Goal: Transaction & Acquisition: Purchase product/service

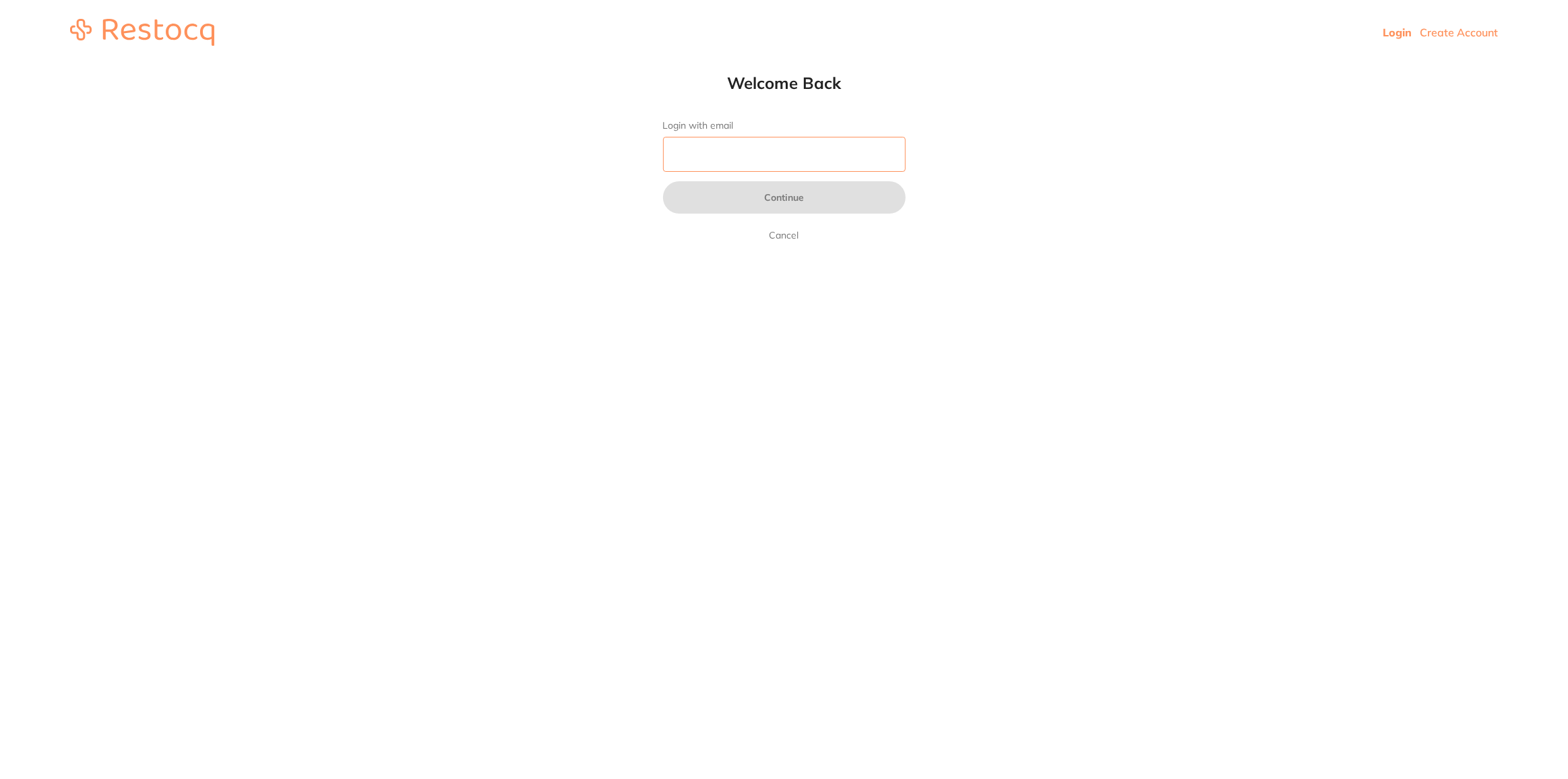
click at [738, 153] on input "Login with email" at bounding box center [784, 154] width 242 height 35
type input "[EMAIL_ADDRESS][DOMAIN_NAME]"
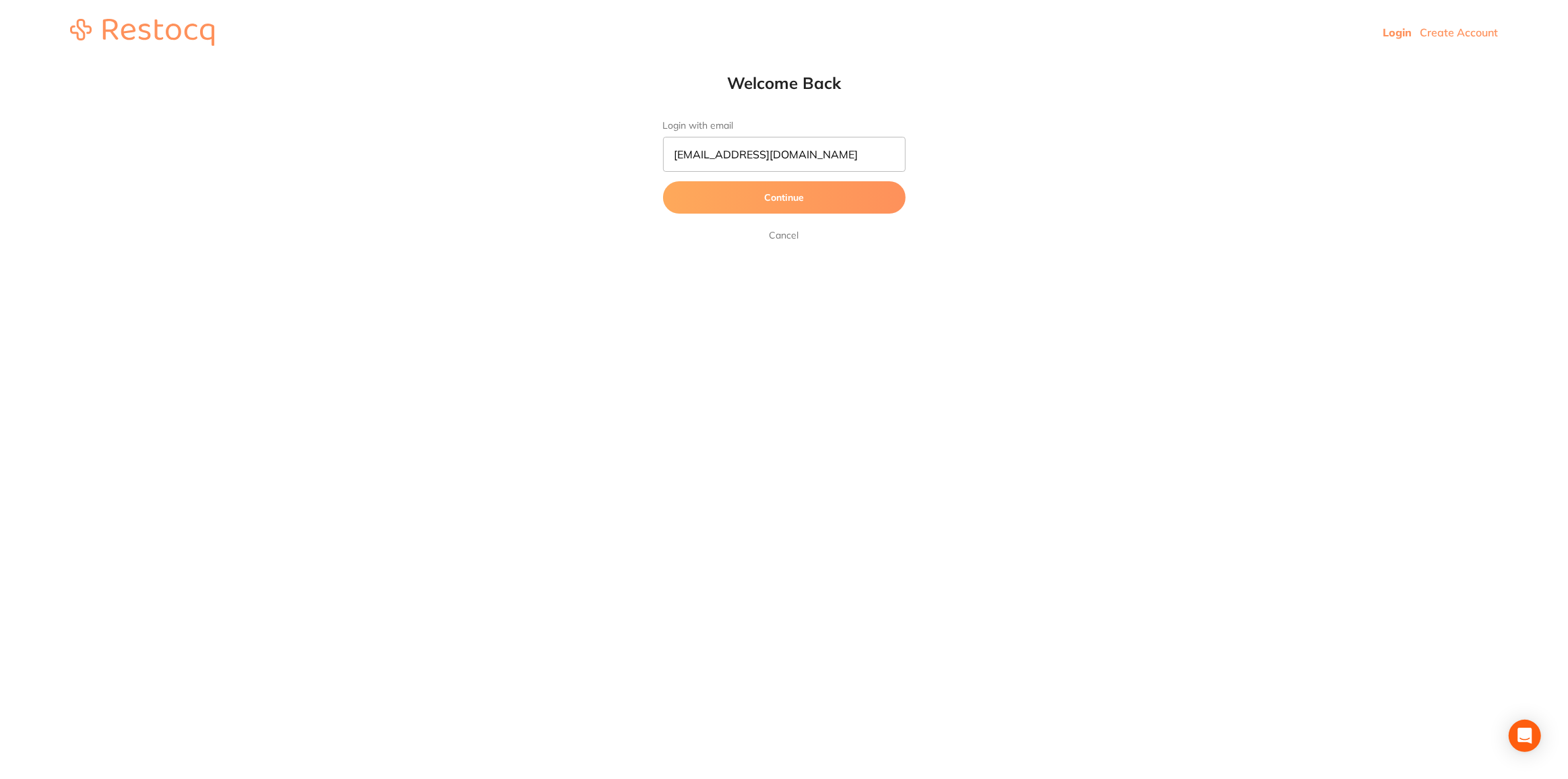
click at [794, 208] on button "Continue" at bounding box center [784, 198] width 242 height 33
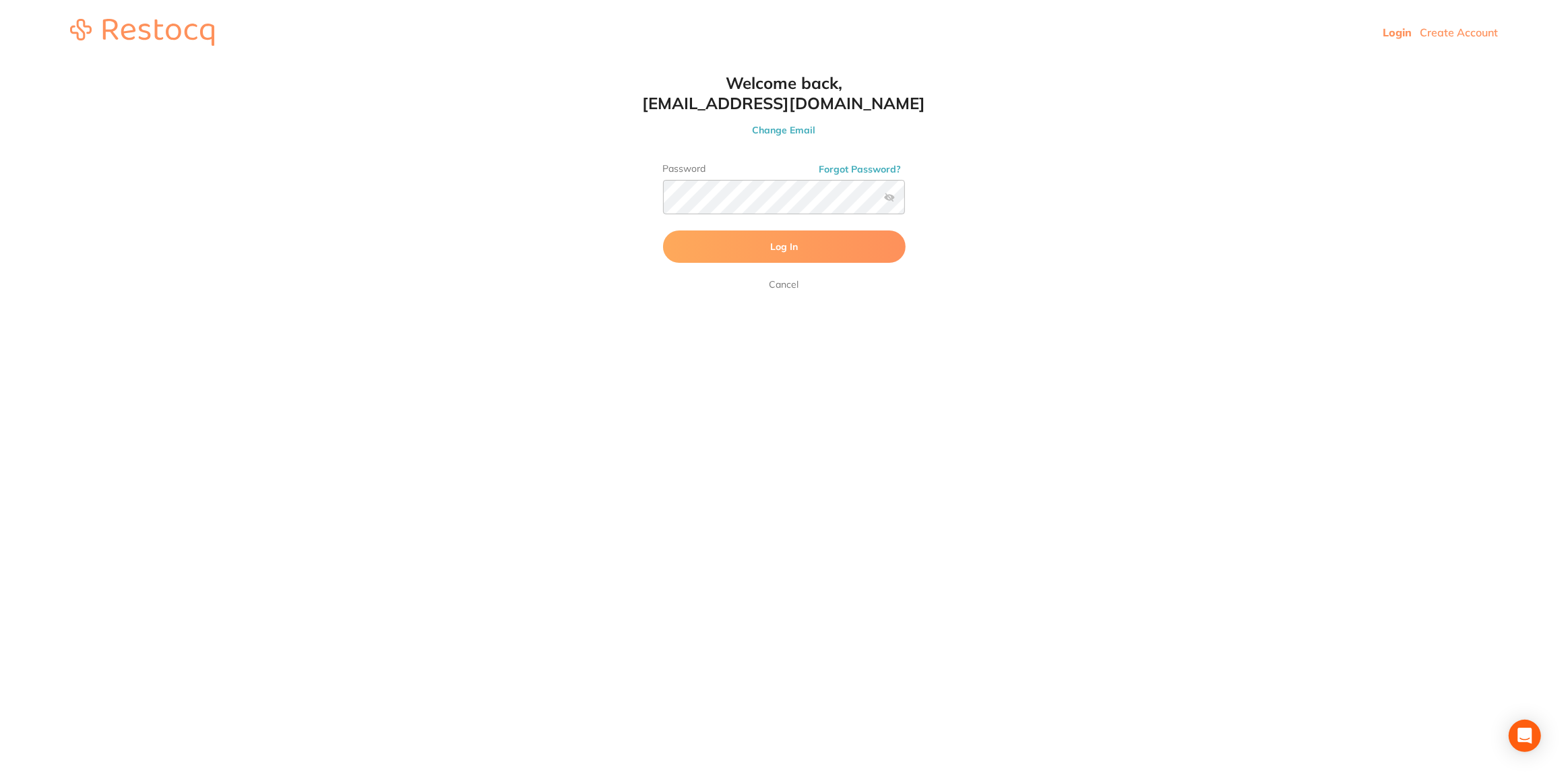
drag, startPoint x: 800, startPoint y: 214, endPoint x: 780, endPoint y: 248, distance: 39.4
click at [780, 248] on span "Log In" at bounding box center [784, 246] width 27 height 12
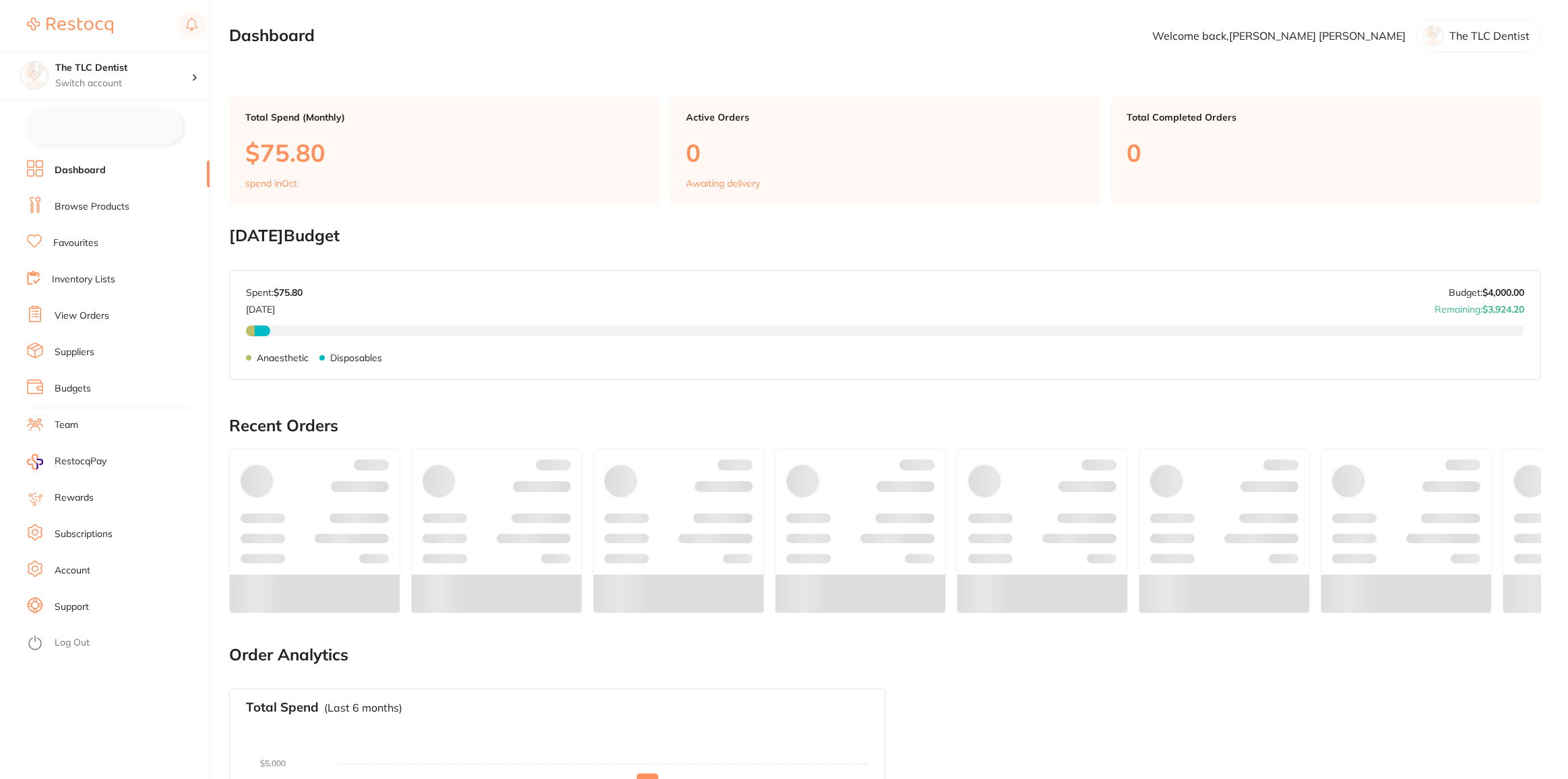
checkbox input "false"
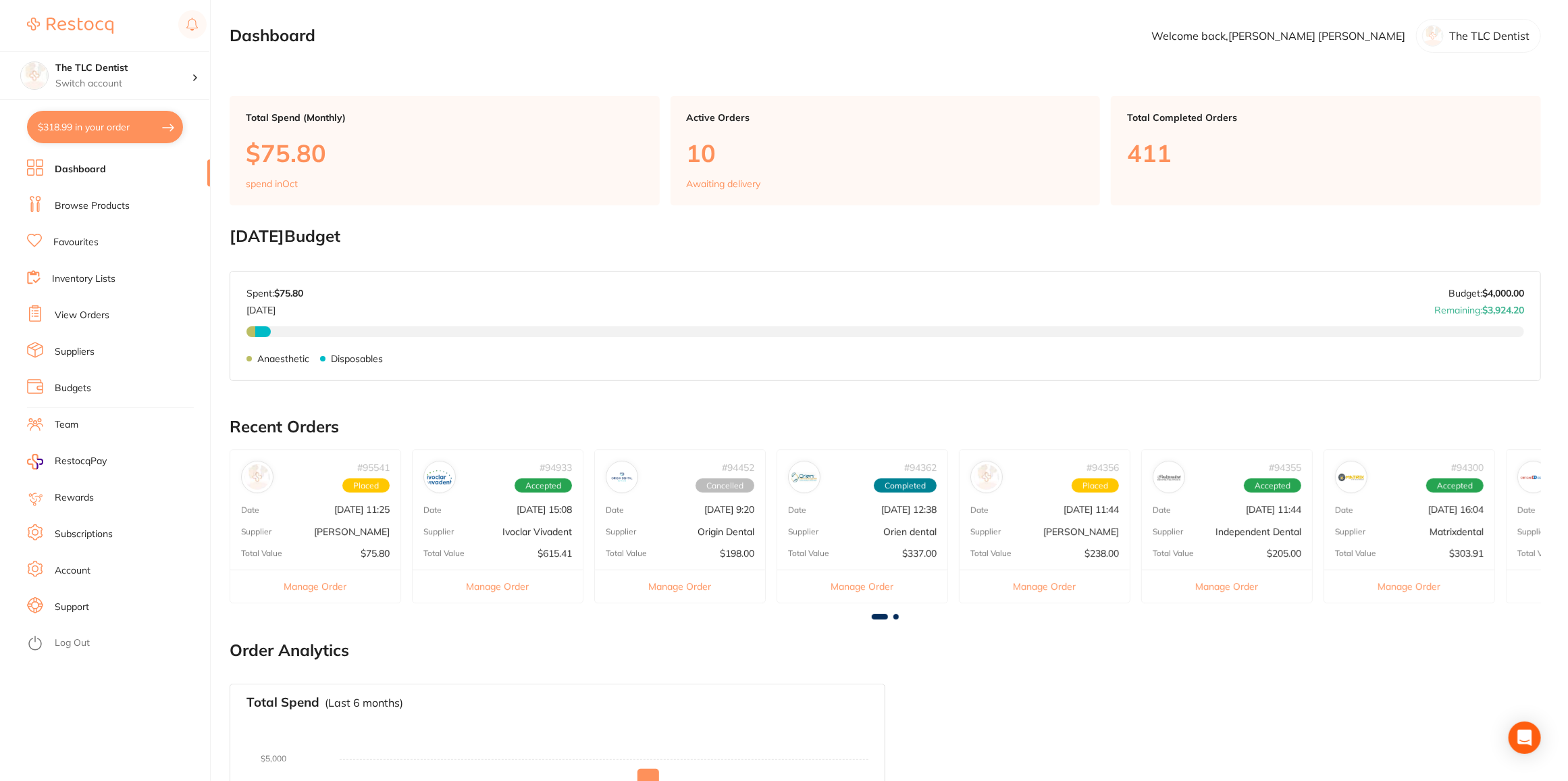
drag, startPoint x: 85, startPoint y: 204, endPoint x: 96, endPoint y: 193, distance: 15.6
click at [85, 204] on link "Browse Products" at bounding box center [92, 205] width 75 height 14
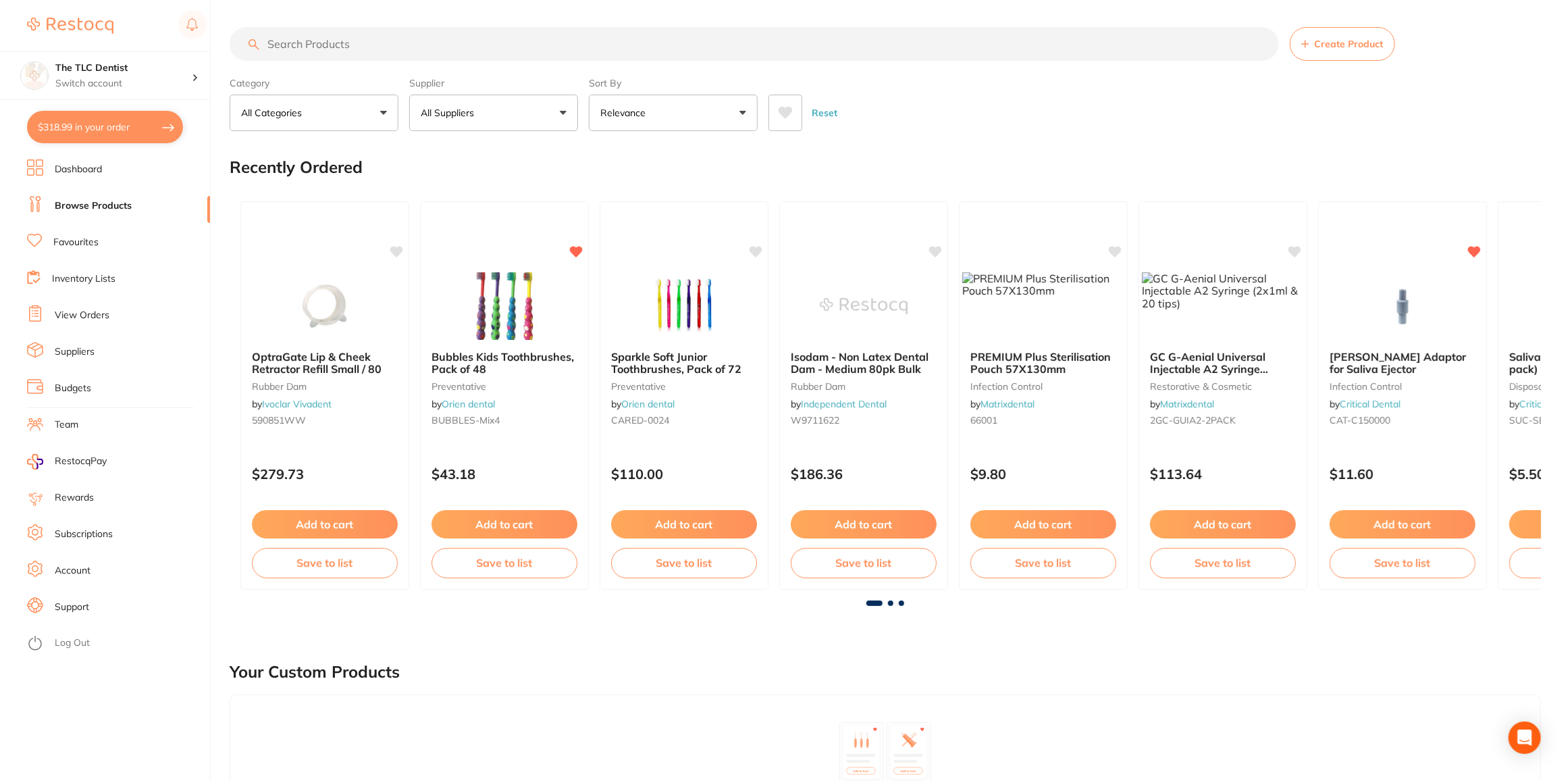
click at [461, 105] on button "All Suppliers" at bounding box center [494, 113] width 169 height 36
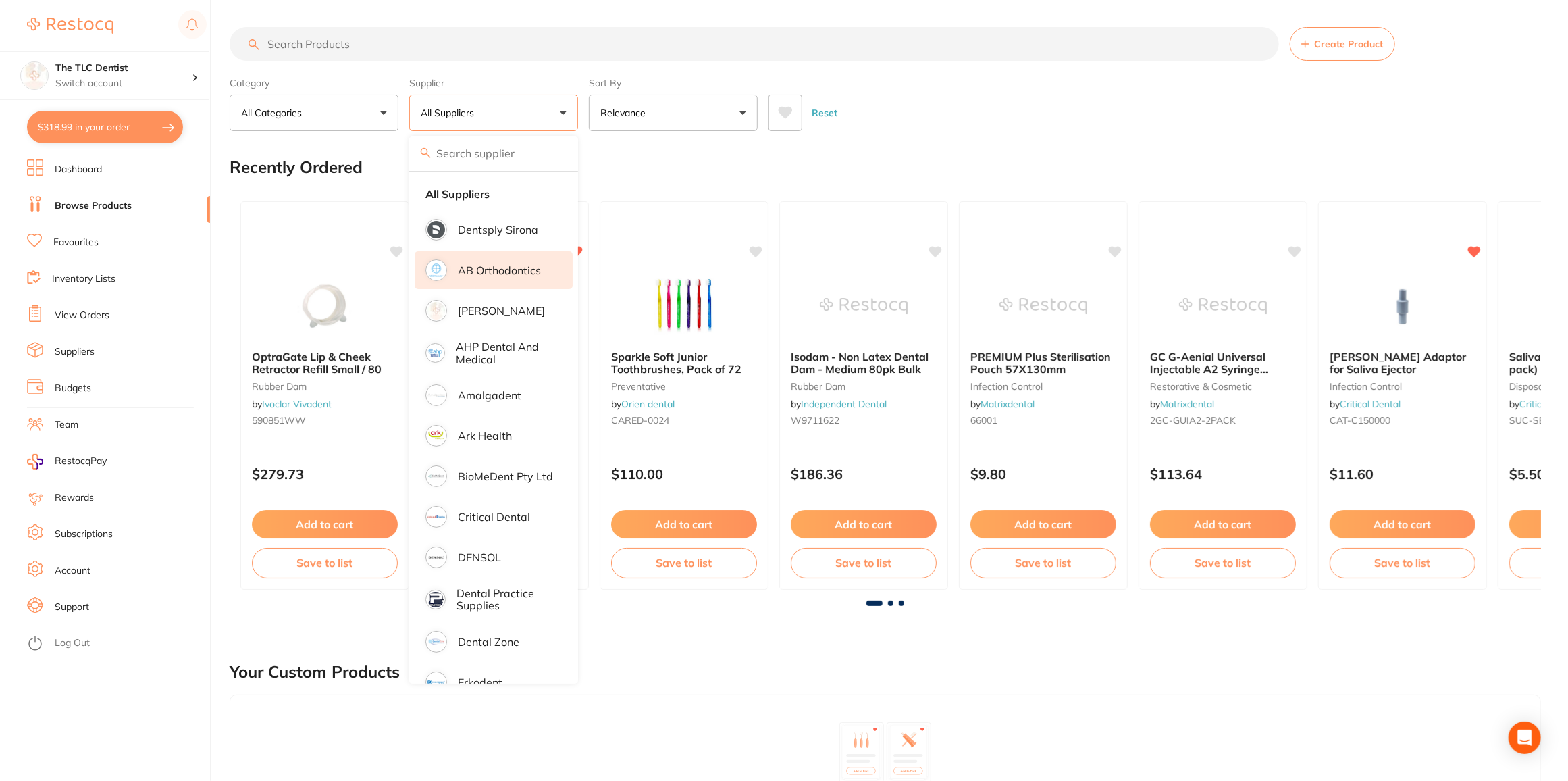
click at [481, 275] on p "AB Orthodontics" at bounding box center [499, 270] width 83 height 12
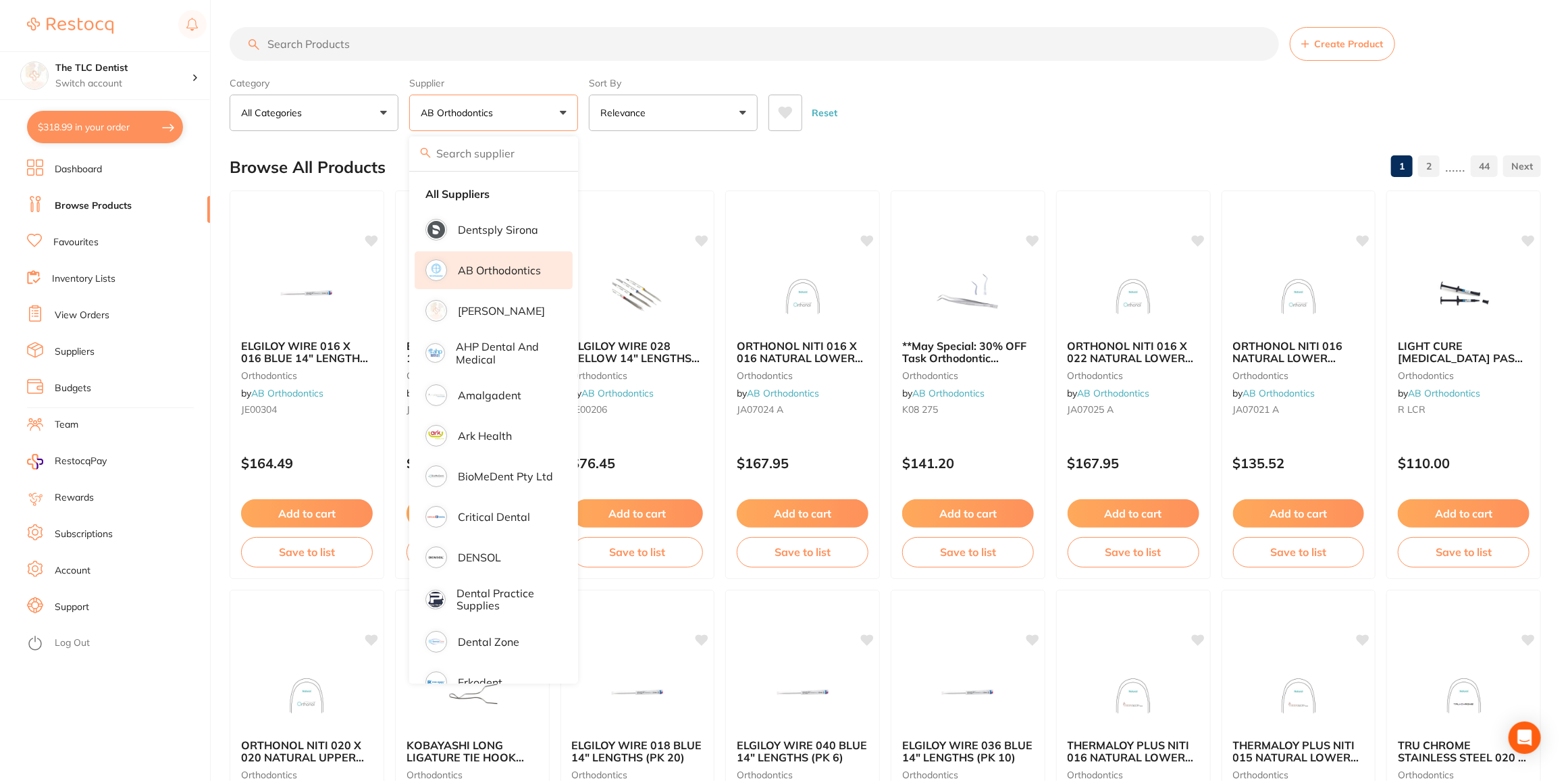
click at [359, 28] on input "search" at bounding box center [754, 44] width 1050 height 34
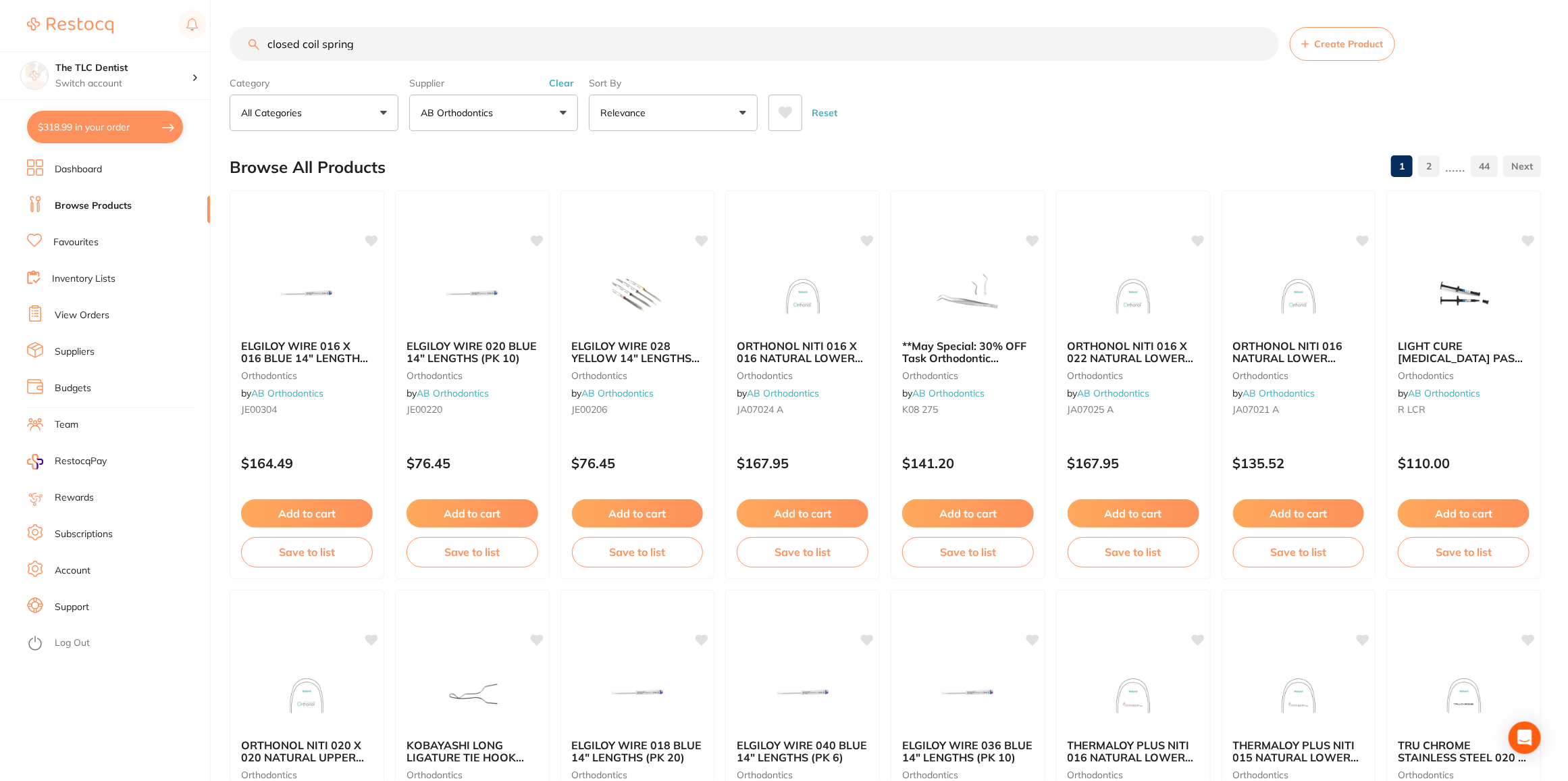
type input "closed coil spring"
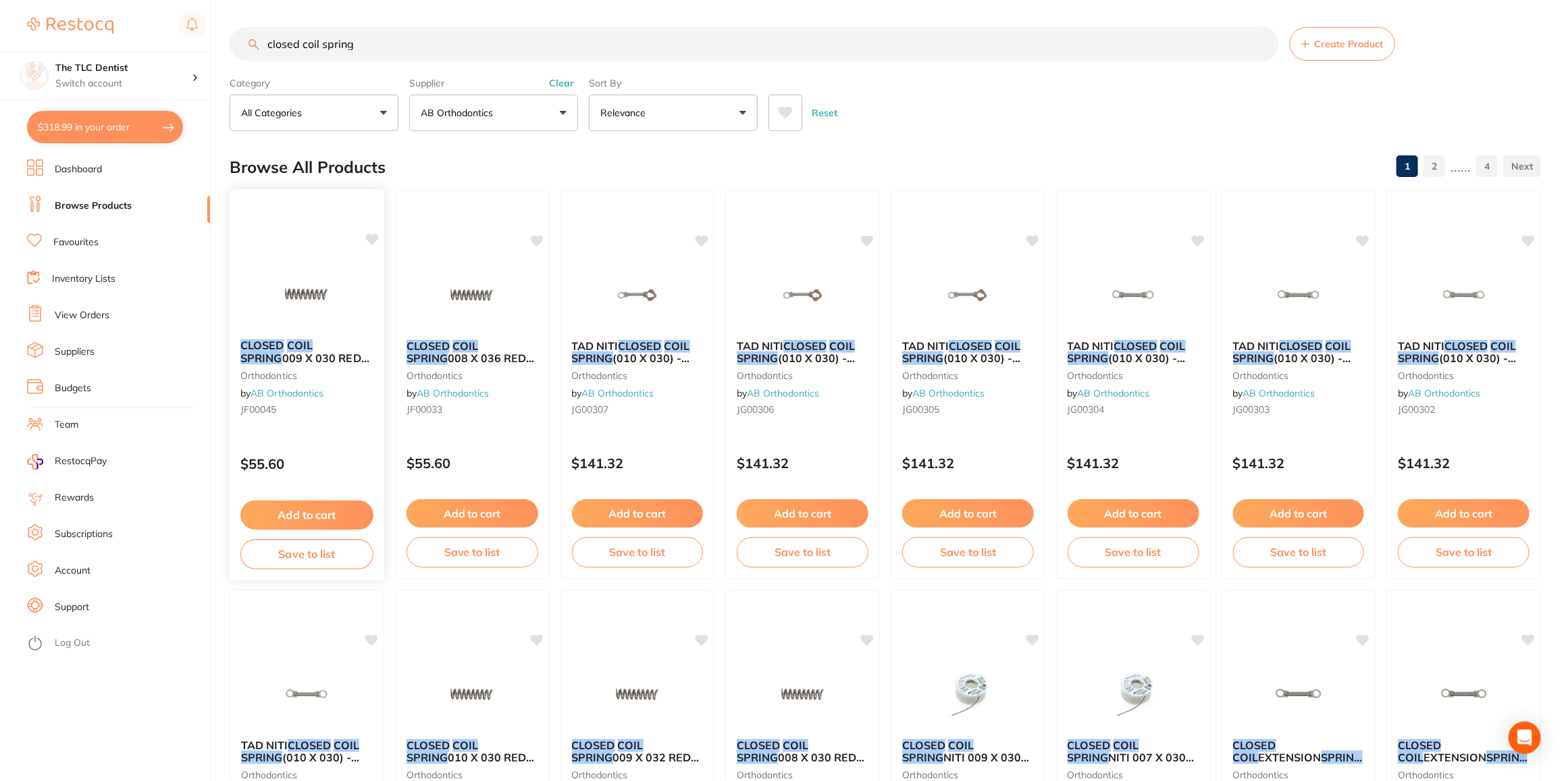
click at [310, 284] on img at bounding box center [306, 294] width 88 height 68
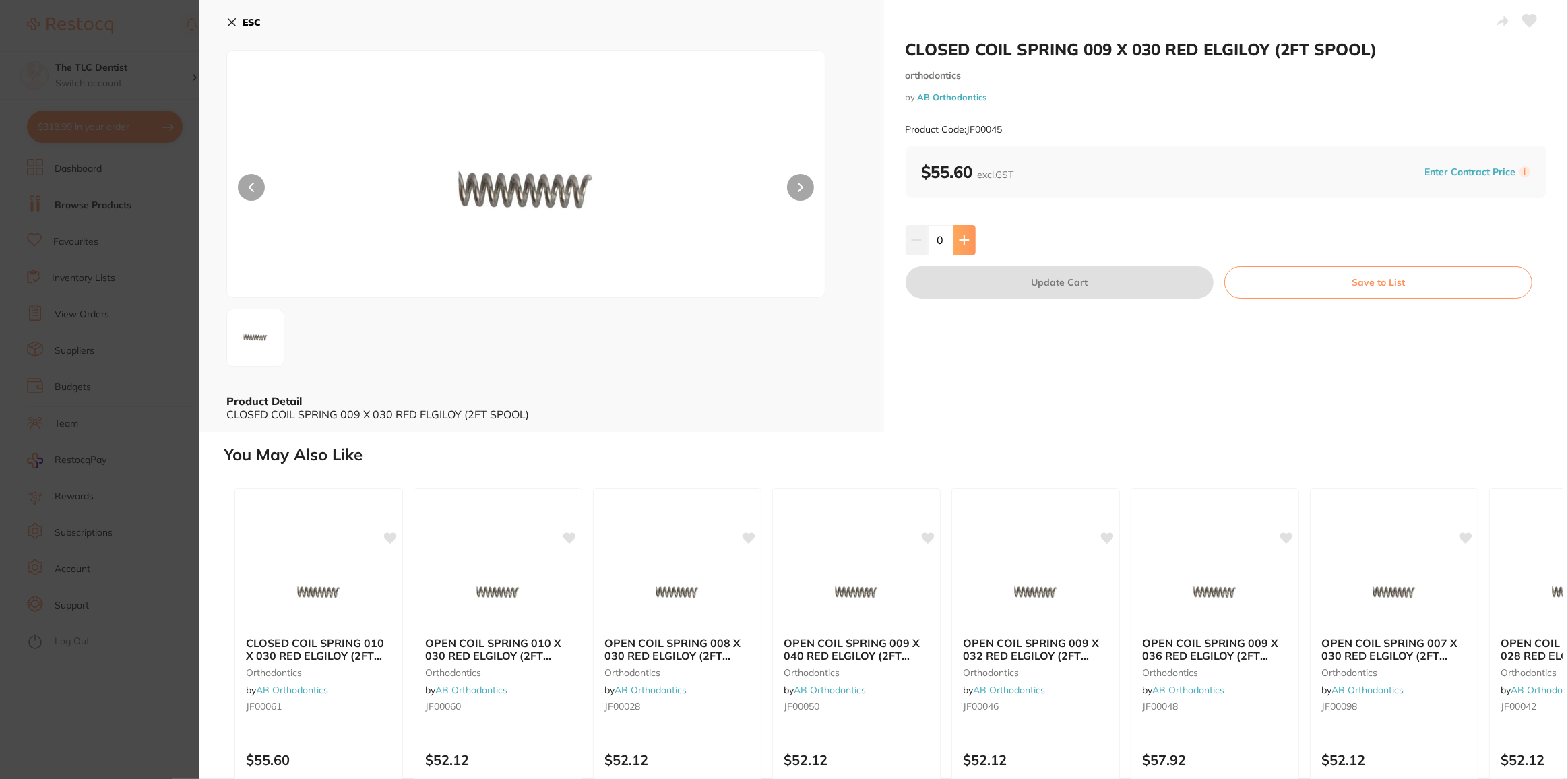
click at [959, 238] on icon at bounding box center [964, 240] width 11 height 11
type input "1"
click at [1050, 290] on button "Update Cart" at bounding box center [1060, 282] width 308 height 33
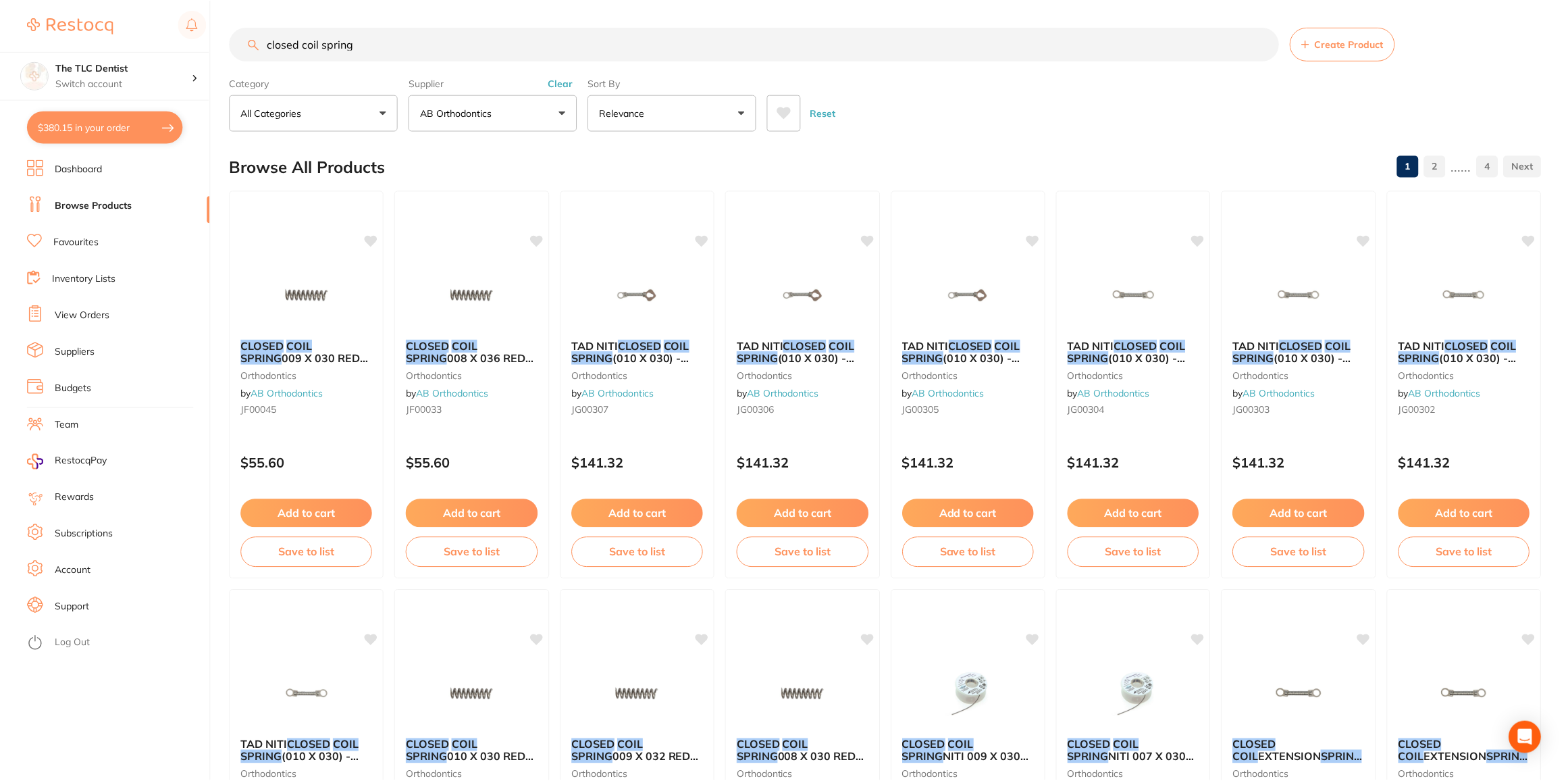
scroll to position [5, 0]
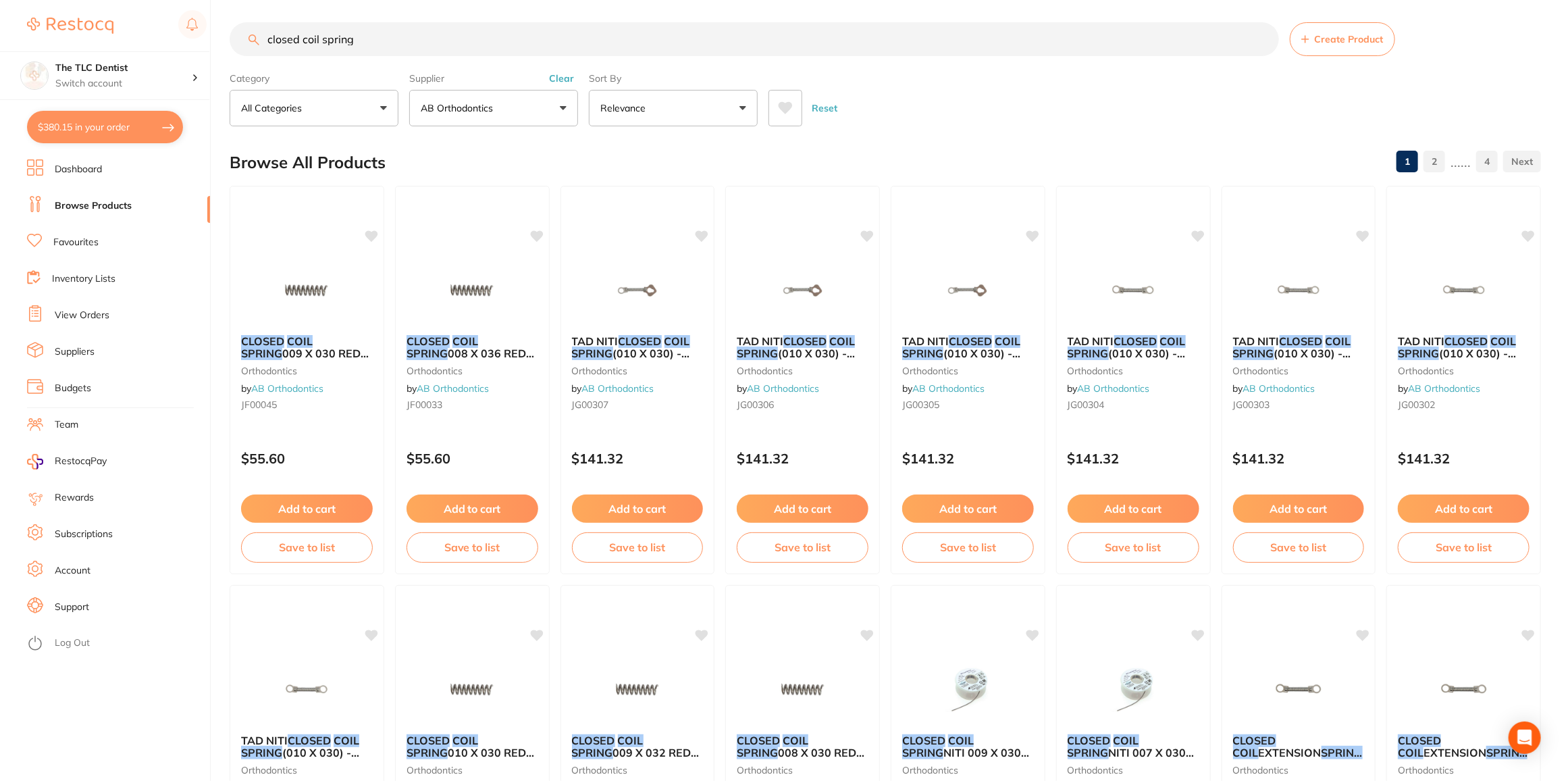
drag, startPoint x: 362, startPoint y: 29, endPoint x: 225, endPoint y: 28, distance: 137.0
click at [225, 28] on div "$380.15 The TLC Dentist Switch account The TLC Dentist $380.15 in your order Da…" at bounding box center [784, 385] width 1568 height 781
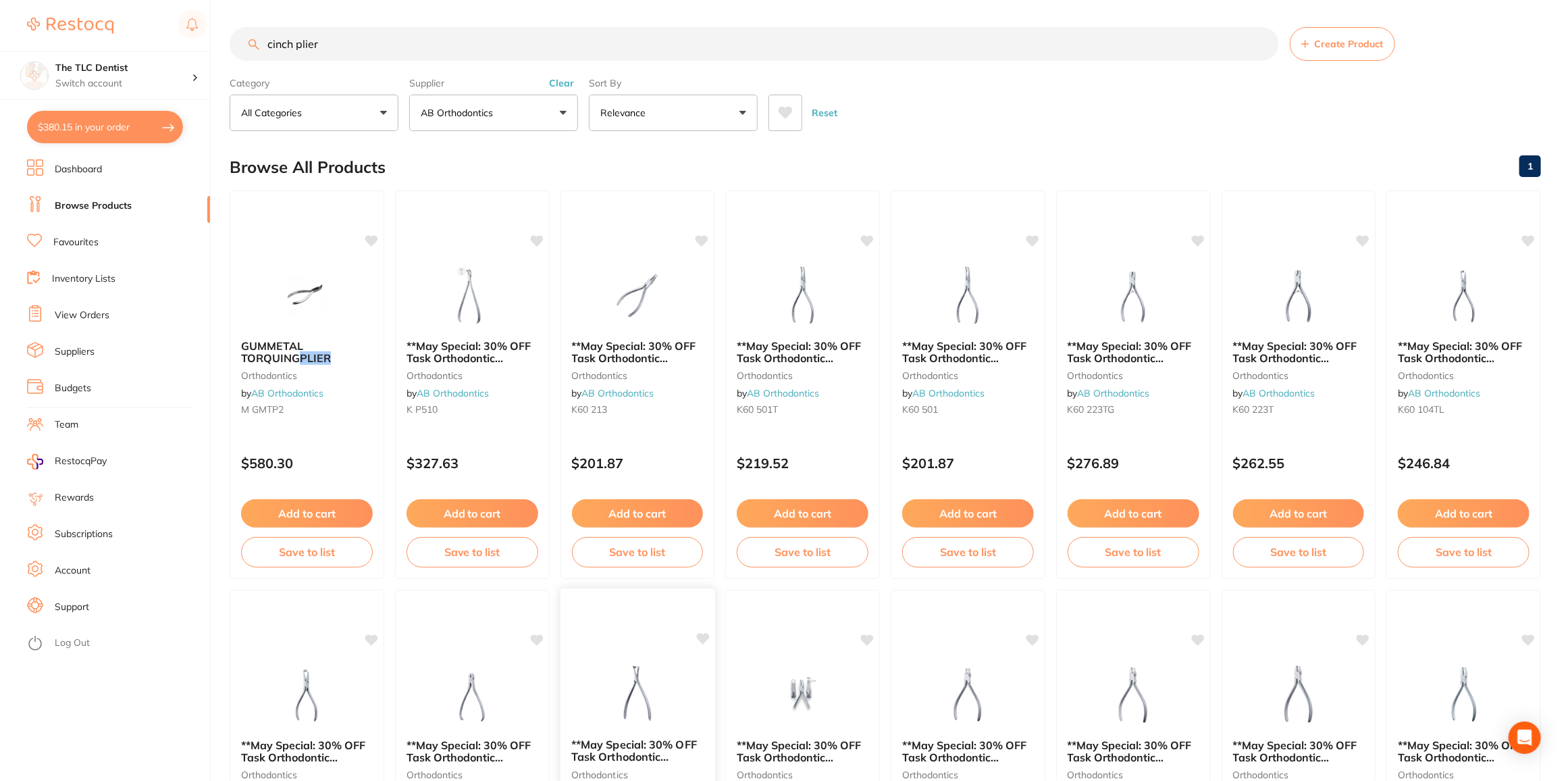
click at [637, 685] on img at bounding box center [636, 693] width 88 height 68
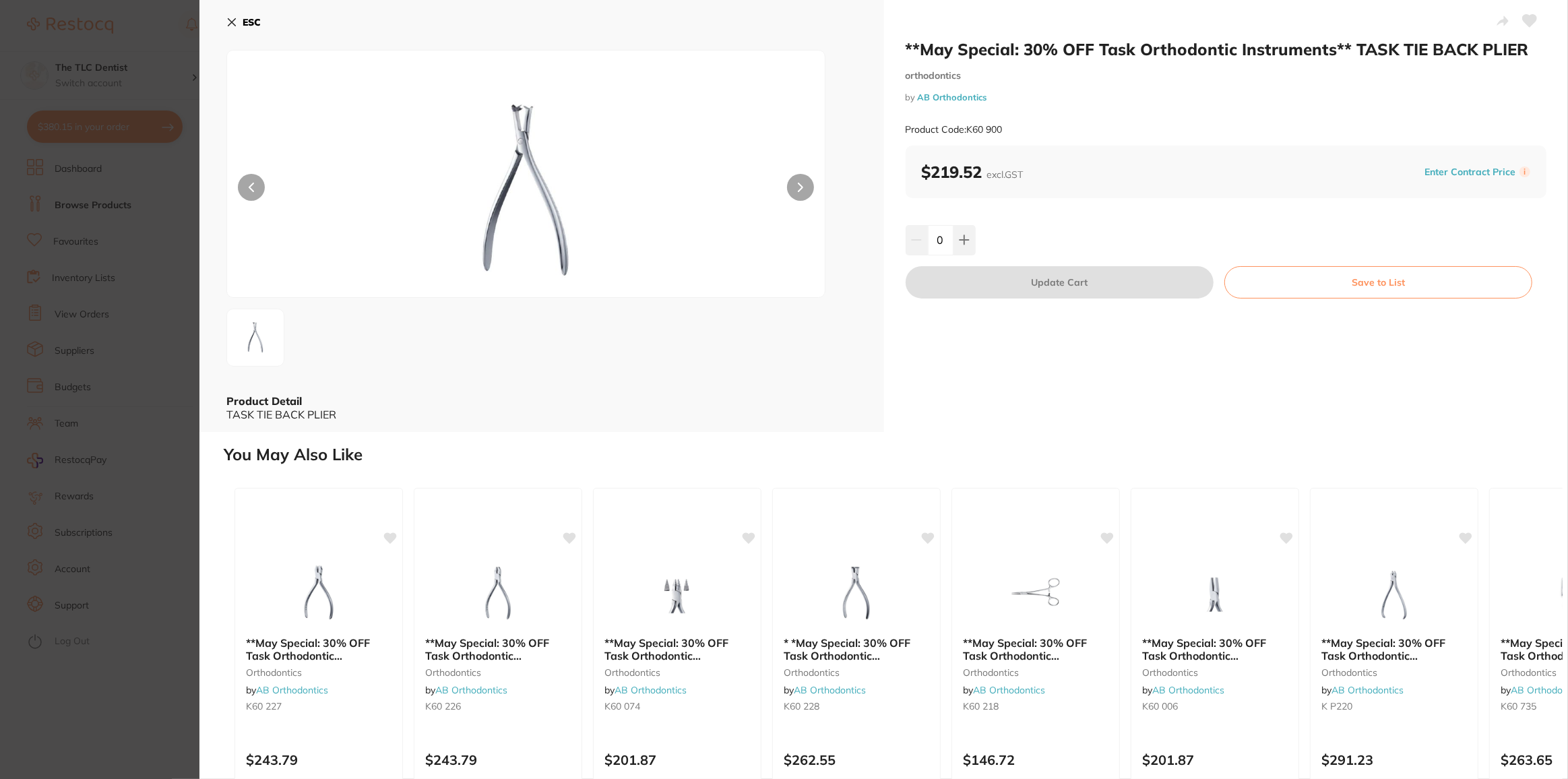
click at [516, 112] on img at bounding box center [525, 190] width 358 height 213
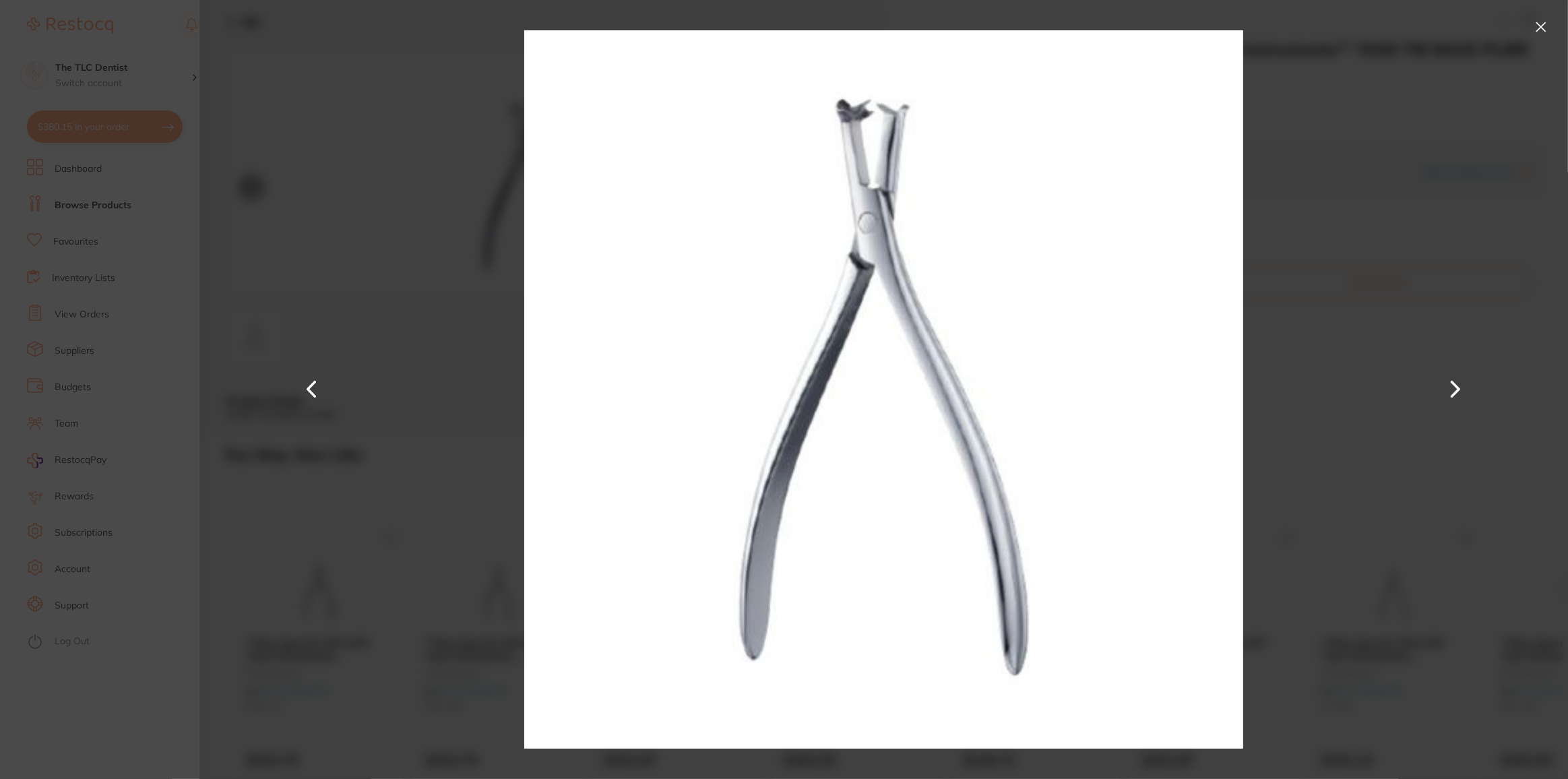
click at [1377, 286] on div at bounding box center [883, 389] width 1368 height 779
drag, startPoint x: 33, startPoint y: 767, endPoint x: 37, endPoint y: 751, distance: 16.5
click at [35, 762] on section "**May Special: 30% OFF Task Orthodontic Instruments** TASK TIE BACK PLIER ortho…" at bounding box center [784, 389] width 1568 height 779
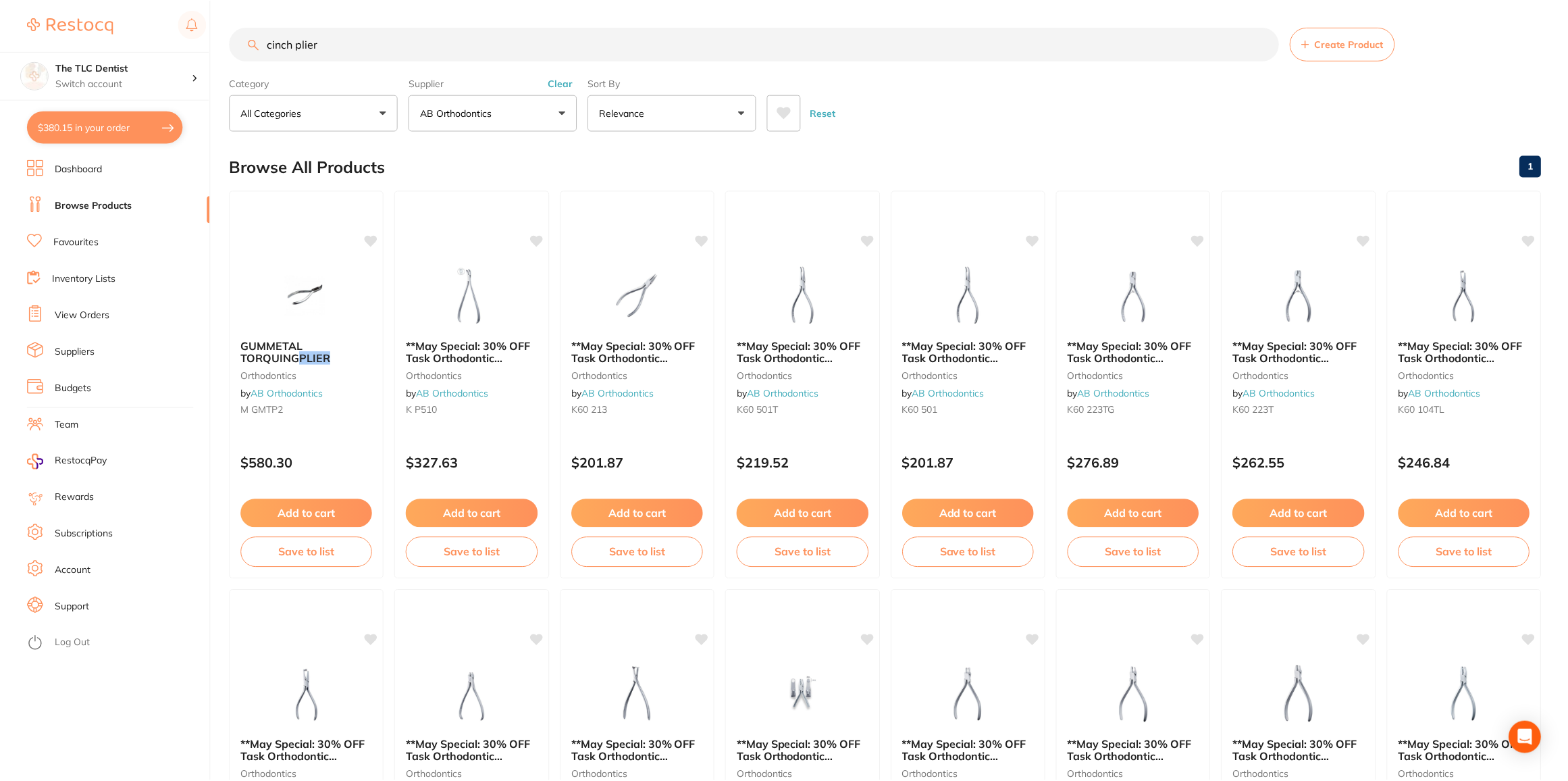
scroll to position [5, 0]
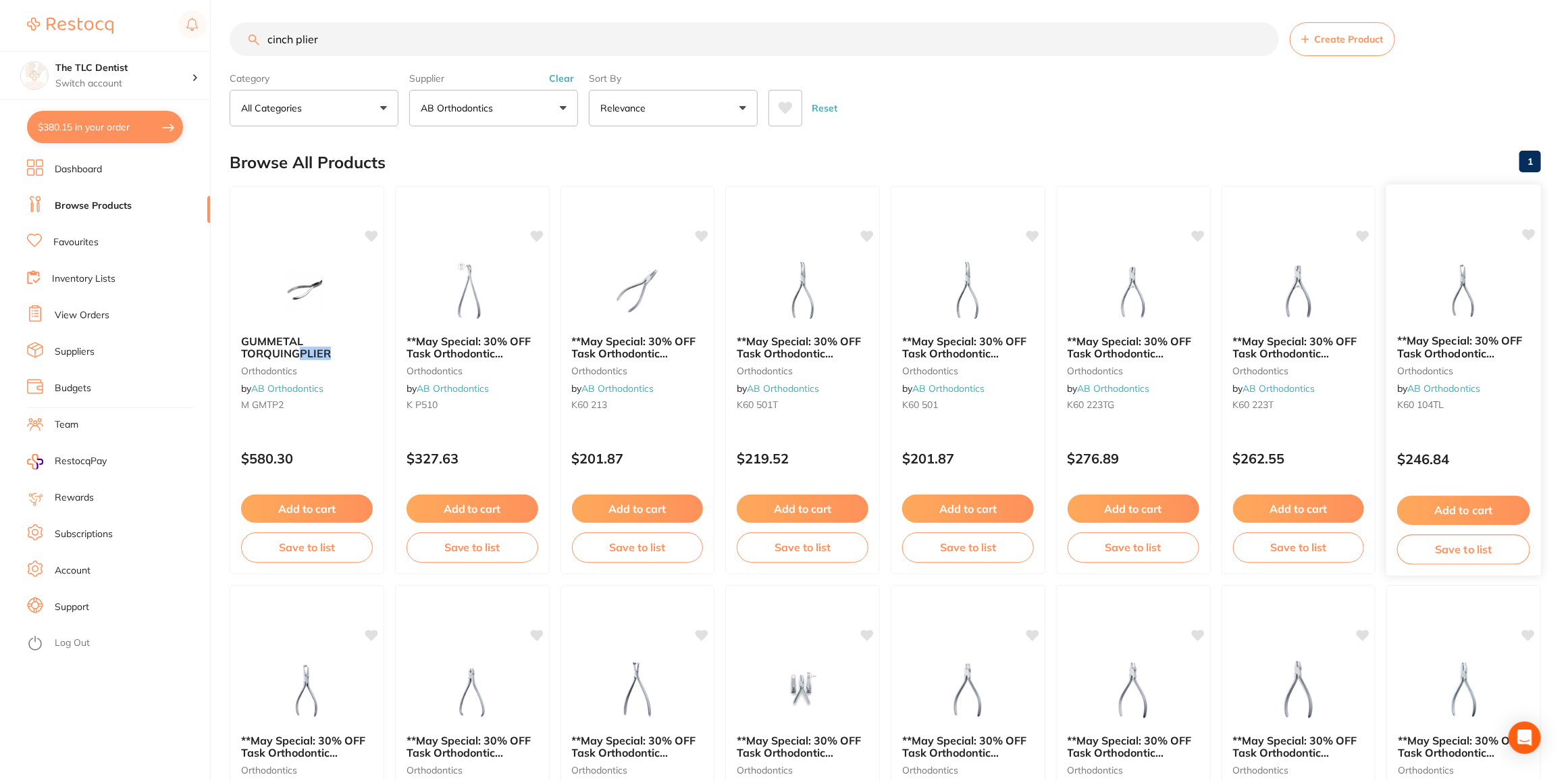
click at [1461, 287] on img at bounding box center [1463, 289] width 88 height 68
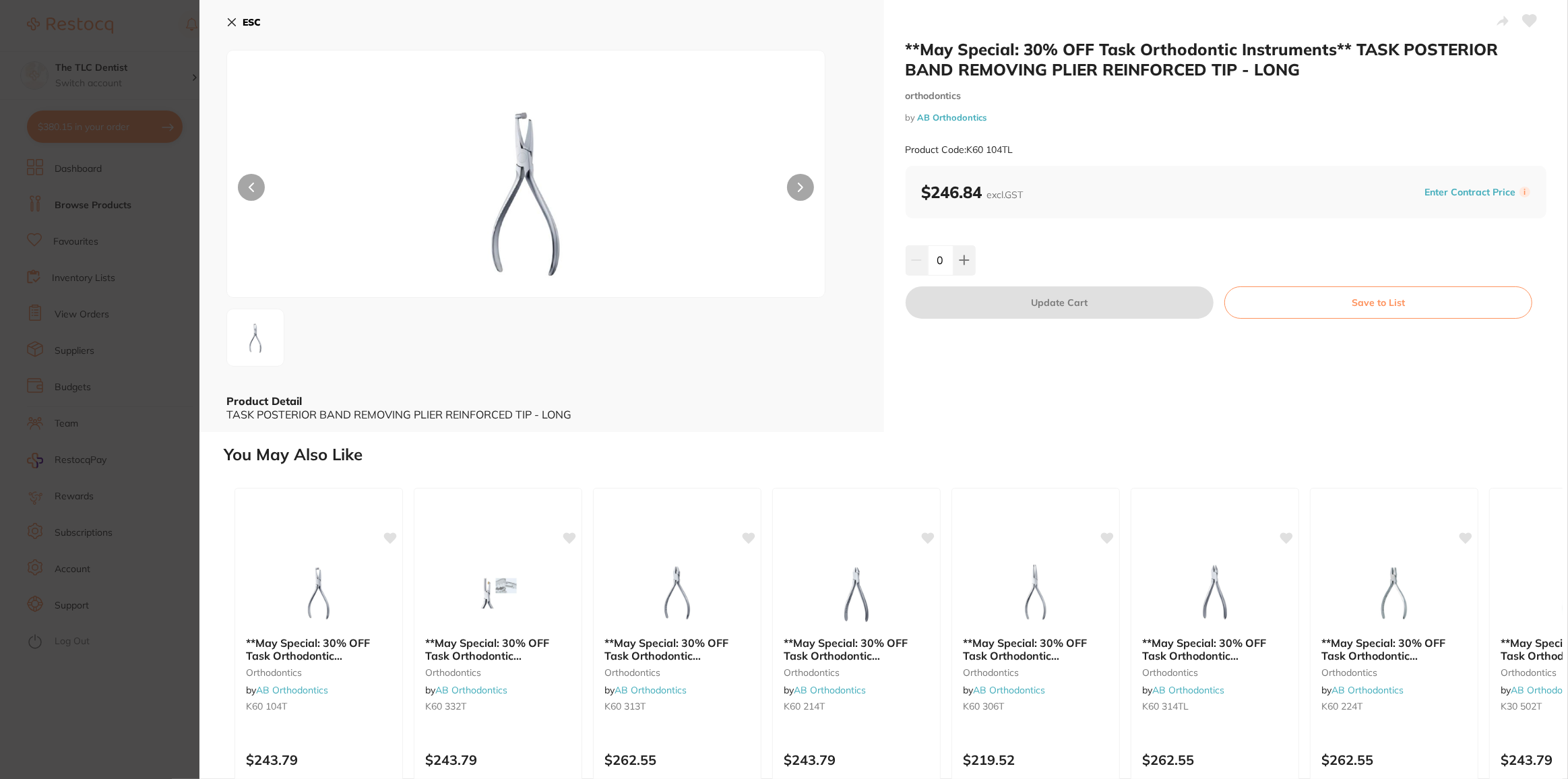
click at [140, 686] on section "**May Special: 30% OFF Task Orthodontic Instruments** TASK POSTERIOR BAND REMOV…" at bounding box center [784, 389] width 1568 height 779
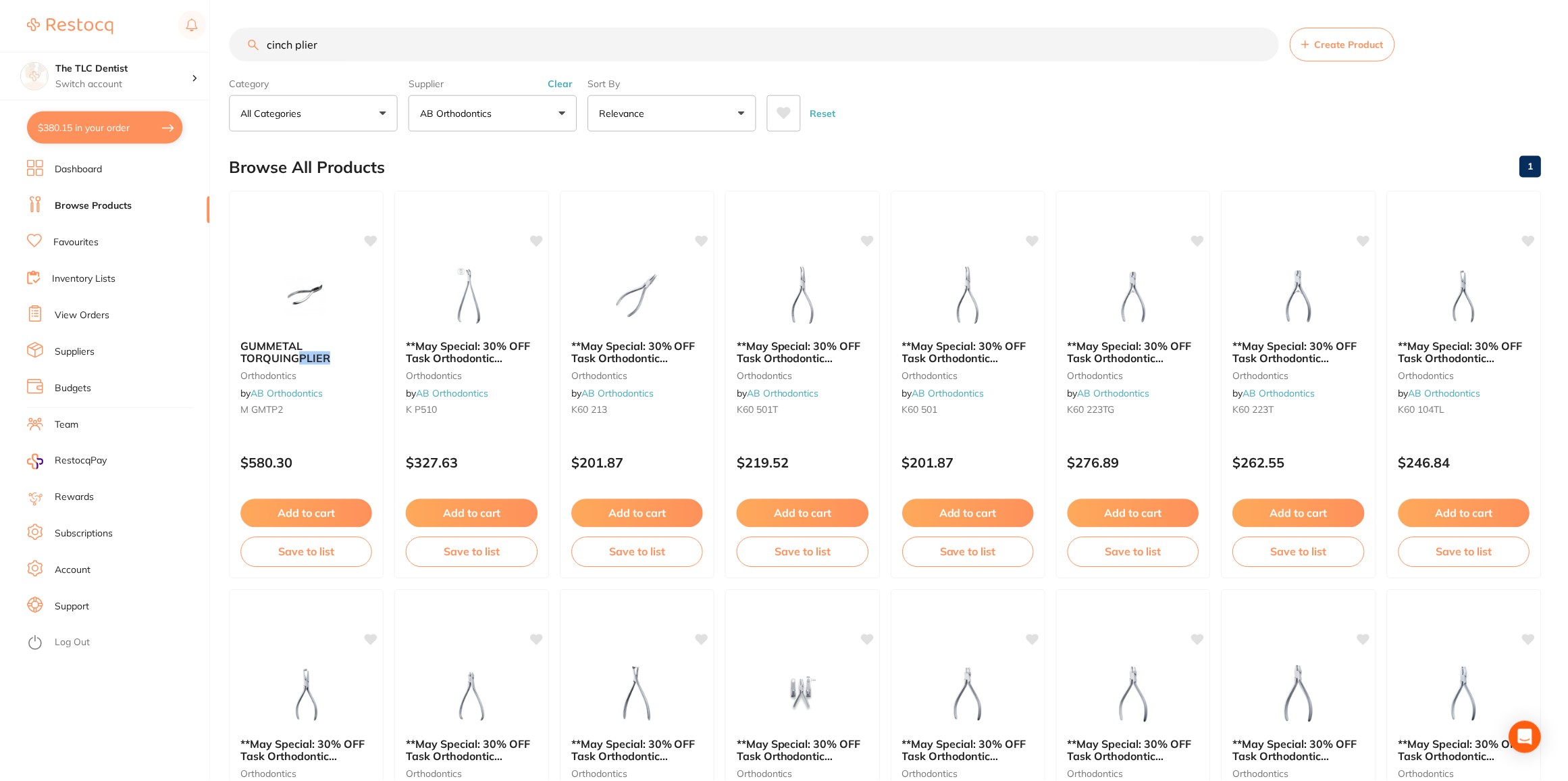
scroll to position [5, 0]
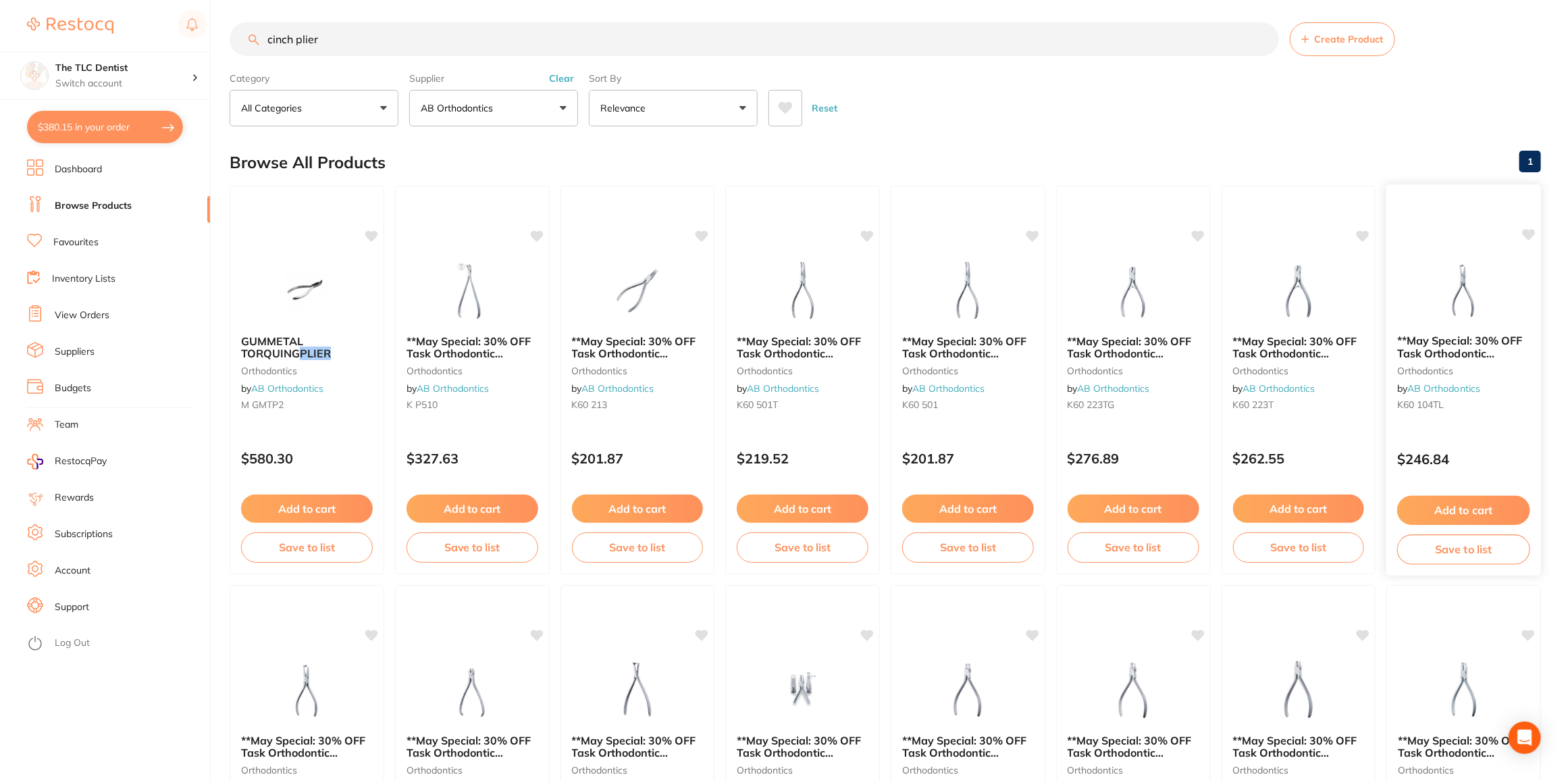
click at [1437, 338] on span "**May Special: 30% OFF Task Orthodontic Instruments** TASK POSTERIOR BAND REMOV…" at bounding box center [1460, 365] width 125 height 64
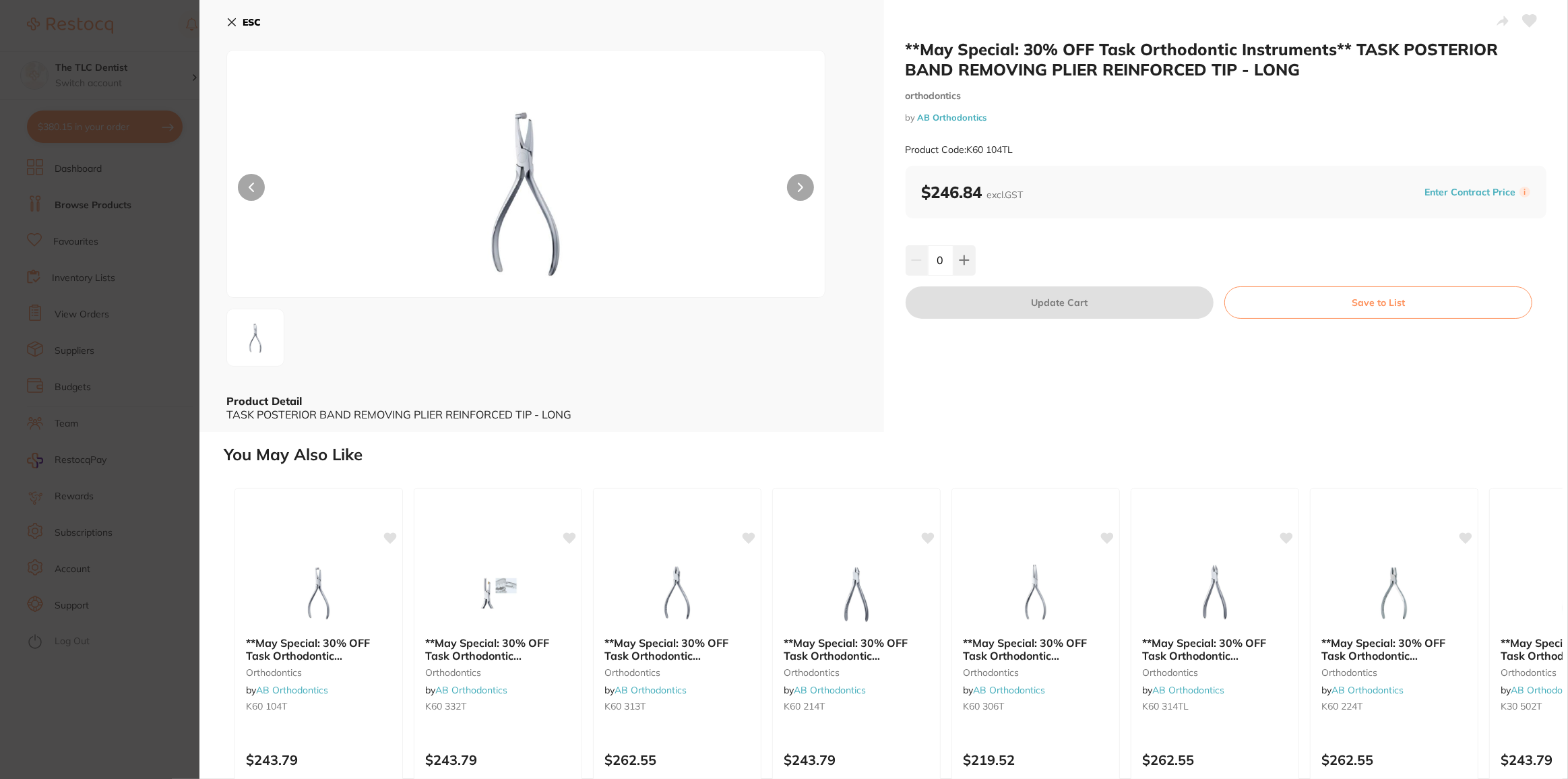
click at [543, 135] on img at bounding box center [525, 190] width 358 height 213
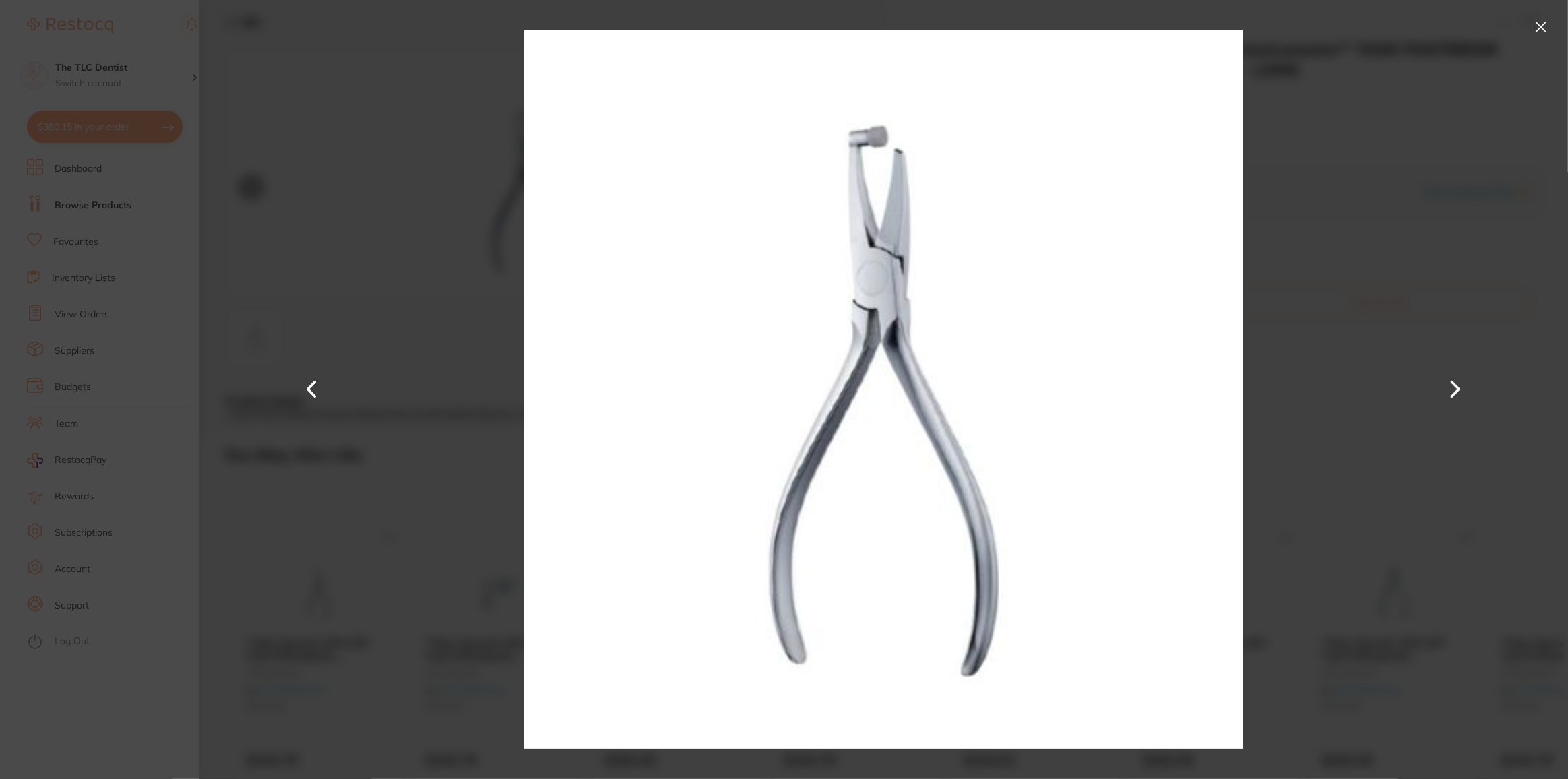
click at [59, 680] on section "**May Special: 30% OFF Task Orthodontic Instruments** TASK POSTERIOR BAND REMOV…" at bounding box center [784, 389] width 1568 height 779
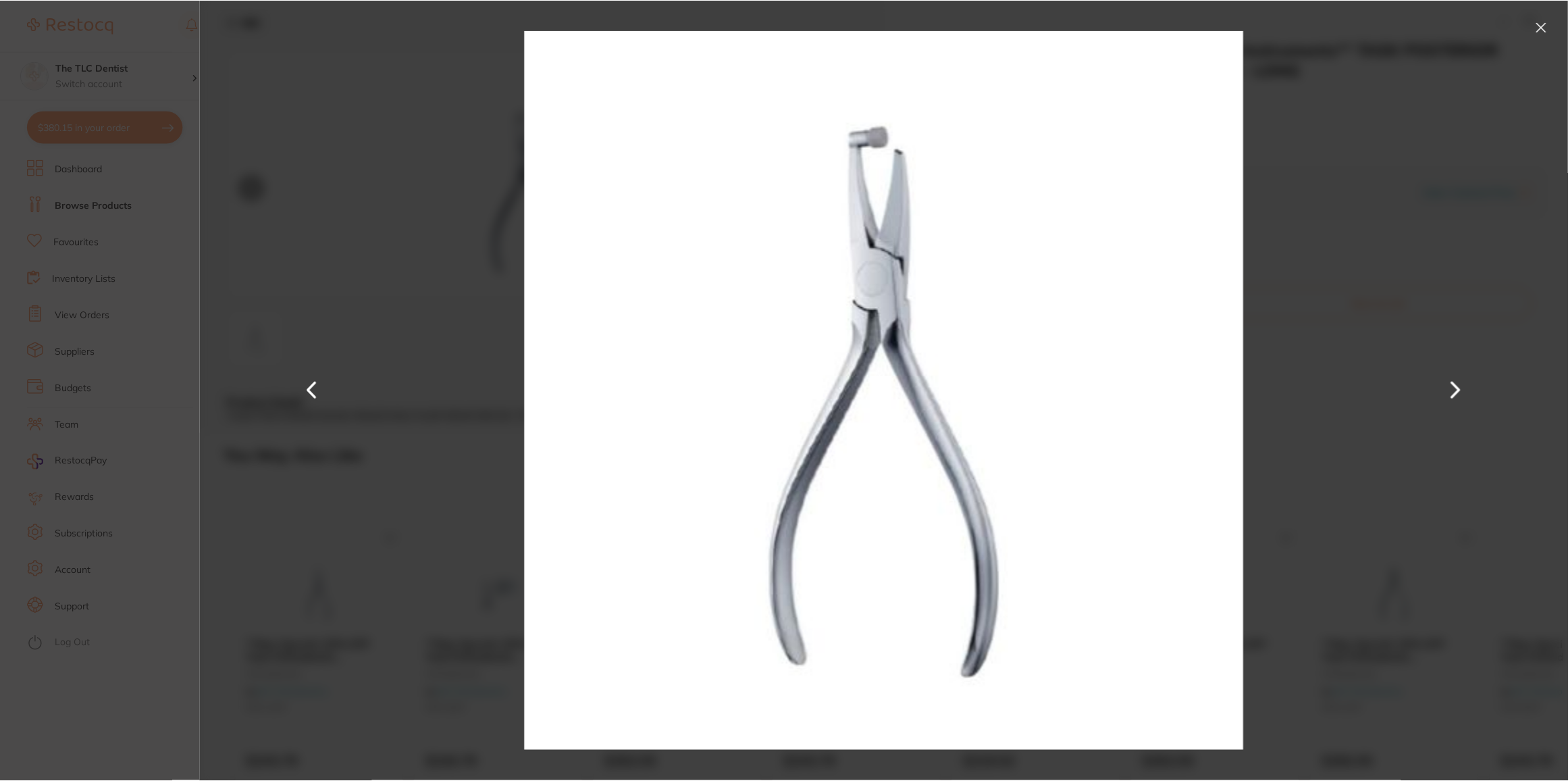
scroll to position [5, 0]
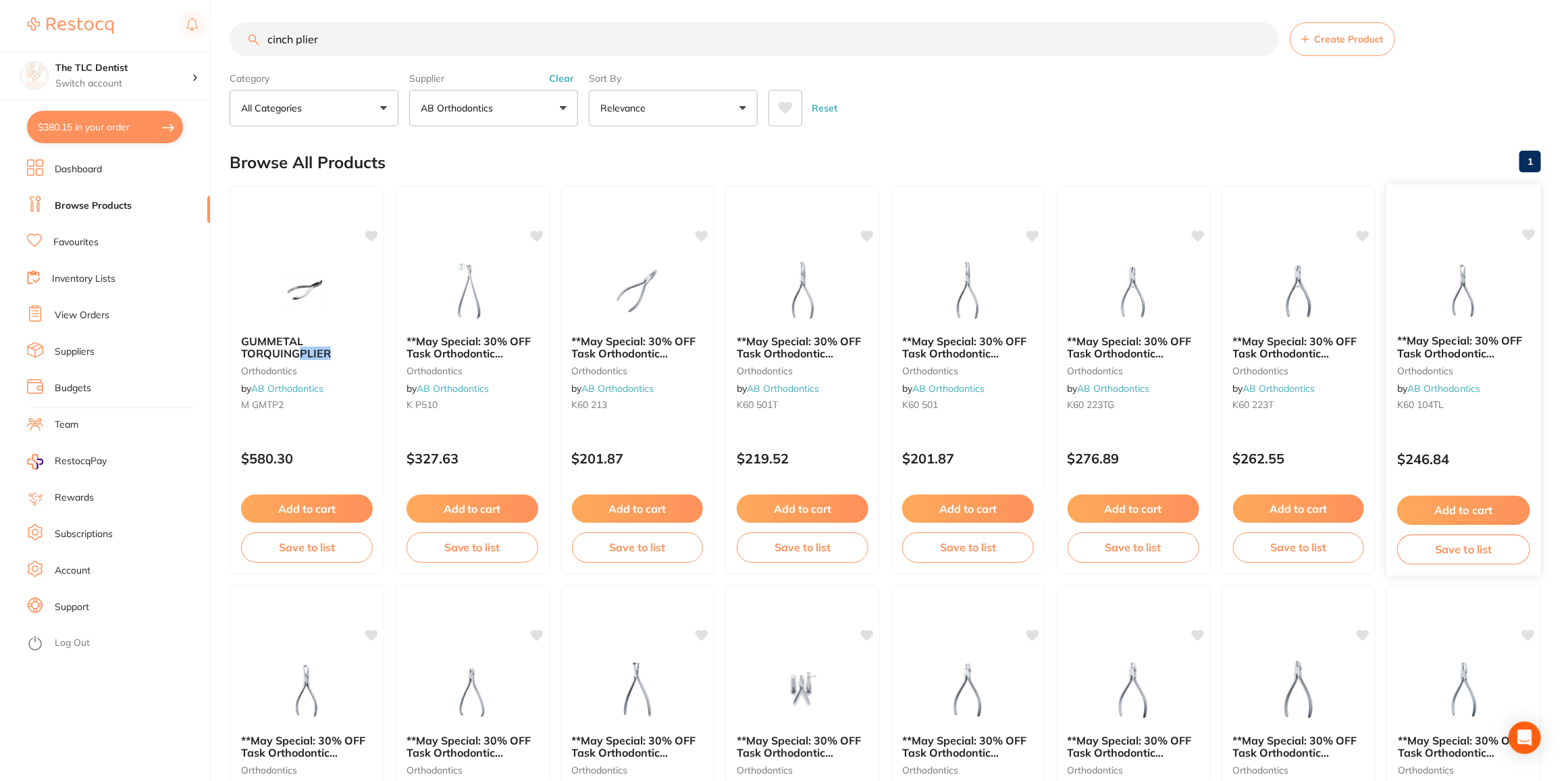
click at [1447, 355] on span "**May Special: 30% OFF Task Orthodontic Instruments** TASK POSTERIOR BAND REMOV…" at bounding box center [1460, 365] width 125 height 64
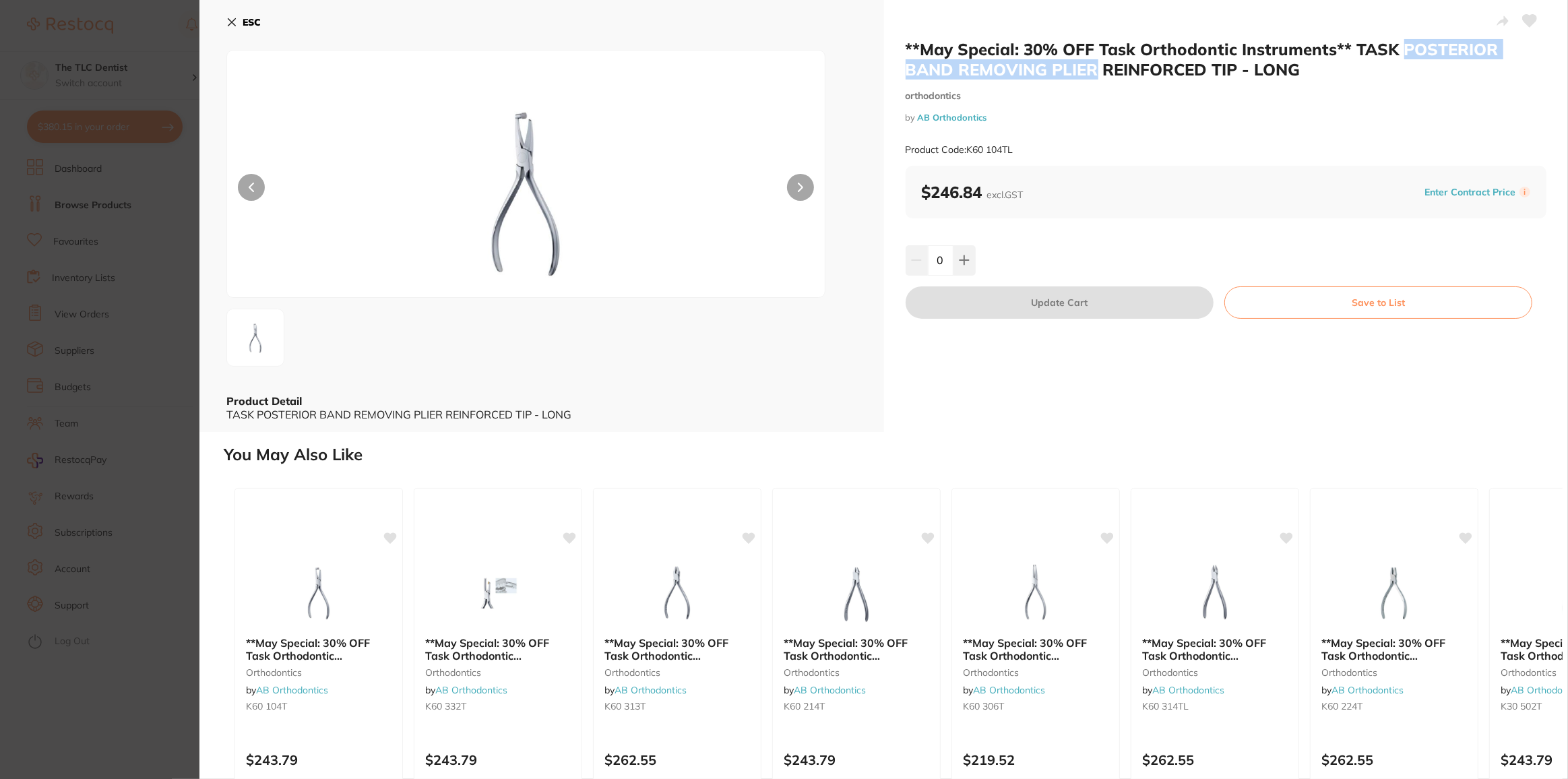
drag, startPoint x: 1094, startPoint y: 68, endPoint x: 1402, endPoint y: 44, distance: 308.9
click at [1402, 44] on h2 "**May Special: 30% OFF Task Orthodontic Instruments** TASK POSTERIOR BAND REMOV…" at bounding box center [1226, 59] width 641 height 41
copy h2 "POSTERIOR BAND REMOVING PLIER"
click at [236, 23] on icon at bounding box center [232, 23] width 11 height 11
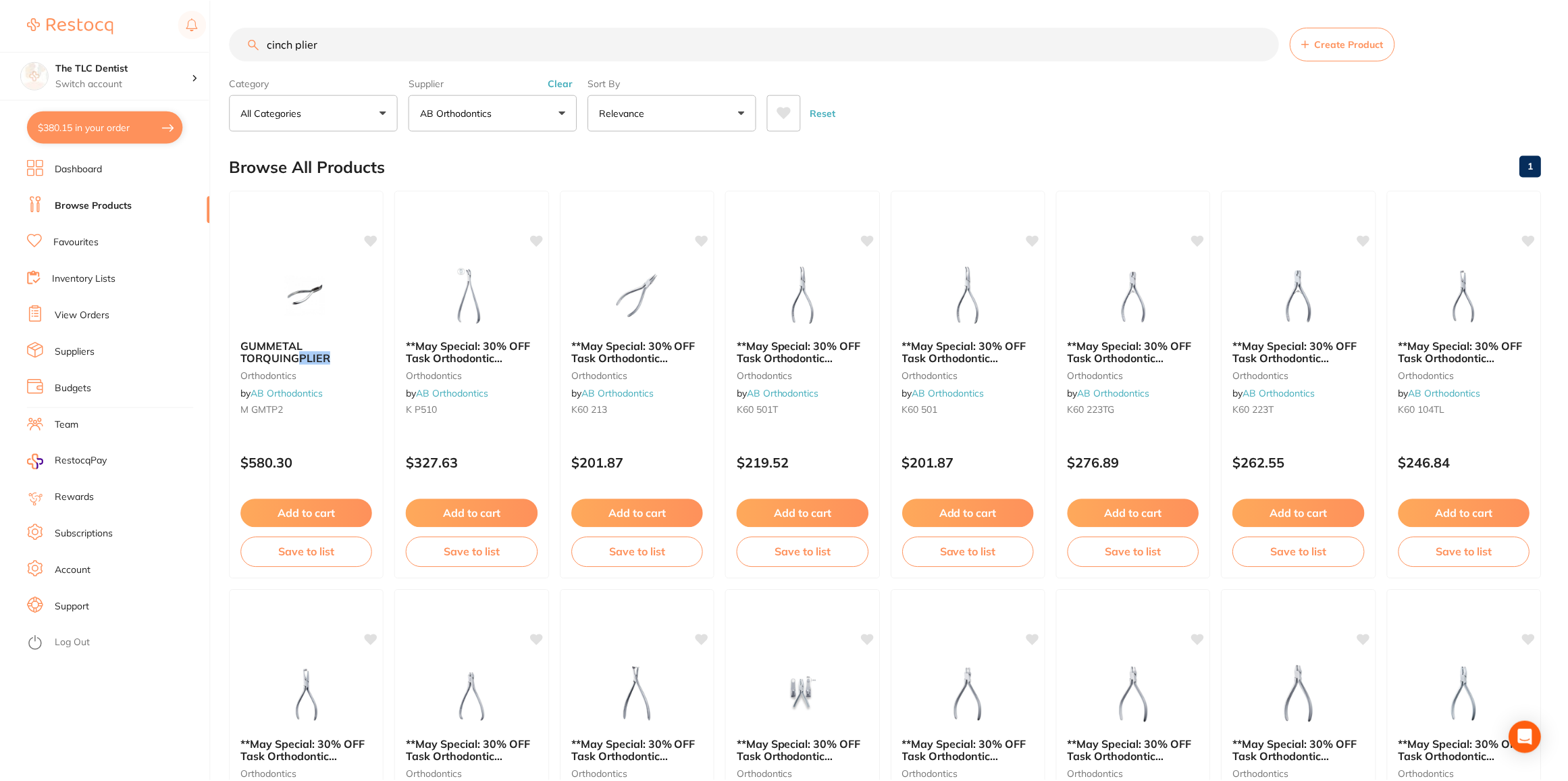
scroll to position [5, 0]
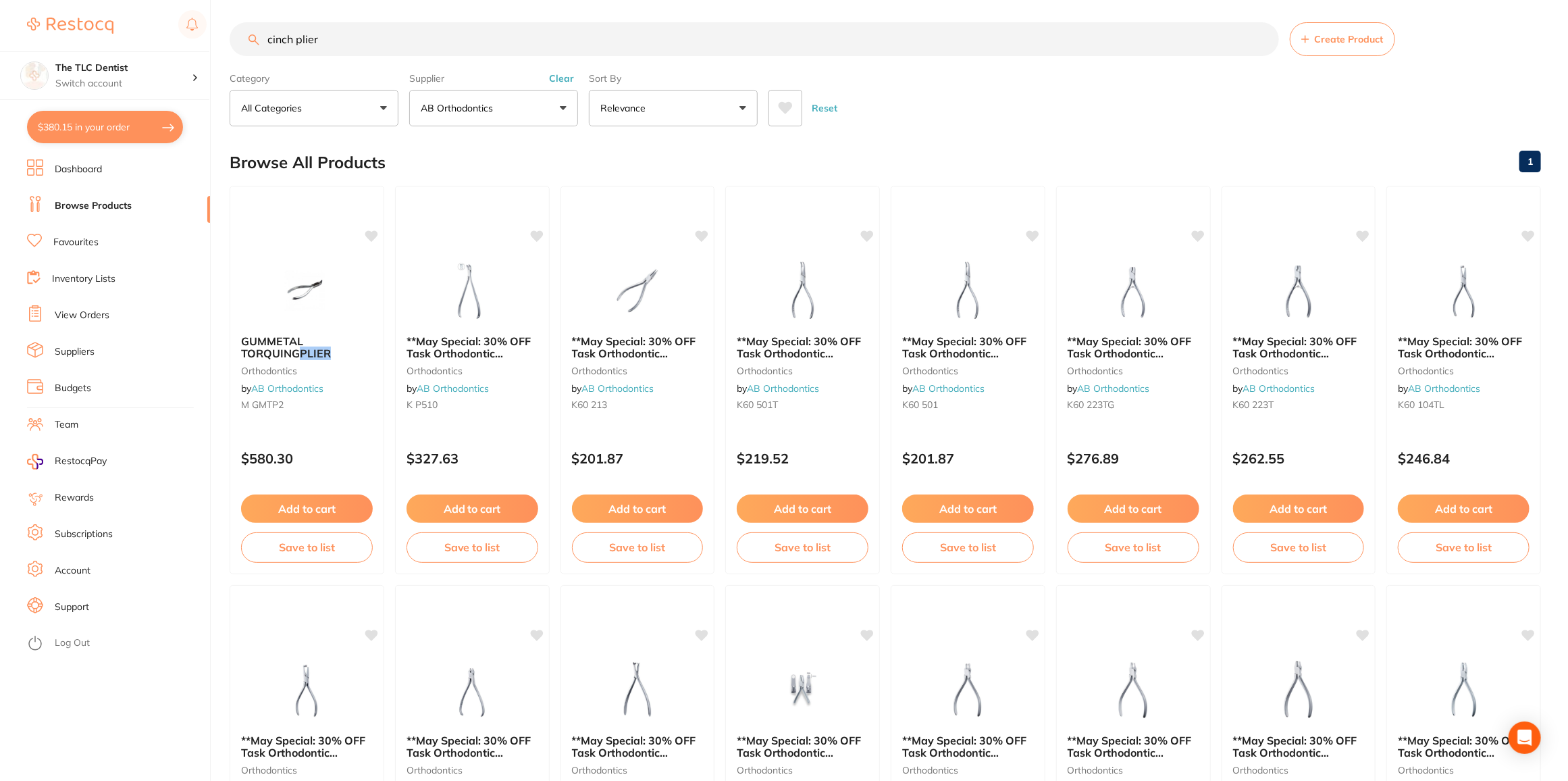
drag, startPoint x: 233, startPoint y: 37, endPoint x: 98, endPoint y: 7, distance: 138.3
click at [97, 32] on div "$380.15 The TLC Dentist Switch account The TLC Dentist $380.15 in your order Da…" at bounding box center [784, 385] width 1568 height 781
type input "posterior band removing plier"
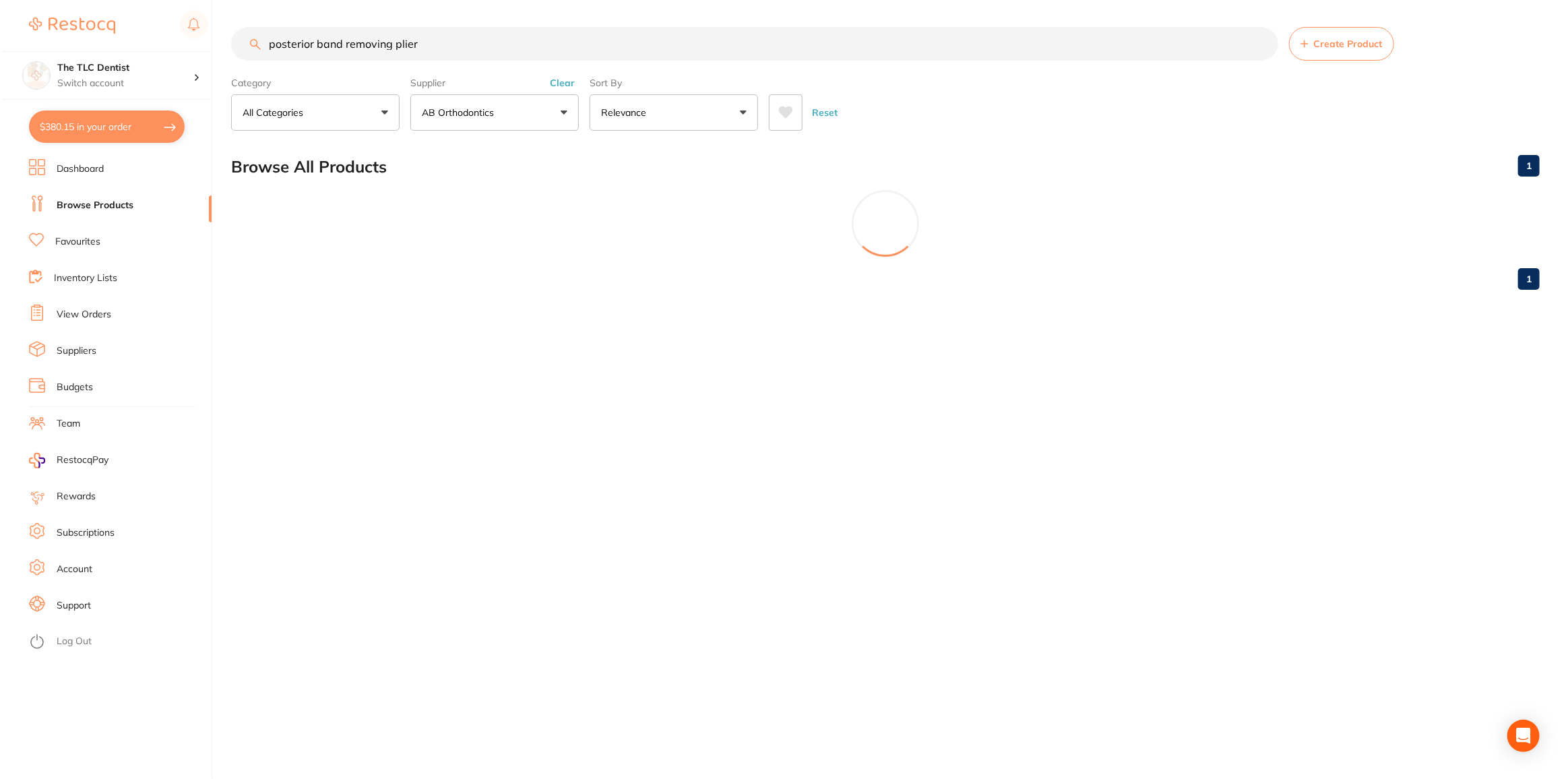
scroll to position [0, 0]
click at [652, 102] on button "Relevance" at bounding box center [672, 112] width 169 height 36
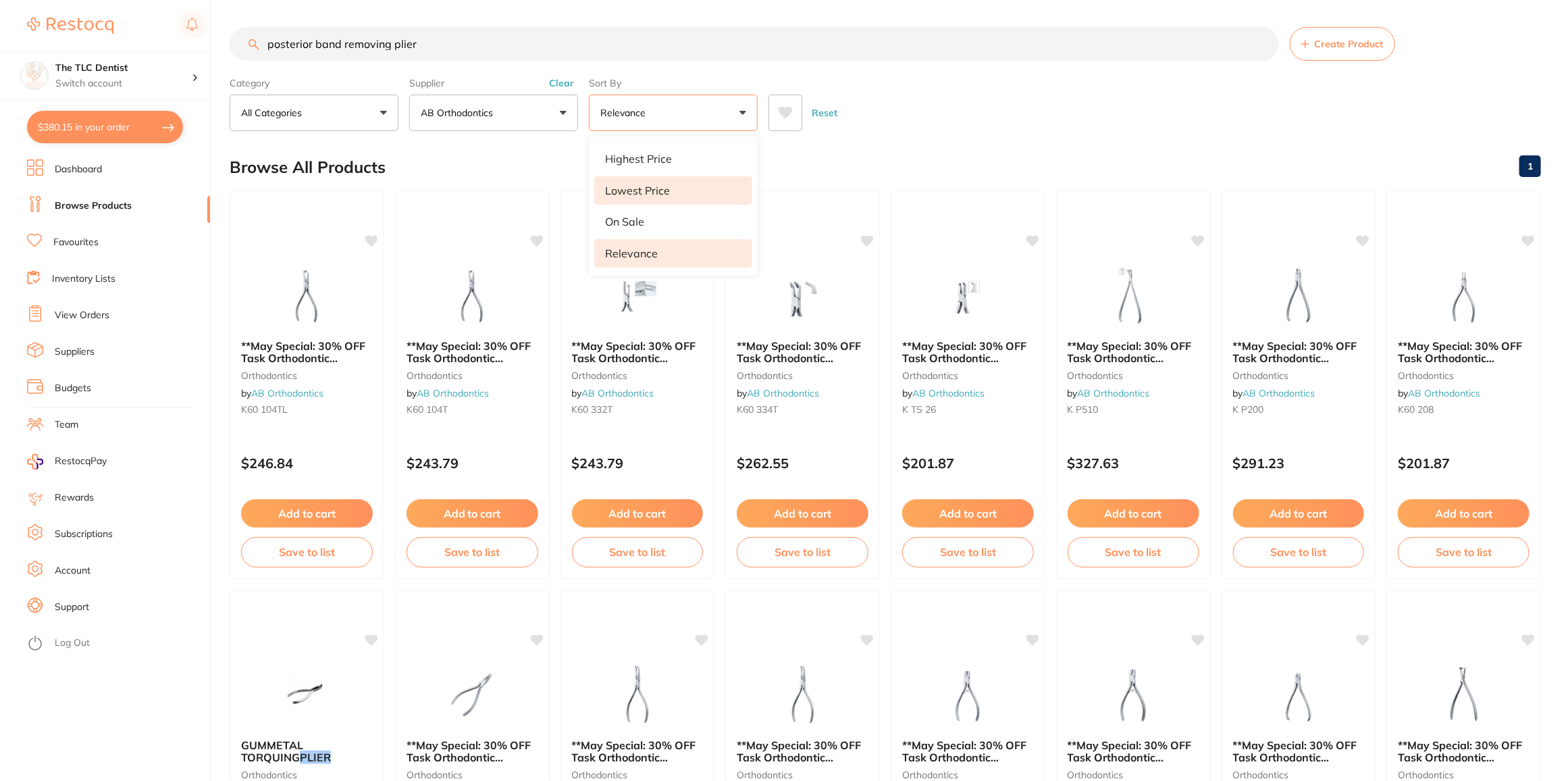
click at [635, 180] on li "Lowest Price" at bounding box center [674, 190] width 158 height 28
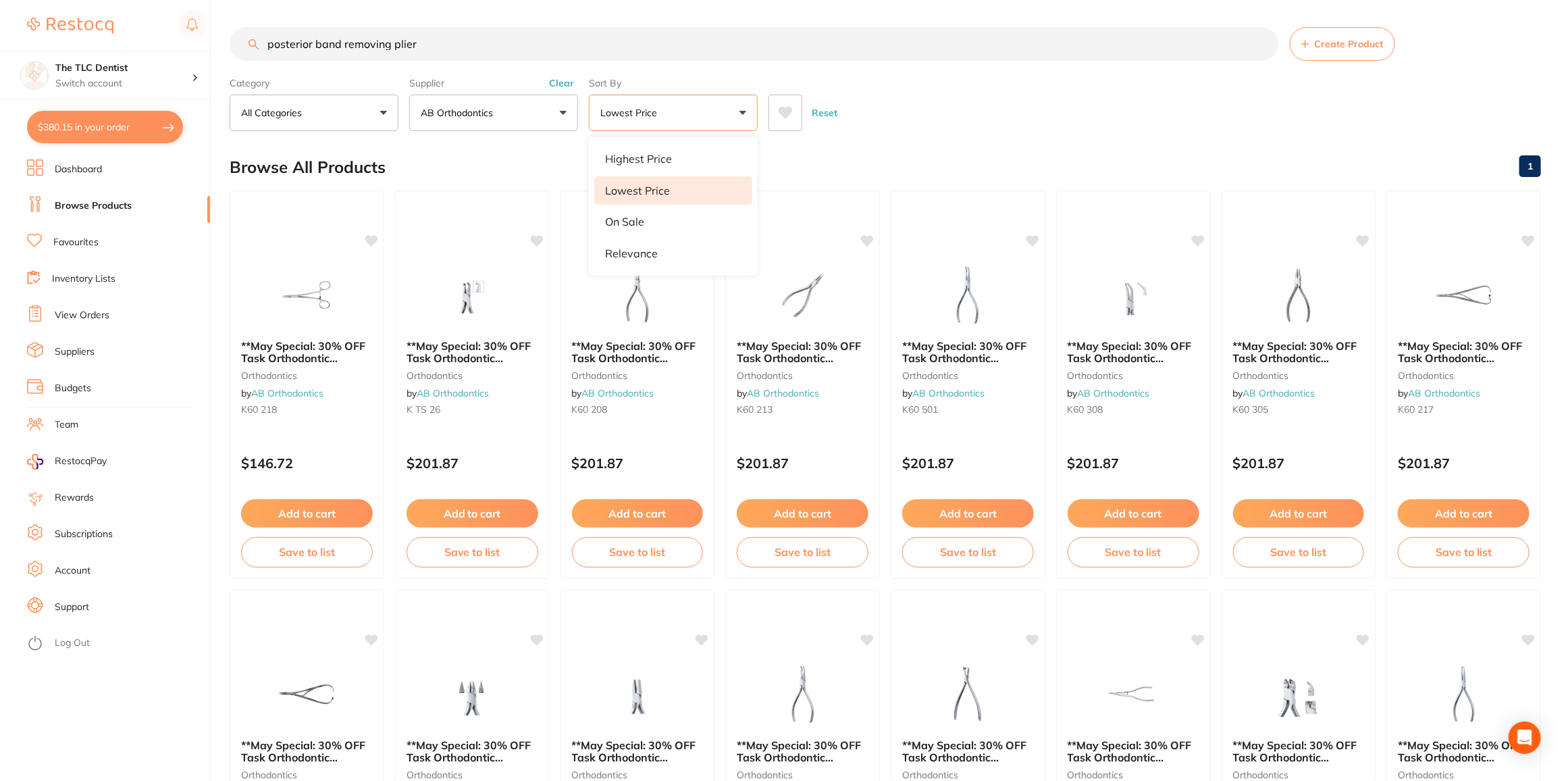
click at [183, 601] on li "Support" at bounding box center [118, 607] width 183 height 20
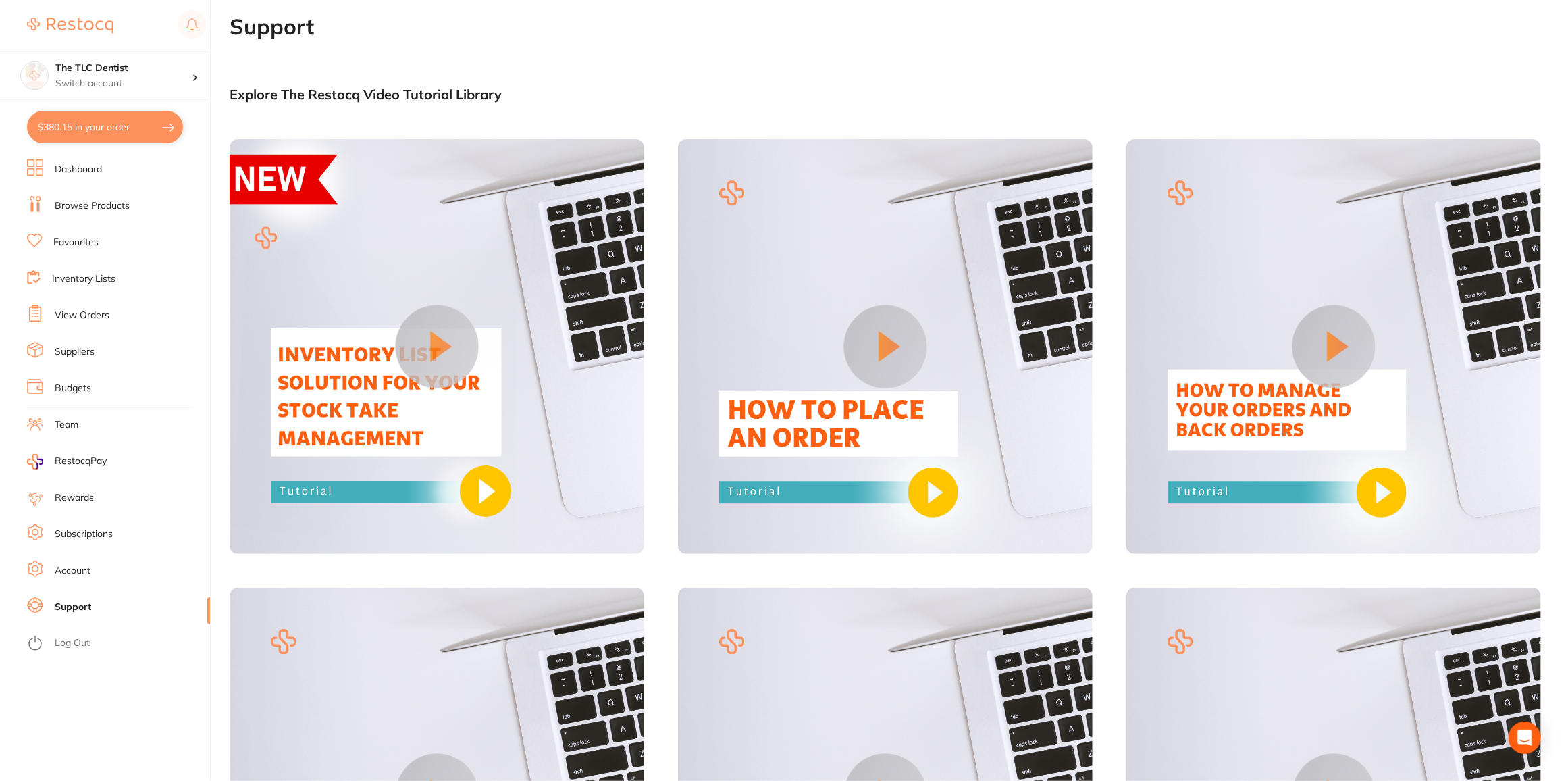
click at [105, 210] on link "Browse Products" at bounding box center [92, 205] width 75 height 14
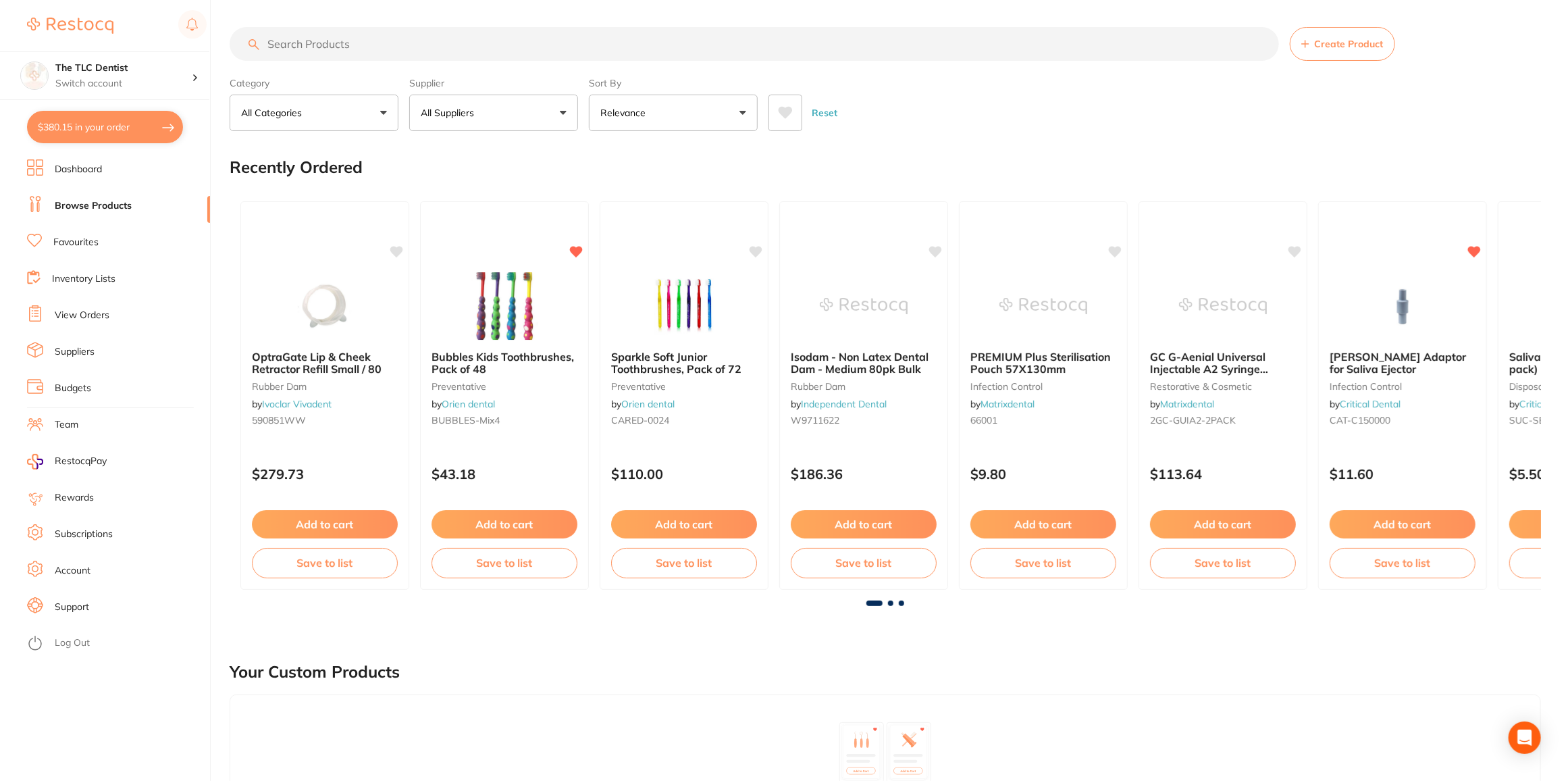
click at [354, 41] on input "search" at bounding box center [754, 44] width 1050 height 34
click at [354, 44] on input "search" at bounding box center [754, 44] width 1050 height 34
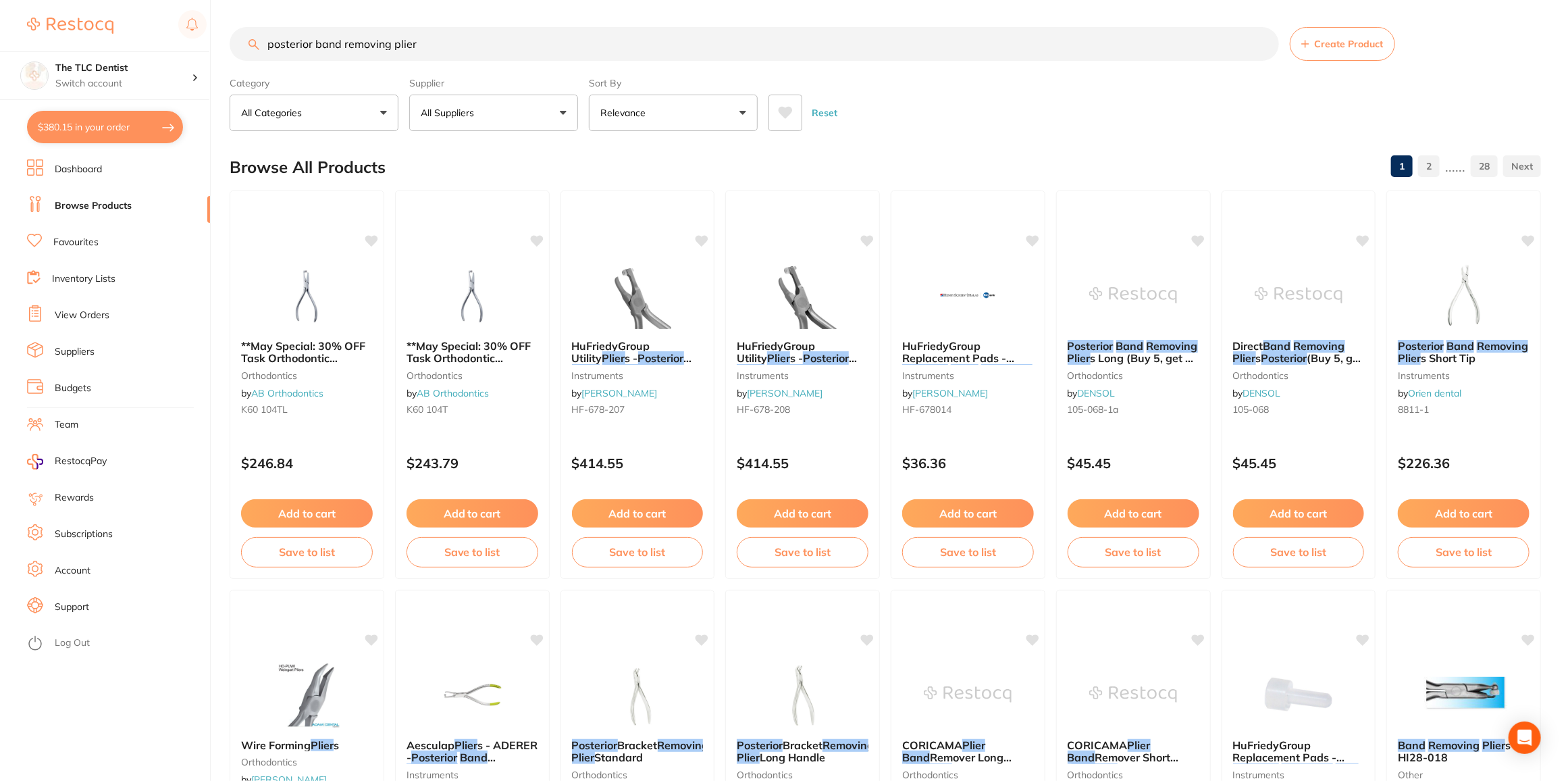
click at [554, 114] on button "All Suppliers" at bounding box center [494, 113] width 169 height 36
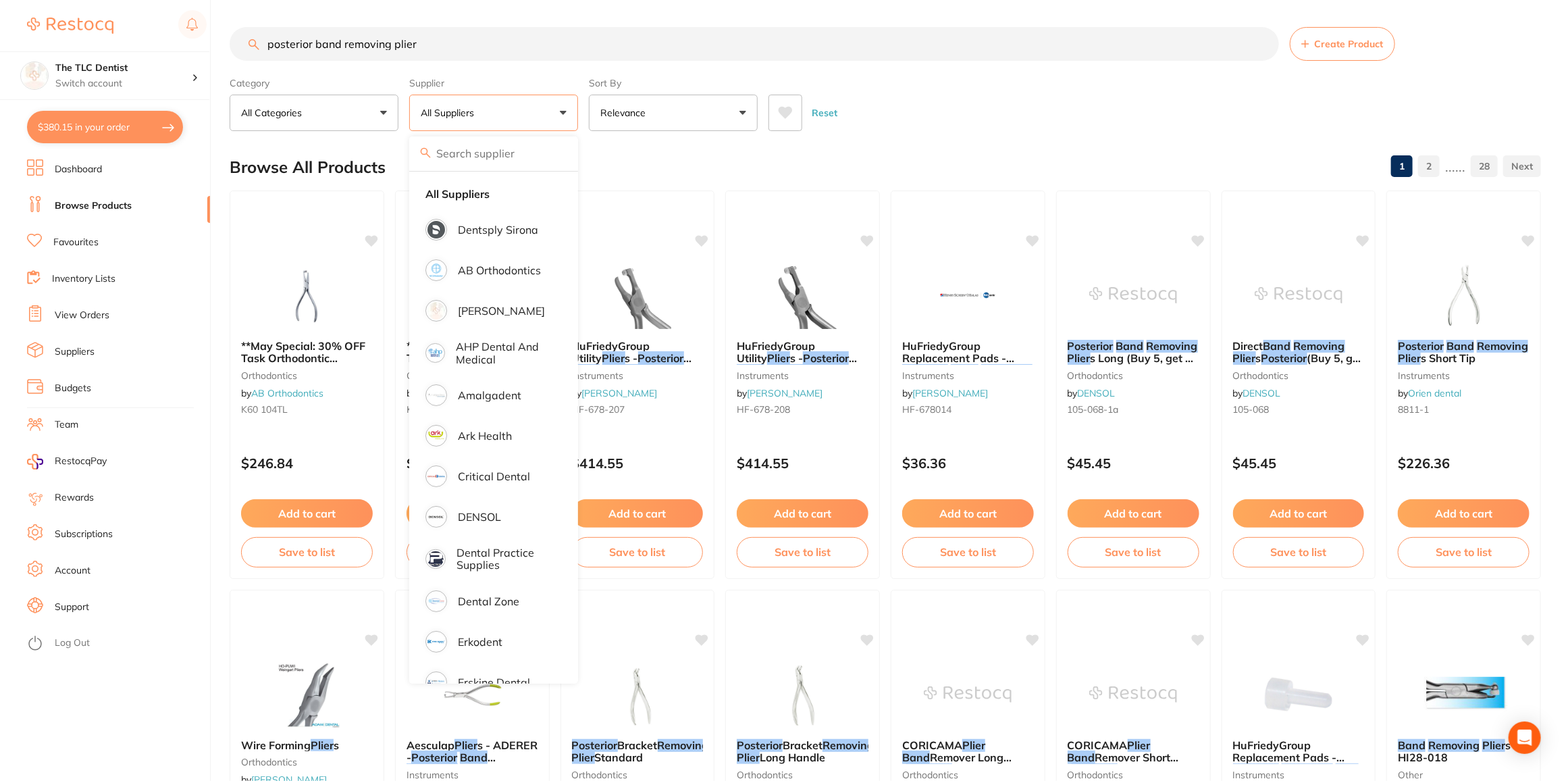
click at [610, 115] on p "Relevance" at bounding box center [626, 113] width 51 height 14
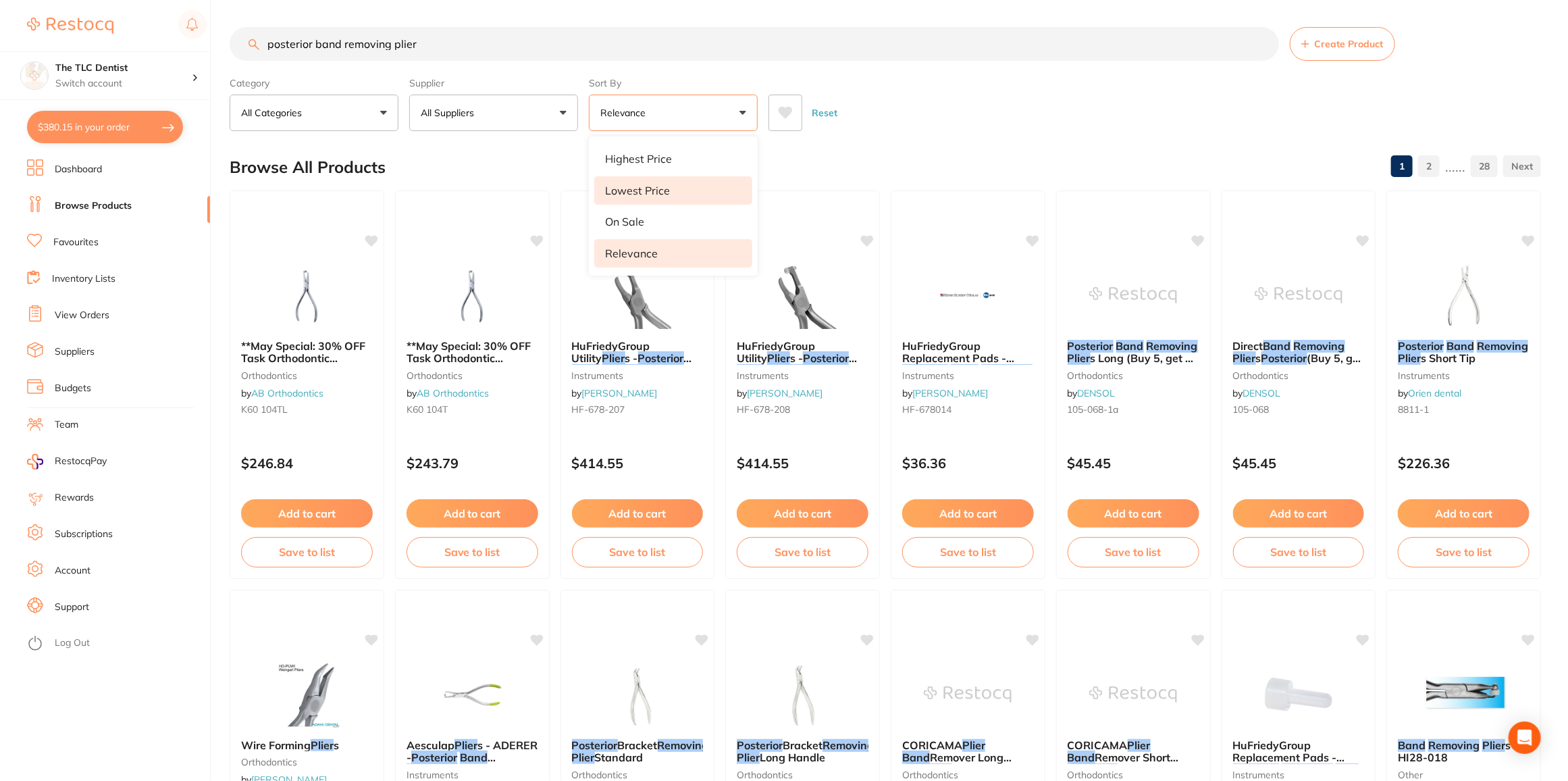
click at [622, 185] on p "Lowest Price" at bounding box center [637, 190] width 65 height 12
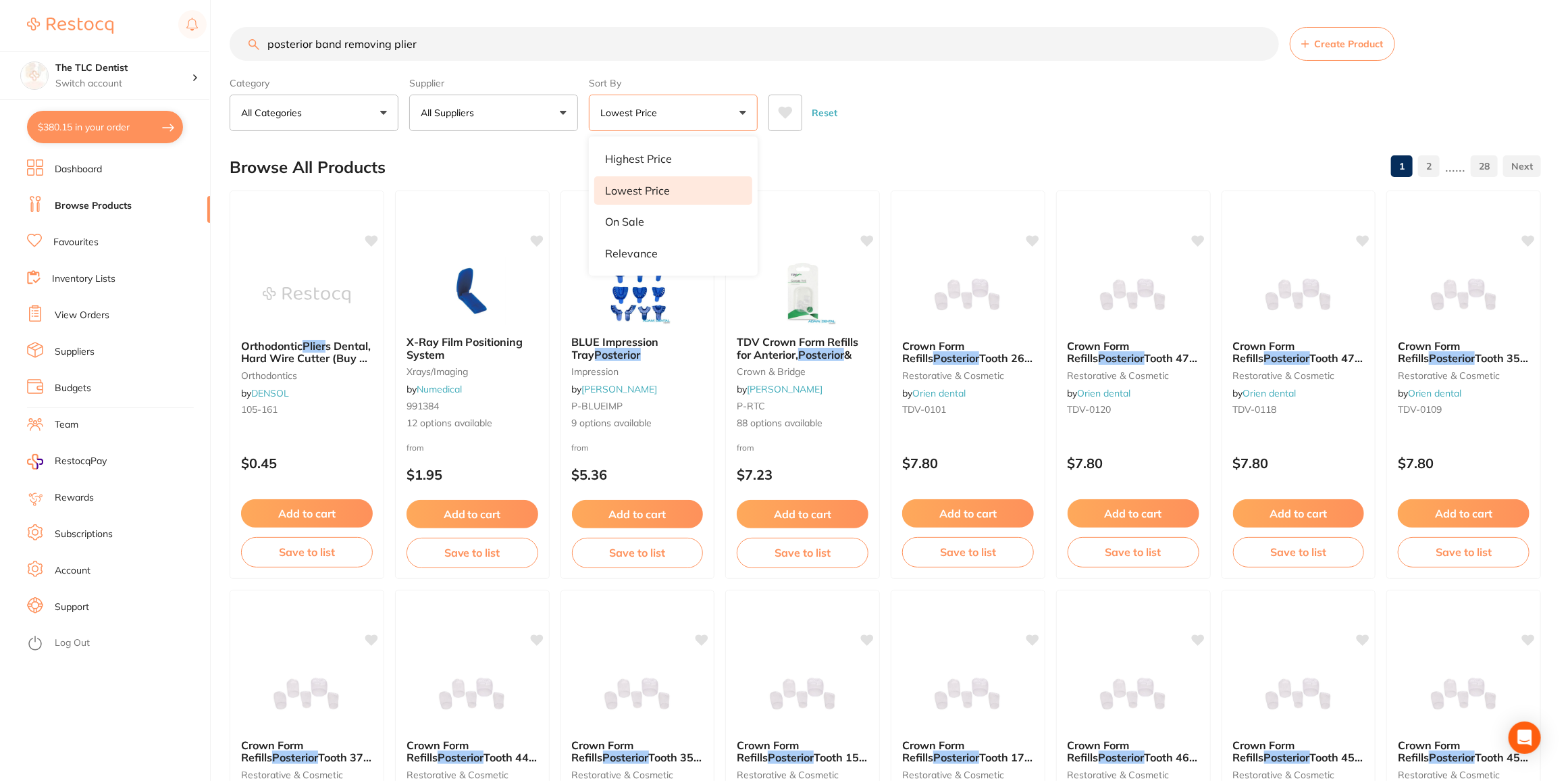
click at [563, 114] on button "All Suppliers" at bounding box center [494, 113] width 169 height 36
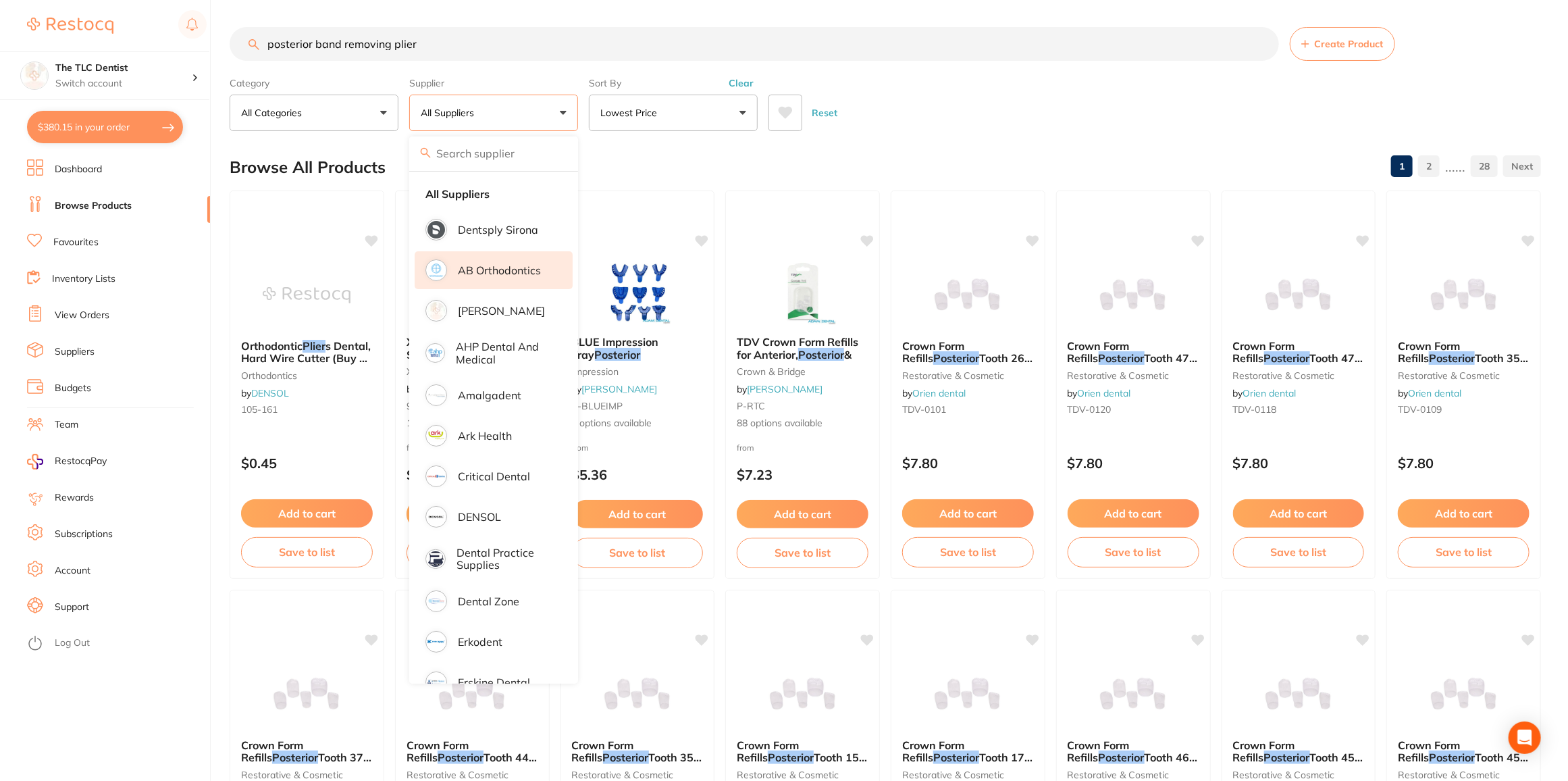
click at [498, 282] on li "AB Orthodontics" at bounding box center [494, 270] width 158 height 38
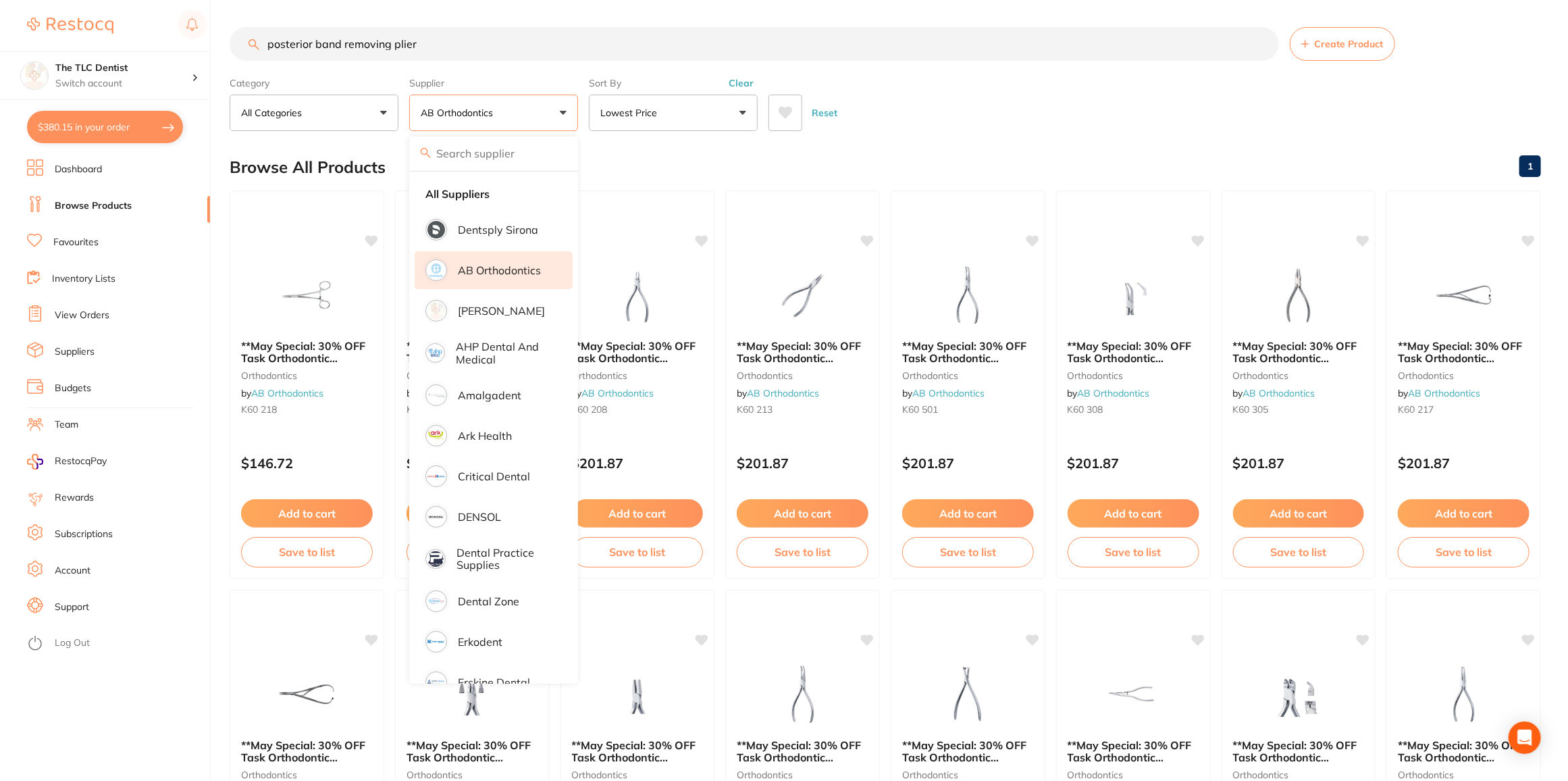
click at [197, 693] on ul "Dashboard Browse Products Favourites Inventory Lists View Orders Suppliers Budg…" at bounding box center [118, 470] width 183 height 622
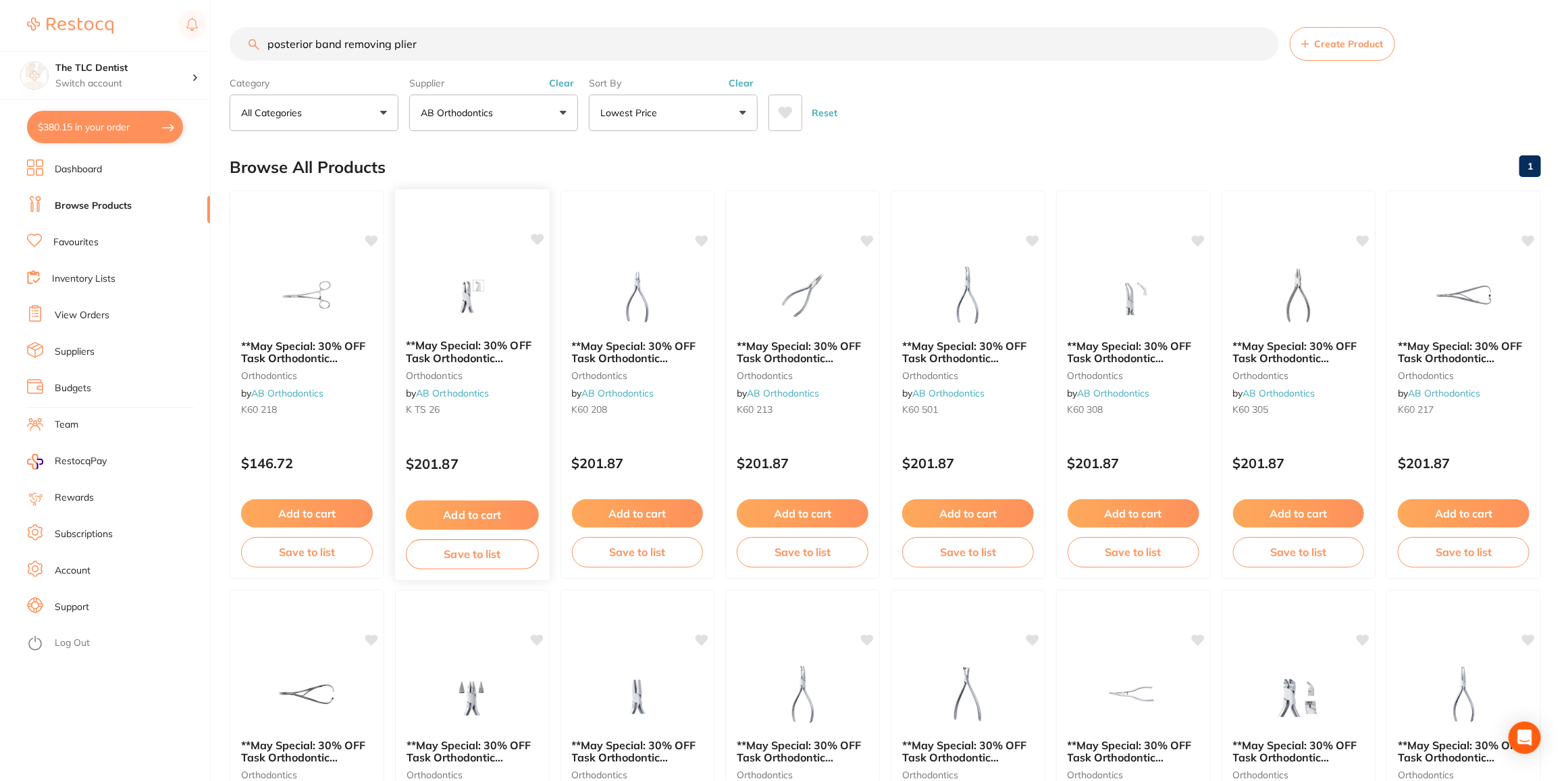
click at [479, 349] on span "**May Special: 30% OFF Task Orthodontic Instruments** TASK DIRECT" at bounding box center [469, 364] width 125 height 51
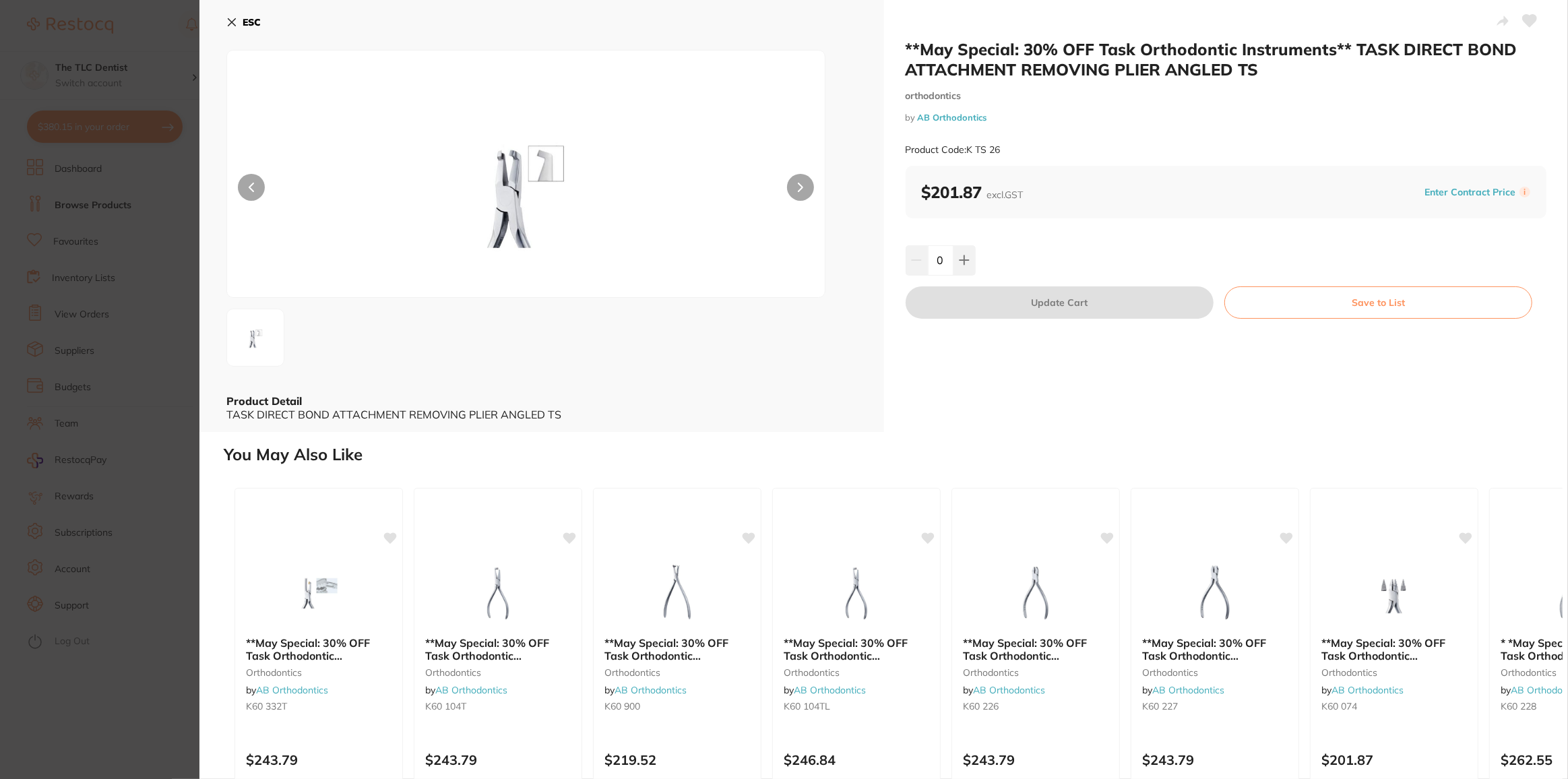
click at [153, 704] on section "**May Special: 30% OFF Task Orthodontic Instruments** TASK DIRECT BOND ATTACHME…" at bounding box center [784, 389] width 1568 height 779
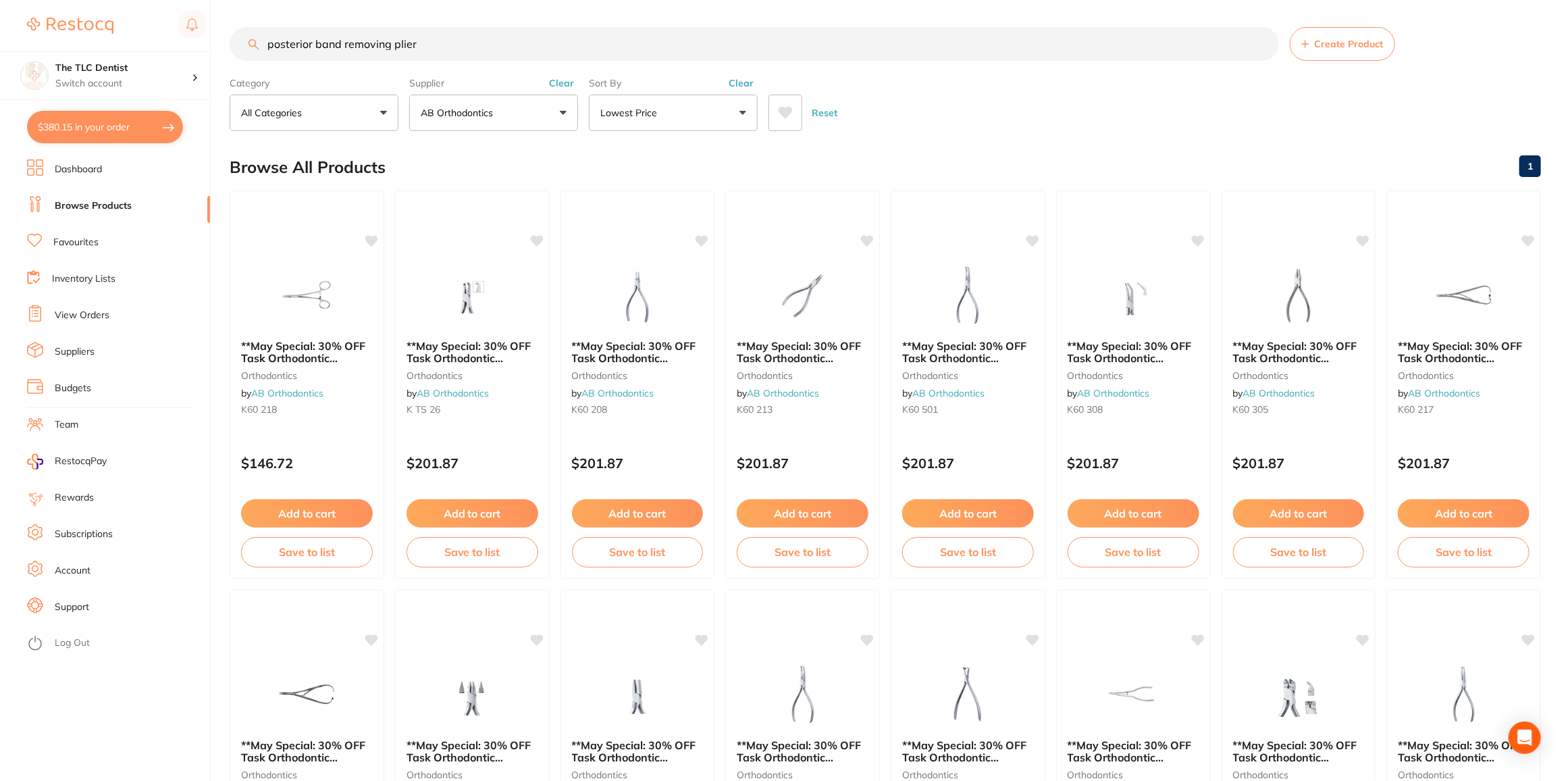
click at [559, 105] on button "AB Orthodontics" at bounding box center [494, 113] width 169 height 36
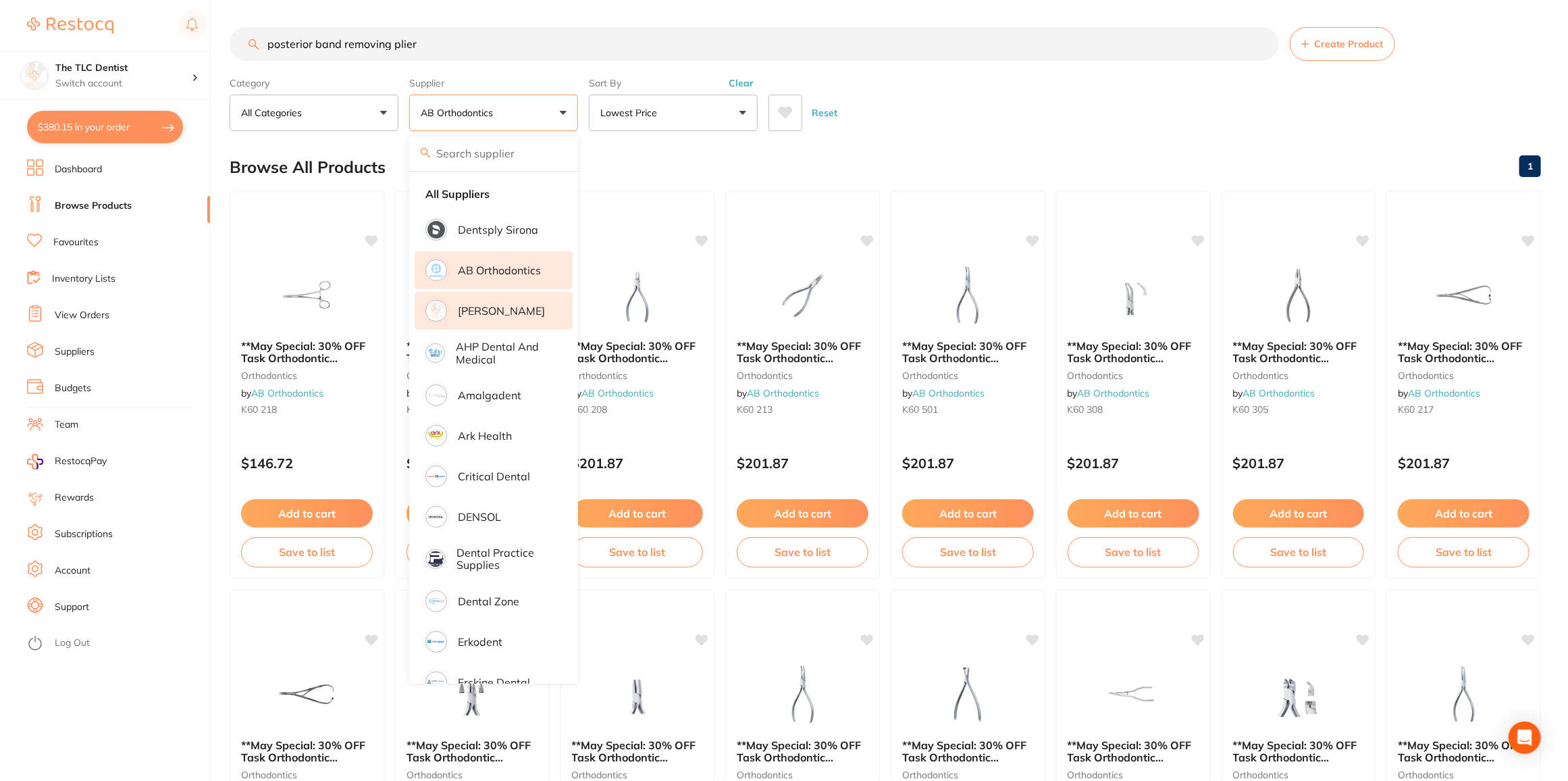
click at [495, 320] on li "[PERSON_NAME]" at bounding box center [494, 311] width 158 height 38
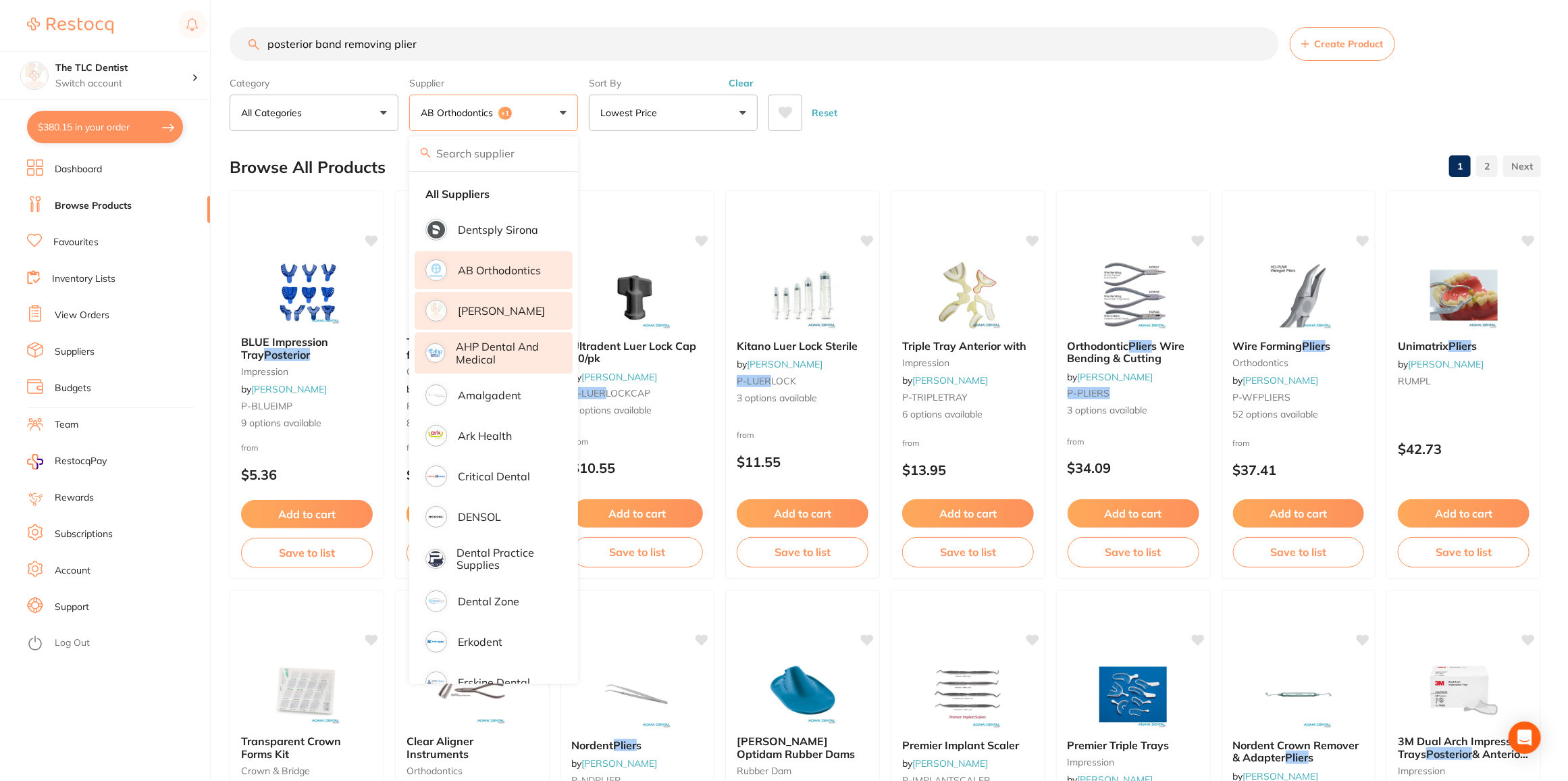
click at [495, 356] on p "AHP Dental and Medical" at bounding box center [505, 352] width 98 height 25
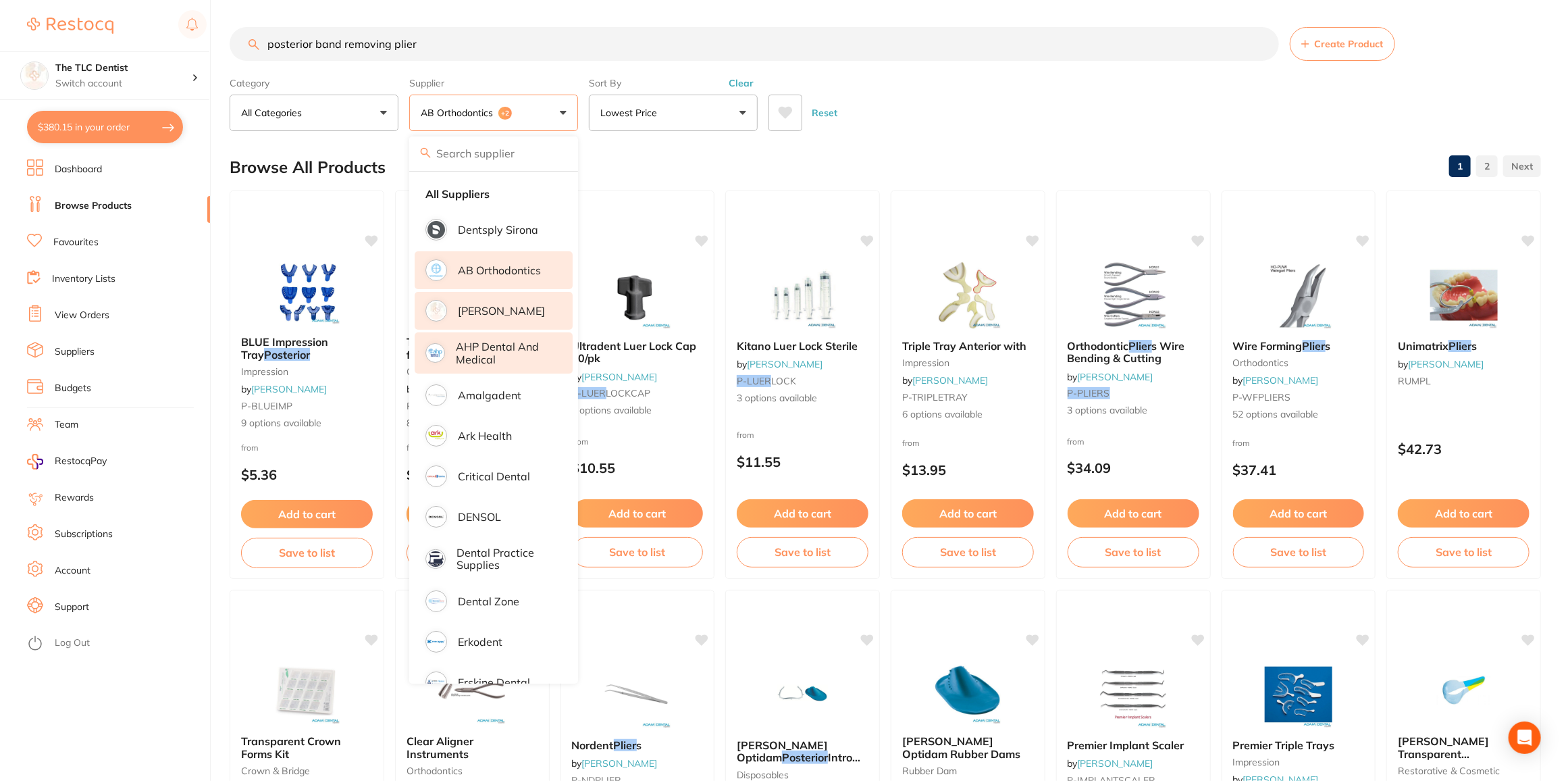
drag, startPoint x: 476, startPoint y: 348, endPoint x: 466, endPoint y: 296, distance: 53.0
click at [475, 346] on p "AHP Dental and Medical" at bounding box center [505, 352] width 98 height 25
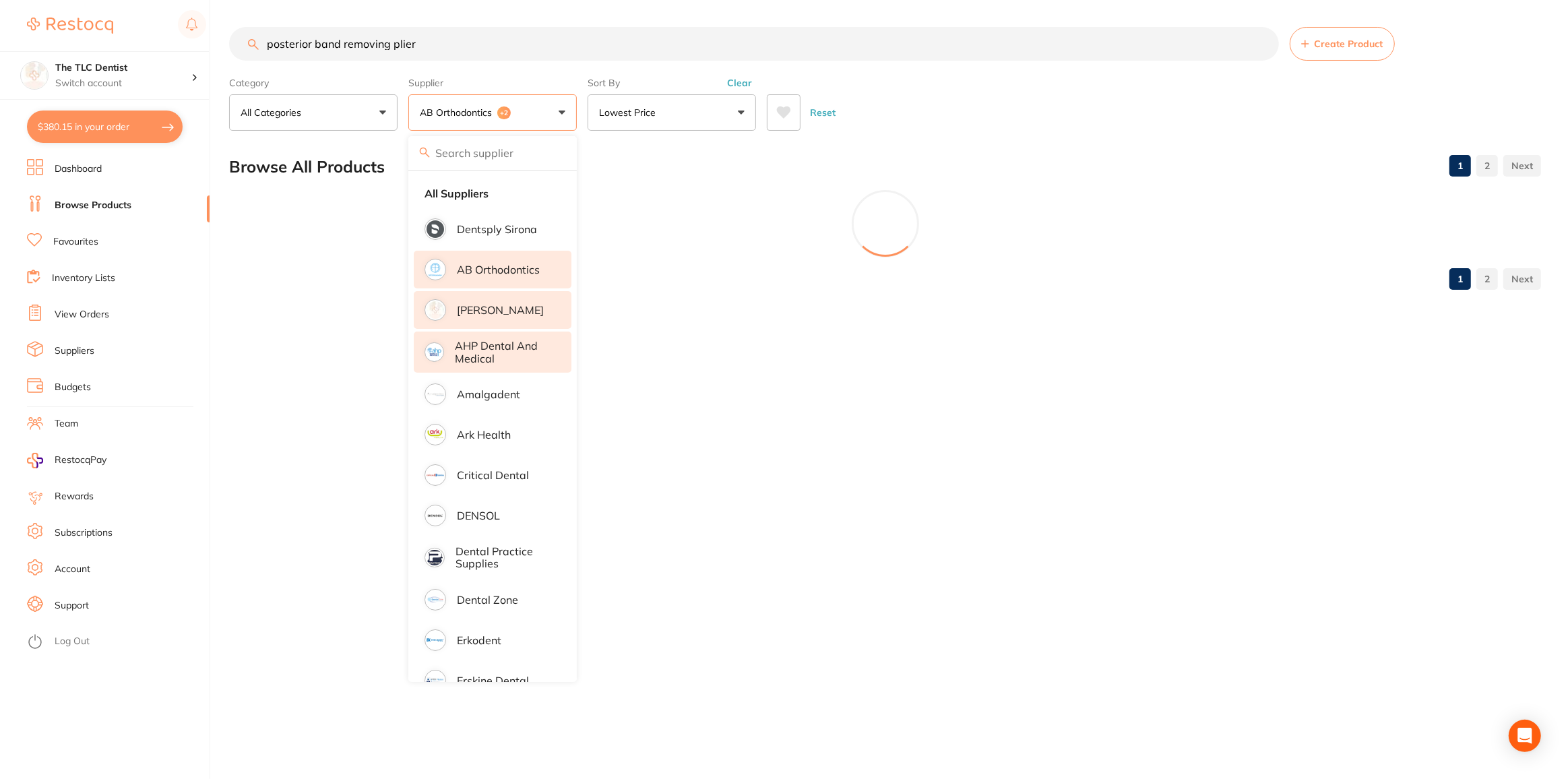
click at [465, 296] on li "[PERSON_NAME]" at bounding box center [492, 310] width 158 height 38
click at [473, 271] on p "AB Orthodontics" at bounding box center [498, 269] width 83 height 12
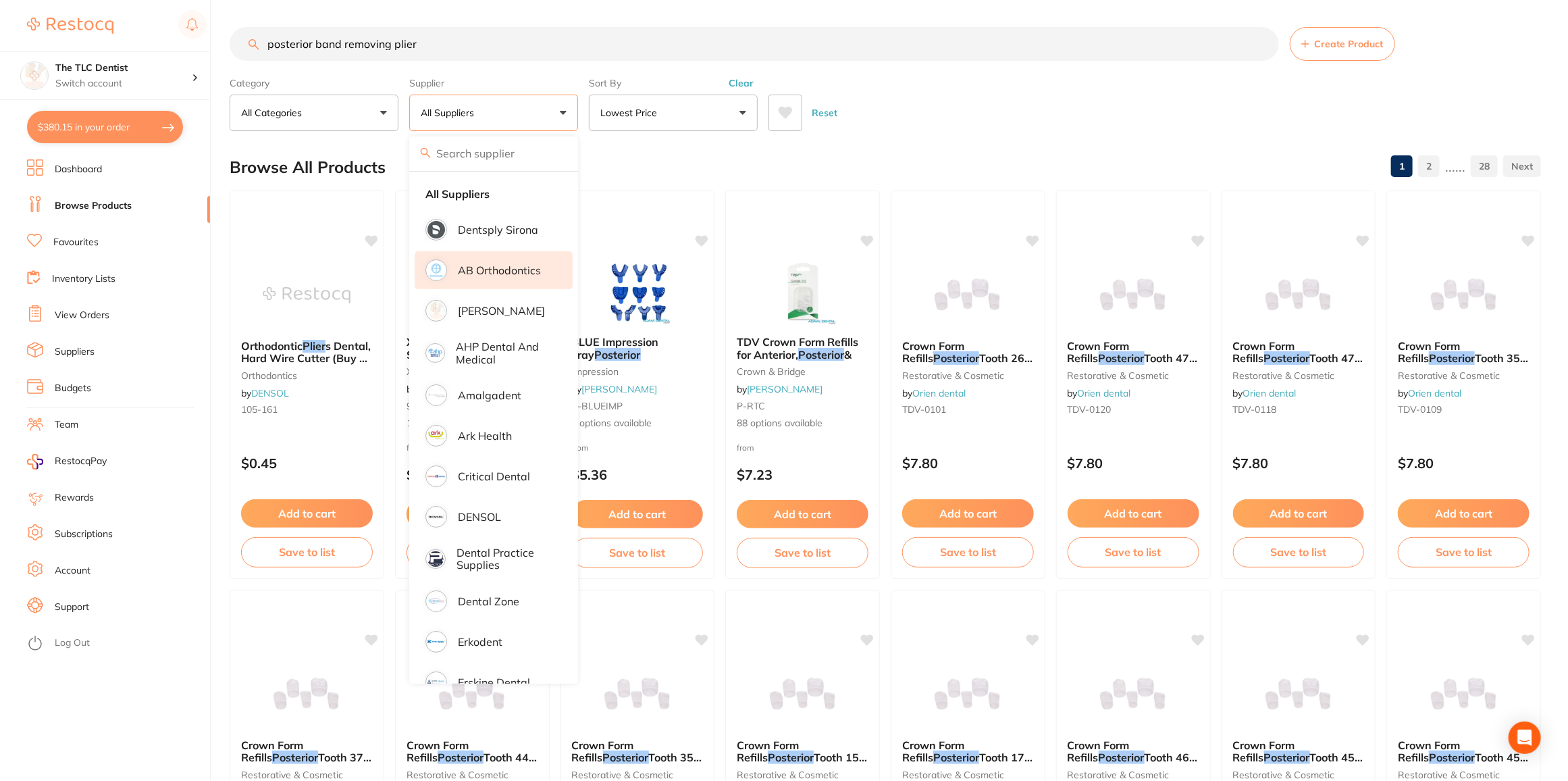
click at [472, 265] on p "AB Orthodontics" at bounding box center [499, 270] width 83 height 12
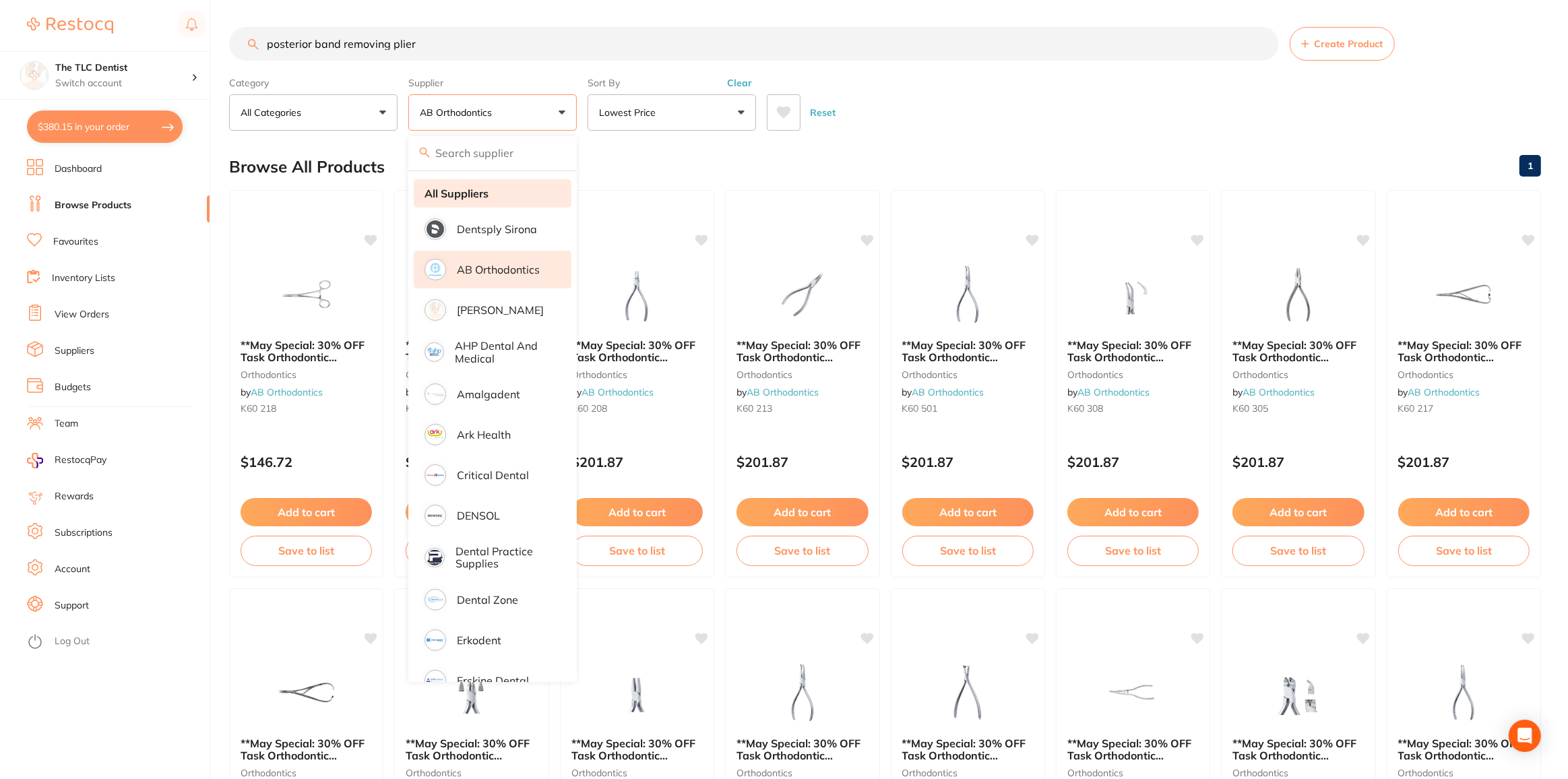
click at [462, 184] on li "All Suppliers" at bounding box center [492, 193] width 158 height 28
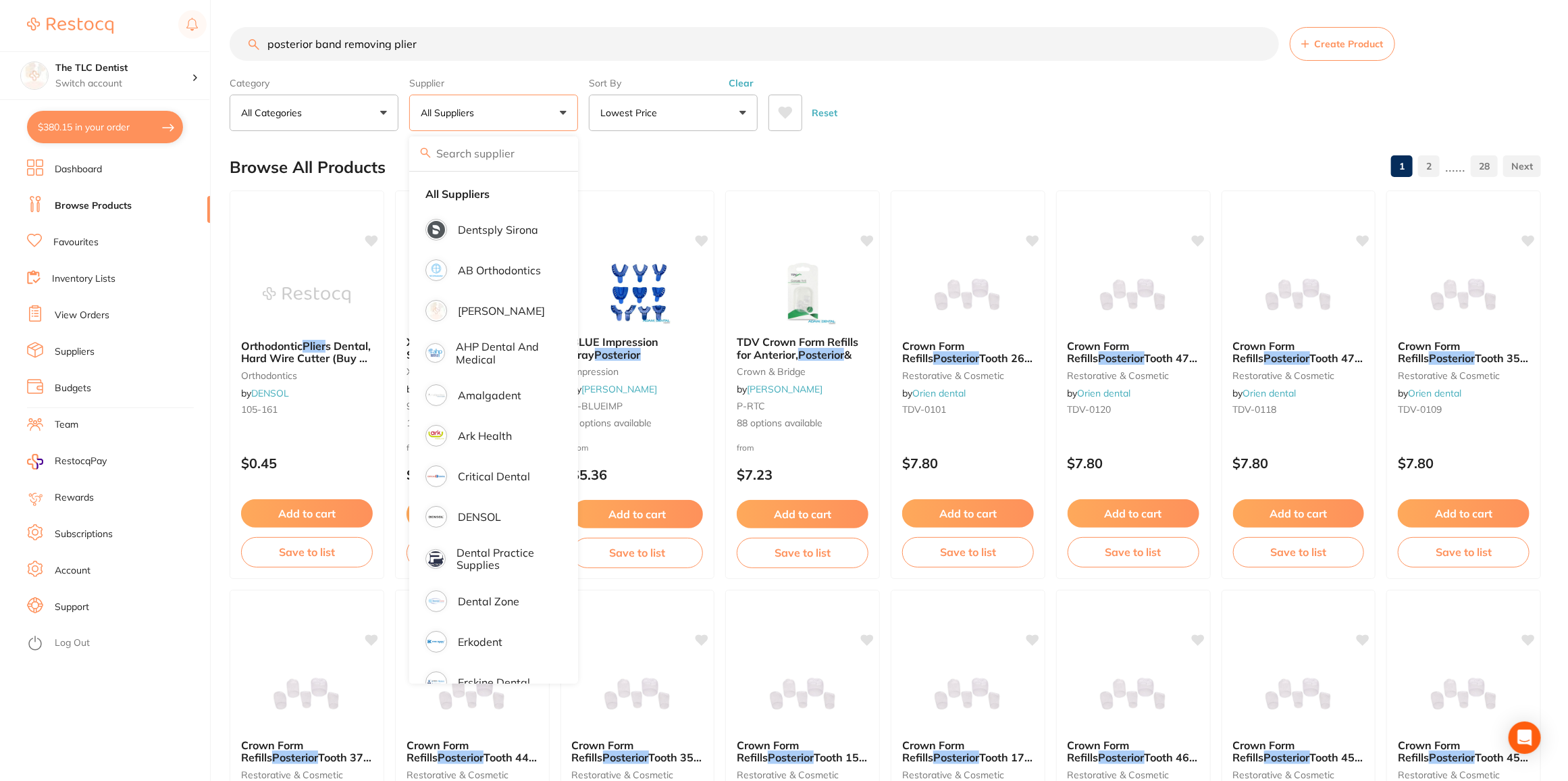
click at [652, 145] on div "Browse All Products 1 2 ...... 28" at bounding box center [885, 167] width 1312 height 45
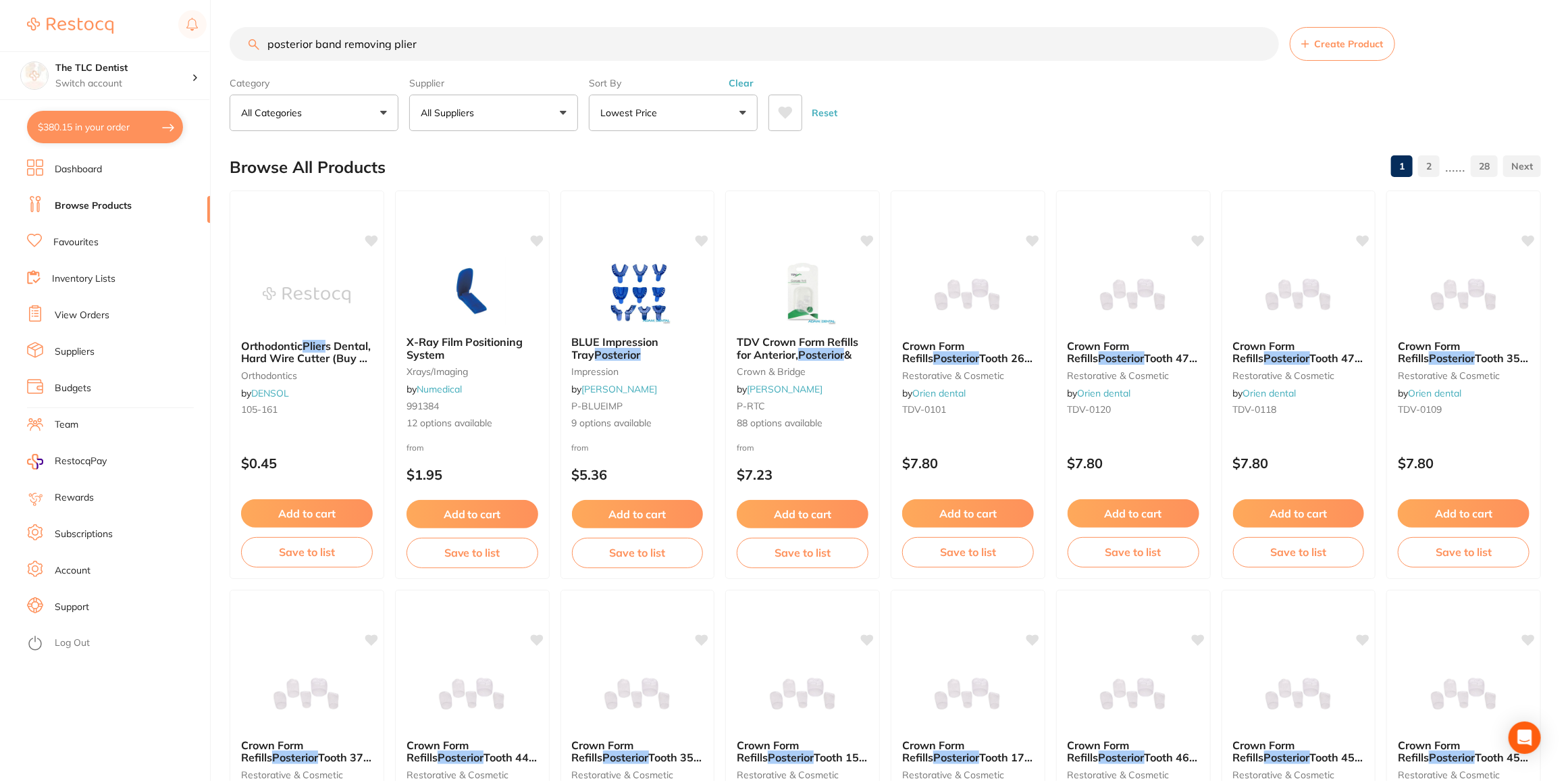
click at [440, 45] on input "posterior band removing plier" at bounding box center [754, 44] width 1050 height 34
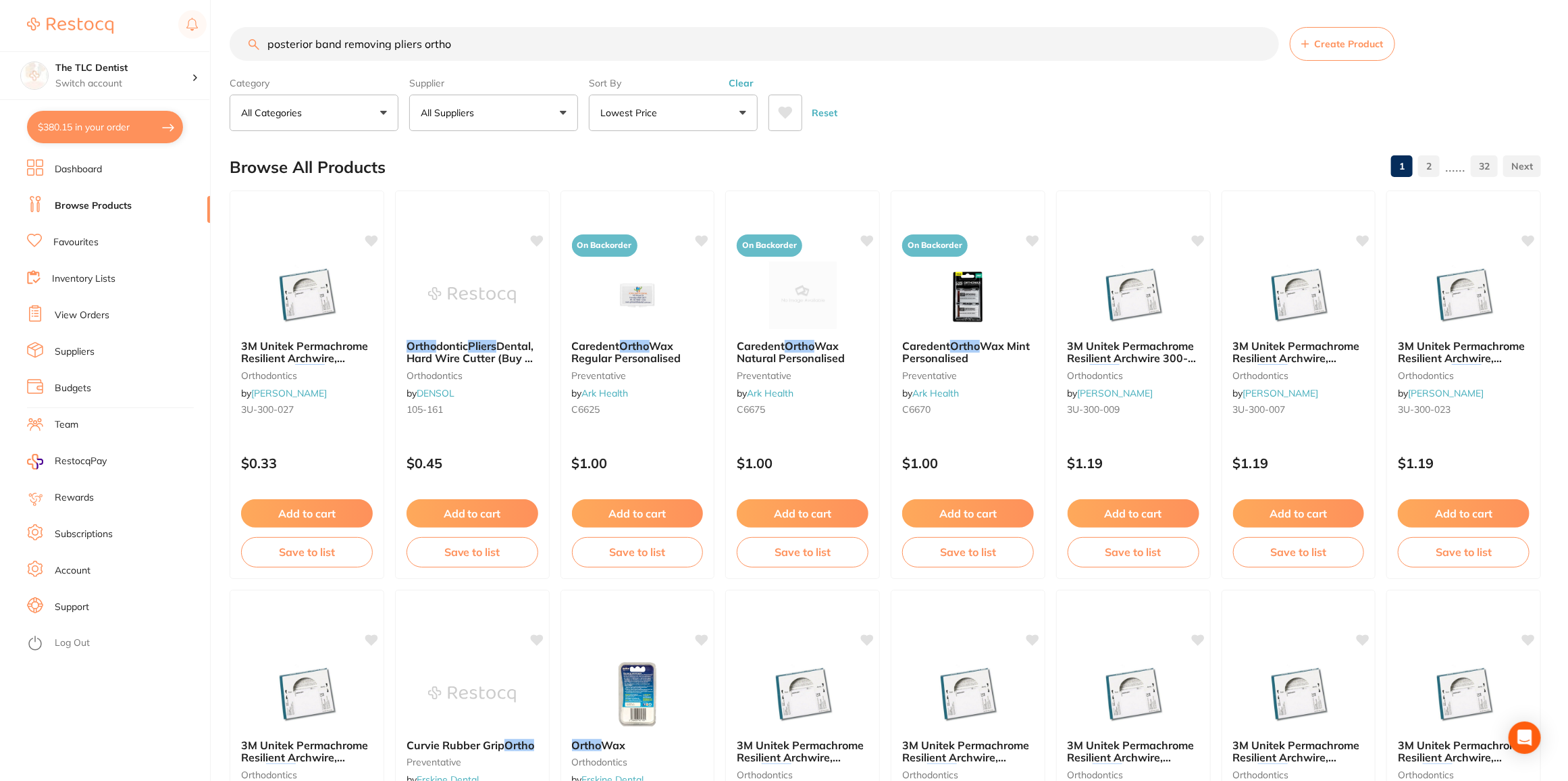
scroll to position [1, 0]
drag, startPoint x: 493, startPoint y: 48, endPoint x: 426, endPoint y: 52, distance: 67.1
click at [426, 52] on input "posterior band removing pliers ortho" at bounding box center [754, 44] width 1050 height 34
type input "posterior band removing pliers"
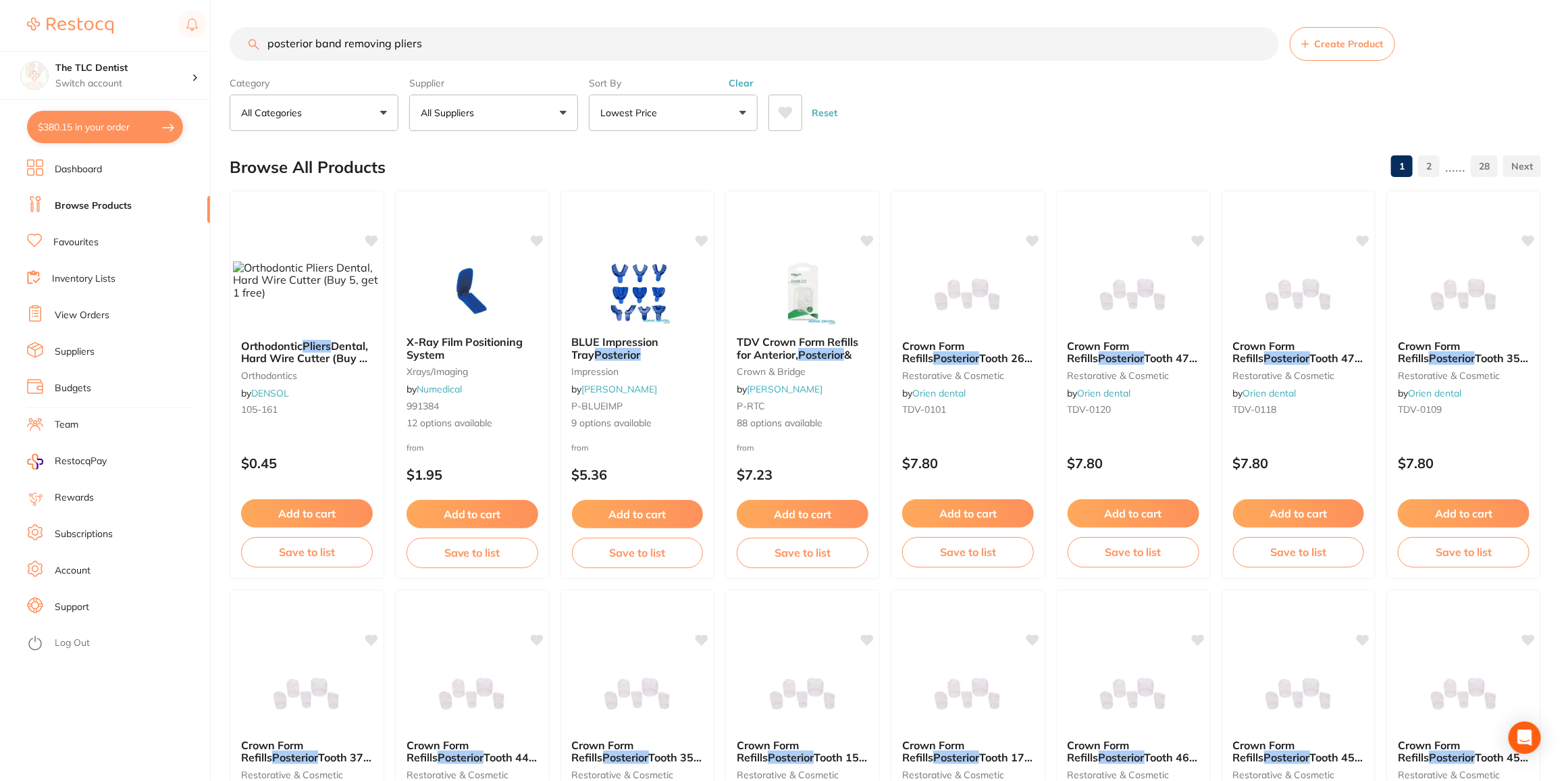
drag, startPoint x: 430, startPoint y: 98, endPoint x: 497, endPoint y: 199, distance: 121.2
click at [430, 101] on button "All Suppliers" at bounding box center [494, 113] width 169 height 36
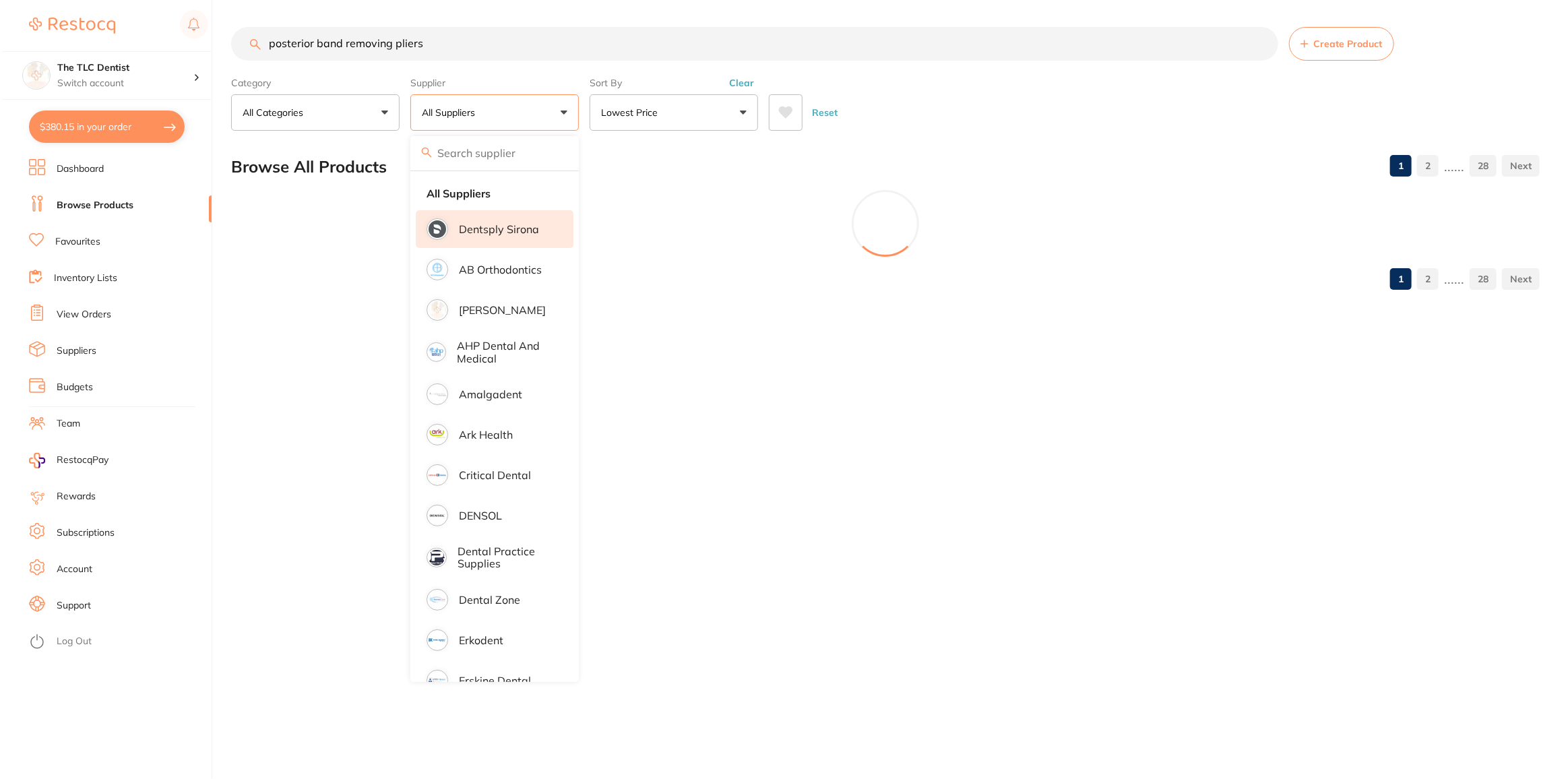
scroll to position [0, 0]
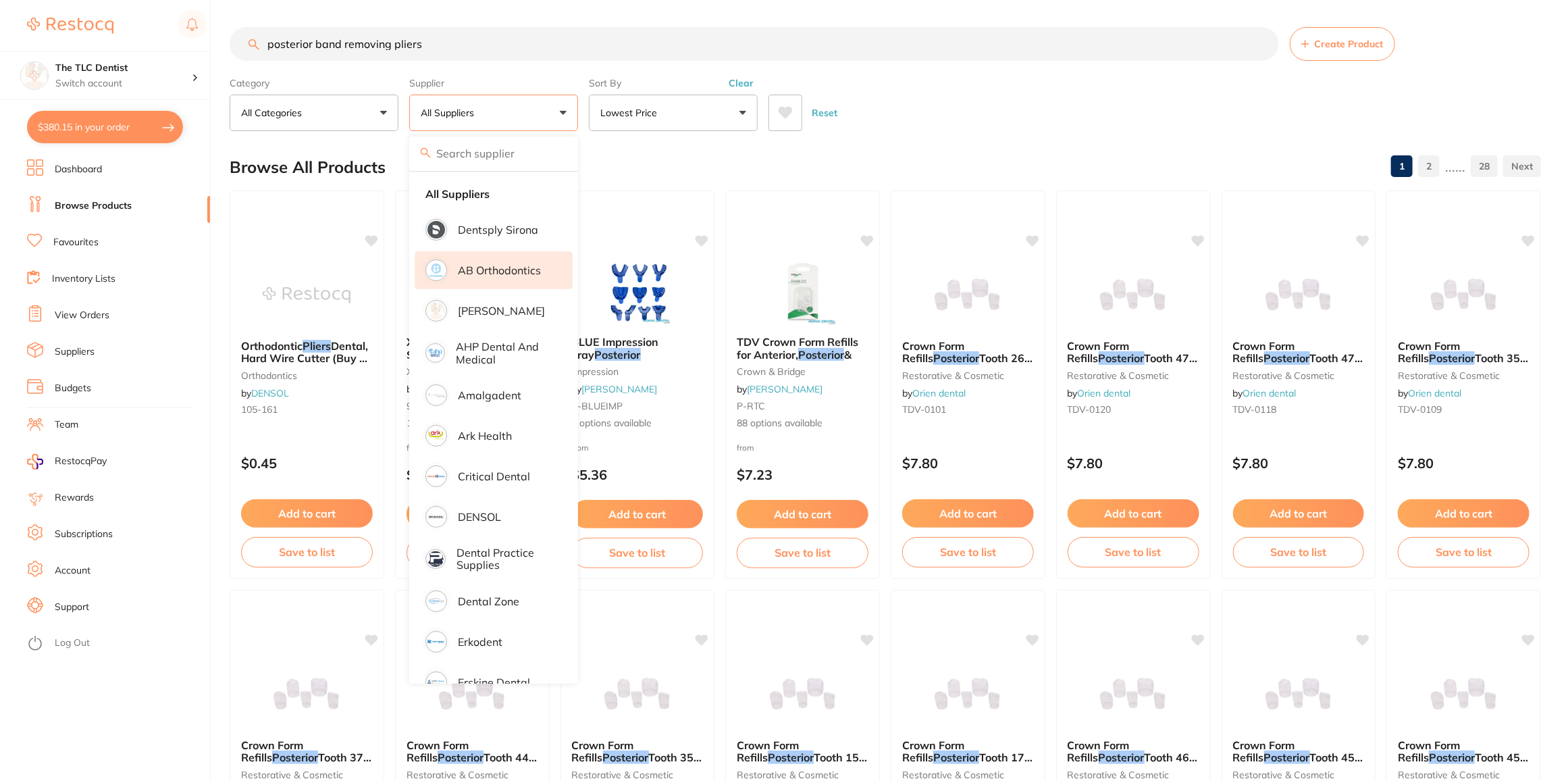
click at [493, 281] on li "AB Orthodontics" at bounding box center [494, 270] width 158 height 38
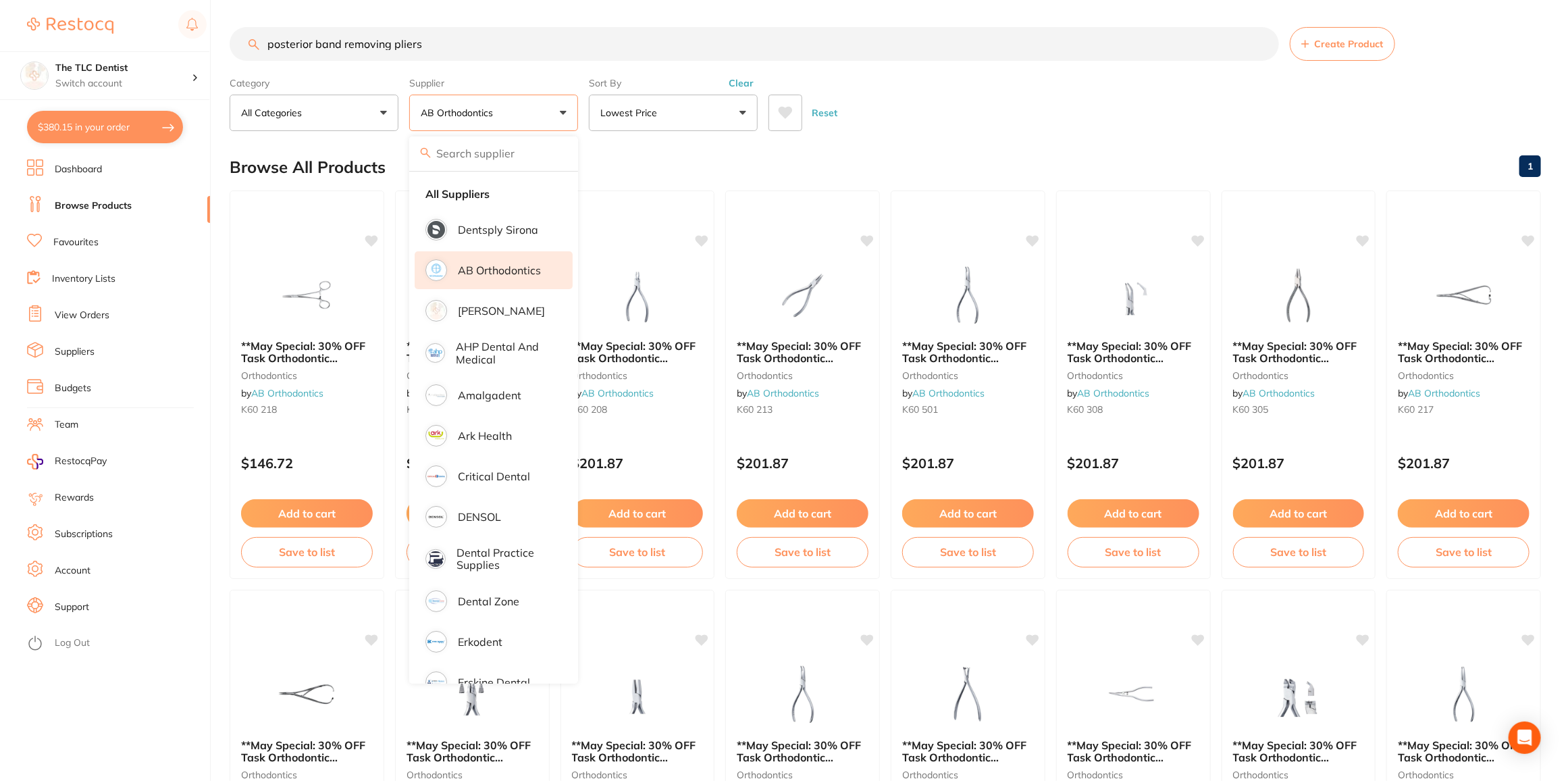
click at [170, 653] on li "Log Out" at bounding box center [116, 643] width 179 height 20
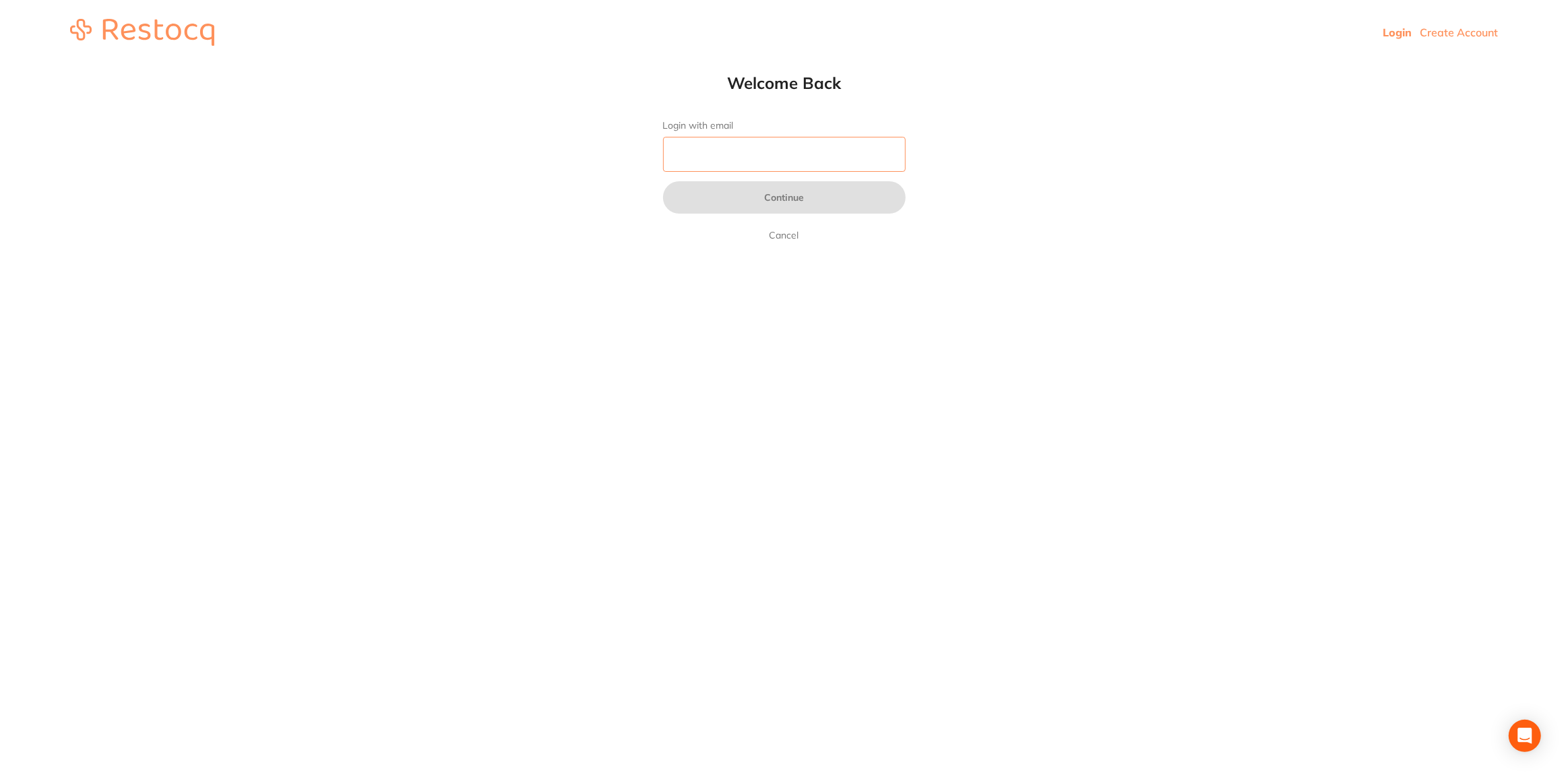
click at [777, 161] on input "Login with email" at bounding box center [784, 154] width 242 height 35
type input "[EMAIL_ADDRESS][DOMAIN_NAME]"
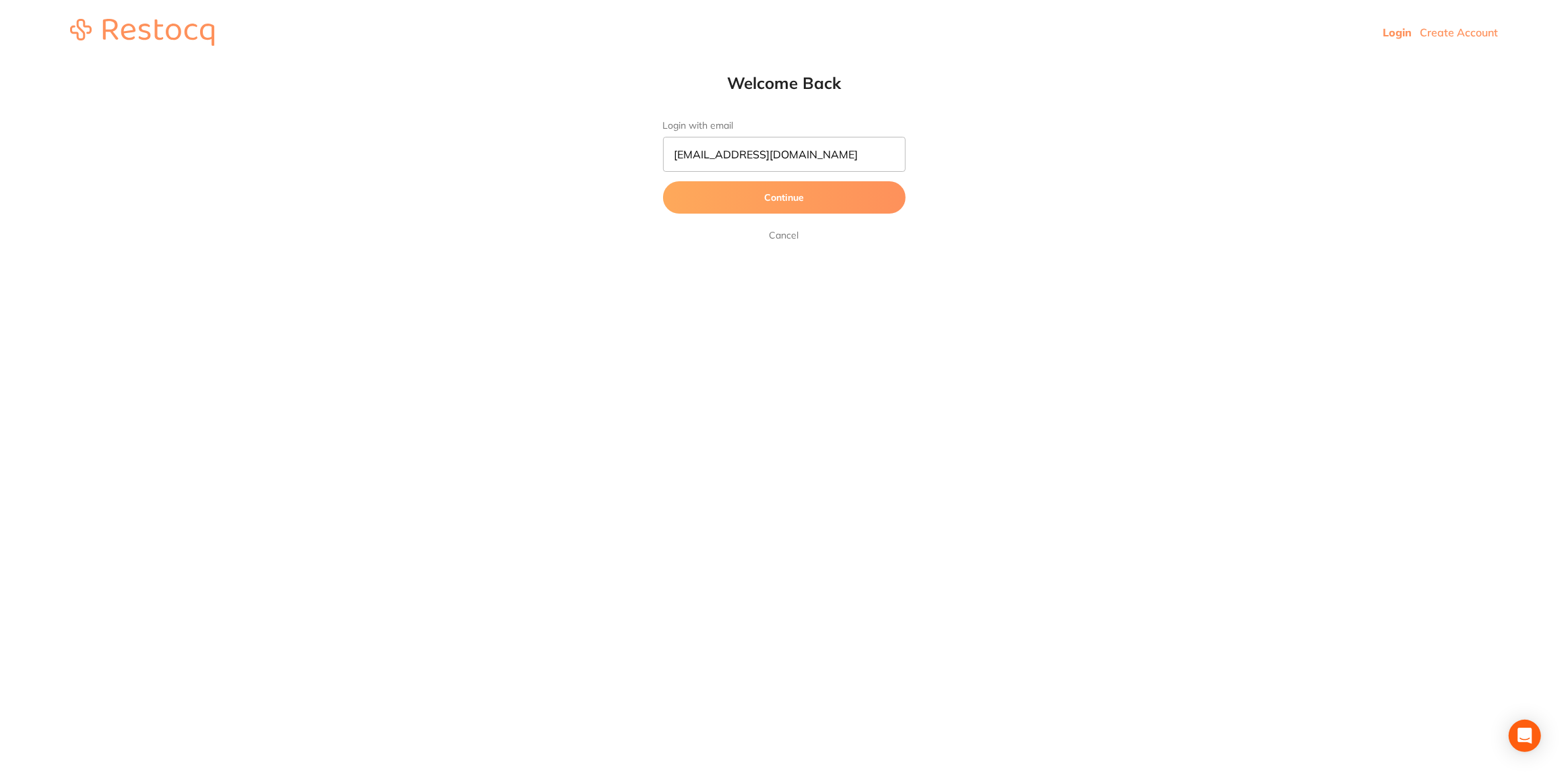
click at [792, 198] on button "Continue" at bounding box center [784, 198] width 242 height 33
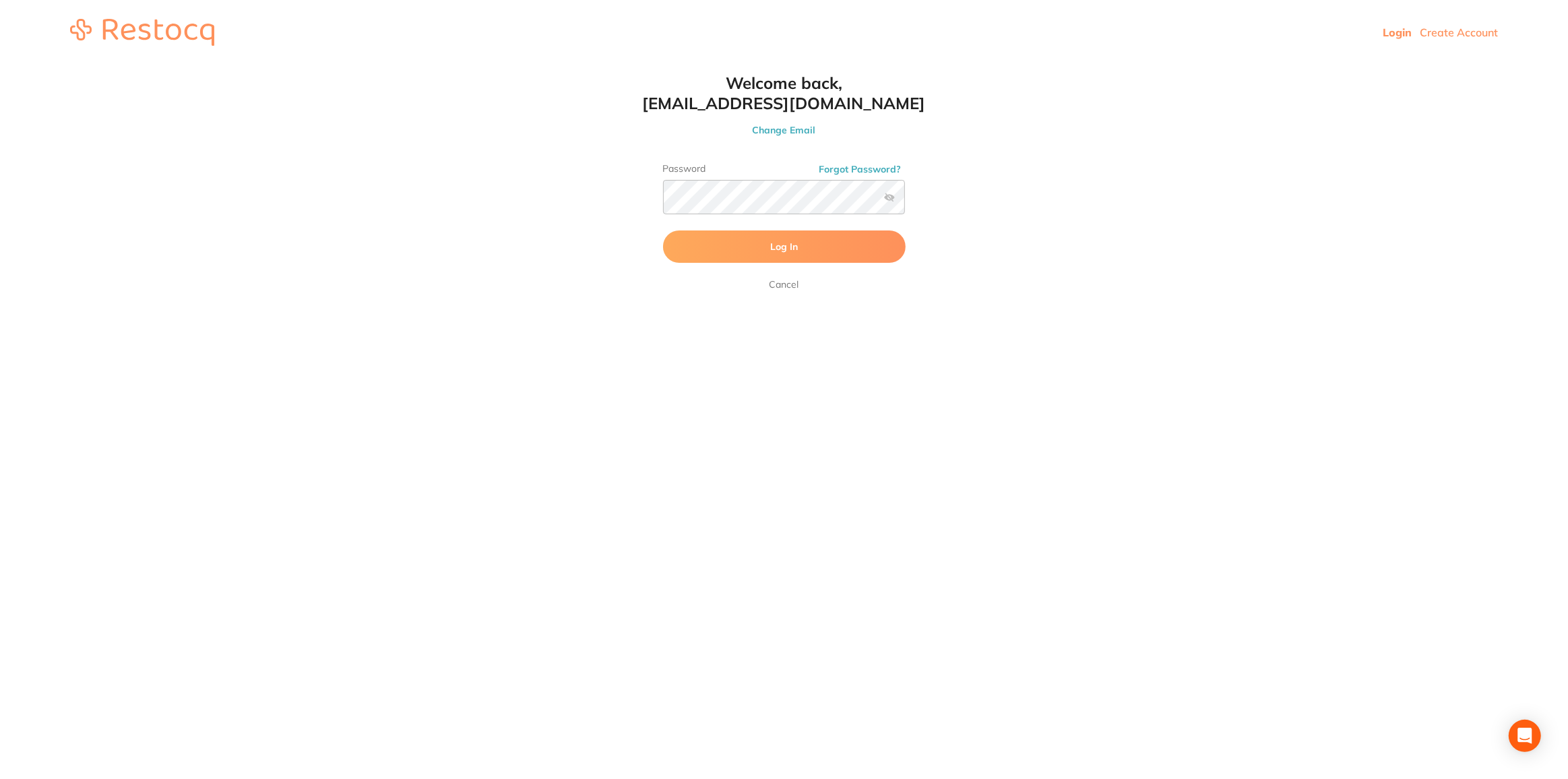
click at [772, 245] on span "Log In" at bounding box center [784, 246] width 27 height 12
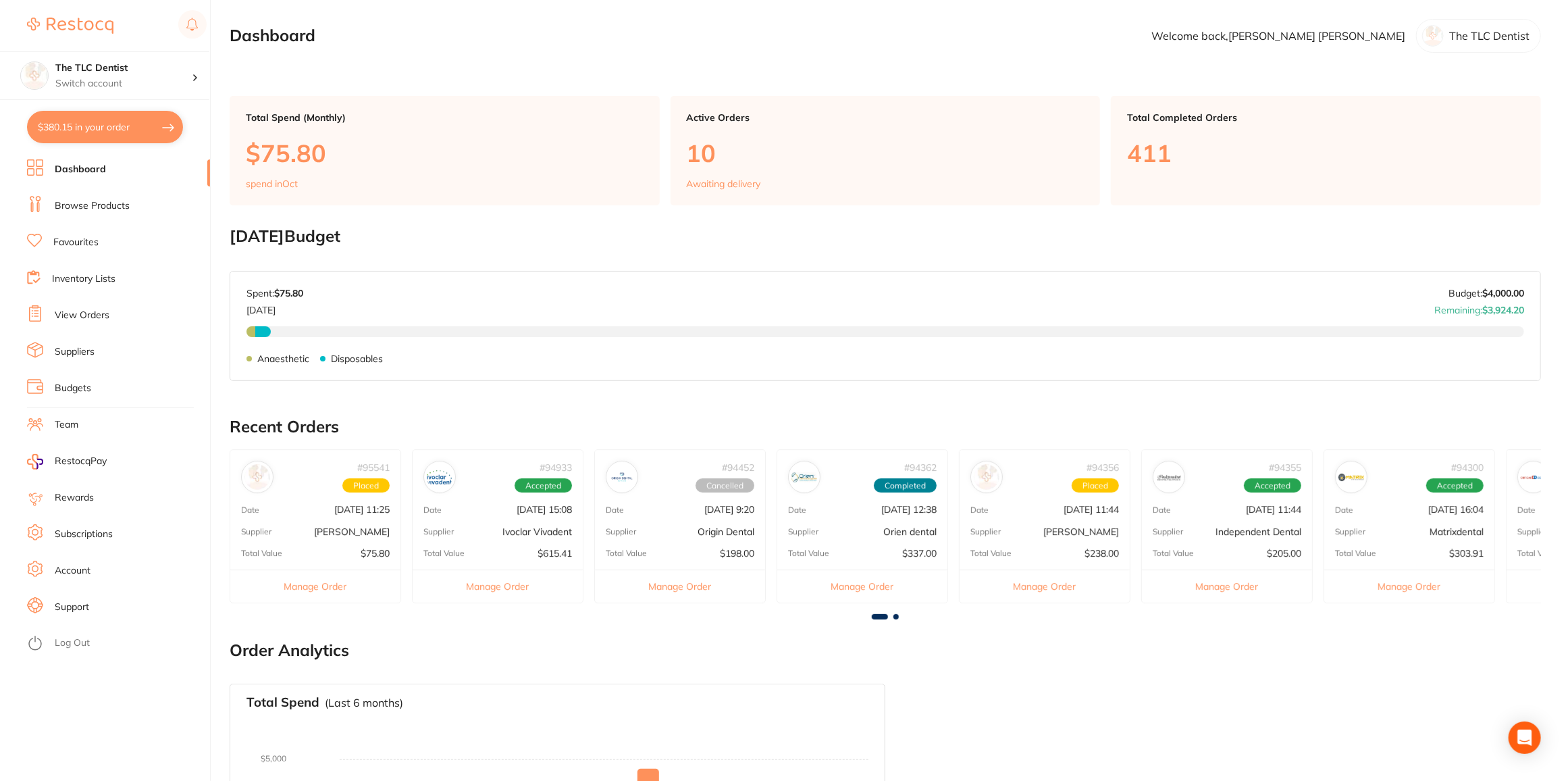
click at [72, 177] on li "Dashboard" at bounding box center [118, 169] width 183 height 20
click at [92, 209] on link "Browse Products" at bounding box center [92, 205] width 75 height 14
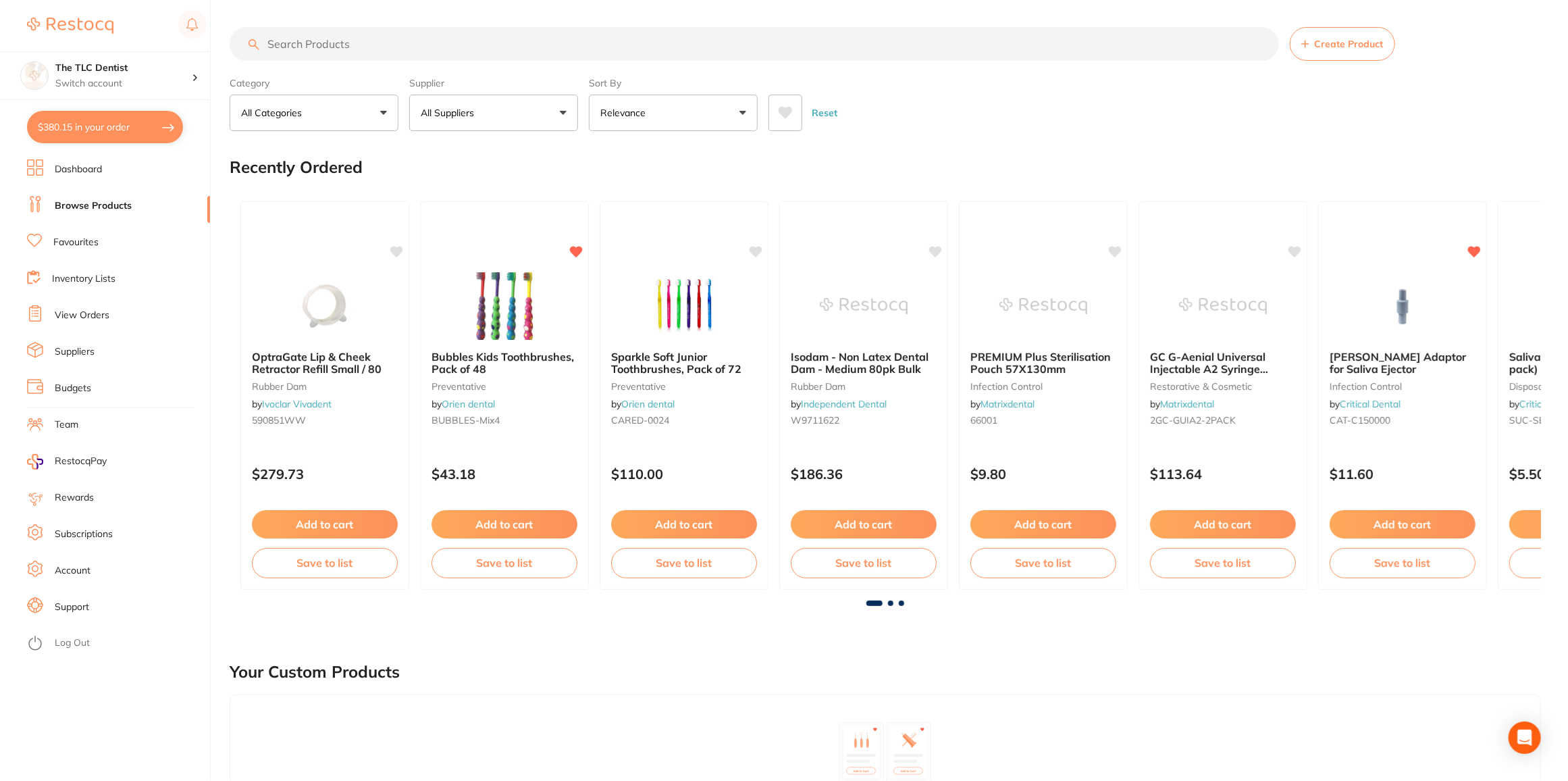
click at [367, 54] on input "search" at bounding box center [754, 44] width 1050 height 34
click at [319, 43] on input "search" at bounding box center [754, 44] width 1050 height 34
type input "posterior band removing pliers"
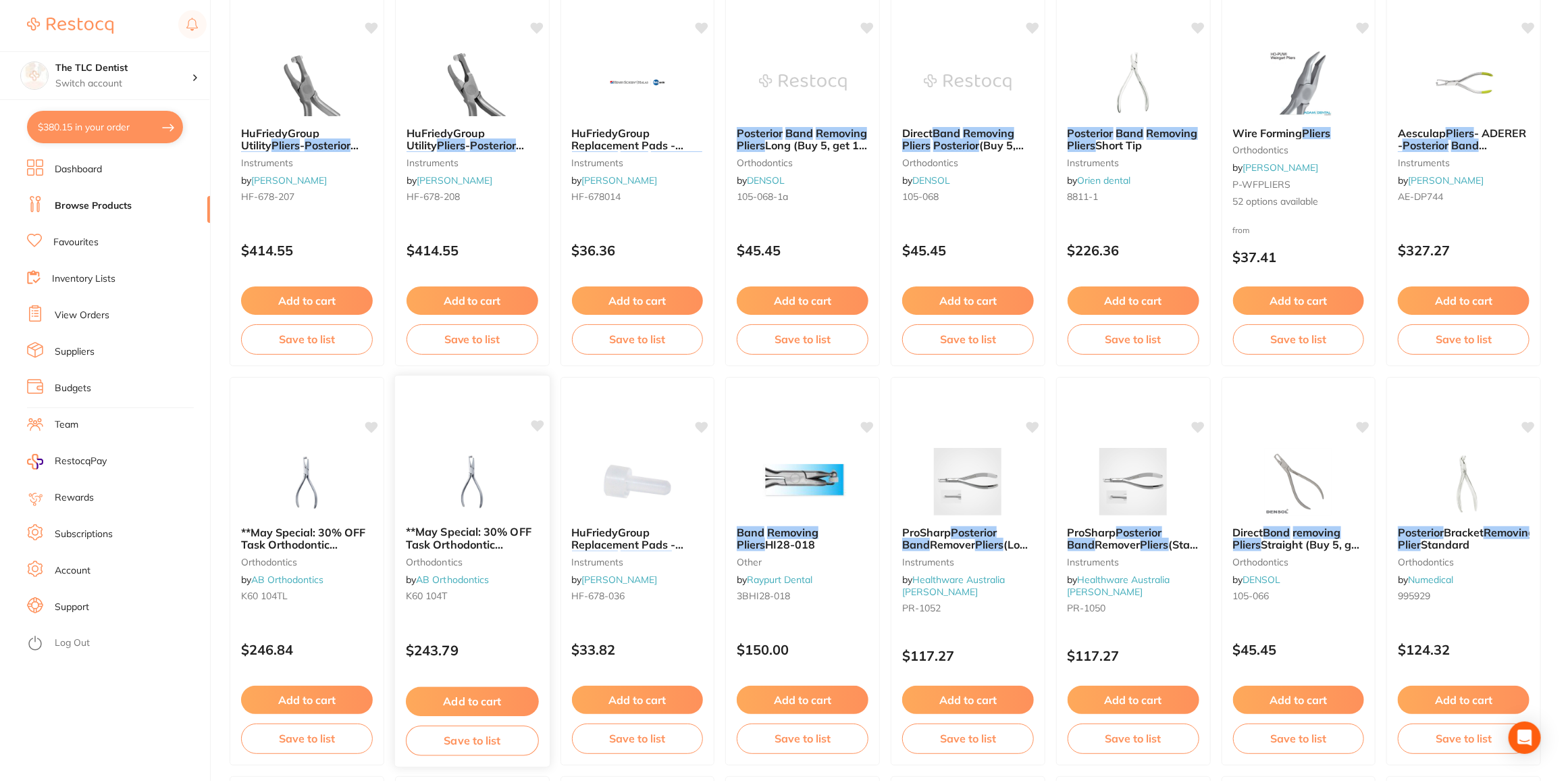
scroll to position [306, 0]
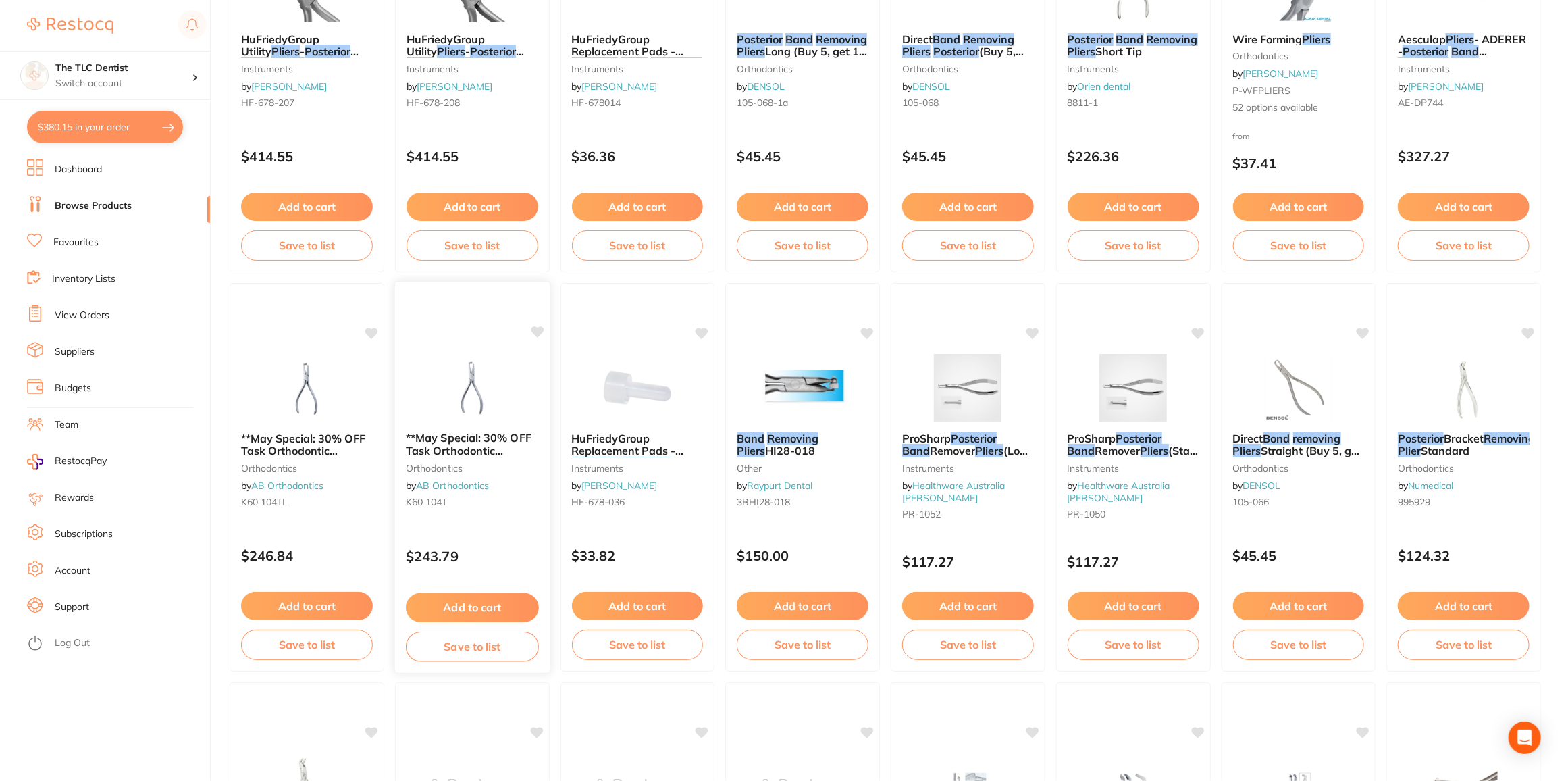
click at [466, 604] on button "Add to cart" at bounding box center [473, 607] width 133 height 29
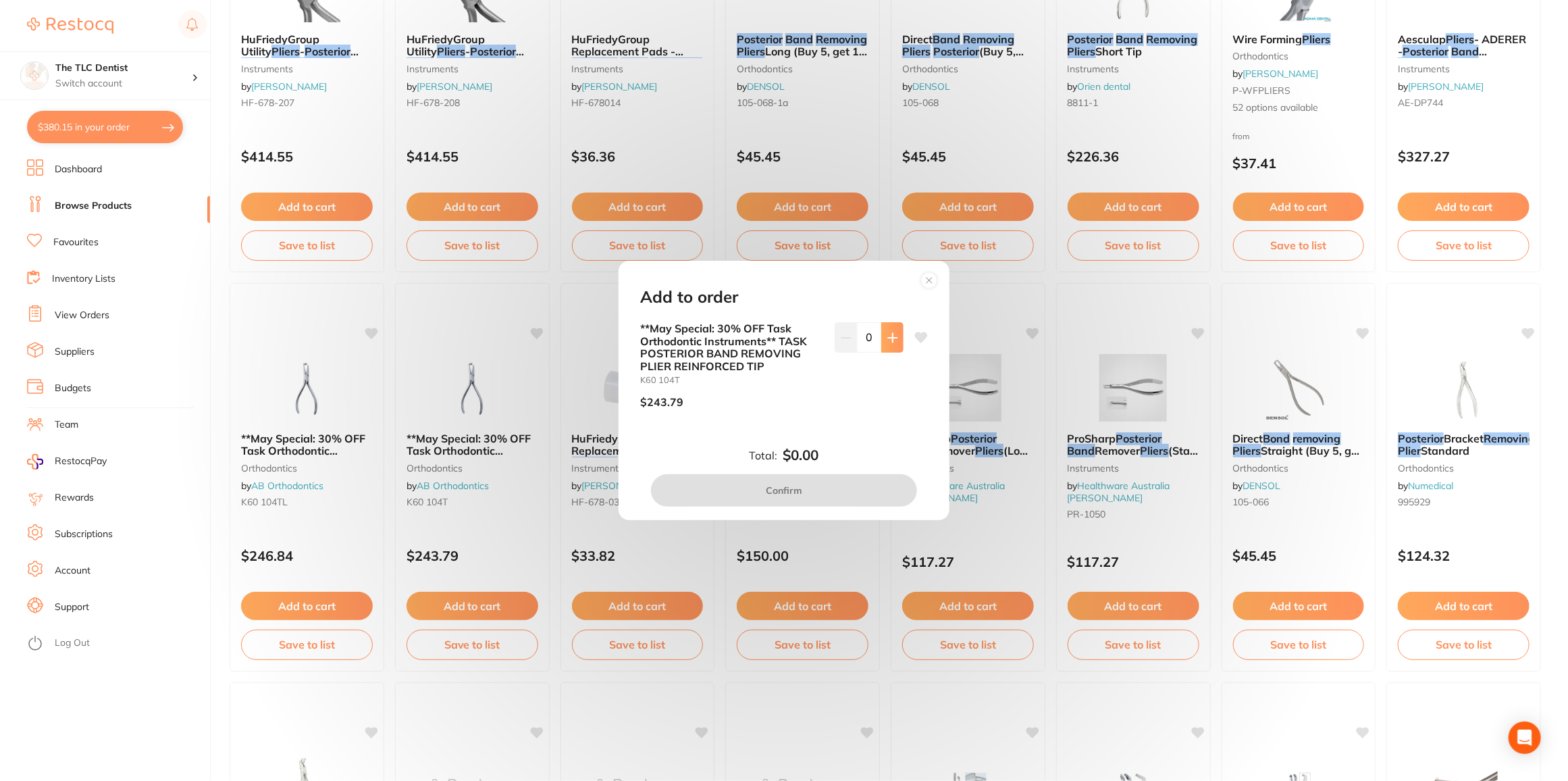
click at [894, 329] on button at bounding box center [893, 336] width 23 height 30
type input "1"
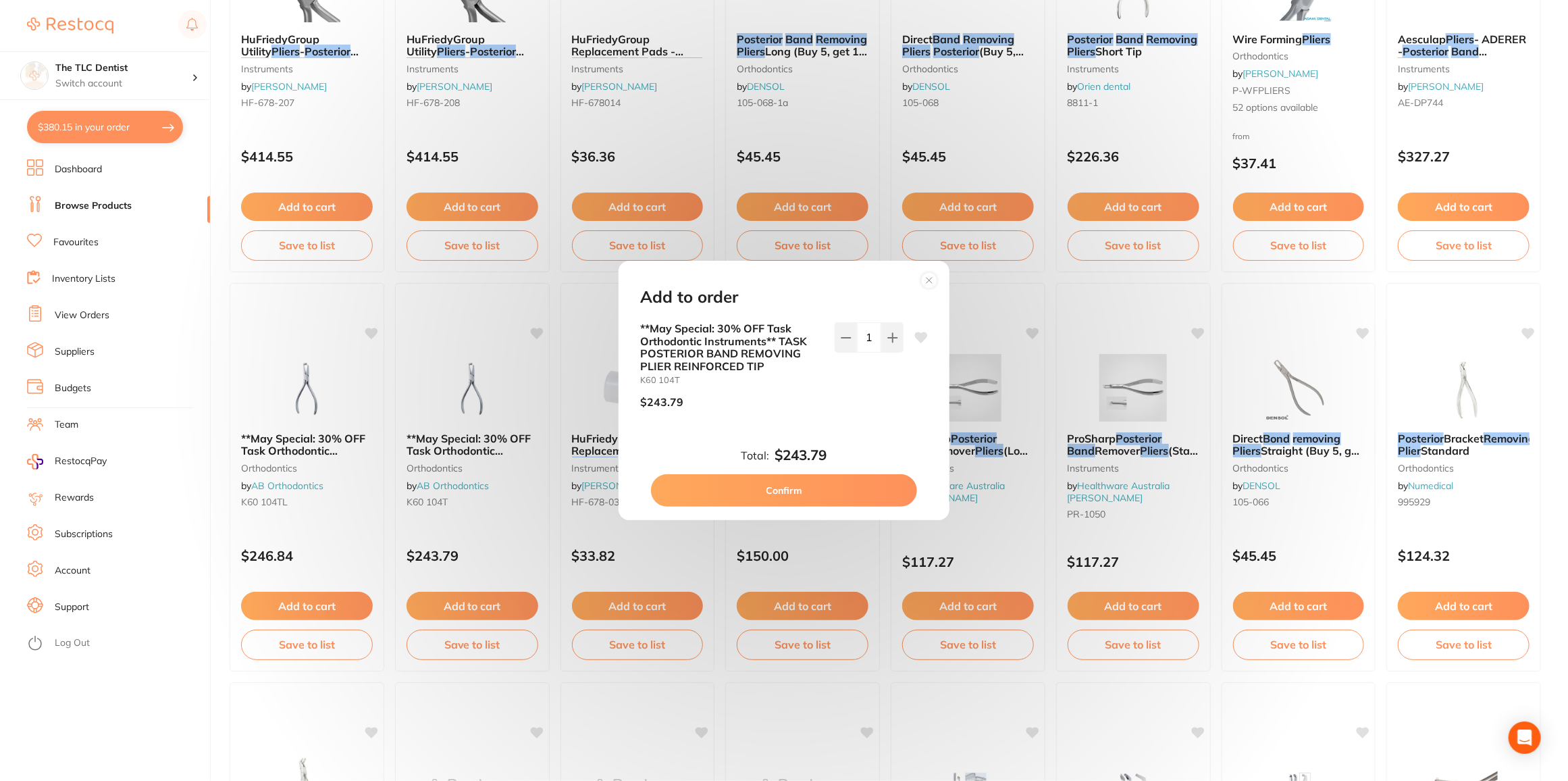
click at [795, 493] on button "Confirm" at bounding box center [784, 491] width 266 height 33
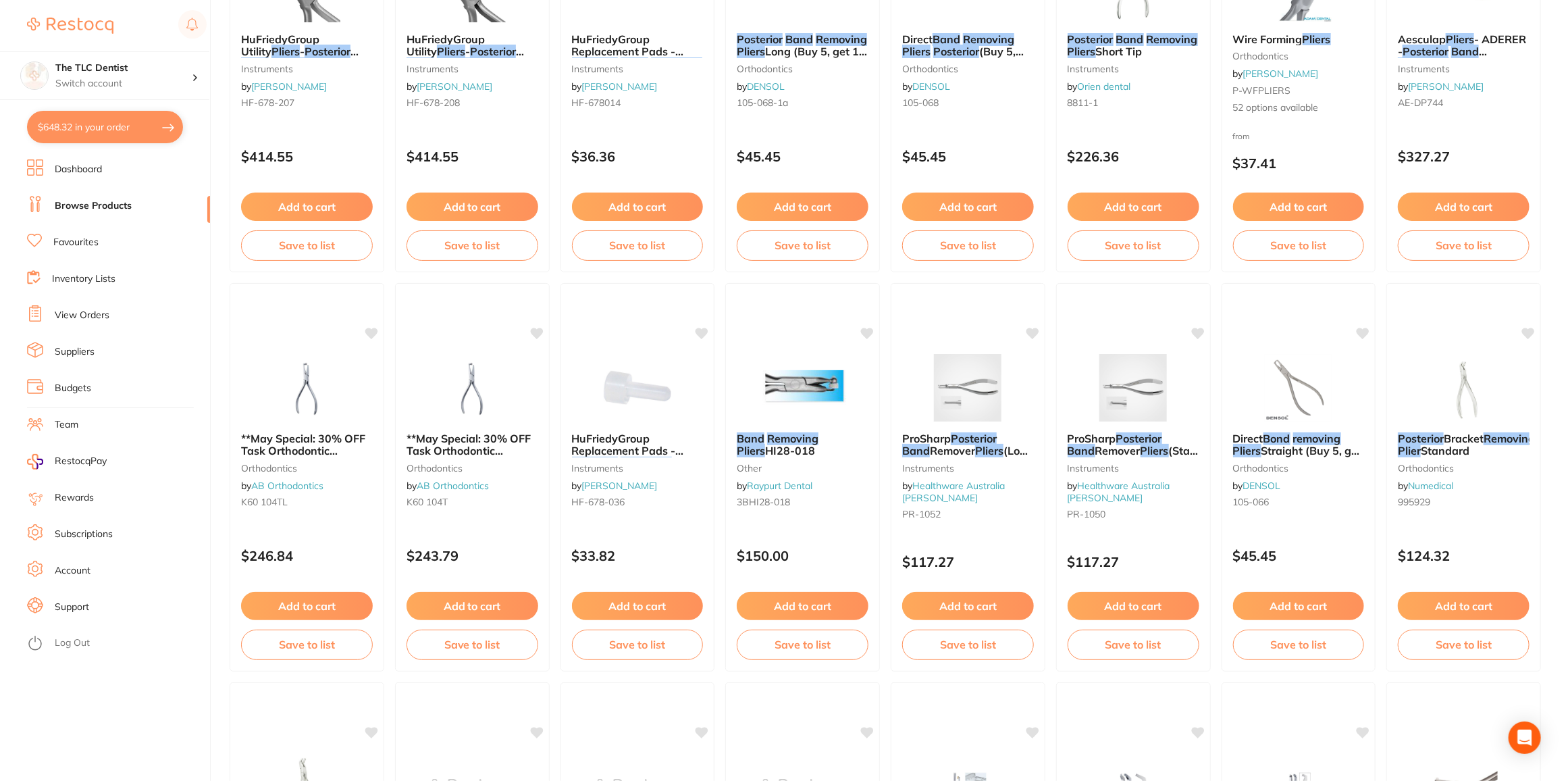
click at [89, 120] on button "$648.32 in your order" at bounding box center [105, 127] width 156 height 33
checkbox input "true"
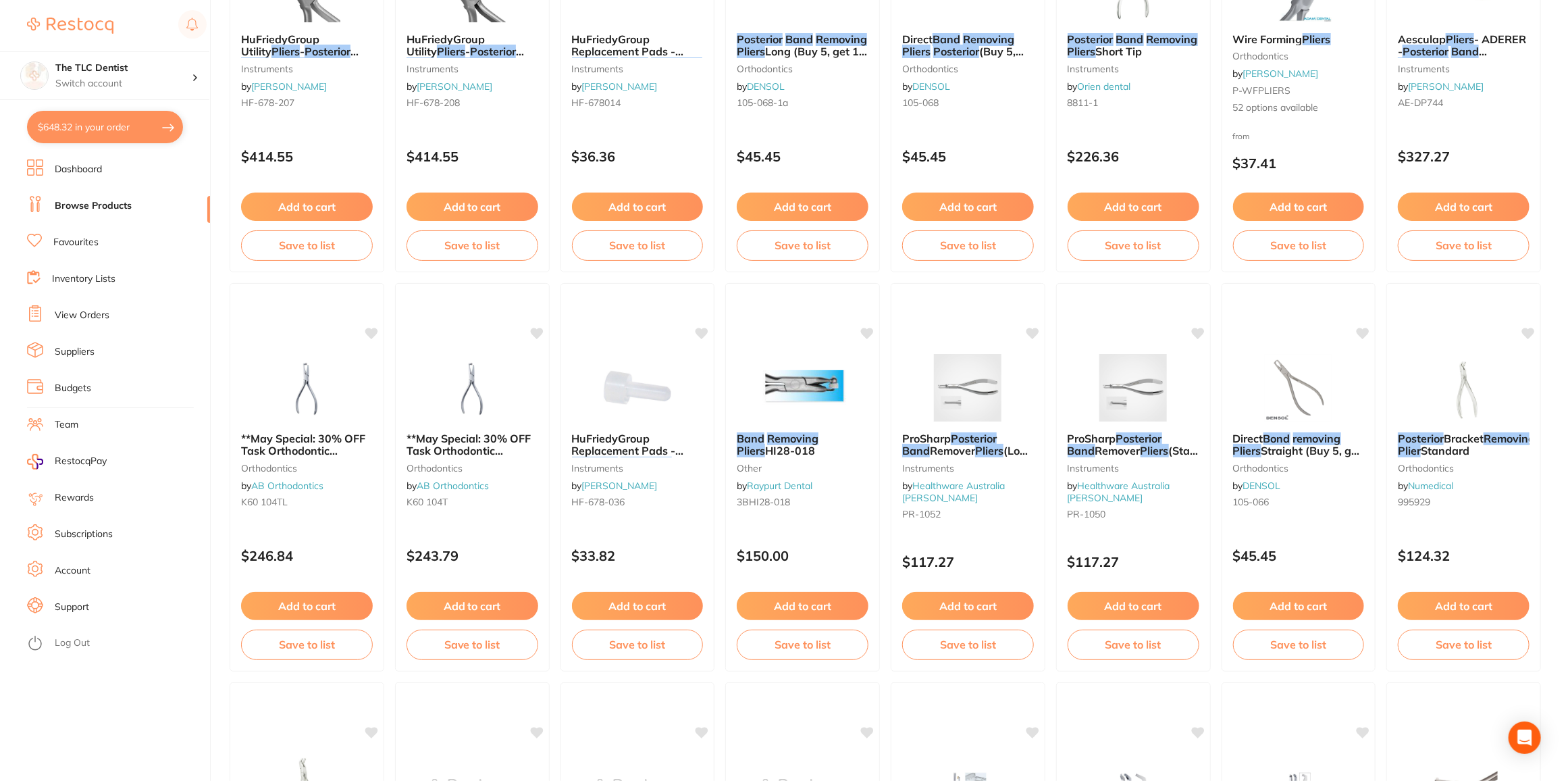
checkbox input "true"
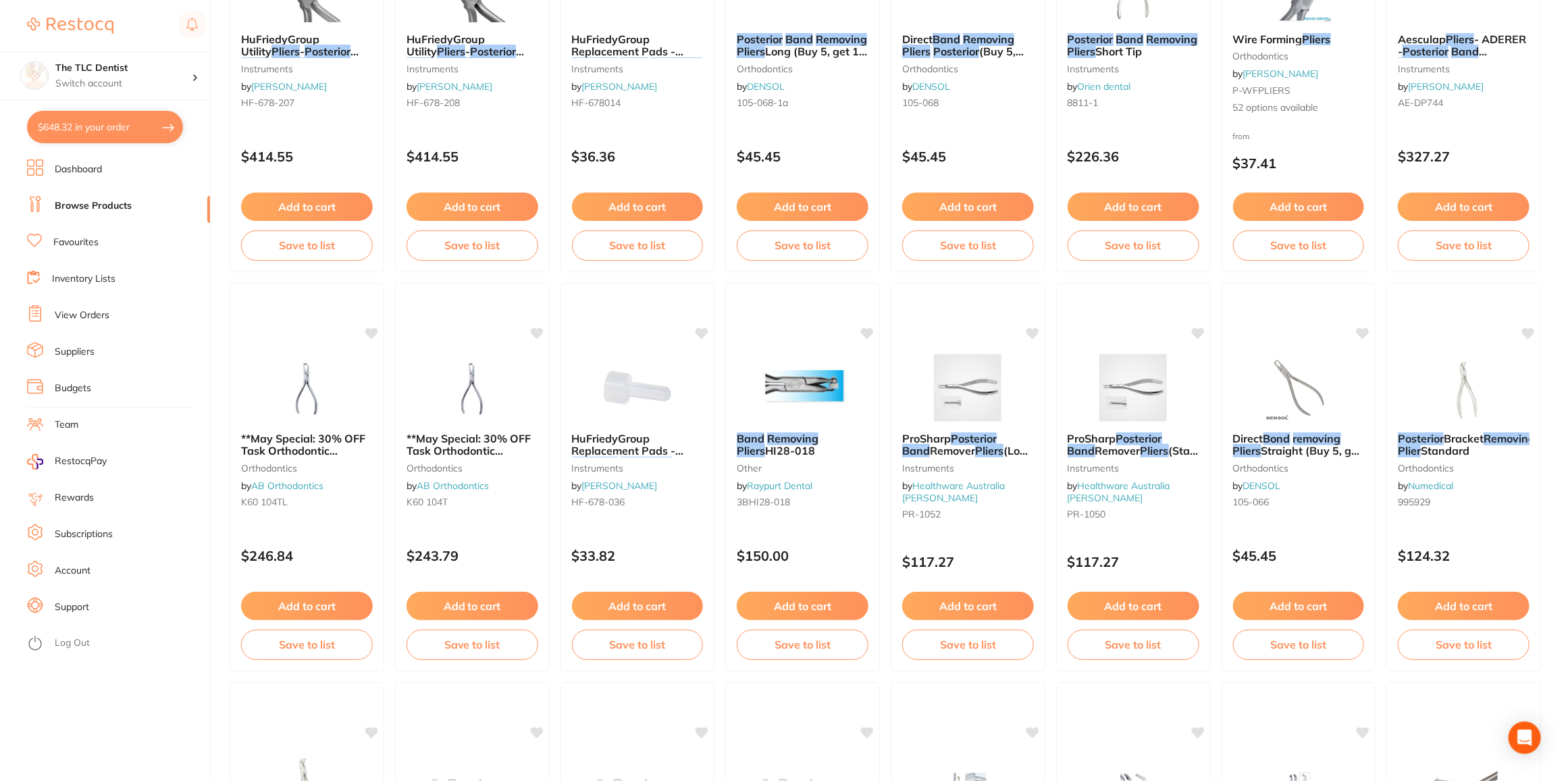
checkbox input "true"
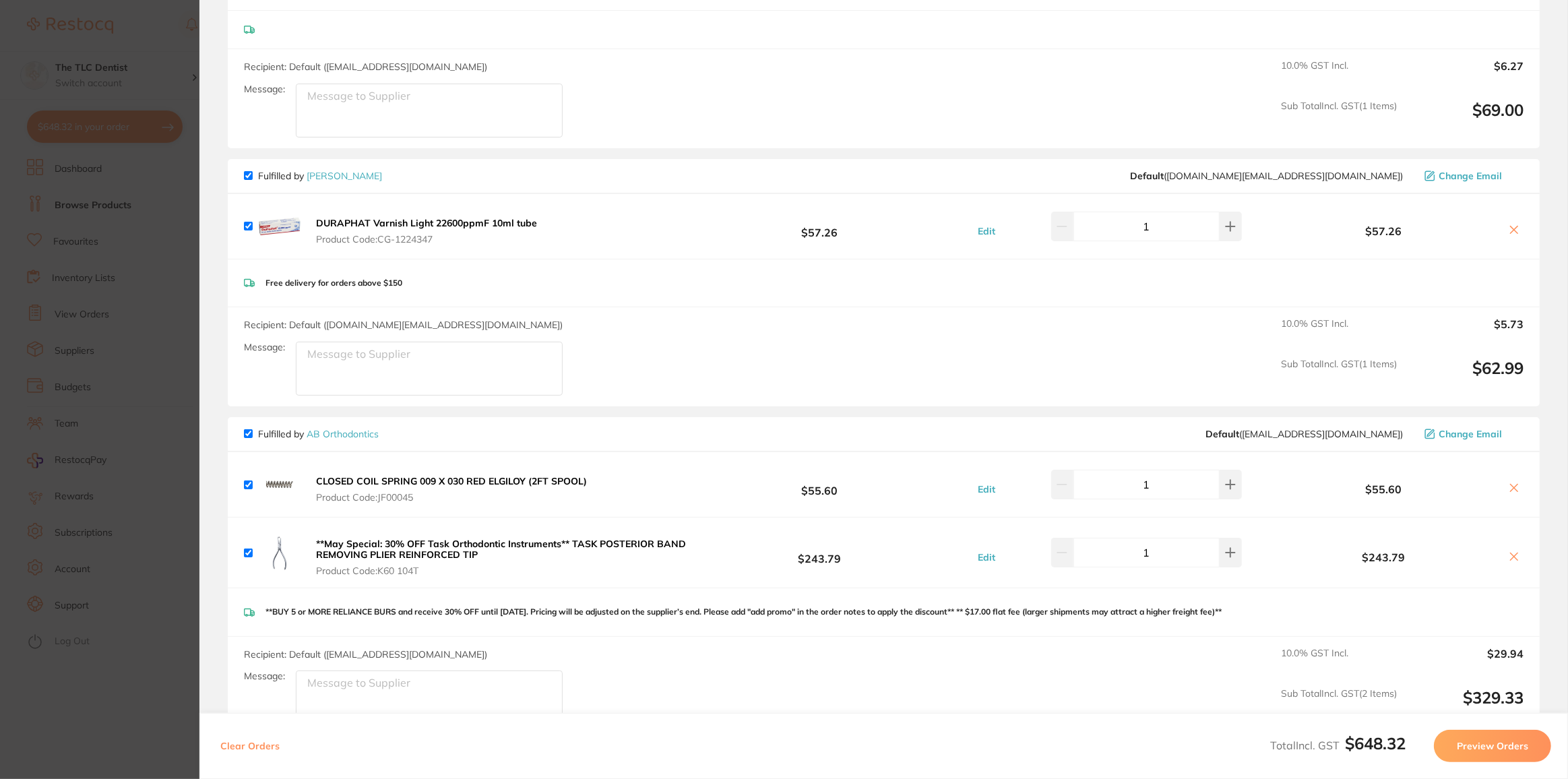
scroll to position [551, 0]
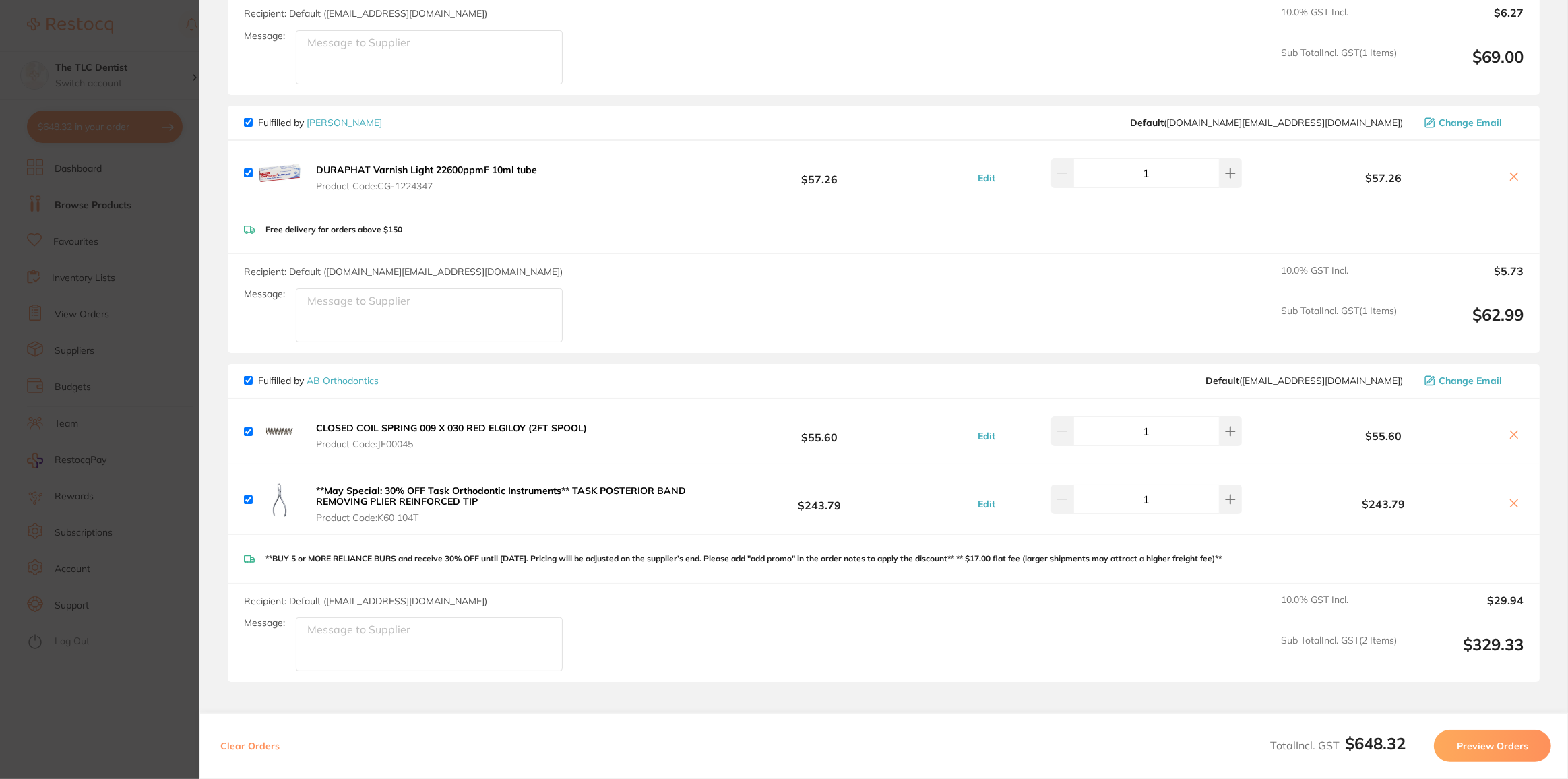
click at [161, 694] on section "Update RRP Set your pre negotiated price for this item. Item Agreed RRP (excl. …" at bounding box center [784, 389] width 1568 height 779
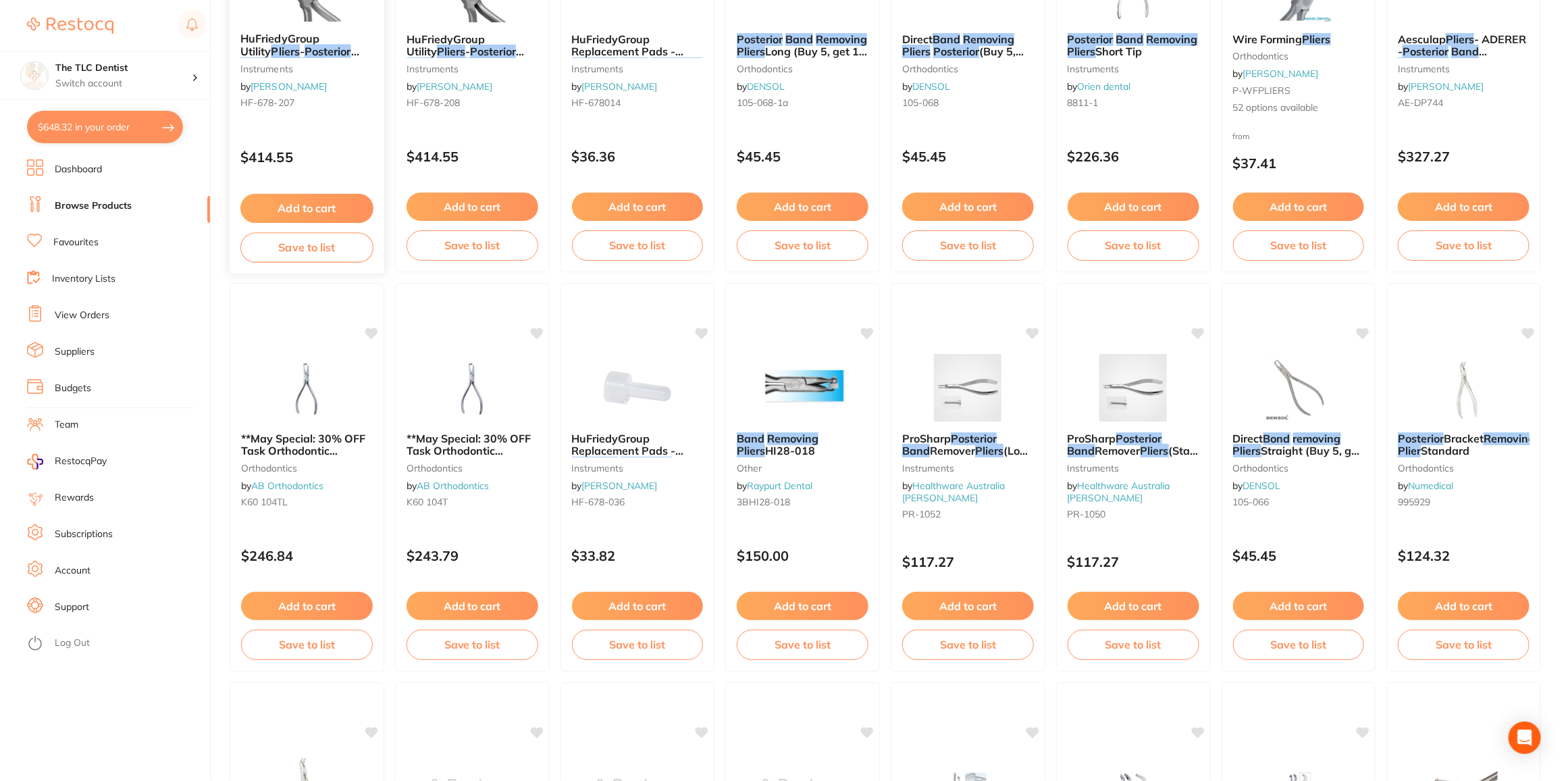
scroll to position [0, 0]
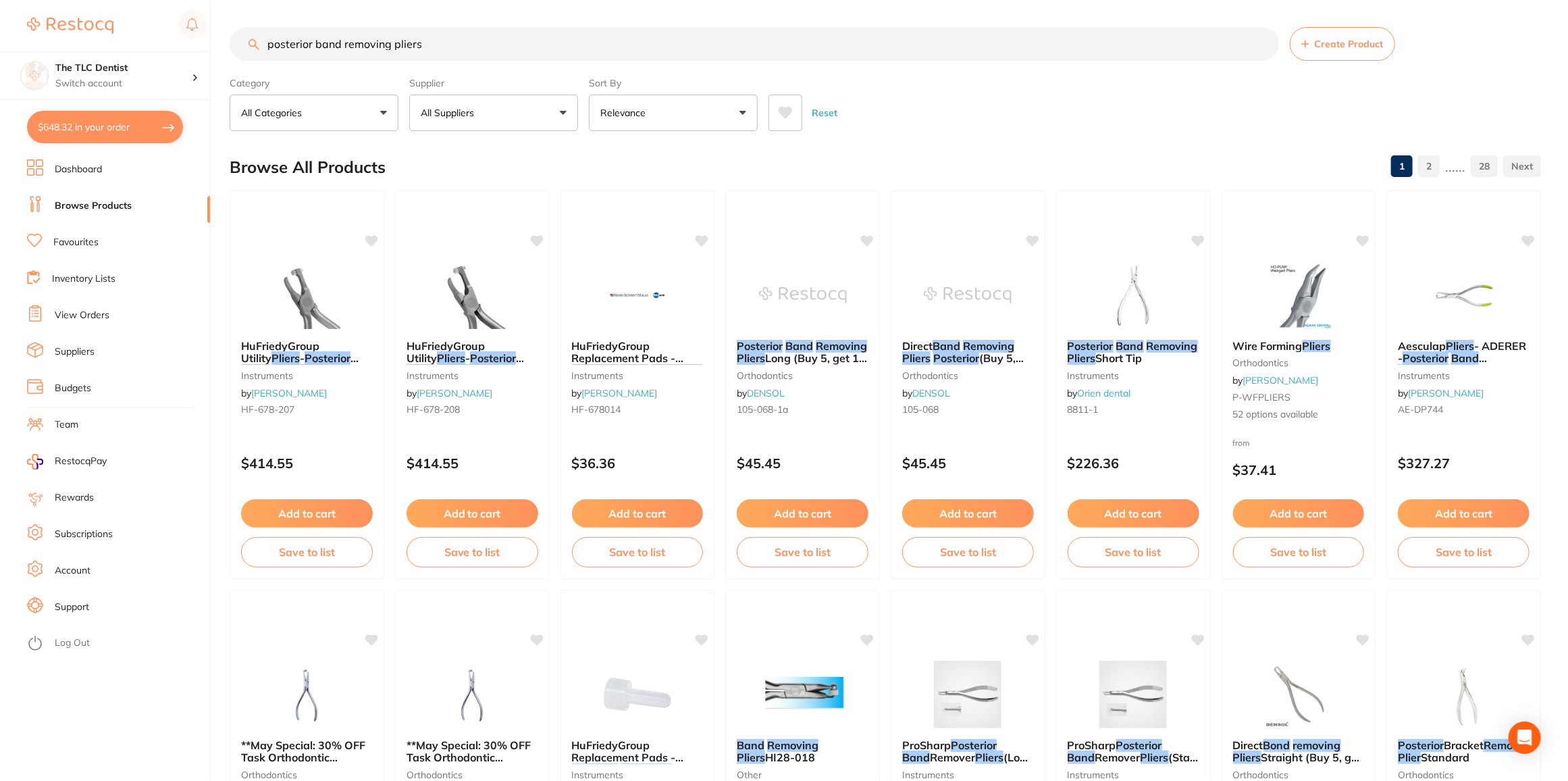
drag, startPoint x: 435, startPoint y: 41, endPoint x: 119, endPoint y: 17, distance: 316.9
click at [120, 19] on div "$648.32 The TLC Dentist Switch account The TLC Dentist $648.32 in your order Da…" at bounding box center [784, 390] width 1568 height 781
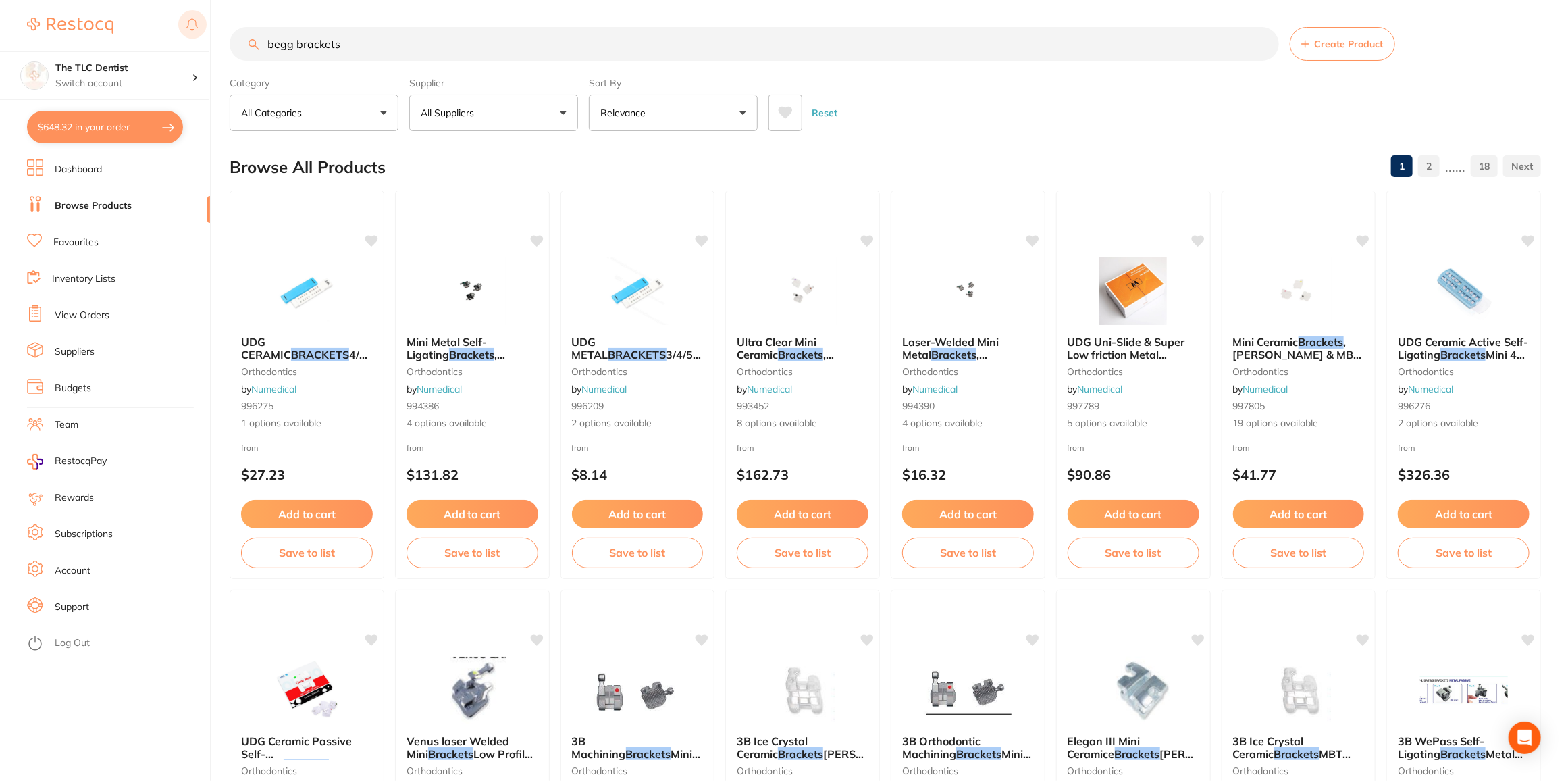
drag, startPoint x: 358, startPoint y: 52, endPoint x: 191, endPoint y: 26, distance: 169.0
click at [191, 26] on div "$648.32 The TLC Dentist Switch account The TLC Dentist $648.32 in your order Da…" at bounding box center [784, 390] width 1568 height 781
type input "optiband ultra"
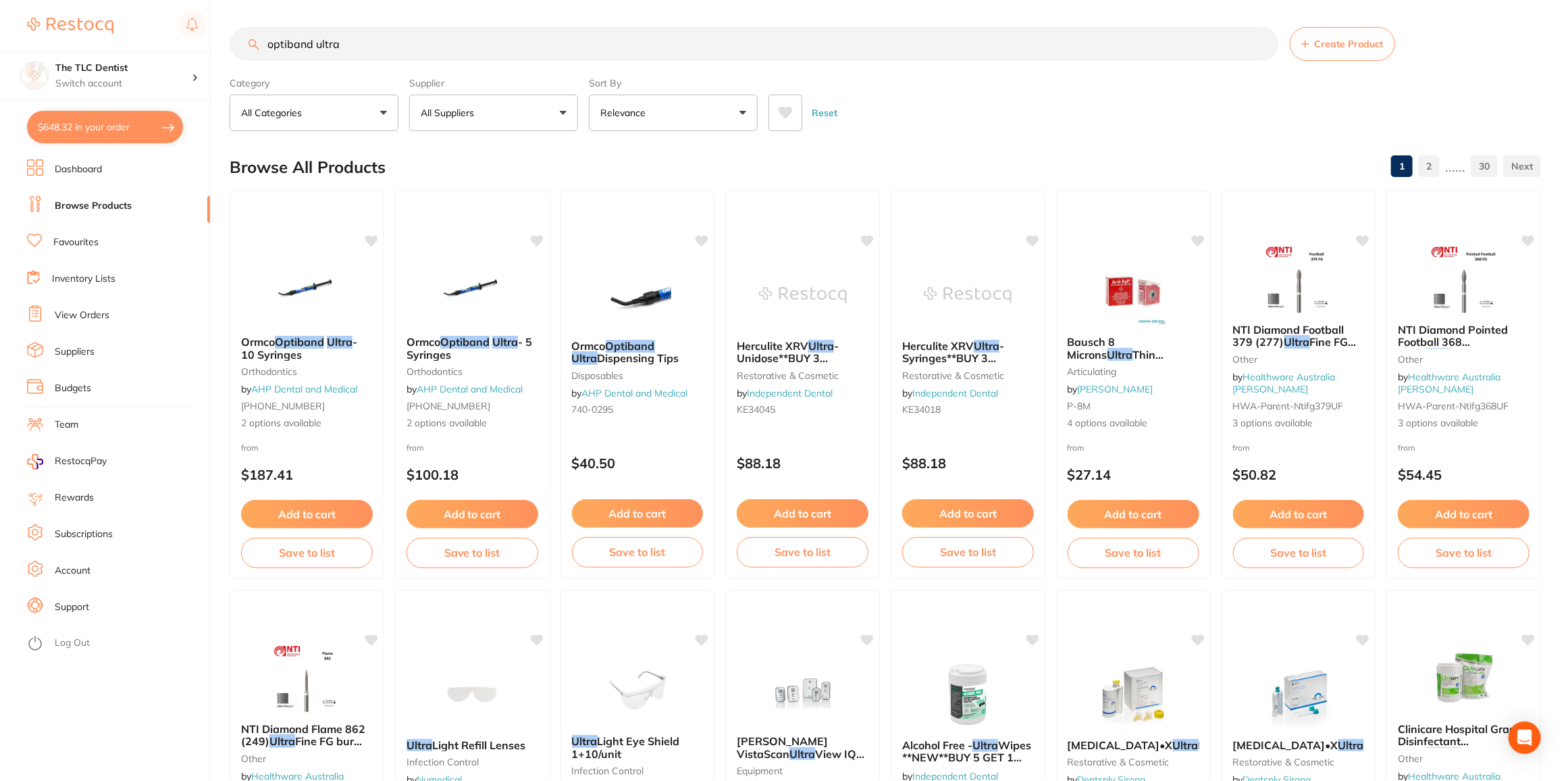
click at [498, 127] on button "All Suppliers" at bounding box center [494, 113] width 169 height 36
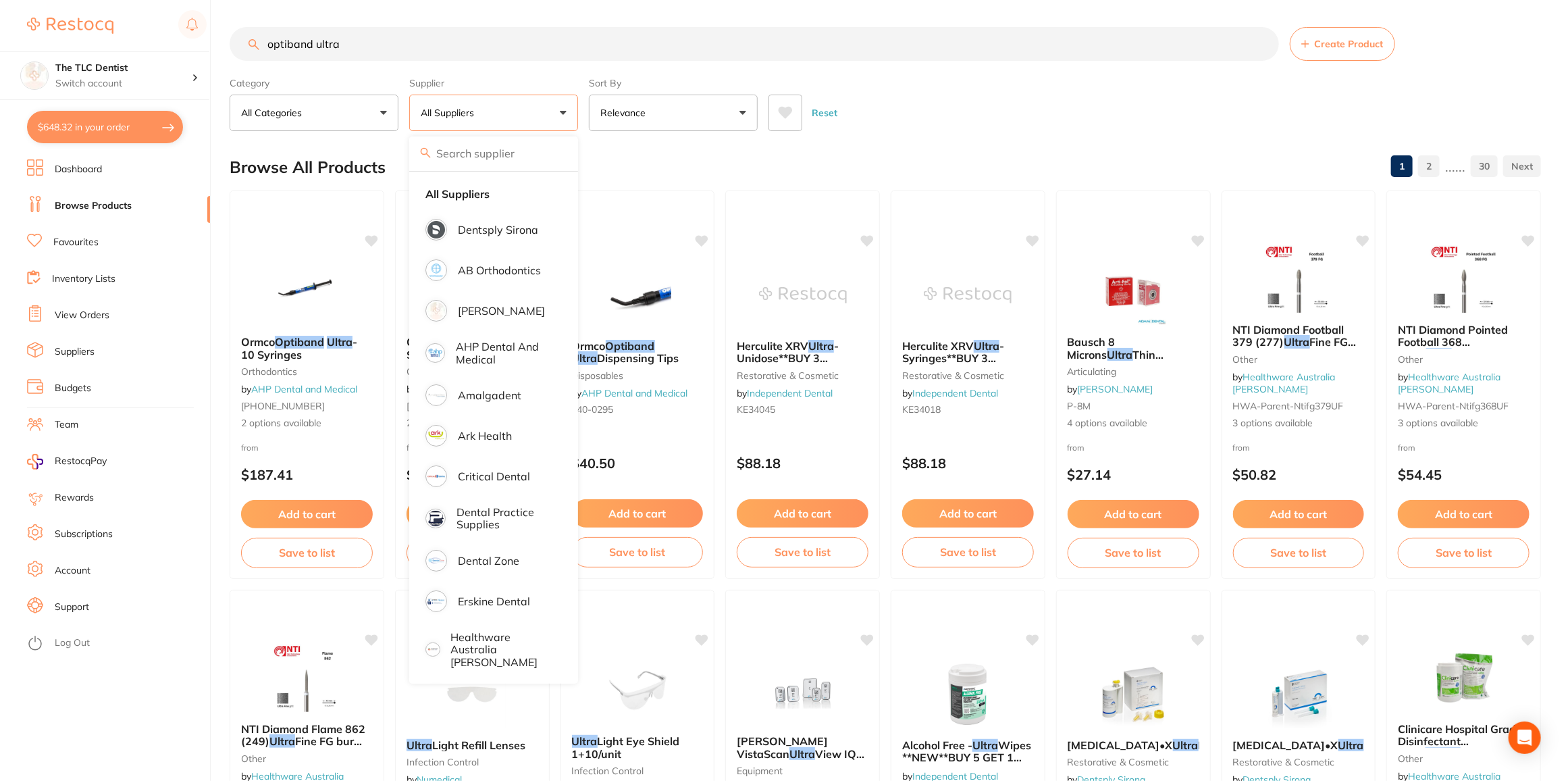
click at [660, 120] on button "Relevance" at bounding box center [674, 113] width 169 height 36
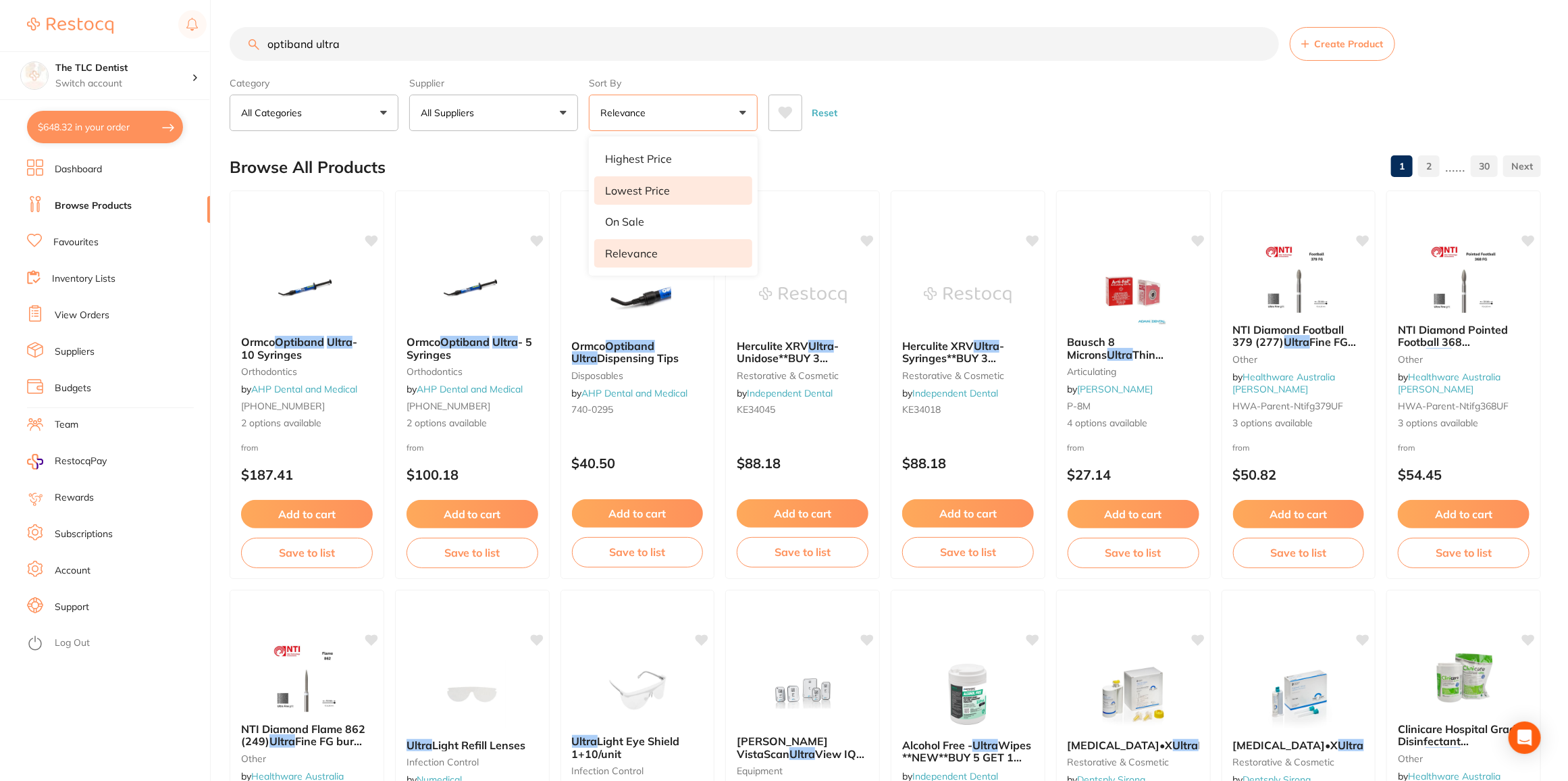
click at [630, 194] on p "Lowest Price" at bounding box center [637, 190] width 65 height 12
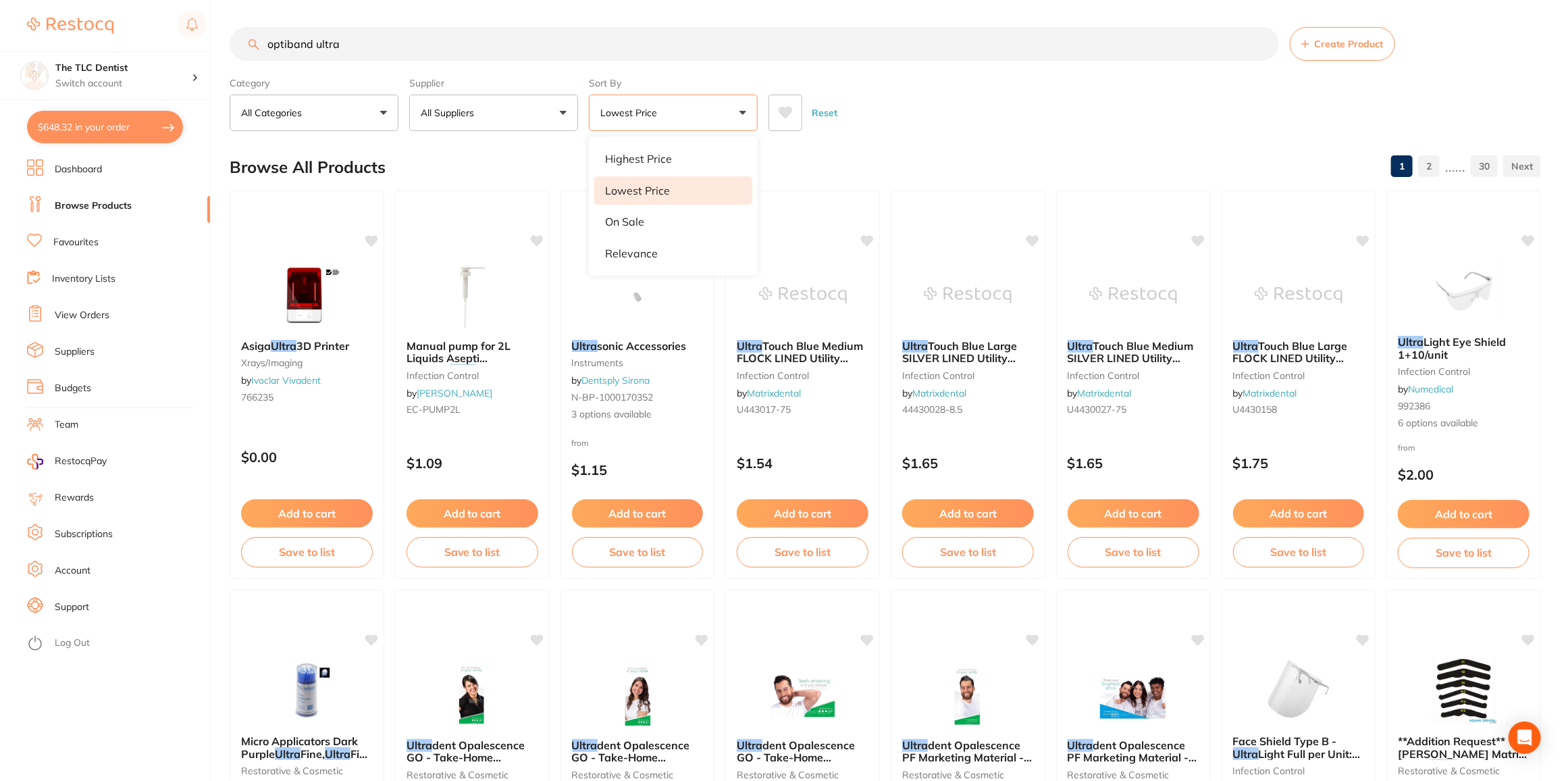
click at [514, 113] on button "All Suppliers" at bounding box center [494, 113] width 169 height 36
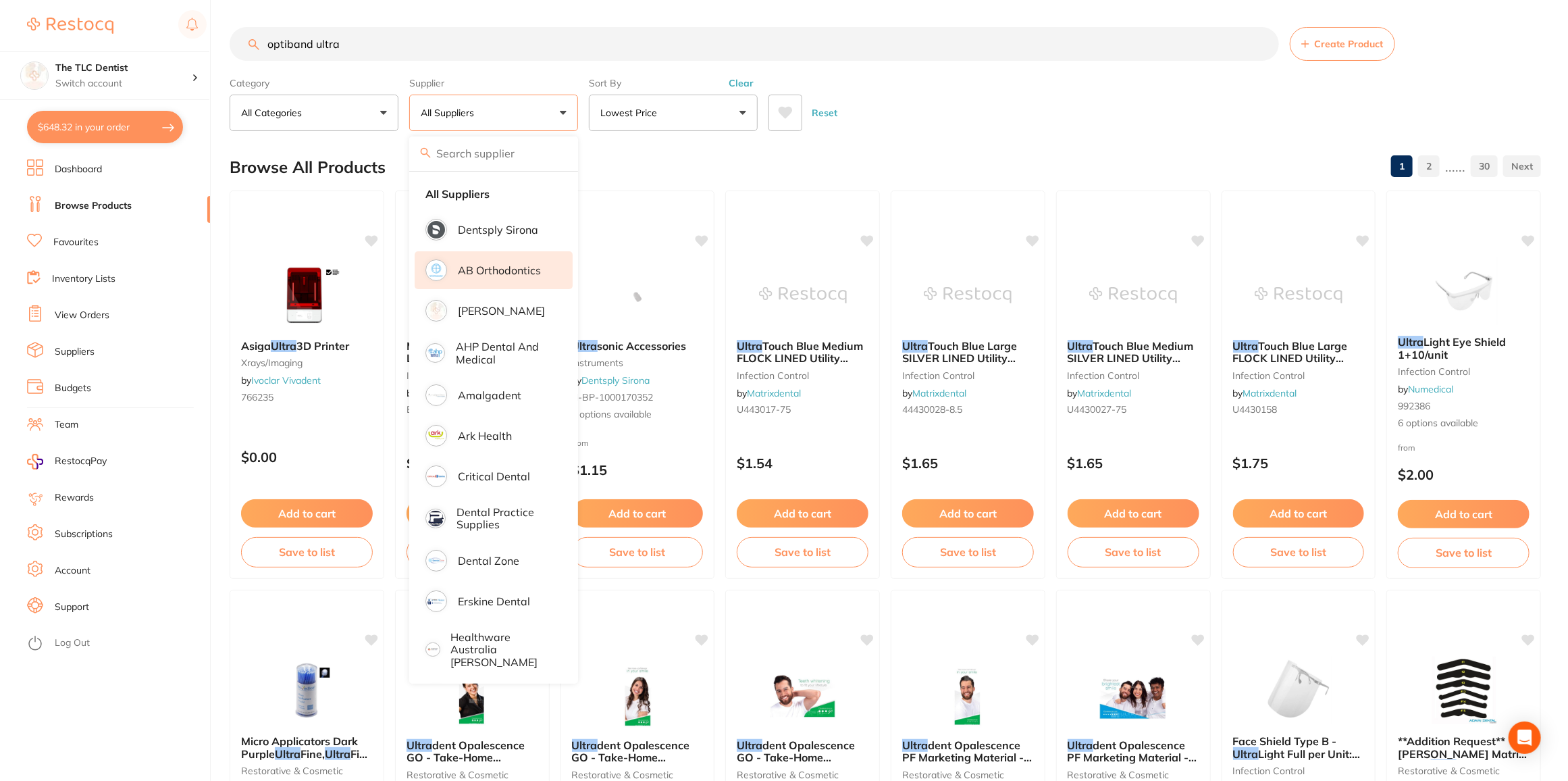
click at [498, 266] on p "AB Orthodontics" at bounding box center [499, 270] width 83 height 12
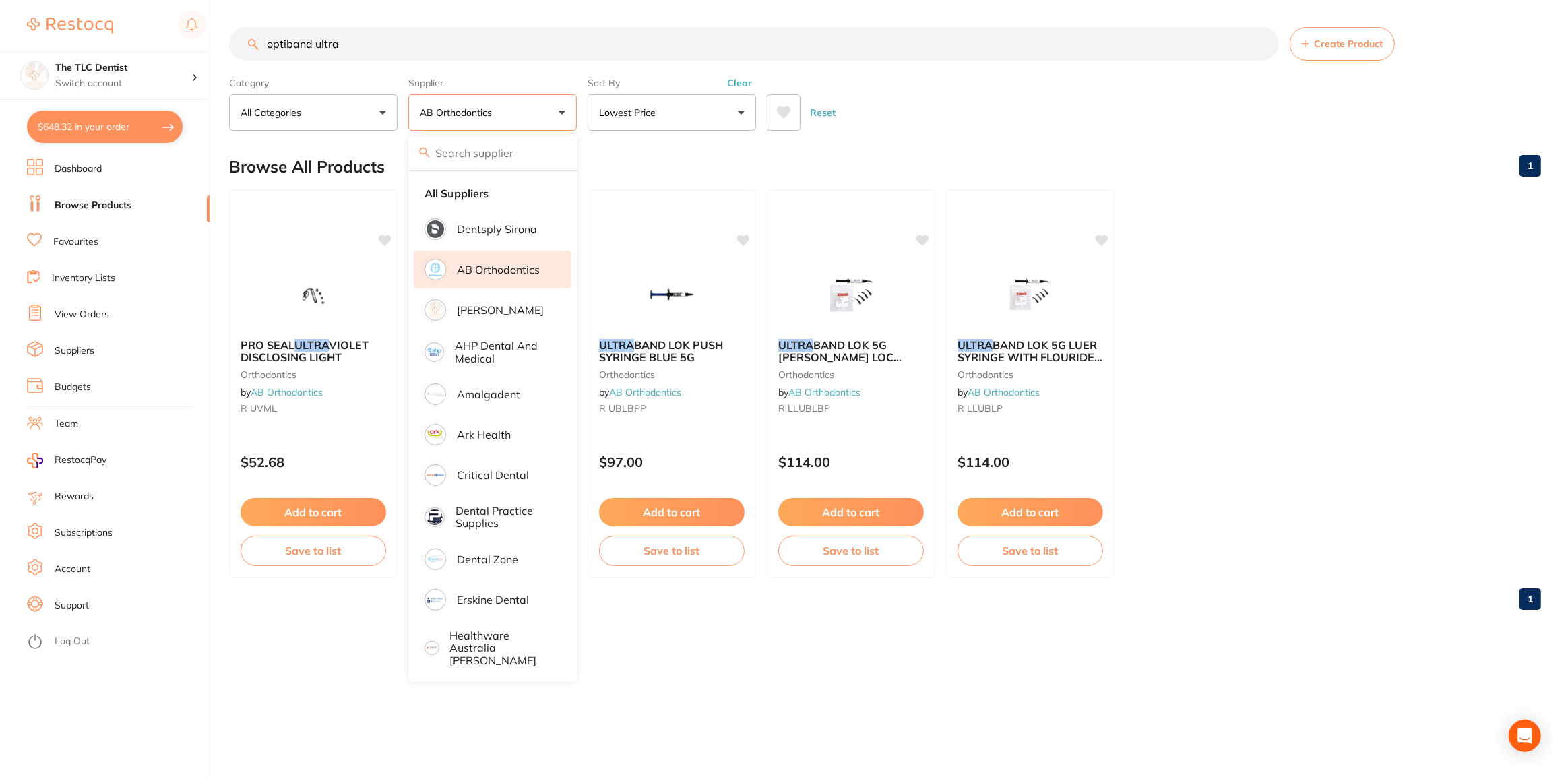
click at [1312, 359] on ul "PRO SEAL ULTRA VIOLET DISCLOSING LIGHT orthodontics by AB Orthodontics R UVML $…" at bounding box center [885, 384] width 1312 height 387
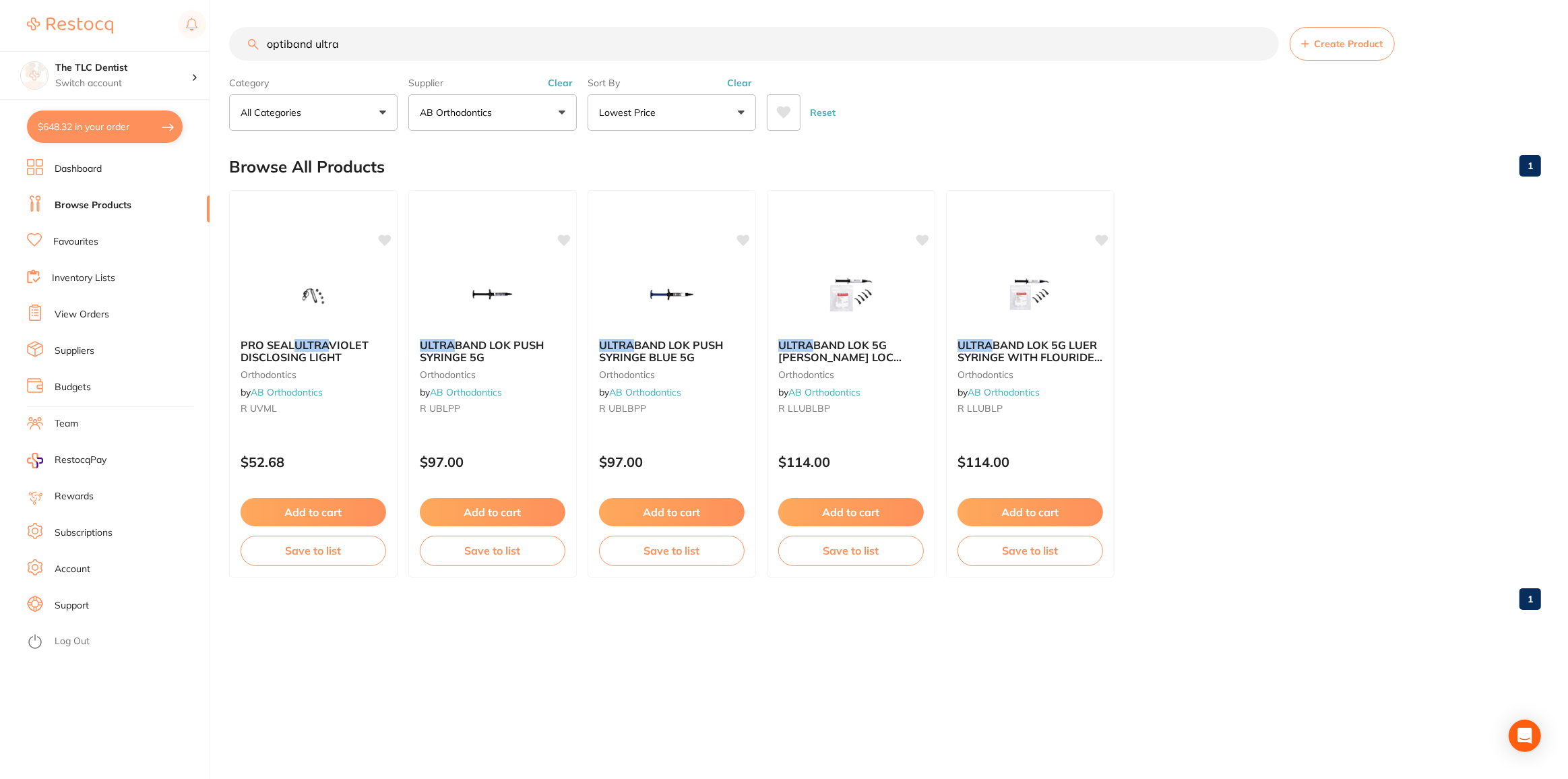
drag, startPoint x: 558, startPoint y: 113, endPoint x: 546, endPoint y: 142, distance: 31.4
click at [559, 113] on button "AB Orthodontics" at bounding box center [492, 112] width 169 height 36
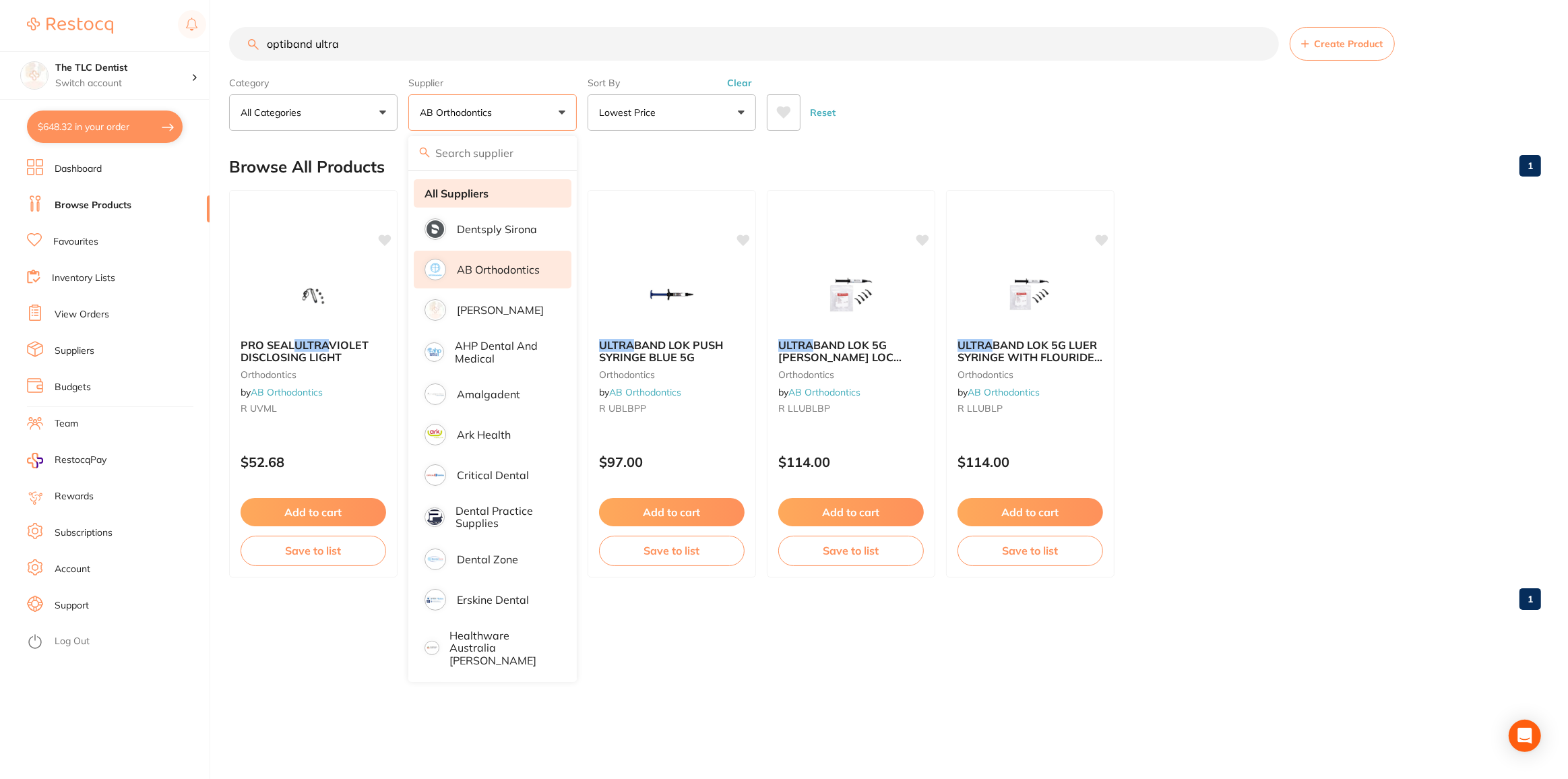
click at [479, 192] on strong "All Suppliers" at bounding box center [456, 193] width 64 height 12
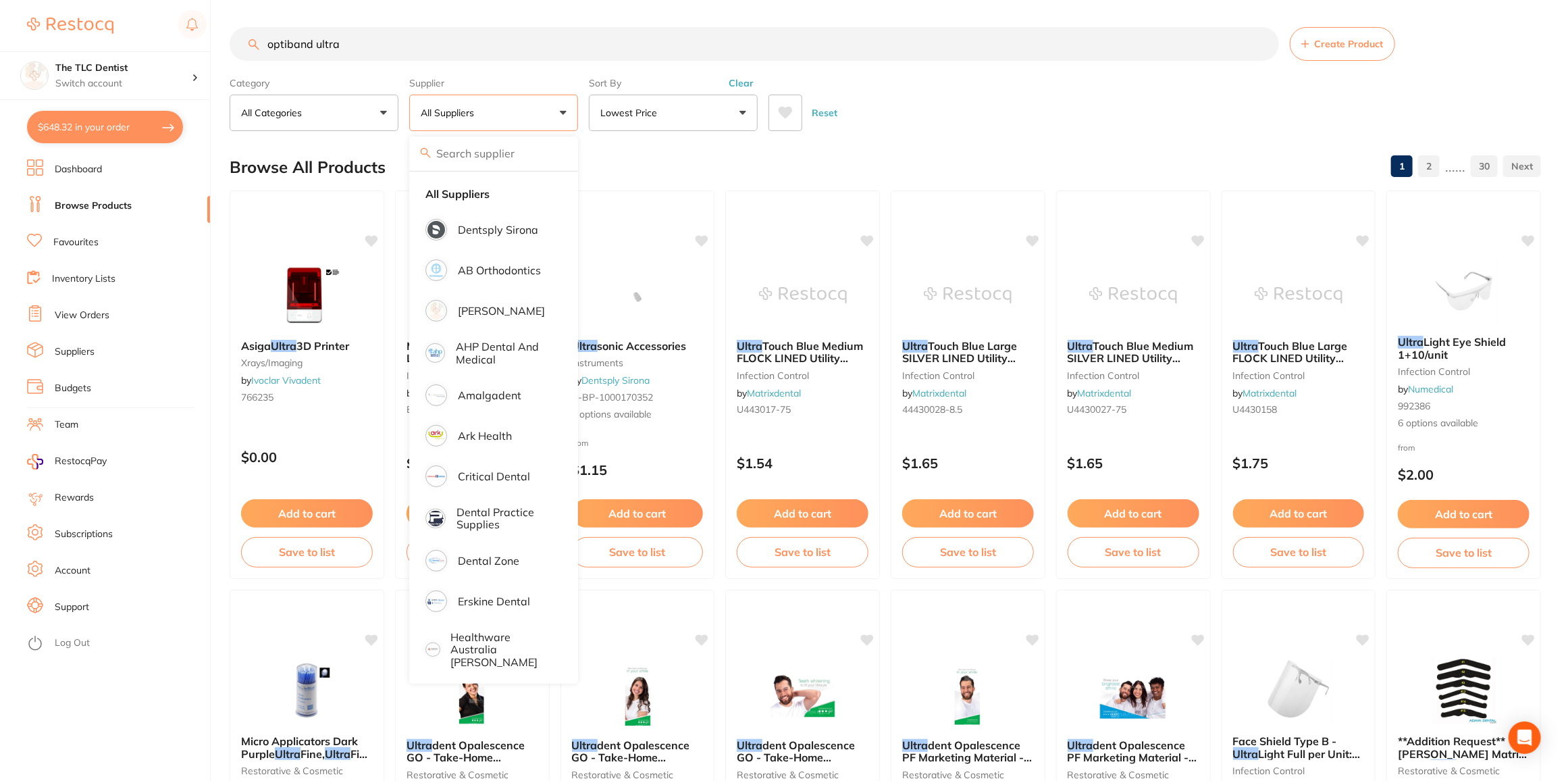
click at [914, 91] on div "Reset" at bounding box center [1150, 107] width 762 height 47
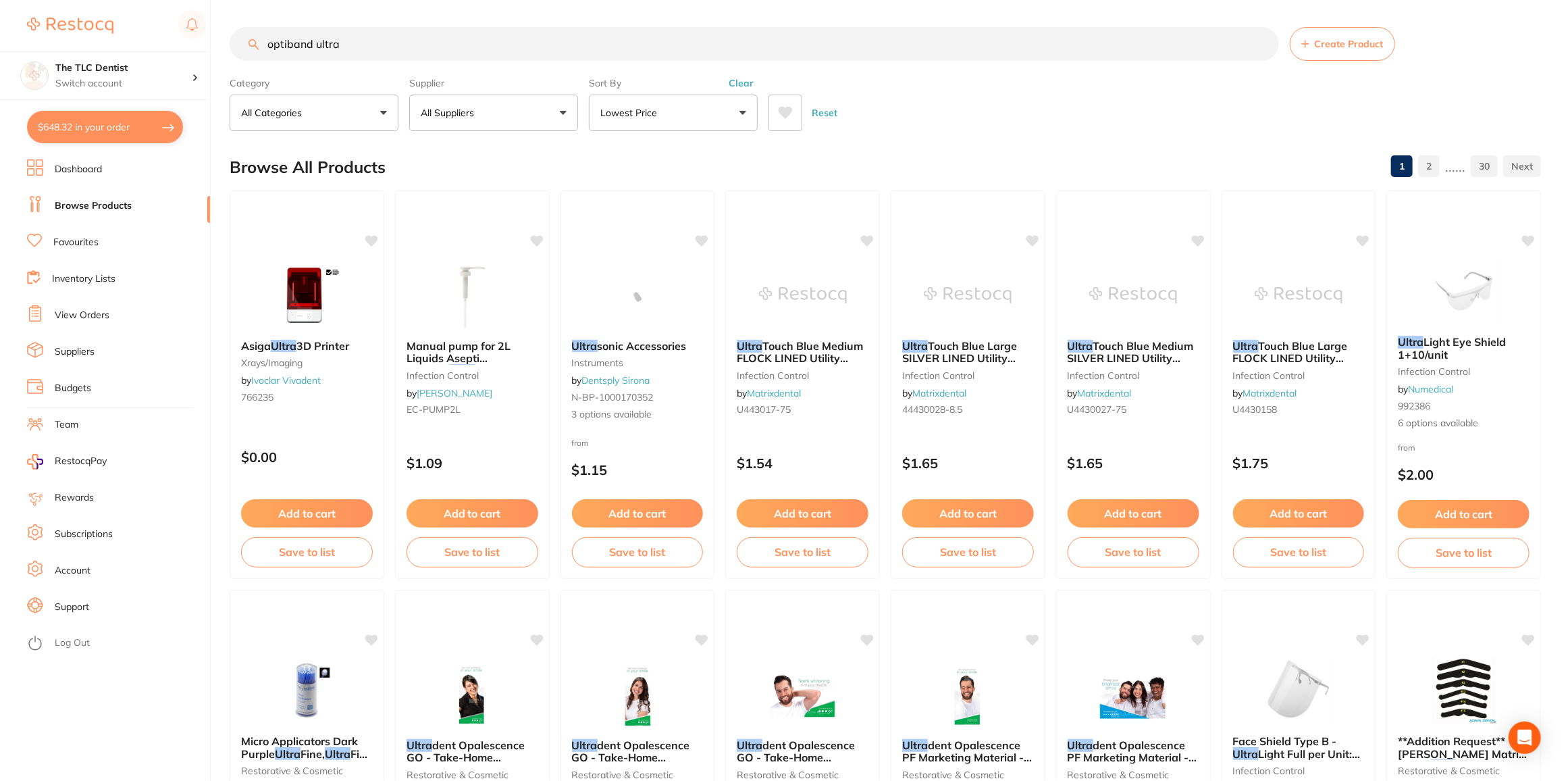
click at [373, 44] on input "optiband ultra" at bounding box center [754, 44] width 1050 height 34
click at [663, 110] on span at bounding box center [665, 113] width 5 height 5
click at [625, 253] on p "Relevance" at bounding box center [632, 253] width 53 height 12
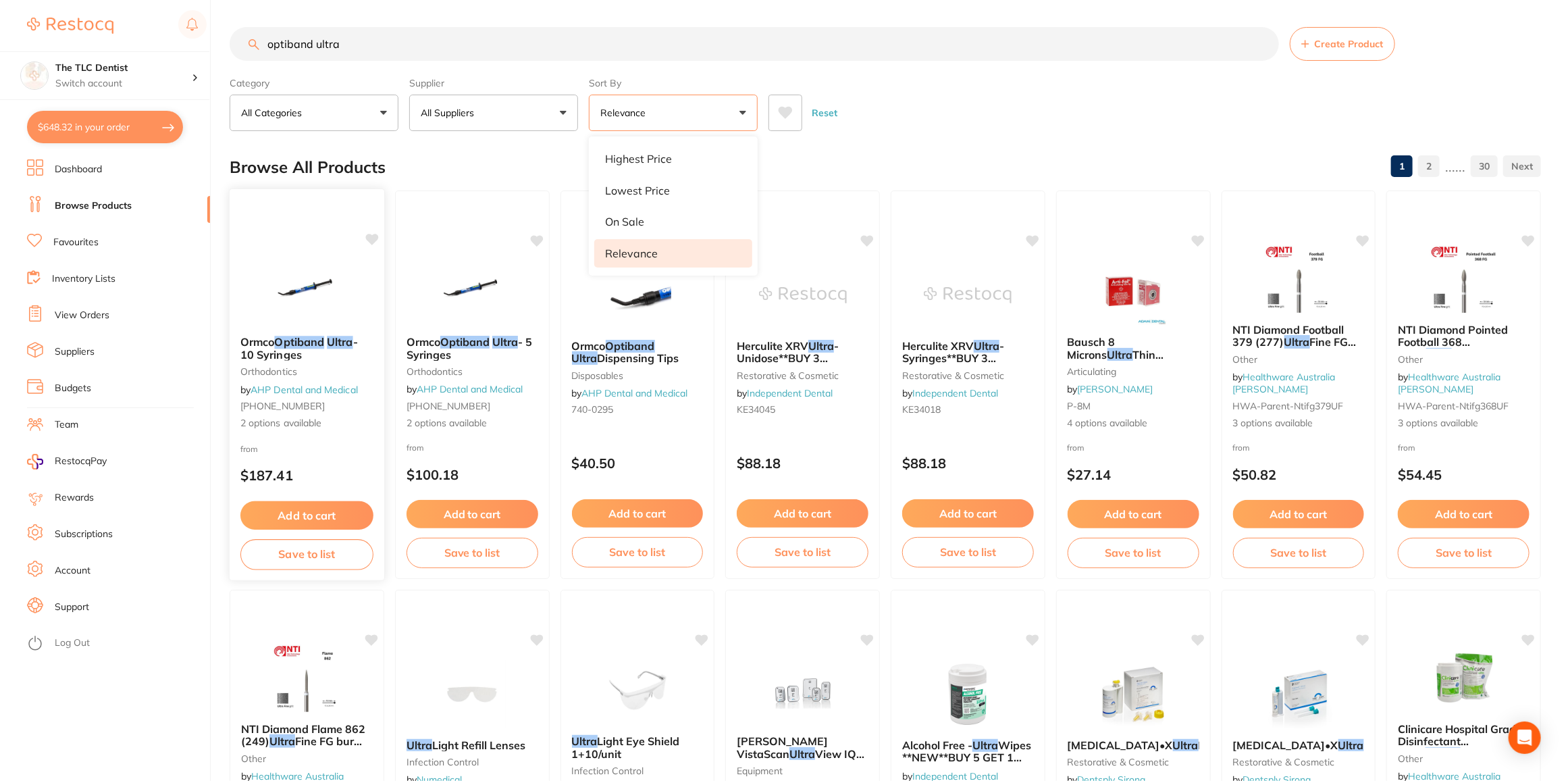
click at [307, 513] on button "Add to cart" at bounding box center [307, 516] width 133 height 29
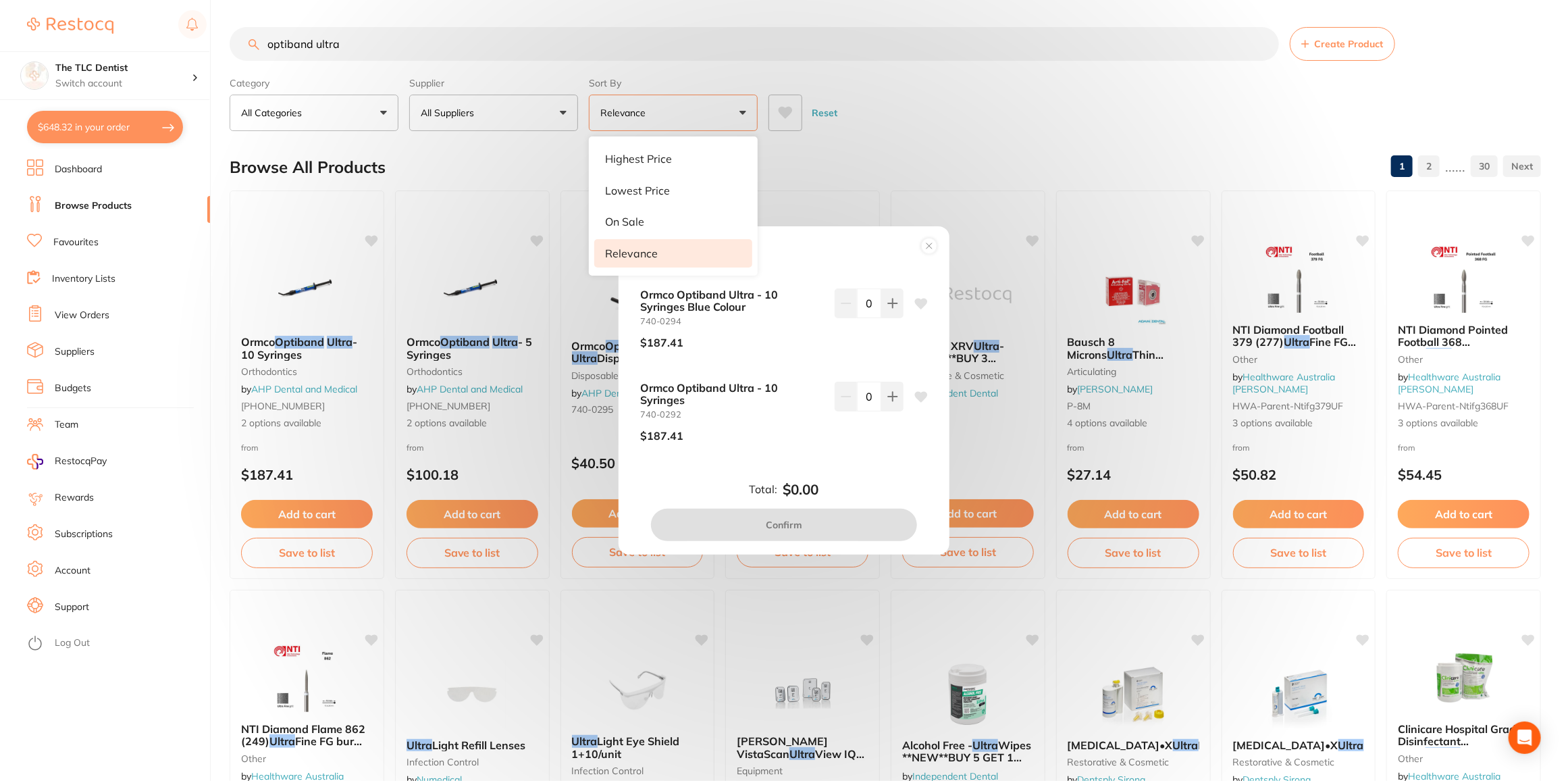
click at [975, 133] on div "Add to order Ormco Optiband Ultra - 10 Syringes Blue Colour 740-0294 $187.41 0 …" at bounding box center [784, 390] width 1568 height 781
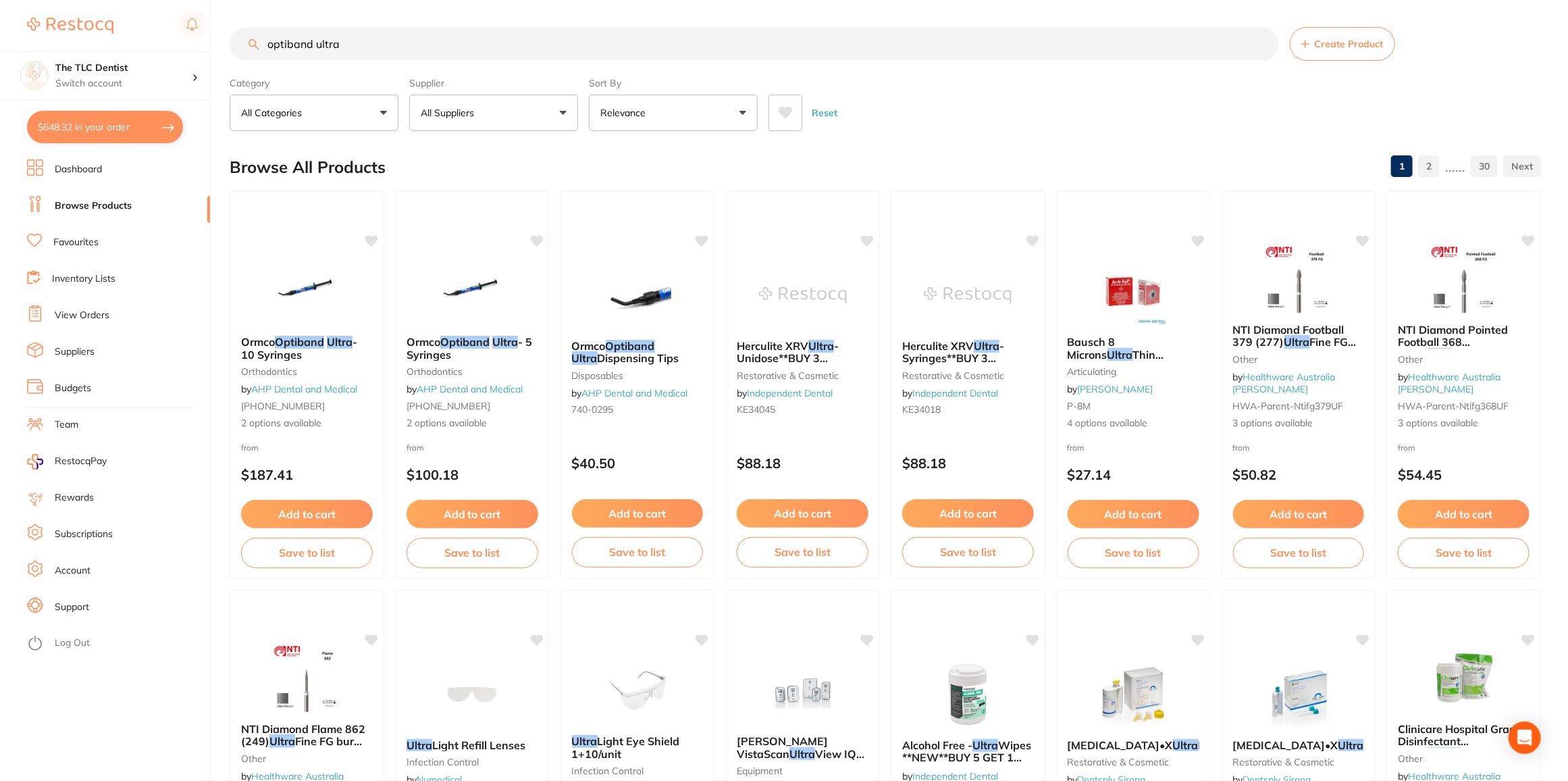
click at [97, 127] on button "$648.32 in your order" at bounding box center [105, 127] width 156 height 33
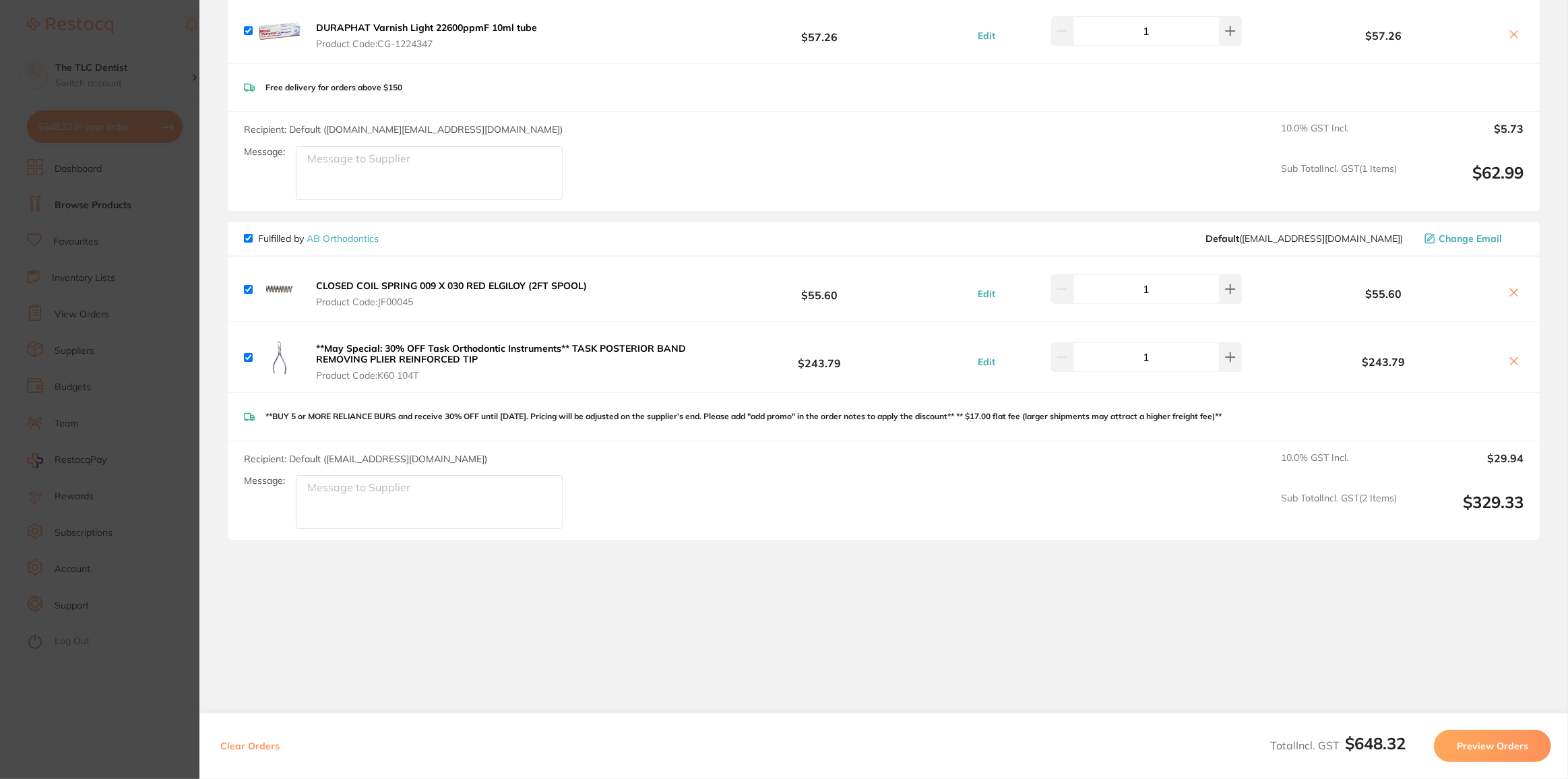
scroll to position [703, 0]
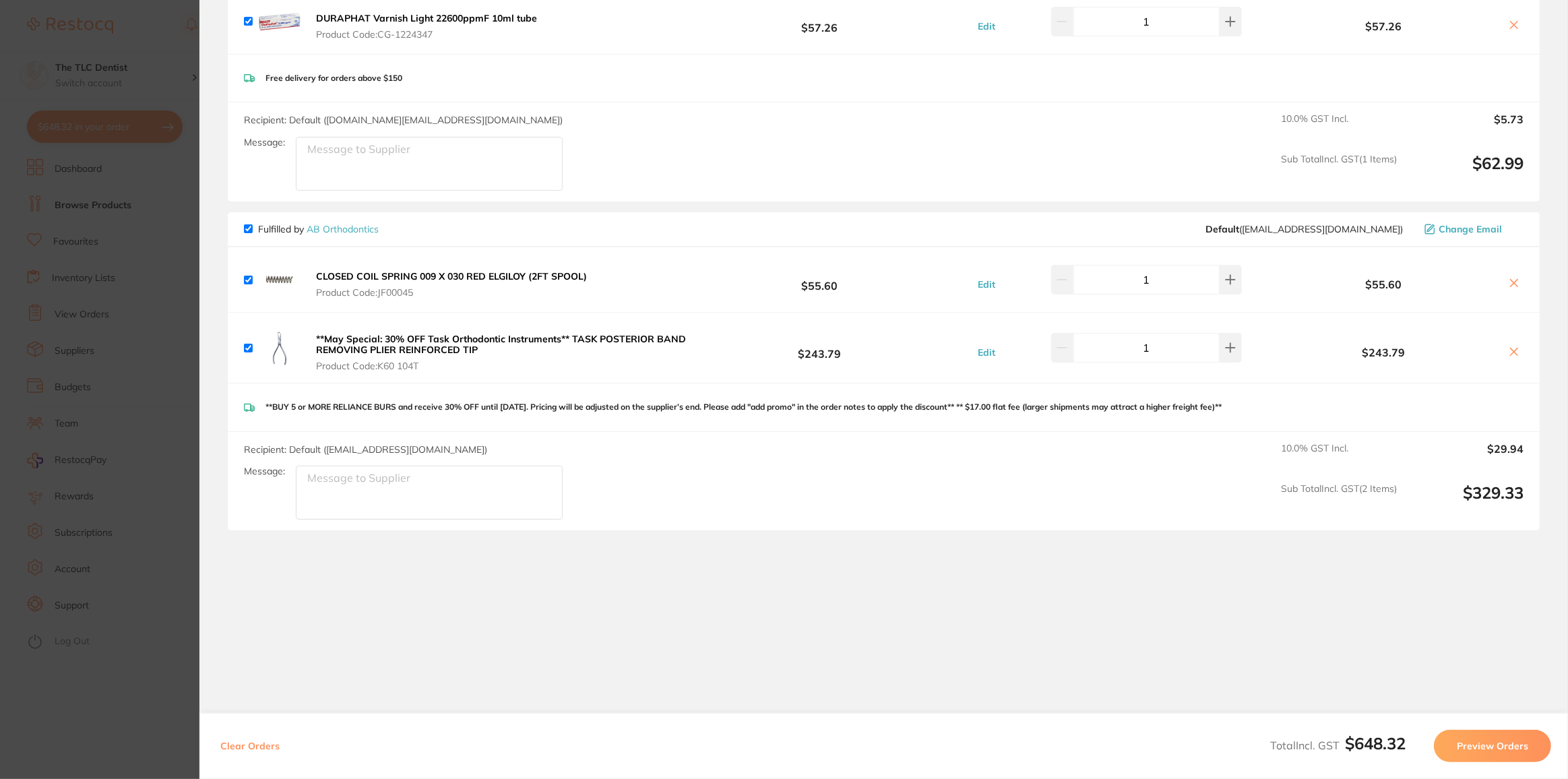
click at [164, 670] on section "Update RRP Set your pre negotiated price for this item. Item Agreed RRP (excl. …" at bounding box center [784, 389] width 1568 height 779
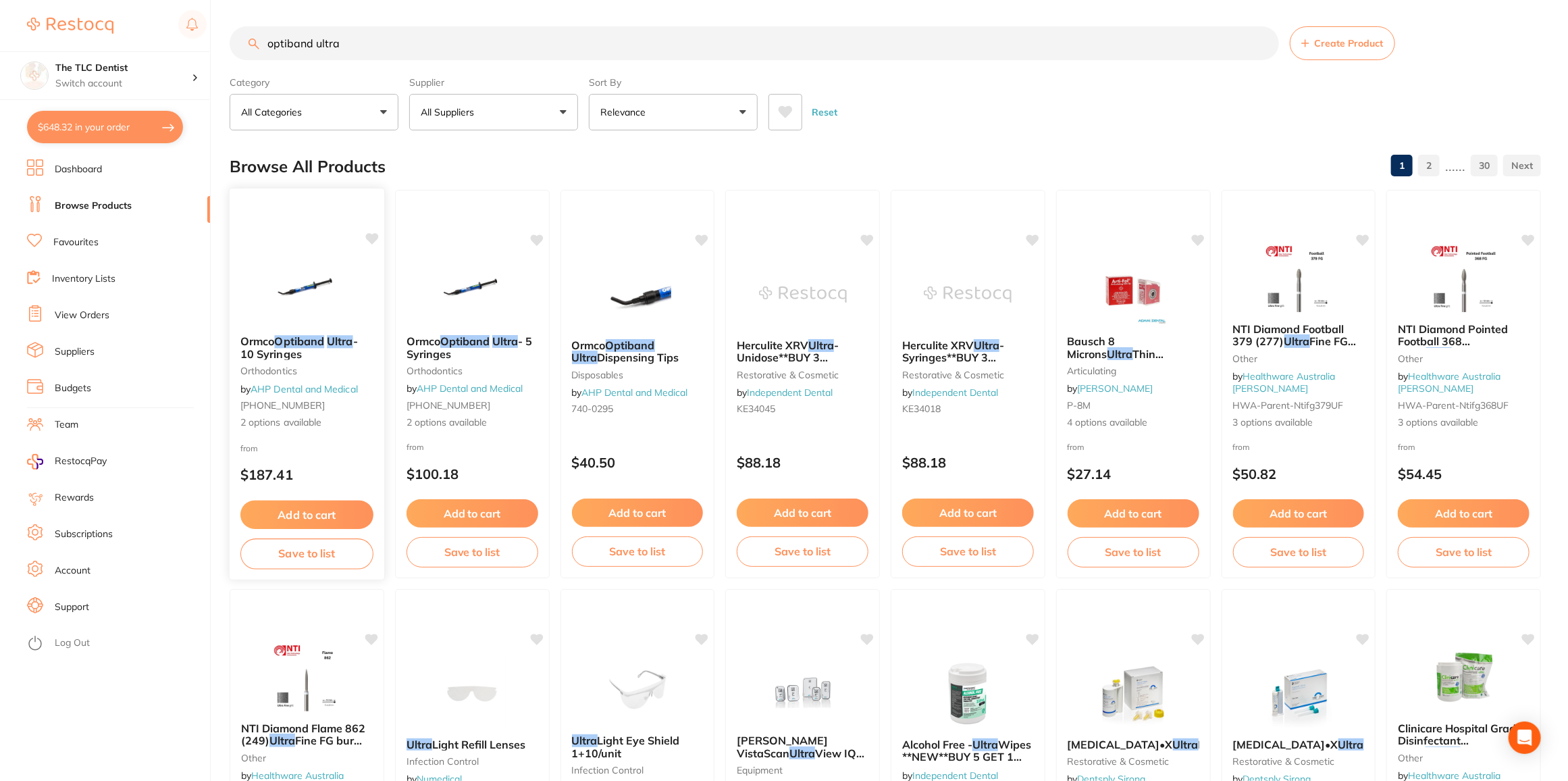
click at [308, 516] on button "Add to cart" at bounding box center [307, 516] width 133 height 29
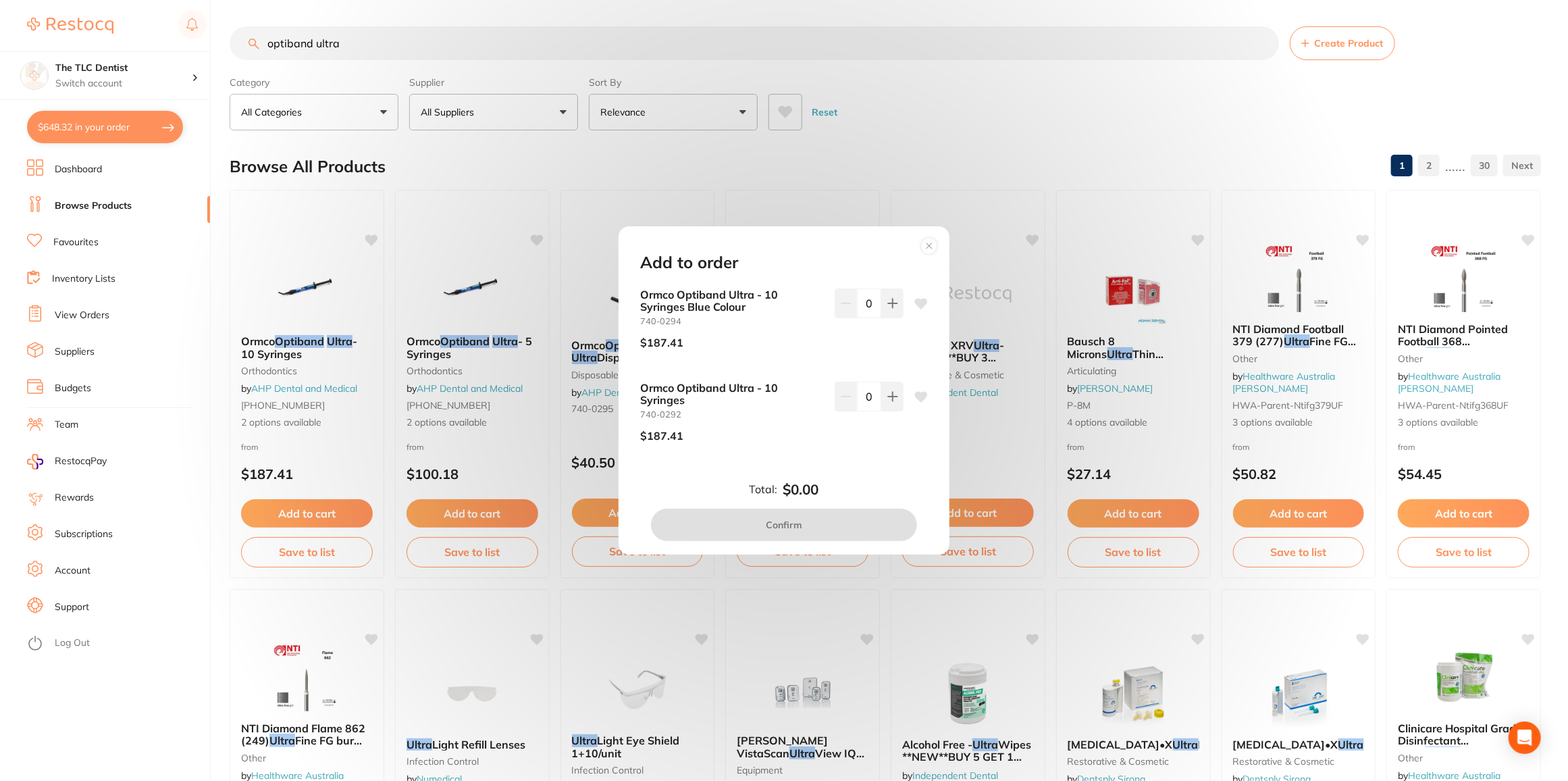
click at [482, 463] on div "Add to order Ormco Optiband Ultra - 10 Syringes Blue Colour 740-0294 $187.41 0 …" at bounding box center [784, 390] width 1568 height 781
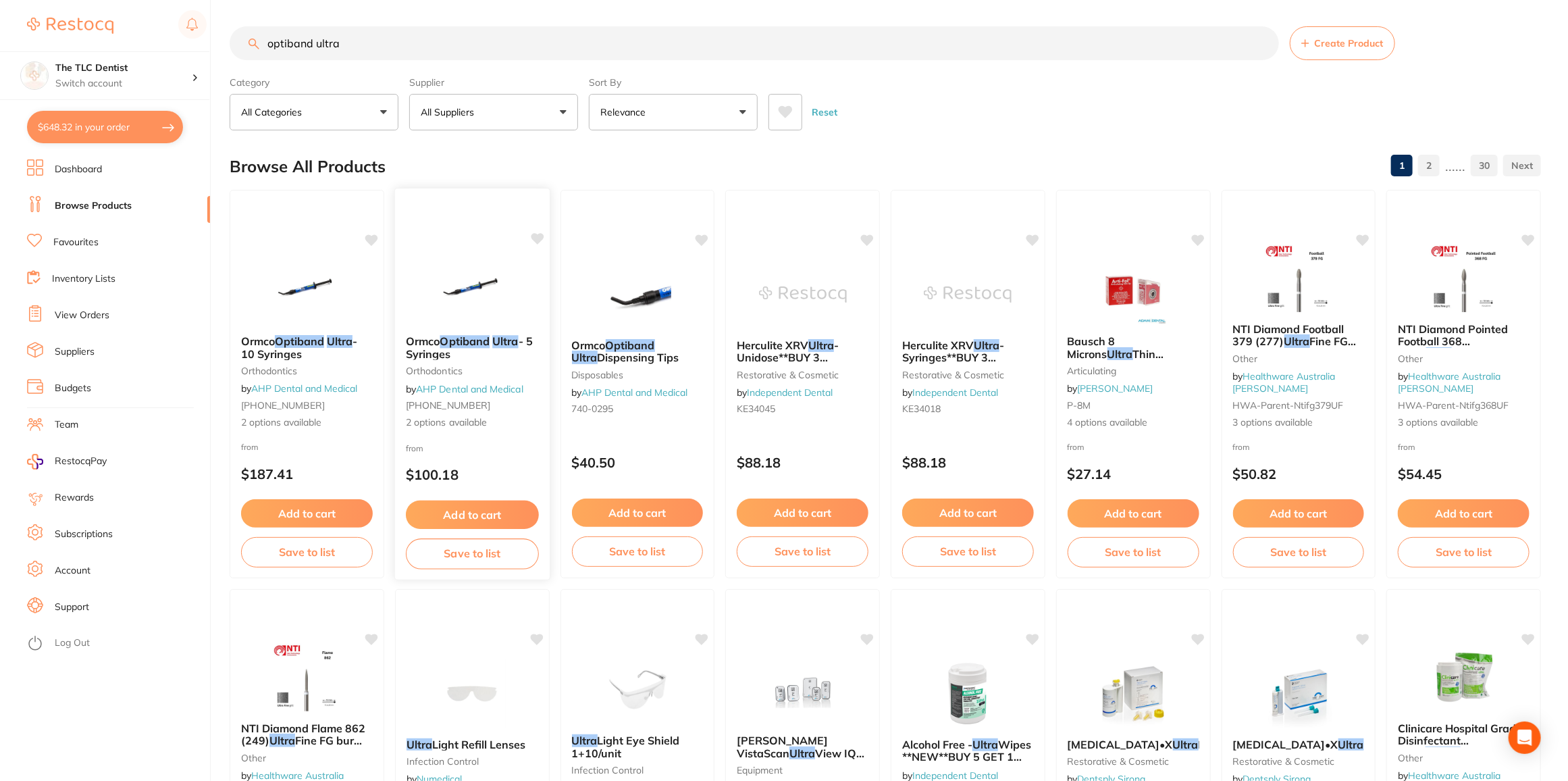
click at [477, 511] on button "Add to cart" at bounding box center [473, 516] width 133 height 29
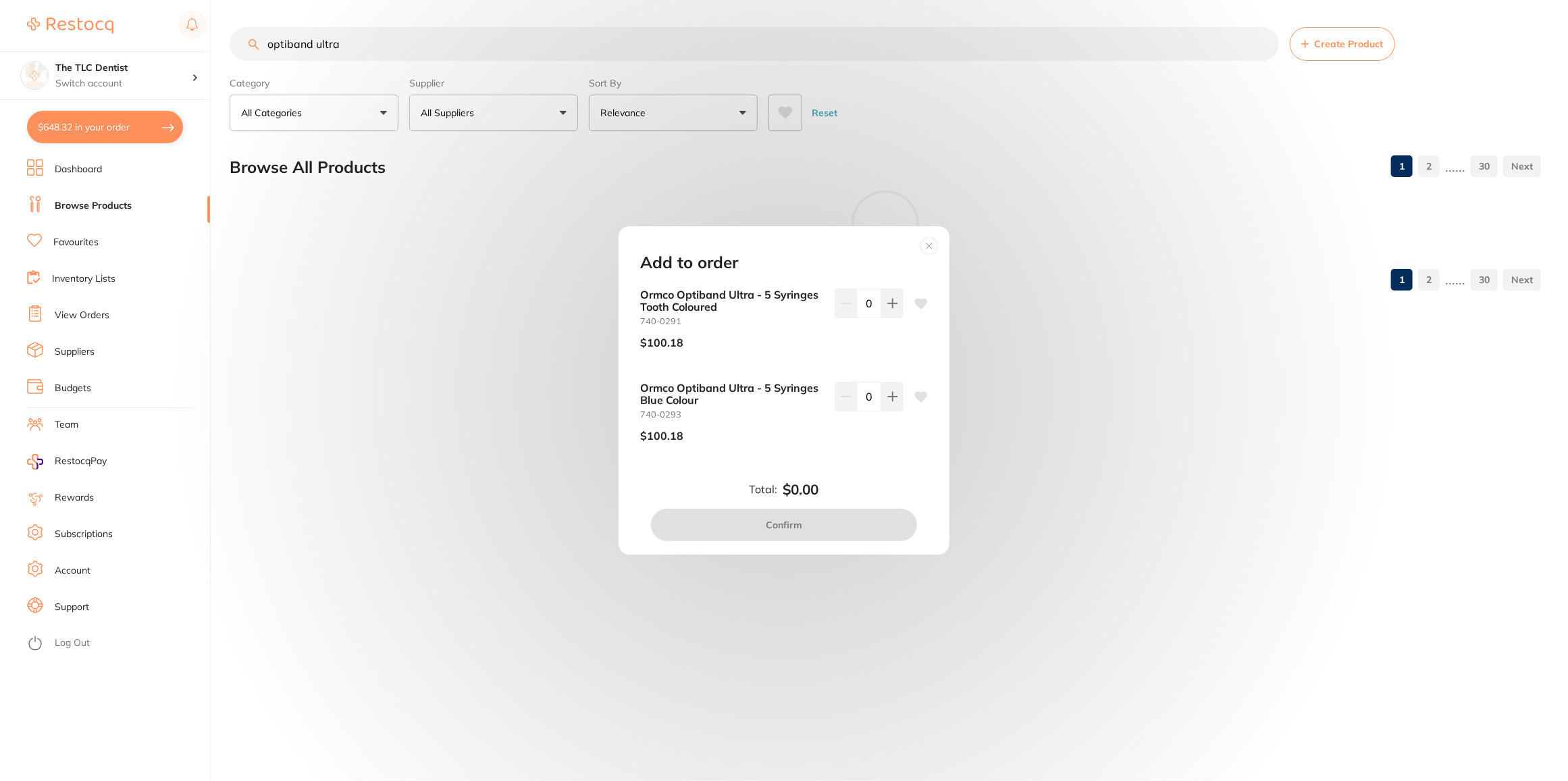
scroll to position [0, 0]
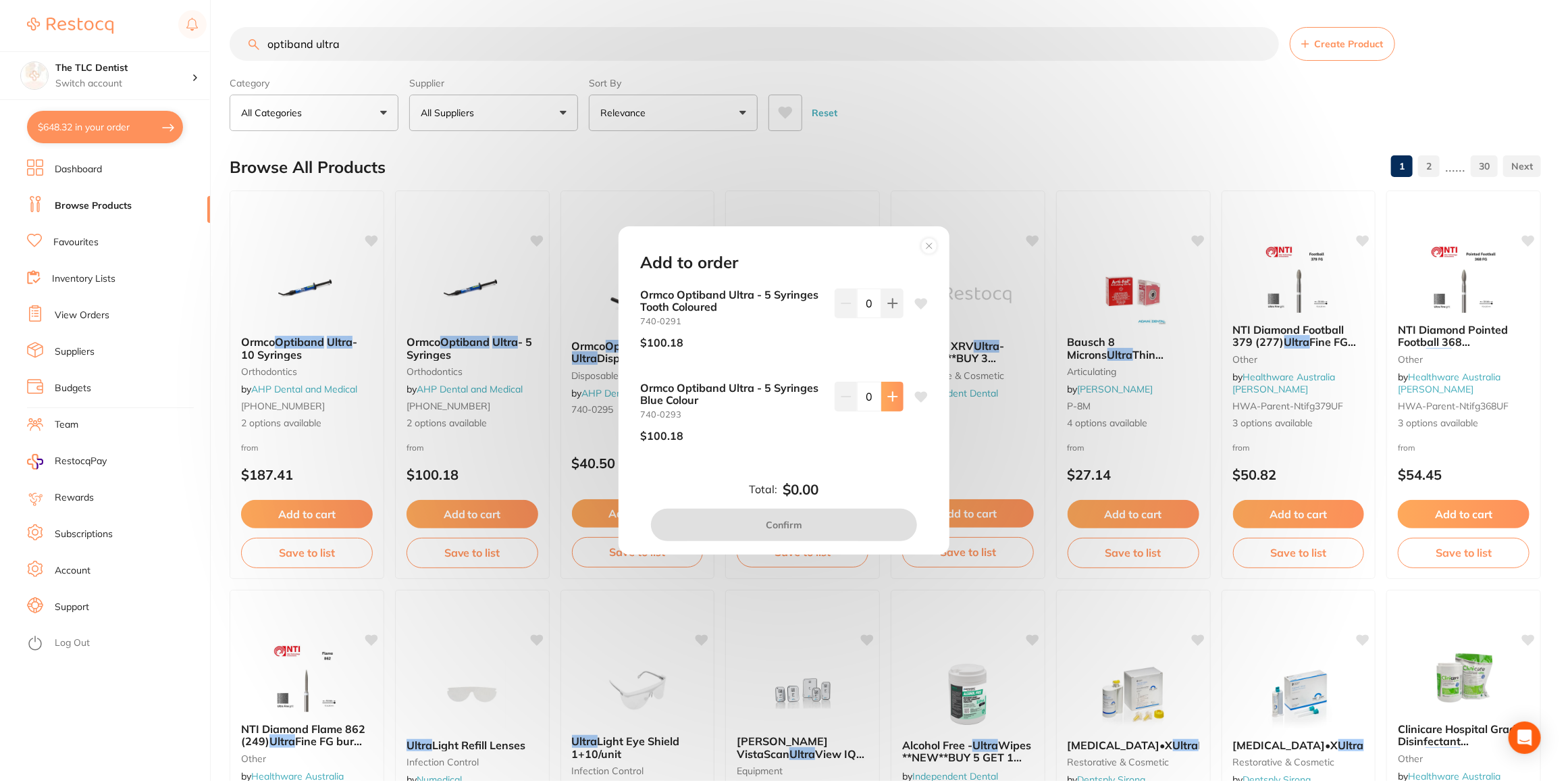
click at [887, 398] on icon at bounding box center [893, 396] width 11 height 11
type input "1"
click at [832, 523] on button "Confirm" at bounding box center [784, 525] width 266 height 33
checkbox input "false"
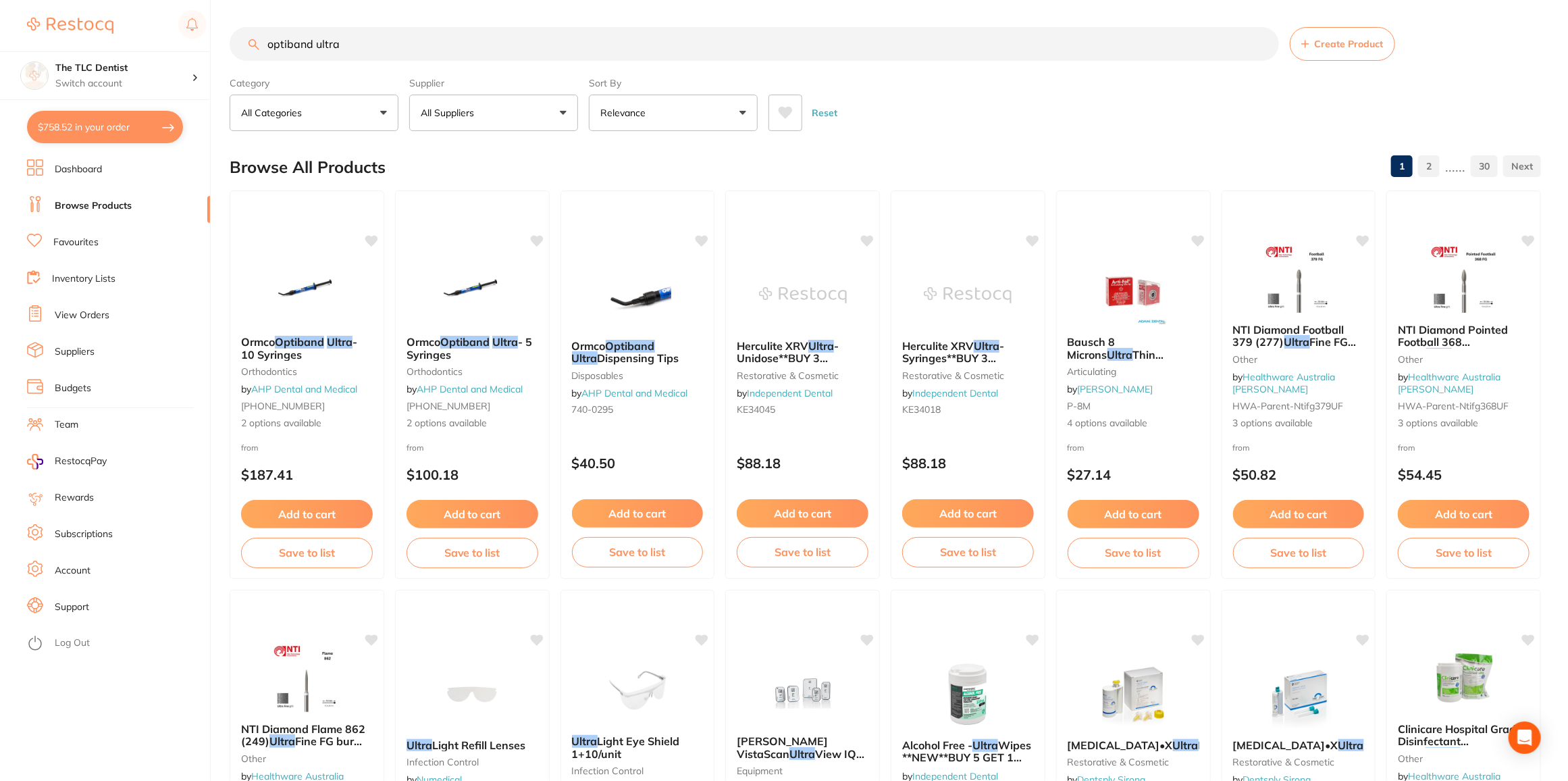
drag, startPoint x: 330, startPoint y: 49, endPoint x: 0, endPoint y: -9, distance: 335.1
click at [0, 0] on html "$758.52 The TLC Dentist Switch account The TLC Dentist $758.52 in your order Da…" at bounding box center [784, 390] width 1568 height 781
type input "greengloo"
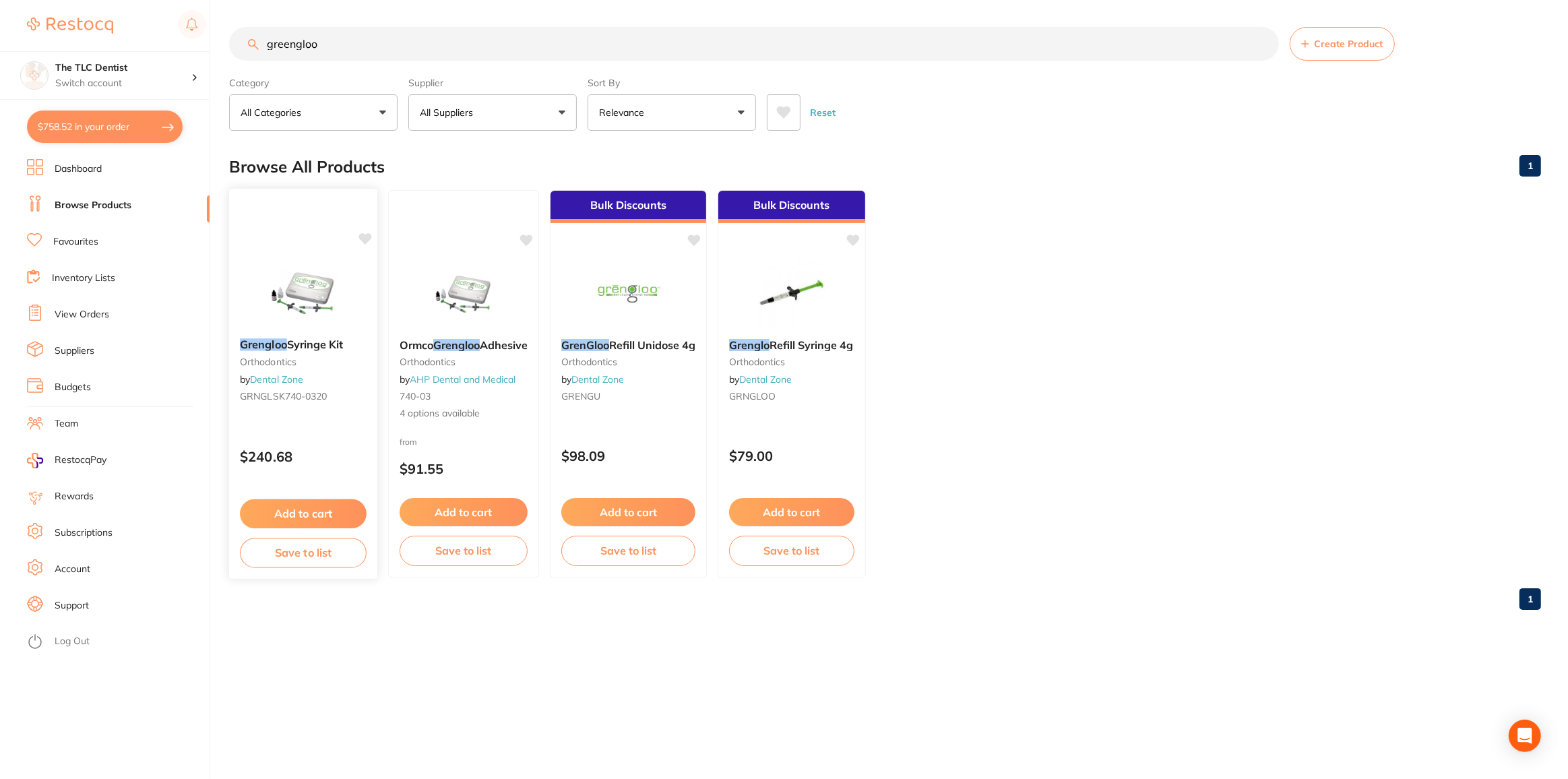
click at [324, 345] on span "Syringe Kit" at bounding box center [316, 344] width 56 height 14
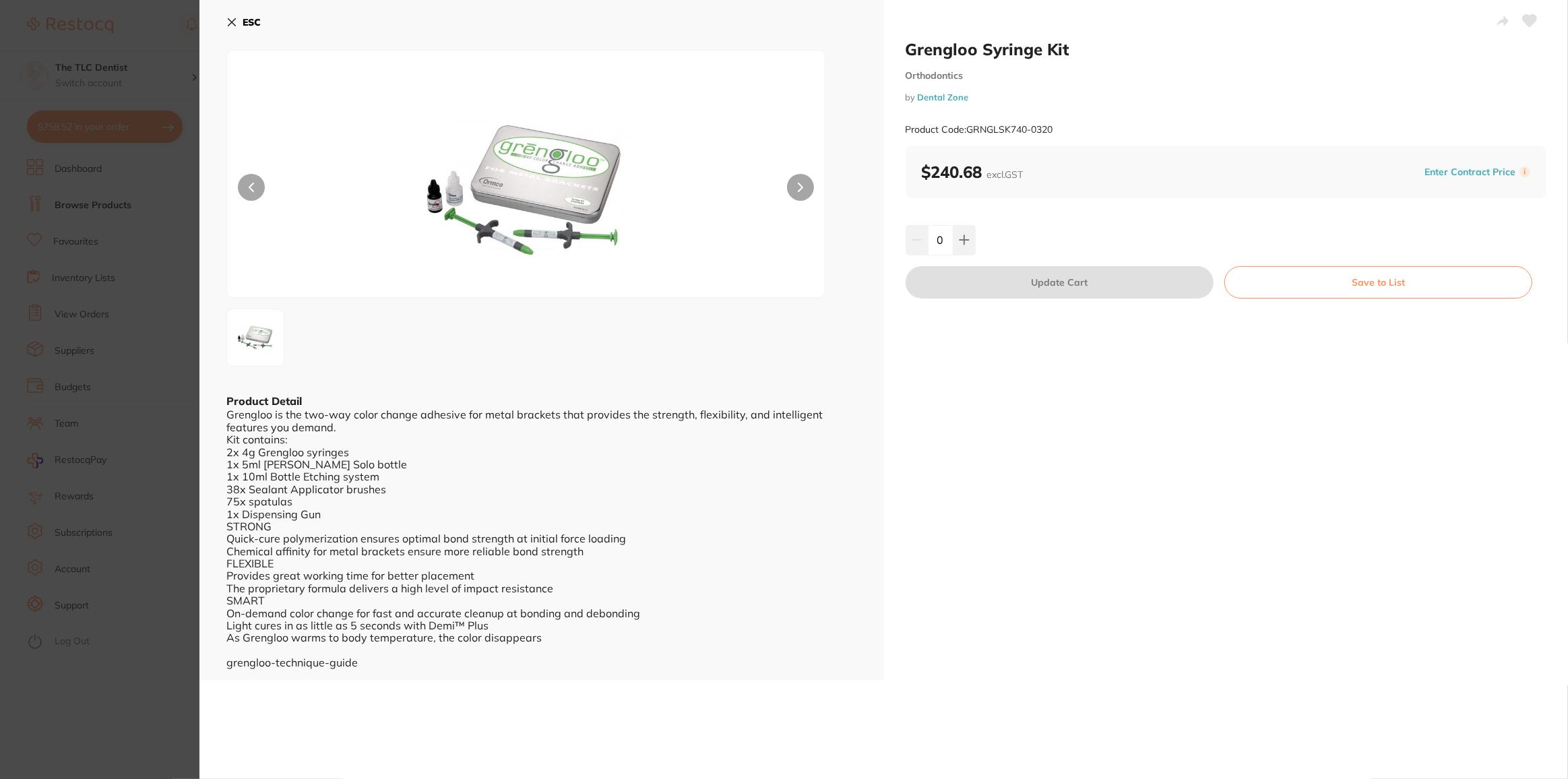
click at [181, 672] on section "Grengloo Syringe Kit Orthodontics by Dental Zone Product Code: GRNGLSK740-0320 …" at bounding box center [784, 389] width 1568 height 779
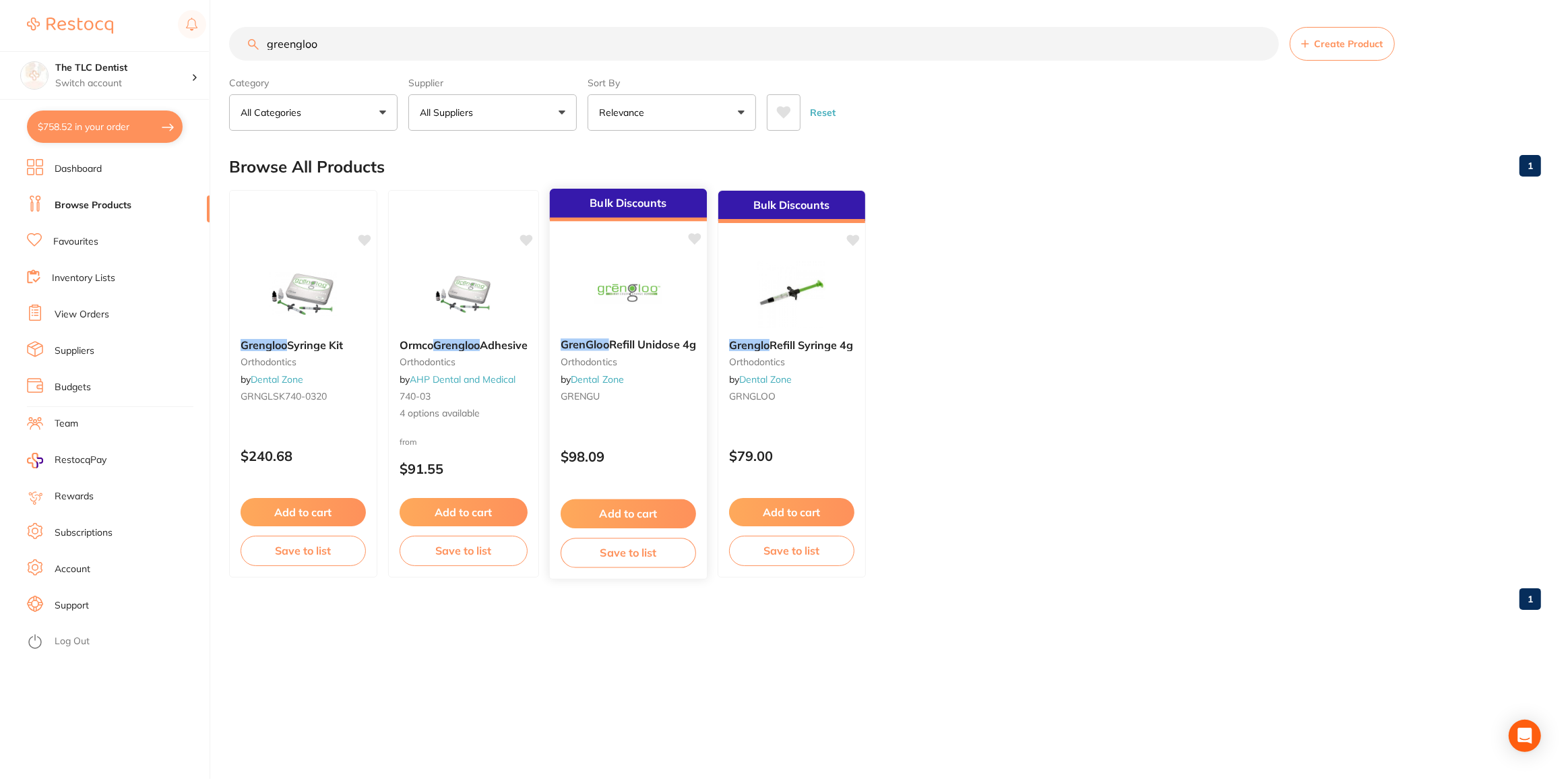
click at [657, 342] on span "Refill Unidose 4g" at bounding box center [653, 344] width 87 height 14
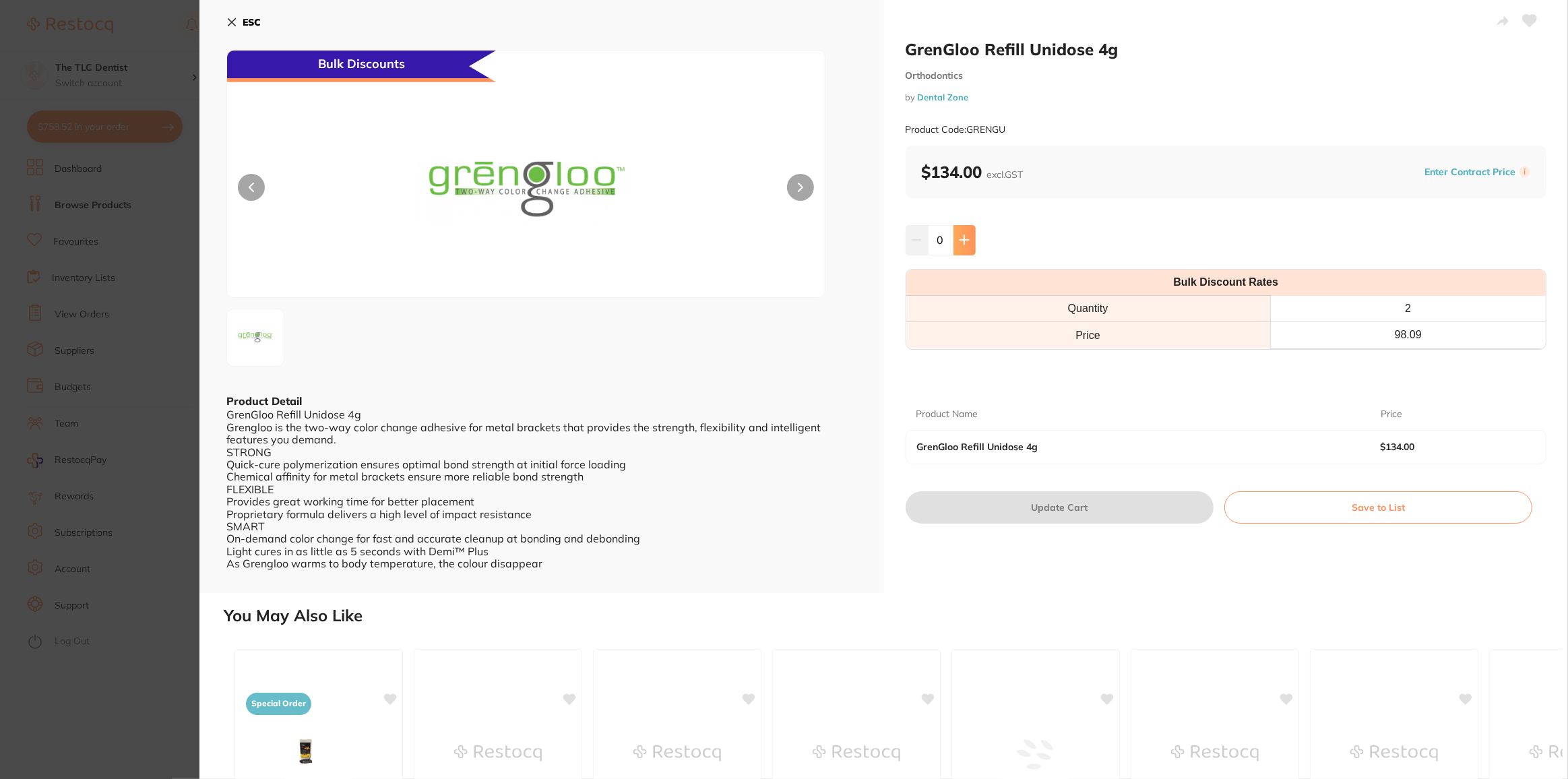
click at [965, 241] on icon at bounding box center [964, 240] width 11 height 11
type input "2"
click at [1086, 501] on button "Update Cart" at bounding box center [1060, 508] width 308 height 33
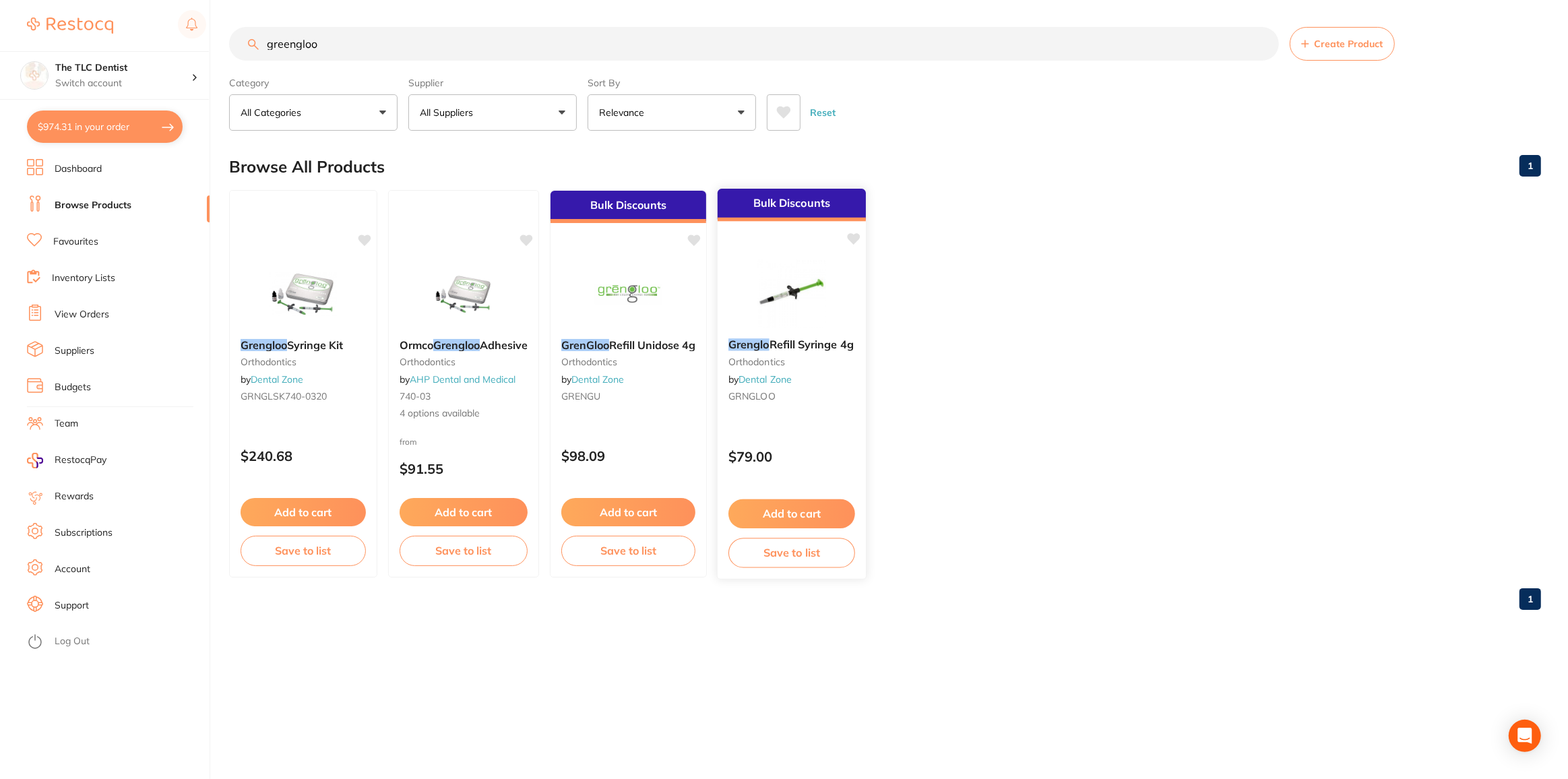
click at [808, 298] on img at bounding box center [791, 293] width 88 height 68
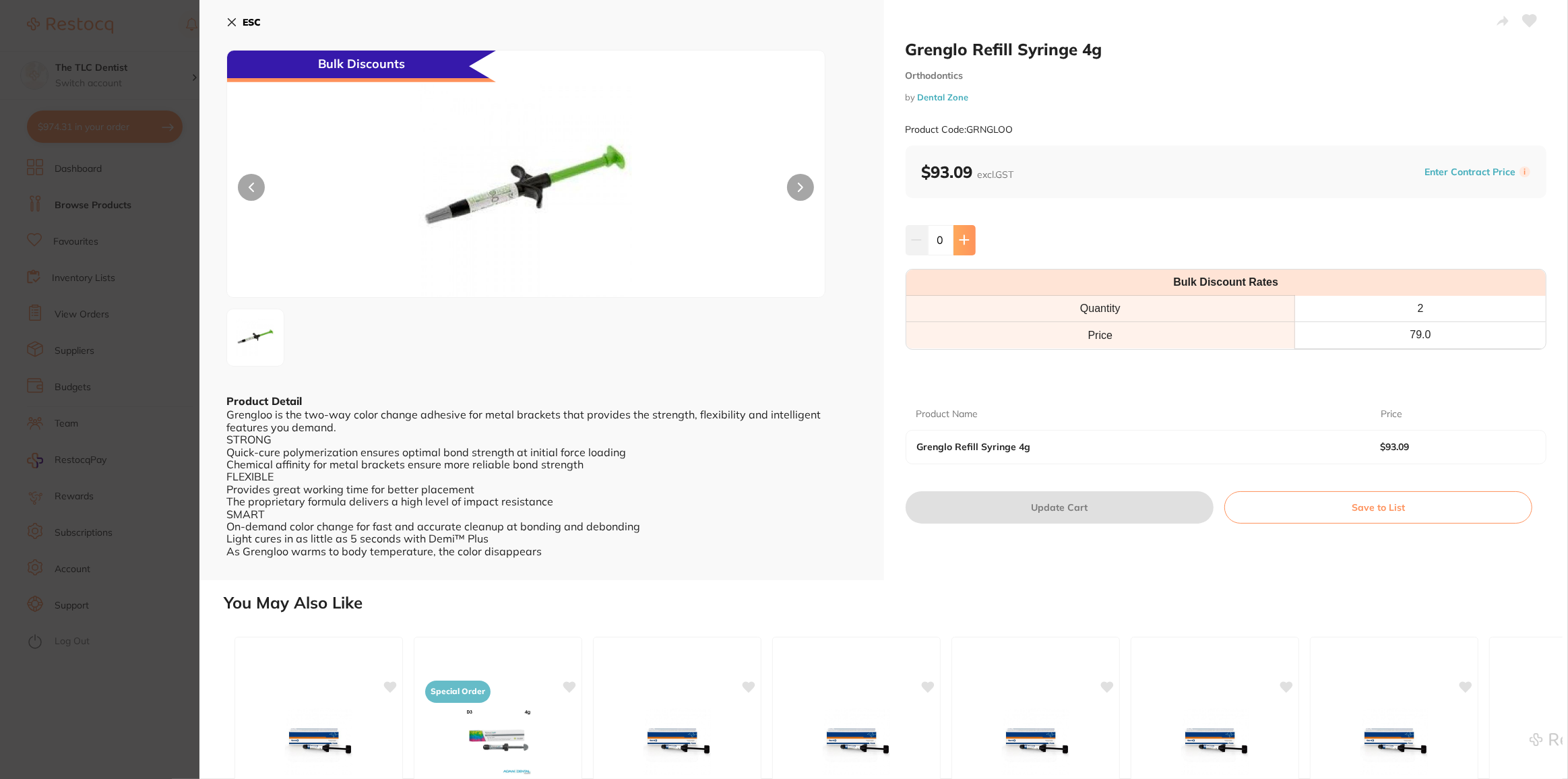
click at [961, 242] on icon at bounding box center [964, 240] width 11 height 11
type input "2"
click at [1054, 505] on button "Update Cart" at bounding box center [1060, 508] width 308 height 33
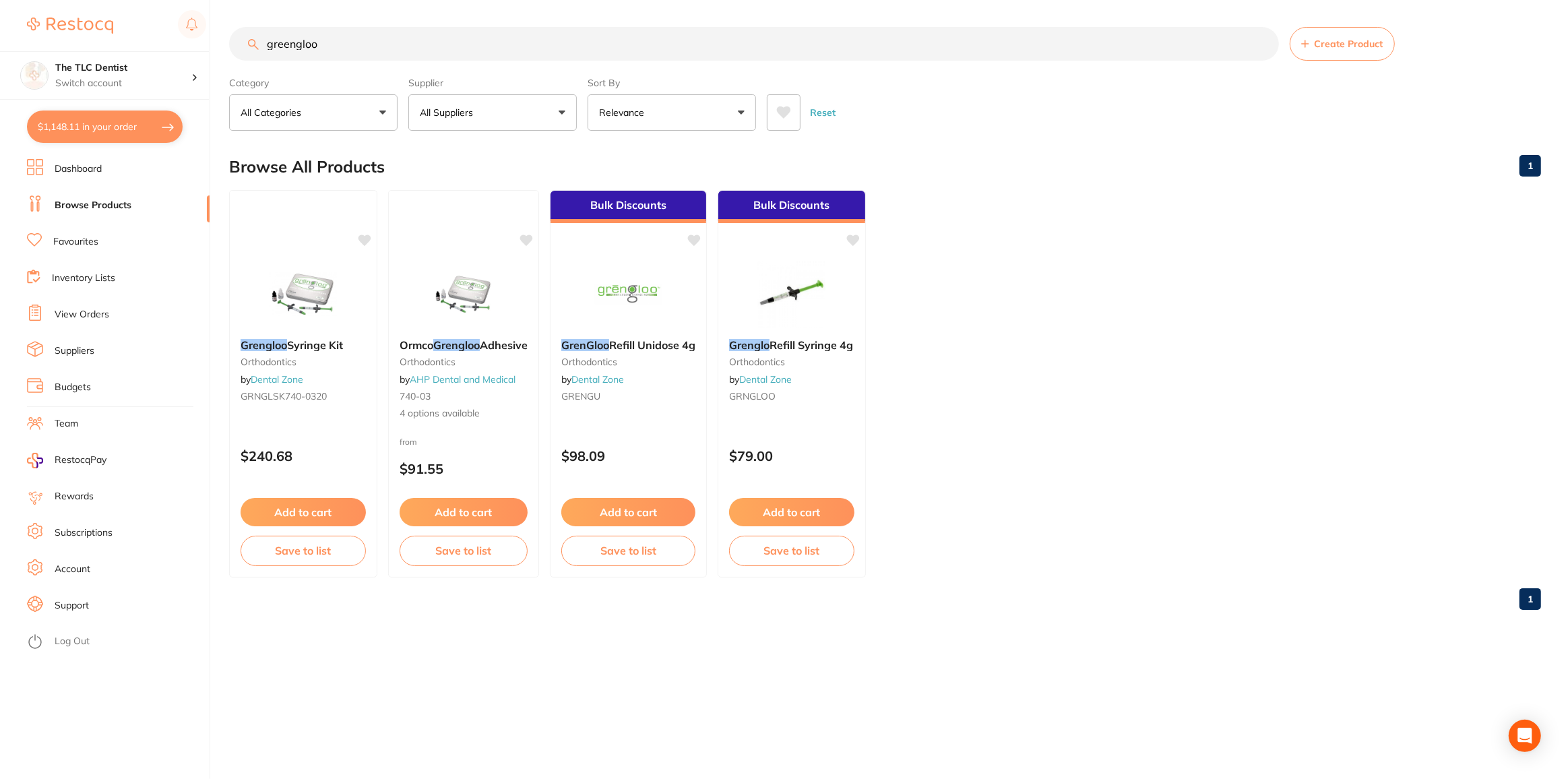
click at [101, 133] on button "$1,148.11 in your order" at bounding box center [105, 127] width 156 height 33
checkbox input "true"
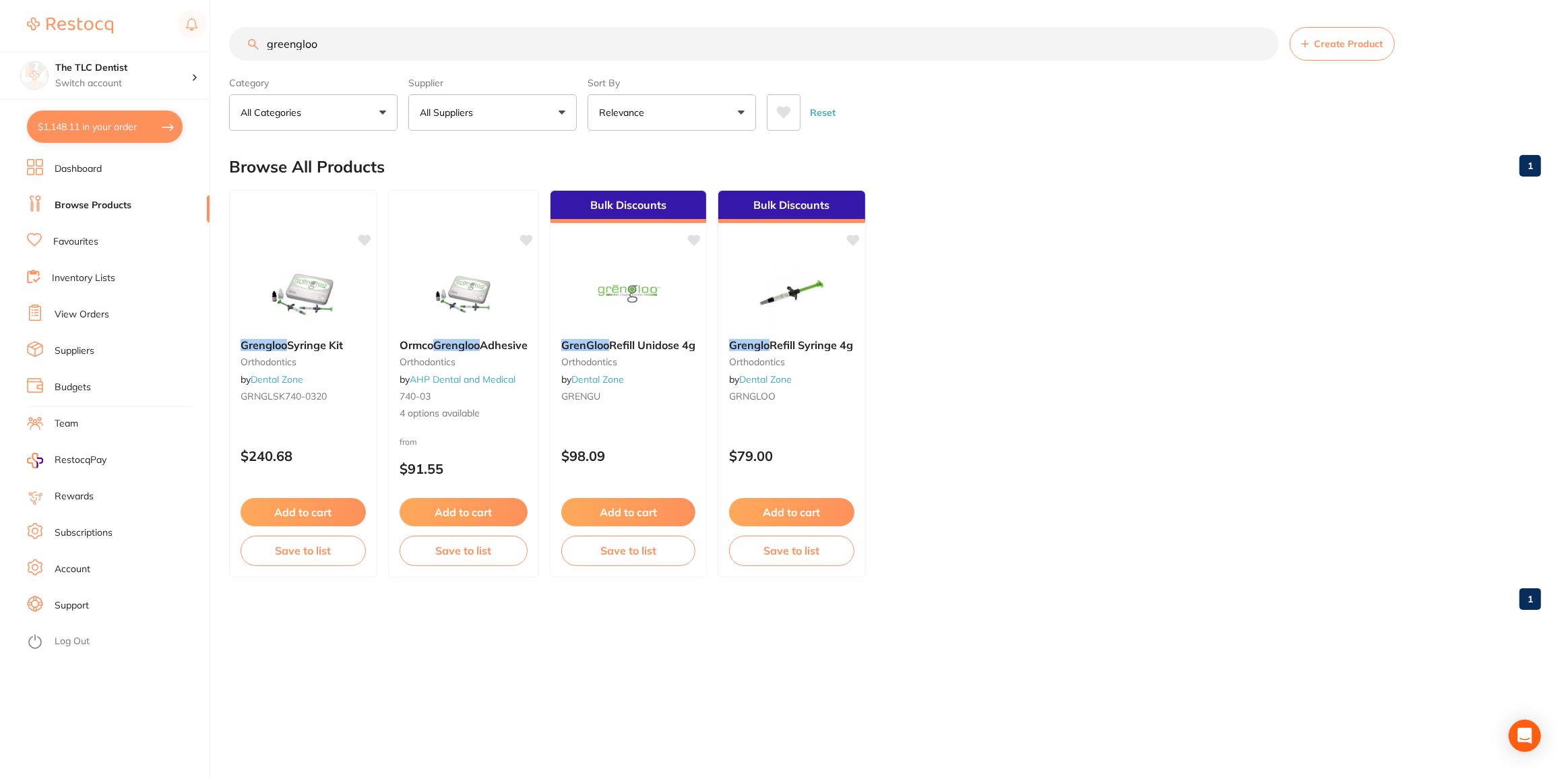
checkbox input "true"
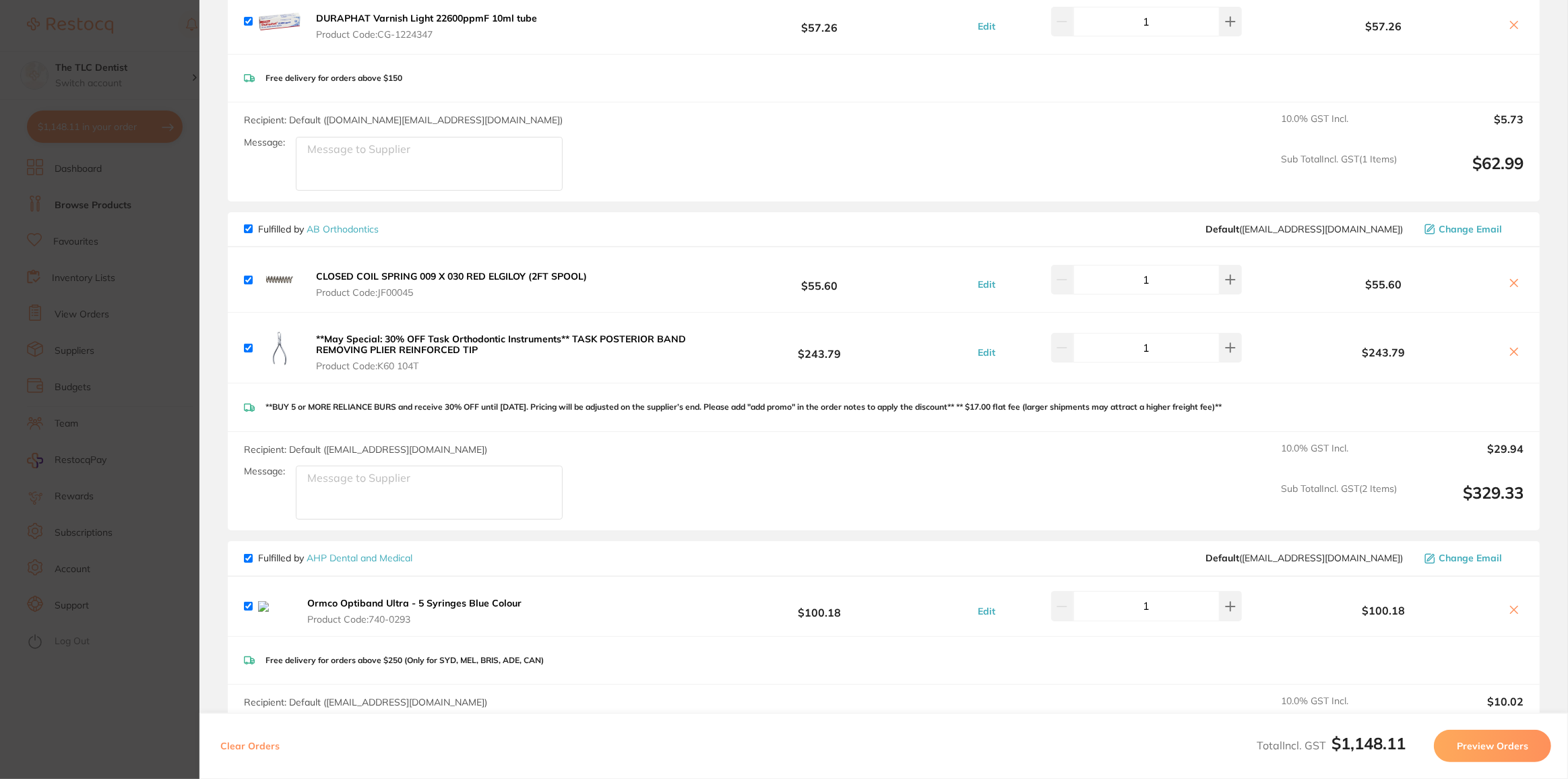
click at [1512, 607] on icon at bounding box center [1514, 610] width 7 height 7
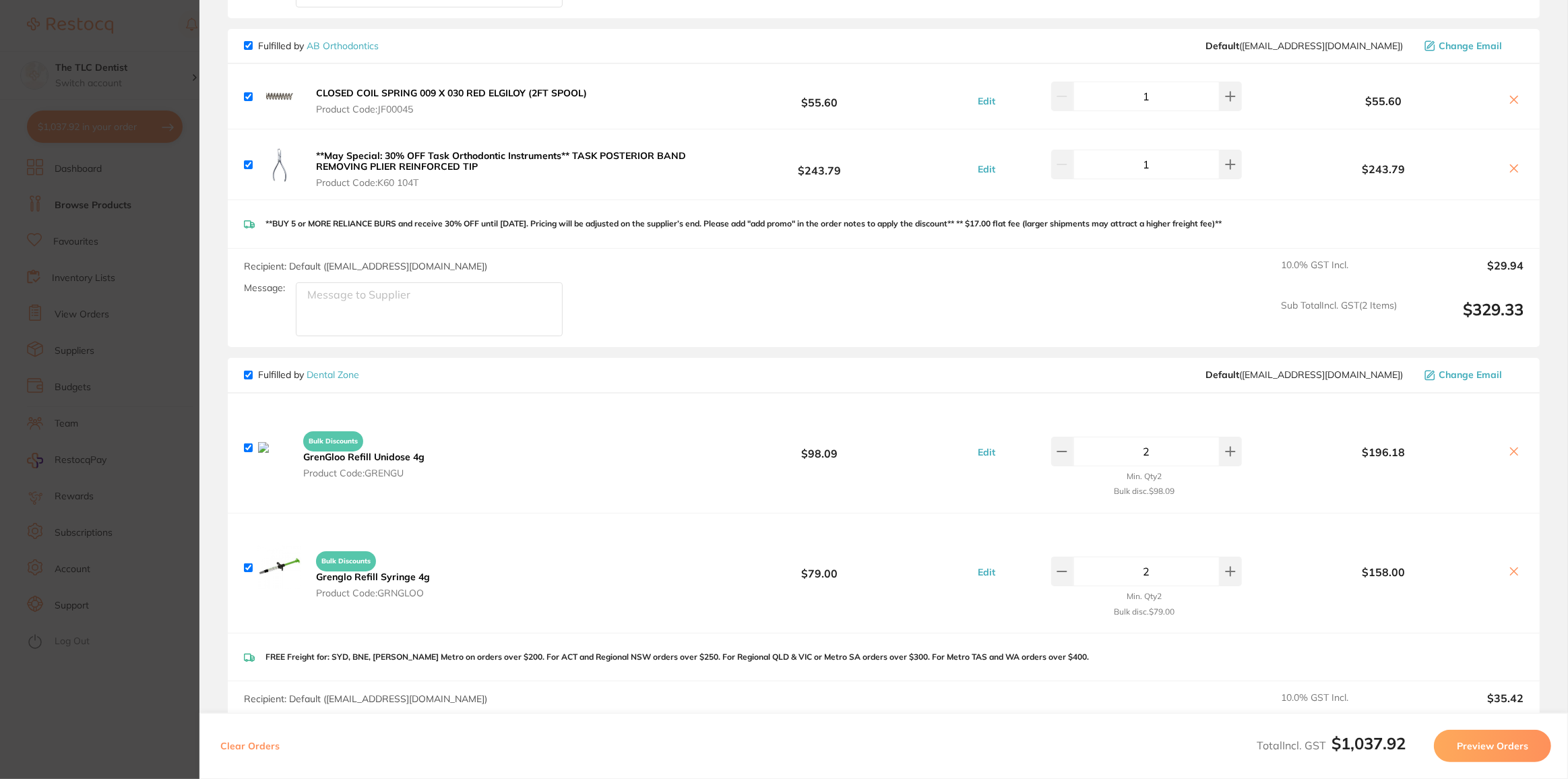
scroll to position [887, 0]
click at [1512, 445] on icon at bounding box center [1514, 451] width 11 height 11
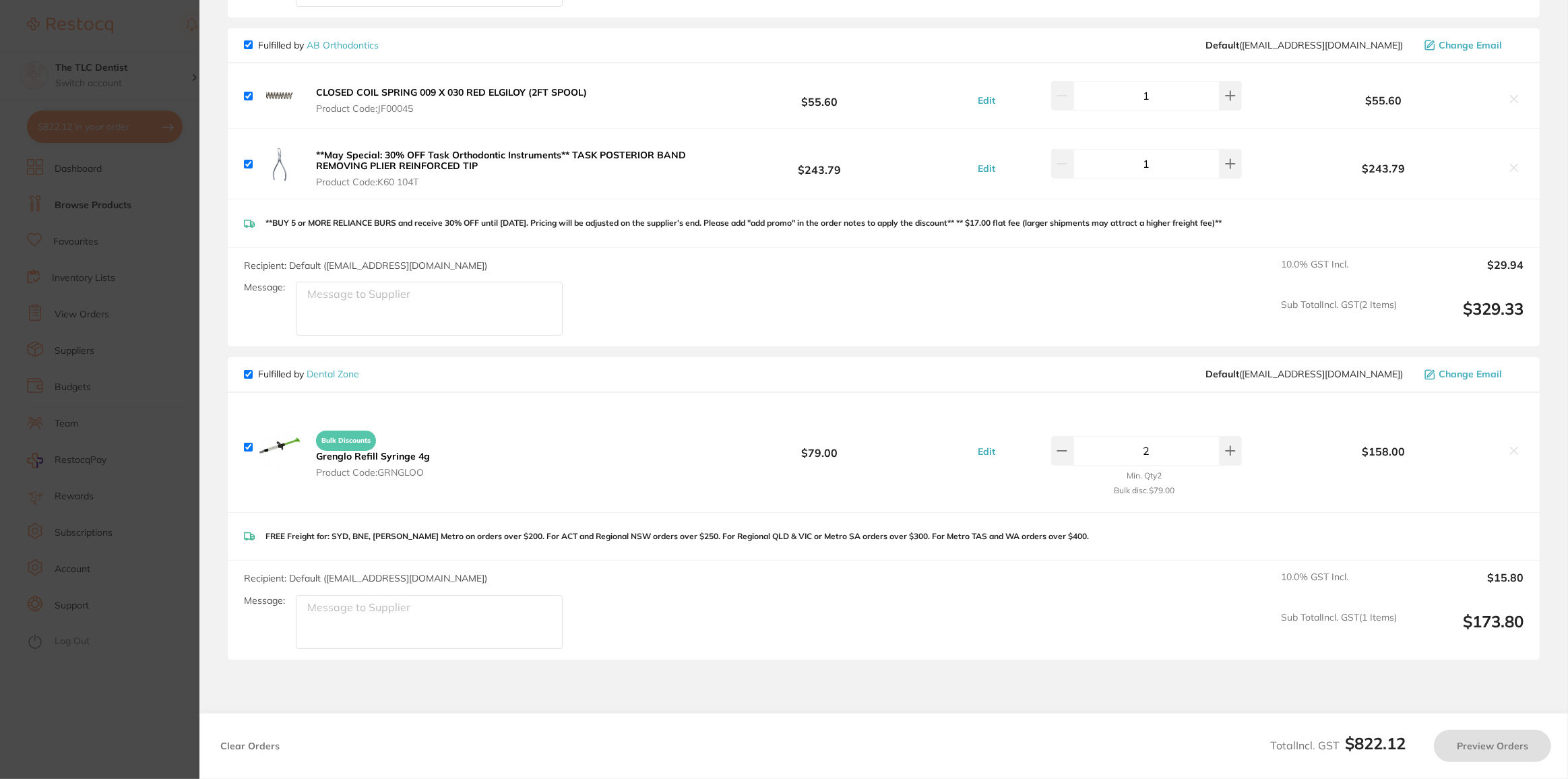
checkbox input "true"
click at [122, 677] on section "Update RRP Set your pre negotiated price for this item. Item Agreed RRP (excl. …" at bounding box center [784, 389] width 1568 height 779
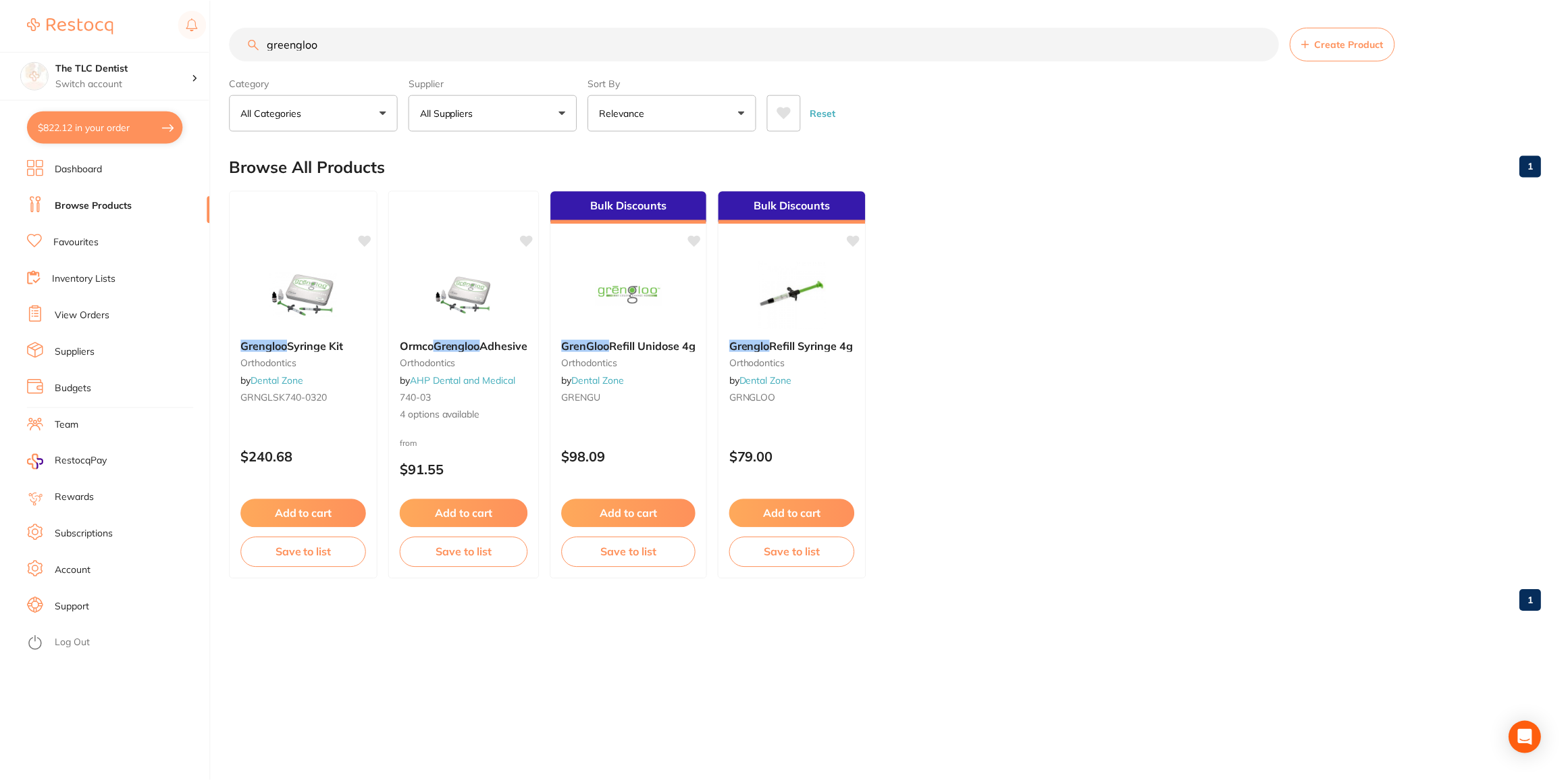
scroll to position [1, 0]
drag, startPoint x: 352, startPoint y: 33, endPoint x: 238, endPoint y: 54, distance: 115.9
click at [238, 54] on input "greengloo" at bounding box center [756, 44] width 1053 height 34
type input "optiband ultra"
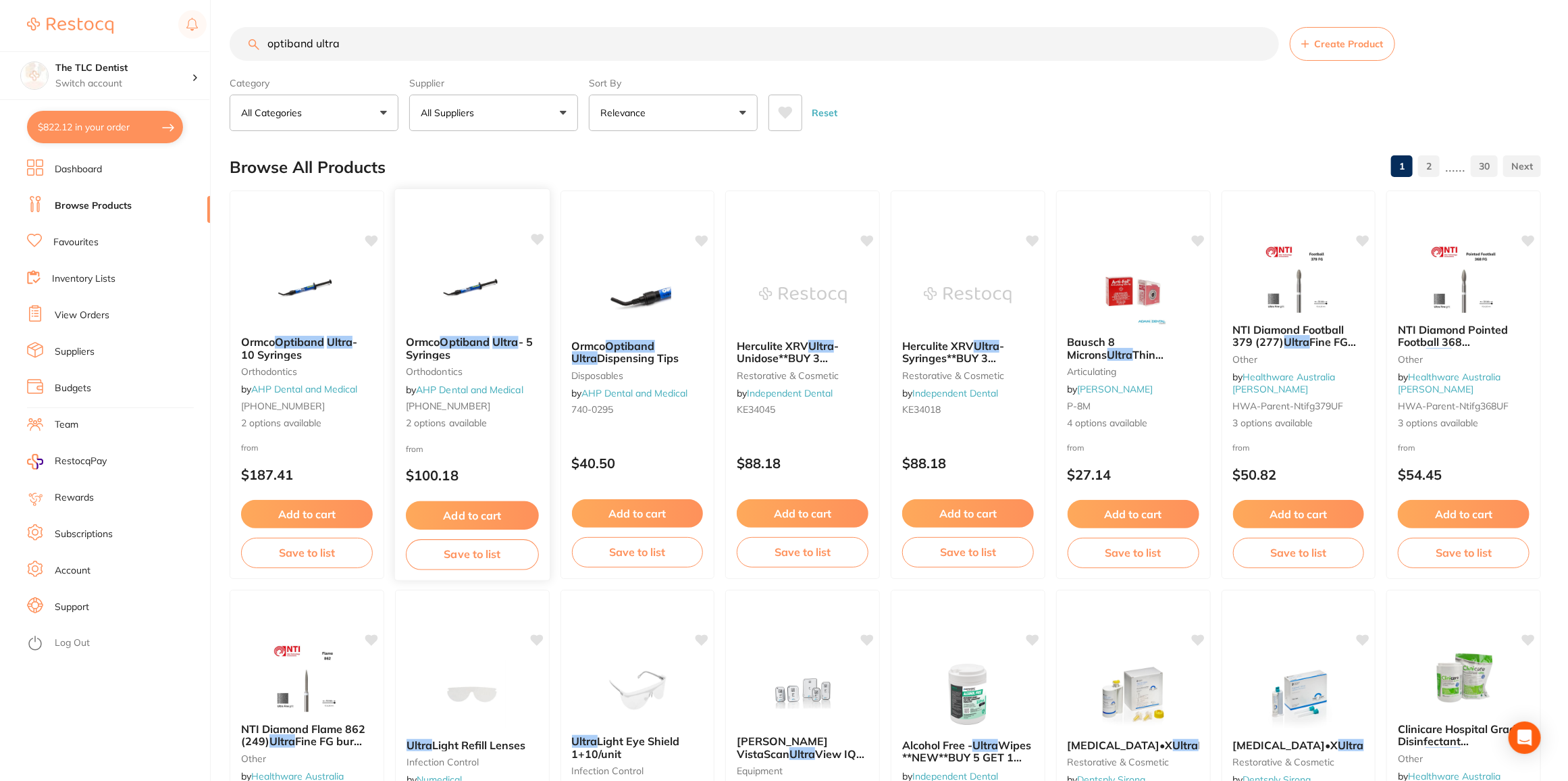
scroll to position [0, 0]
click at [459, 508] on button "Add to cart" at bounding box center [473, 516] width 133 height 29
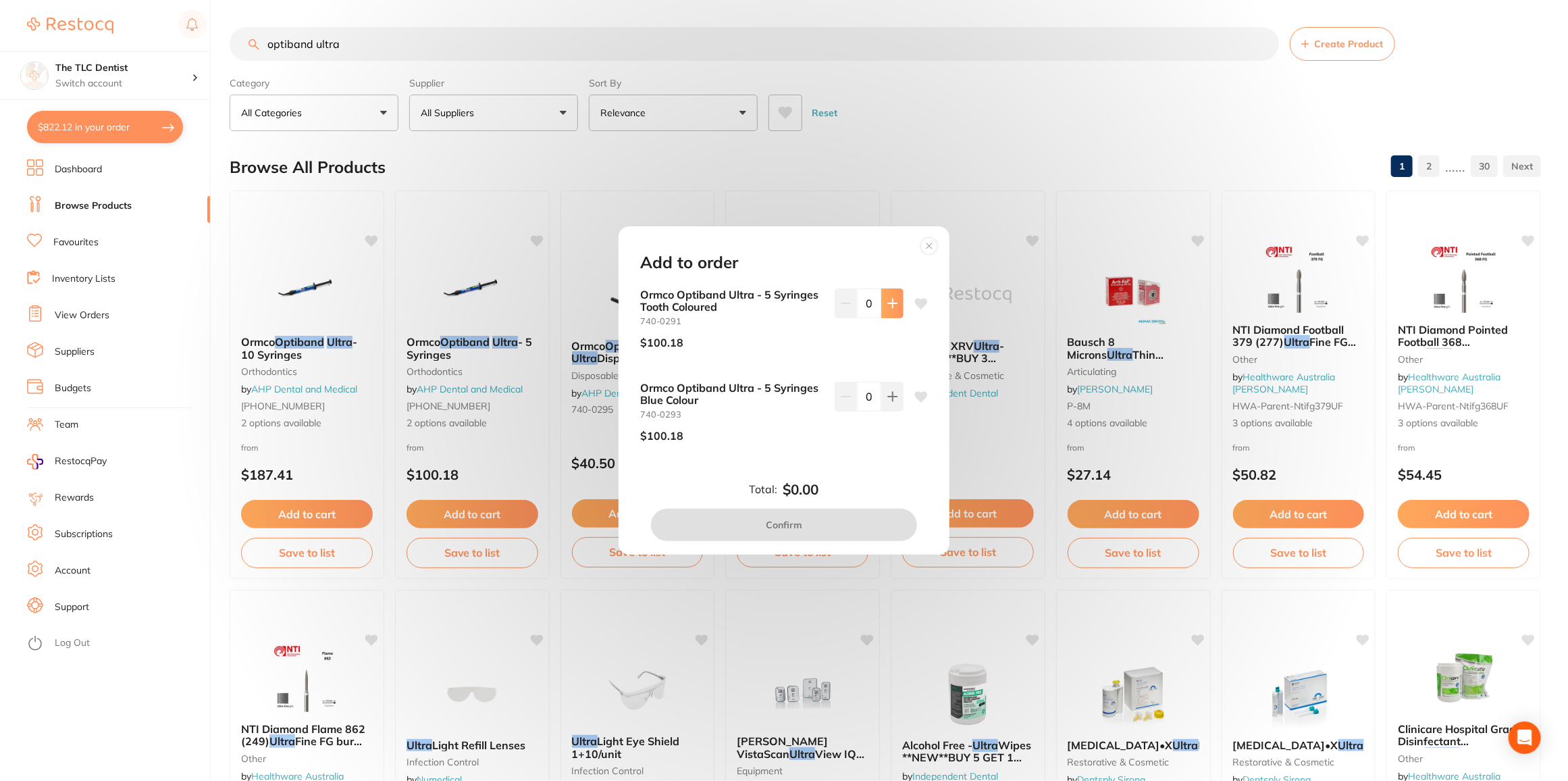
click at [893, 299] on icon at bounding box center [893, 304] width 11 height 11
click at [857, 301] on input "1" at bounding box center [869, 303] width 25 height 30
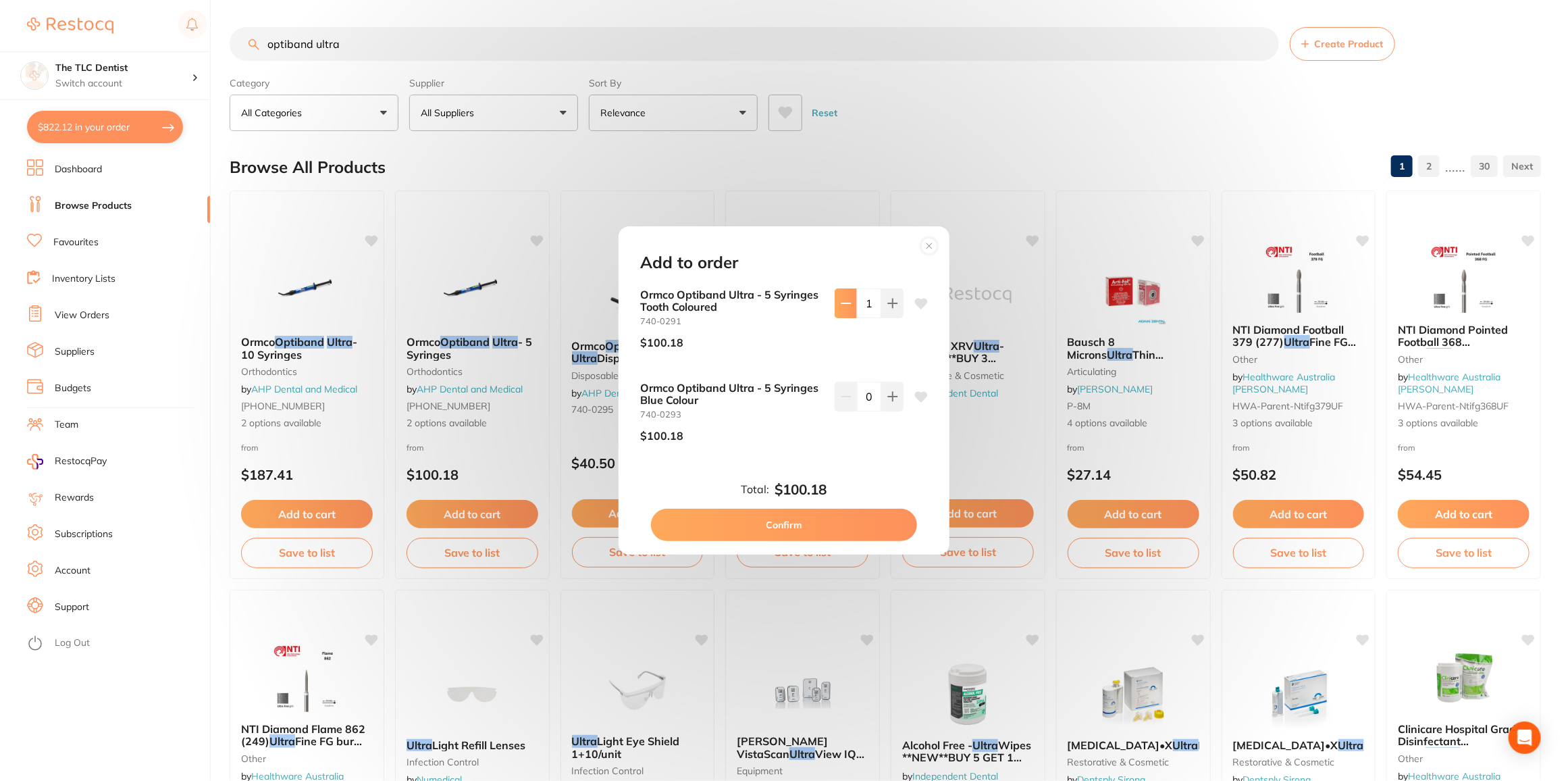
click at [849, 304] on button at bounding box center [845, 303] width 23 height 30
type input "0"
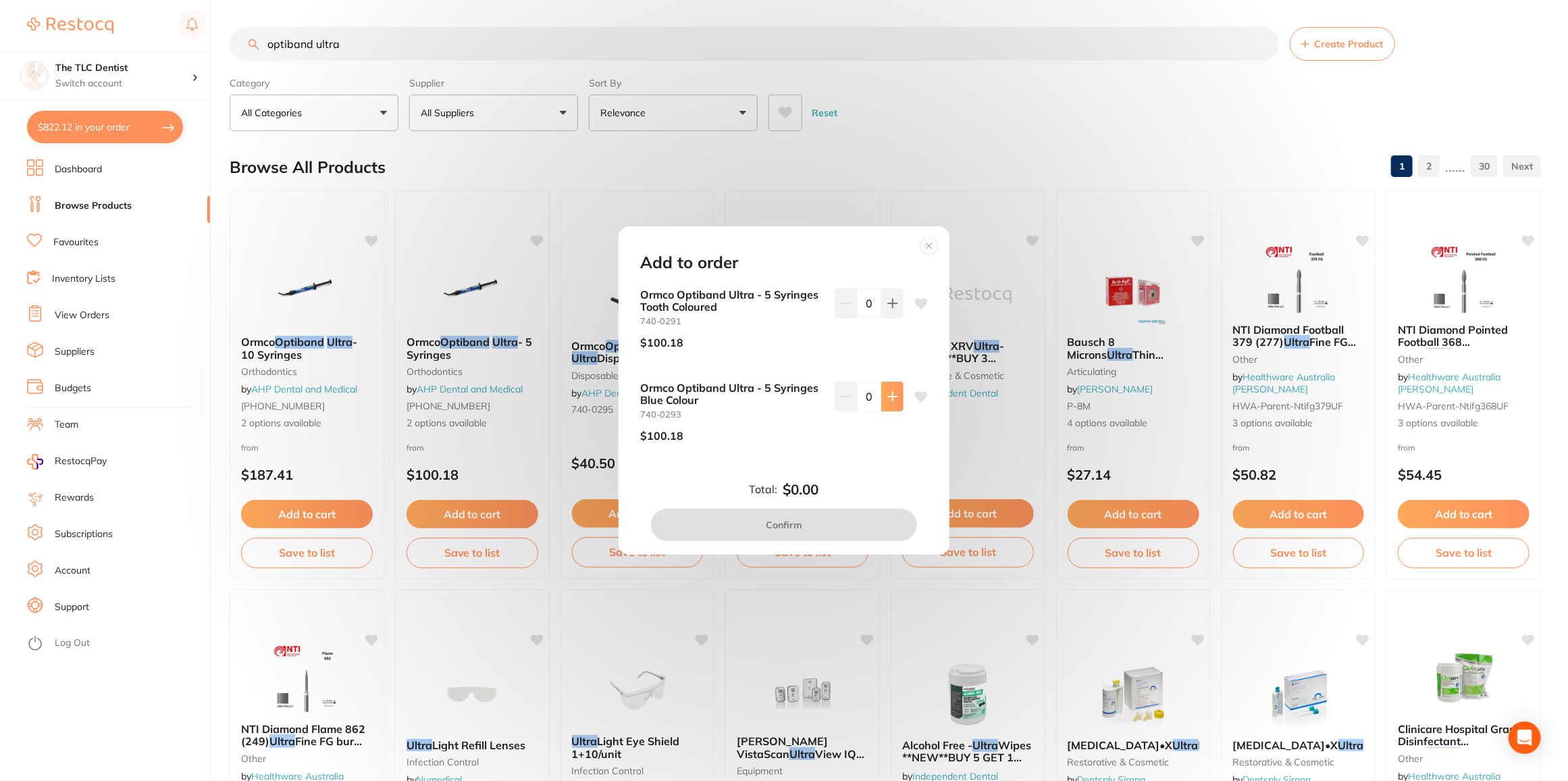
click at [889, 394] on icon at bounding box center [893, 396] width 9 height 9
type input "1"
click at [774, 513] on button "Confirm" at bounding box center [784, 525] width 266 height 33
checkbox input "false"
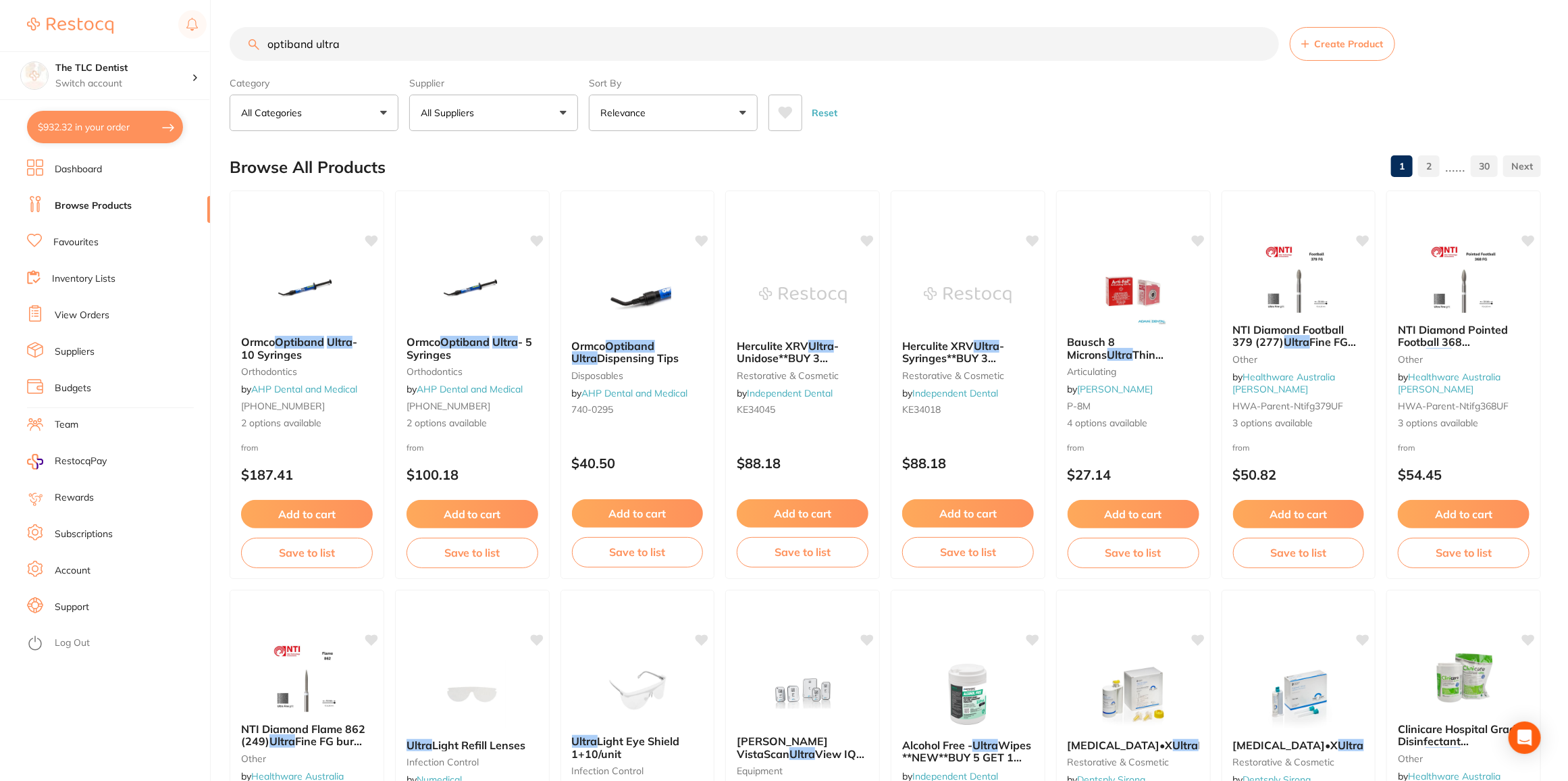
drag, startPoint x: 354, startPoint y: 46, endPoint x: 165, endPoint y: 19, distance: 190.9
click at [165, 19] on div "$932.32 The TLC Dentist Switch account The TLC Dentist $932.32 in your order Da…" at bounding box center [784, 390] width 1568 height 781
type input "closed power chain"
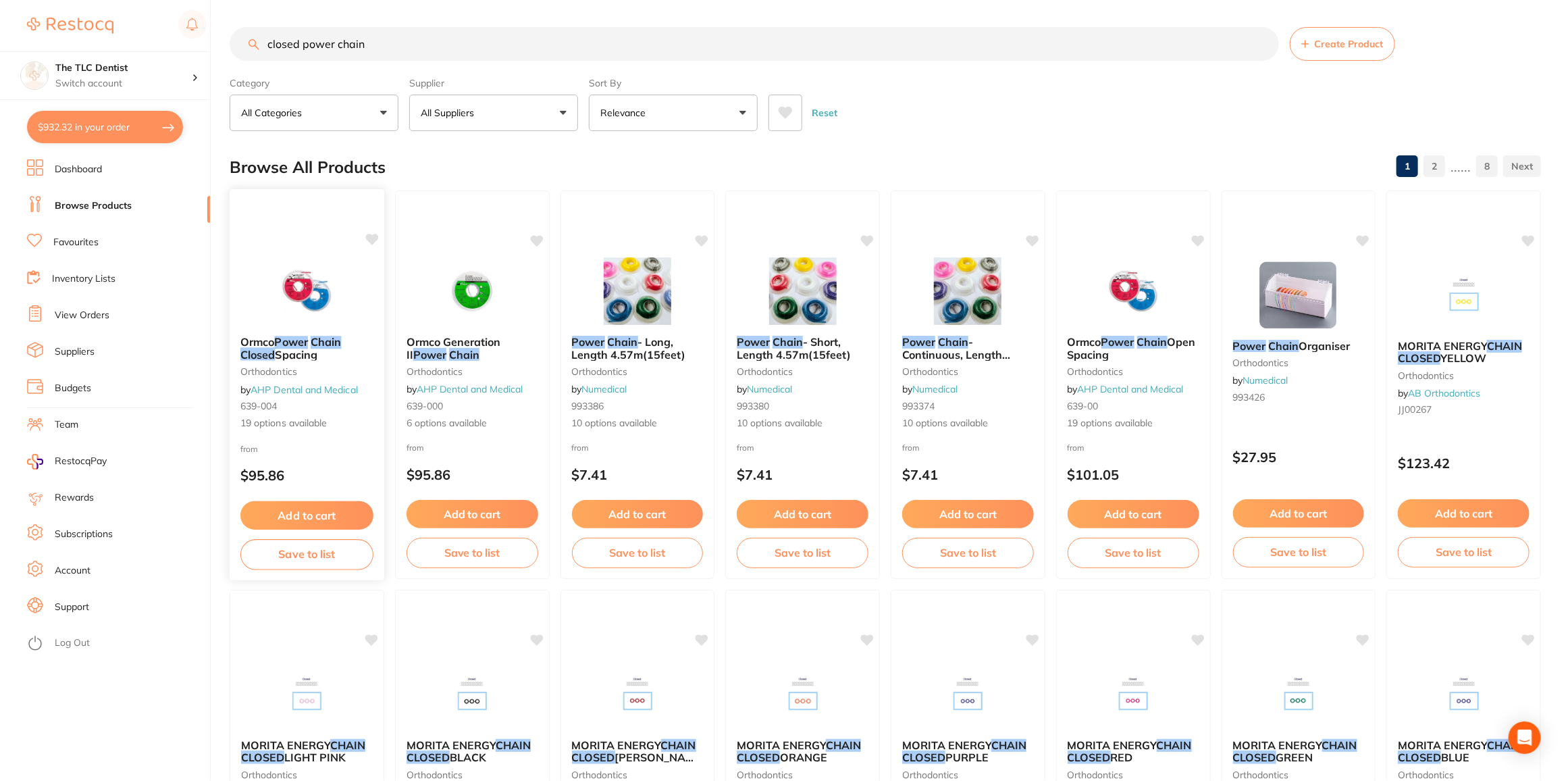
click at [315, 519] on button "Add to cart" at bounding box center [307, 516] width 133 height 29
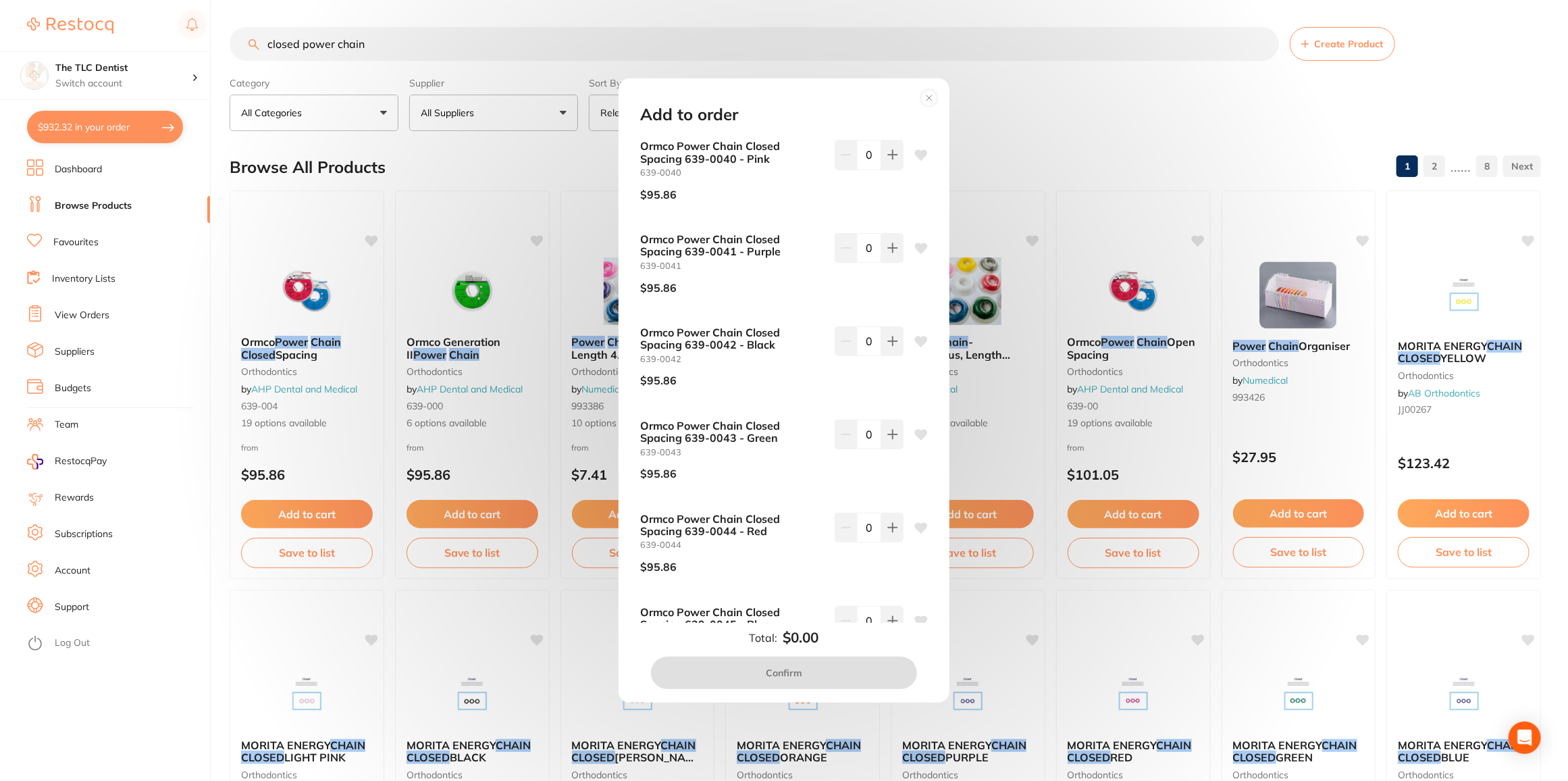
click at [926, 94] on circle at bounding box center [929, 97] width 15 height 15
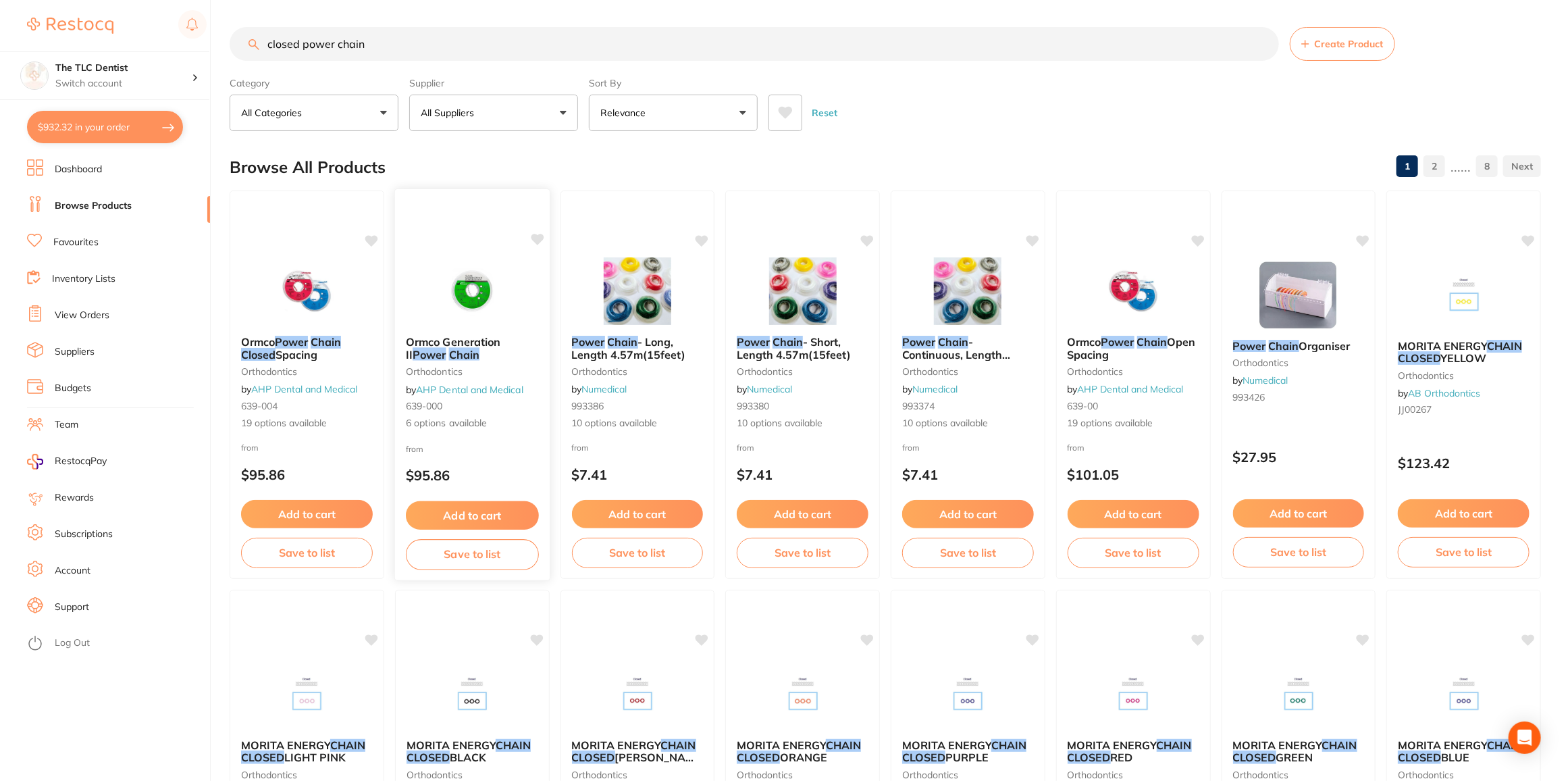
click at [454, 516] on button "Add to cart" at bounding box center [473, 516] width 133 height 29
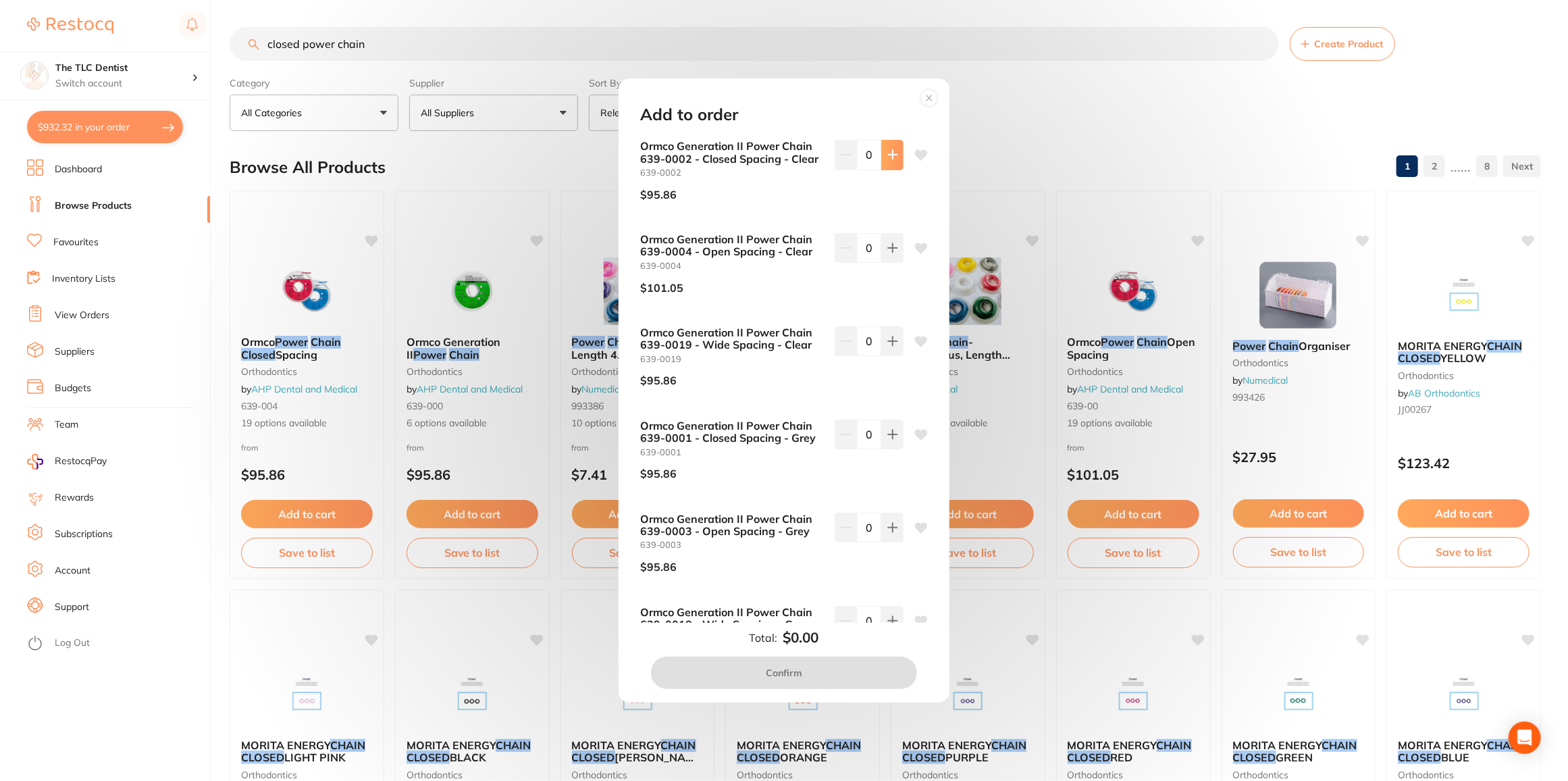
click at [883, 154] on button at bounding box center [893, 155] width 23 height 30
type input "1"
click at [803, 673] on button "Confirm" at bounding box center [784, 673] width 266 height 33
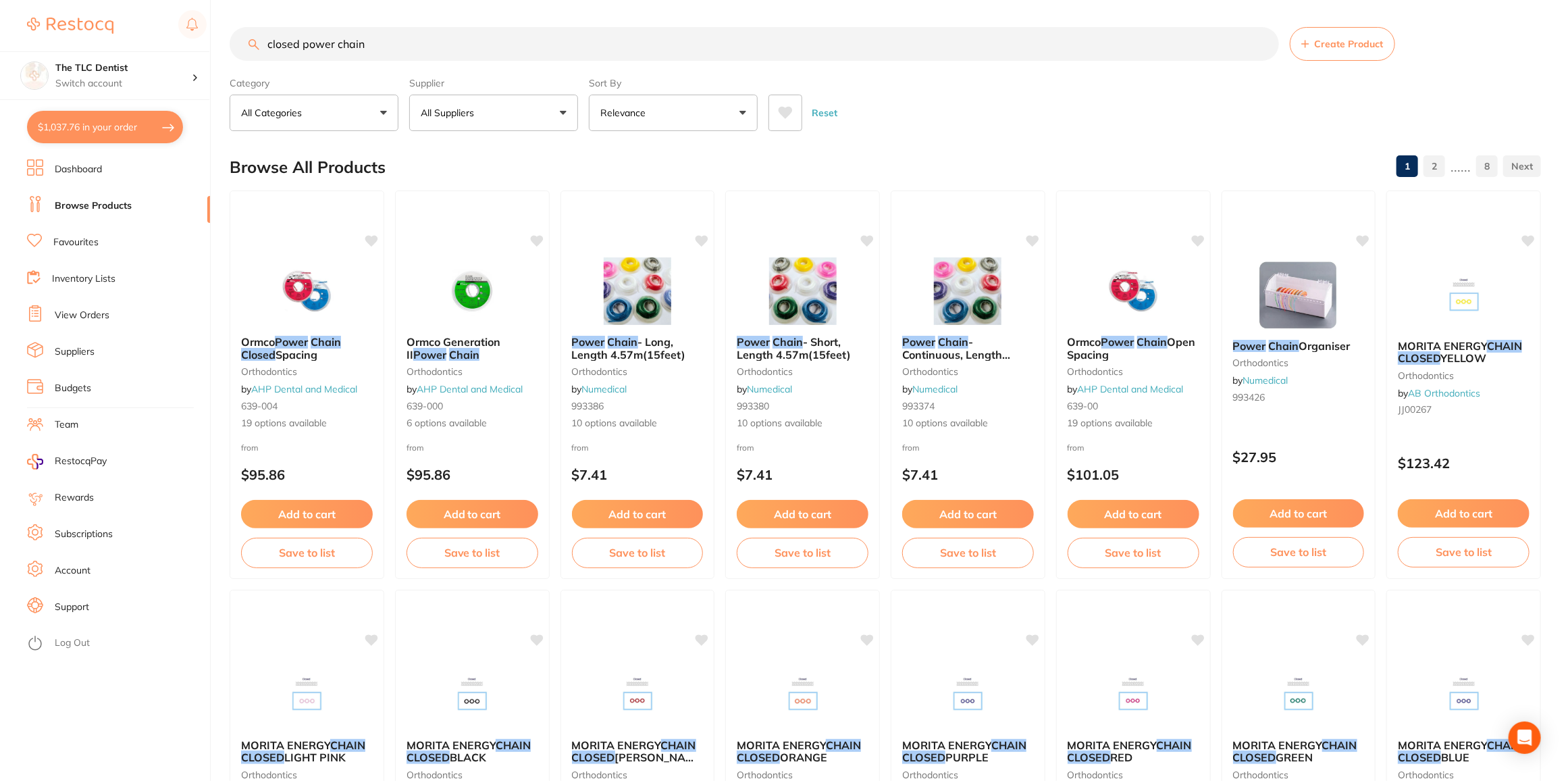
drag, startPoint x: 250, startPoint y: 31, endPoint x: 173, endPoint y: 25, distance: 77.2
click at [173, 25] on div "$1,037.76 The TLC Dentist Switch account The TLC Dentist $1,037.76 in your orde…" at bounding box center [784, 390] width 1568 height 781
type input "relyx unicem"
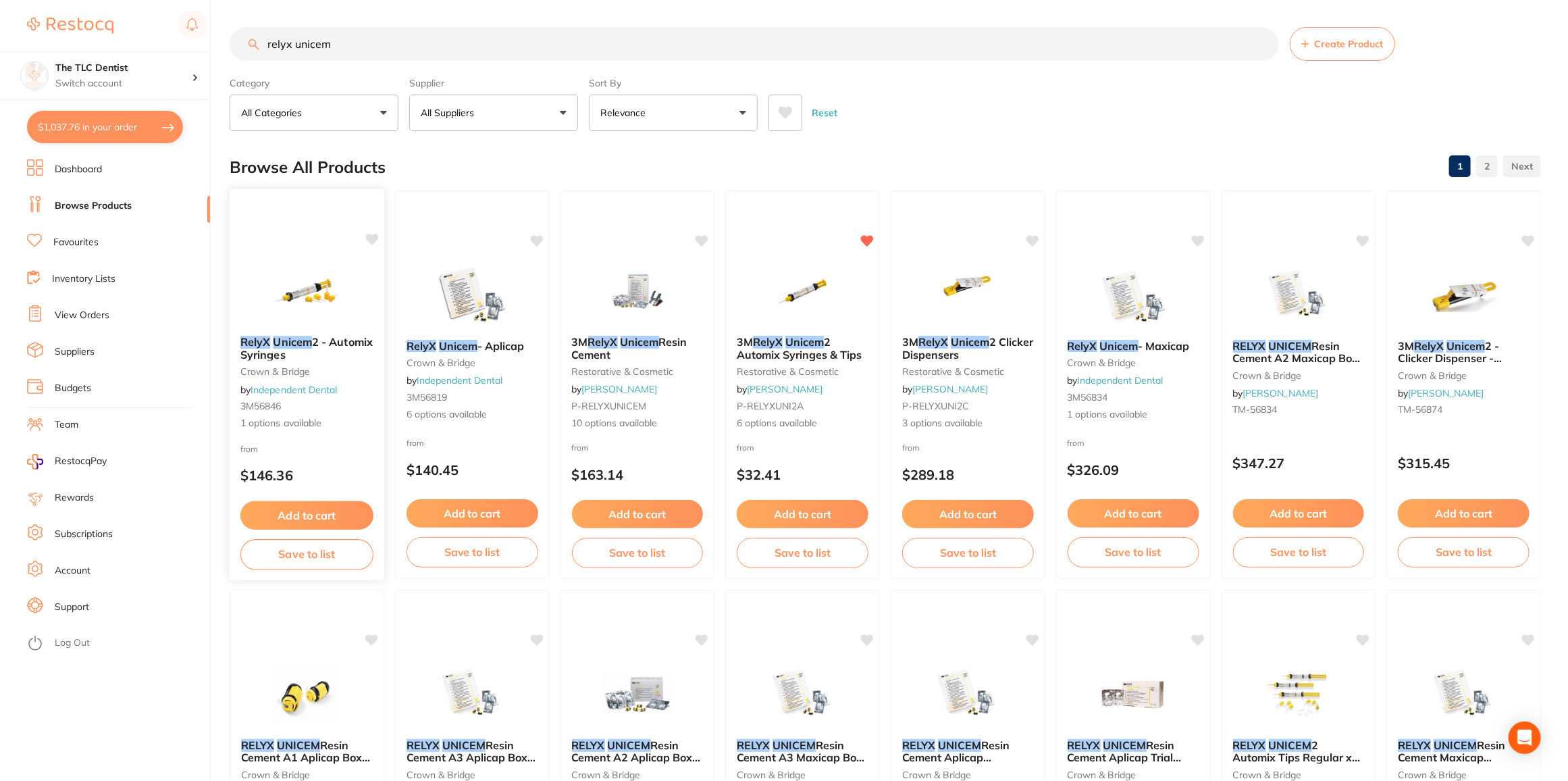
click at [312, 508] on button "Add to cart" at bounding box center [307, 516] width 133 height 29
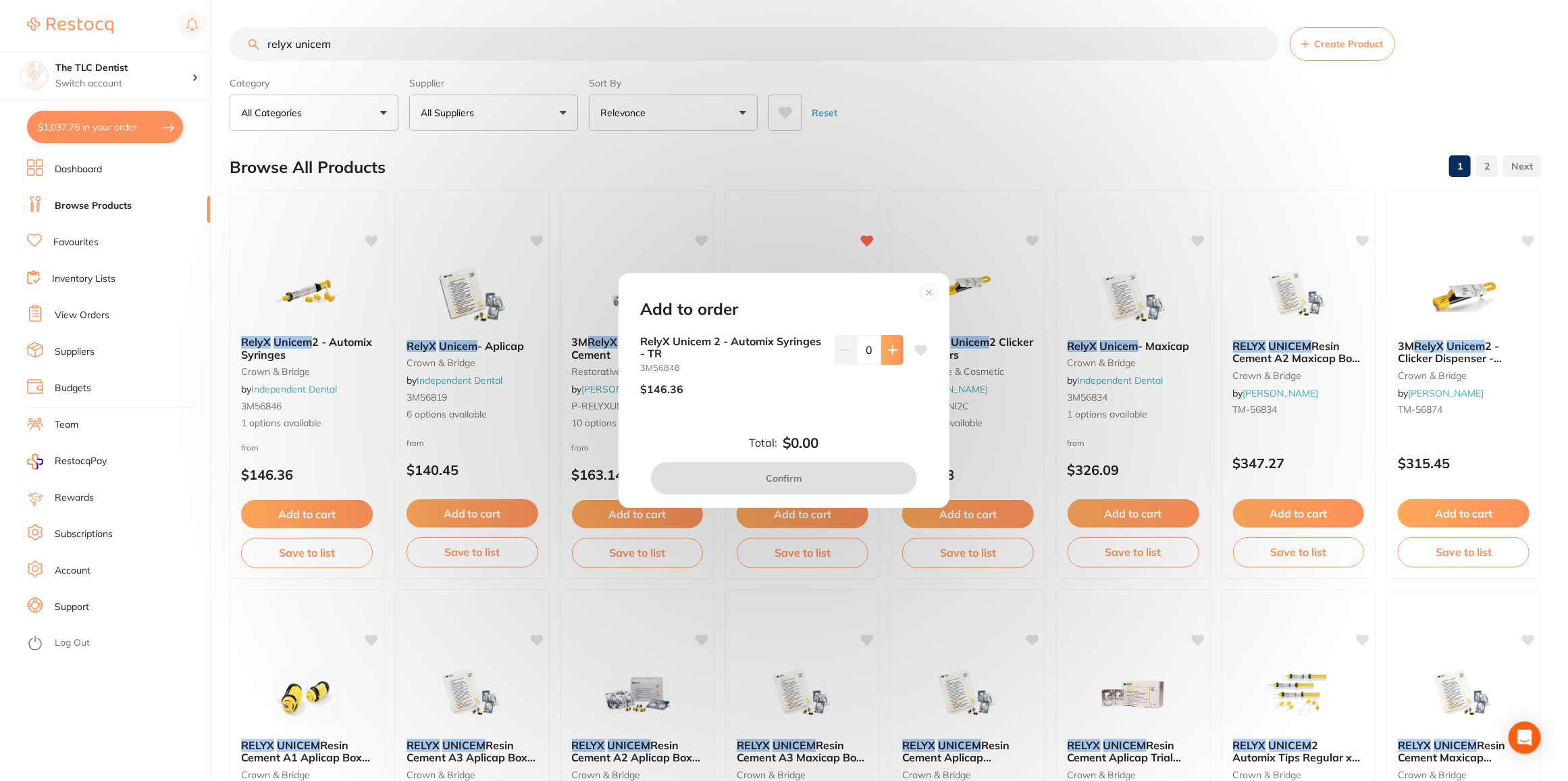
click at [893, 351] on icon at bounding box center [893, 350] width 11 height 11
type input "1"
click at [926, 288] on circle at bounding box center [929, 293] width 15 height 15
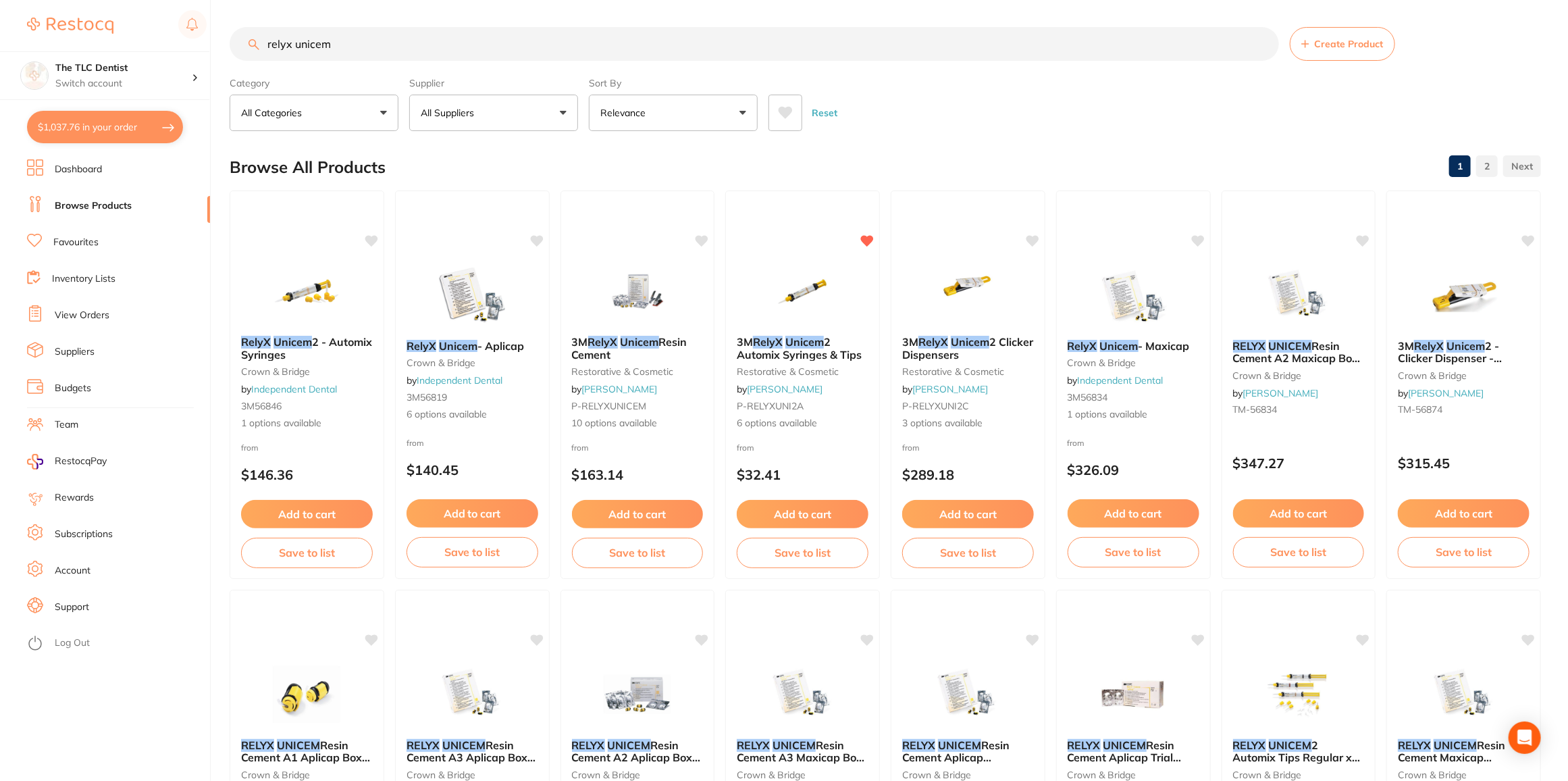
click at [409, 44] on input "relyx unicem" at bounding box center [754, 44] width 1050 height 34
type input "relyx unicem a1"
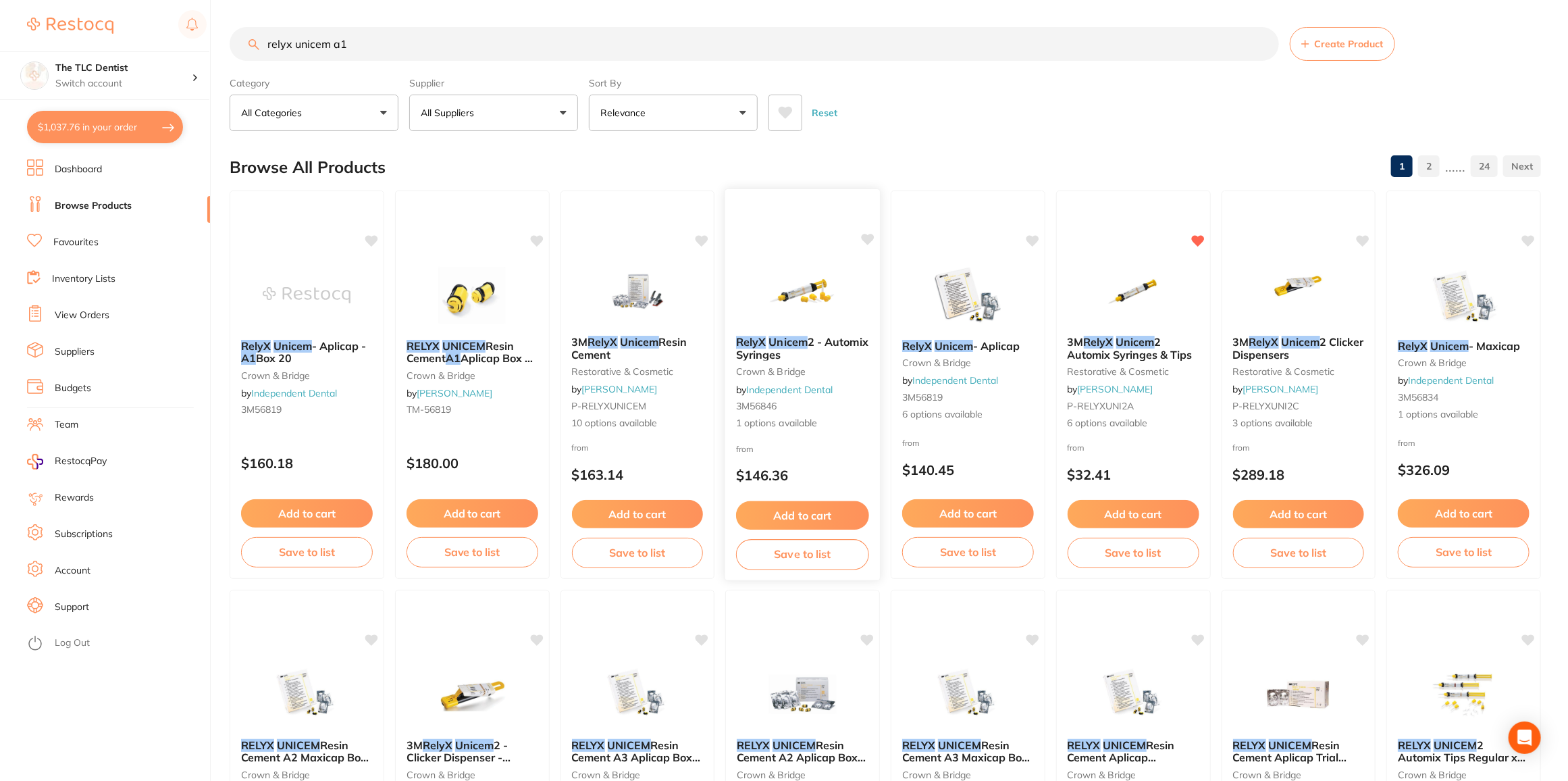
click at [782, 514] on button "Add to cart" at bounding box center [803, 516] width 133 height 29
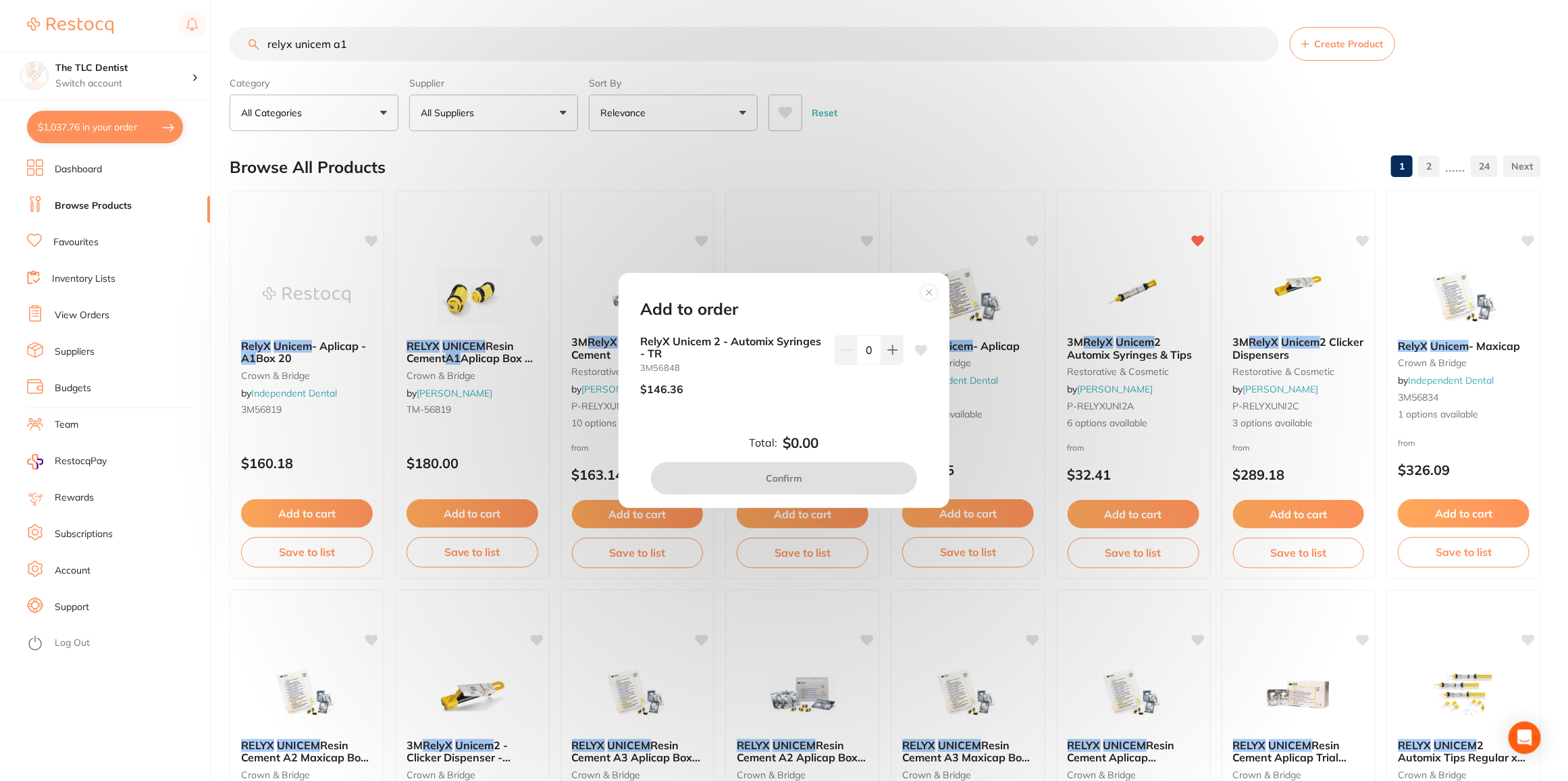
click at [926, 292] on circle at bounding box center [929, 293] width 15 height 15
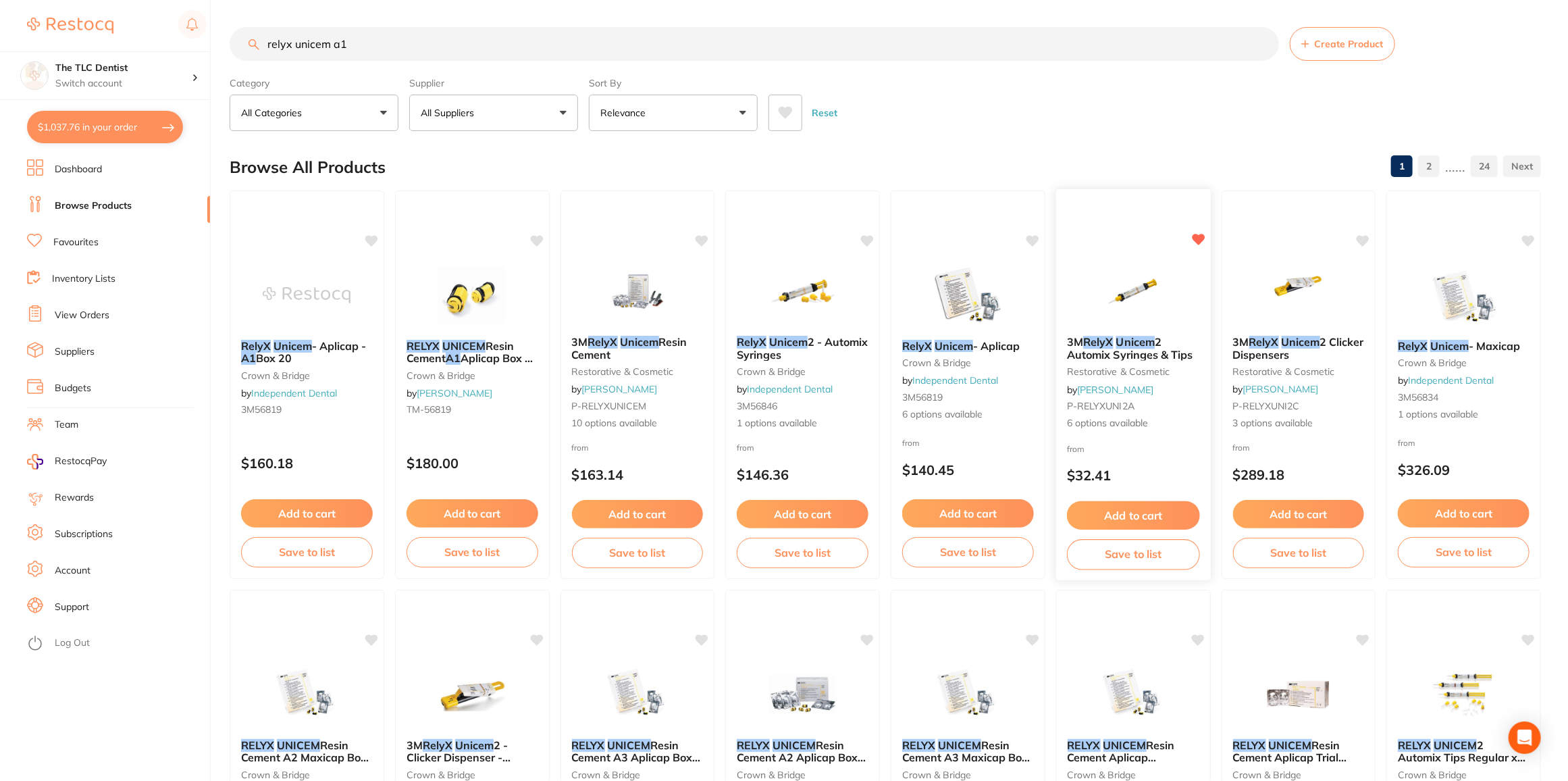
click at [1145, 506] on button "Add to cart" at bounding box center [1134, 516] width 133 height 29
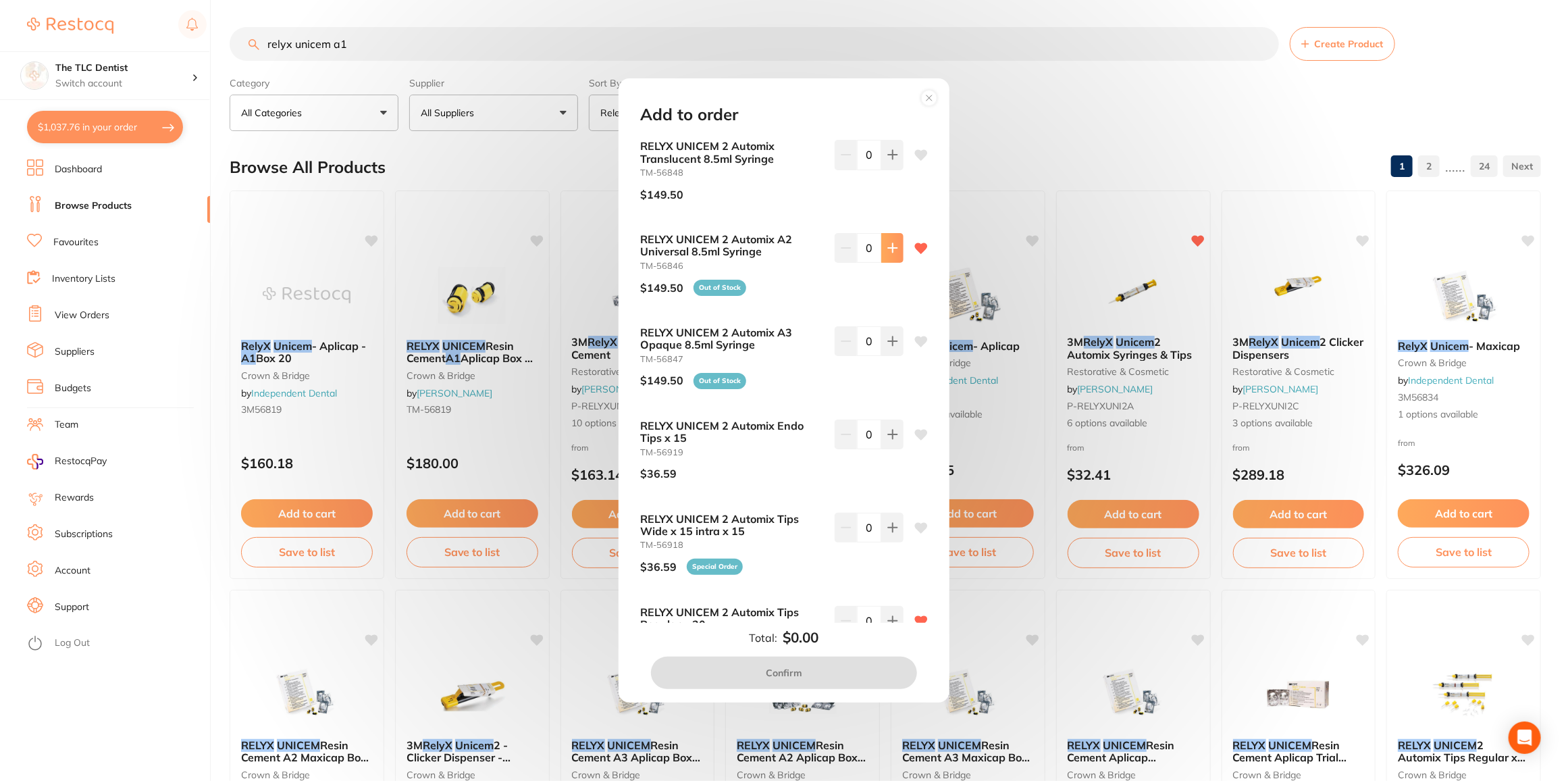
click at [890, 247] on icon at bounding box center [893, 248] width 9 height 9
type input "2"
click at [934, 100] on circle at bounding box center [929, 97] width 15 height 15
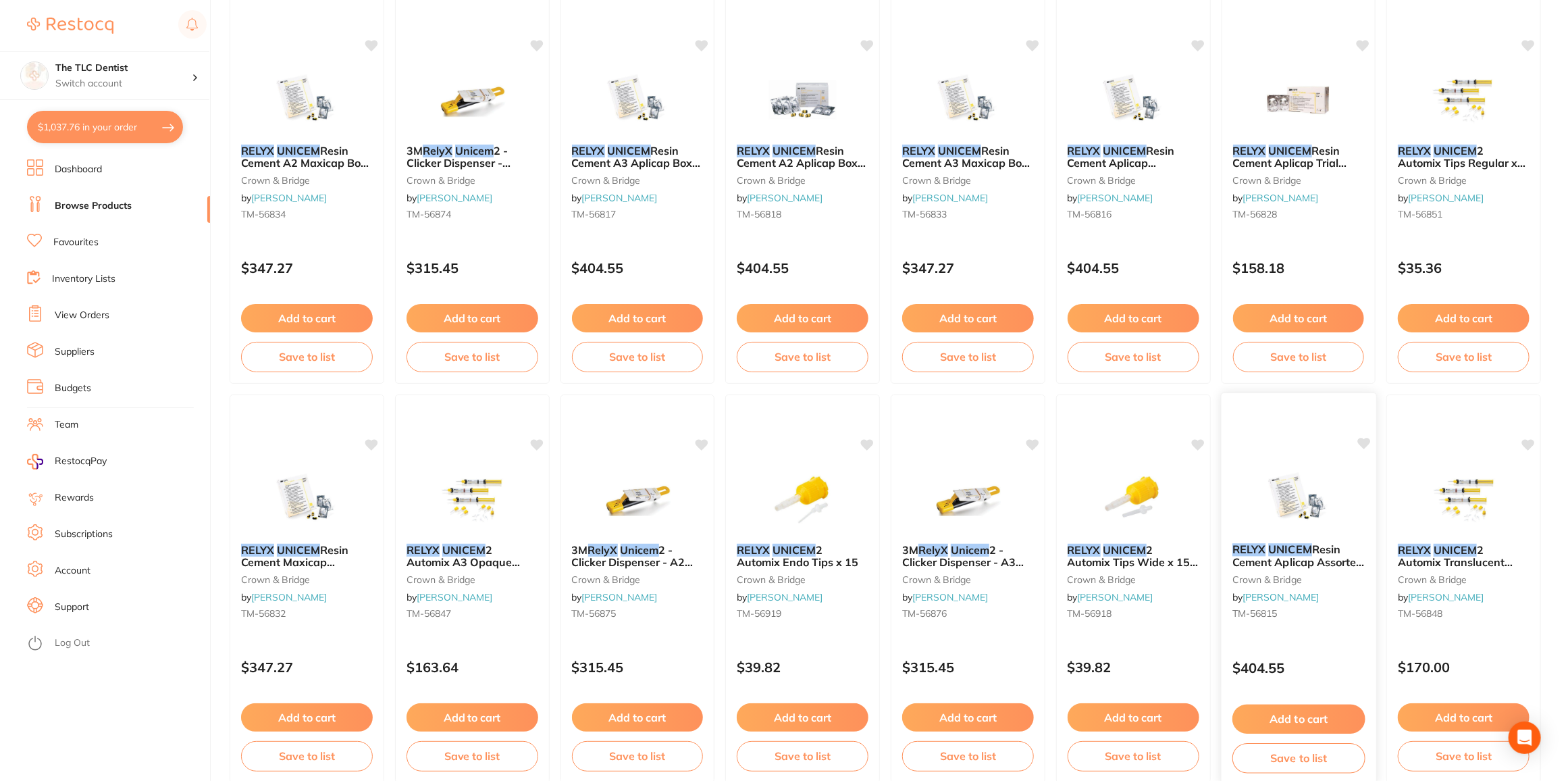
scroll to position [614, 0]
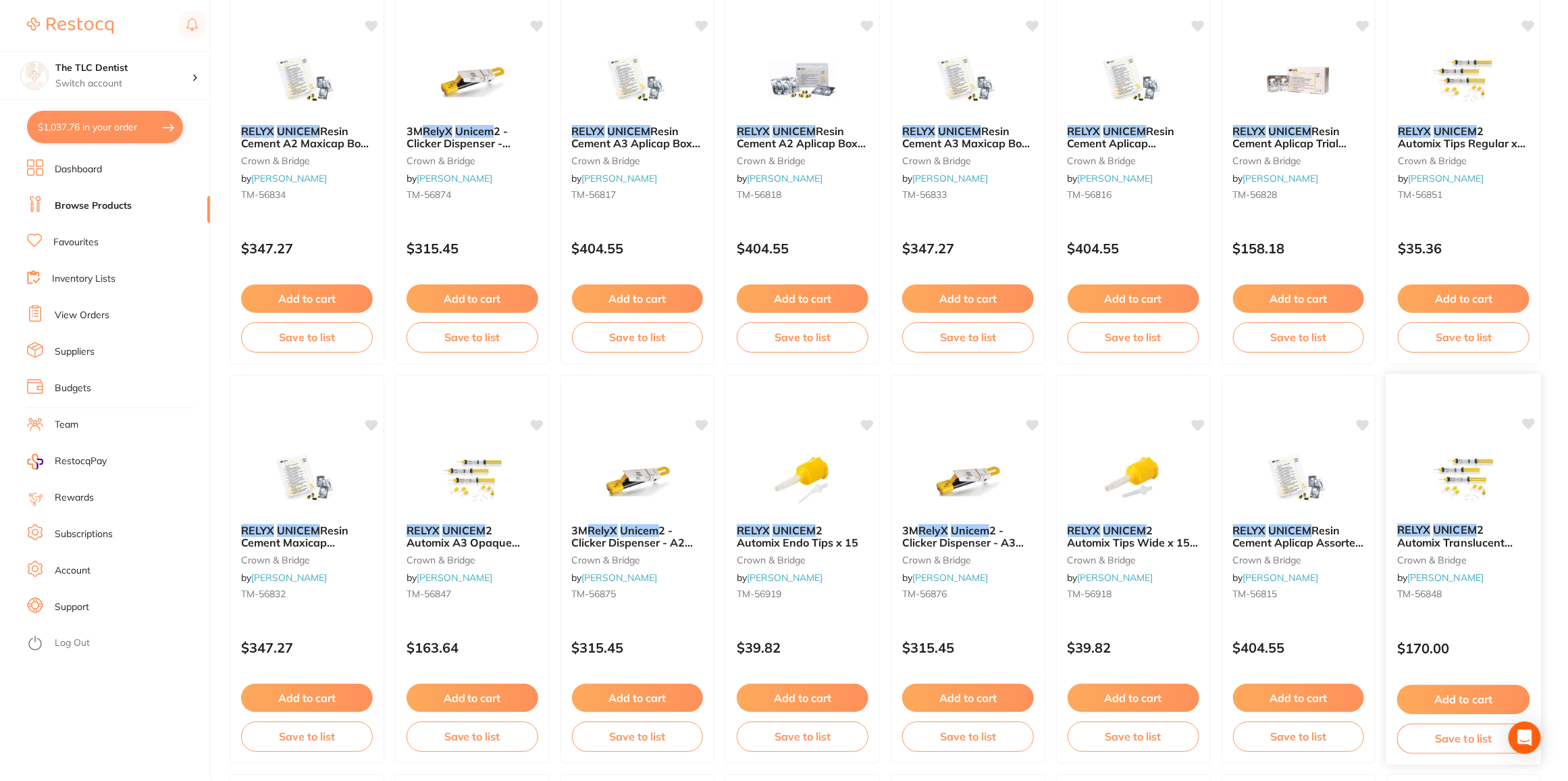
click at [1447, 537] on span "2 Automix Translucent 8.5ml Syringe" at bounding box center [1455, 542] width 116 height 38
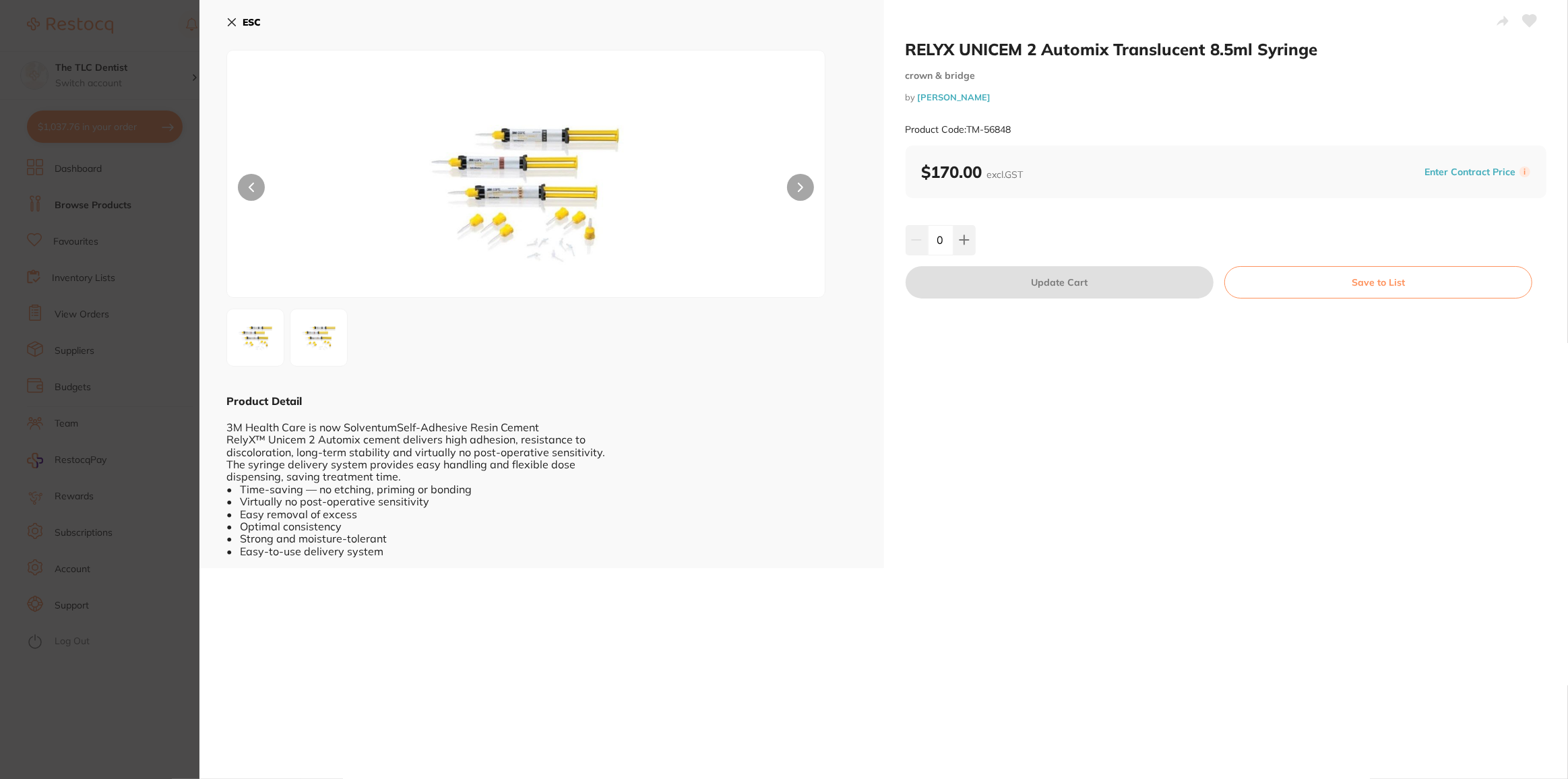
click at [79, 670] on section "RELYX UNICEM 2 Automix Translucent 8.5ml Syringe crown & bridge by Henry Schein…" at bounding box center [784, 389] width 1568 height 779
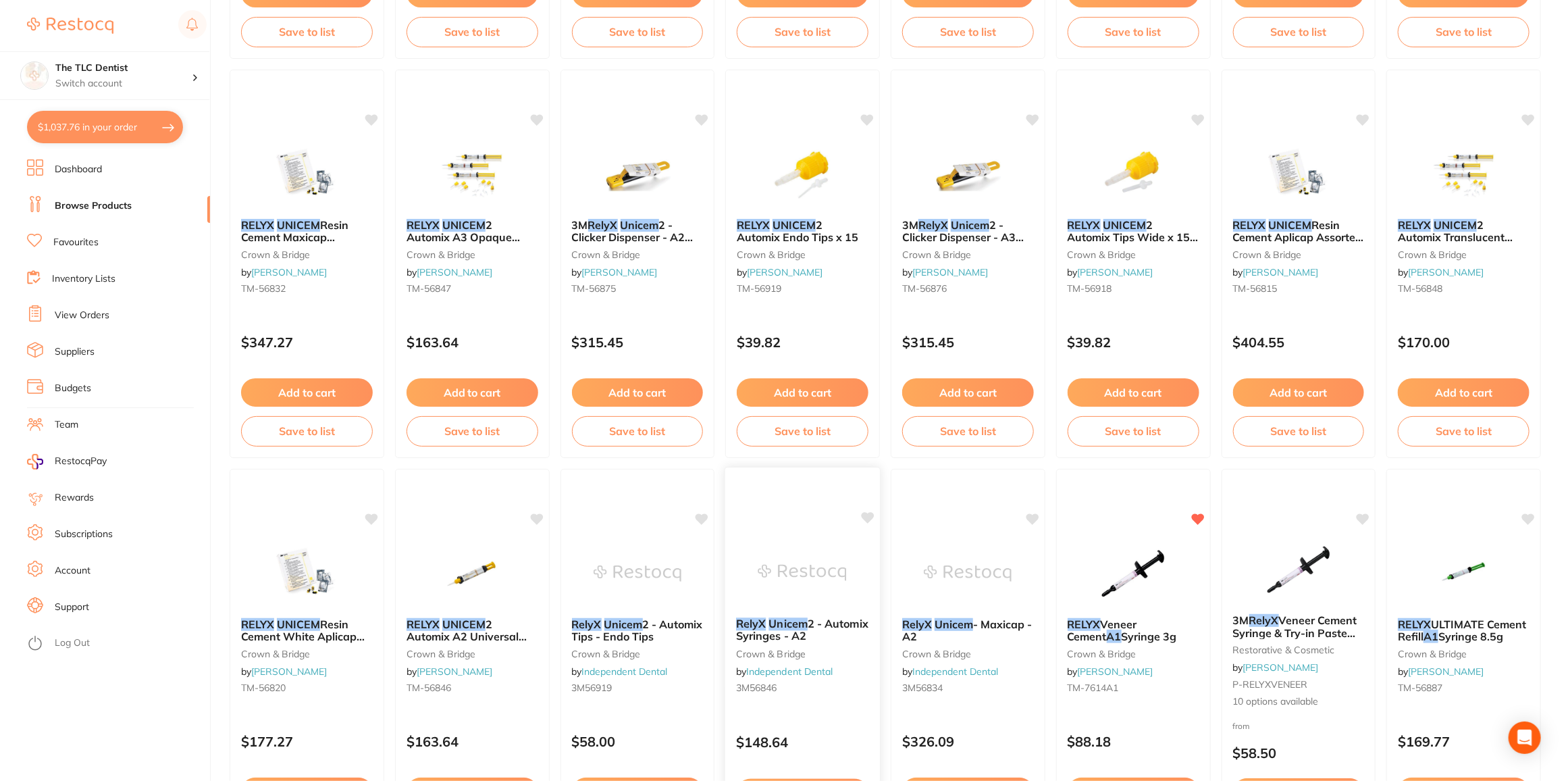
scroll to position [921, 0]
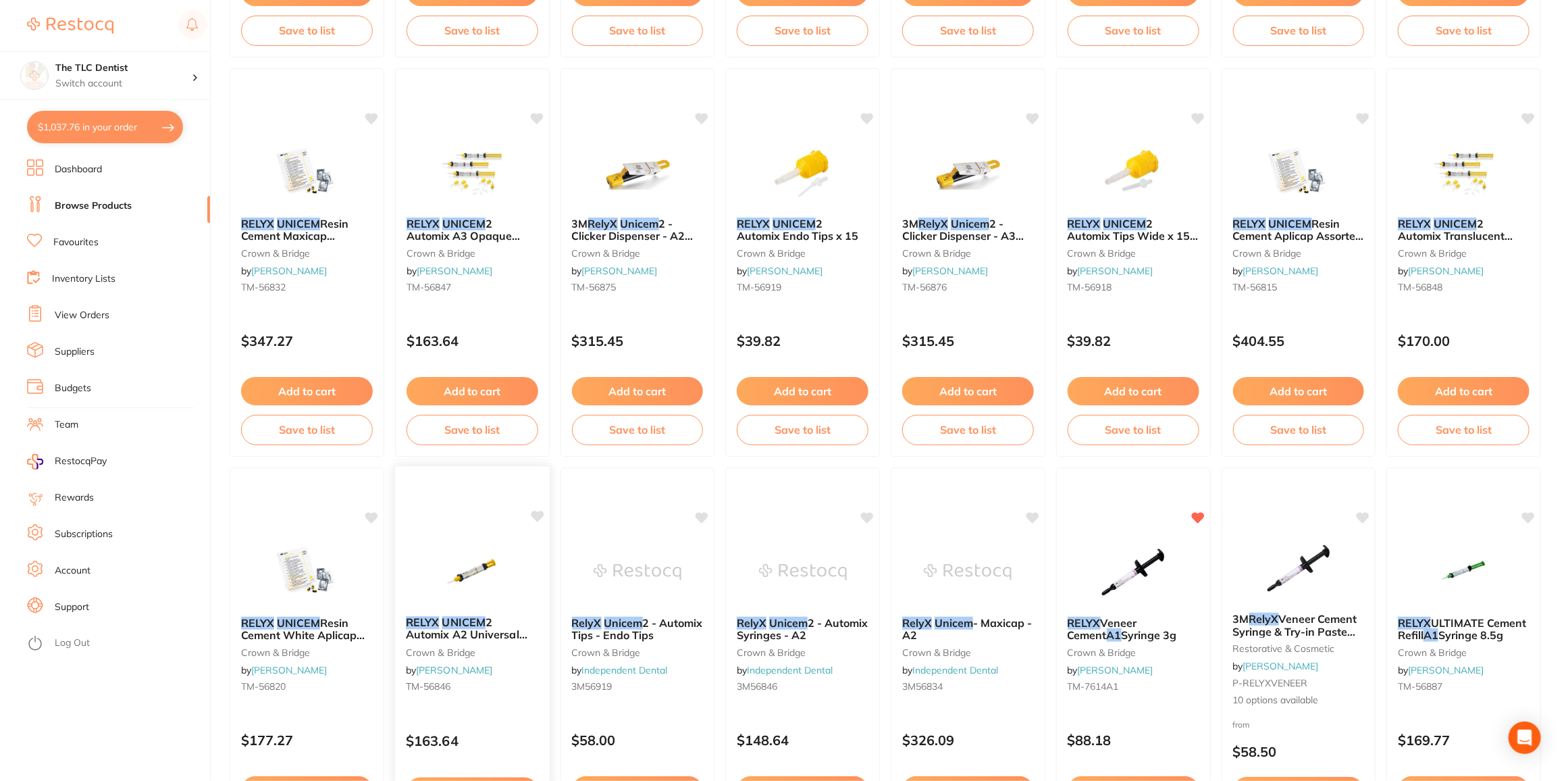
click at [467, 619] on em "UNICEM" at bounding box center [464, 622] width 44 height 14
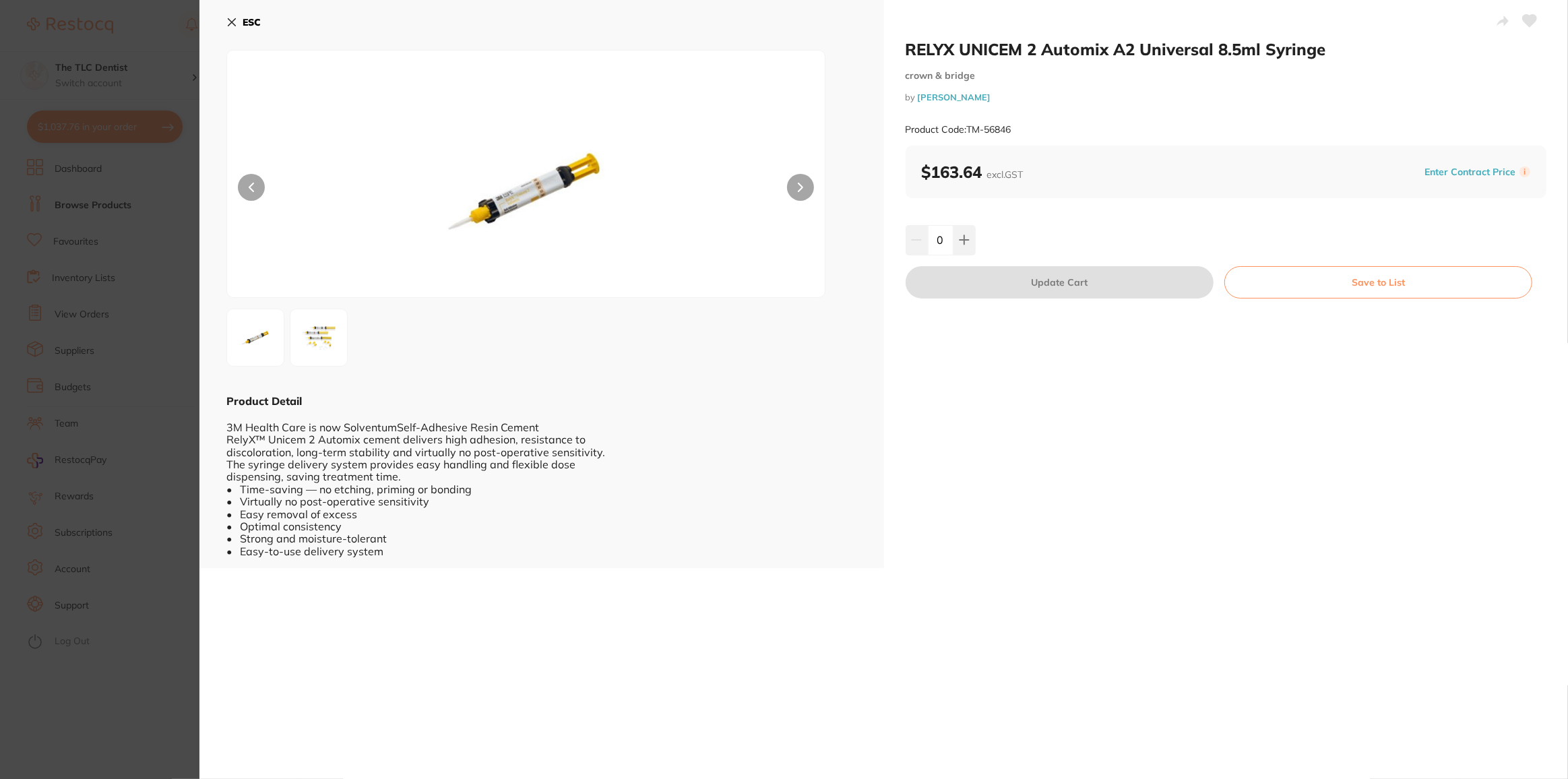
click at [947, 243] on input "0" at bounding box center [940, 239] width 25 height 30
click at [959, 242] on icon at bounding box center [964, 240] width 11 height 11
type input "2"
click at [235, 21] on icon at bounding box center [232, 23] width 11 height 11
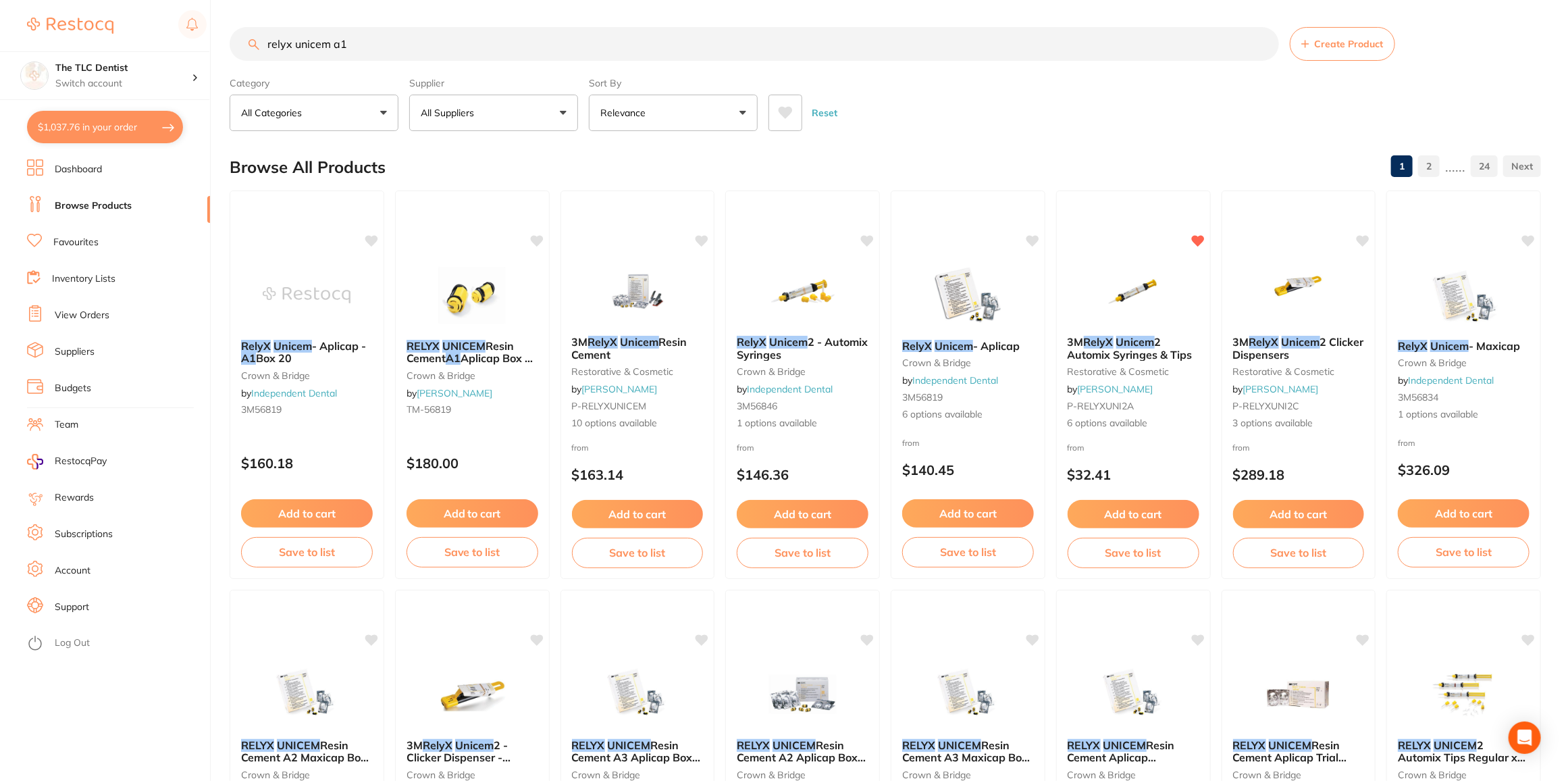
click at [373, 46] on input "relyx unicem a1" at bounding box center [754, 44] width 1050 height 34
type input "relyx unicem a2"
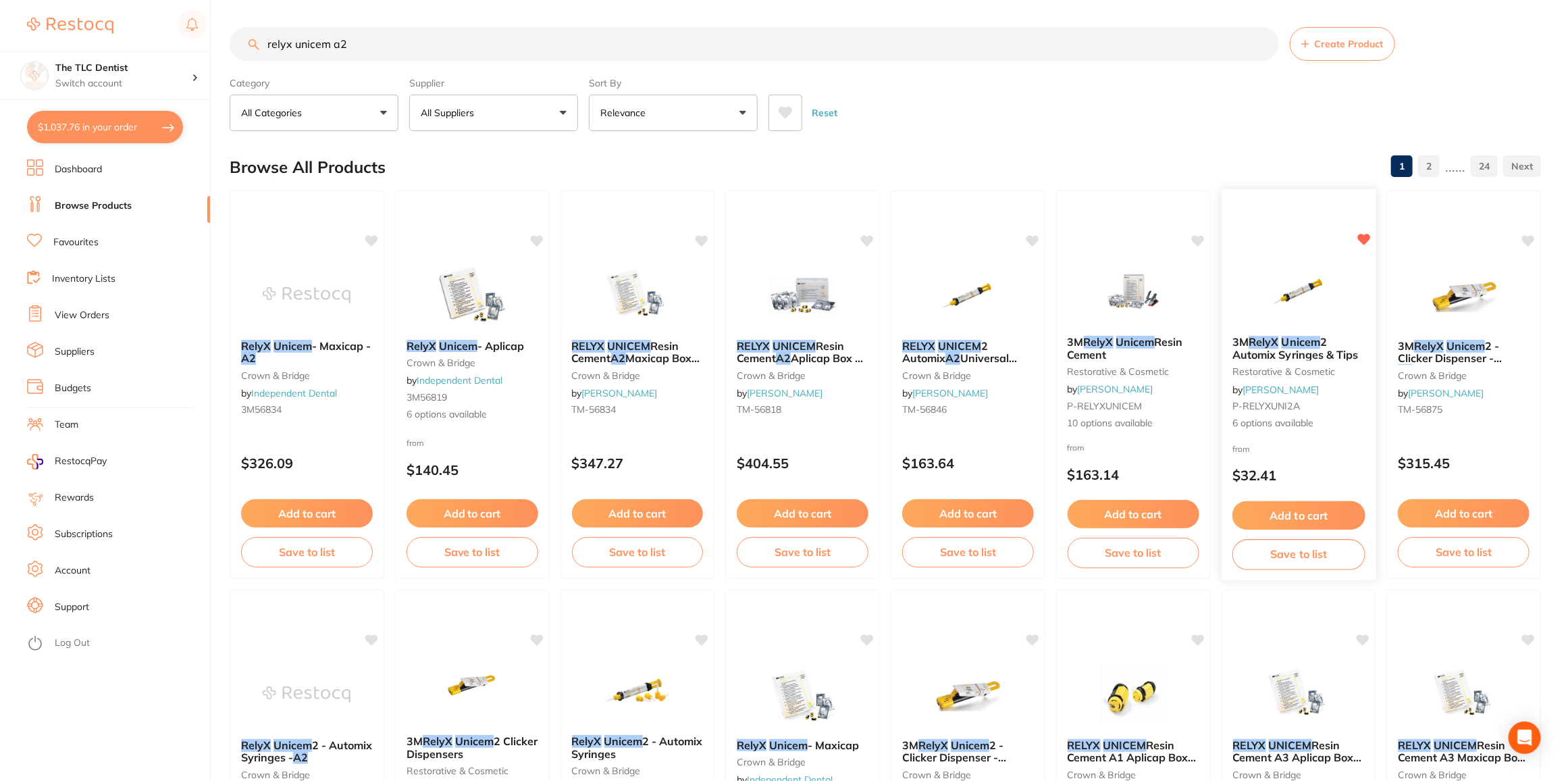
click at [1344, 350] on span "2 Automix Syringes & Tips" at bounding box center [1295, 348] width 126 height 26
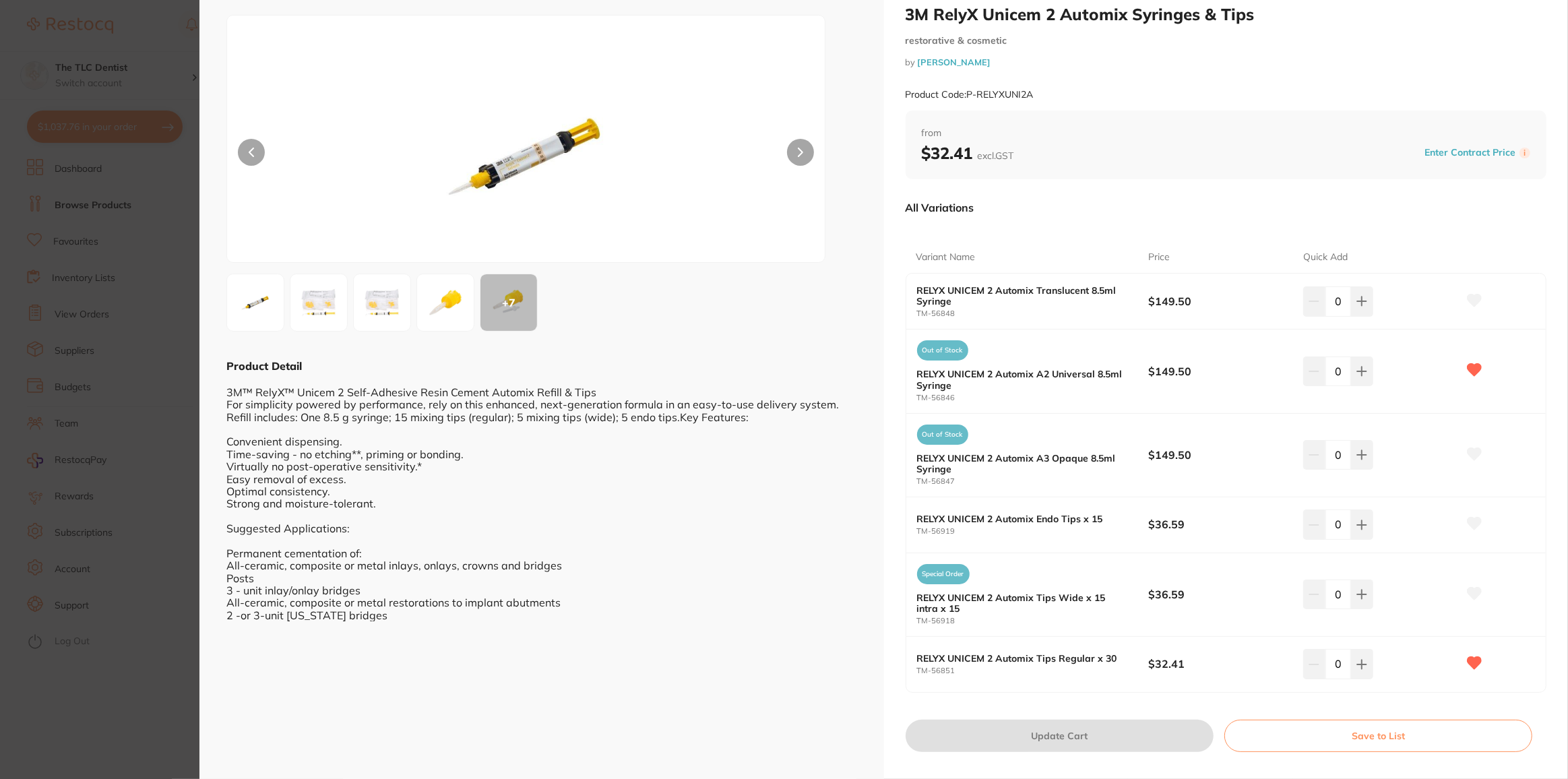
scroll to position [54, 0]
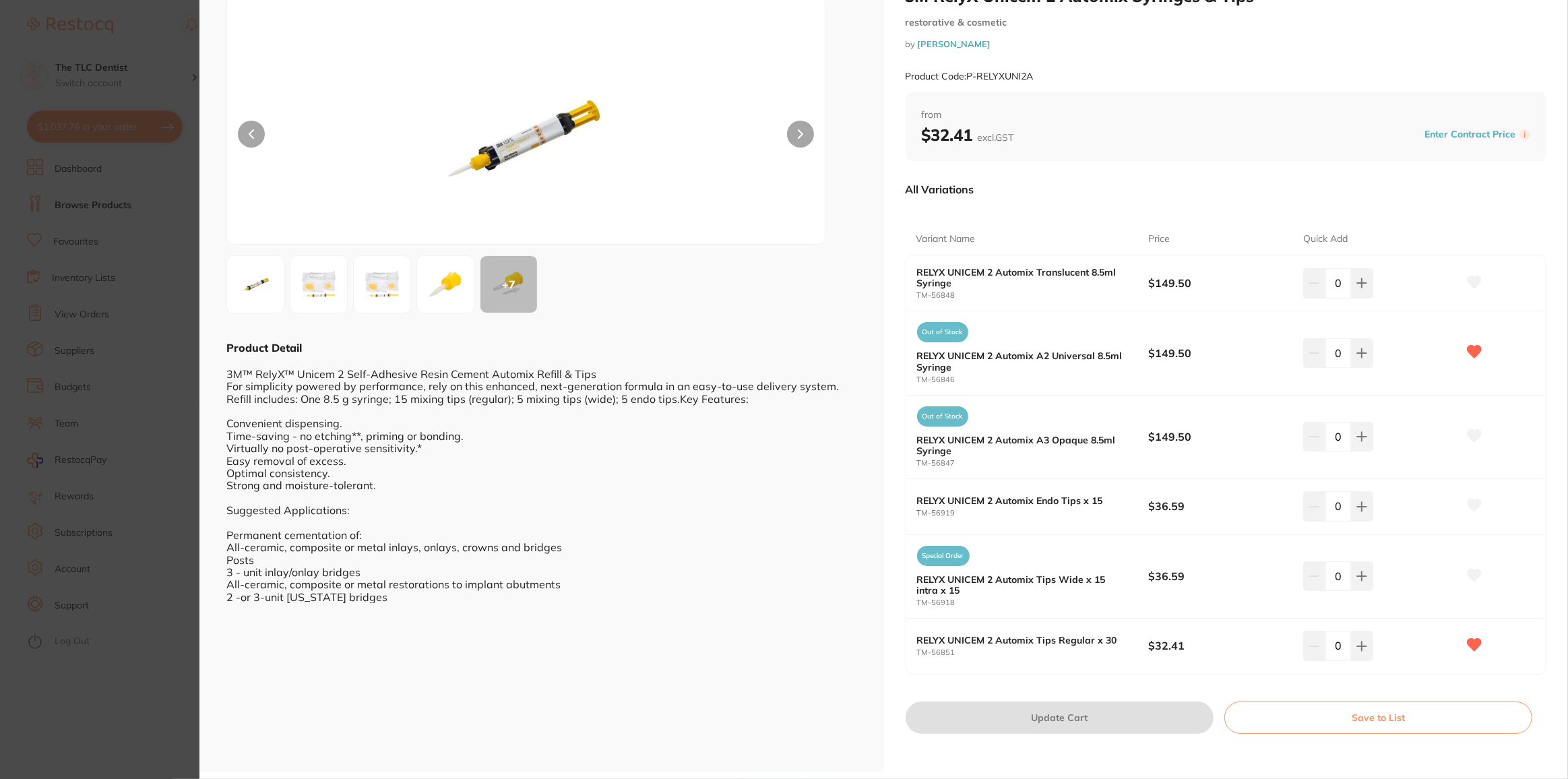
click at [129, 696] on section "3M RelyX Unicem 2 Automix Syringes & Tips restorative & cosmetic by Adam Dental…" at bounding box center [784, 389] width 1568 height 779
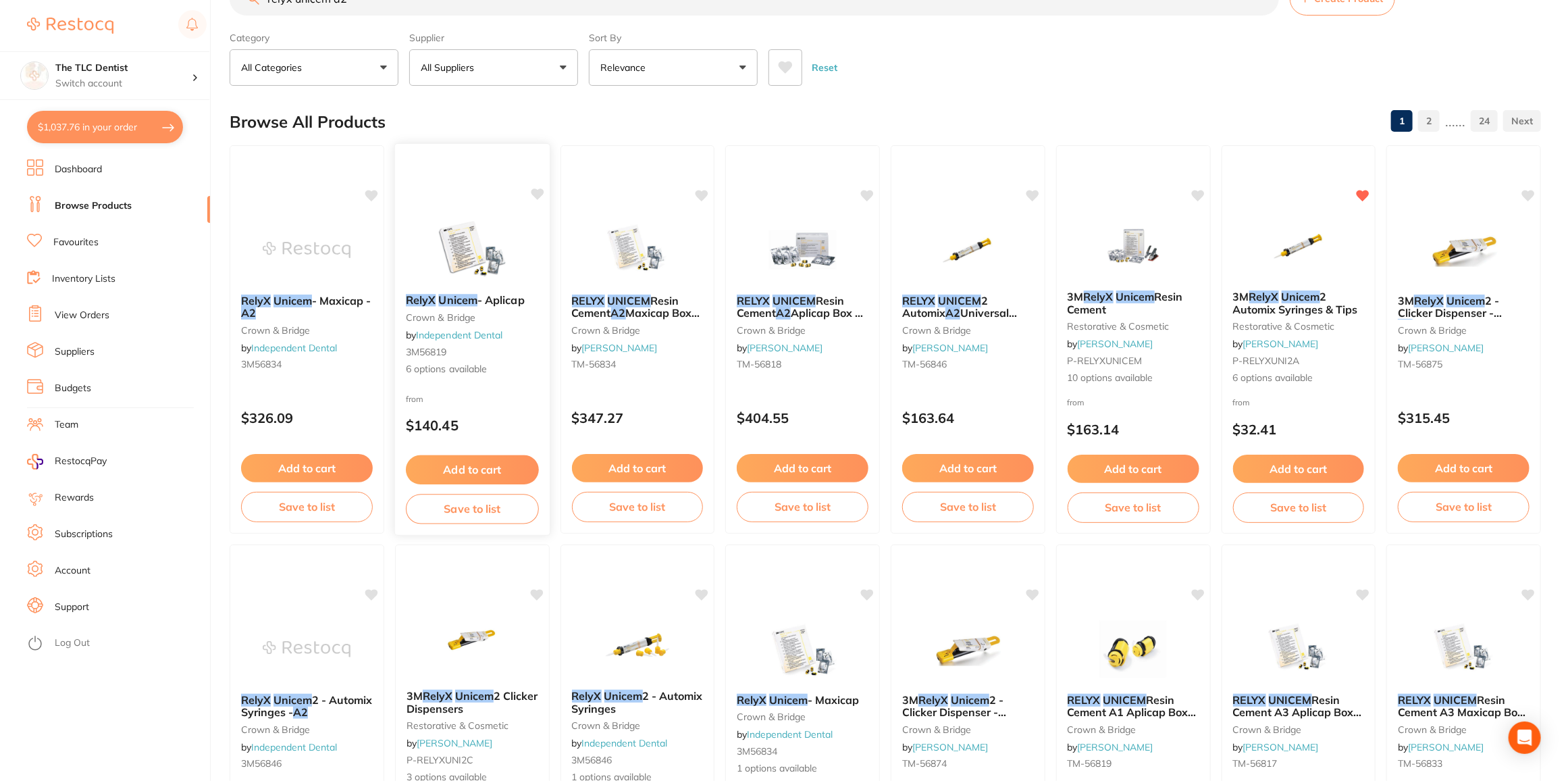
scroll to position [65, 0]
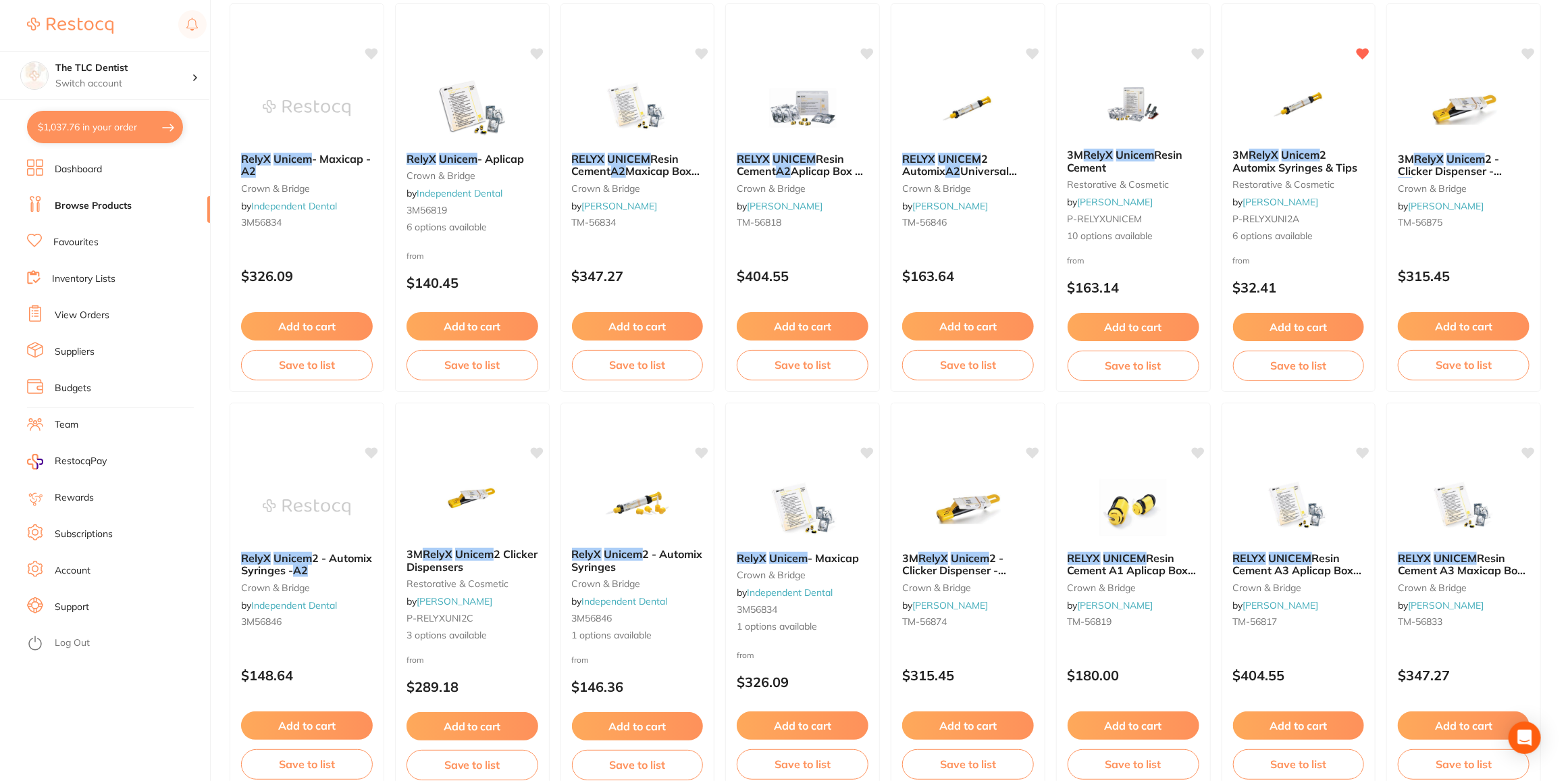
scroll to position [889, 0]
click at [610, 548] on em "Unicem" at bounding box center [623, 554] width 39 height 14
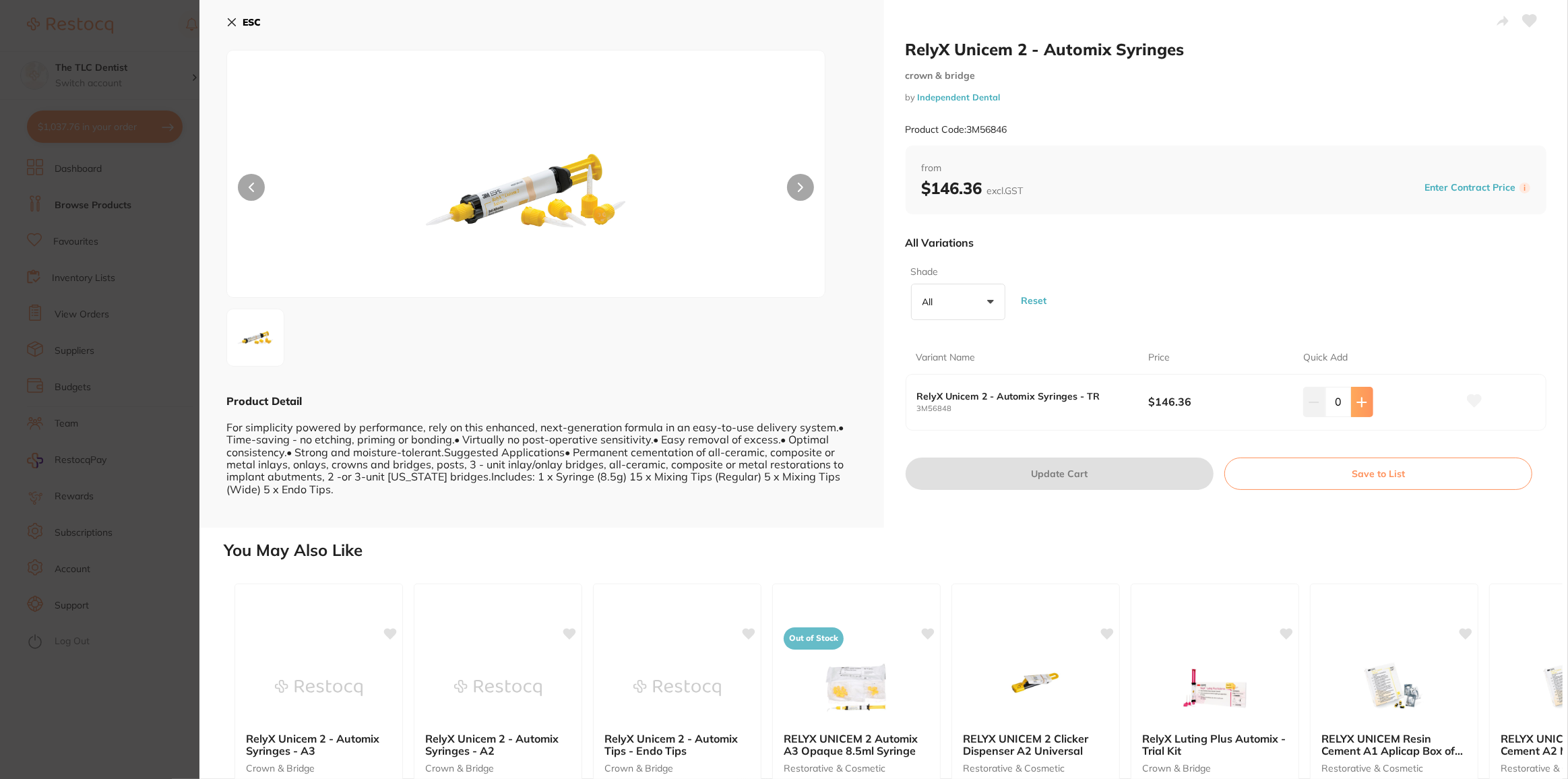
click at [1357, 400] on icon at bounding box center [1362, 403] width 11 height 11
type input "1"
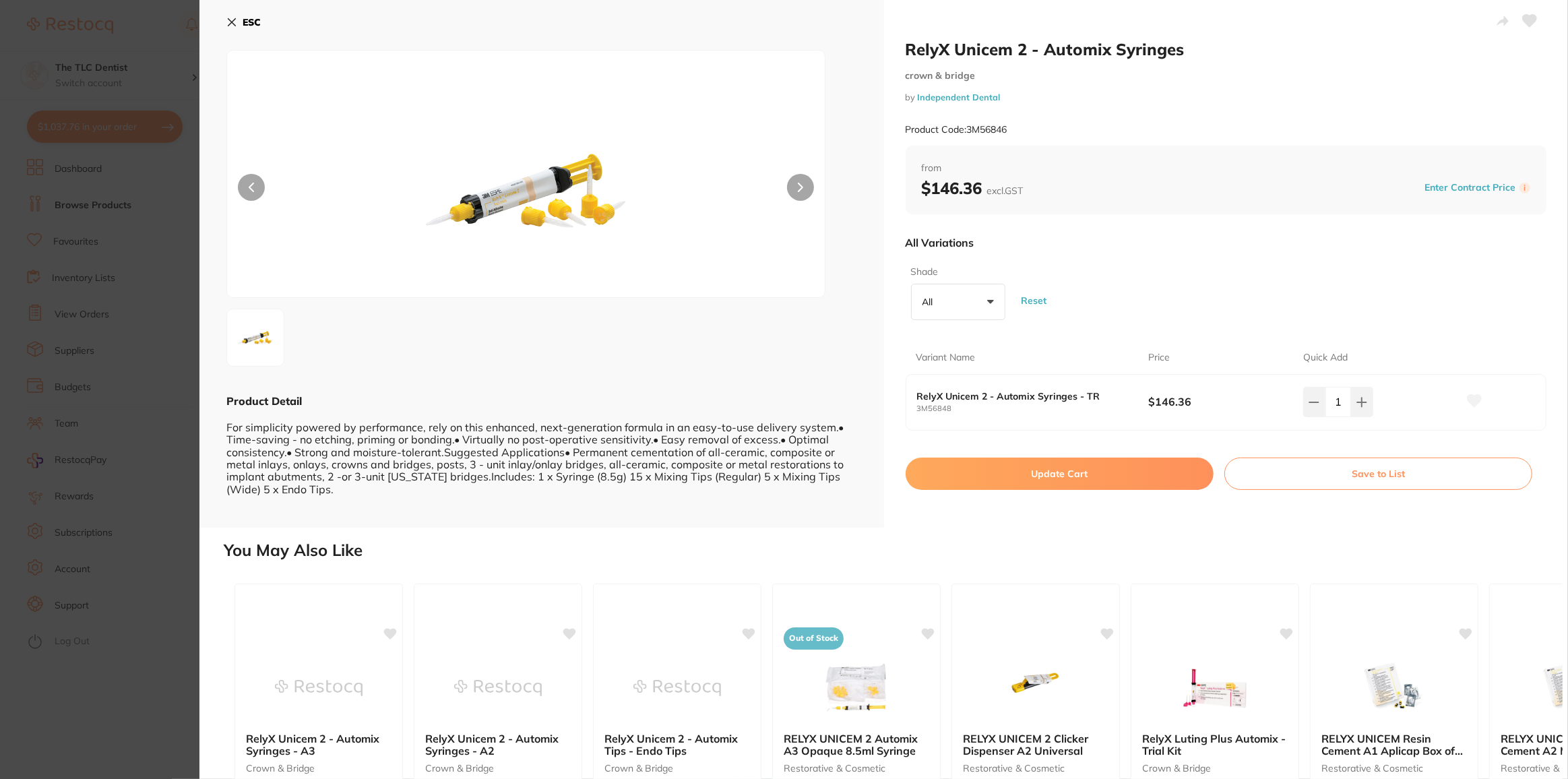
click at [1091, 473] on button "Update Cart" at bounding box center [1060, 474] width 308 height 33
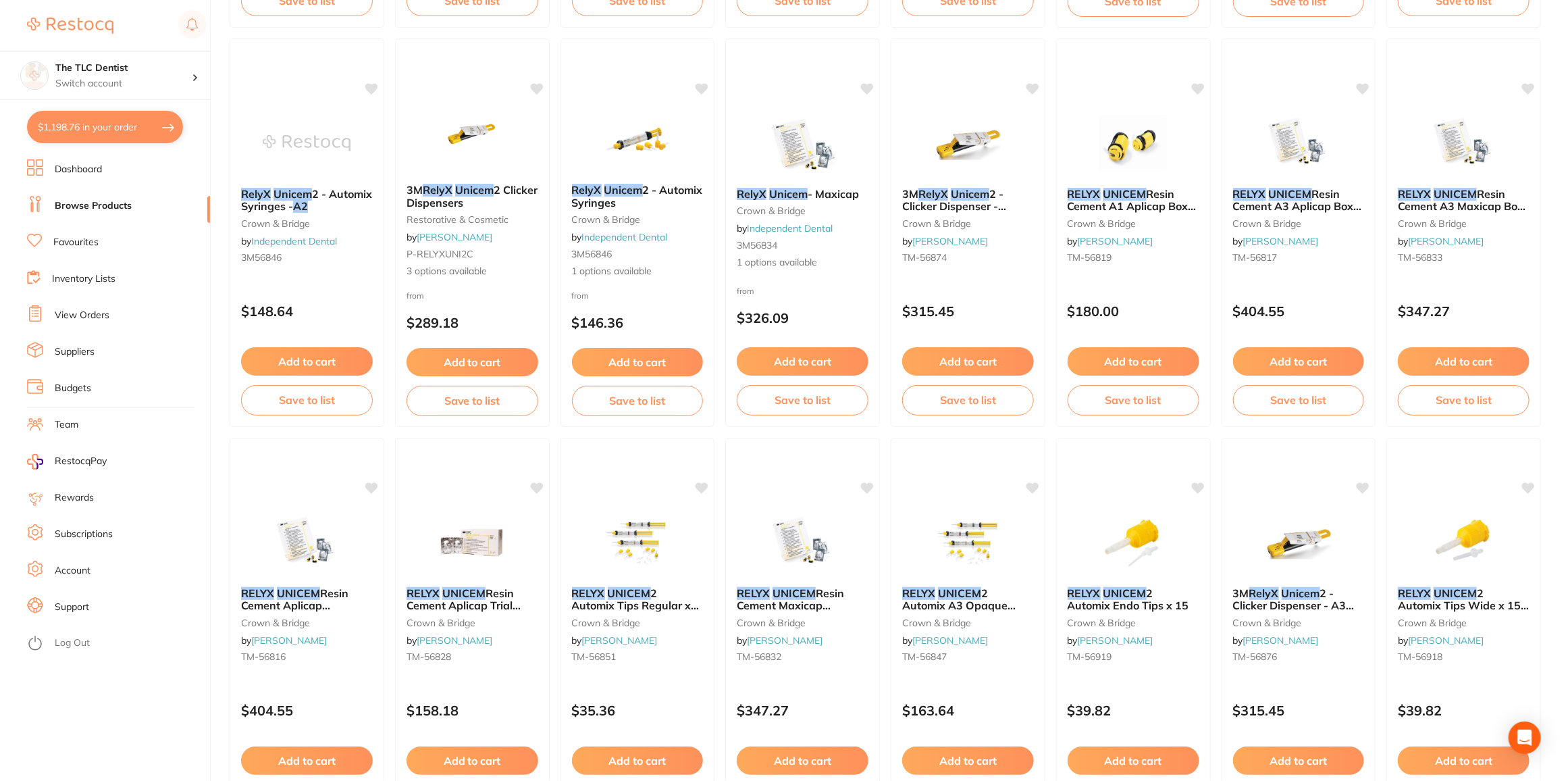
scroll to position [616, 0]
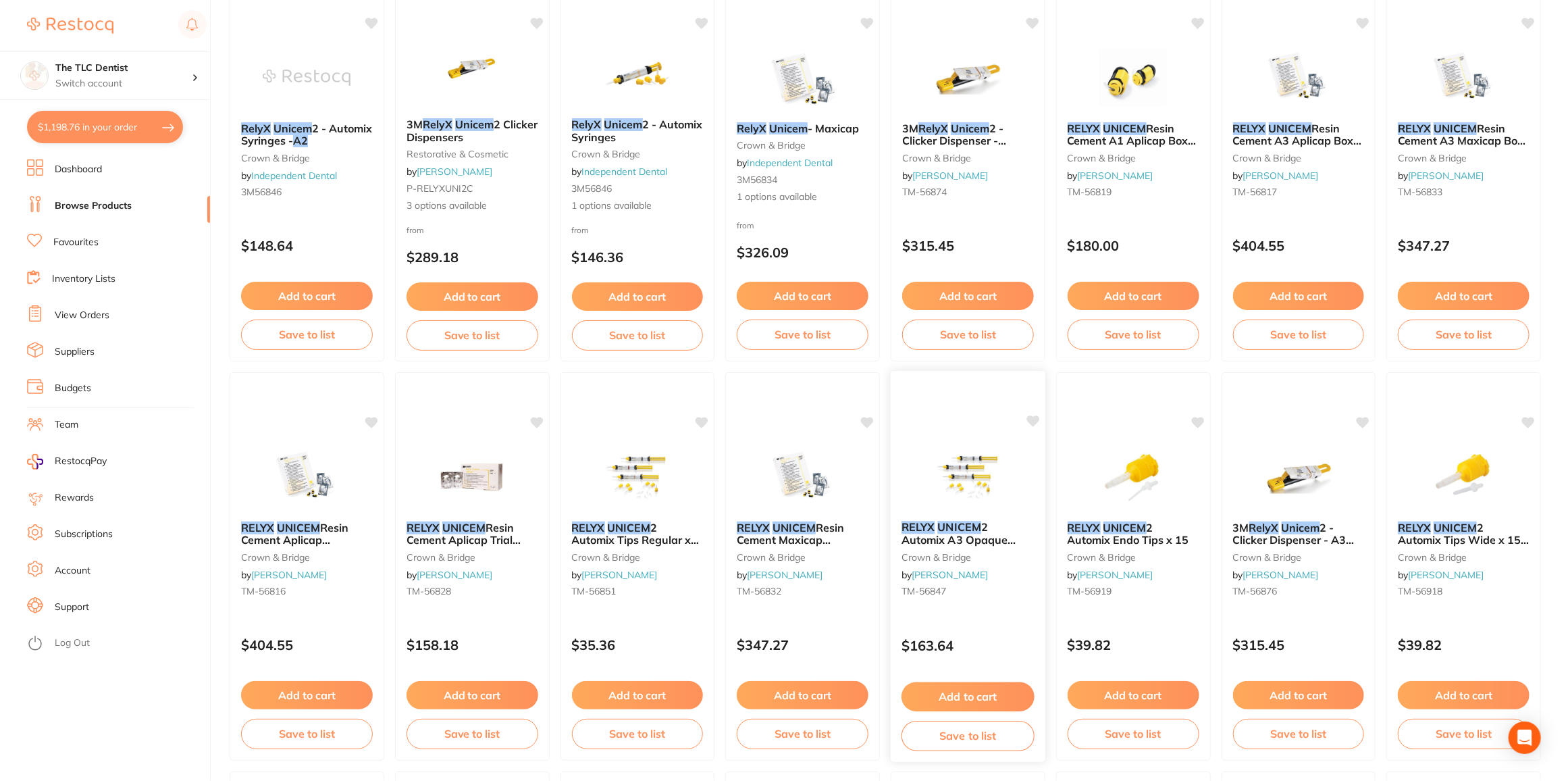
click at [947, 526] on em "UNICEM" at bounding box center [960, 526] width 44 height 14
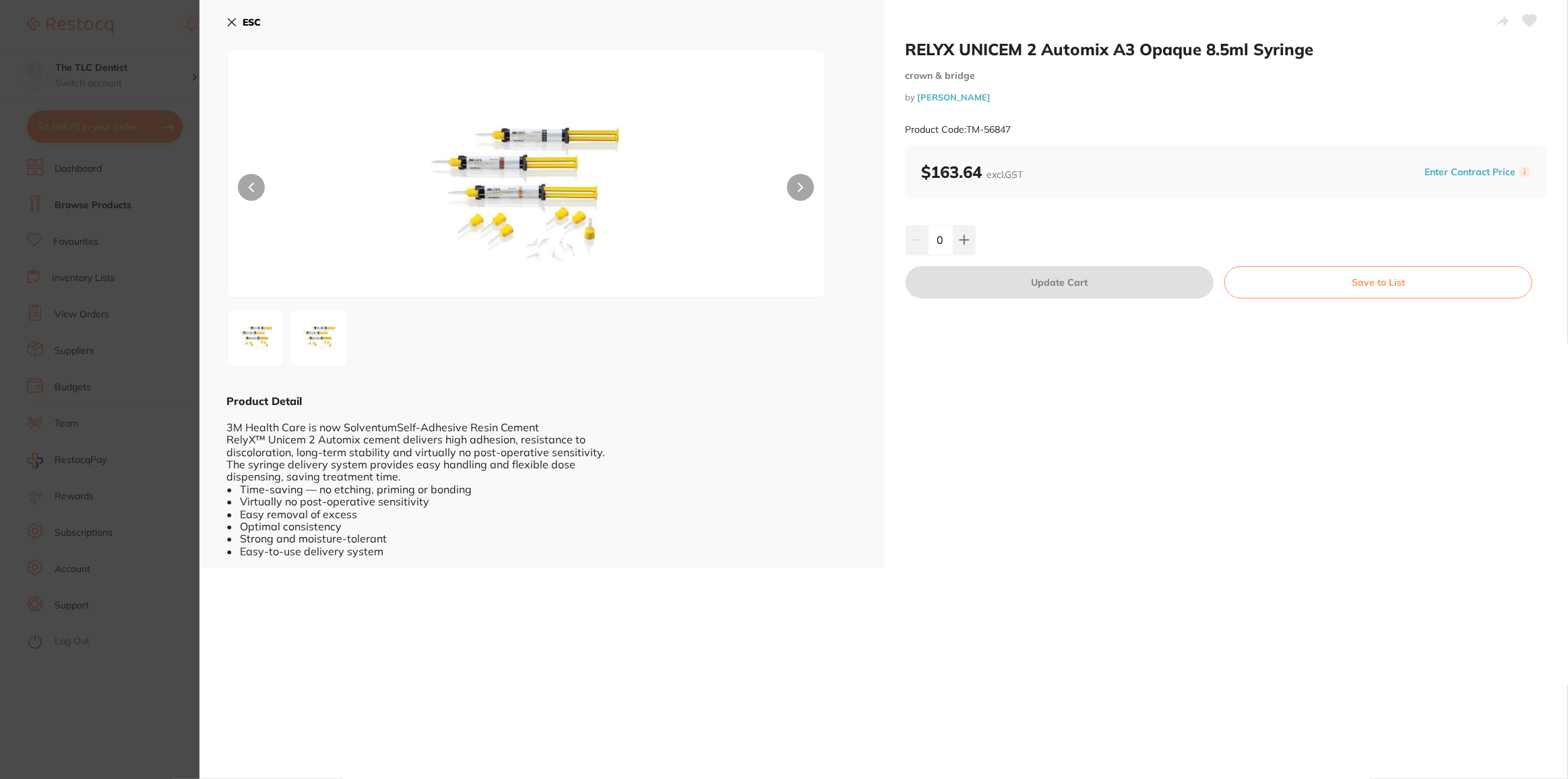
click at [83, 688] on section "RELYX UNICEM 2 Automix A3 Opaque 8.5ml Syringe crown & bridge by Henry Schein H…" at bounding box center [784, 389] width 1568 height 779
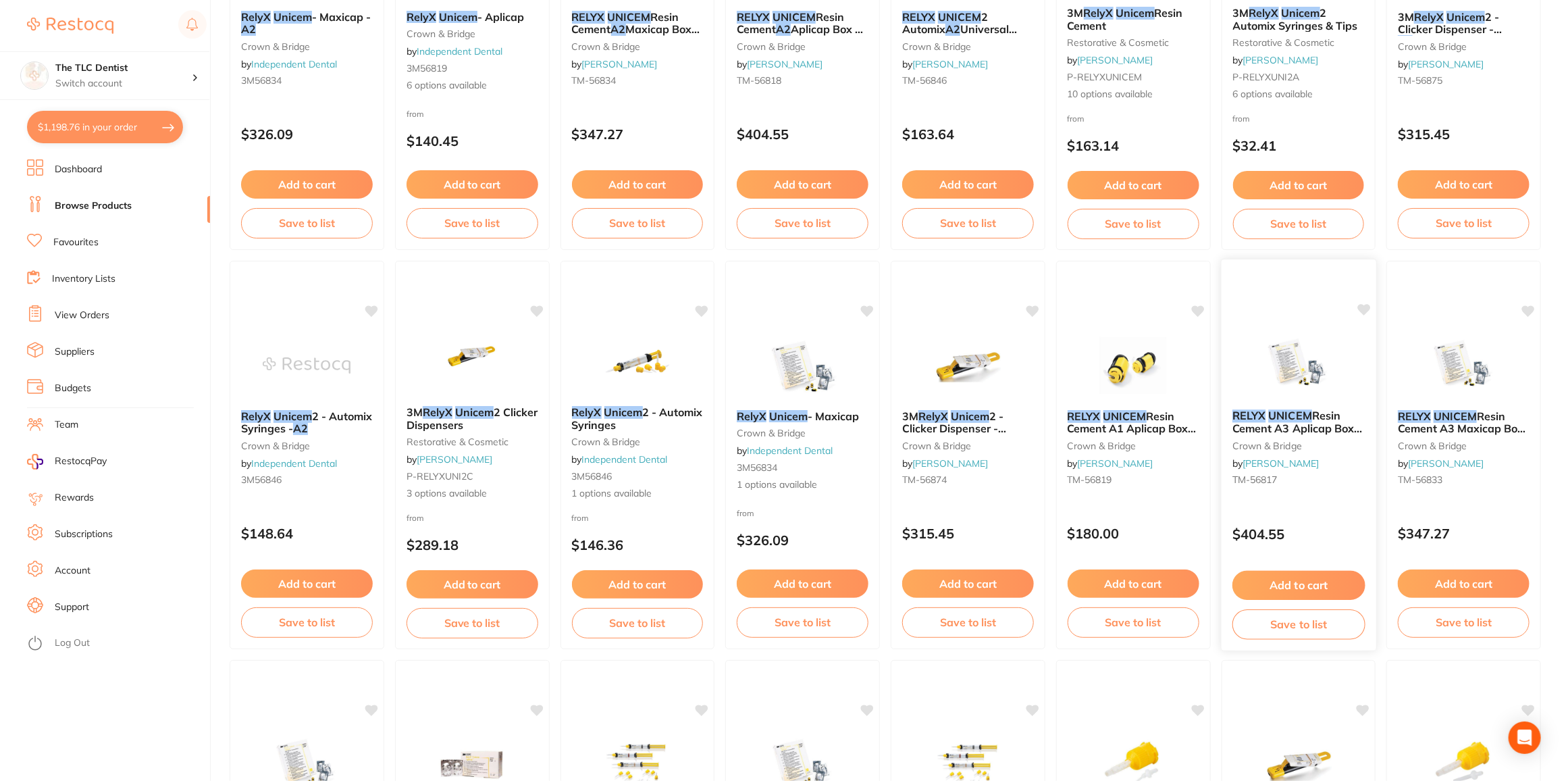
scroll to position [310, 0]
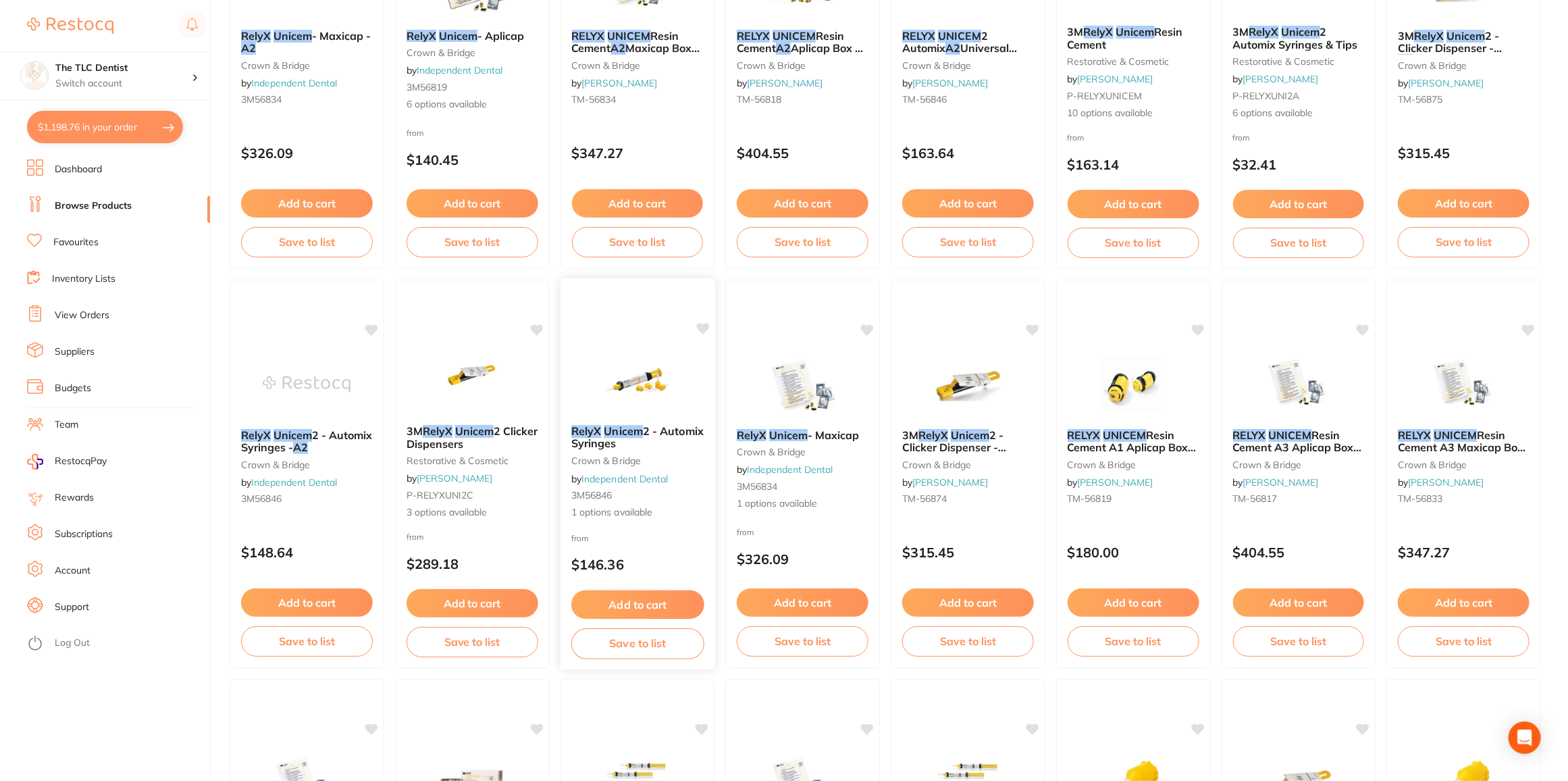
click at [632, 384] on img at bounding box center [636, 379] width 88 height 68
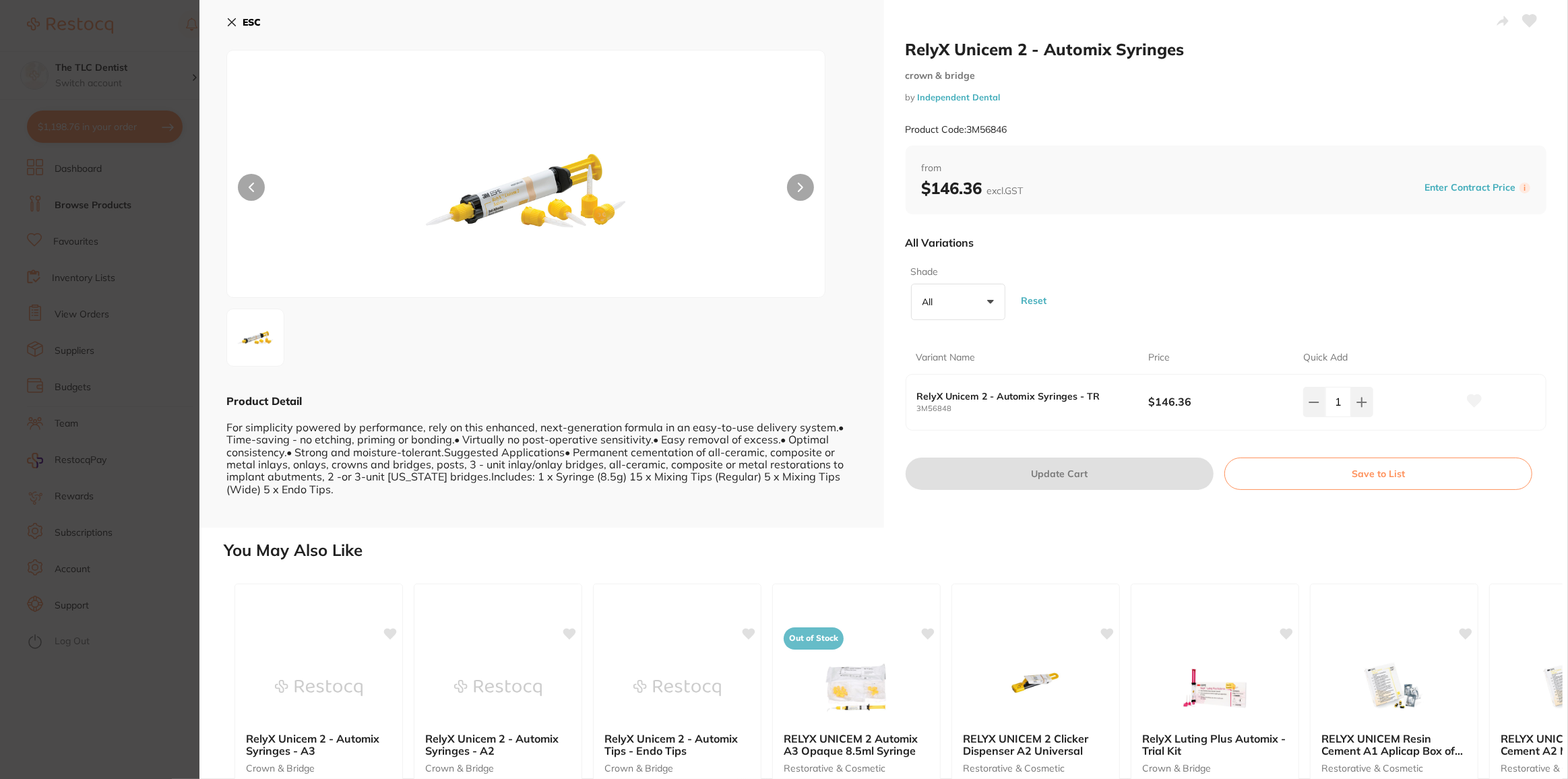
click at [122, 676] on section "RelyX Unicem 2 - Automix Syringes crown & bridge by Independent Dental Product …" at bounding box center [784, 389] width 1568 height 779
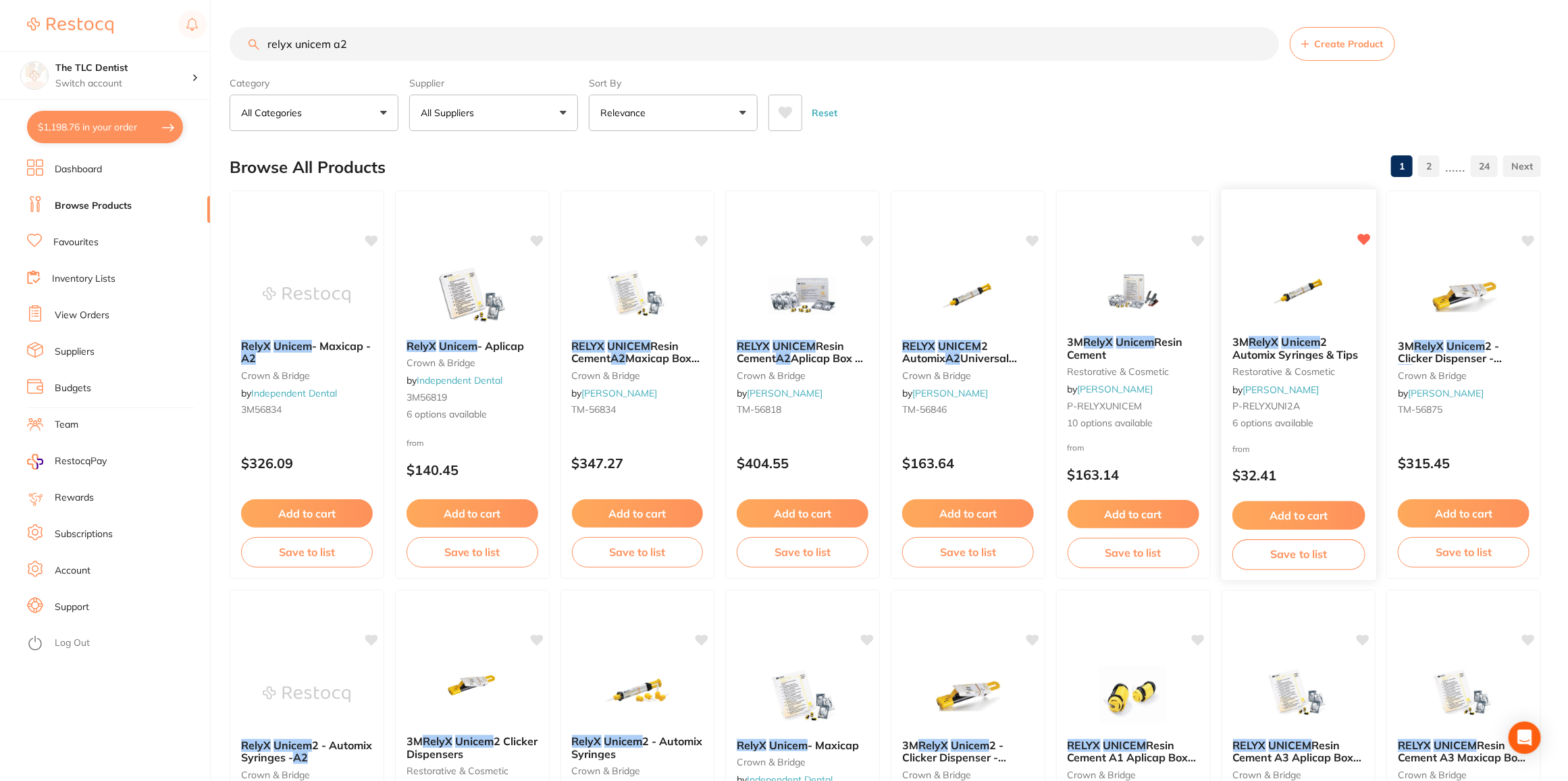
click at [1293, 340] on em "Unicem" at bounding box center [1300, 342] width 39 height 14
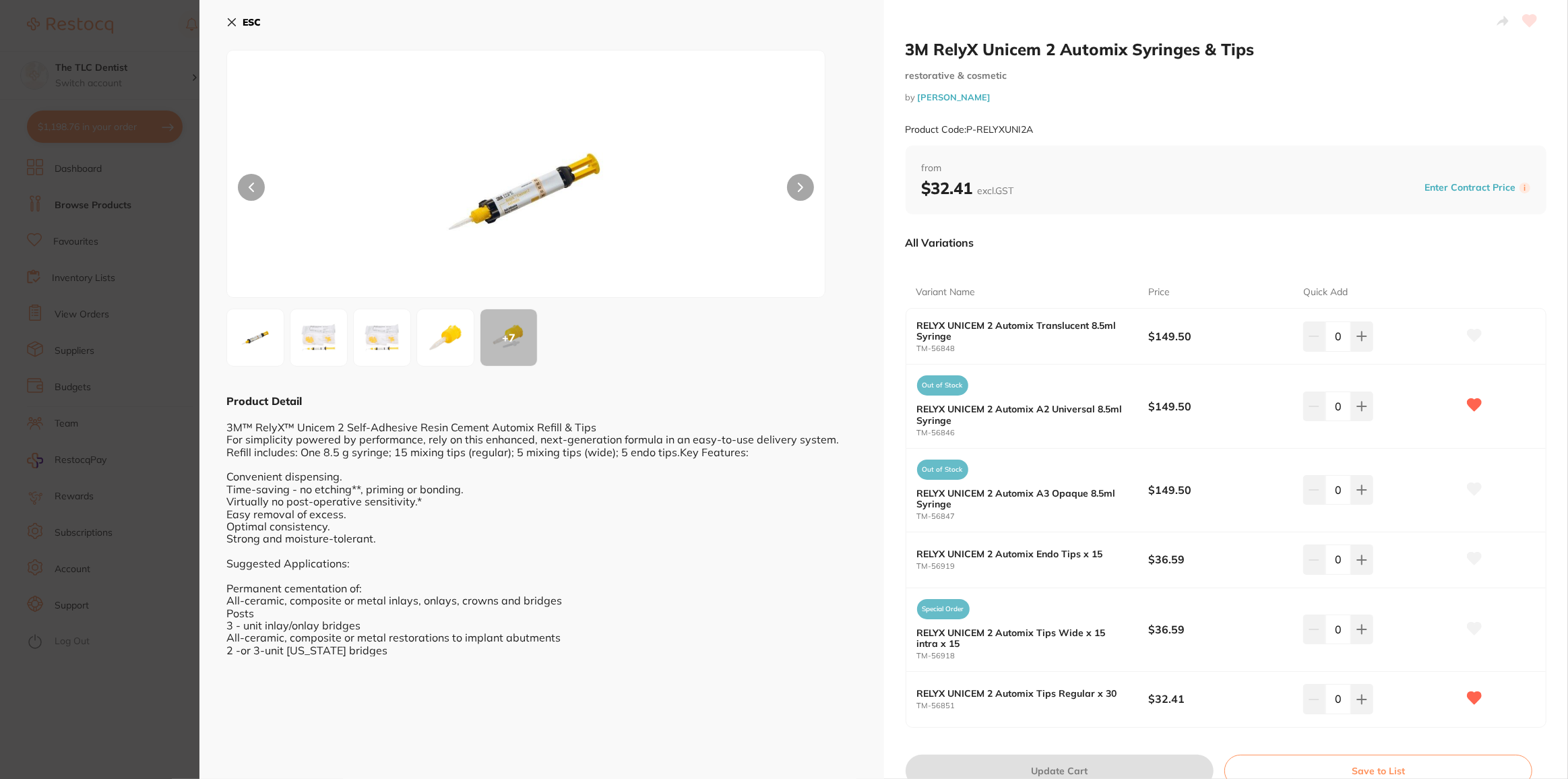
click at [86, 676] on section "3M RelyX Unicem 2 Automix Syringes & Tips restorative & cosmetic by Adam Dental…" at bounding box center [784, 389] width 1568 height 779
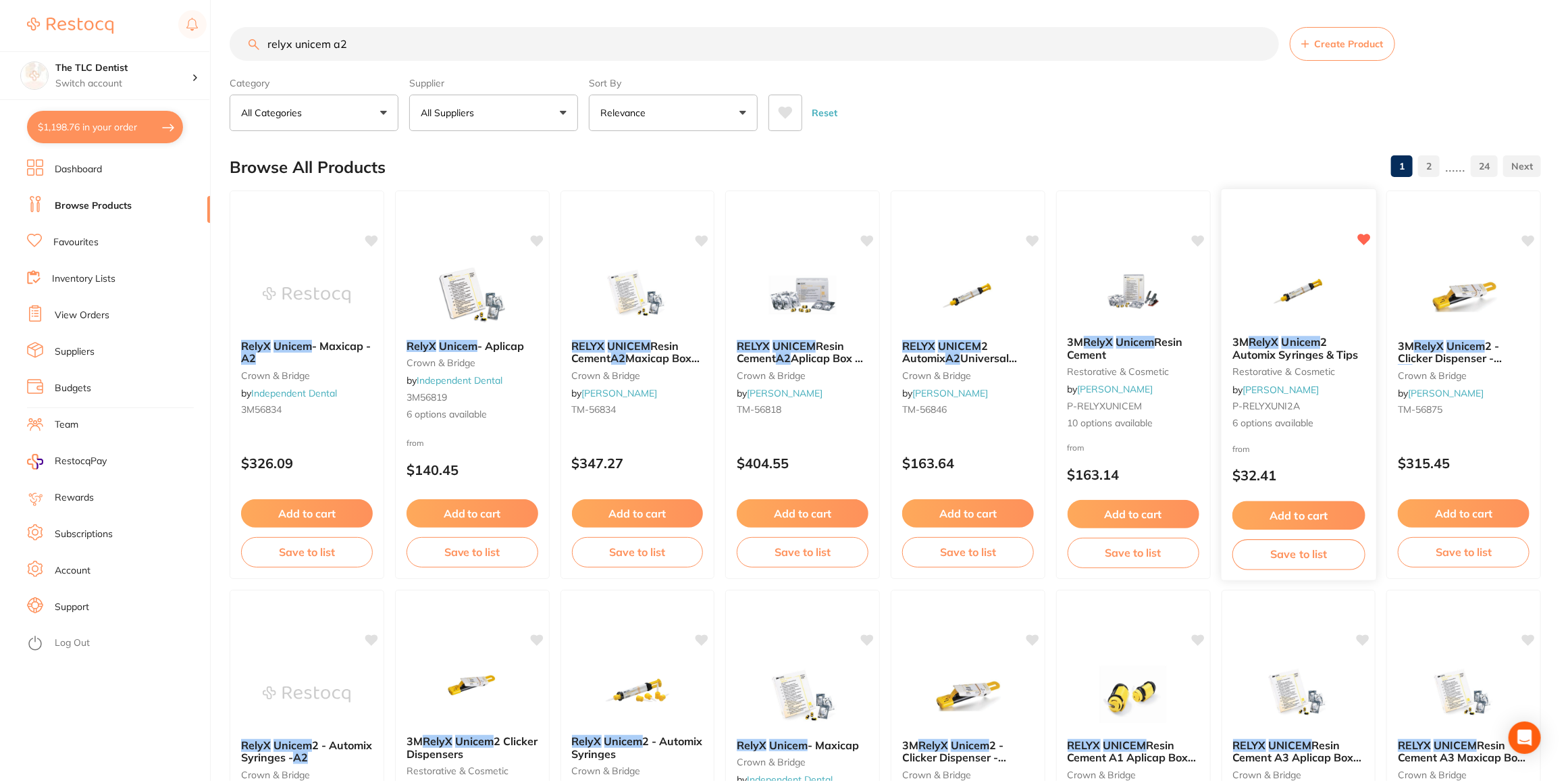
click at [1261, 345] on em "RelyX" at bounding box center [1263, 342] width 30 height 14
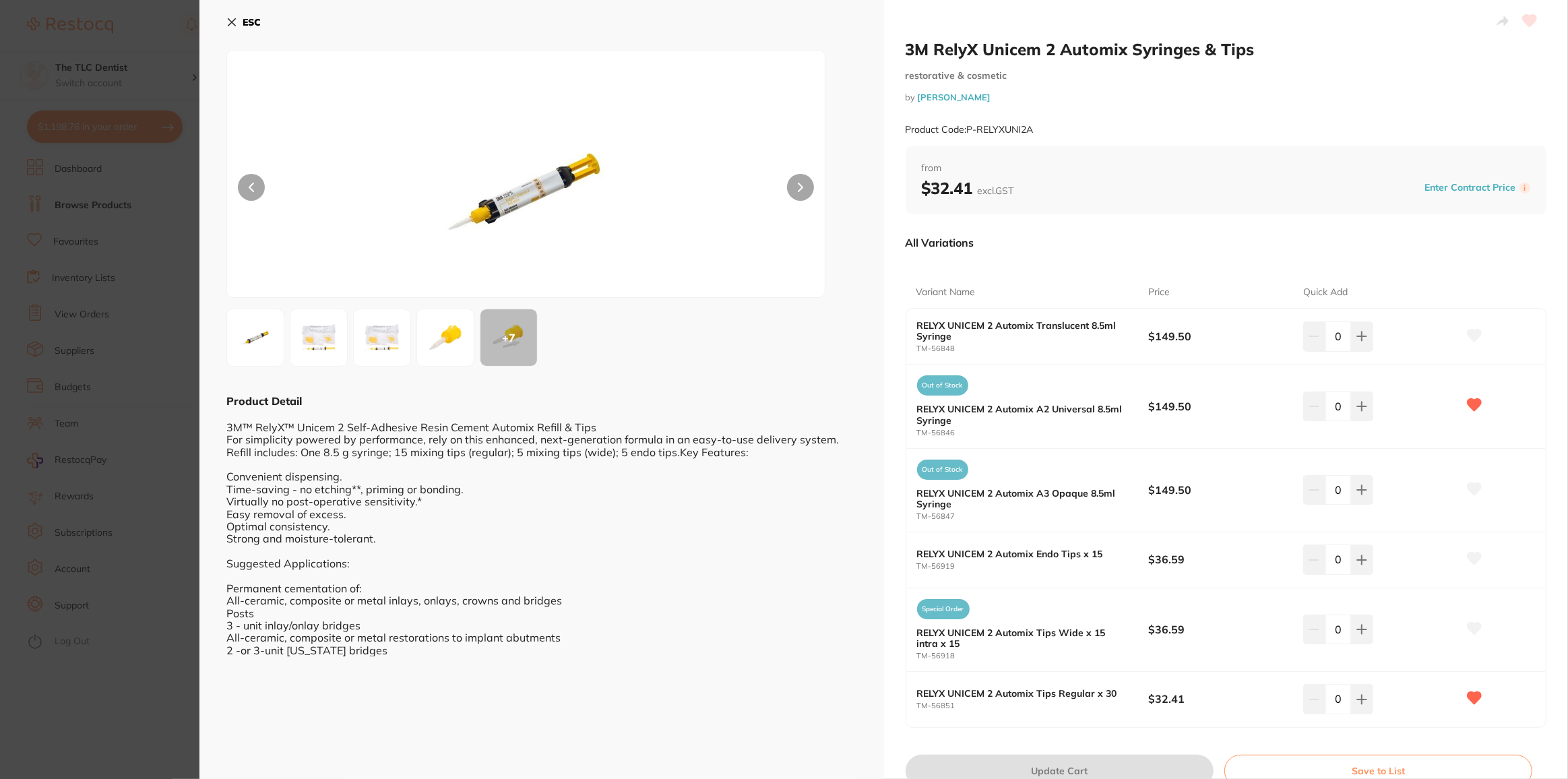
click at [132, 695] on section "3M RelyX Unicem 2 Automix Syringes & Tips restorative & cosmetic by Adam Dental…" at bounding box center [784, 389] width 1568 height 779
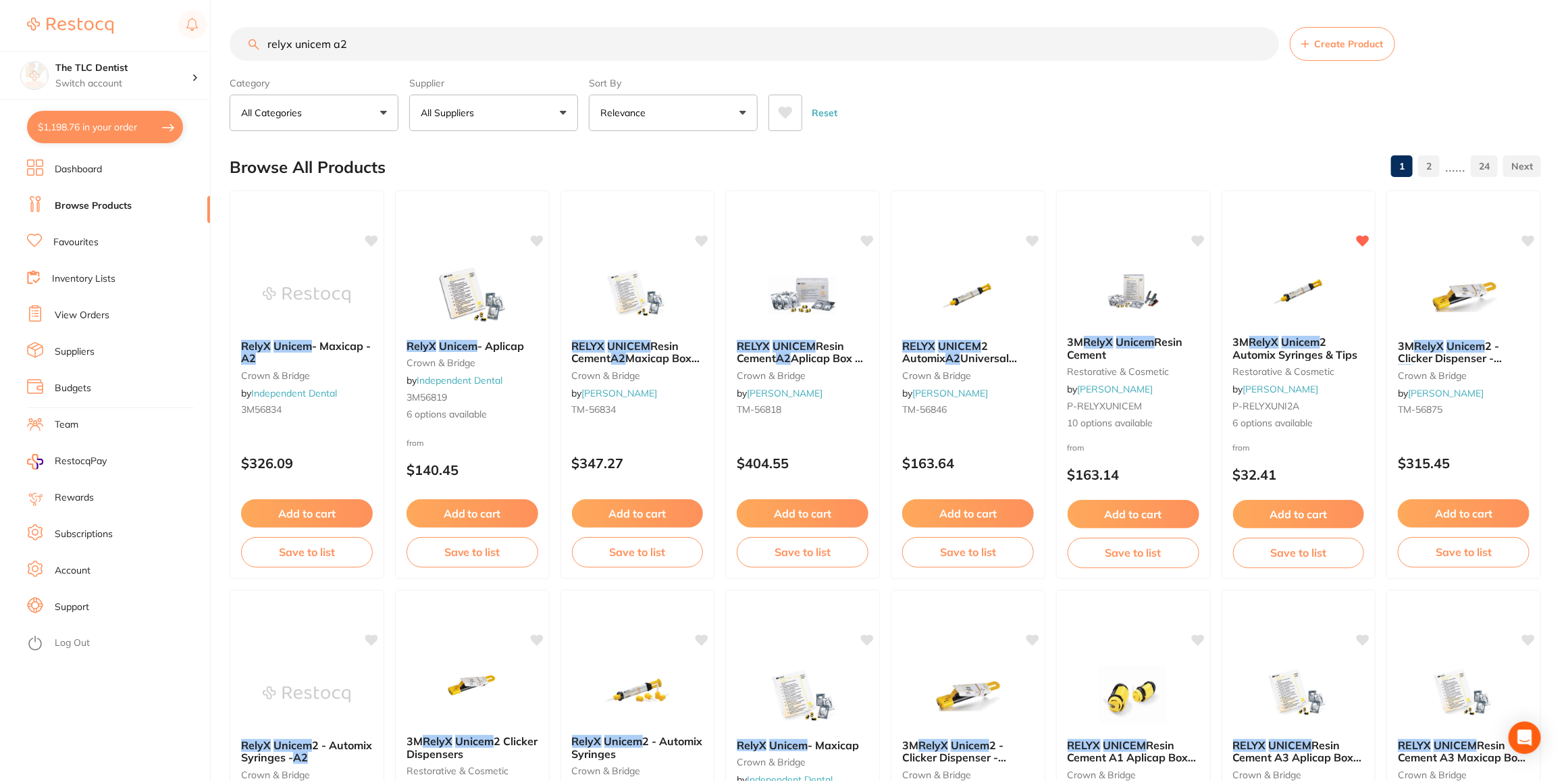
drag, startPoint x: 401, startPoint y: 42, endPoint x: 137, endPoint y: 9, distance: 266.1
click at [138, 9] on div "$1,198.76 The TLC Dentist Switch account The TLC Dentist $1,198.76 in your orde…" at bounding box center [784, 390] width 1568 height 781
type input "kerr elements"
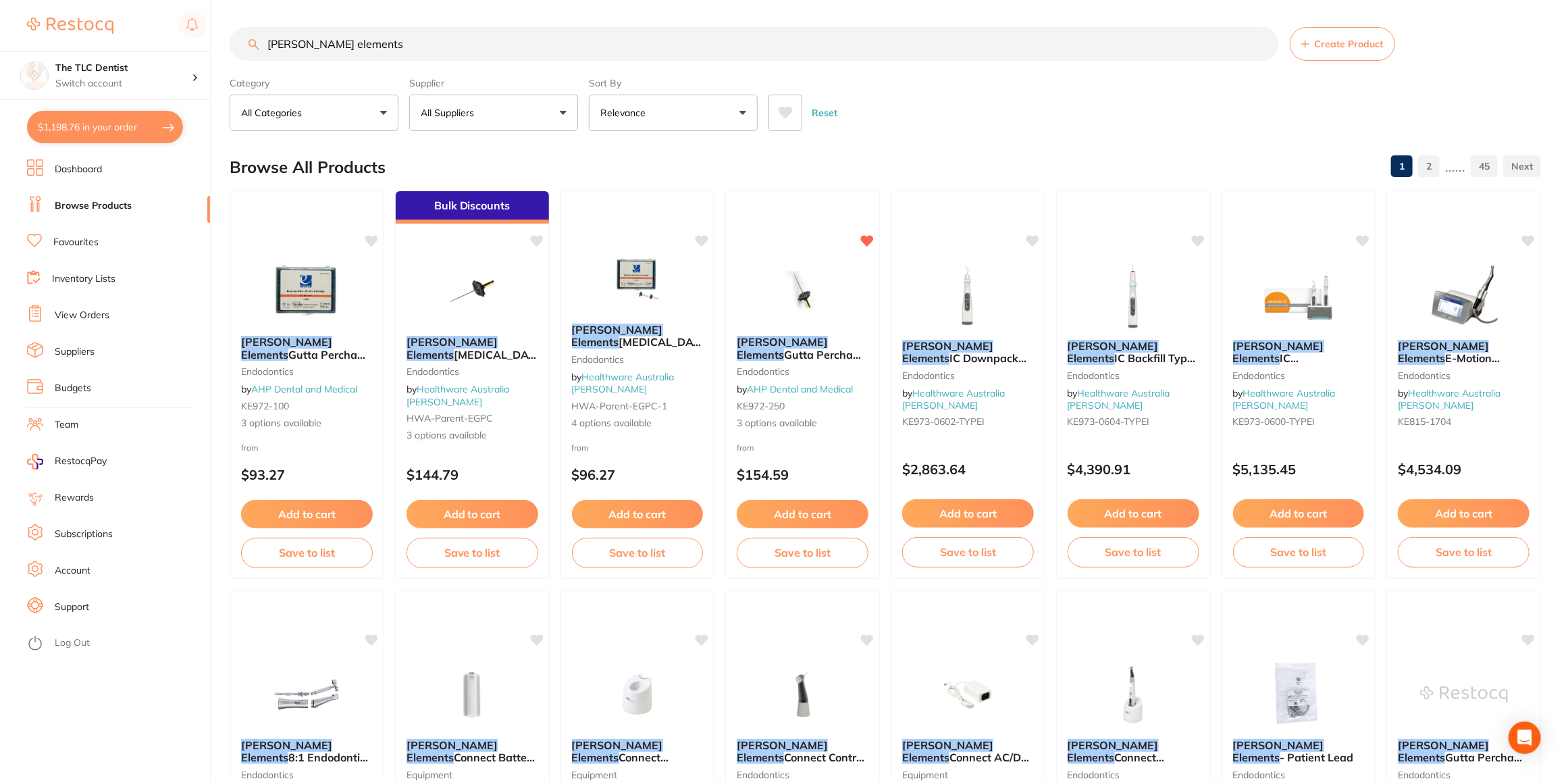
click at [475, 295] on img at bounding box center [472, 291] width 88 height 67
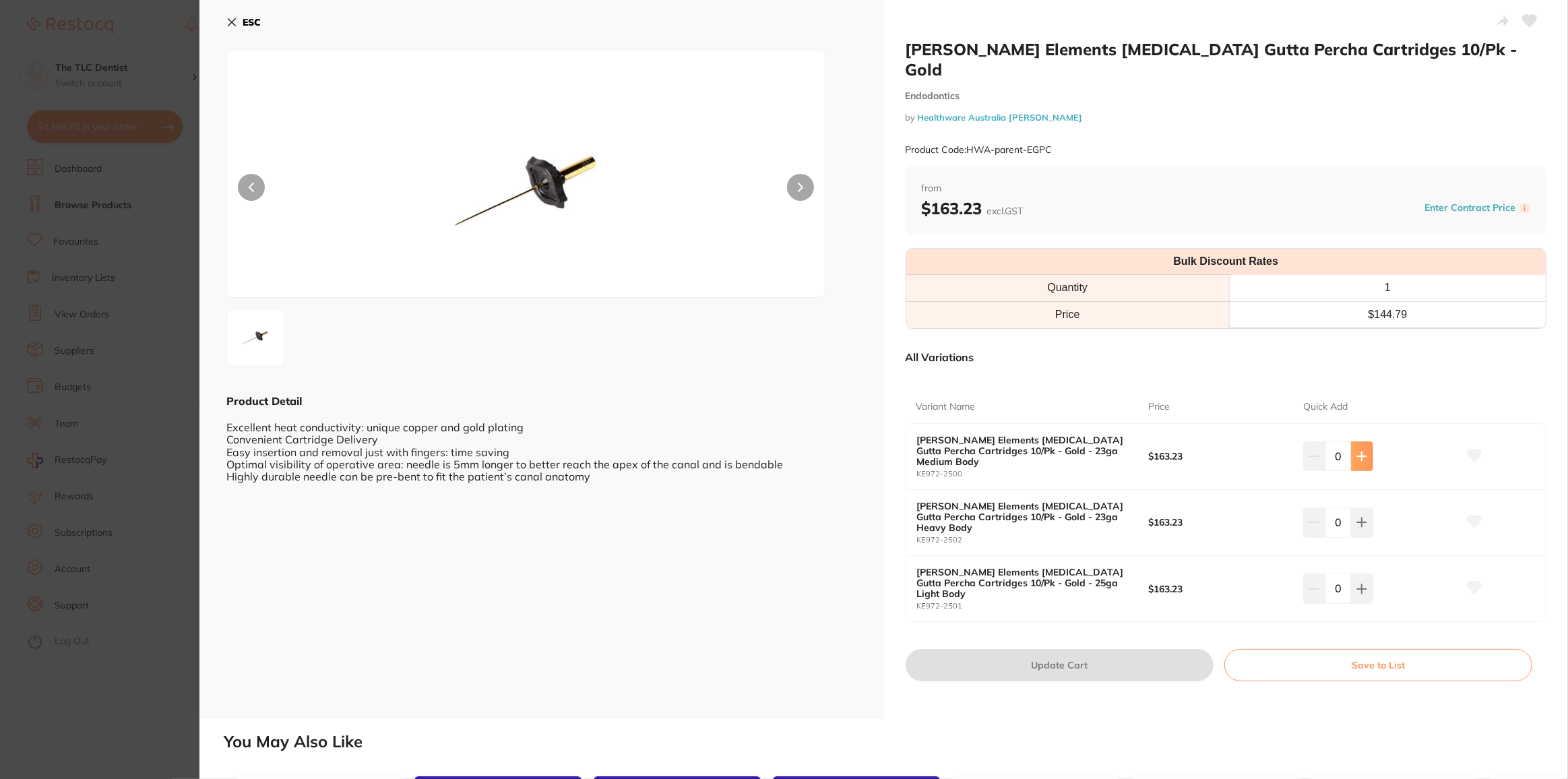
click at [1365, 442] on button at bounding box center [1362, 456] width 23 height 30
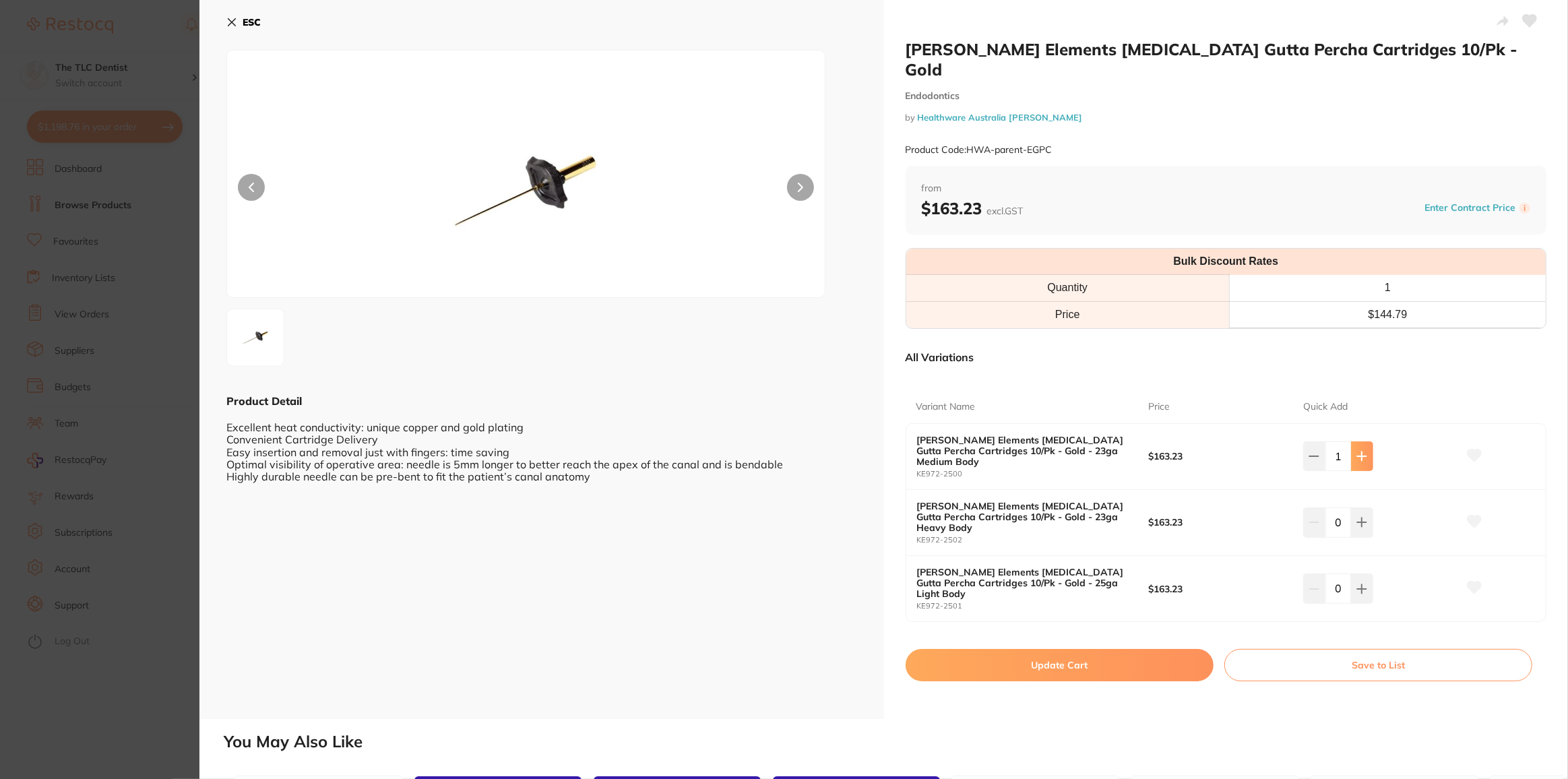
type input "1"
click at [1087, 649] on button "Update Cart" at bounding box center [1060, 666] width 308 height 33
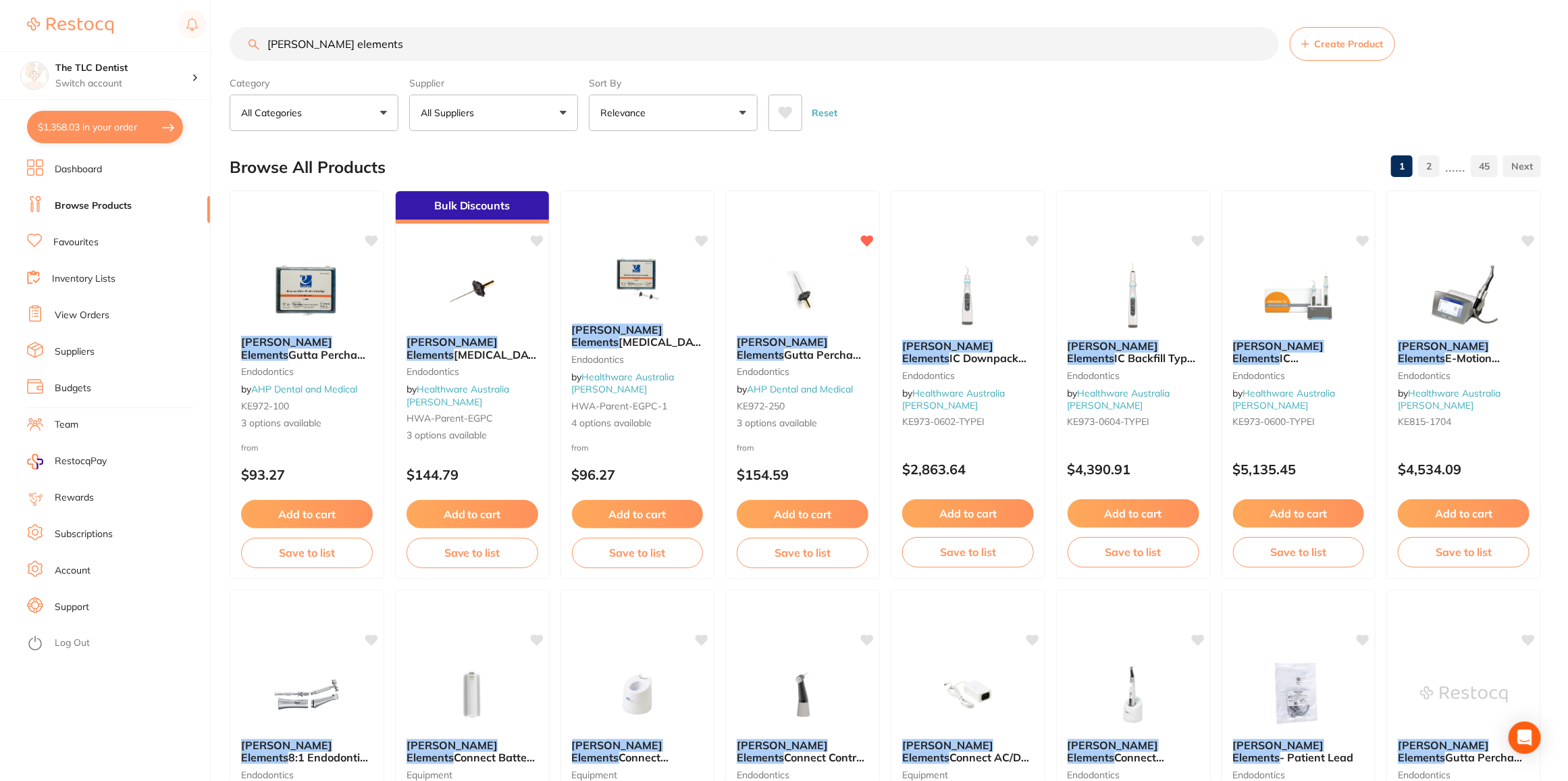
drag, startPoint x: 362, startPoint y: 44, endPoint x: 99, endPoint y: 1, distance: 266.5
click at [101, 2] on div "$1,358.03 The TLC Dentist Switch account The TLC Dentist $1,358.03 in your orde…" at bounding box center [784, 390] width 1568 height 781
type input "endorez"
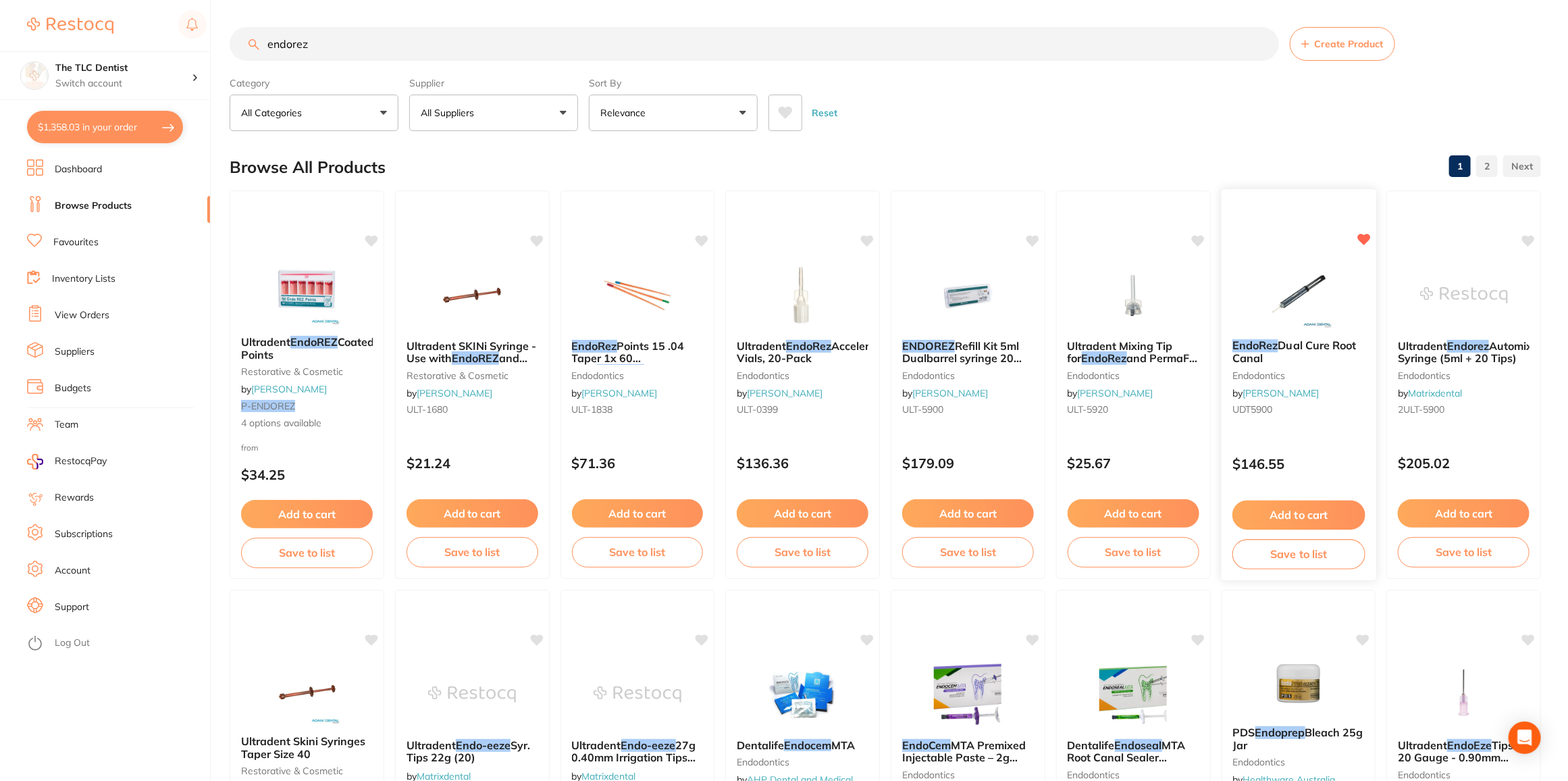
click at [1279, 343] on span "Dual Cure Root Canal" at bounding box center [1294, 351] width 125 height 26
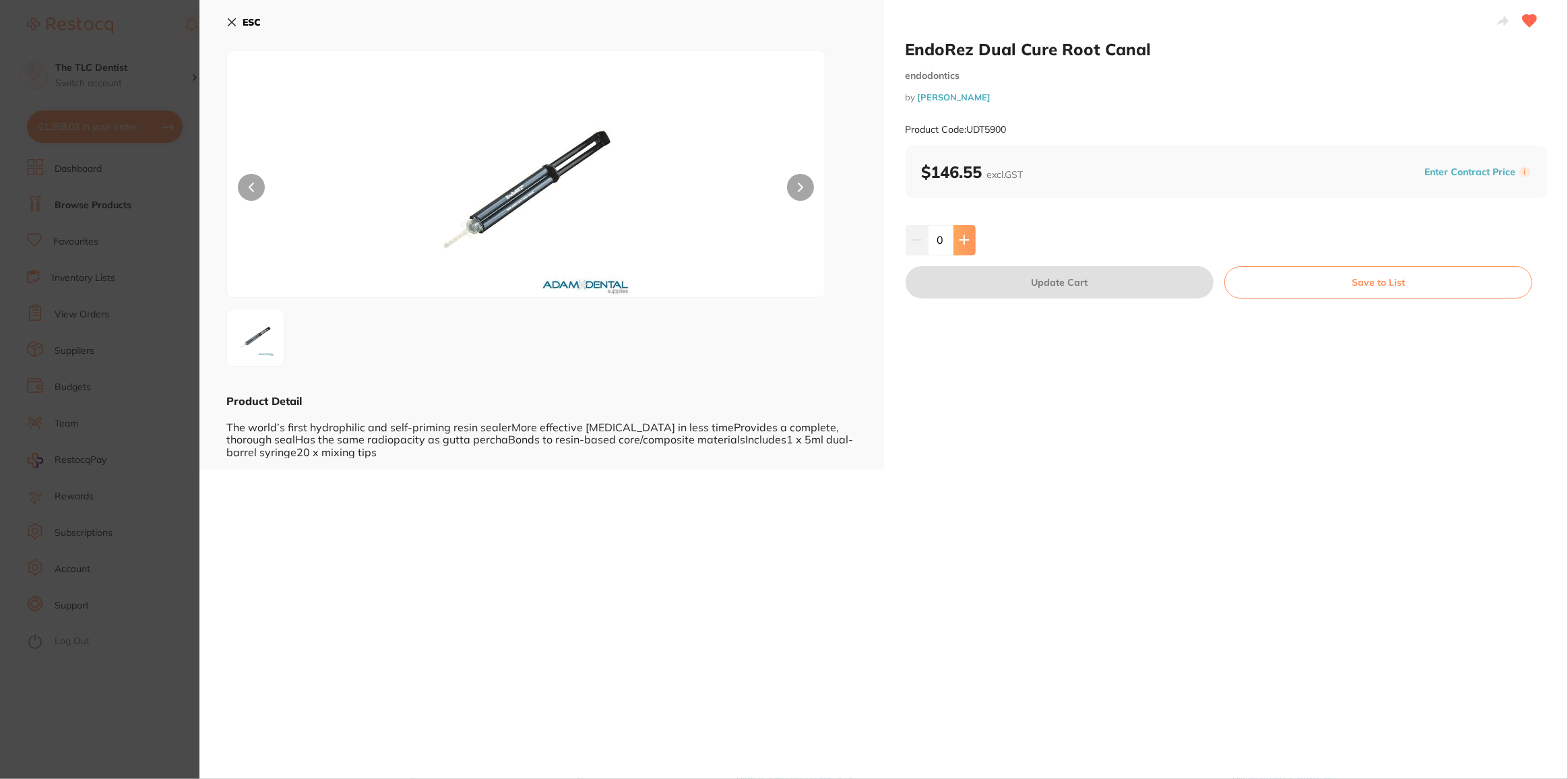
click at [966, 248] on button at bounding box center [964, 239] width 23 height 30
type input "1"
click at [1110, 287] on button "Update Cart" at bounding box center [1060, 282] width 308 height 33
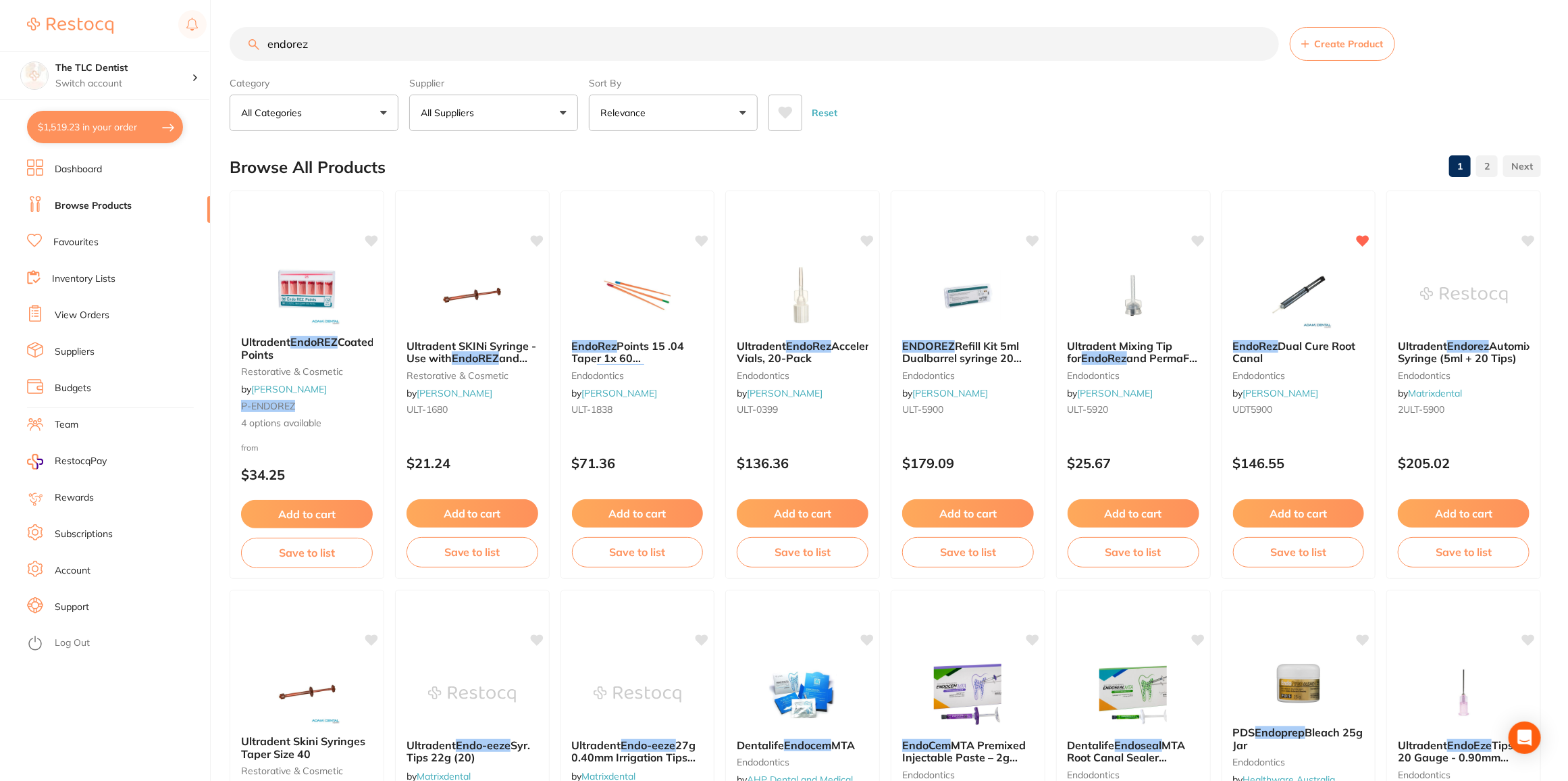
drag, startPoint x: 193, startPoint y: 33, endPoint x: 175, endPoint y: 30, distance: 18.2
click at [175, 32] on div "$1,519.23 The TLC Dentist Switch account The TLC Dentist $1,519.23 in your orde…" at bounding box center [784, 390] width 1568 height 781
type input "protaper next files"
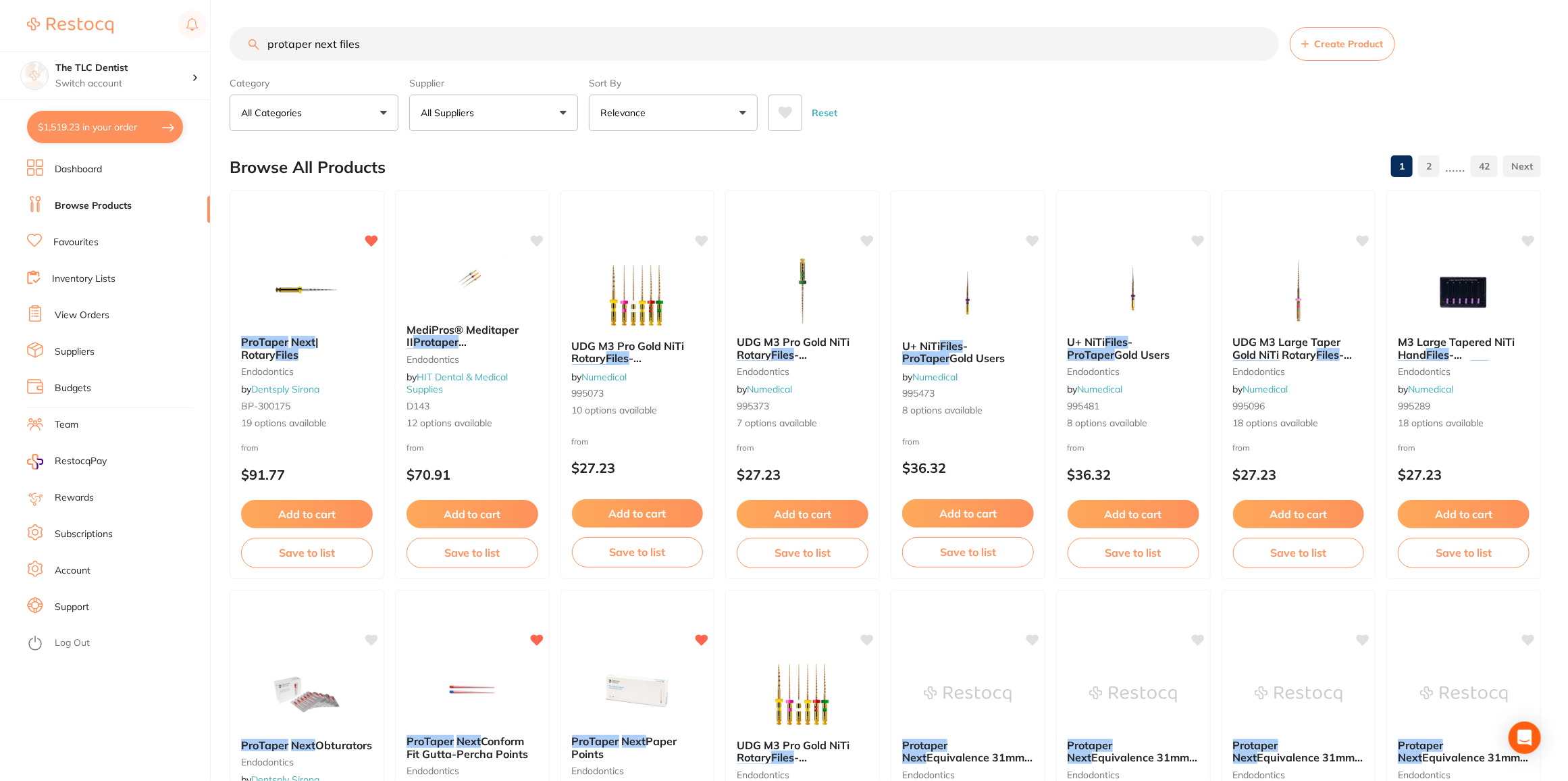
click at [501, 122] on button "All Suppliers" at bounding box center [494, 113] width 169 height 36
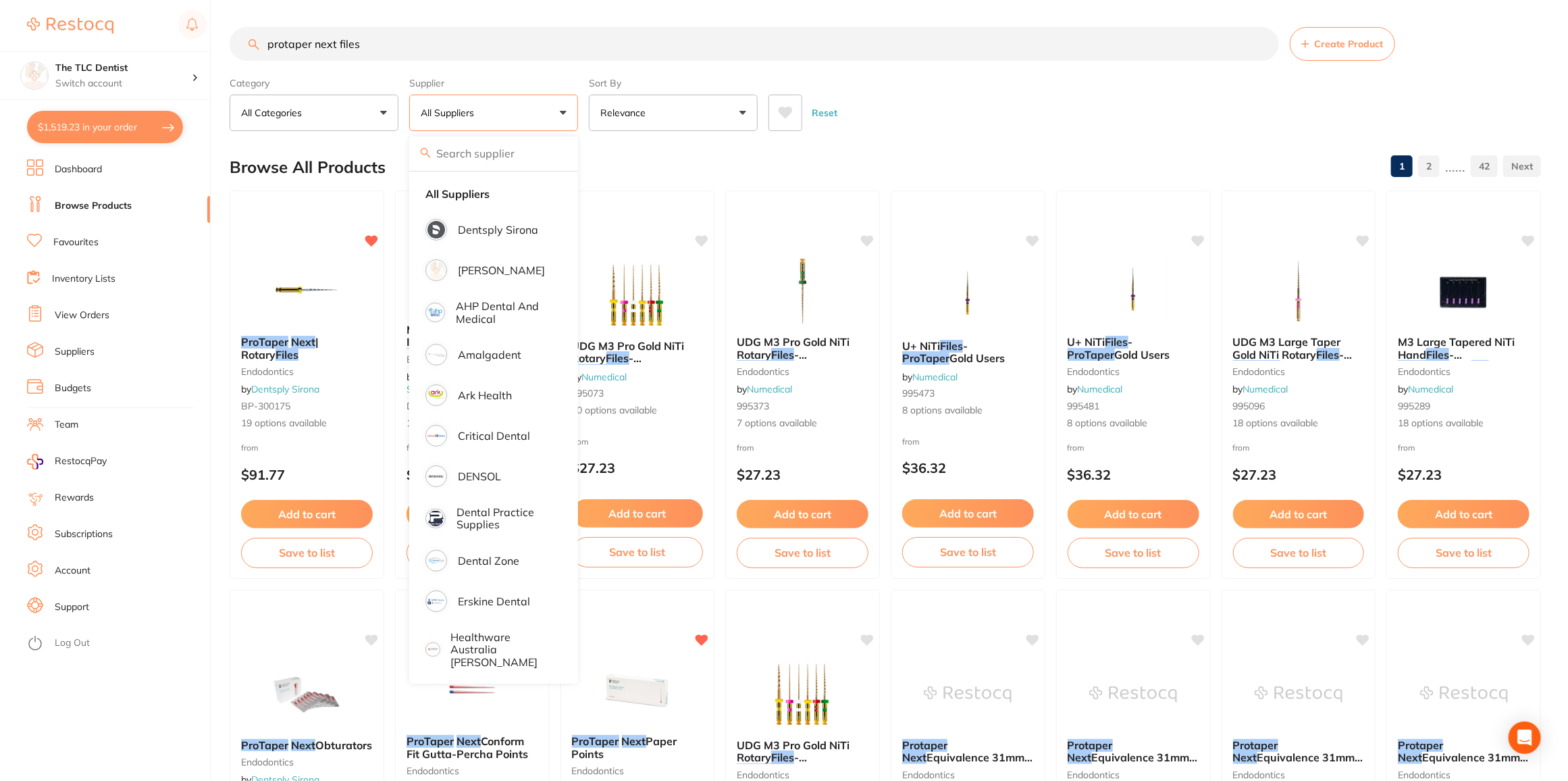
click at [213, 444] on div "$1,519.23 The TLC Dentist Switch account The TLC Dentist $1,519.23 in your orde…" at bounding box center [784, 390] width 1568 height 781
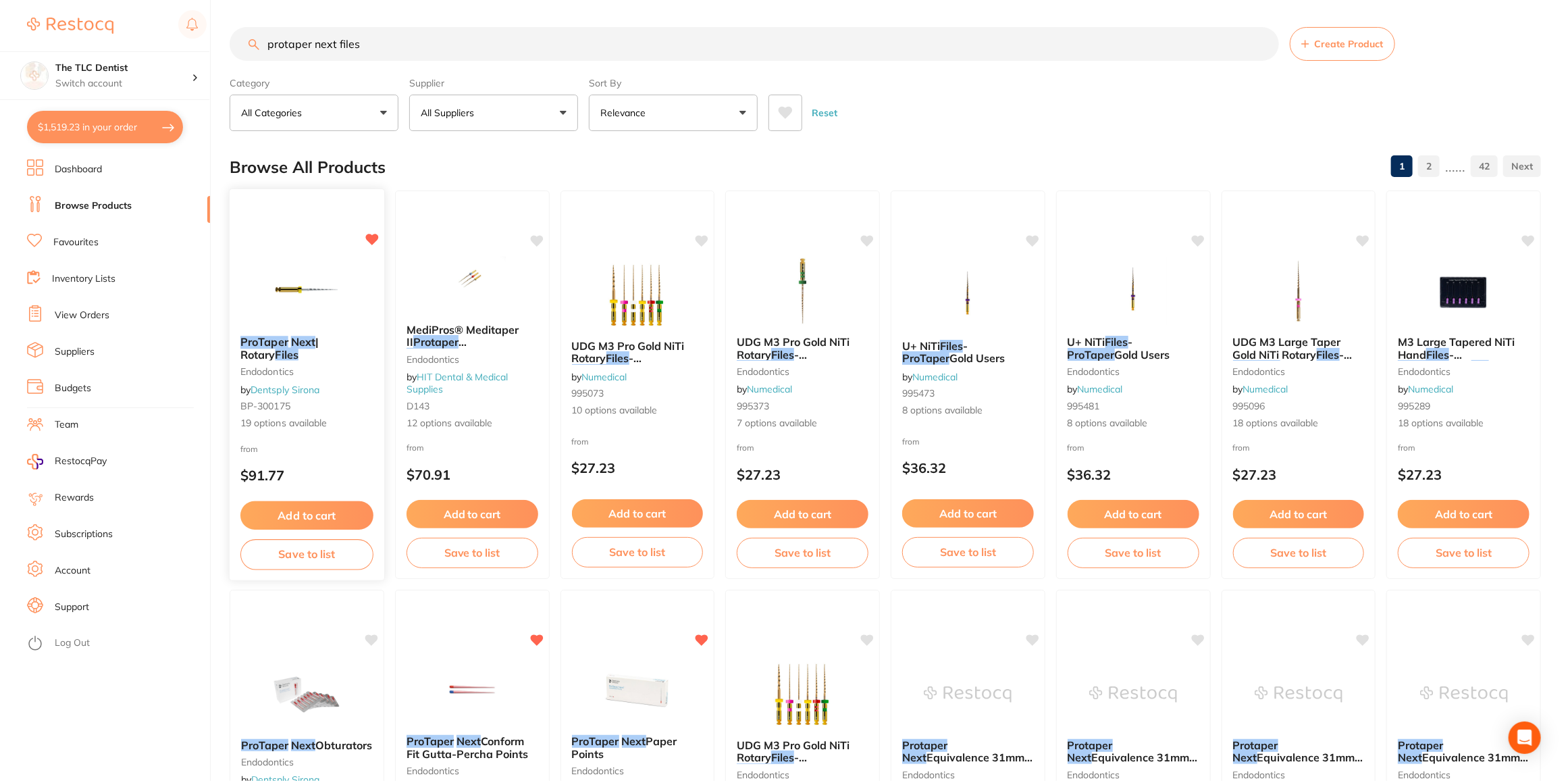
click at [288, 343] on span at bounding box center [289, 342] width 3 height 14
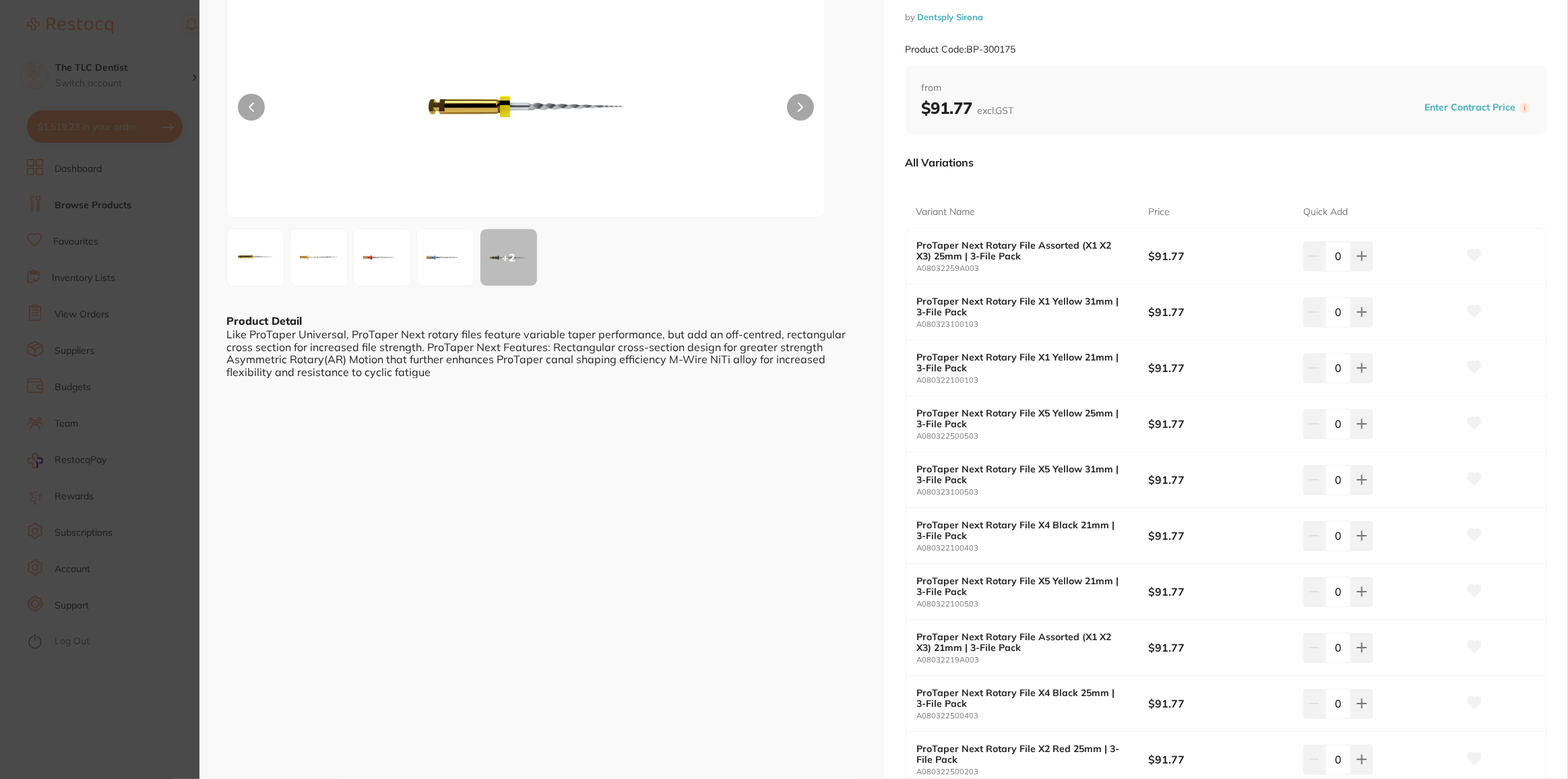
scroll to position [61, 0]
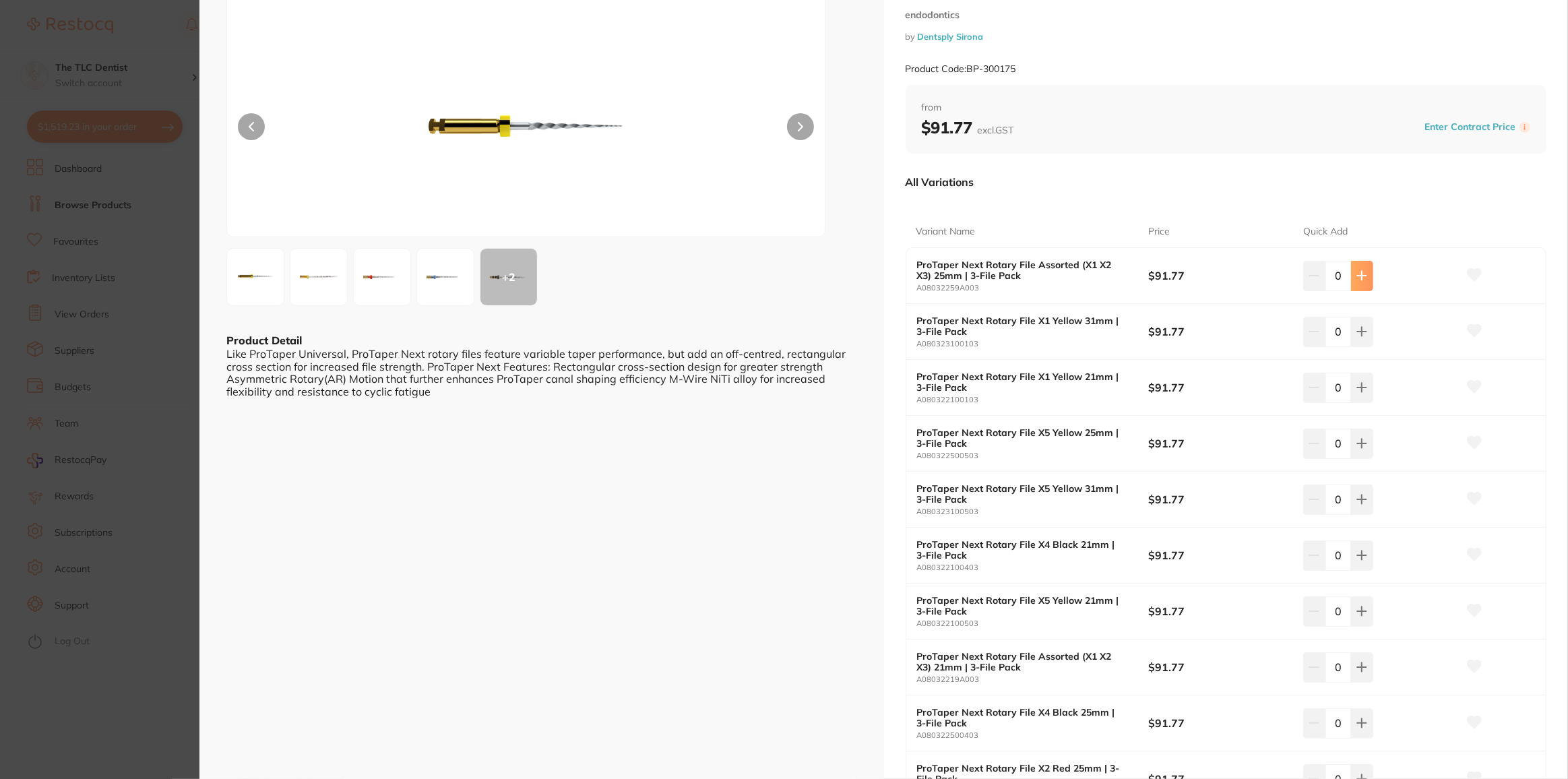
click at [1365, 278] on button at bounding box center [1362, 276] width 23 height 30
click at [1365, 278] on button at bounding box center [1362, 276] width 23 height 30
type input "2"
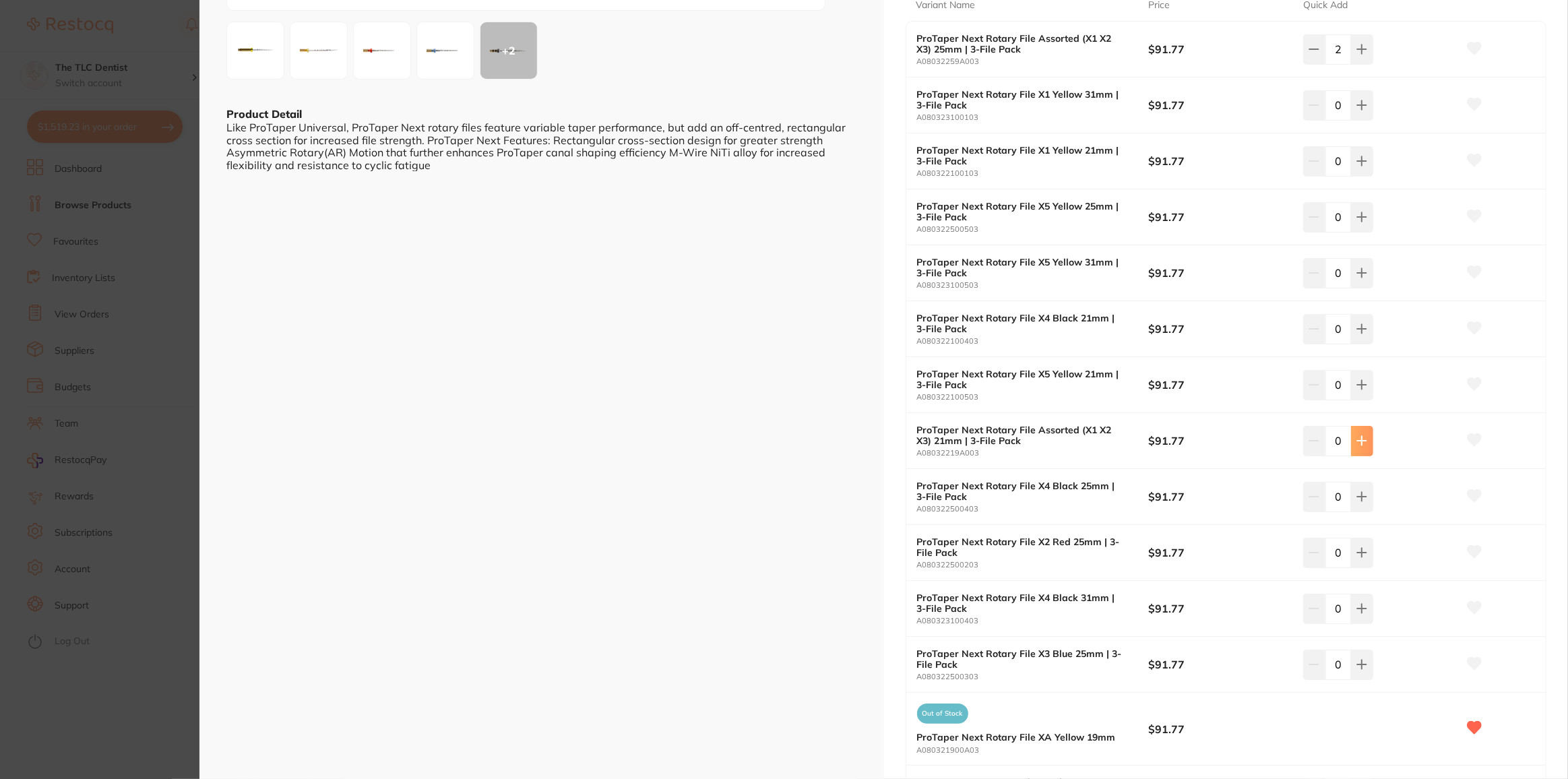
scroll to position [306, 0]
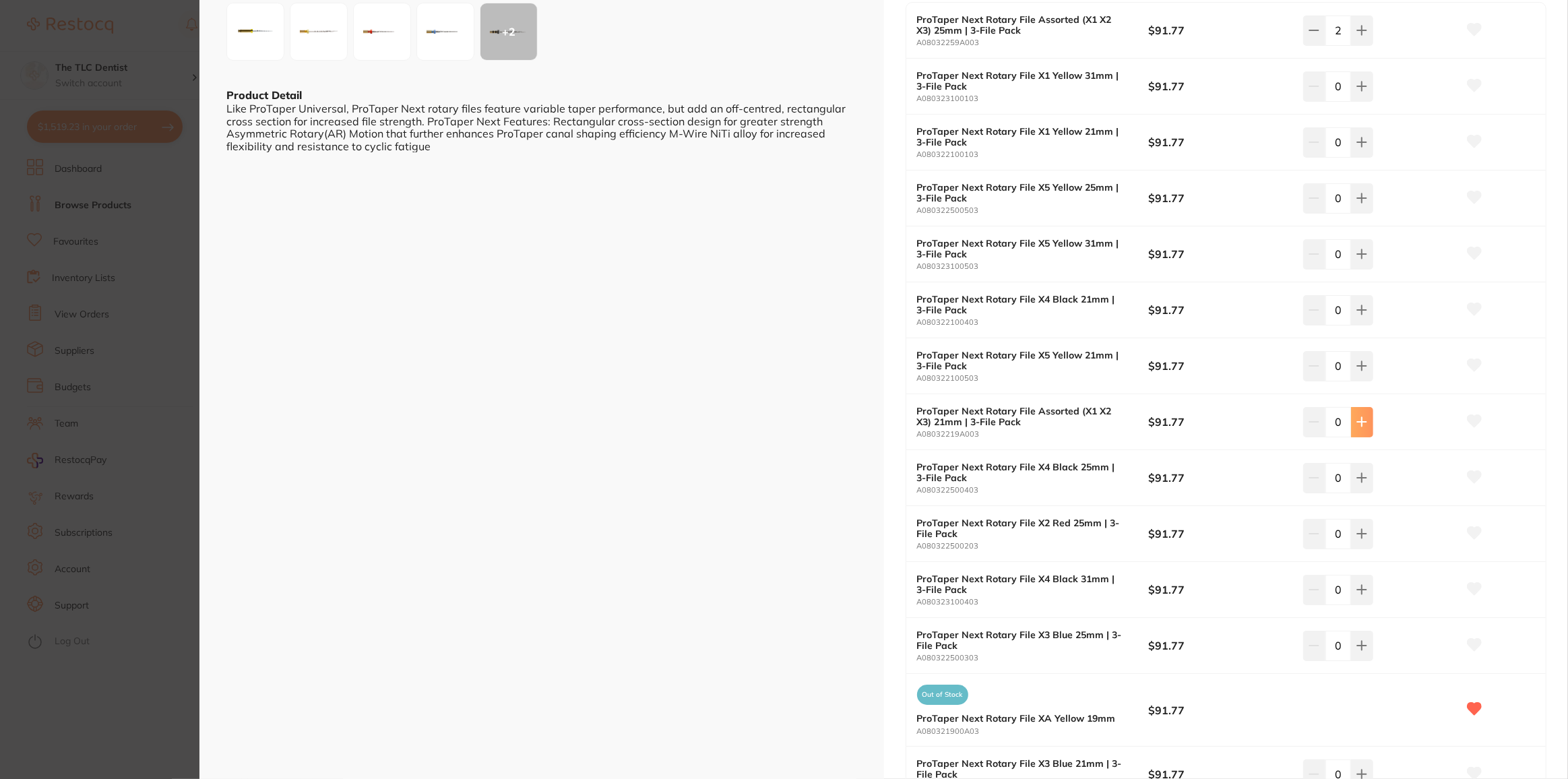
click at [1364, 424] on icon at bounding box center [1362, 422] width 11 height 11
click at [1362, 422] on icon at bounding box center [1362, 422] width 11 height 11
type input "2"
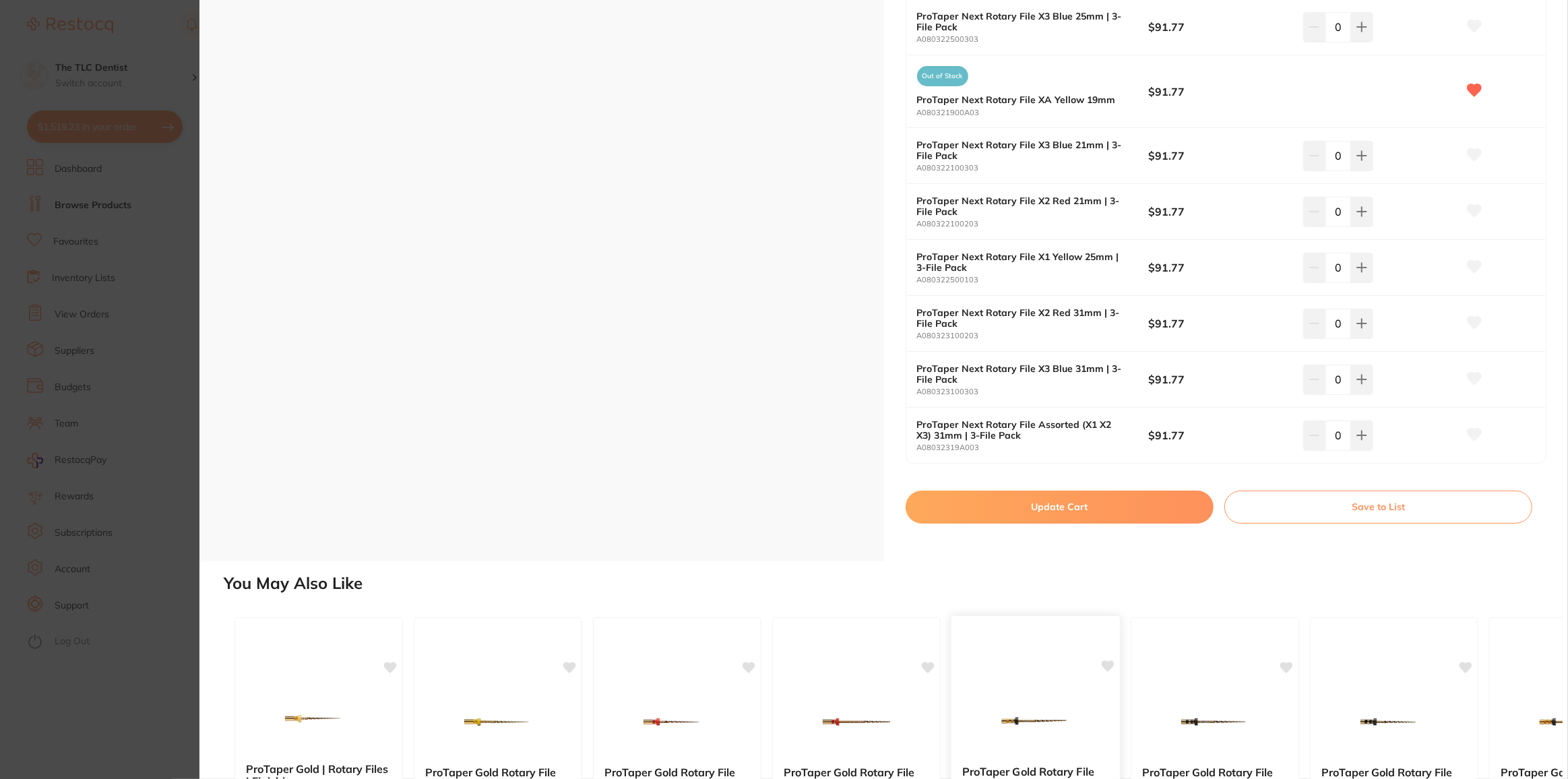
scroll to position [979, 0]
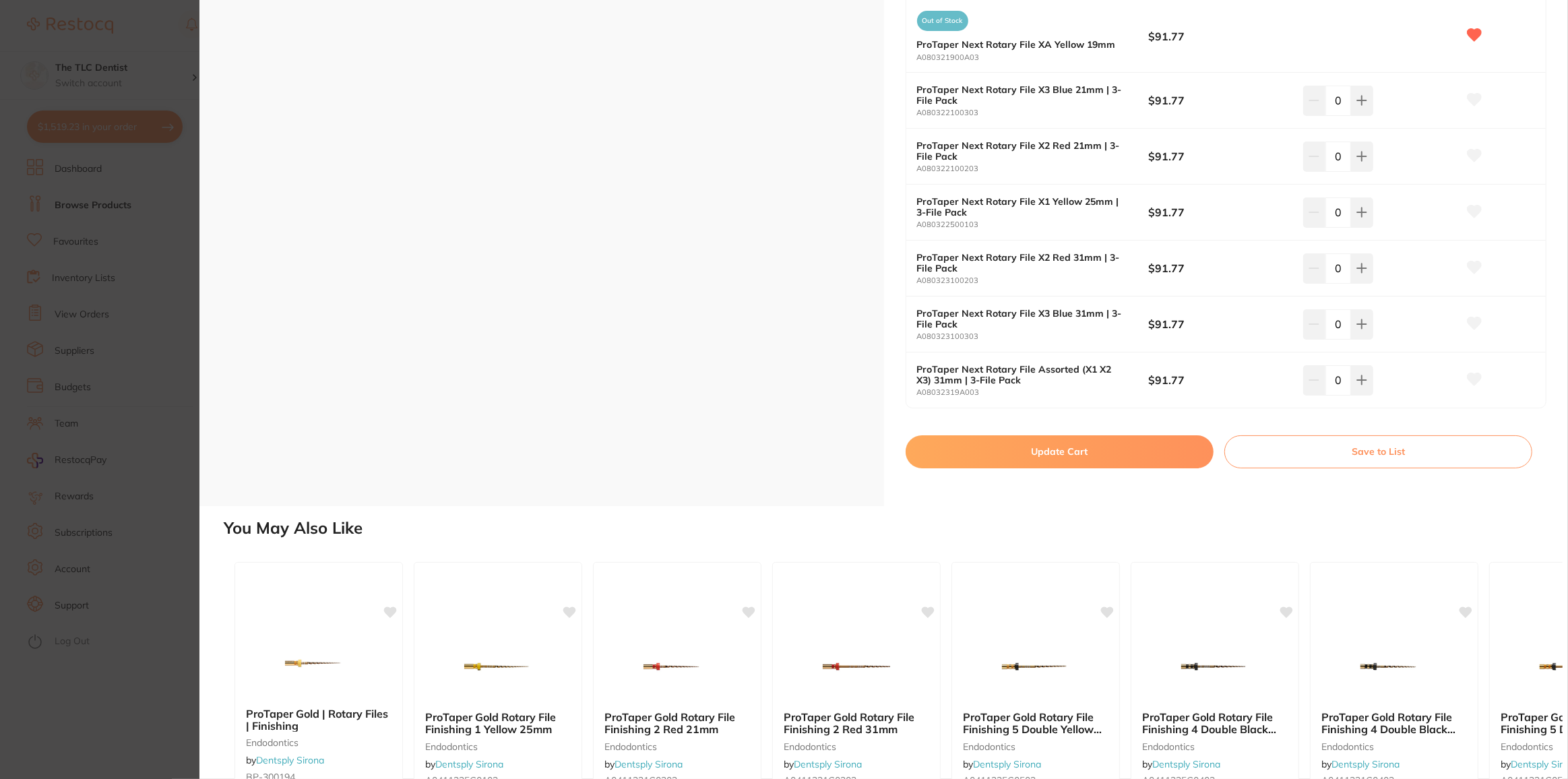
click at [1063, 449] on button "Update Cart" at bounding box center [1060, 452] width 308 height 33
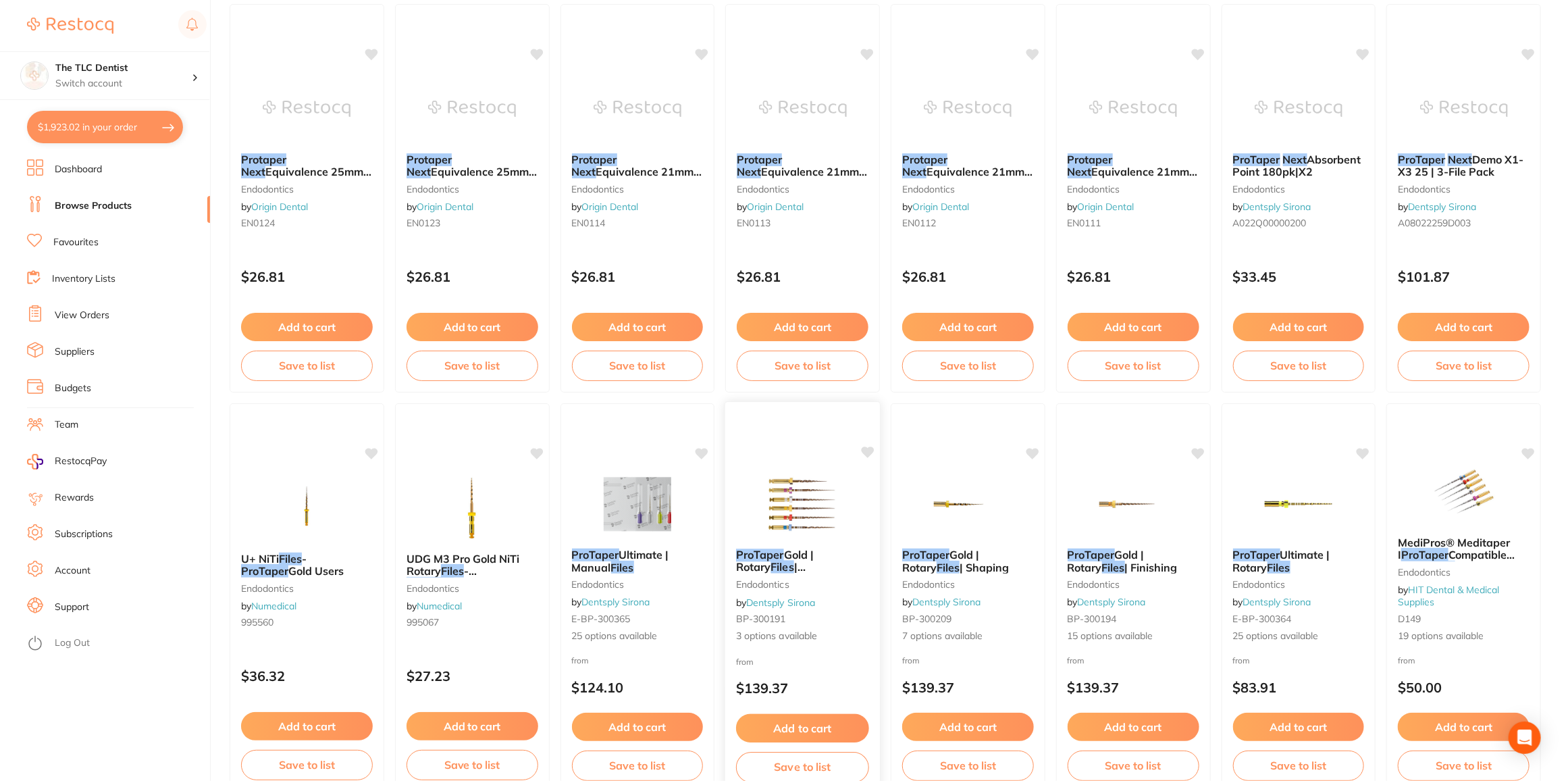
scroll to position [1046, 0]
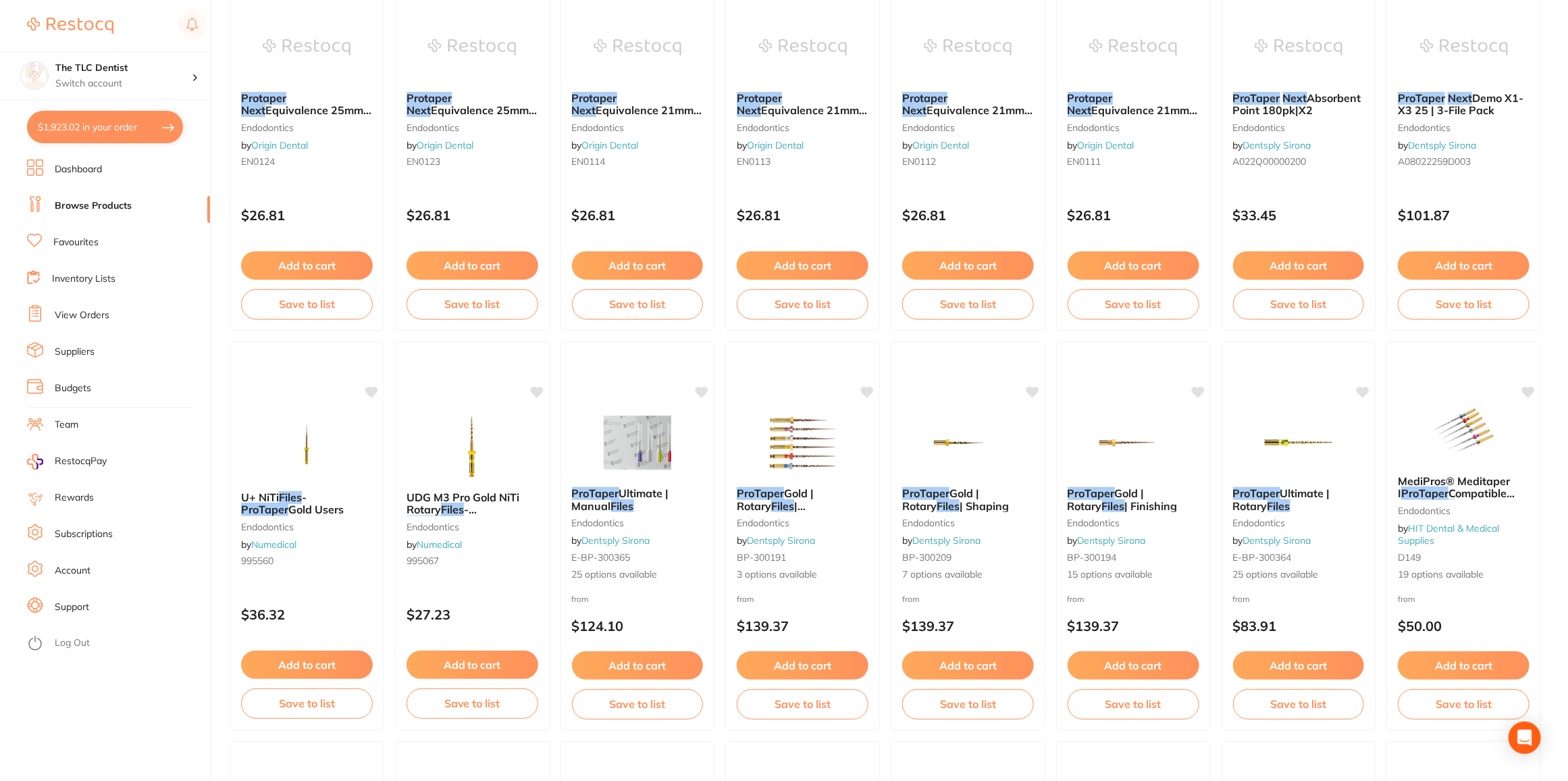
click at [808, 506] on span "| Shaping/Finishing" at bounding box center [784, 512] width 94 height 25
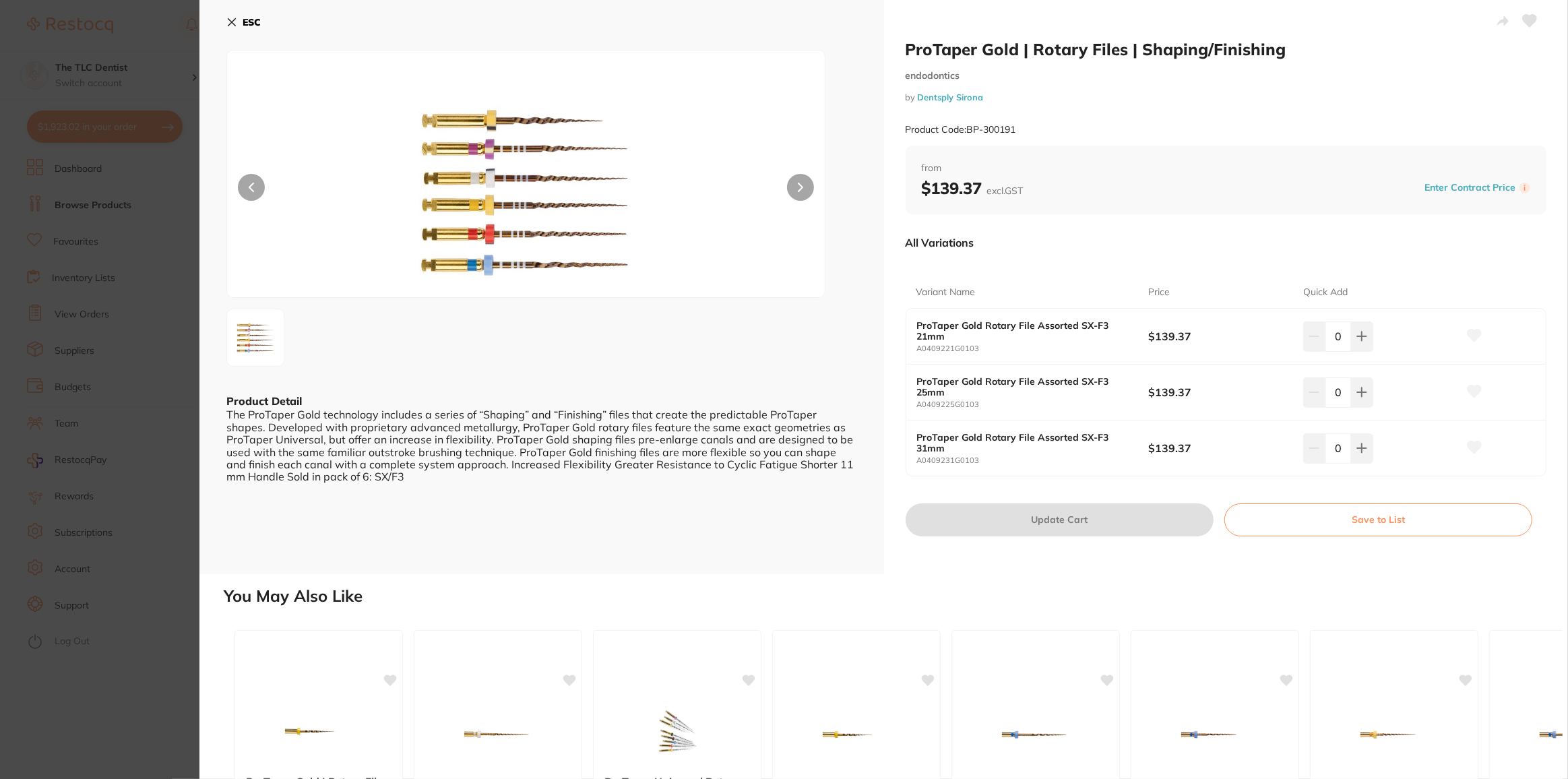
scroll to position [887, 0]
click at [1366, 336] on button at bounding box center [1362, 336] width 23 height 30
type input "1"
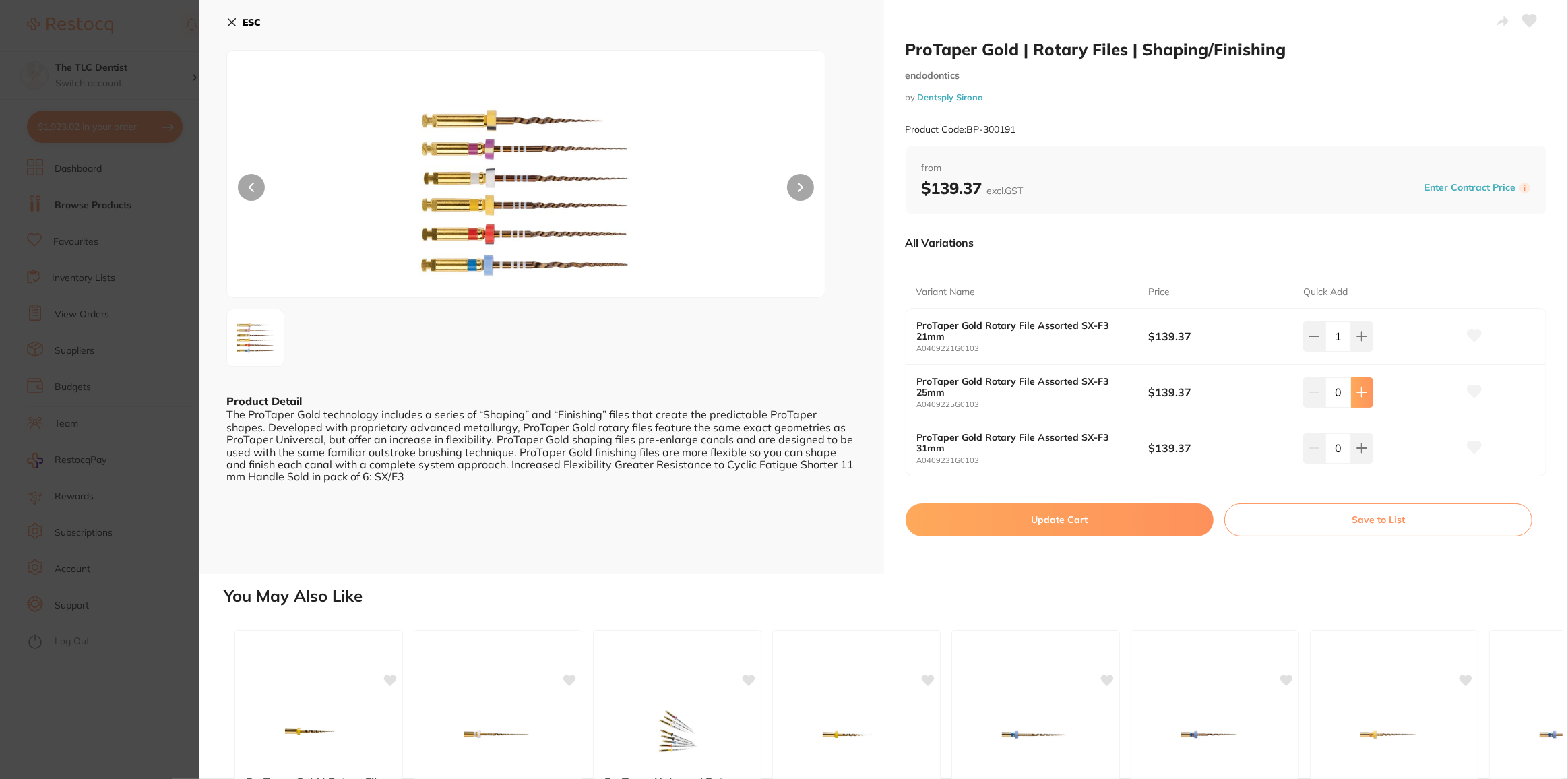
click at [1364, 381] on button at bounding box center [1362, 392] width 23 height 30
type input "1"
click at [1359, 340] on icon at bounding box center [1362, 336] width 11 height 11
type input "2"
click at [1360, 383] on button at bounding box center [1362, 392] width 23 height 30
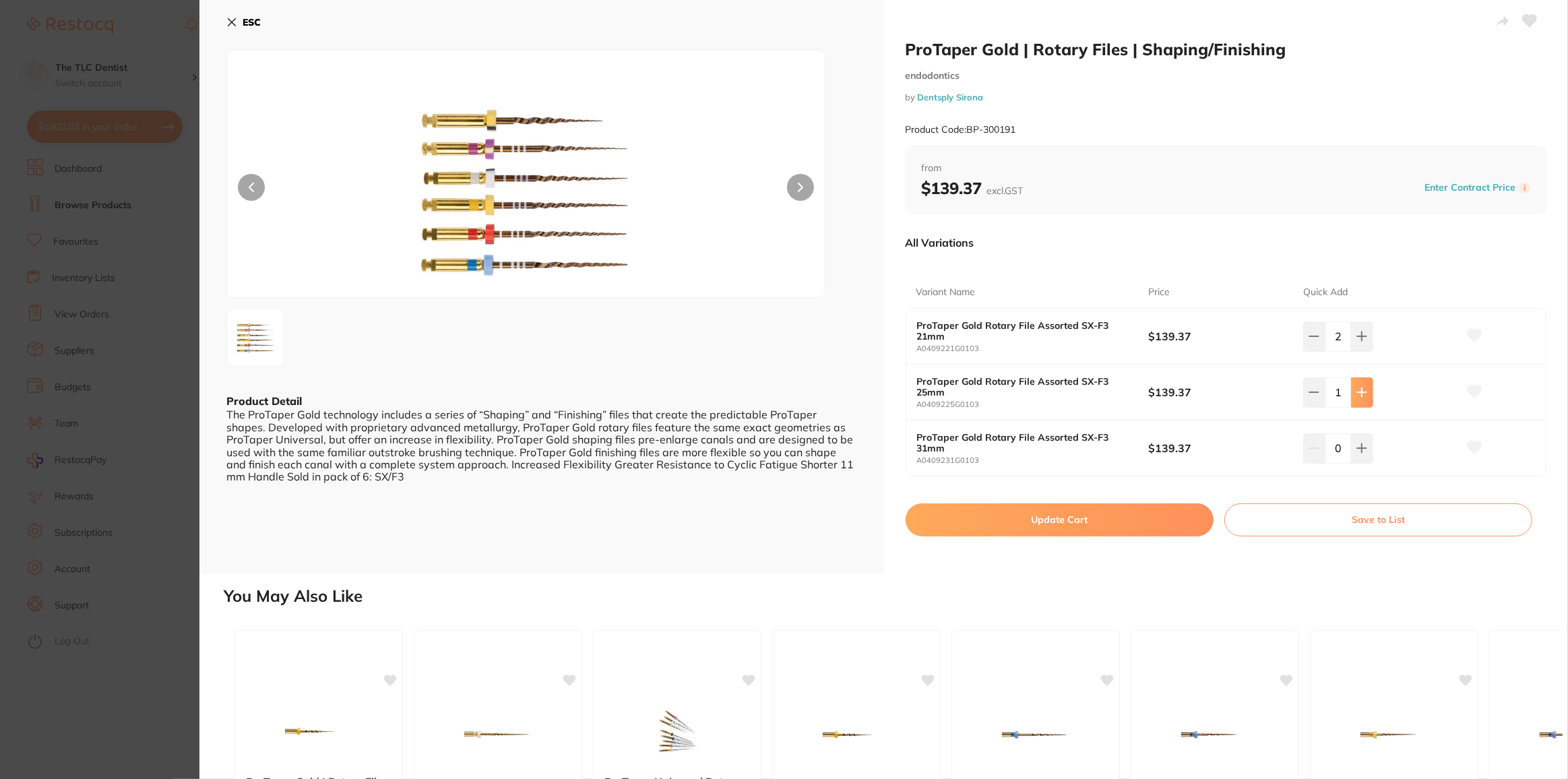
type input "2"
click at [1047, 515] on button "Update Cart" at bounding box center [1060, 520] width 308 height 33
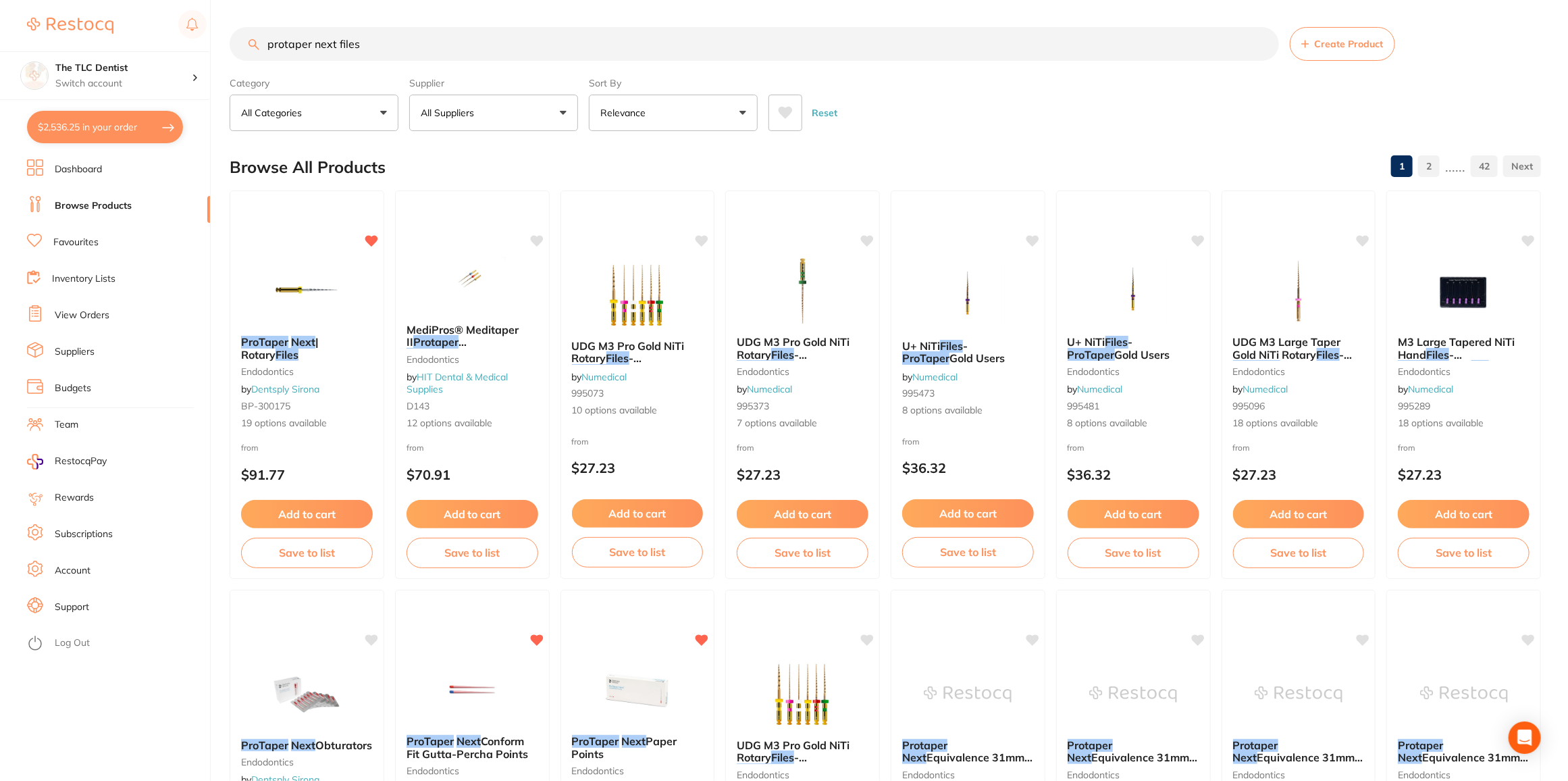
drag, startPoint x: 383, startPoint y: 51, endPoint x: 0, endPoint y: 25, distance: 383.9
click at [0, 25] on div "$2,536.25 The TLC Dentist Switch account The TLC Dentist $2,536.25 in your orde…" at bounding box center [784, 390] width 1568 height 781
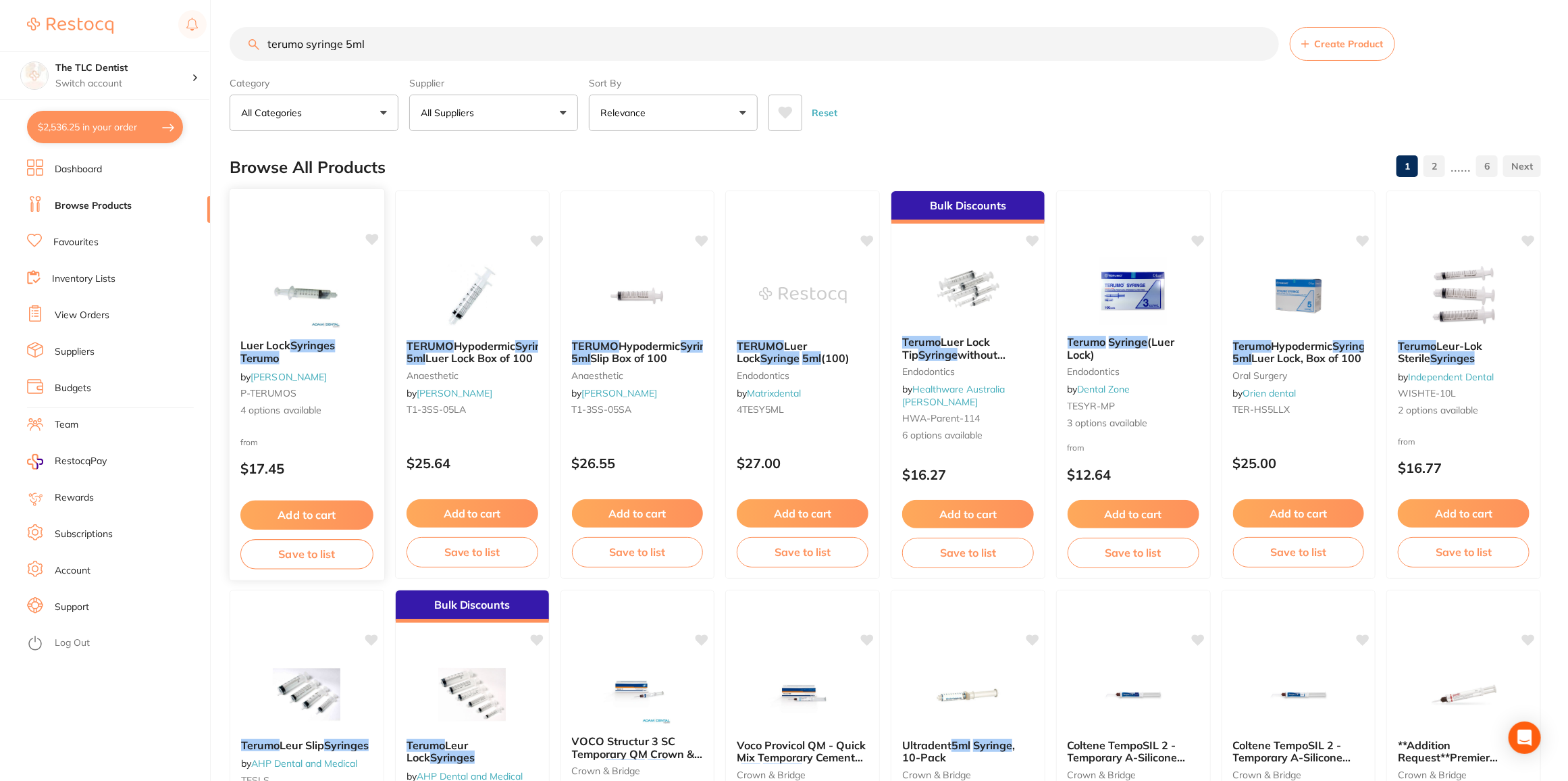
type input "terumo syringe 5ml"
drag, startPoint x: 262, startPoint y: 349, endPoint x: 274, endPoint y: 349, distance: 12.0
click at [262, 349] on span "Luer Lock" at bounding box center [265, 345] width 49 height 14
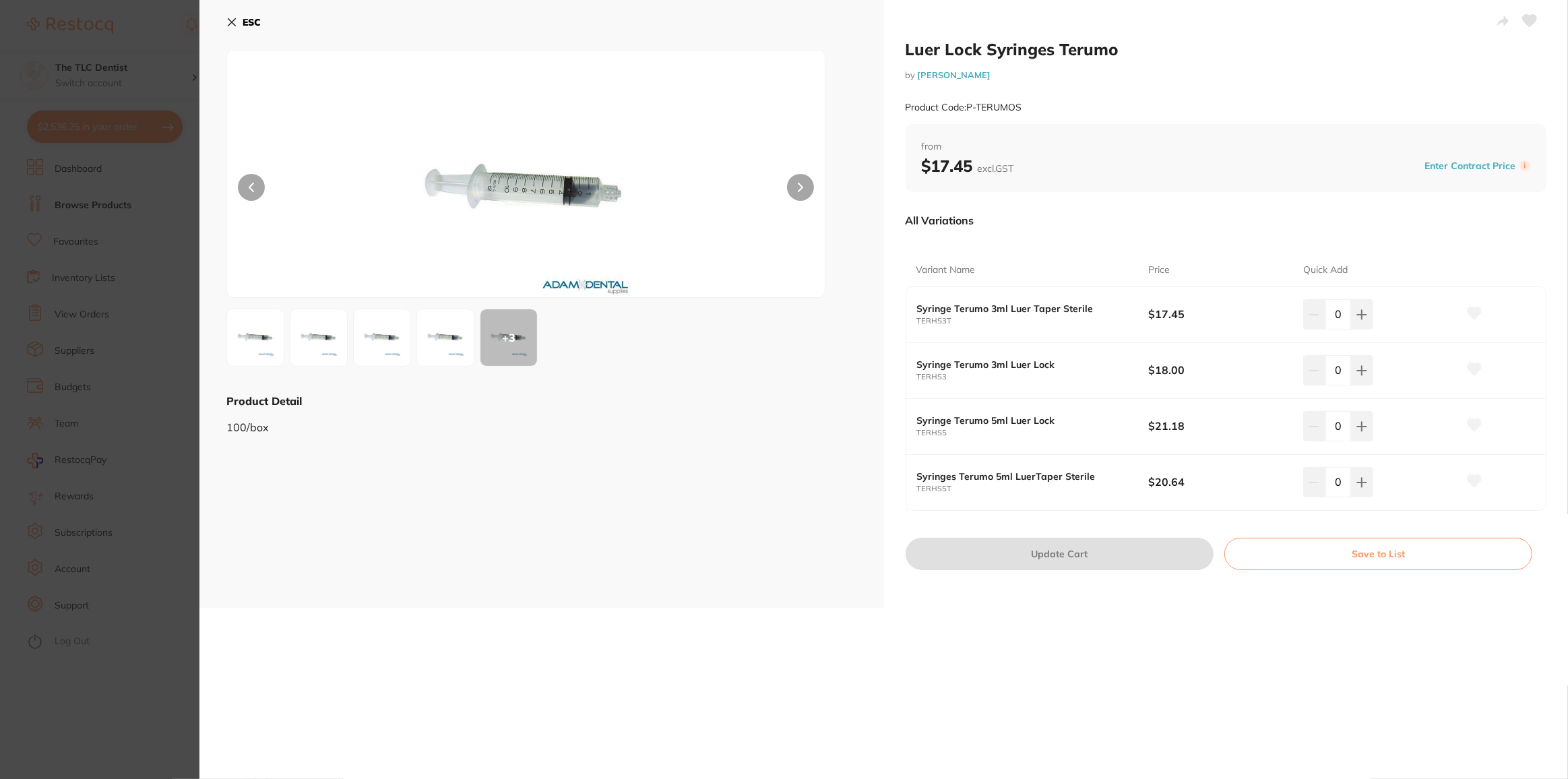
click at [1030, 429] on small "TERHS5" at bounding box center [1033, 433] width 232 height 9
click at [1353, 424] on button at bounding box center [1362, 425] width 23 height 30
type input "1"
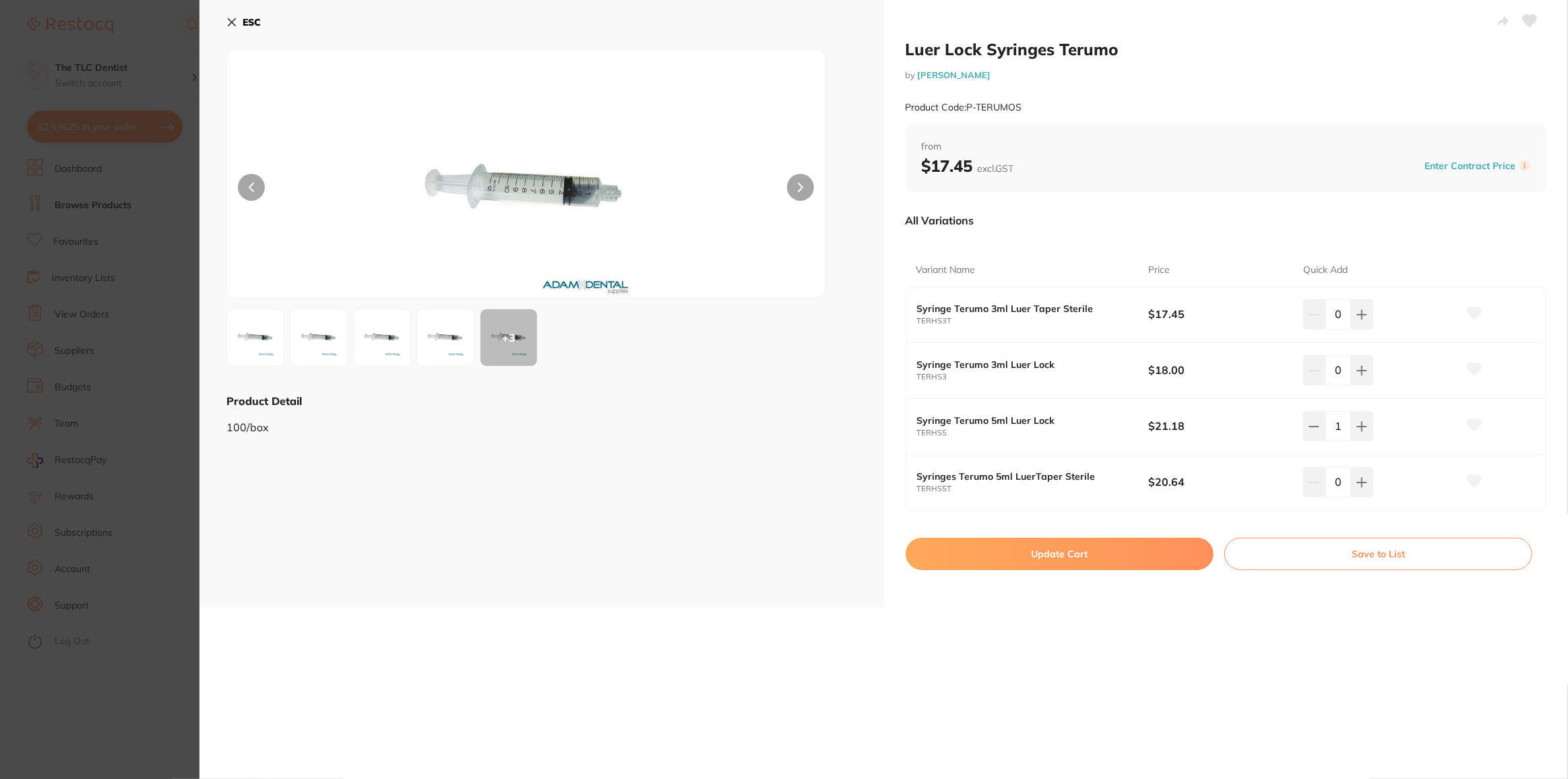
click at [1038, 547] on button "Update Cart" at bounding box center [1060, 554] width 308 height 33
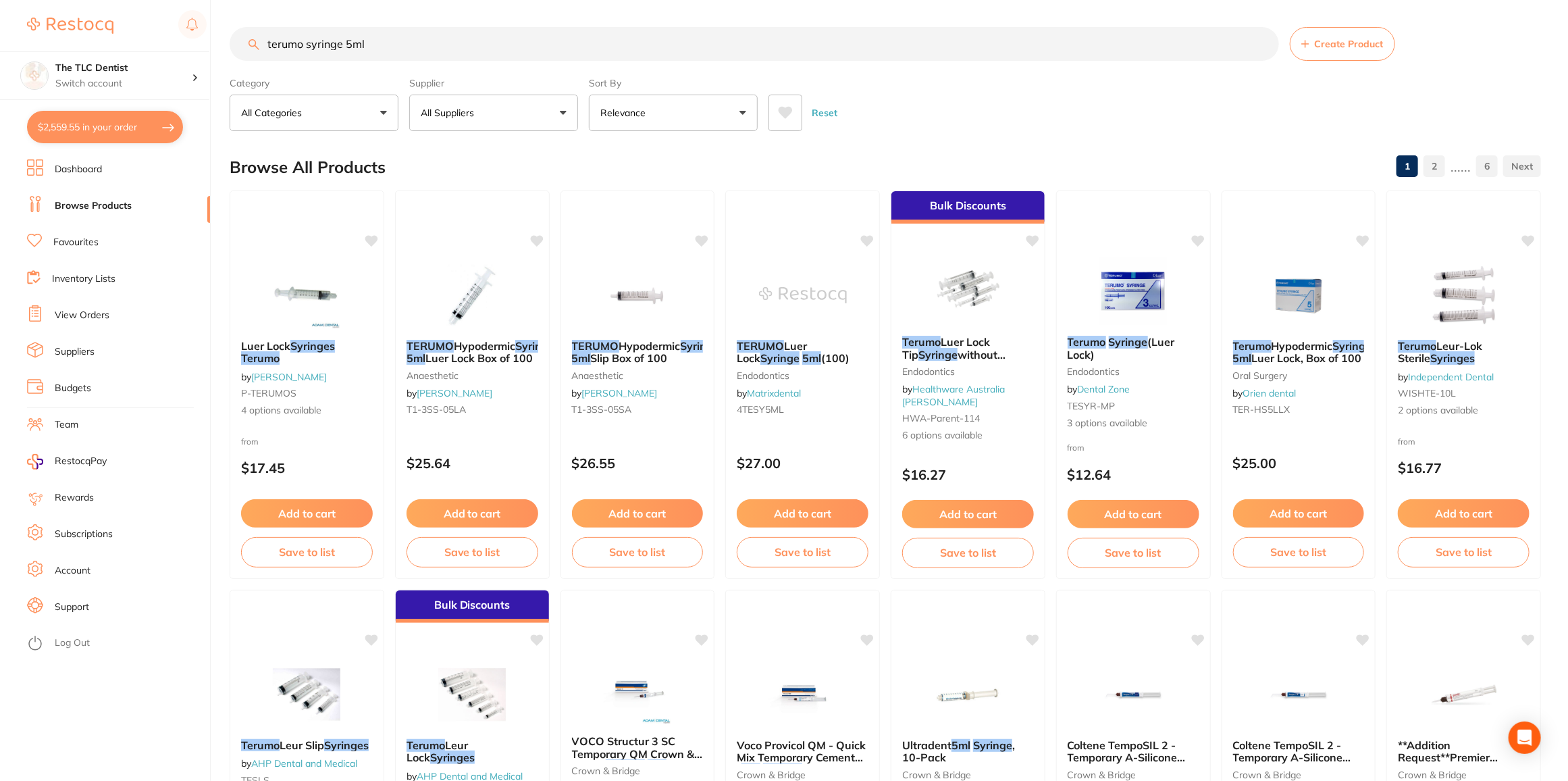
drag, startPoint x: 364, startPoint y: 44, endPoint x: 65, endPoint y: 15, distance: 300.4
click at [65, 15] on div "$2,559.55 The TLC Dentist Switch account The TLC Dentist $2,559.55 in your orde…" at bounding box center [784, 390] width 1568 height 781
type input "odontopaste"
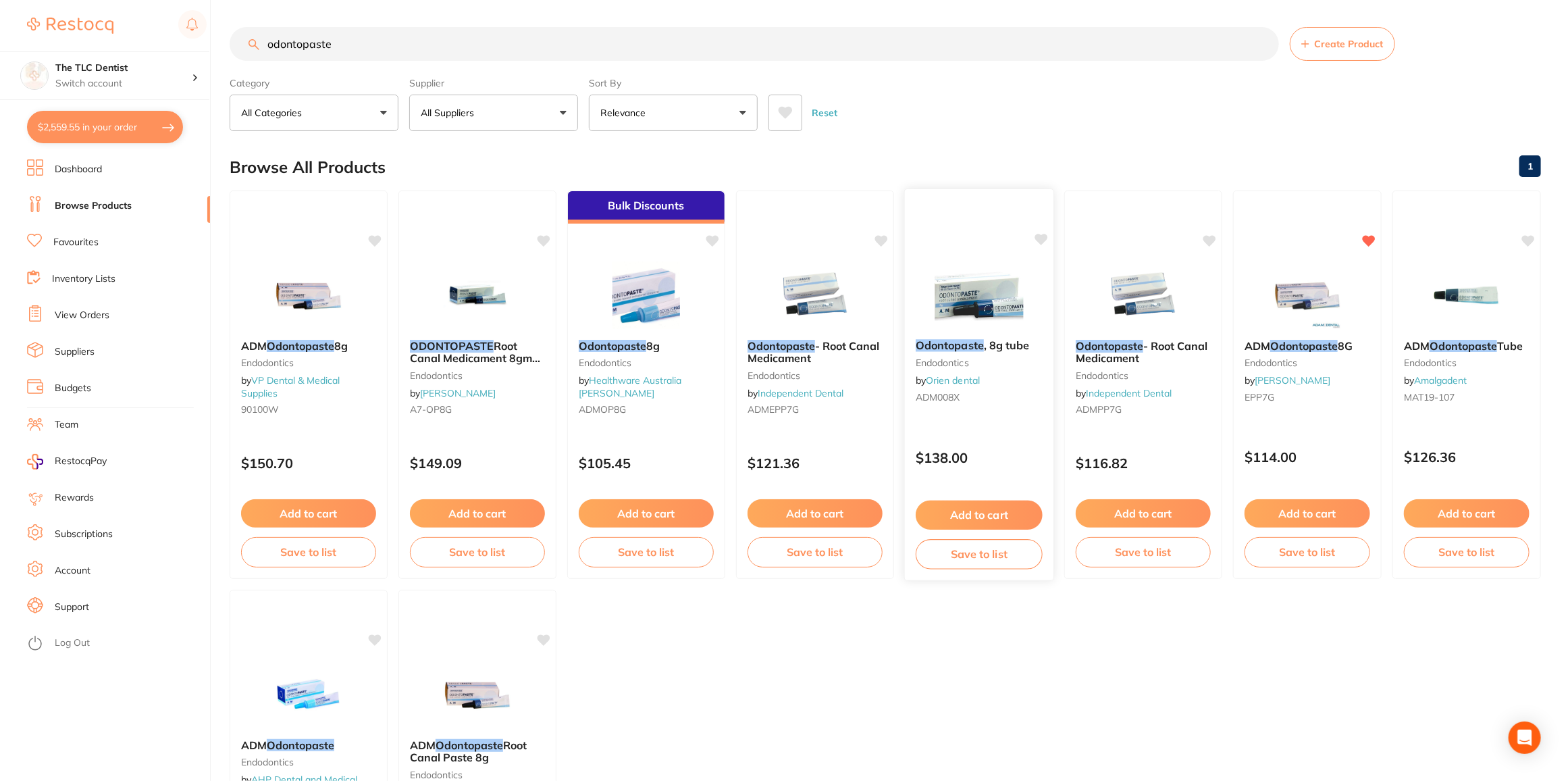
click at [1015, 507] on button "Add to cart" at bounding box center [980, 516] width 127 height 29
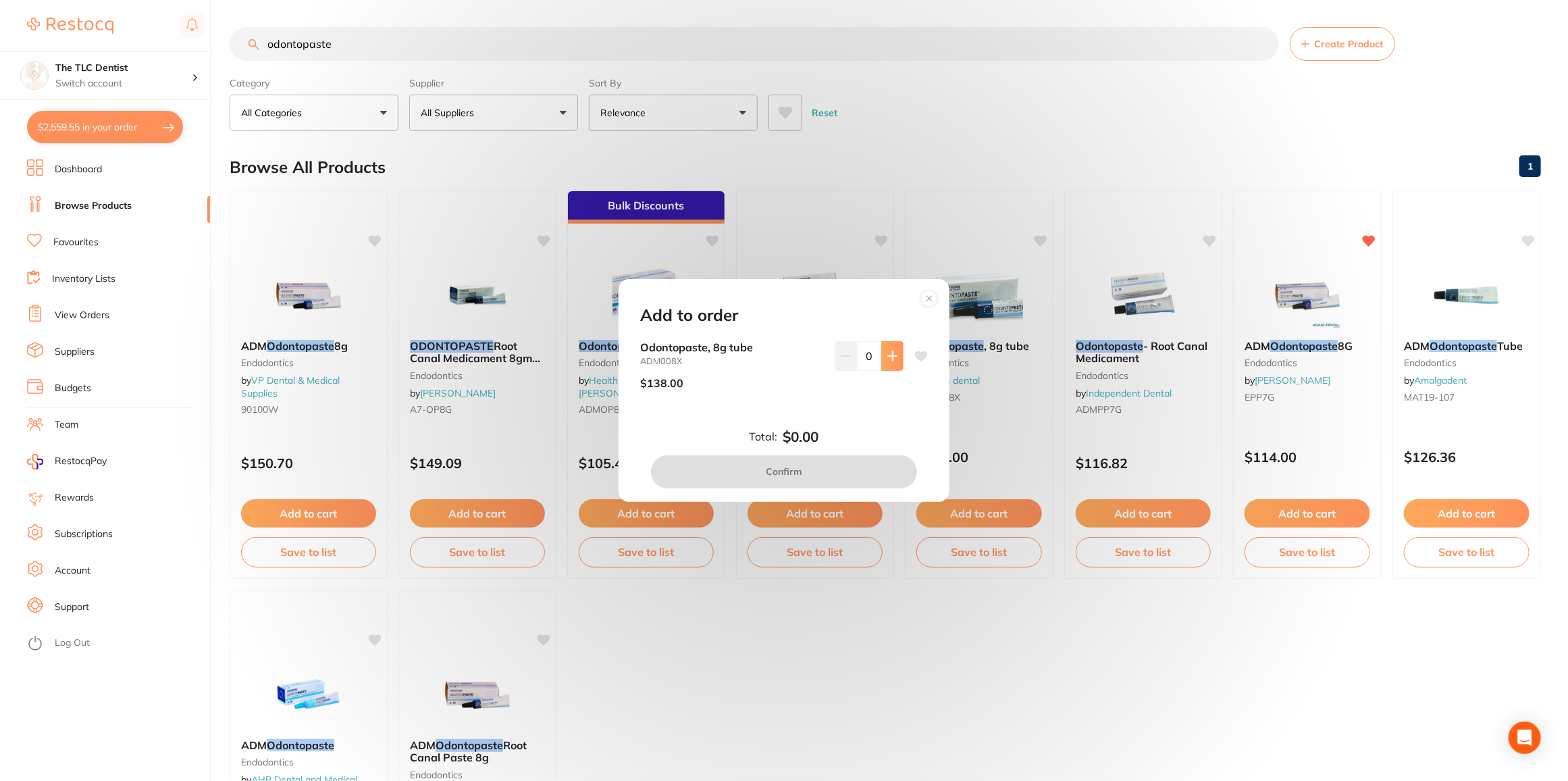
click at [887, 357] on icon at bounding box center [893, 356] width 11 height 11
type input "1"
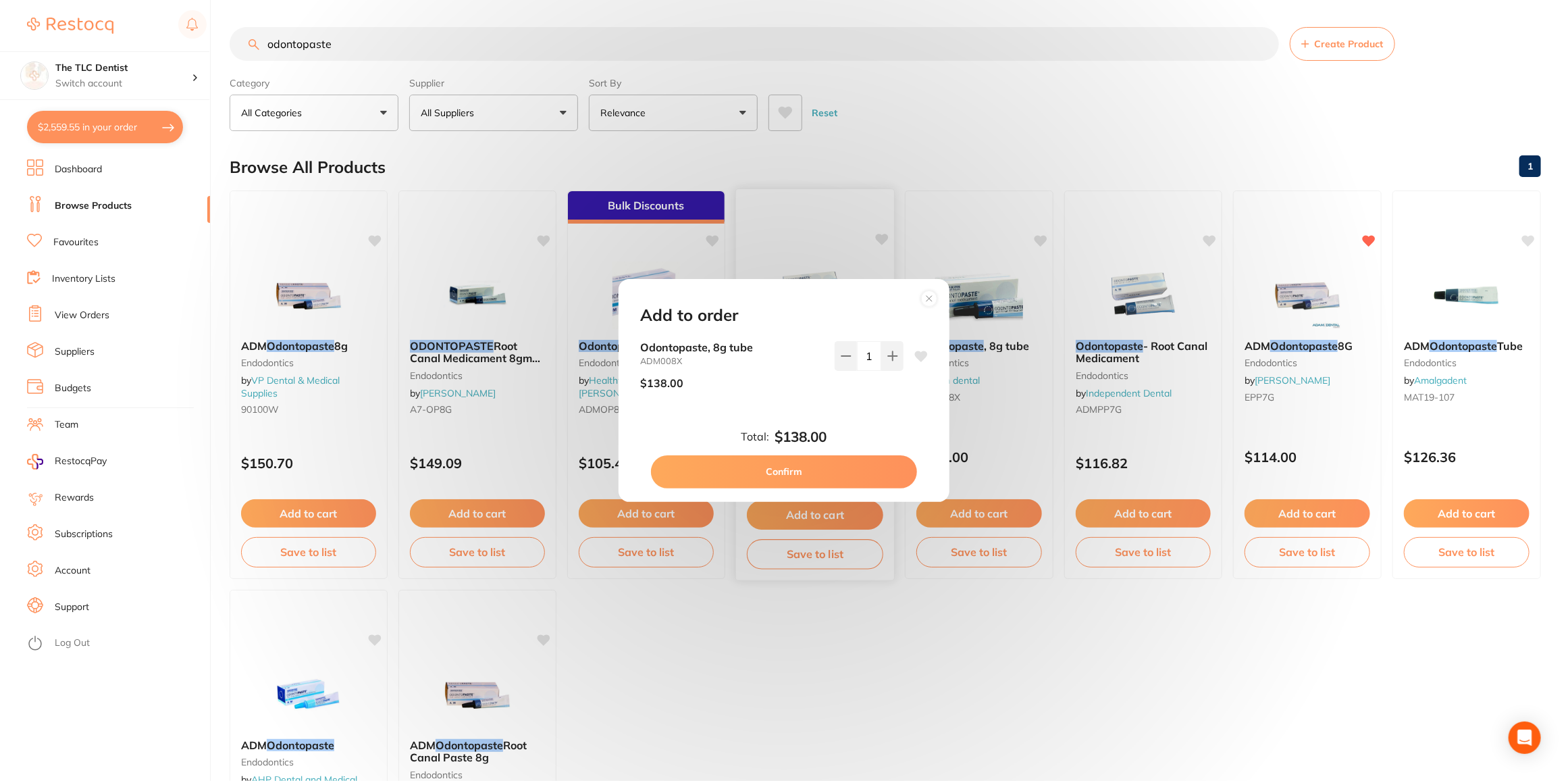
click at [800, 471] on button "Confirm" at bounding box center [784, 472] width 266 height 33
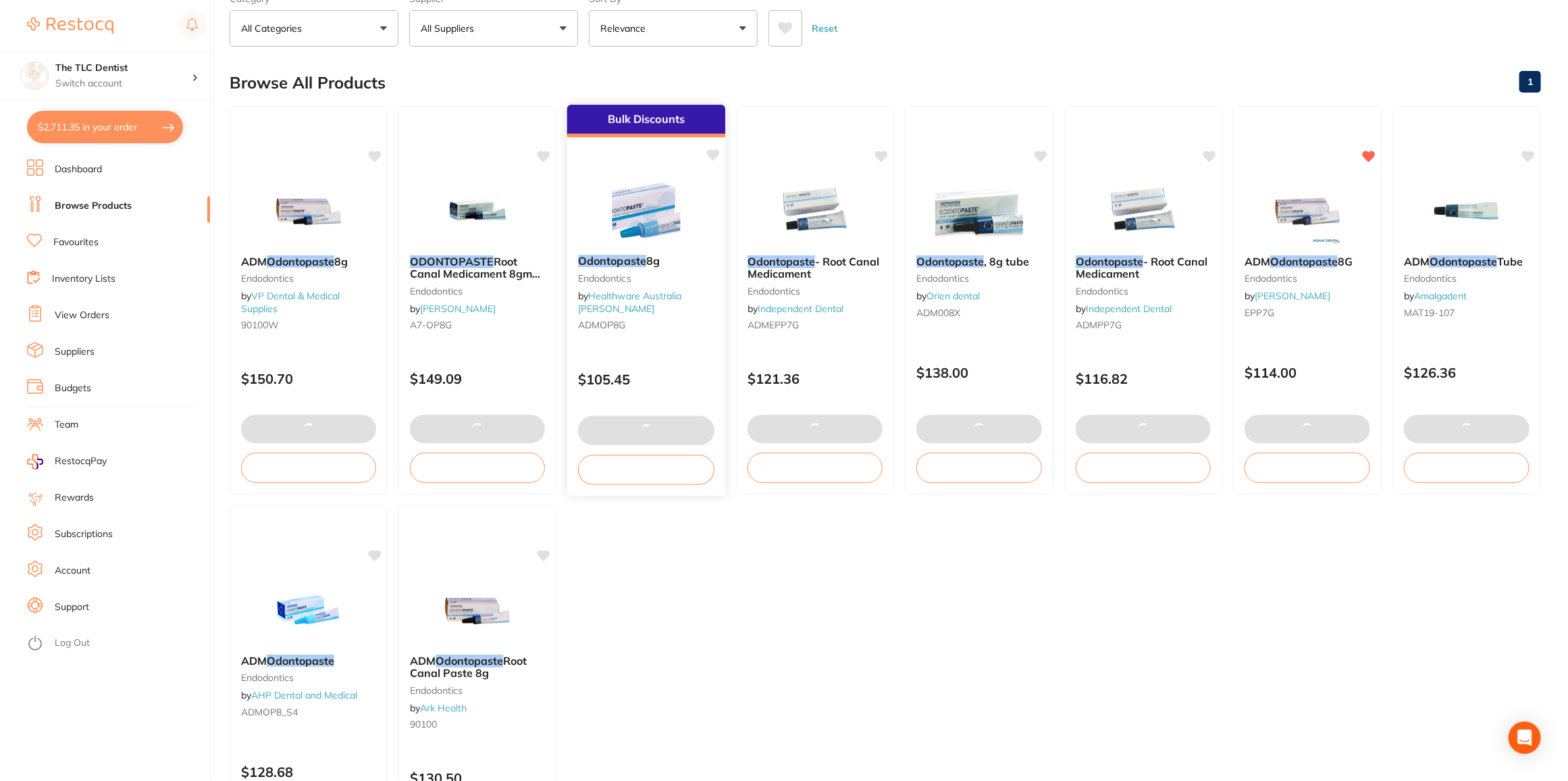
scroll to position [184, 0]
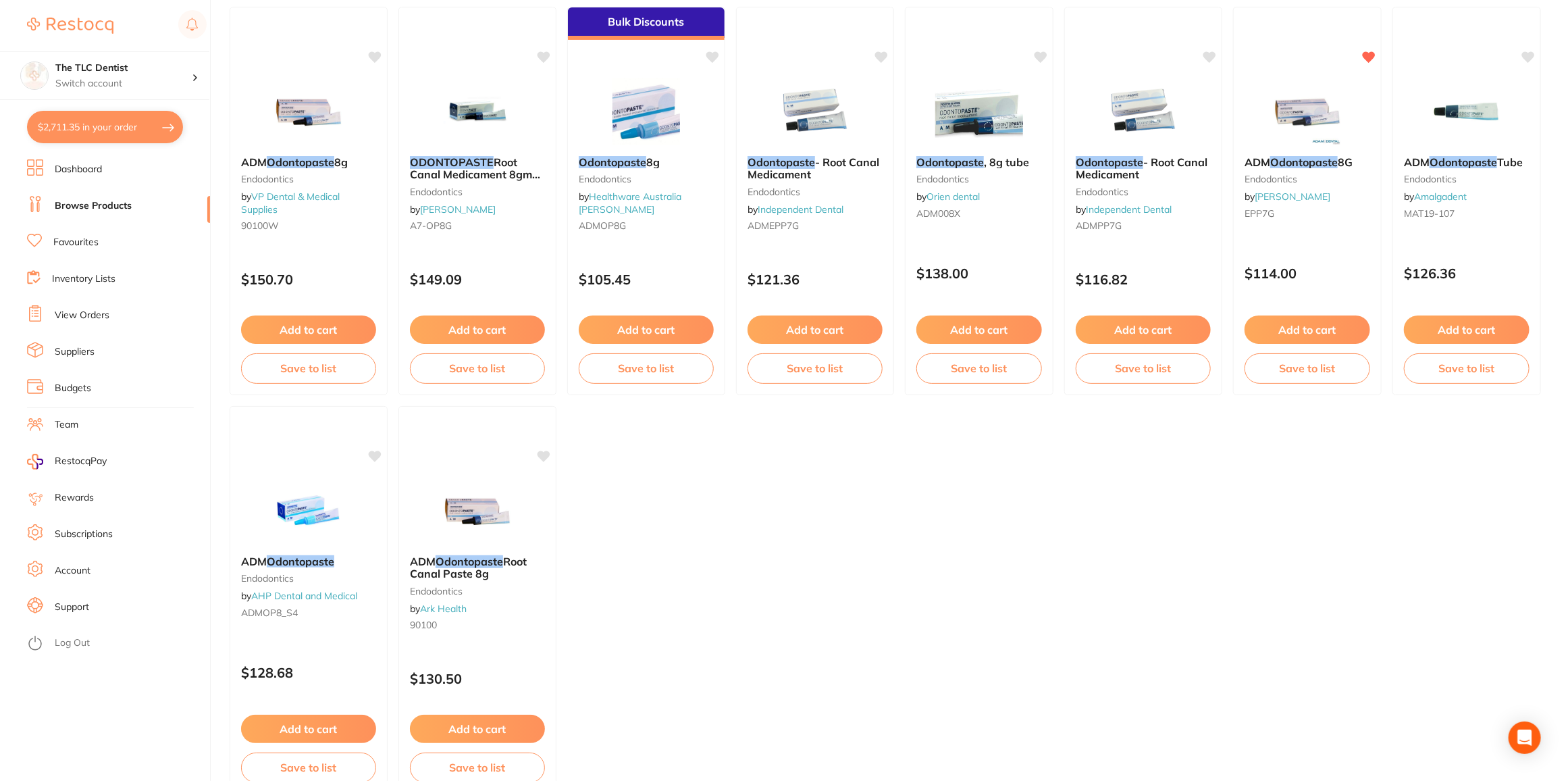
click at [92, 129] on button "$2,711.35 in your order" at bounding box center [105, 127] width 156 height 33
checkbox input "true"
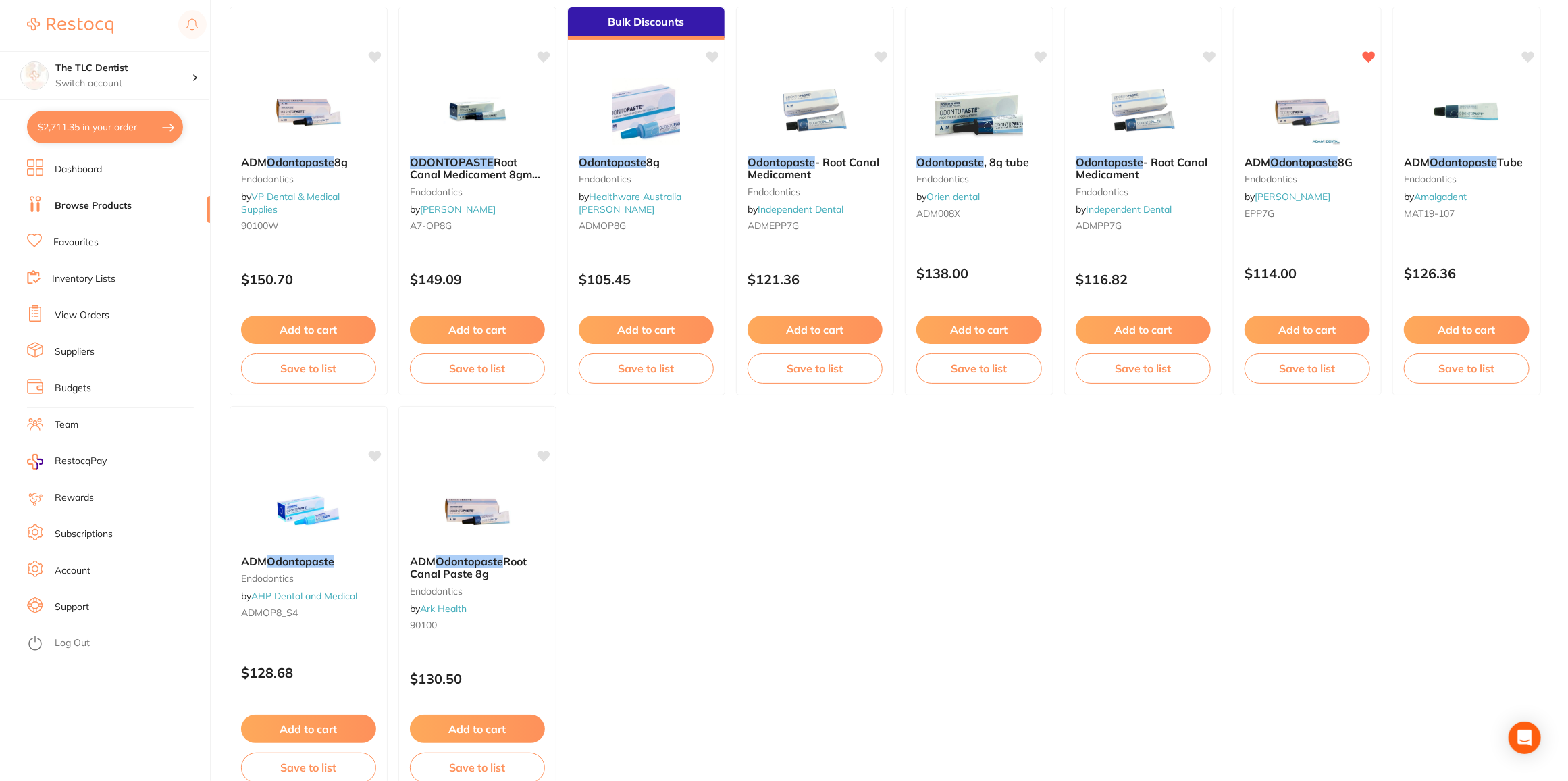
checkbox input "true"
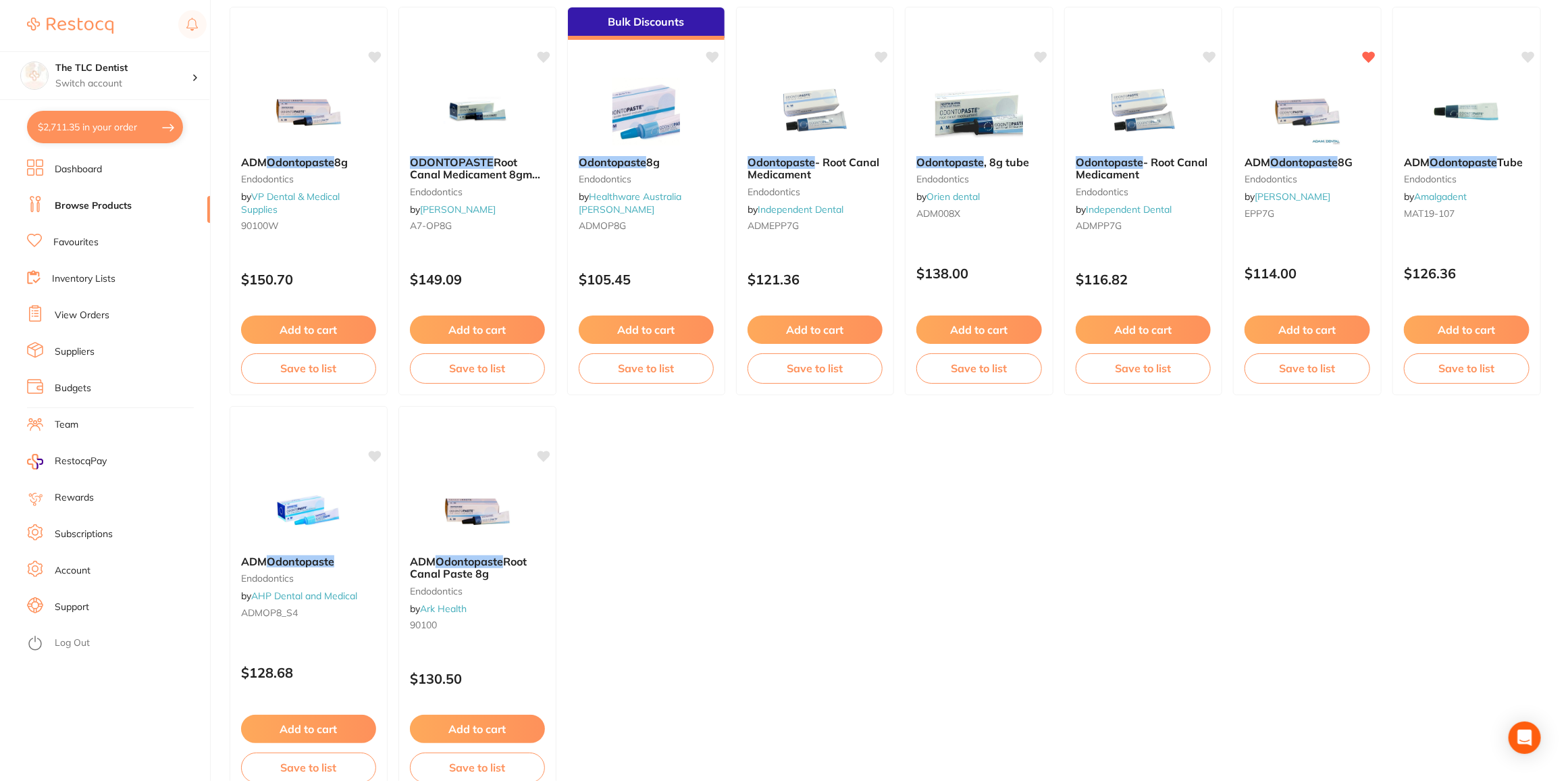
checkbox input "true"
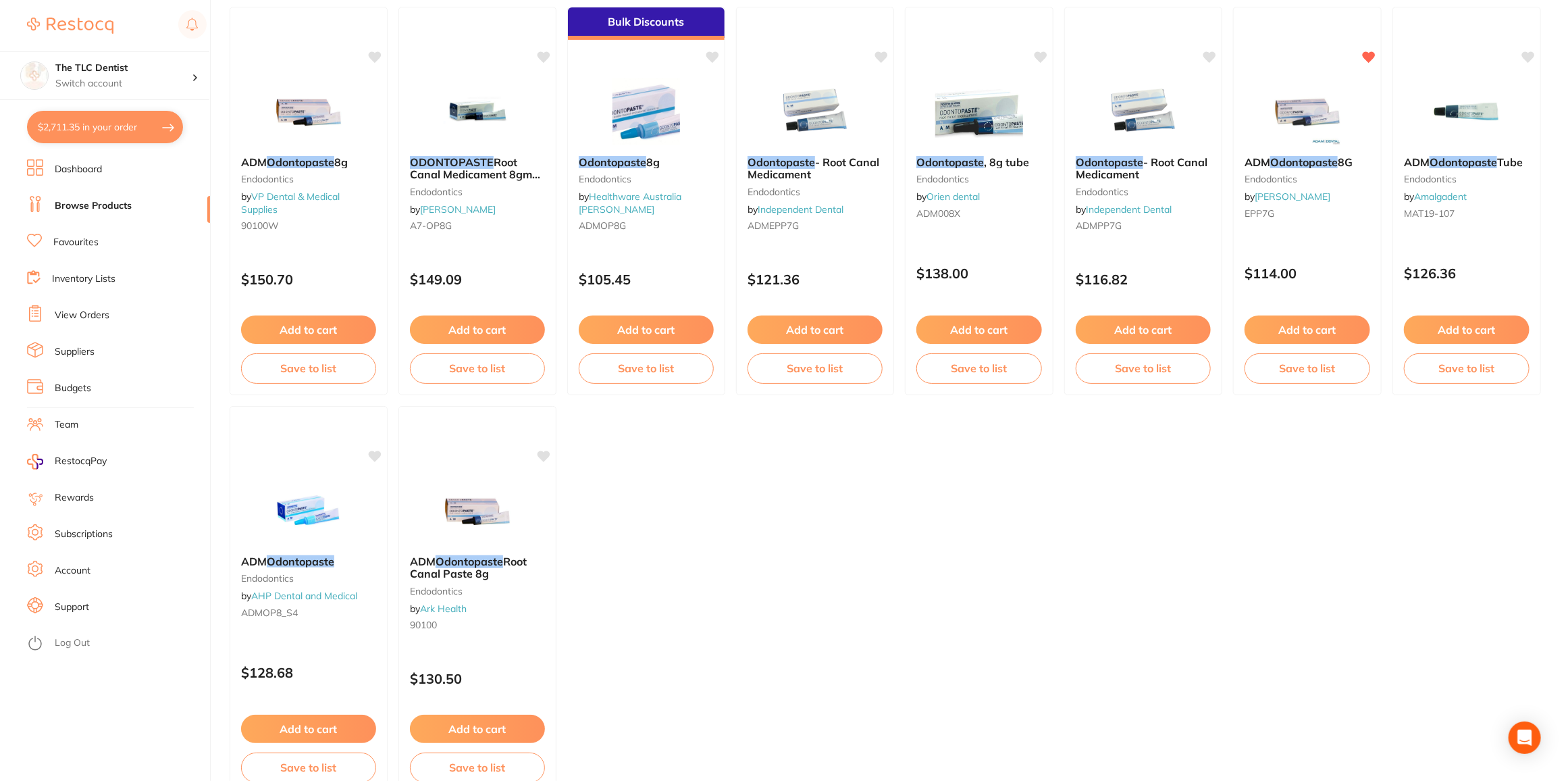
checkbox input "true"
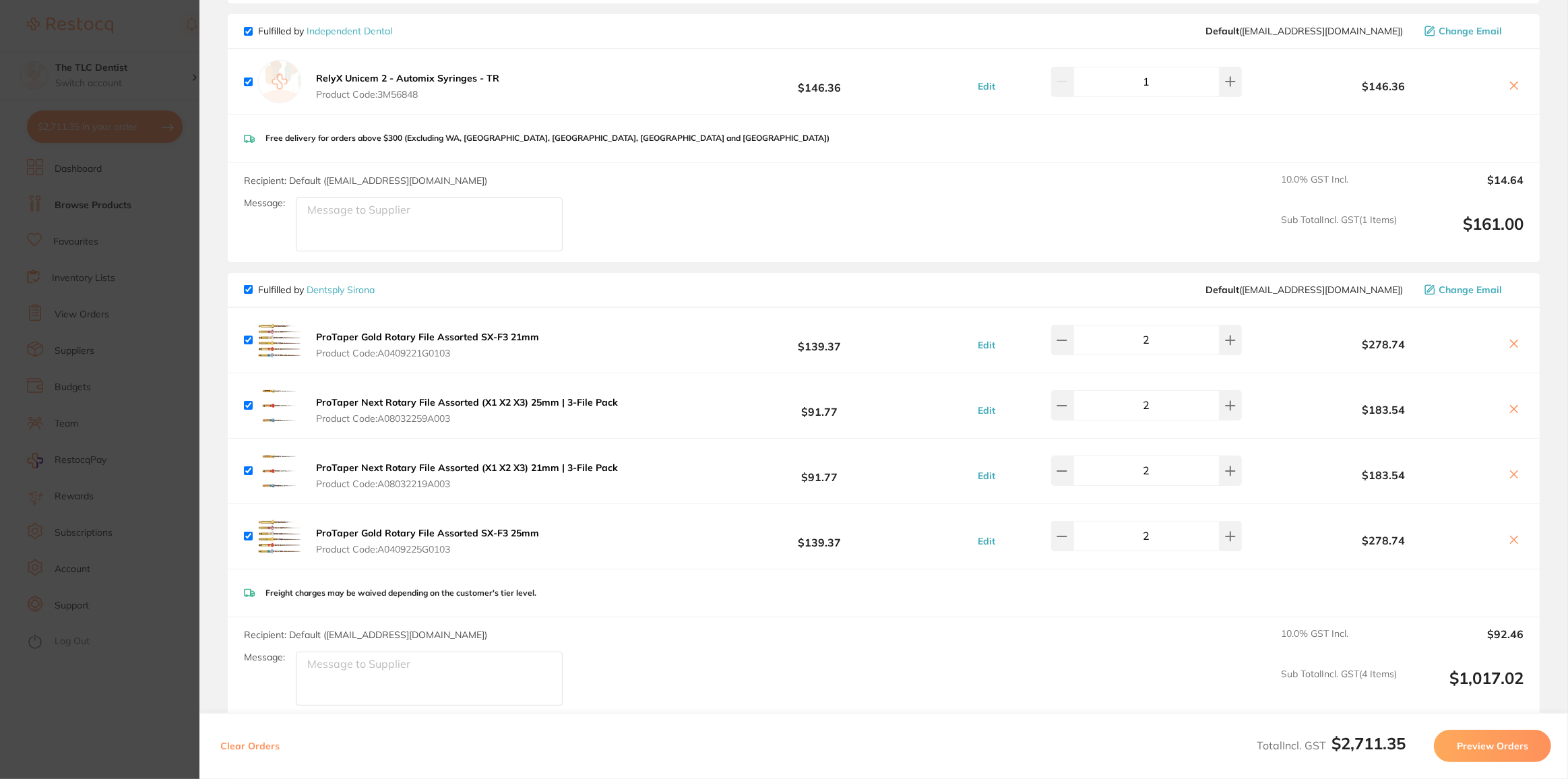
scroll to position [1866, 0]
click at [1067, 400] on icon at bounding box center [1062, 405] width 11 height 11
type input "1"
click at [1070, 455] on button at bounding box center [1062, 470] width 23 height 30
type input "1"
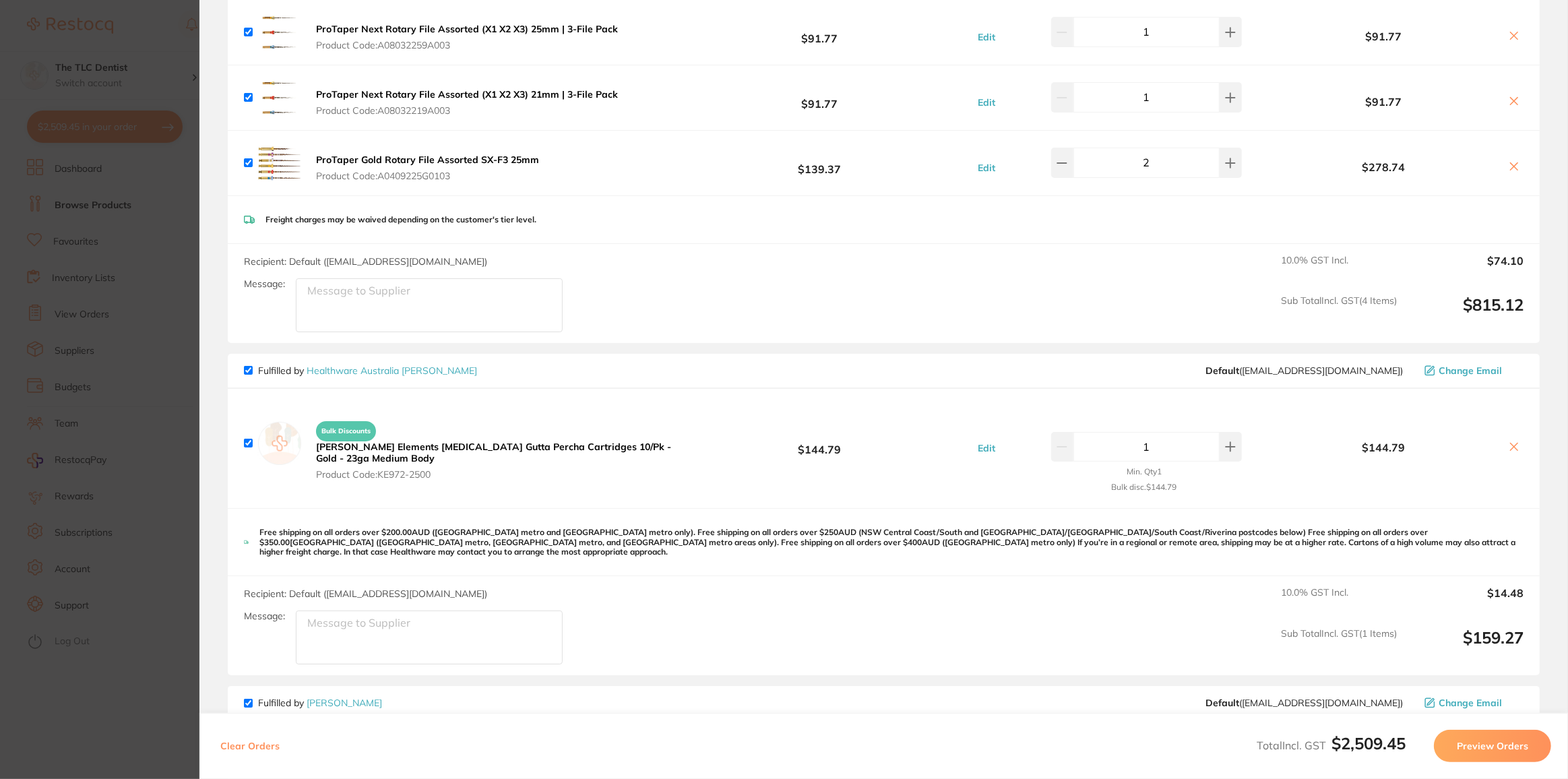
scroll to position [2327, 0]
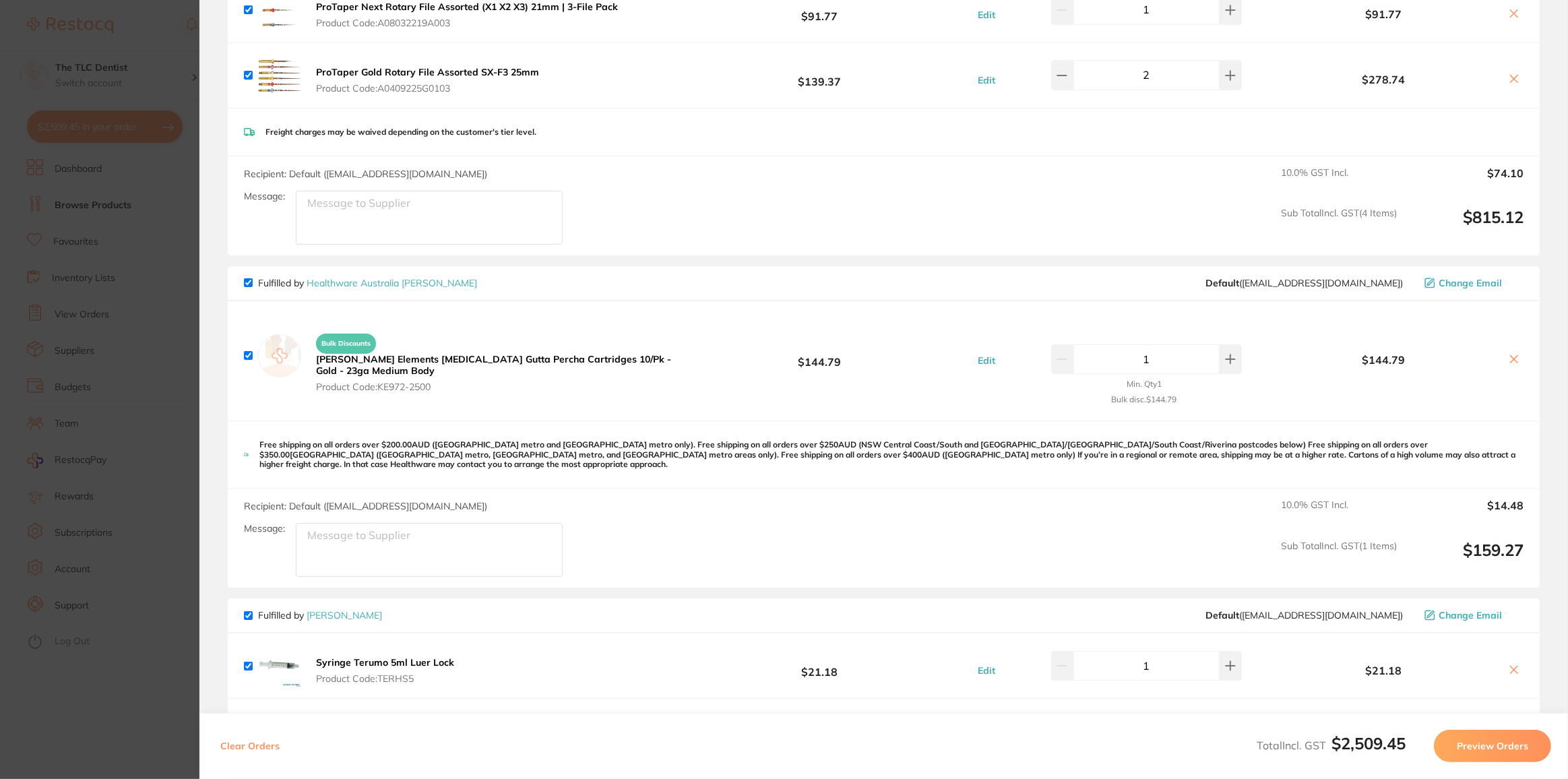
drag, startPoint x: 80, startPoint y: 686, endPoint x: 134, endPoint y: 512, distance: 182.2
click at [80, 685] on section "Update RRP Set your pre negotiated price for this item. Item Agreed RRP (excl. …" at bounding box center [784, 389] width 1568 height 779
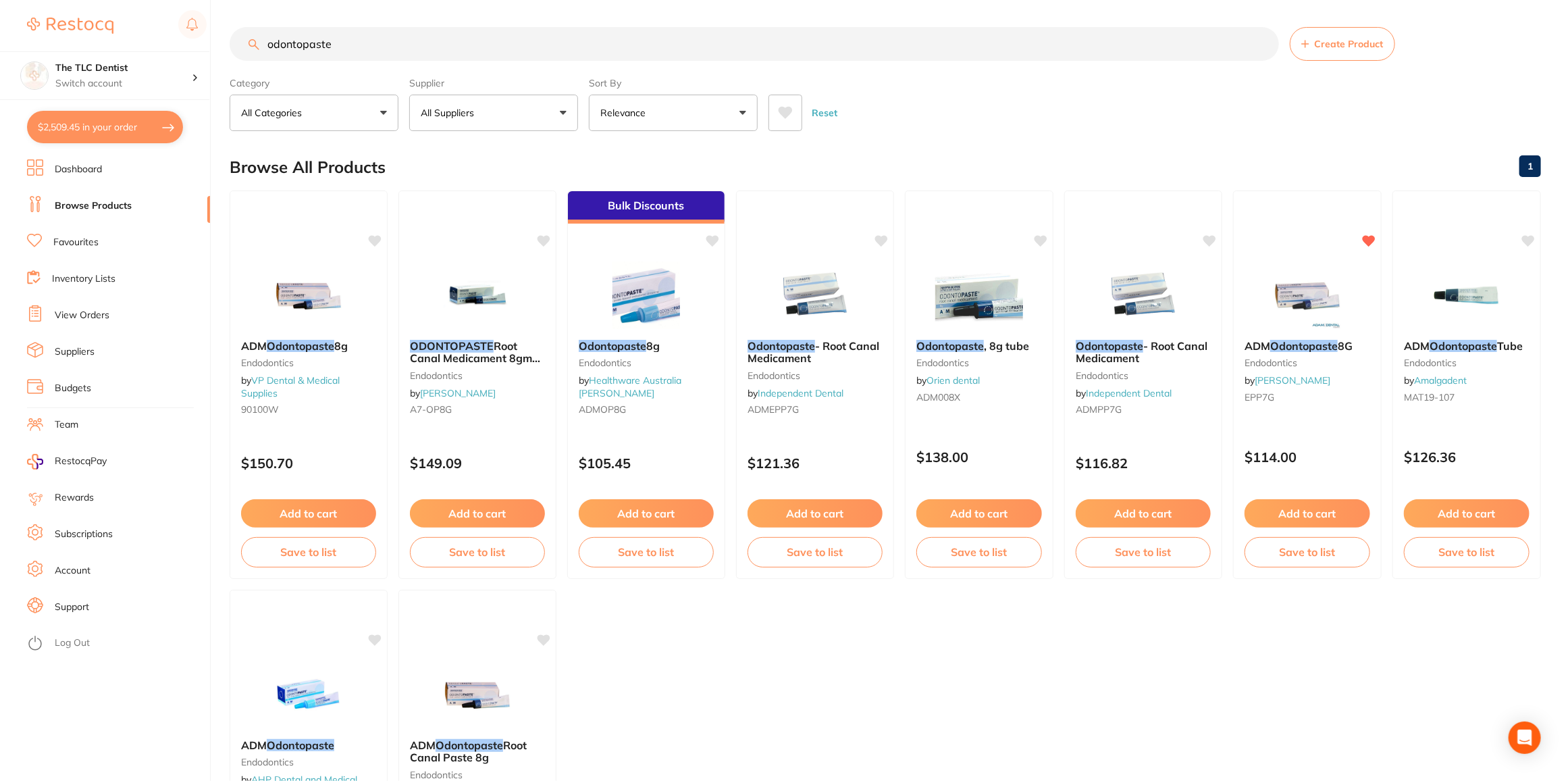
scroll to position [0, 0]
drag, startPoint x: 344, startPoint y: 47, endPoint x: 130, endPoint y: 23, distance: 215.3
click at [127, 25] on div "$2,509.45 The TLC Dentist Switch account The TLC Dentist $2,509.45 in your orde…" at bounding box center [784, 390] width 1568 height 781
type input "yellow football bur"
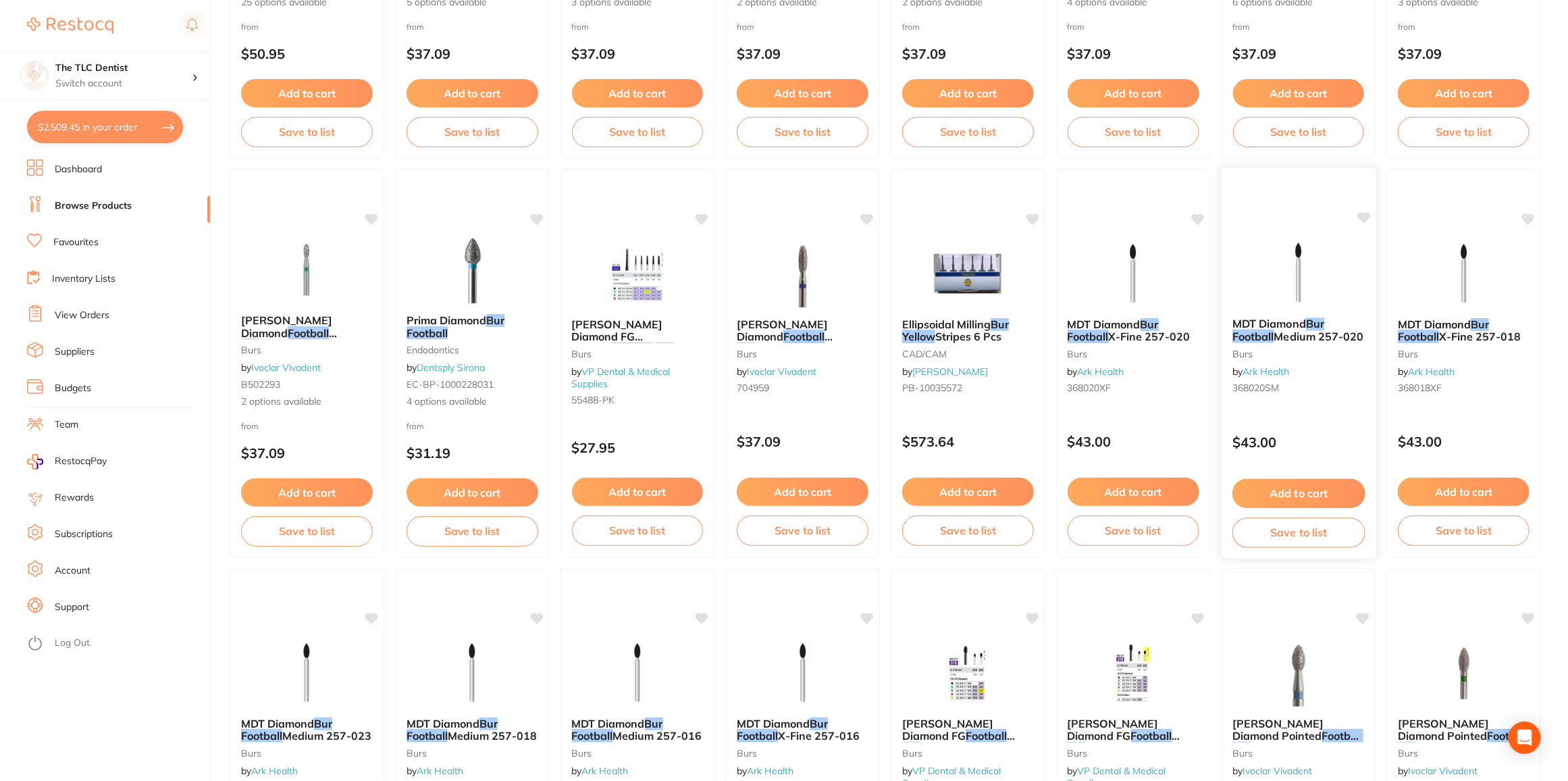
scroll to position [605, 0]
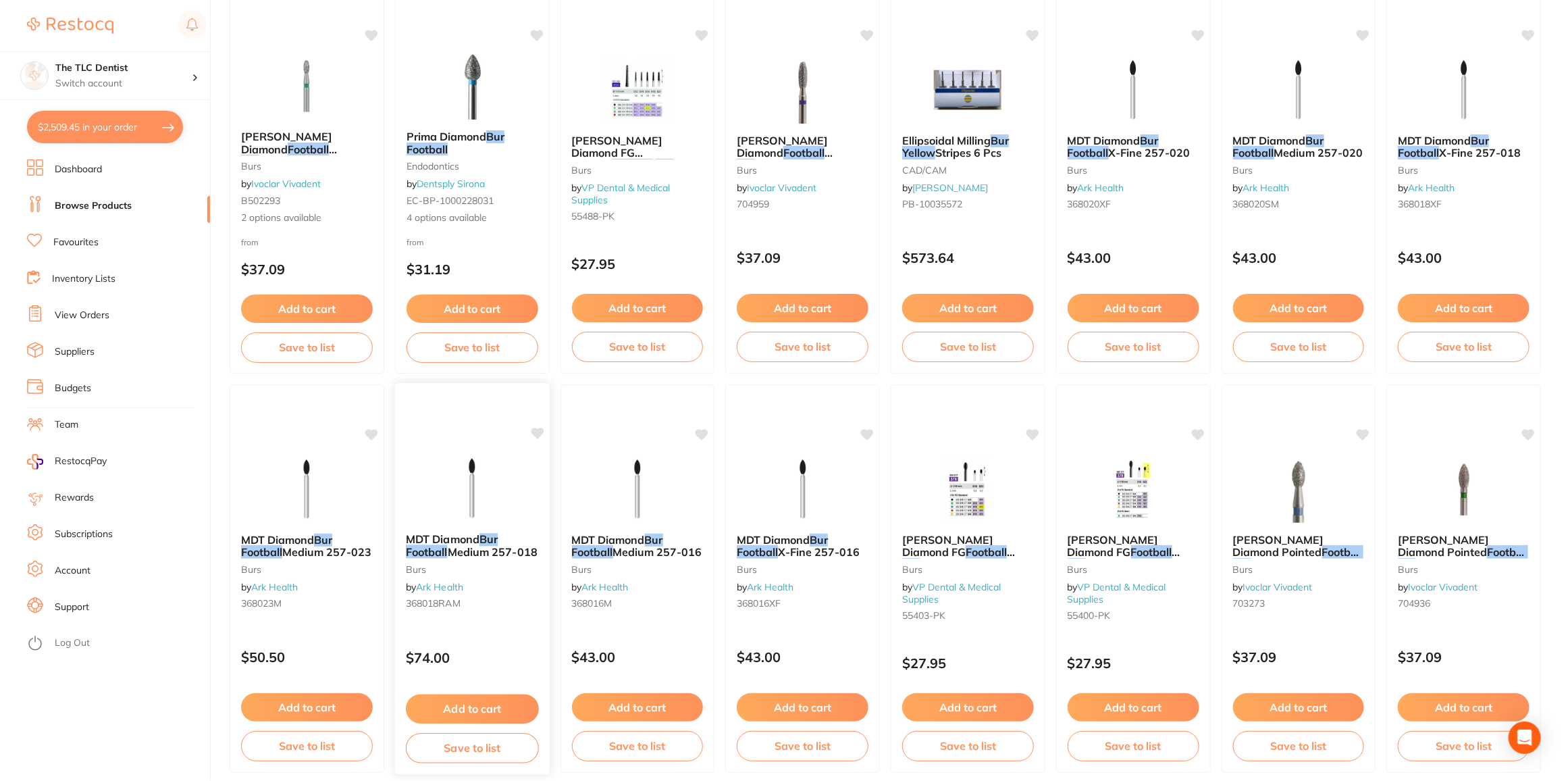
click at [445, 538] on span "MDT Diamond" at bounding box center [443, 538] width 74 height 14
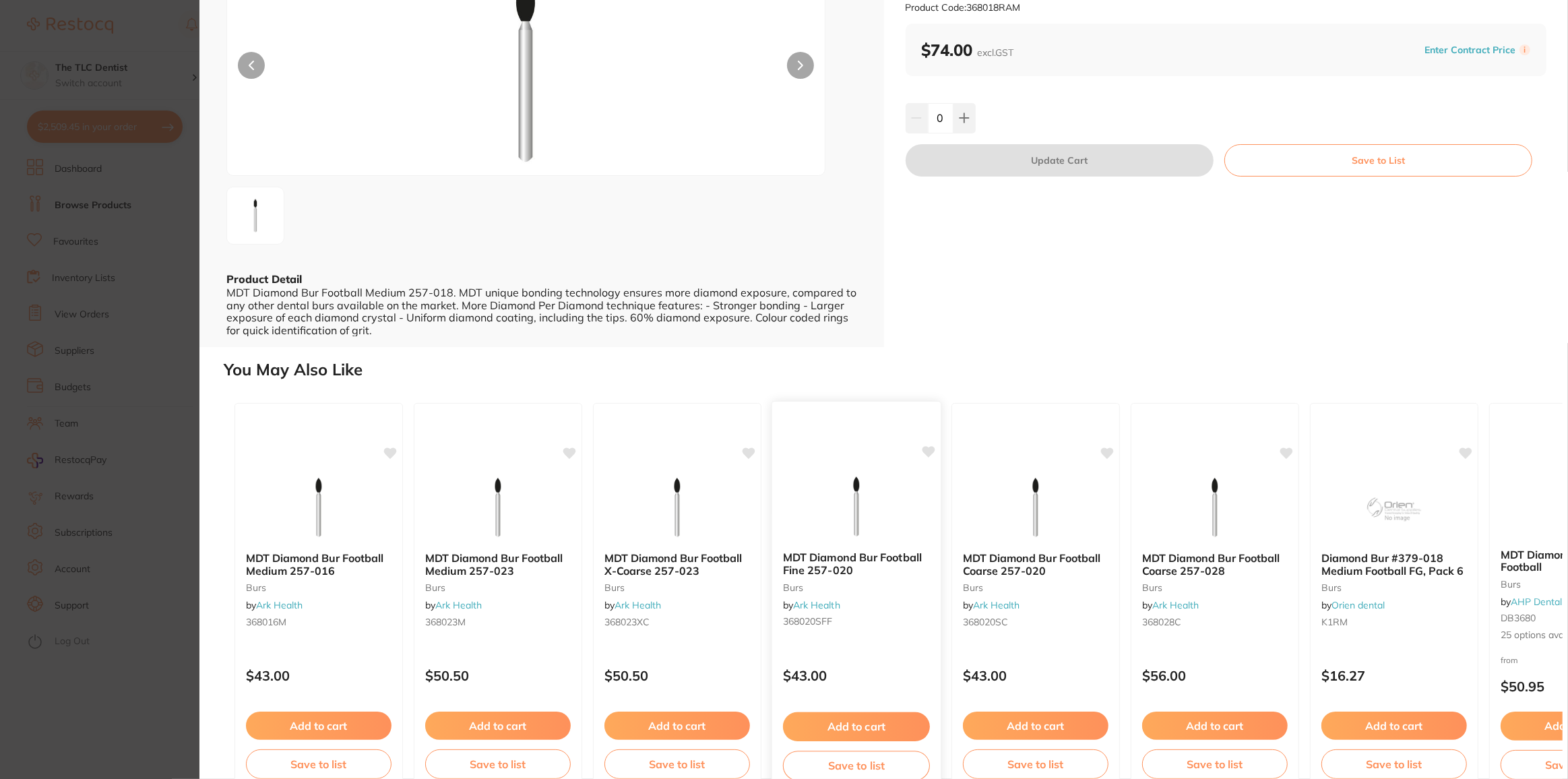
scroll to position [150, 0]
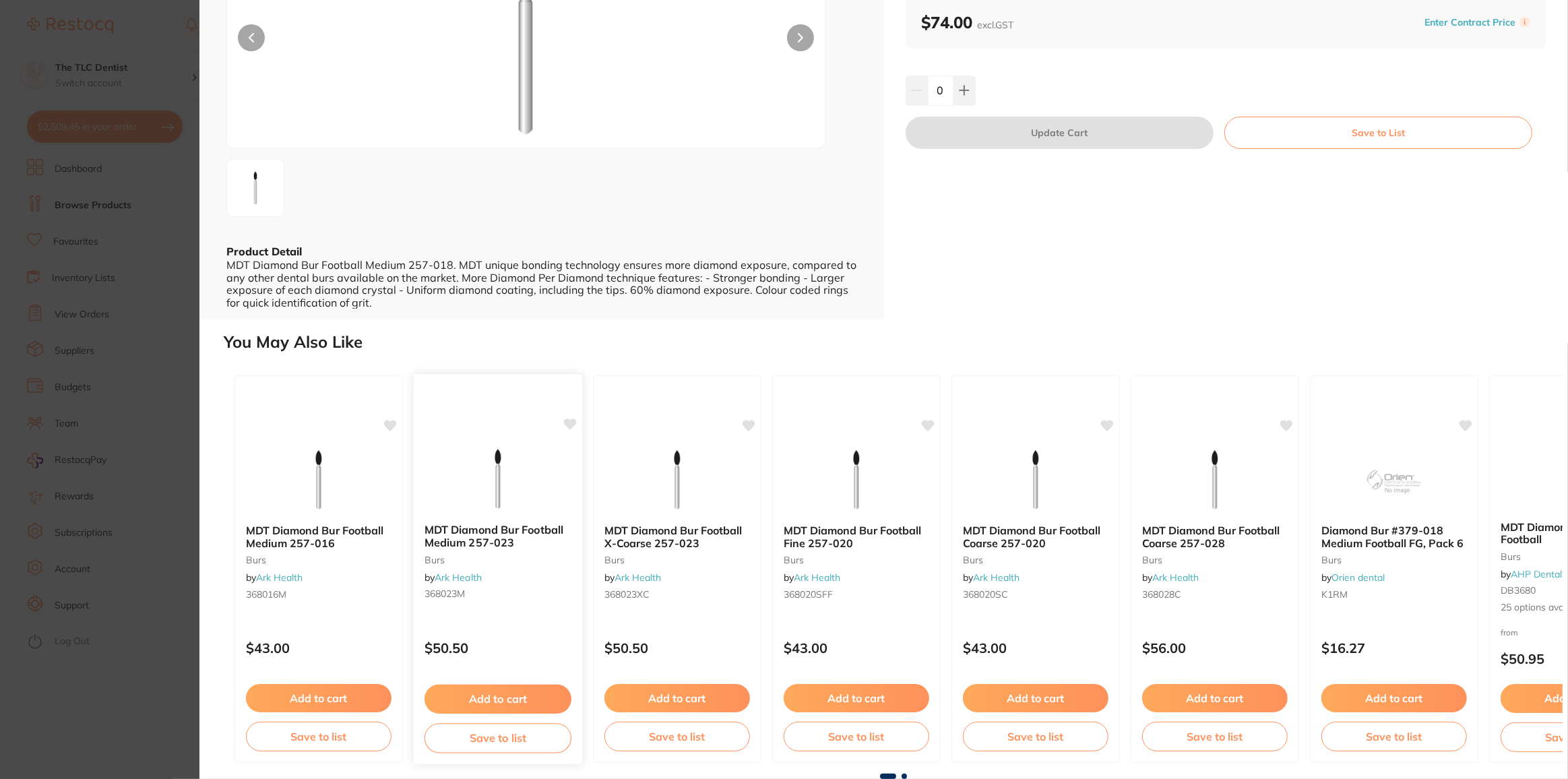
click at [499, 701] on button "Add to cart" at bounding box center [498, 699] width 147 height 29
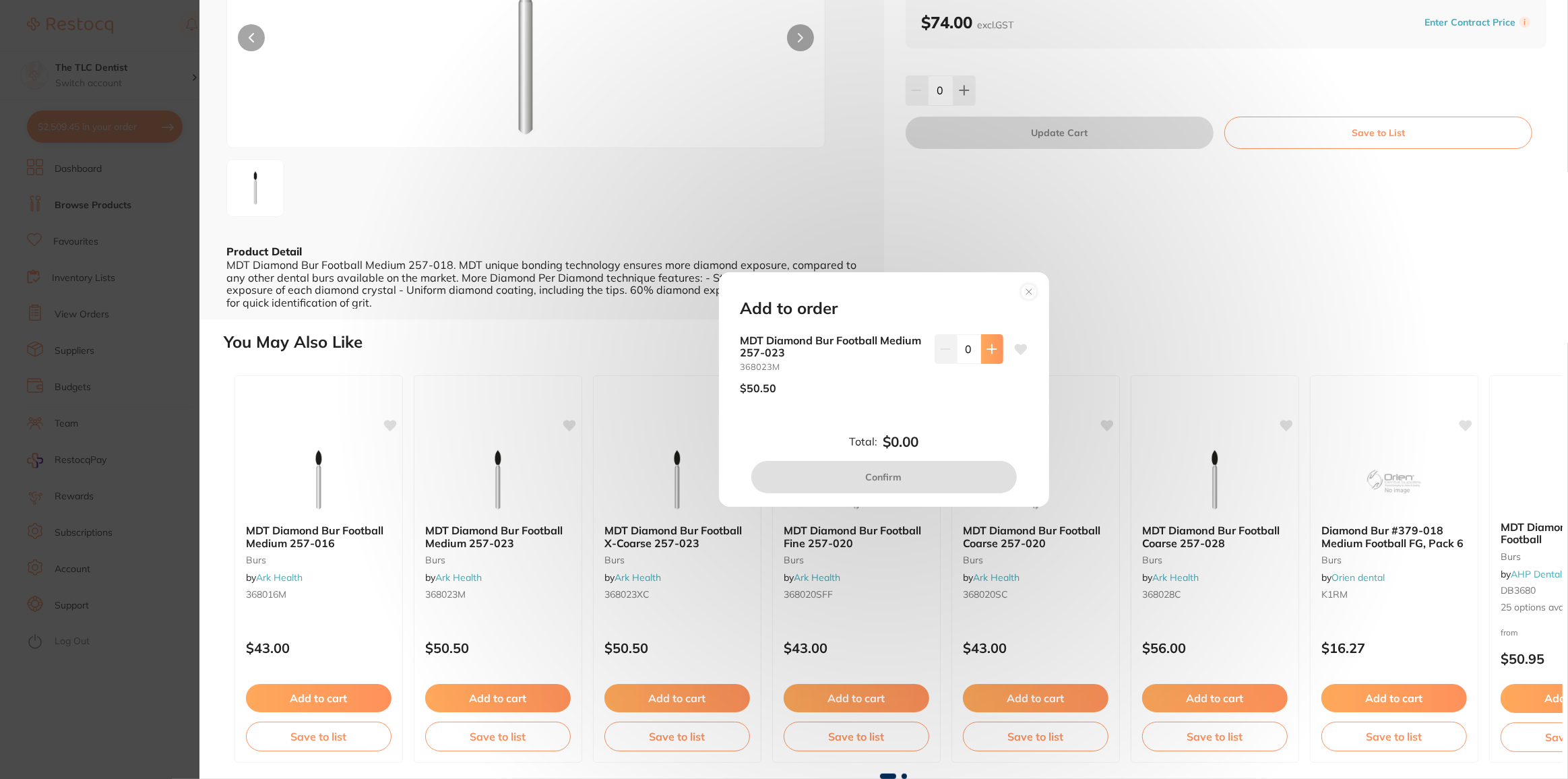
click at [989, 349] on icon at bounding box center [992, 349] width 9 height 9
type input "1"
click at [887, 477] on button "Confirm" at bounding box center [883, 477] width 266 height 33
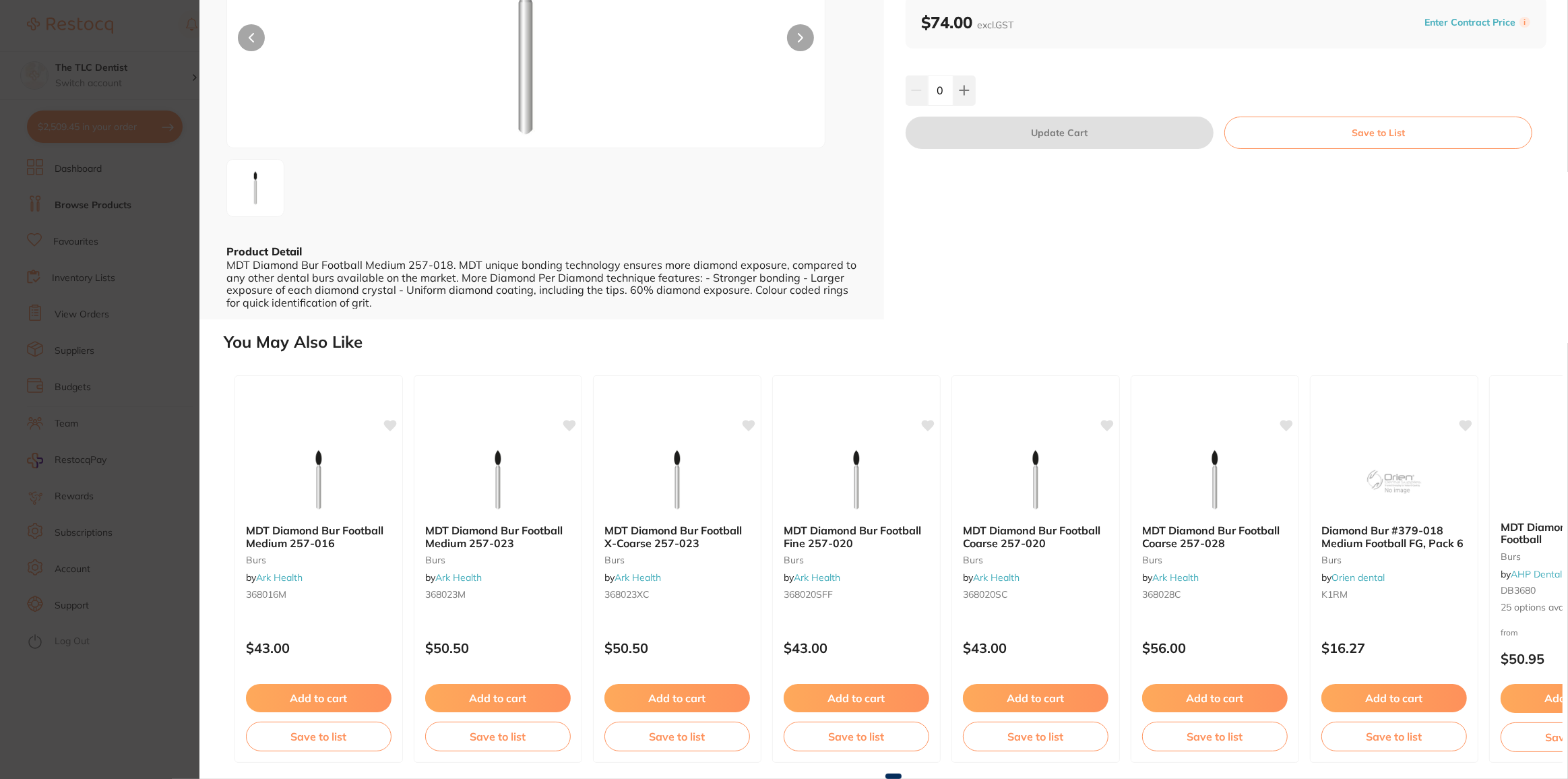
checkbox input "false"
click at [140, 683] on section "MDT Diamond Bur Football Medium 257-018 burs by Ark Health Product Code: 368018…" at bounding box center [782, 389] width 1564 height 779
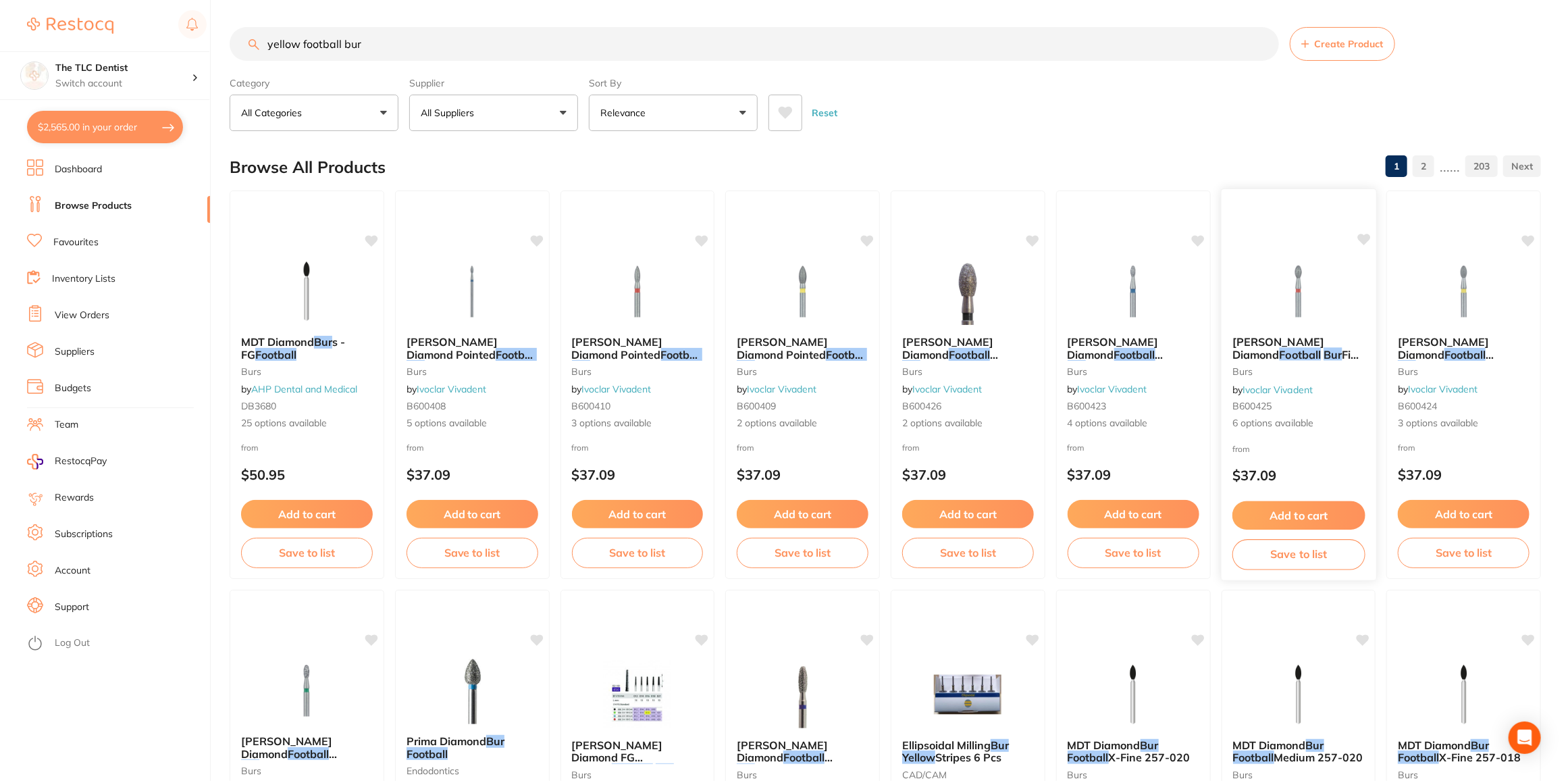
click at [1311, 351] on span "Fine 833F / 5" at bounding box center [1298, 360] width 132 height 26
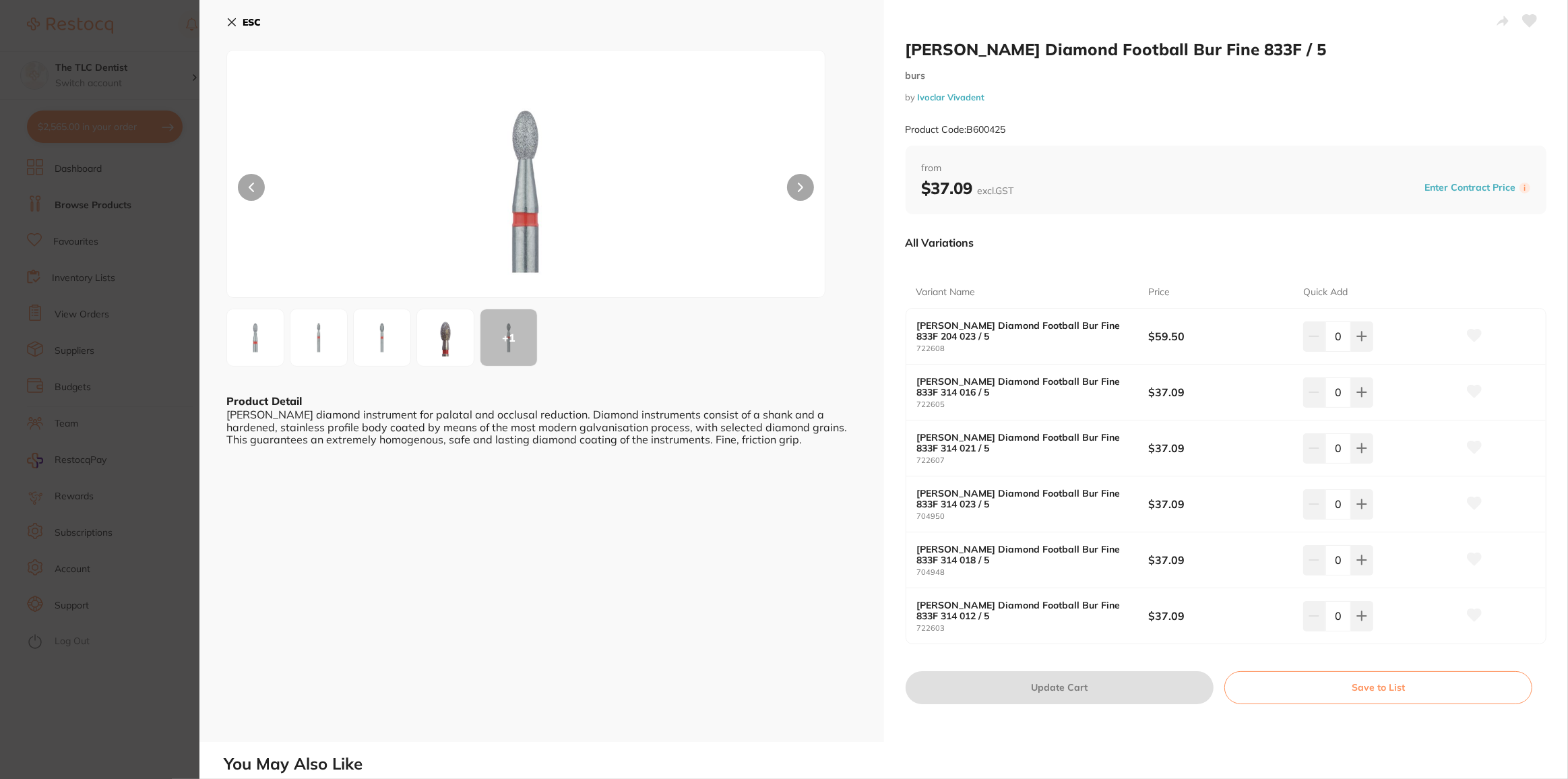
click at [113, 656] on section "[PERSON_NAME] Diamond Football Bur Fine 833F / 5 burs by Ivoclar Vivadent Produ…" at bounding box center [784, 389] width 1568 height 779
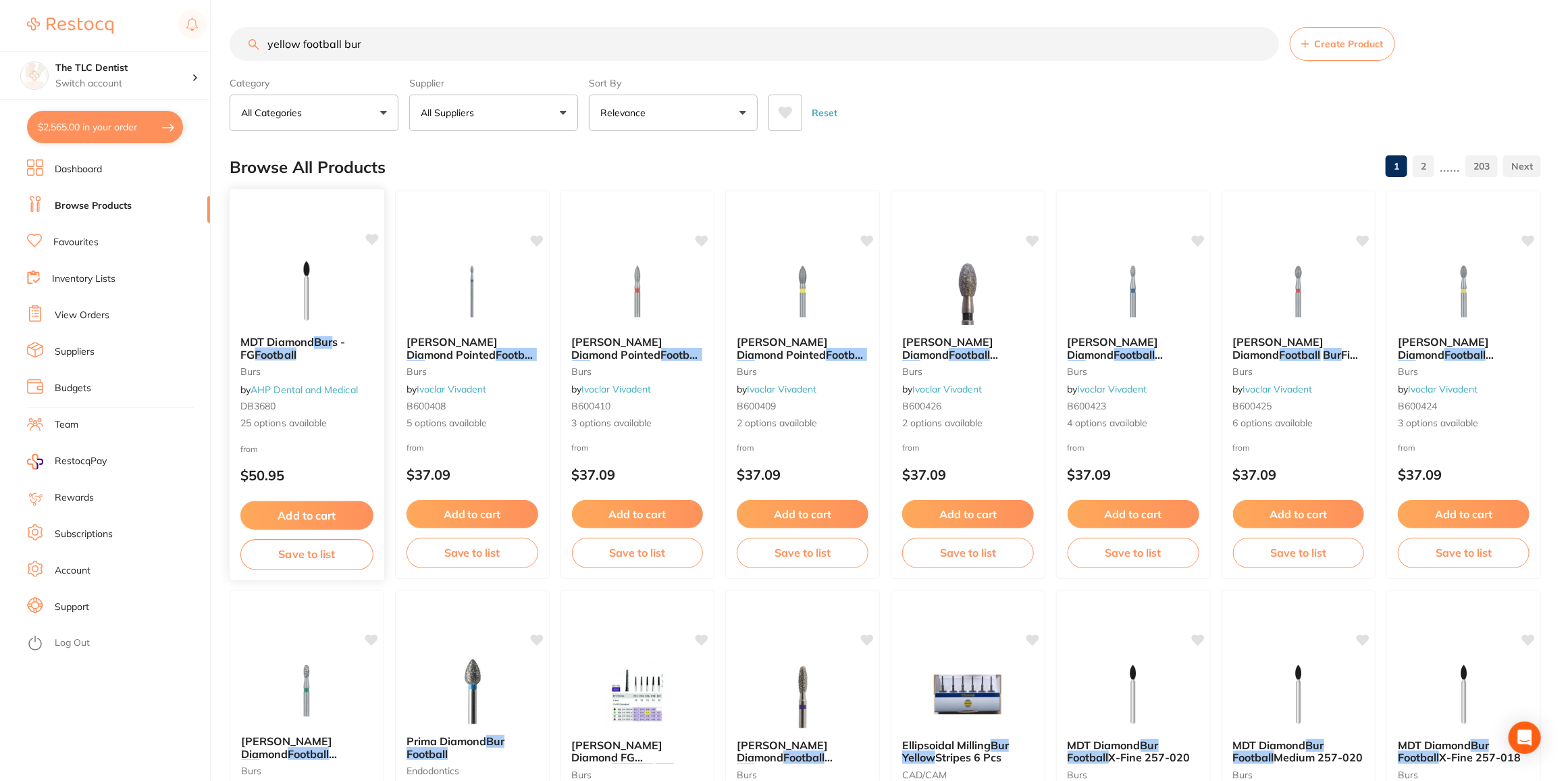
click at [297, 349] on b "MDT Diamond Bur s - FG Football" at bounding box center [307, 347] width 133 height 25
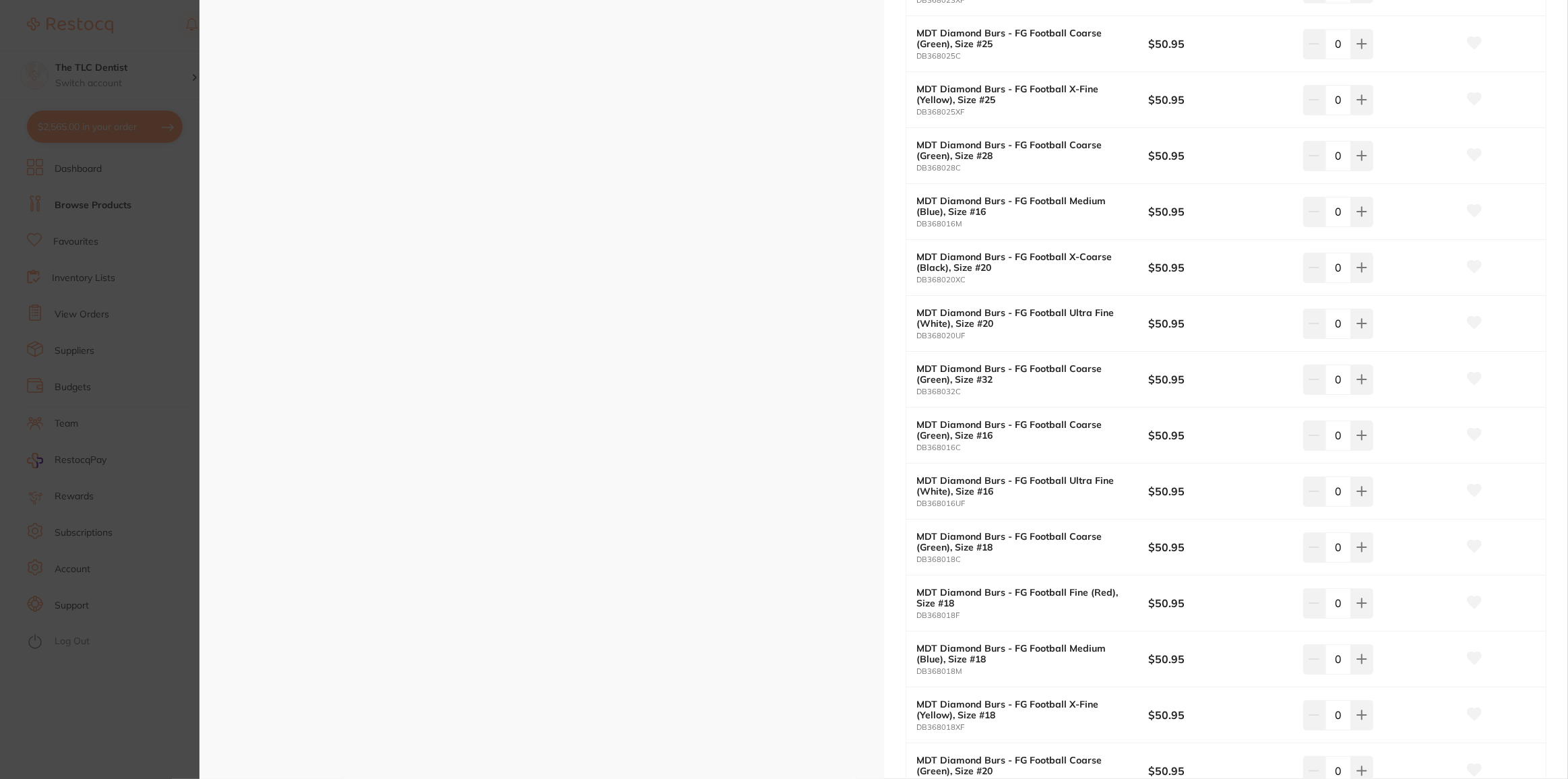
scroll to position [1041, 0]
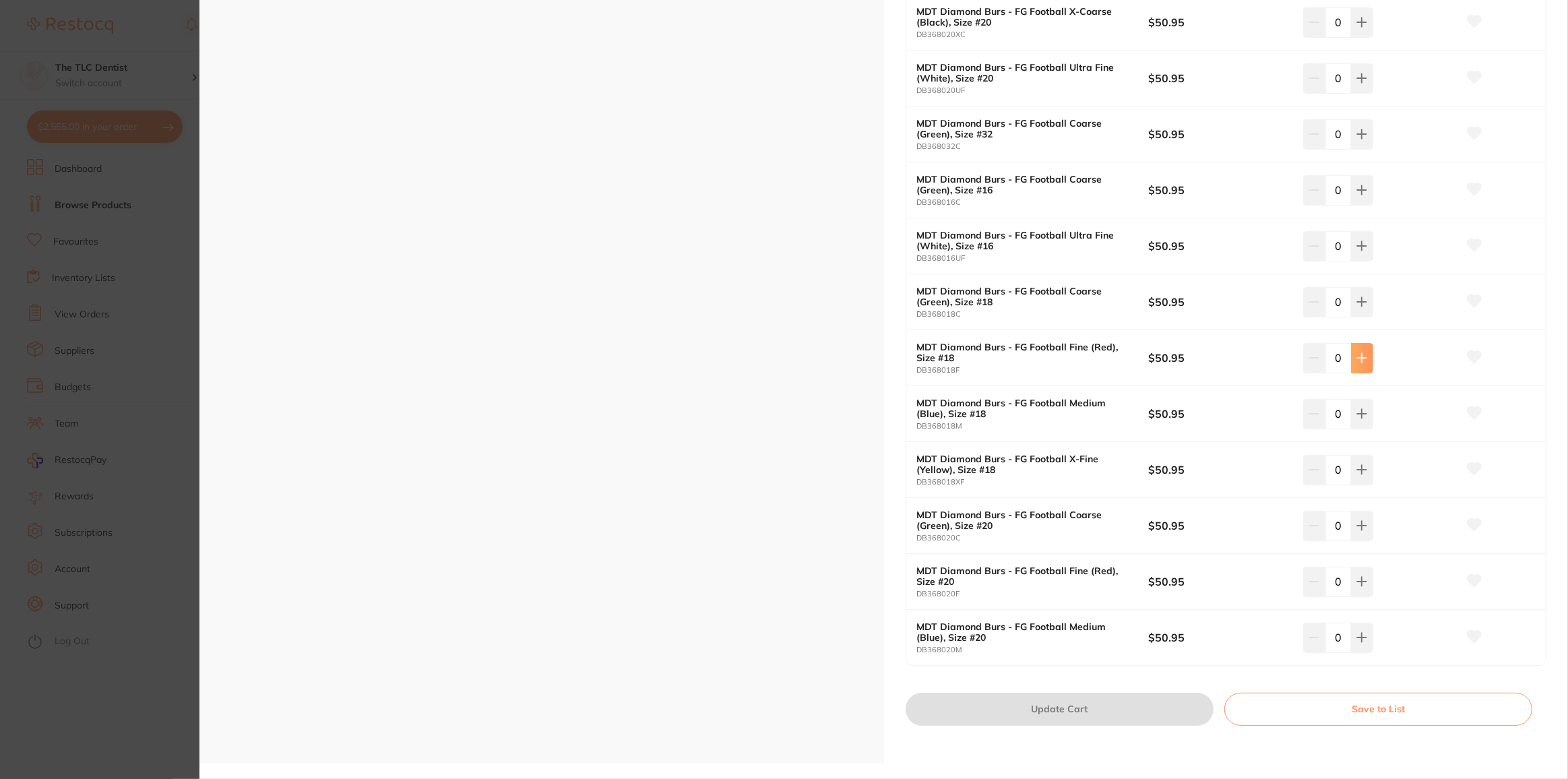
click at [1368, 354] on button at bounding box center [1362, 357] width 23 height 30
type input "1"
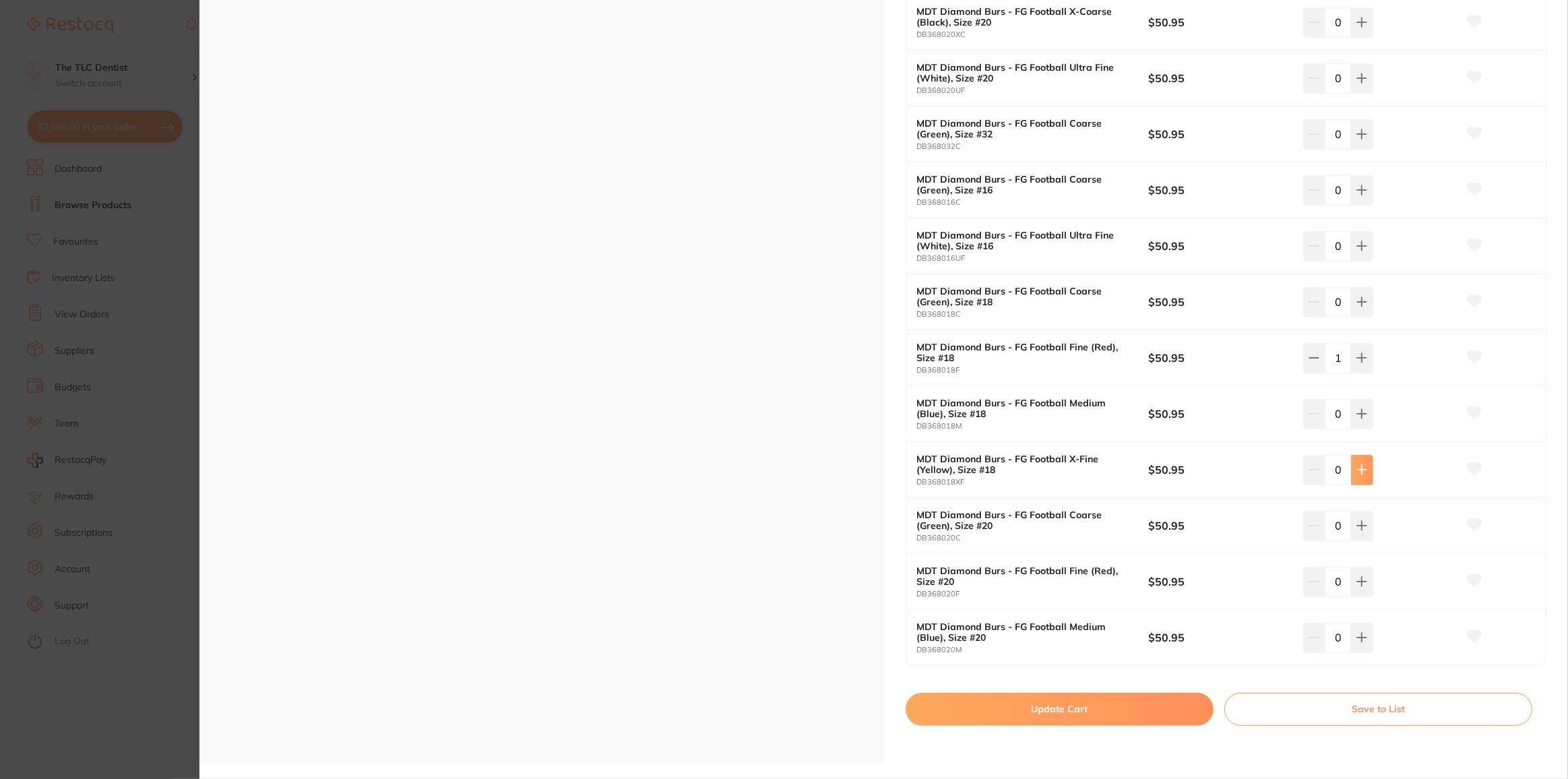
click at [1357, 464] on icon at bounding box center [1362, 470] width 11 height 11
click at [1310, 470] on icon at bounding box center [1314, 470] width 9 height 0
type input "0"
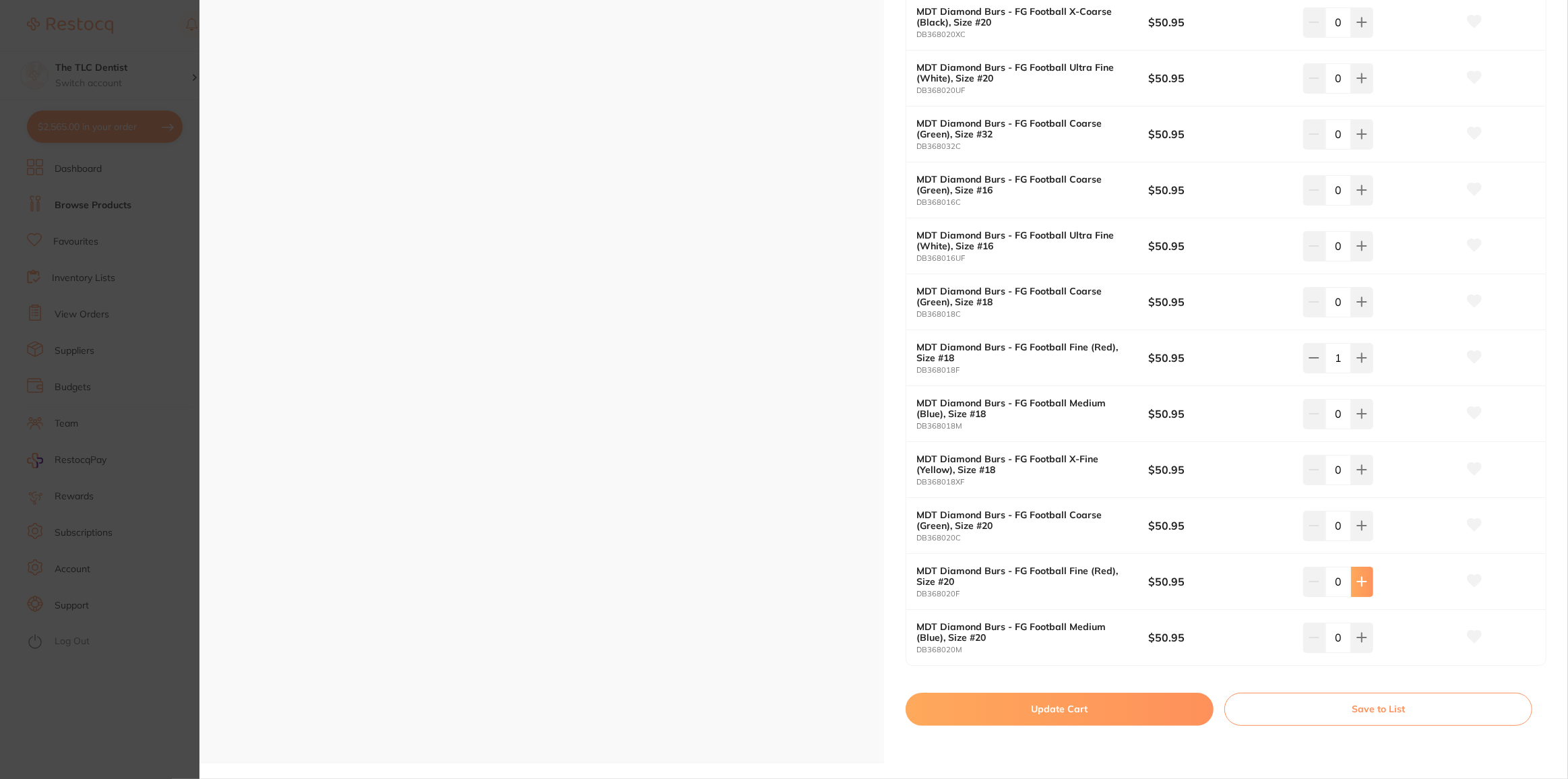
click at [1360, 568] on button at bounding box center [1362, 581] width 23 height 30
type input "1"
click at [1362, 521] on icon at bounding box center [1362, 526] width 11 height 11
type input "1"
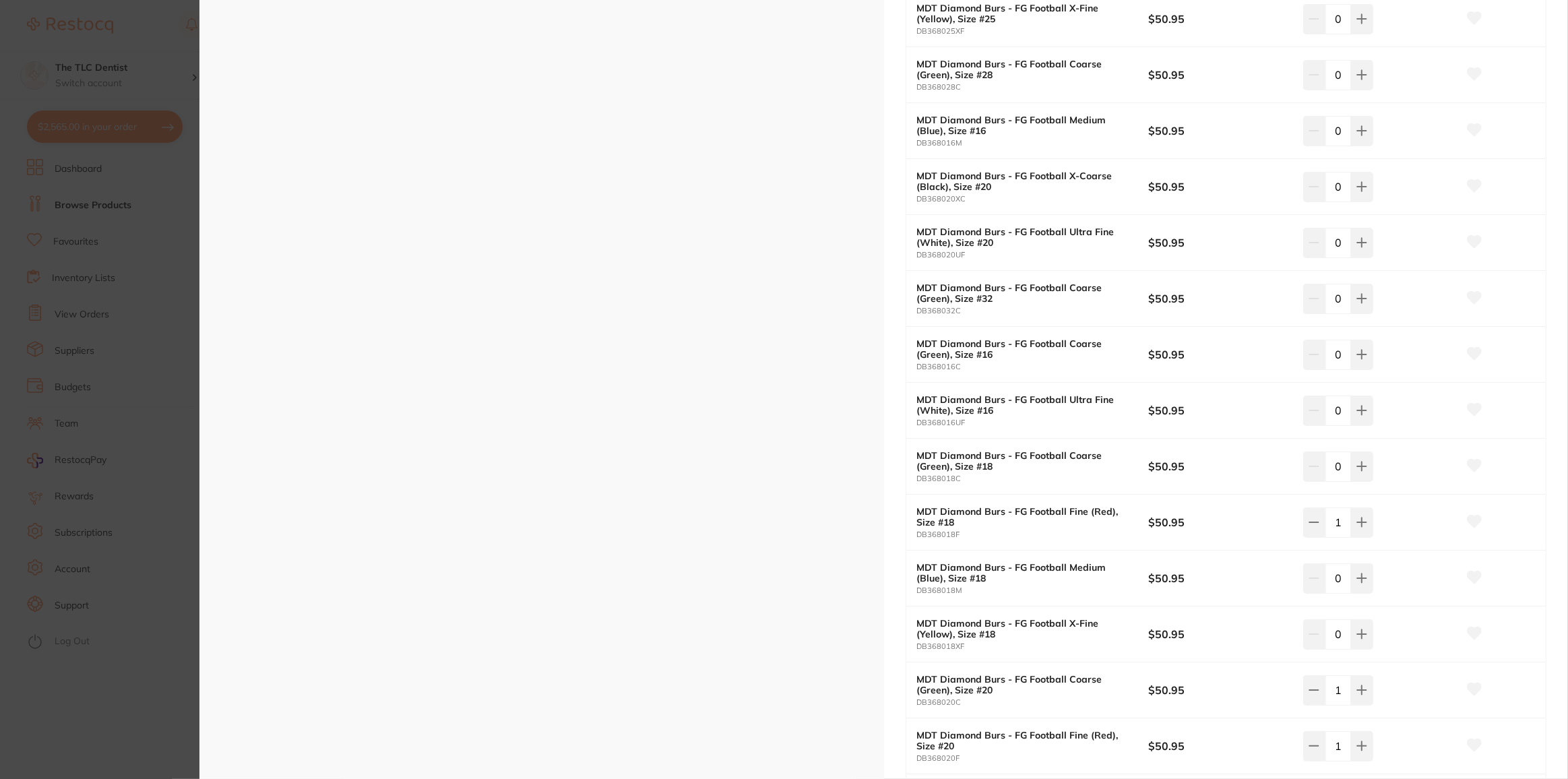
scroll to position [857, 0]
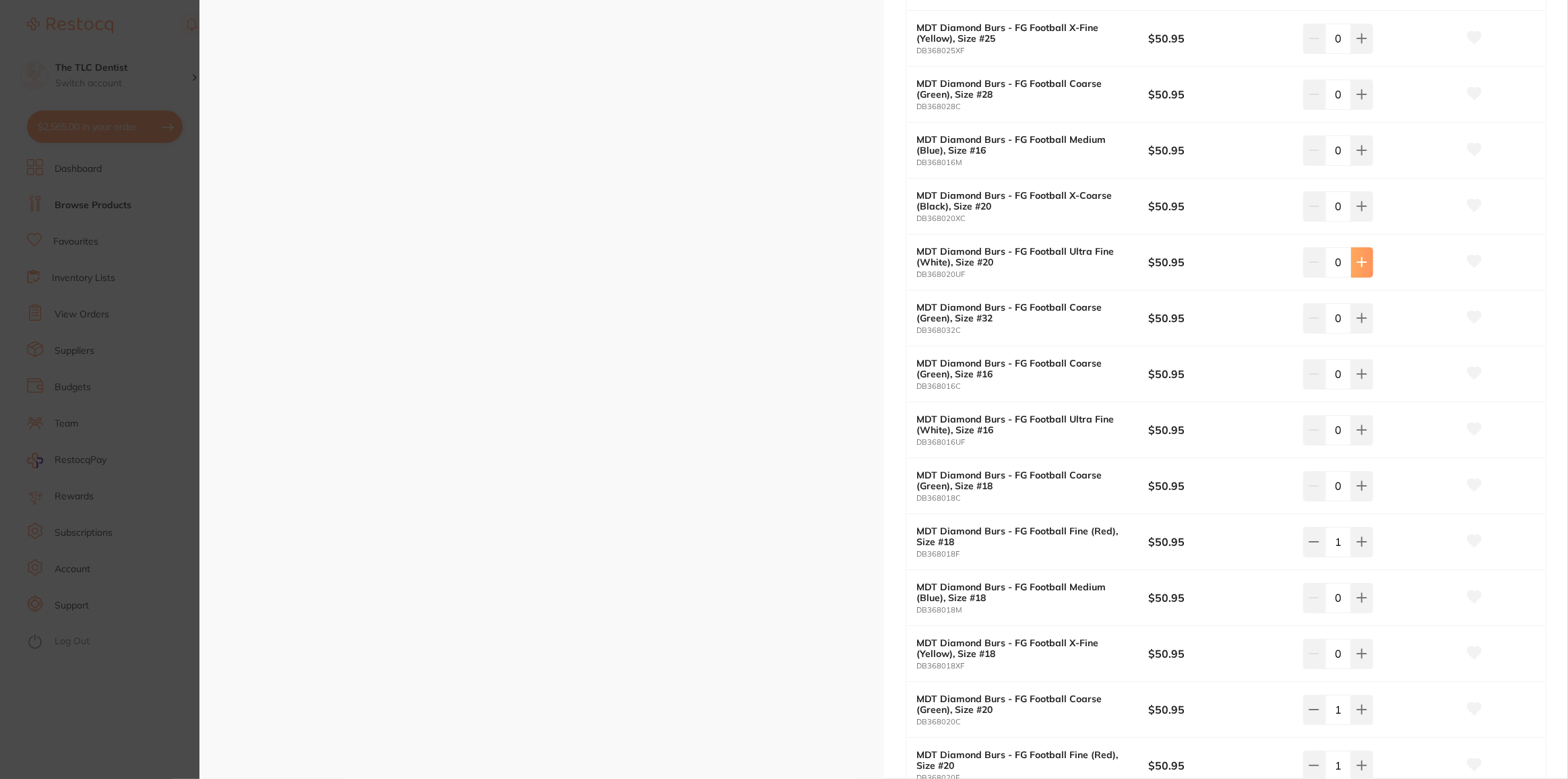
click at [1359, 258] on icon at bounding box center [1362, 263] width 9 height 9
type input "1"
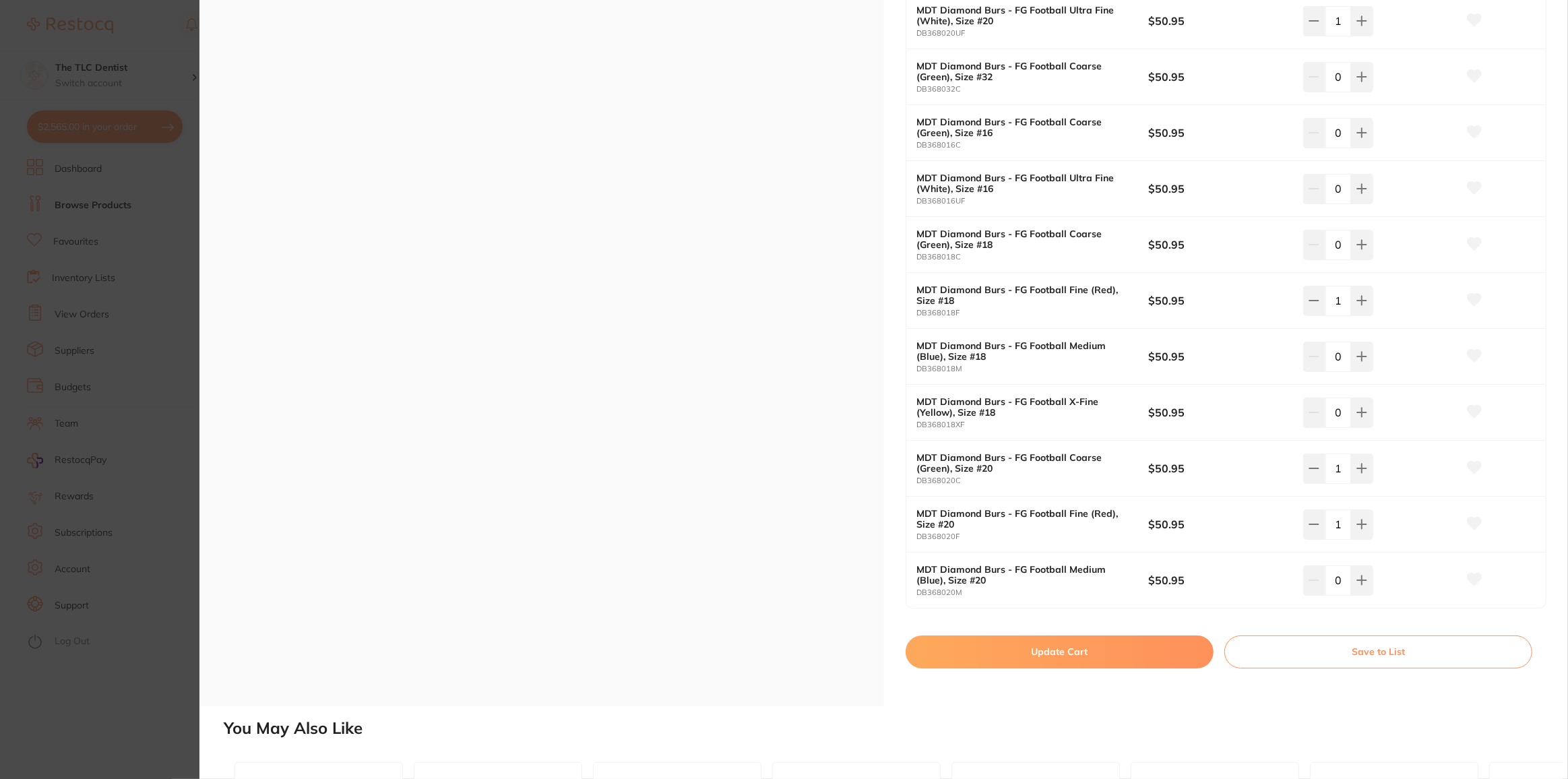
scroll to position [1225, 0]
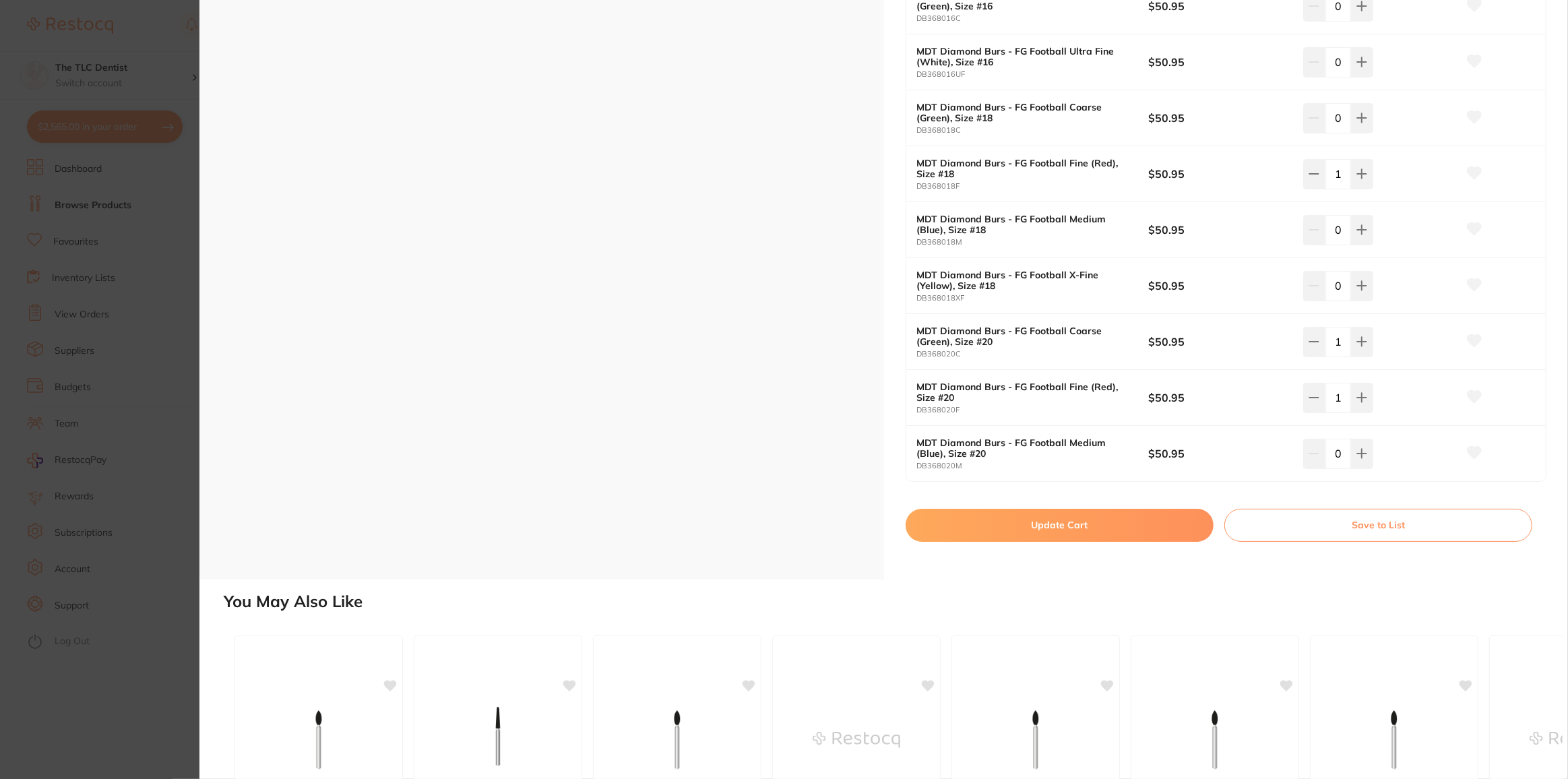
click at [1063, 515] on button "Update Cart" at bounding box center [1060, 525] width 308 height 33
checkbox input "false"
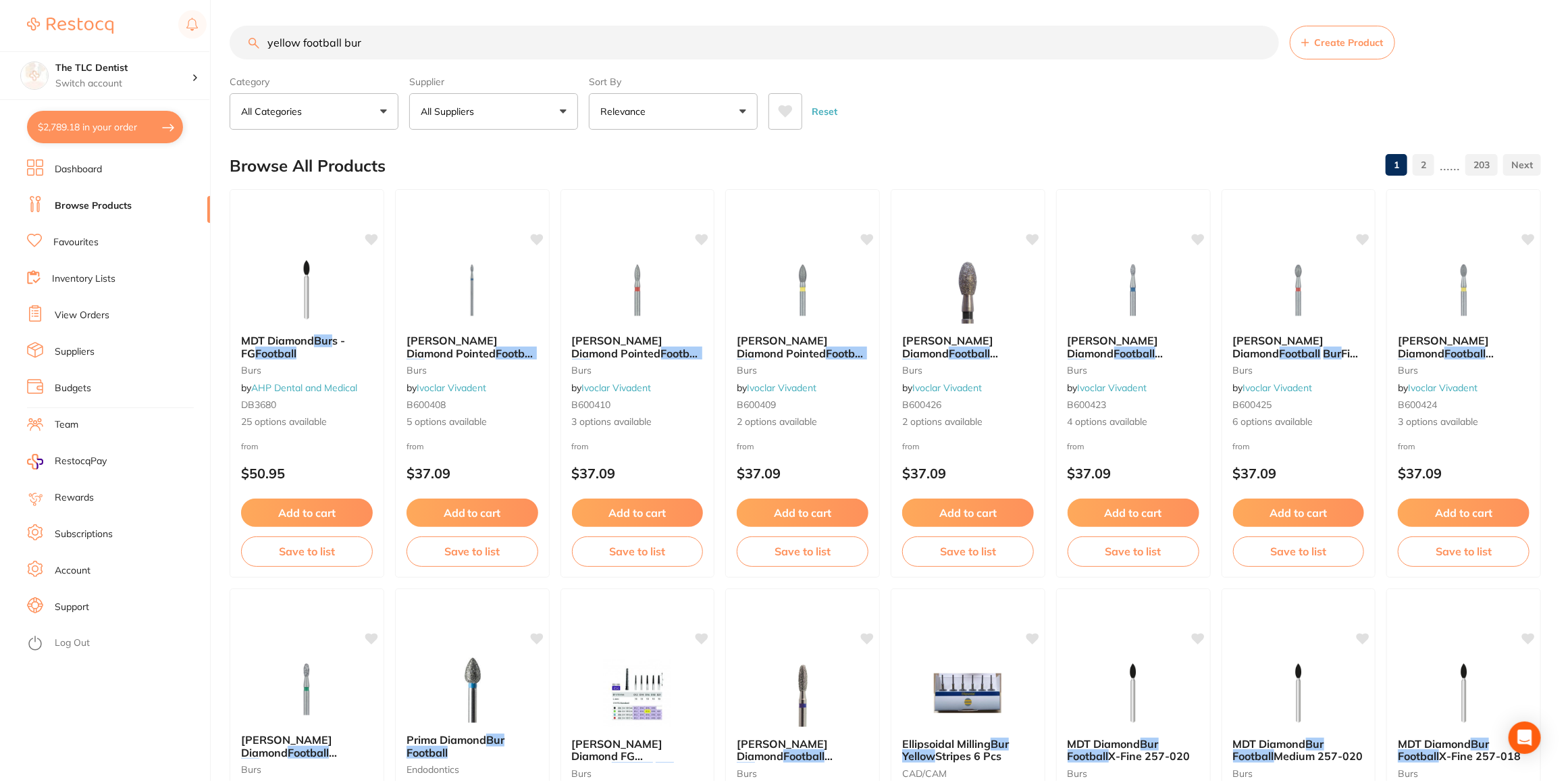
scroll to position [1, 0]
drag, startPoint x: 374, startPoint y: 48, endPoint x: 135, endPoint y: 47, distance: 239.0
click at [135, 50] on div "$2,789.18 The TLC Dentist Switch account The TLC Dentist $2,789.18 in your orde…" at bounding box center [784, 389] width 1568 height 781
type input "cinch pliers"
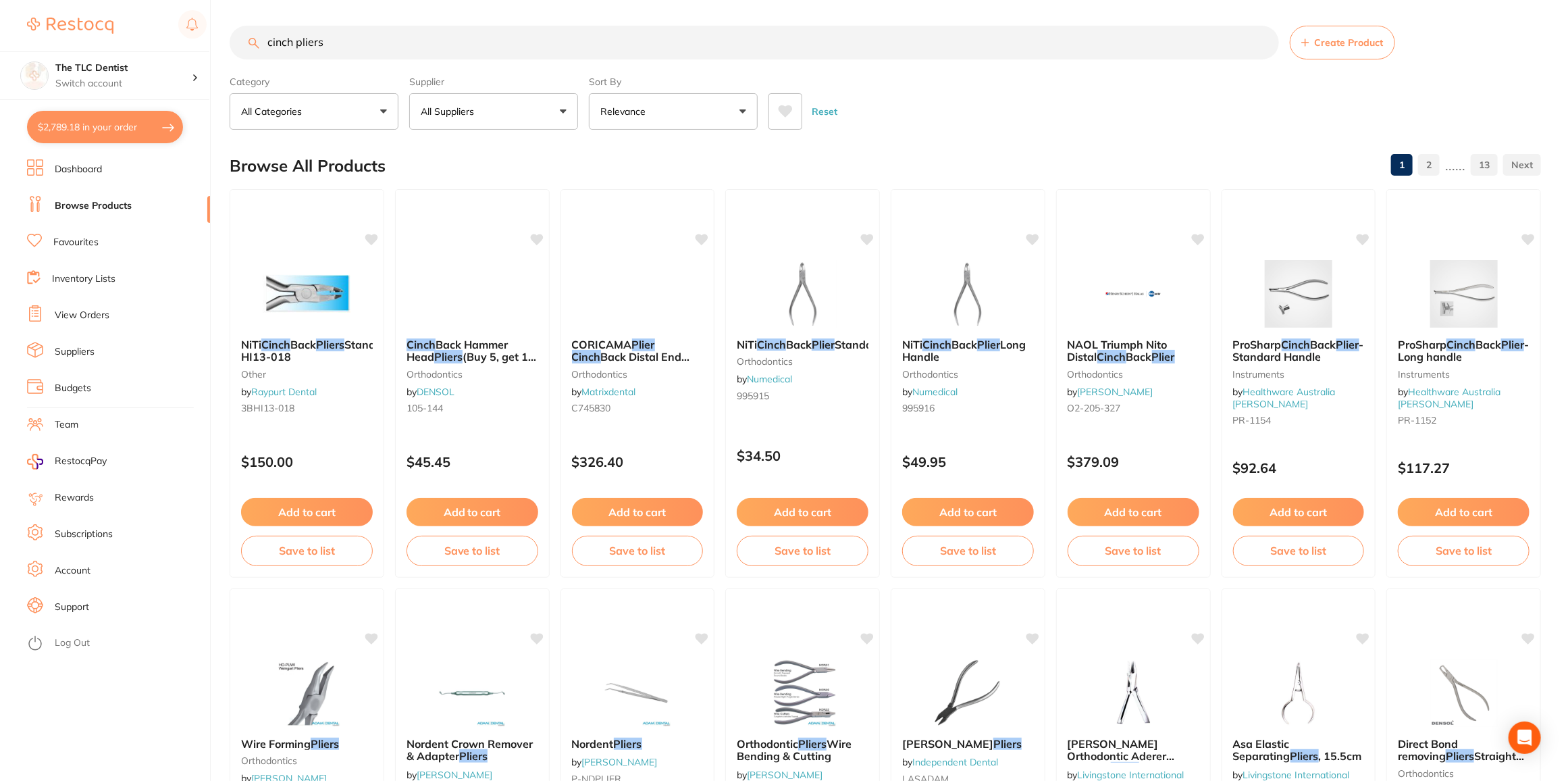
scroll to position [0, 0]
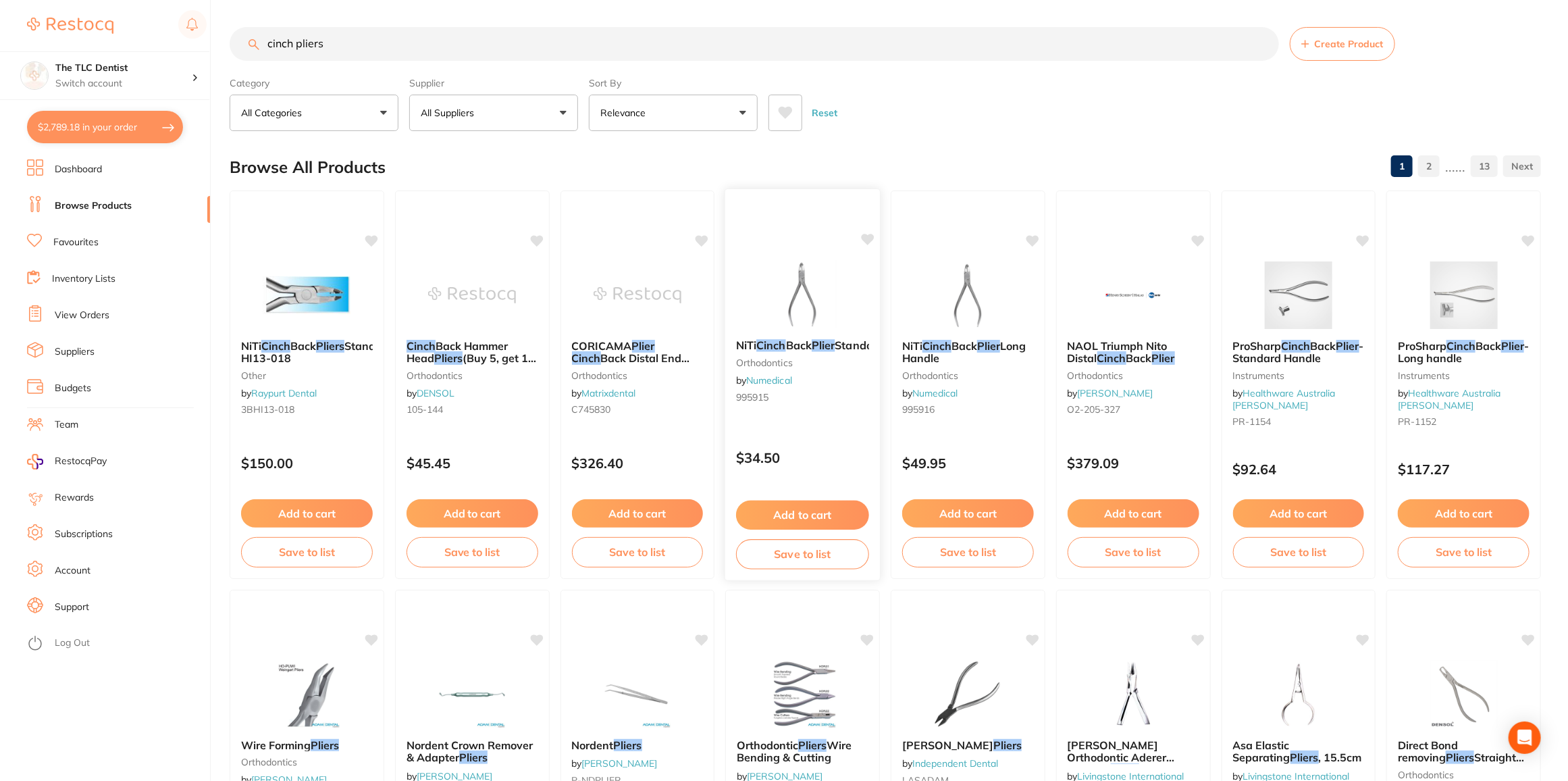
click at [792, 338] on div "NiTi Cinch Back Plier Standard orthodontics by Numedical 995915" at bounding box center [803, 374] width 155 height 91
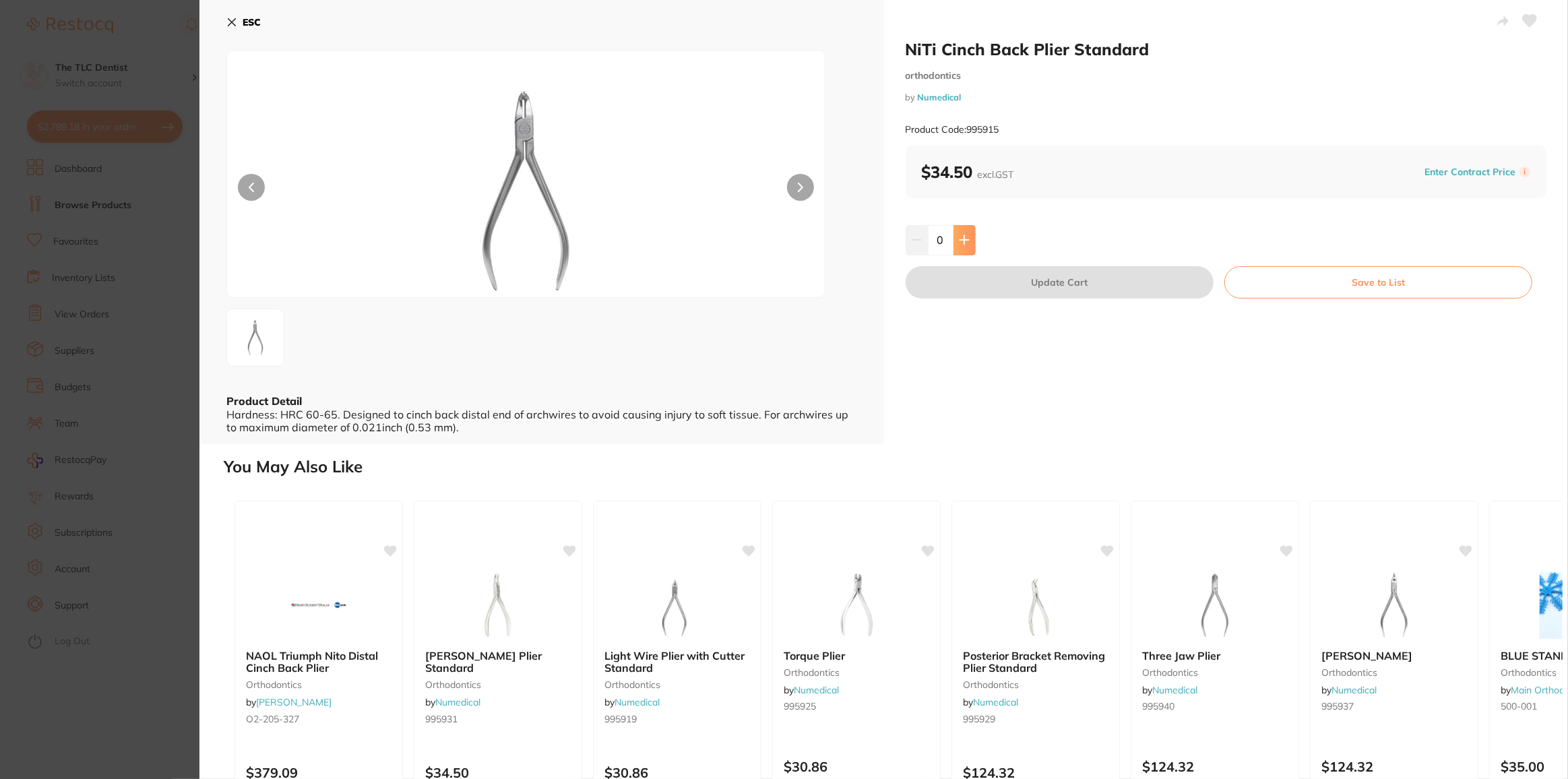
click at [969, 240] on button at bounding box center [964, 239] width 23 height 30
click at [968, 240] on button at bounding box center [964, 239] width 23 height 30
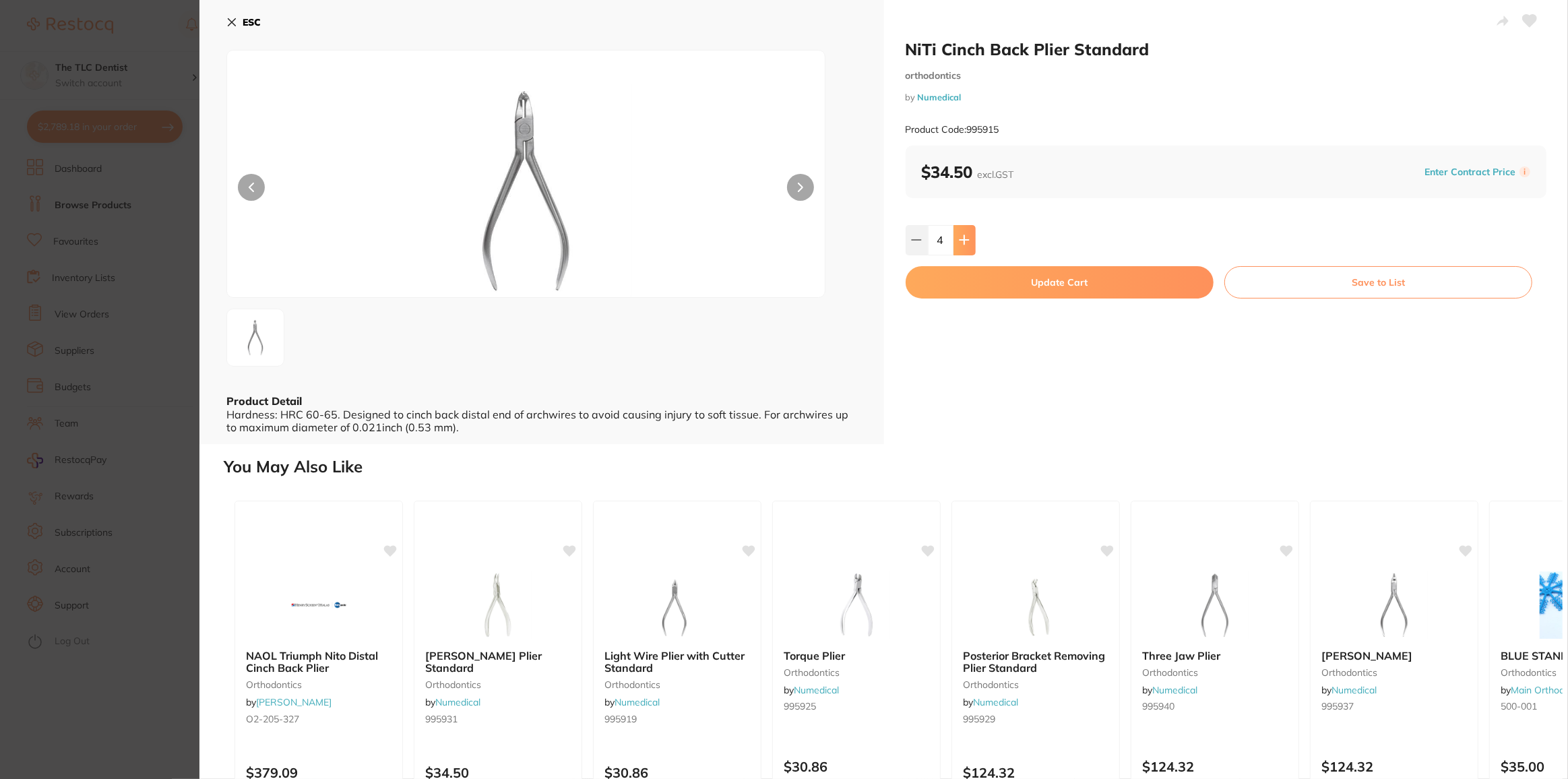
type input "5"
click at [1042, 283] on button "Update Cart" at bounding box center [1060, 282] width 308 height 33
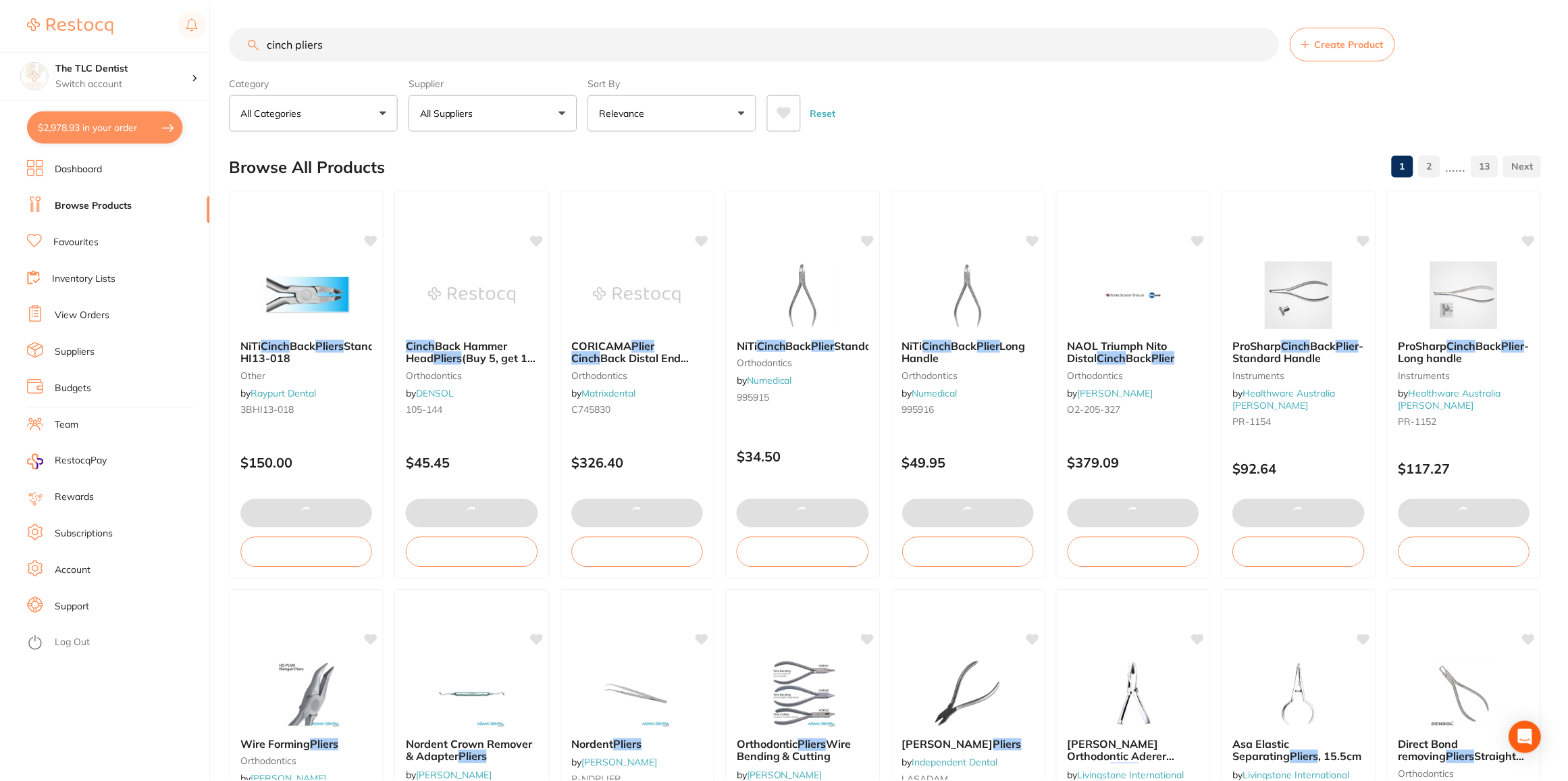
scroll to position [1, 0]
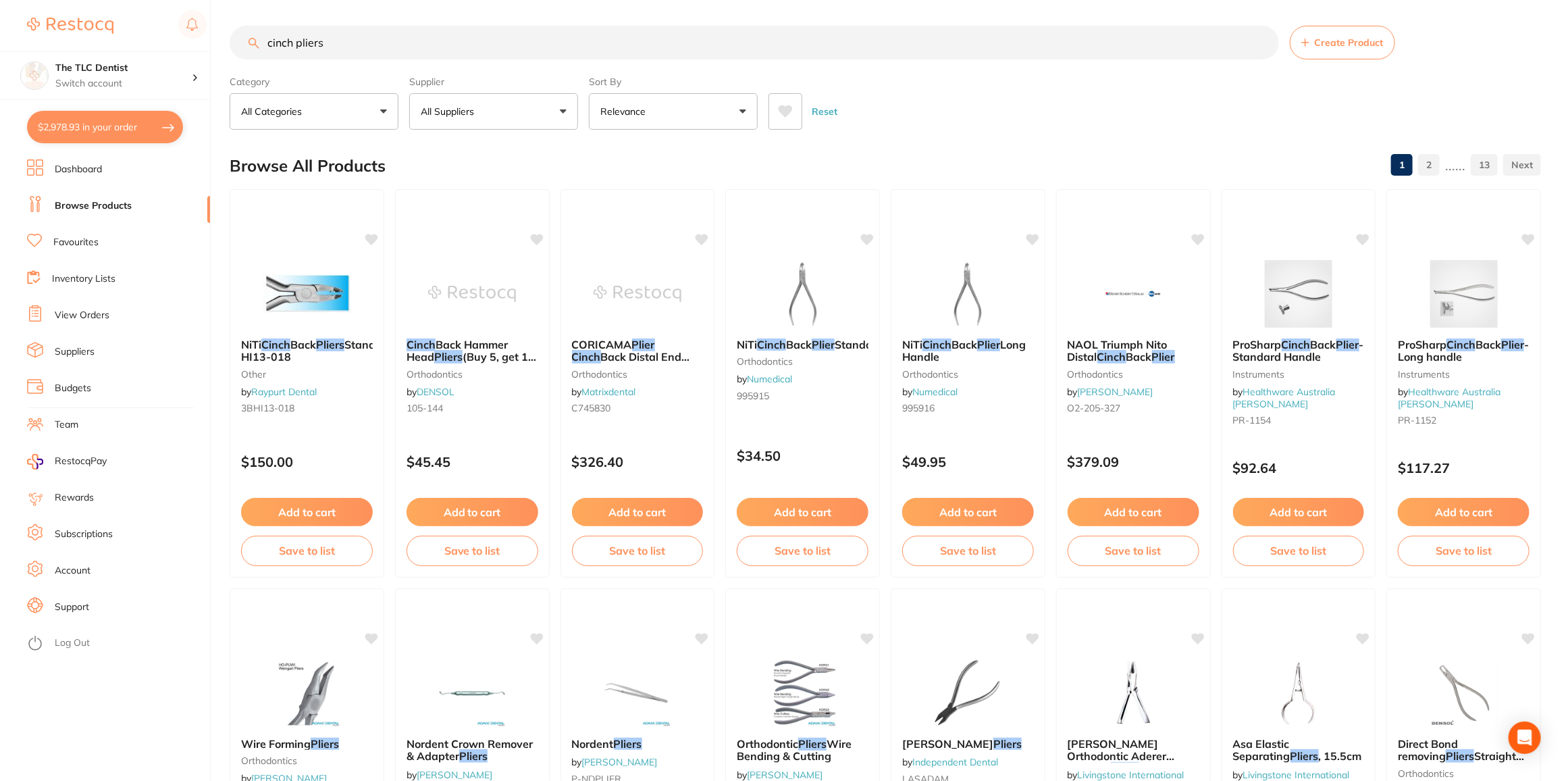
drag, startPoint x: 330, startPoint y: 36, endPoint x: 167, endPoint y: 9, distance: 165.2
click at [168, 11] on div "$2,978.93 The TLC Dentist Switch account The TLC Dentist $2,978.93 in your orde…" at bounding box center [784, 389] width 1568 height 781
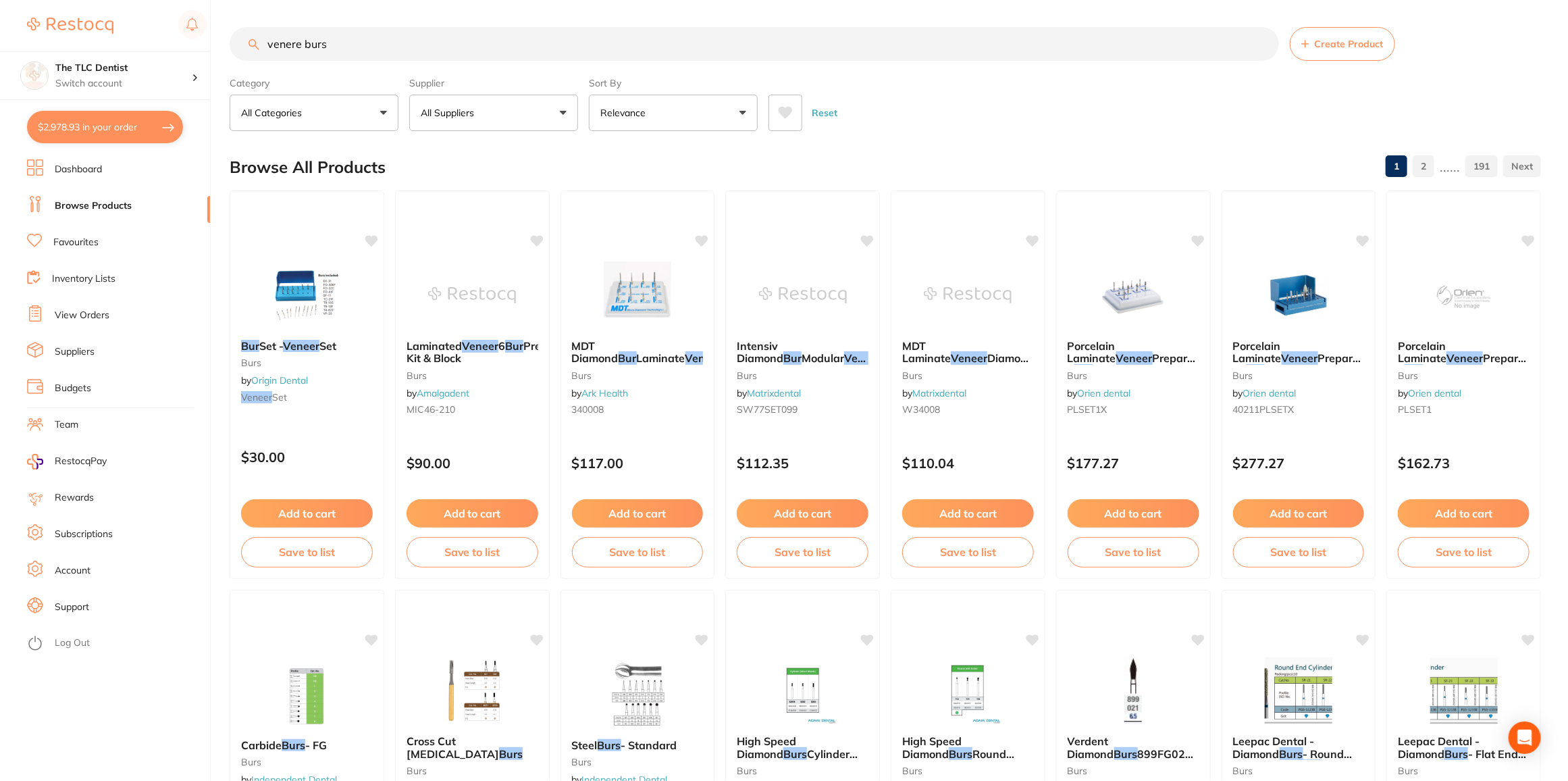
click at [299, 44] on input "venere burs" at bounding box center [754, 44] width 1050 height 34
drag, startPoint x: 344, startPoint y: 48, endPoint x: 103, endPoint y: 7, distance: 244.5
click at [98, 14] on div "$2,978.93 The TLC Dentist Switch account The TLC Dentist $2,978.93 in your orde…" at bounding box center [784, 390] width 1568 height 781
type input "tapered burs"
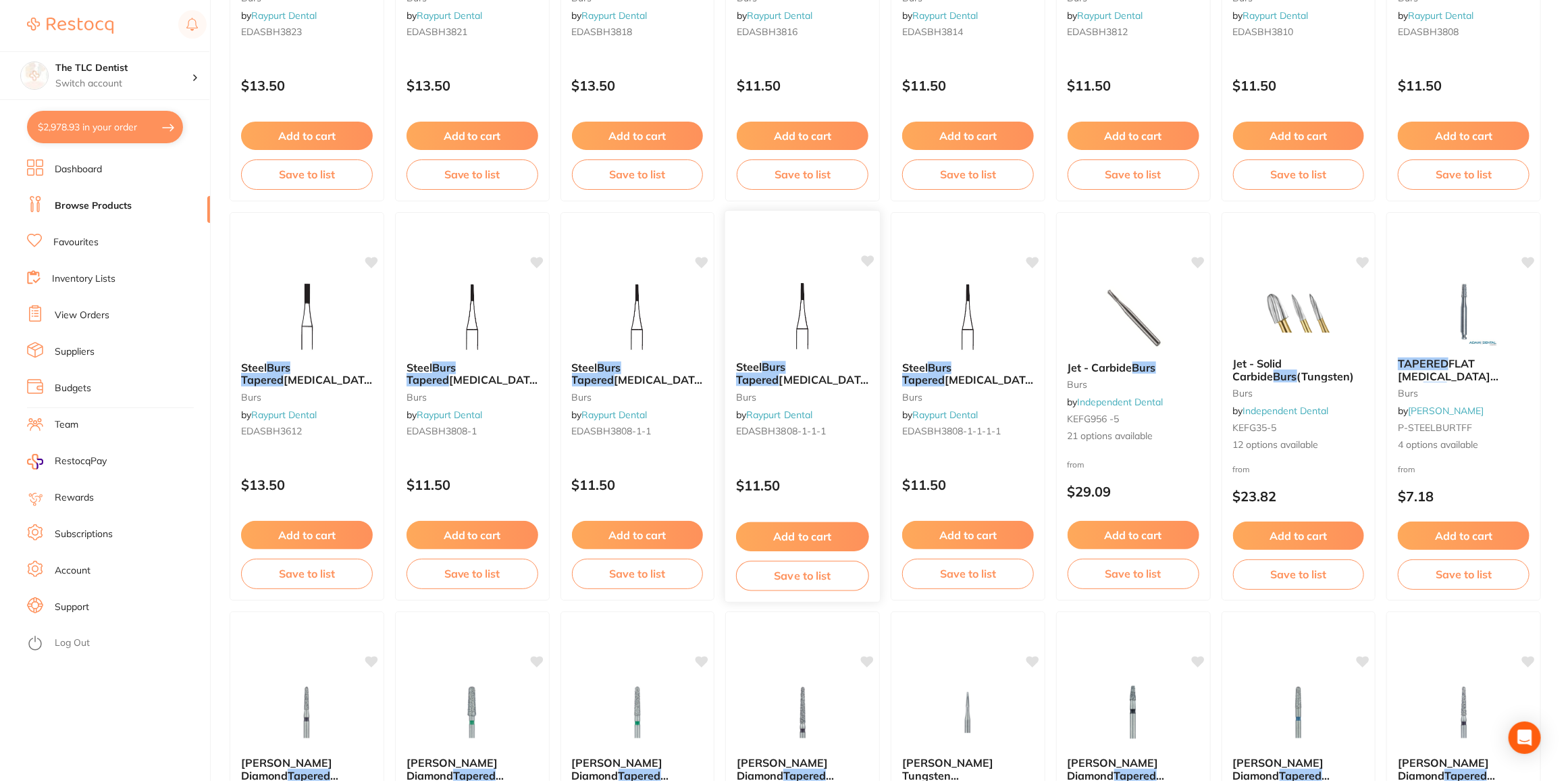
scroll to position [921, 0]
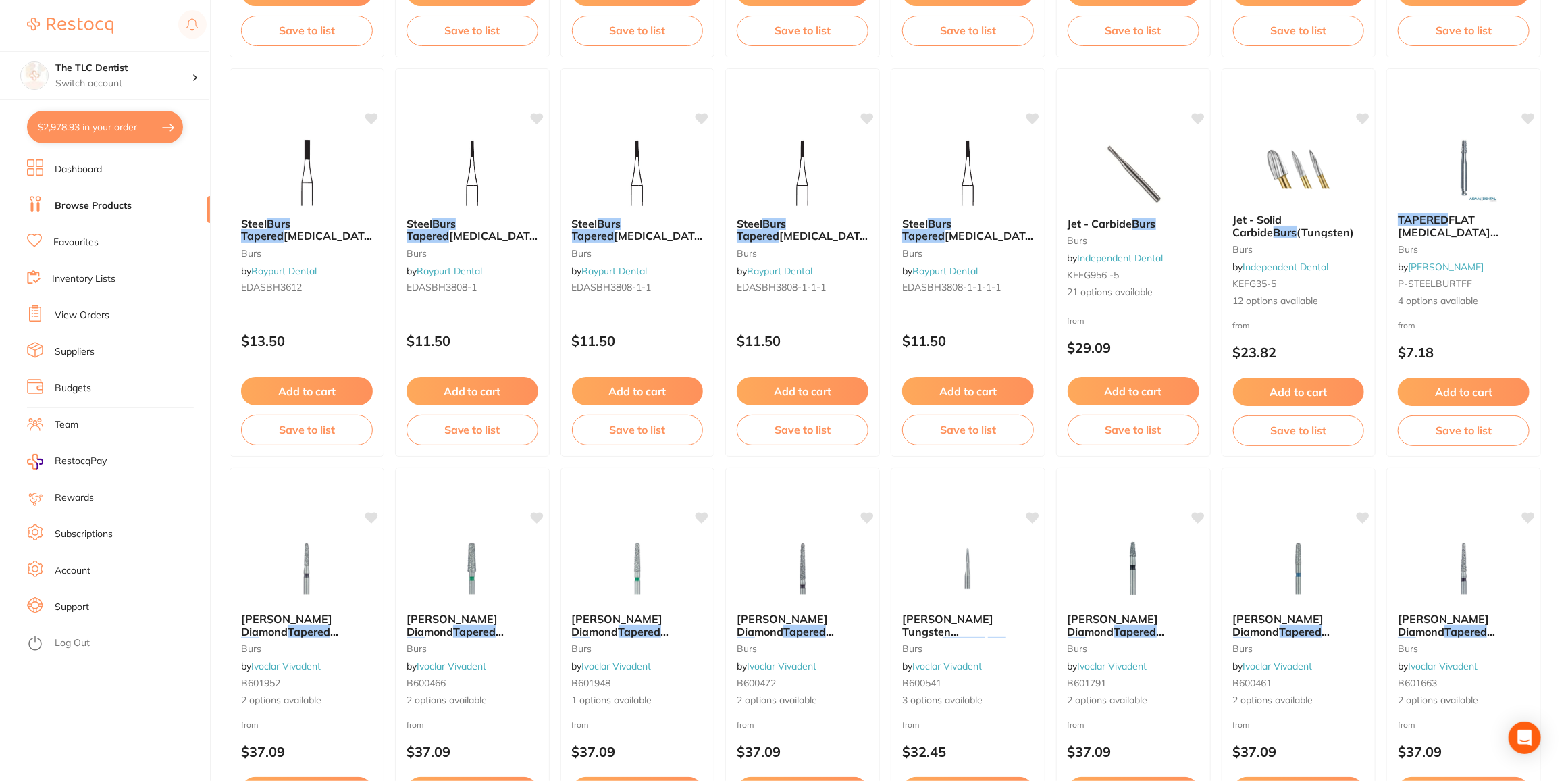
drag, startPoint x: 795, startPoint y: 613, endPoint x: 773, endPoint y: 578, distance: 41.3
click at [795, 613] on span "Meisinger Diamond" at bounding box center [783, 625] width 91 height 25
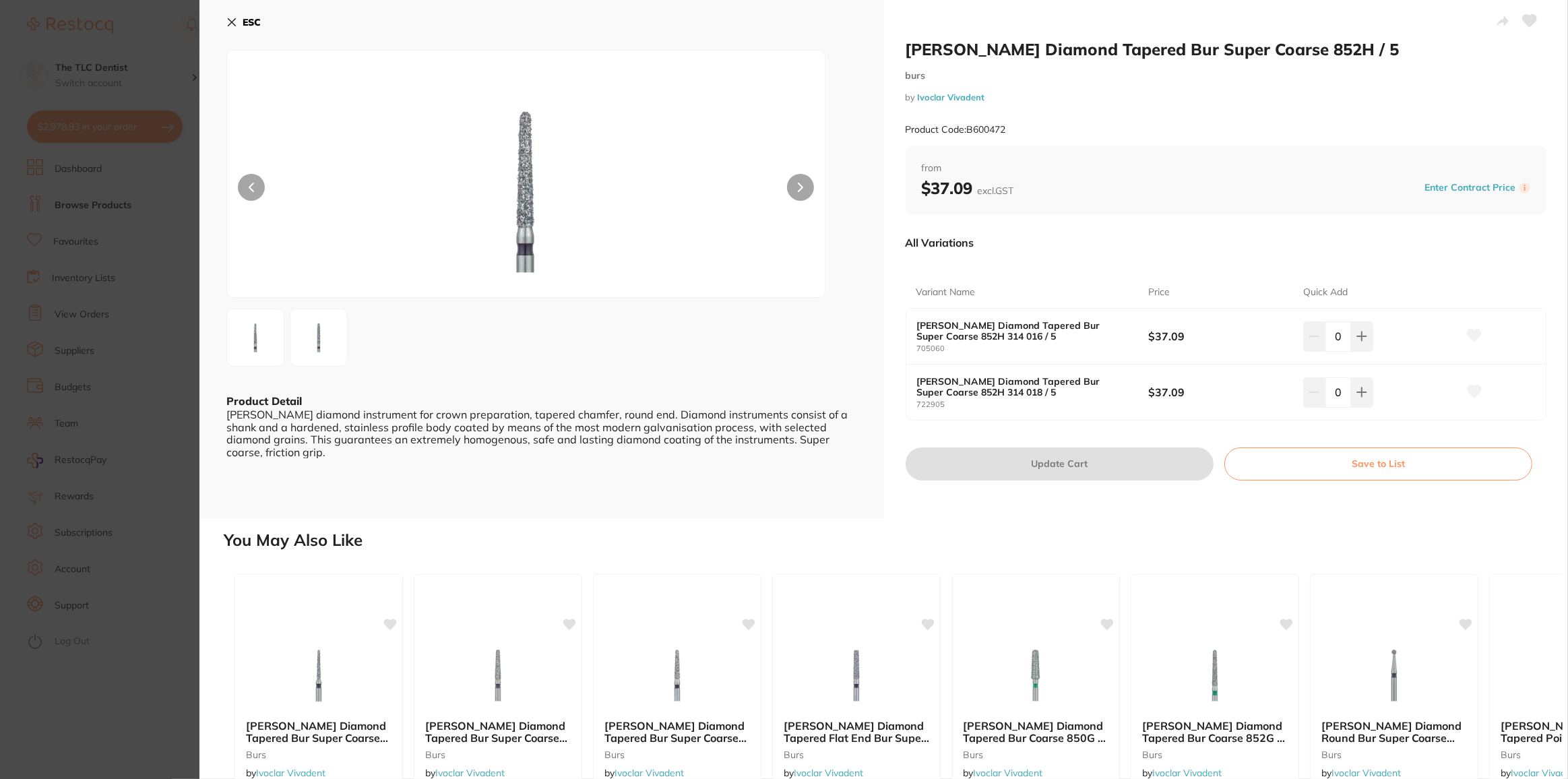
click at [114, 742] on section "Meisinger Diamond Tapered Bur Super Coarse 852H / 5 burs by Ivoclar Vivadent Pr…" at bounding box center [784, 389] width 1568 height 779
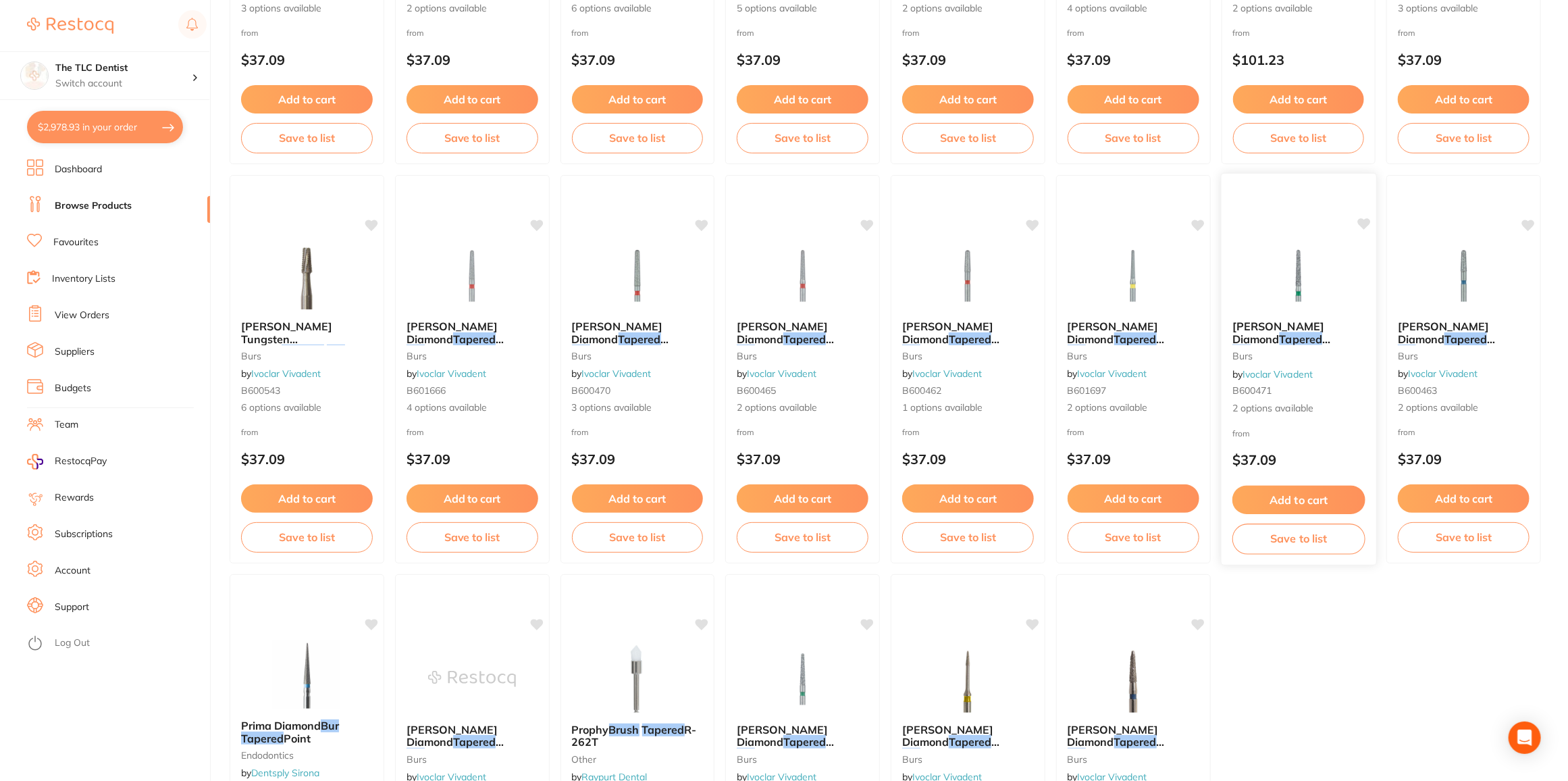
scroll to position [2088, 0]
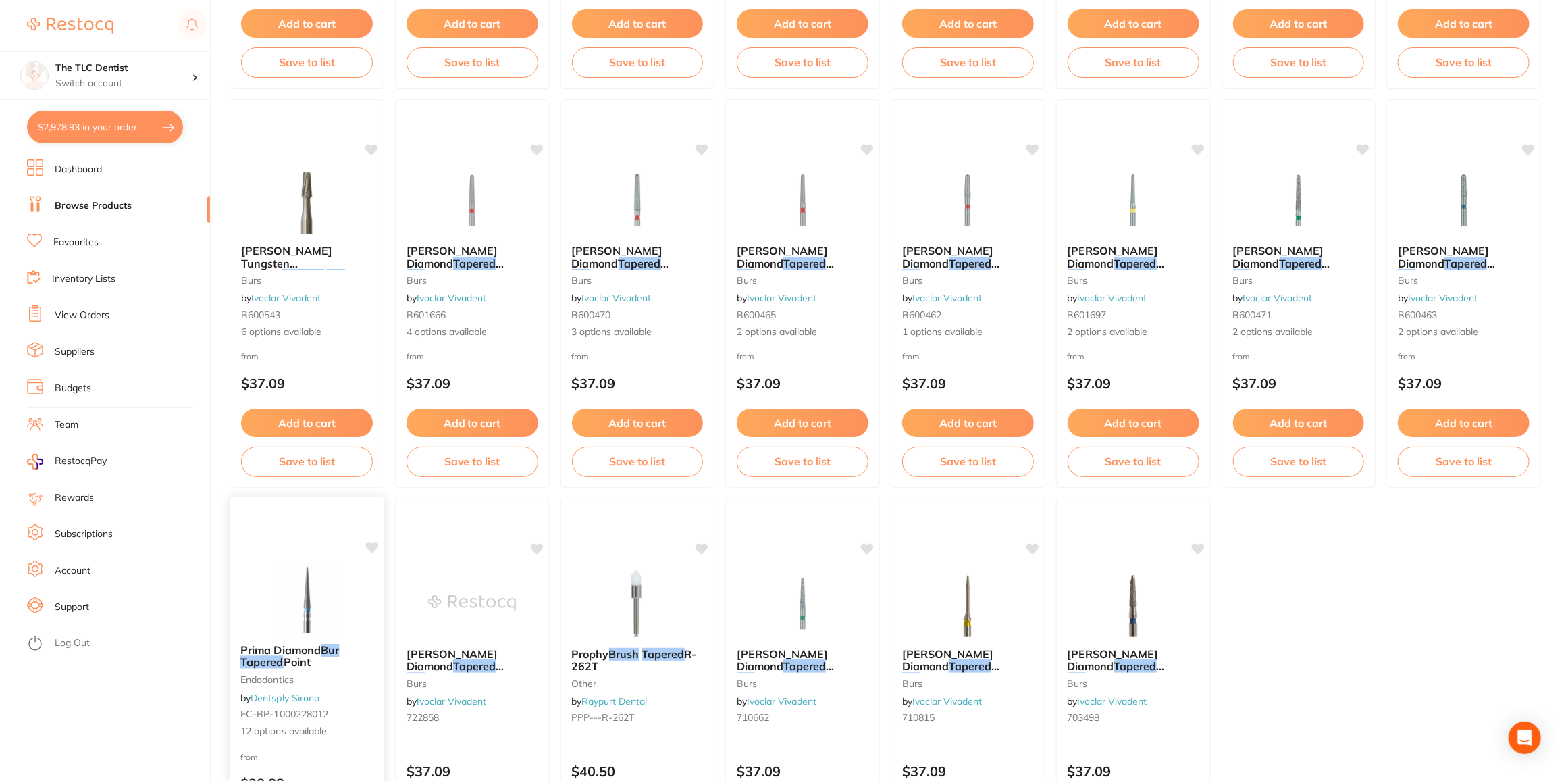
click at [299, 653] on span "Prima Diamond" at bounding box center [281, 649] width 80 height 14
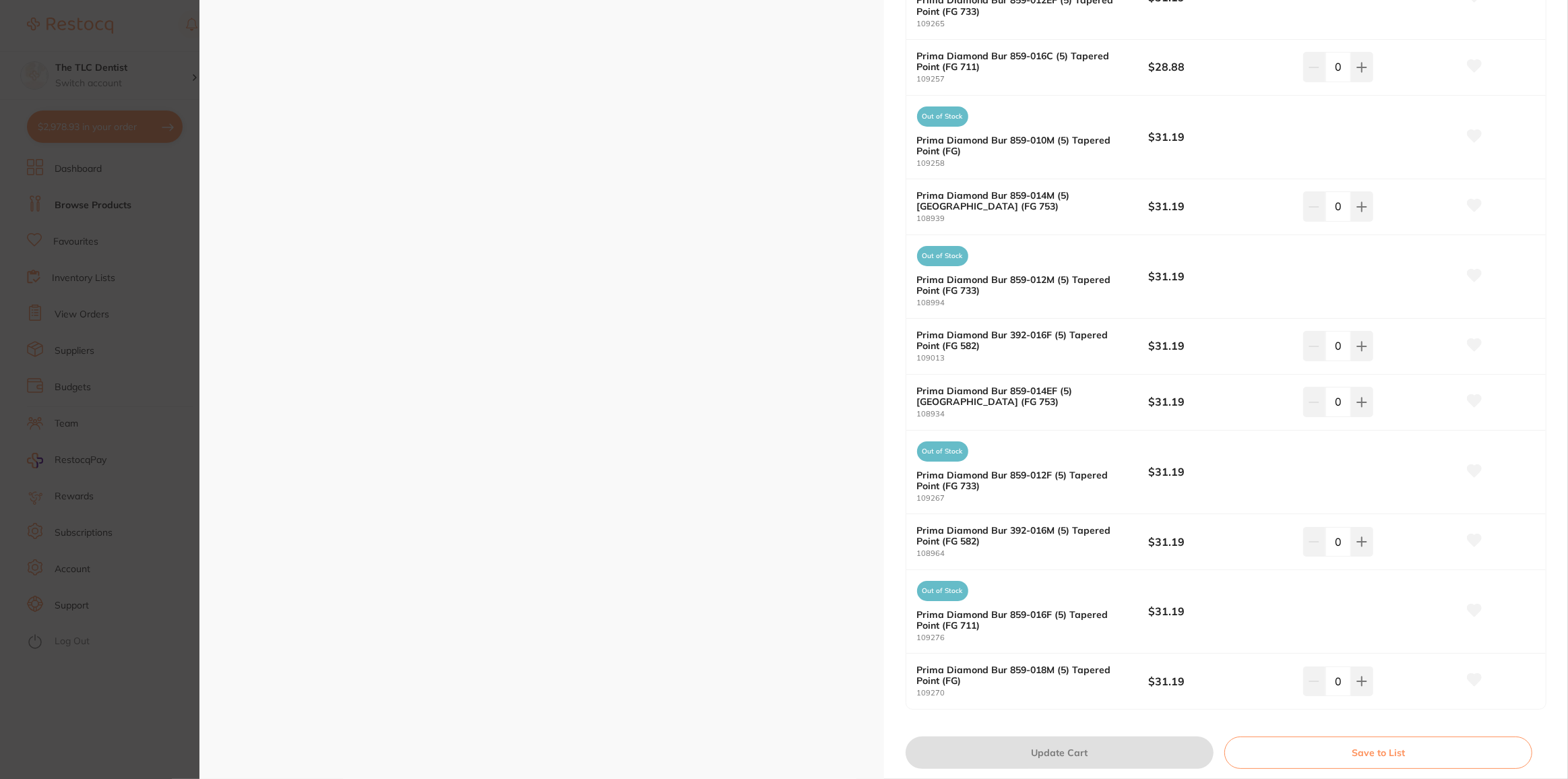
scroll to position [429, 0]
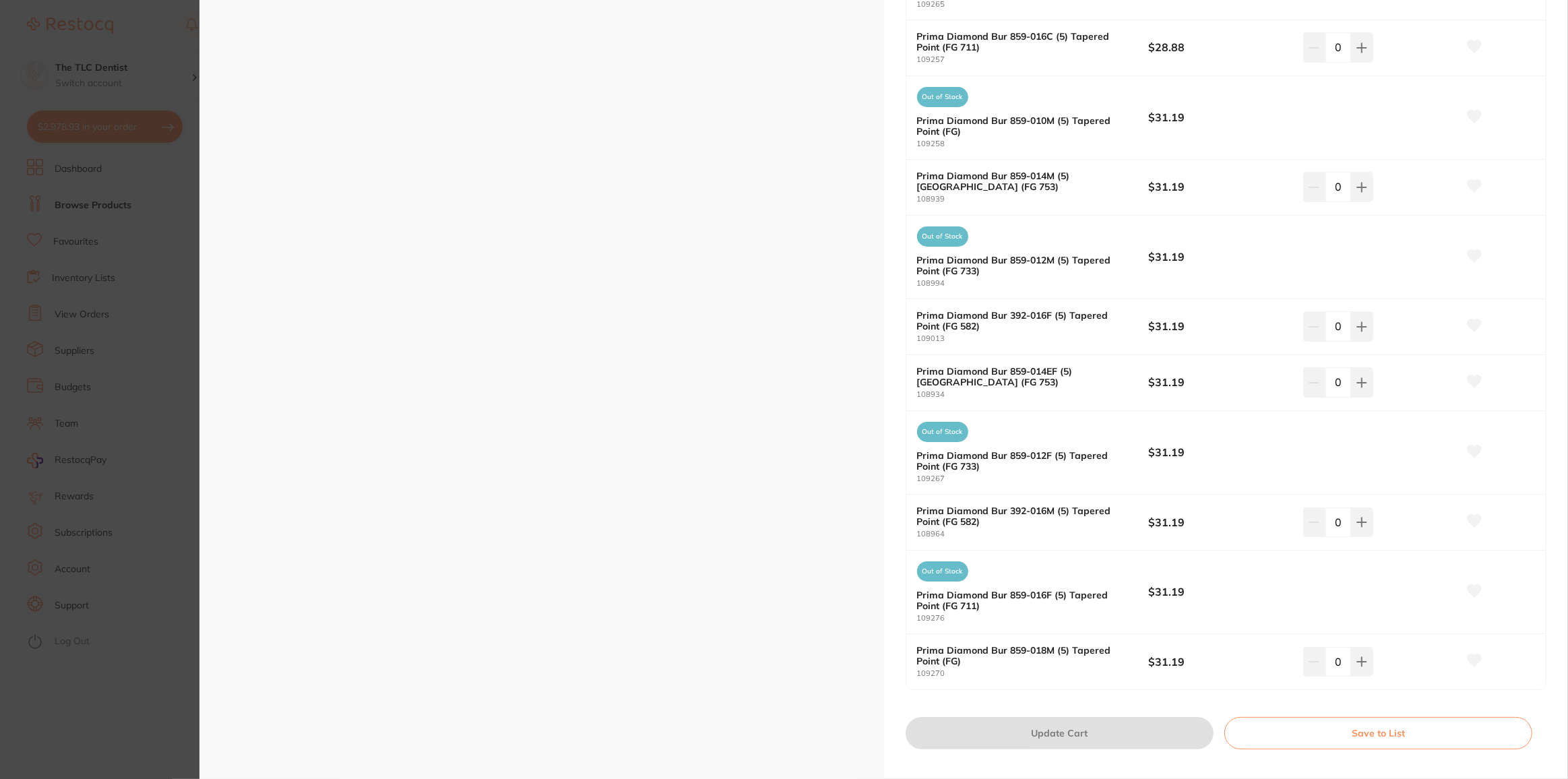
click at [185, 540] on section "Prima Diamond Bur Tapered Point endodontics by Dentsply Sirona Product Code: EC…" at bounding box center [784, 389] width 1568 height 779
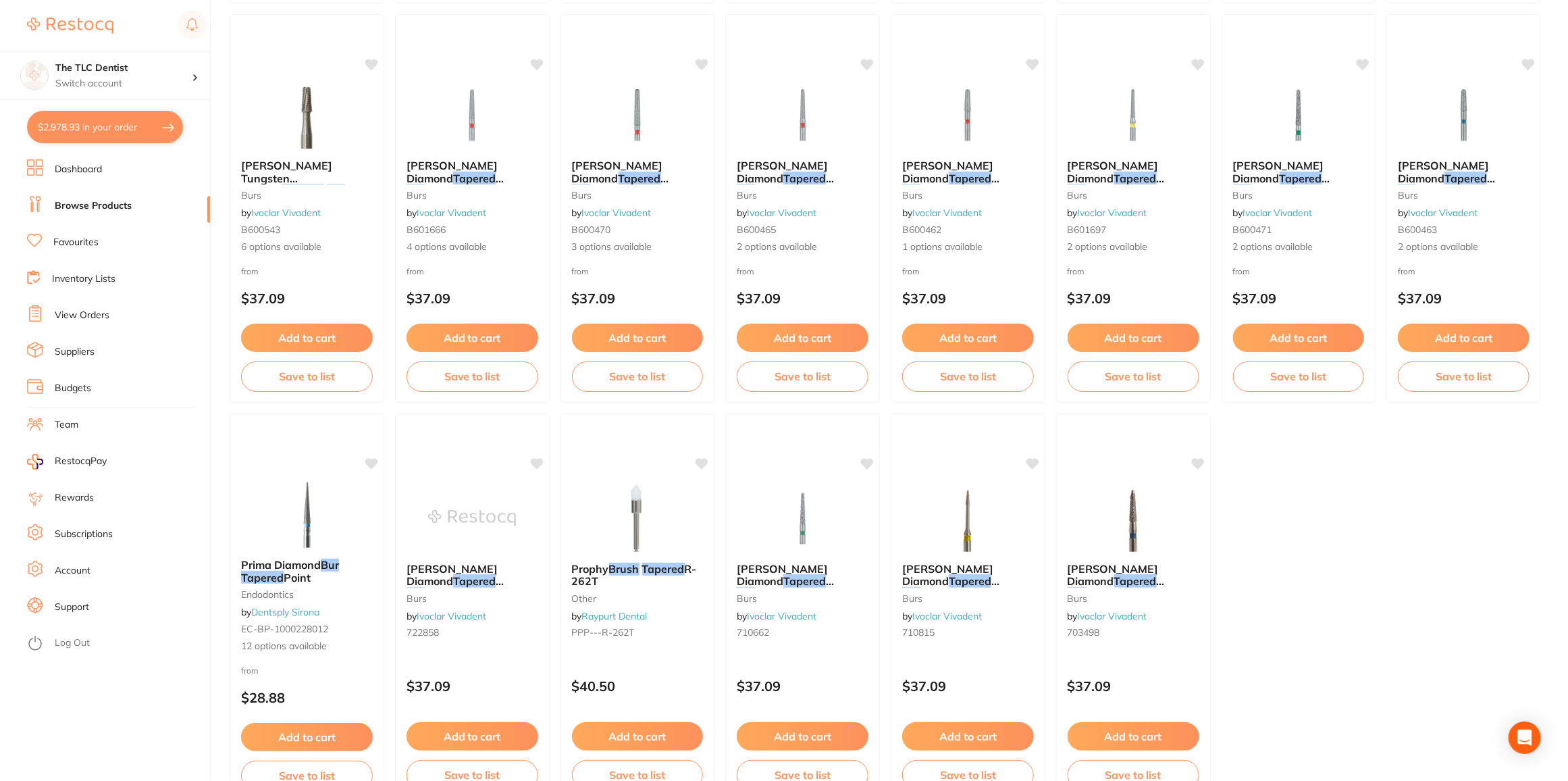
scroll to position [2263, 0]
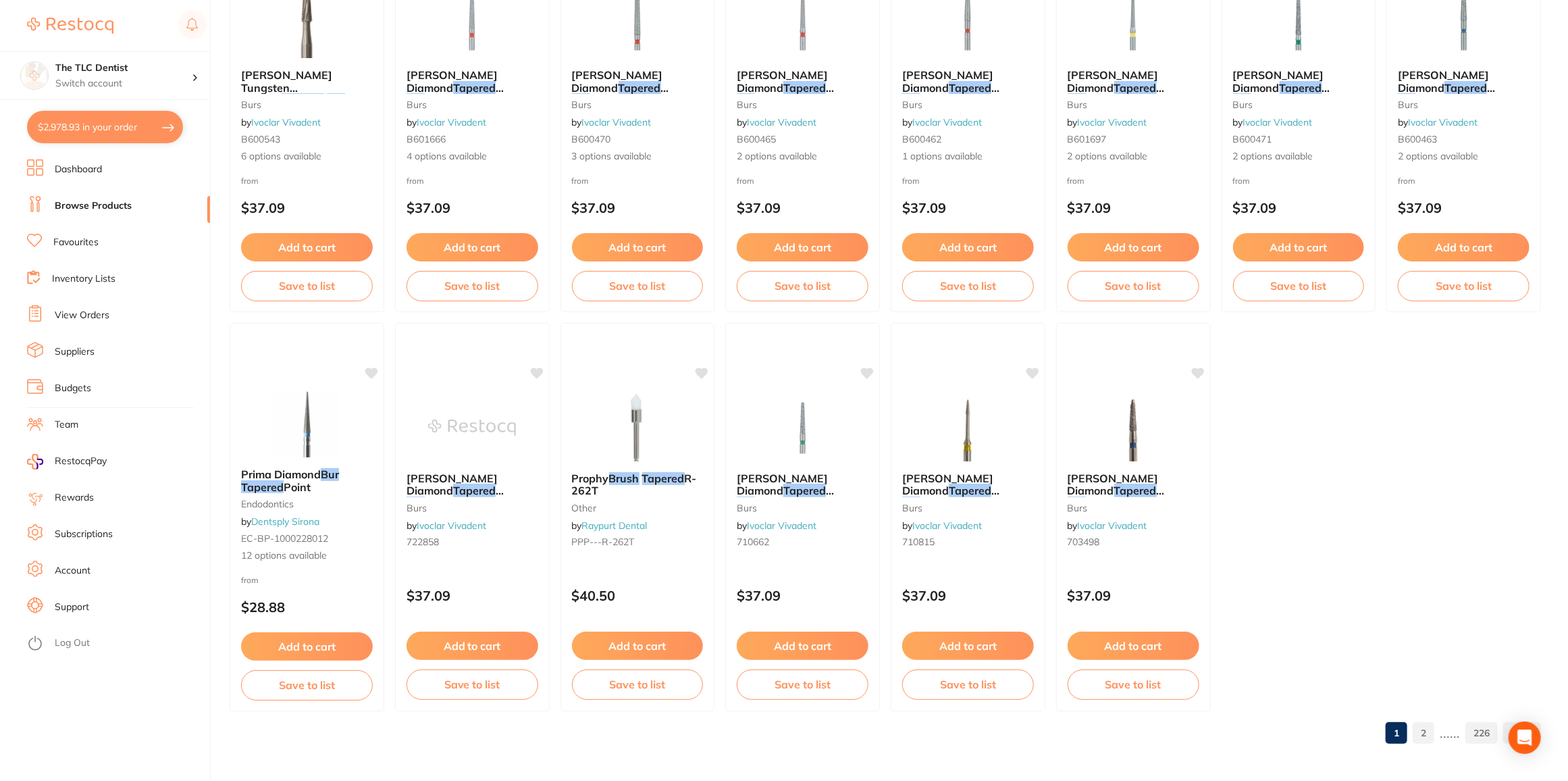
drag, startPoint x: 774, startPoint y: 479, endPoint x: 787, endPoint y: 480, distance: 13.0
click at [774, 479] on span "[PERSON_NAME] Diamond" at bounding box center [783, 485] width 91 height 25
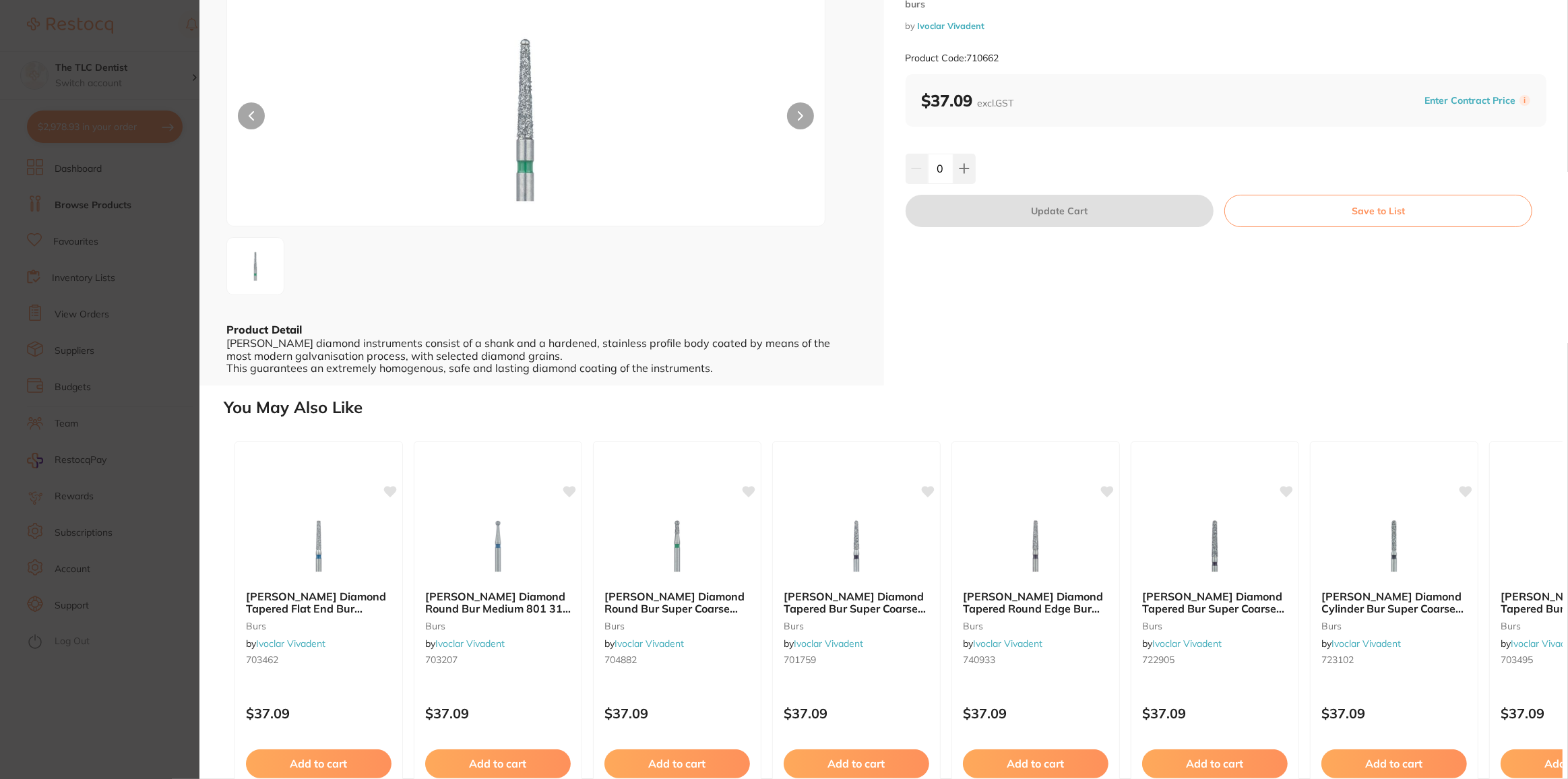
scroll to position [138, 0]
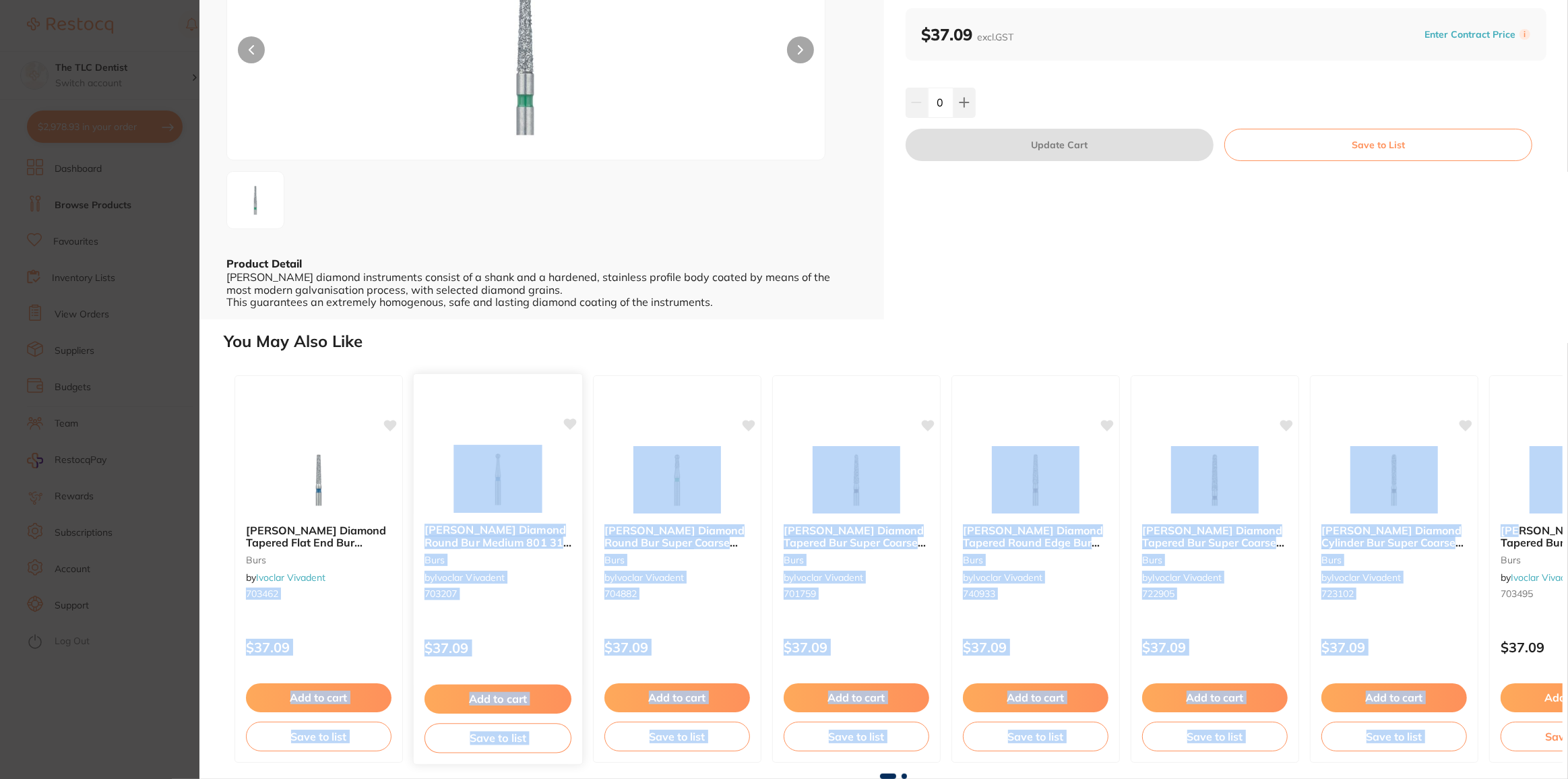
drag, startPoint x: 1514, startPoint y: 530, endPoint x: 473, endPoint y: 521, distance: 1041.0
click at [408, 568] on div "[PERSON_NAME] Diamond Tapered Flat End Bur Medium 847 314 014 / 5 burs by Ivocl…" at bounding box center [893, 569] width 1339 height 409
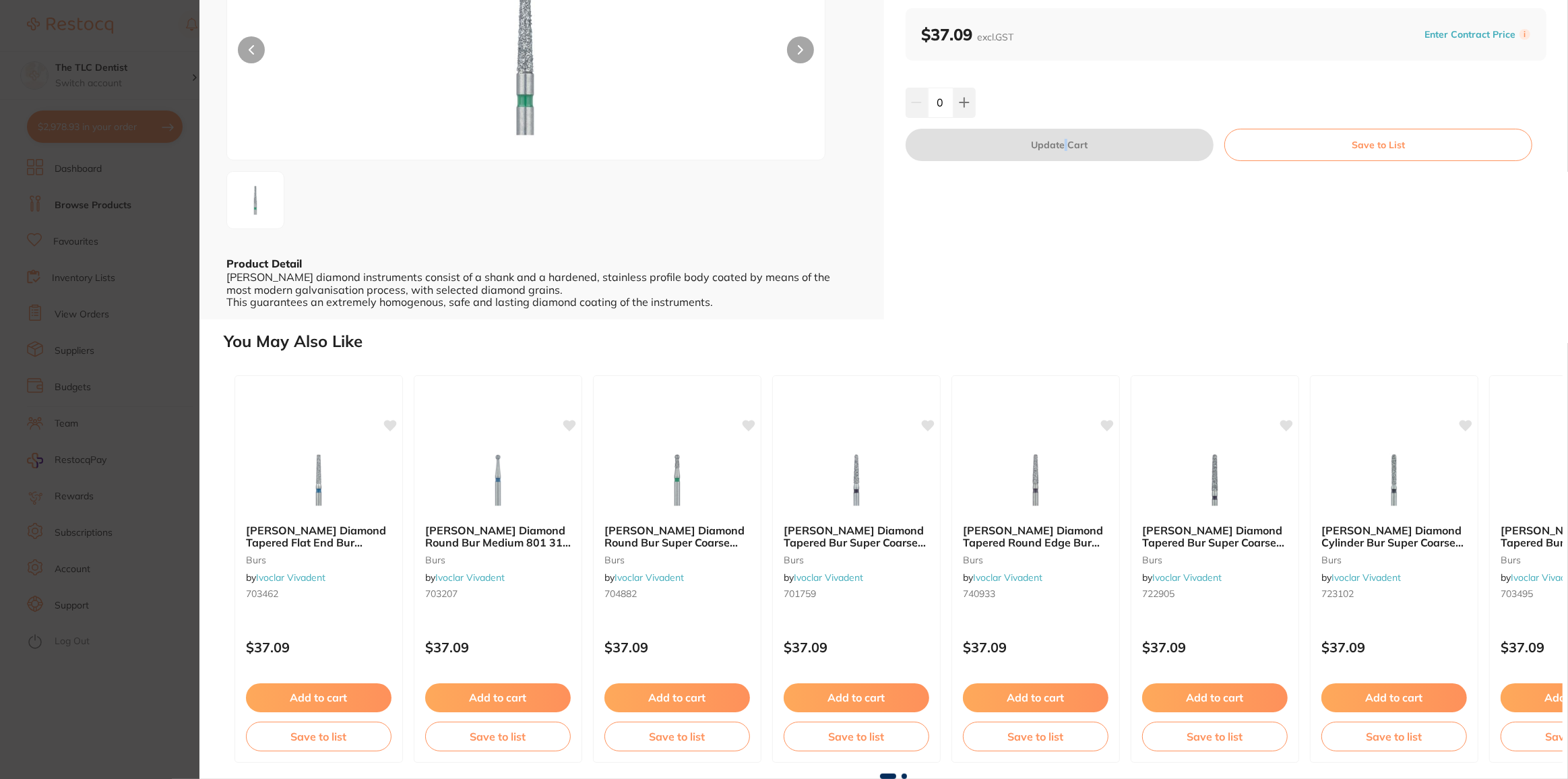
drag, startPoint x: 1062, startPoint y: 297, endPoint x: 958, endPoint y: 335, distance: 110.7
click at [1061, 298] on div "[PERSON_NAME] Diamond Tapered Bur Coarse 802KG 314 014 / 5 burs by Ivoclar Viva…" at bounding box center [1226, 91] width 685 height 457
click at [856, 532] on b "[PERSON_NAME] Diamond Tapered Bur Super Coarse 856H 314 016 / 5" at bounding box center [856, 535] width 147 height 24
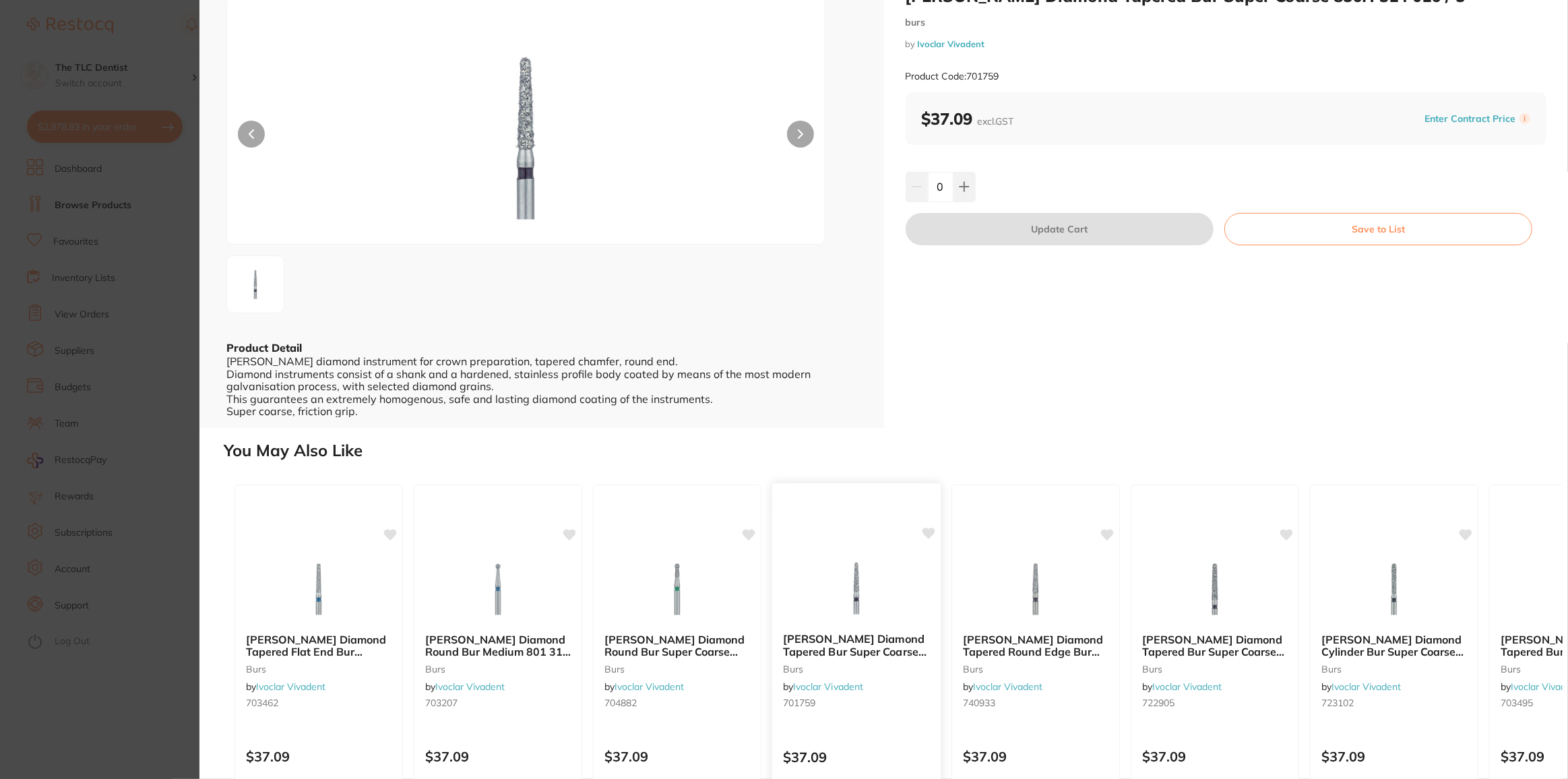
scroll to position [162, 0]
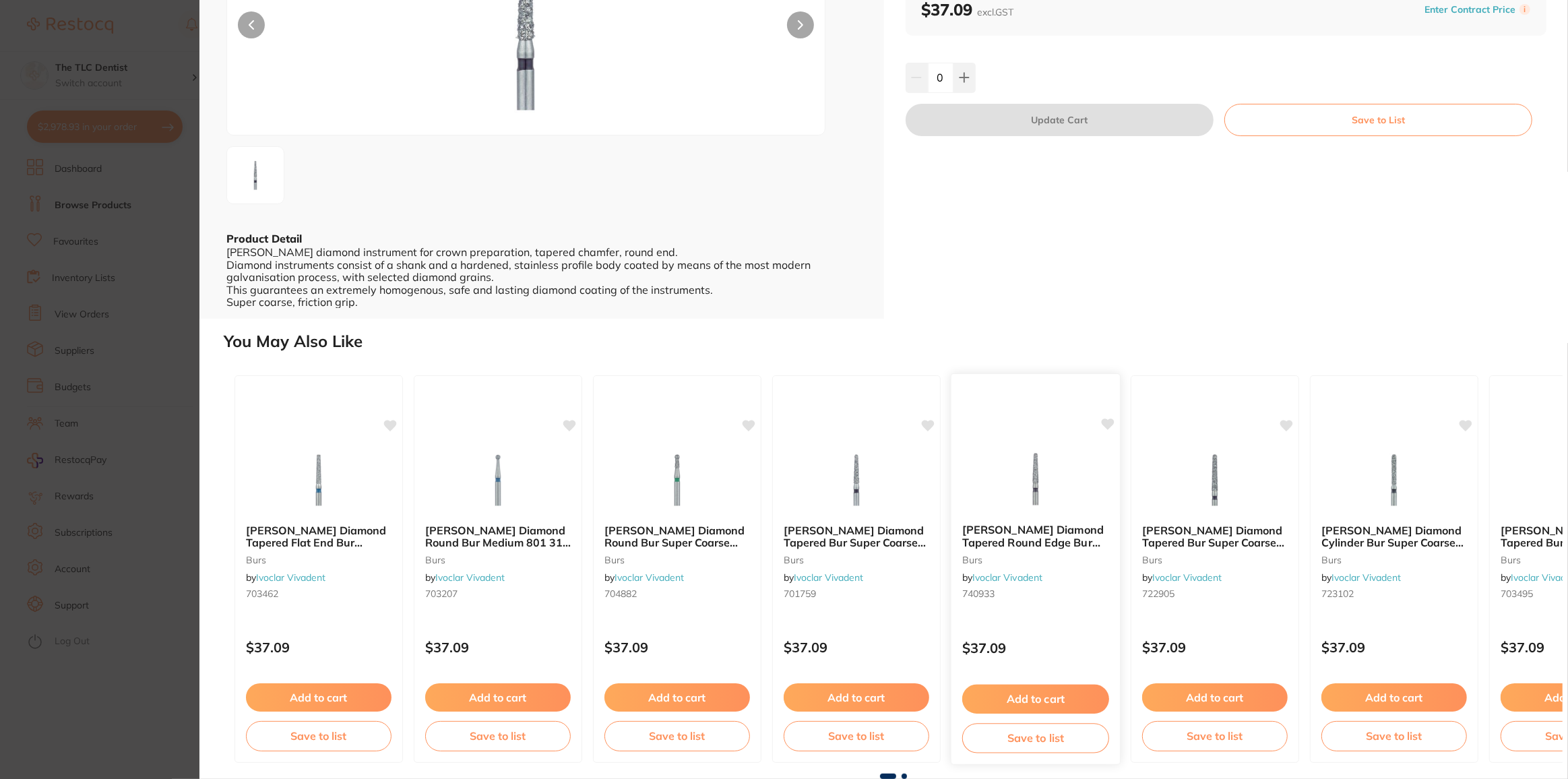
click at [1031, 481] on img at bounding box center [1035, 478] width 88 height 68
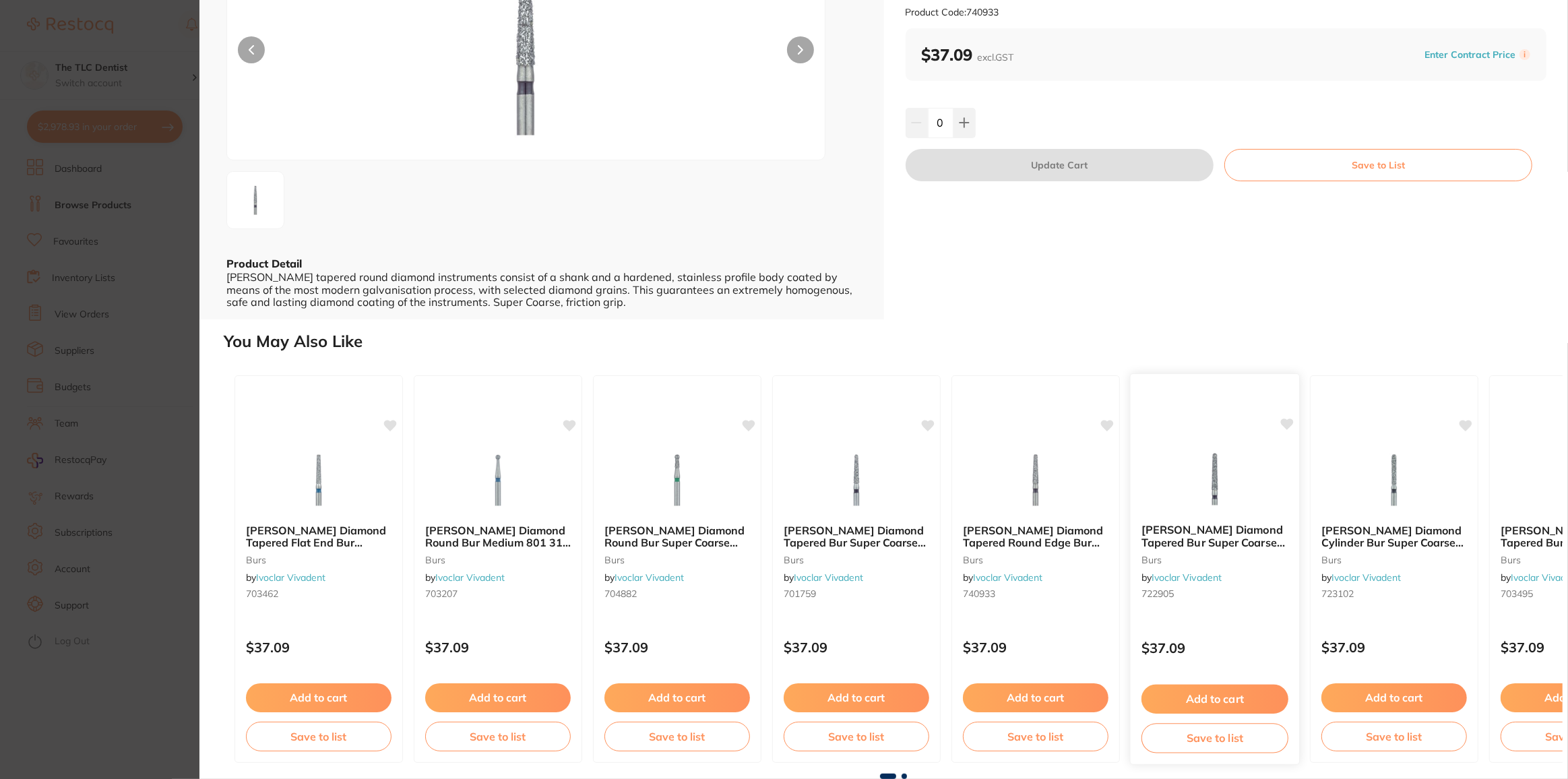
click at [1225, 549] on b "Meisinger Diamond Tapered Bur Super Coarse 852H 314 018 / 5" at bounding box center [1215, 535] width 147 height 24
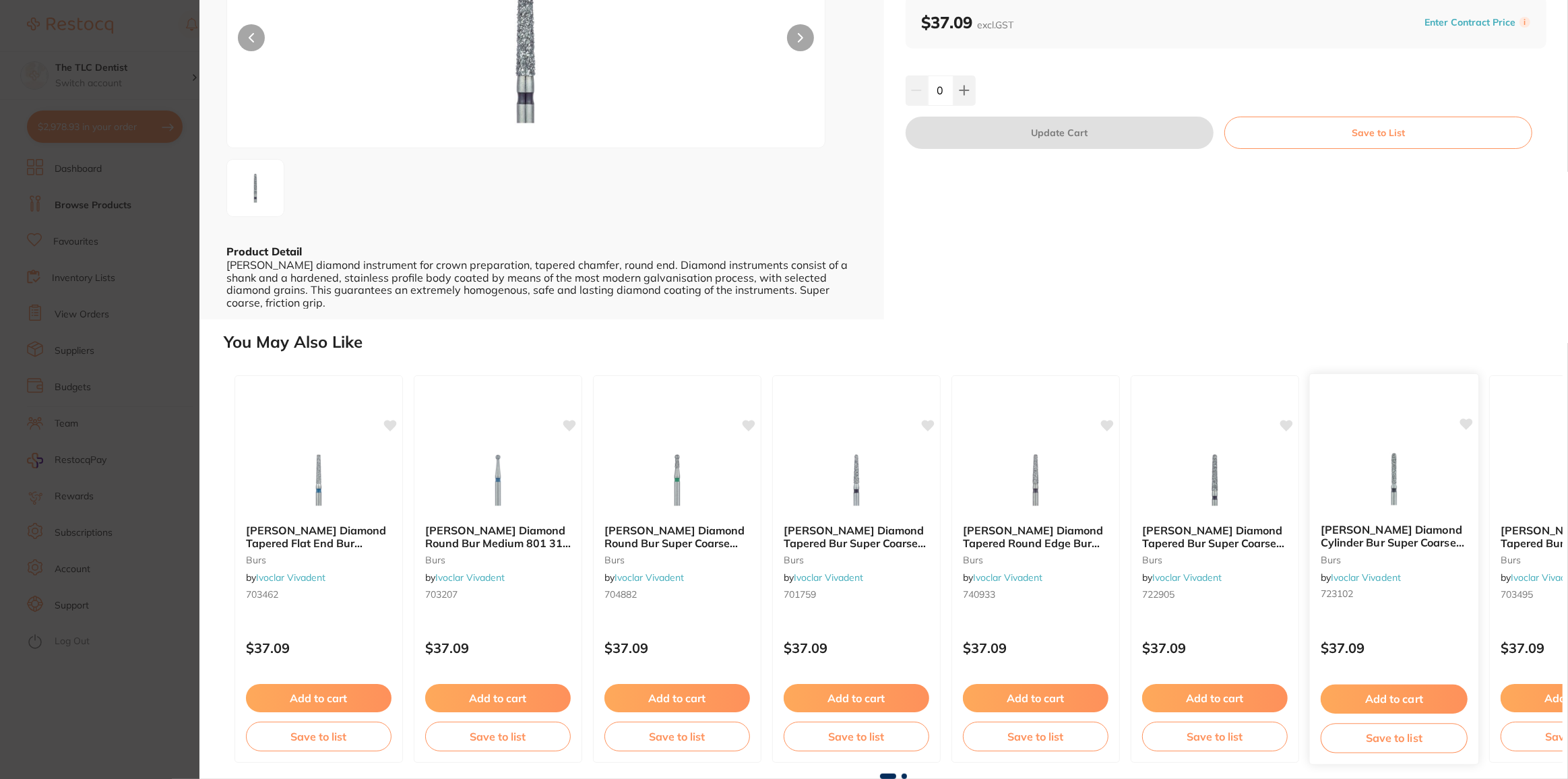
click at [1396, 550] on b "[PERSON_NAME] Diamond Cylinder Bur Super Coarse 881H 314 014 / 5" at bounding box center [1394, 536] width 147 height 24
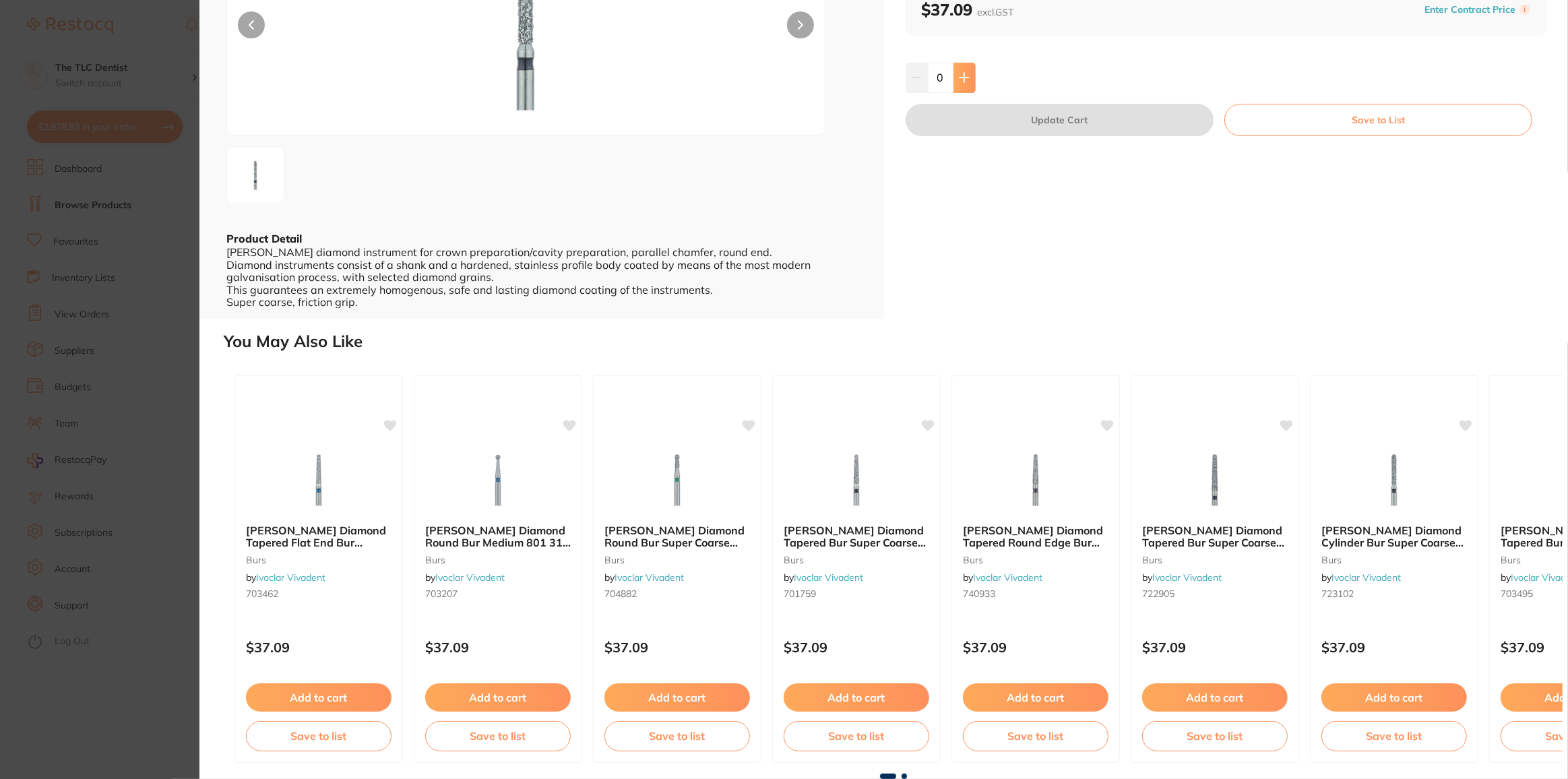
click at [970, 93] on button at bounding box center [964, 77] width 23 height 30
type input "1"
click at [1029, 136] on button "Update Cart" at bounding box center [1060, 120] width 308 height 33
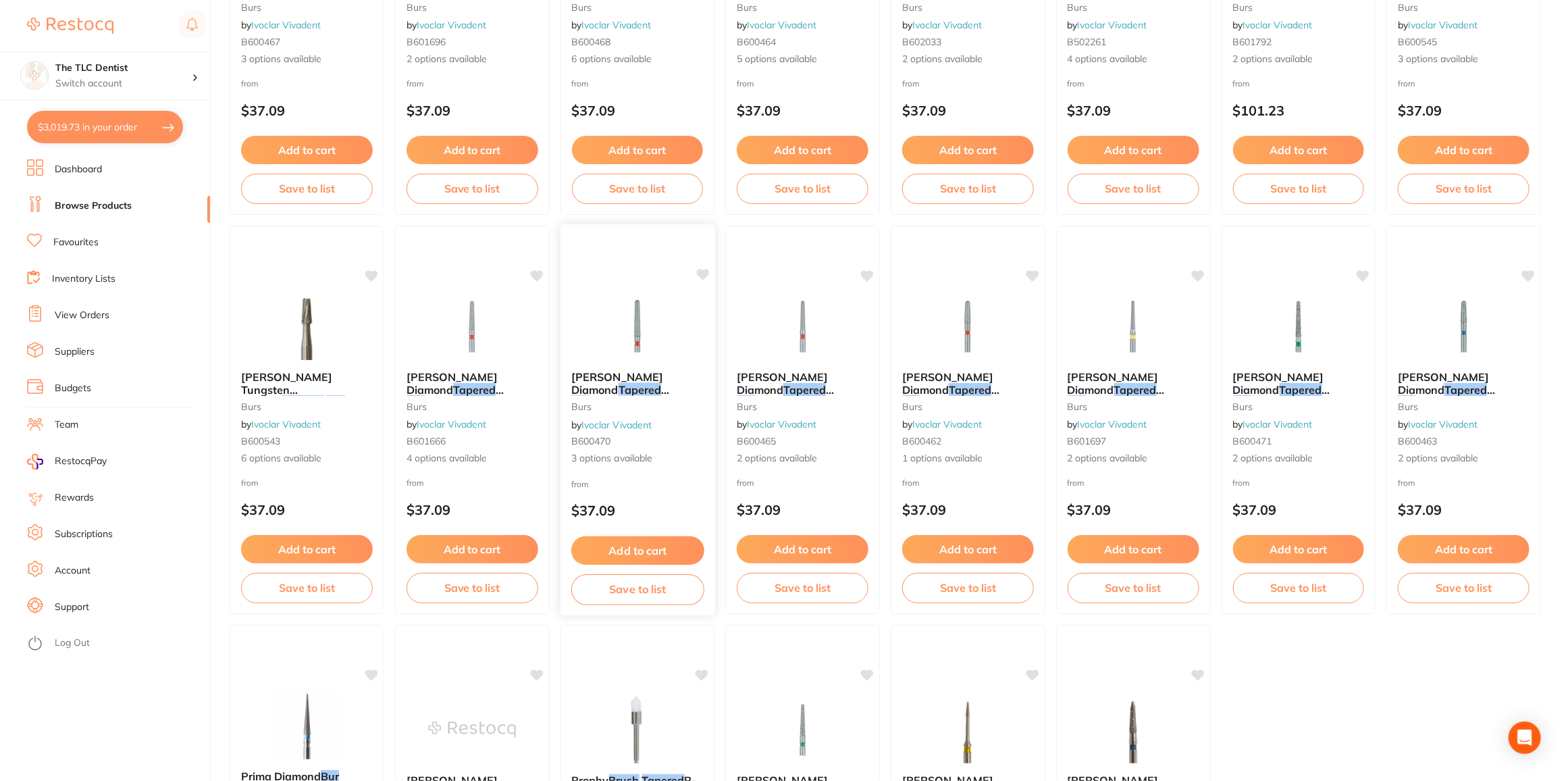
scroll to position [1894, 0]
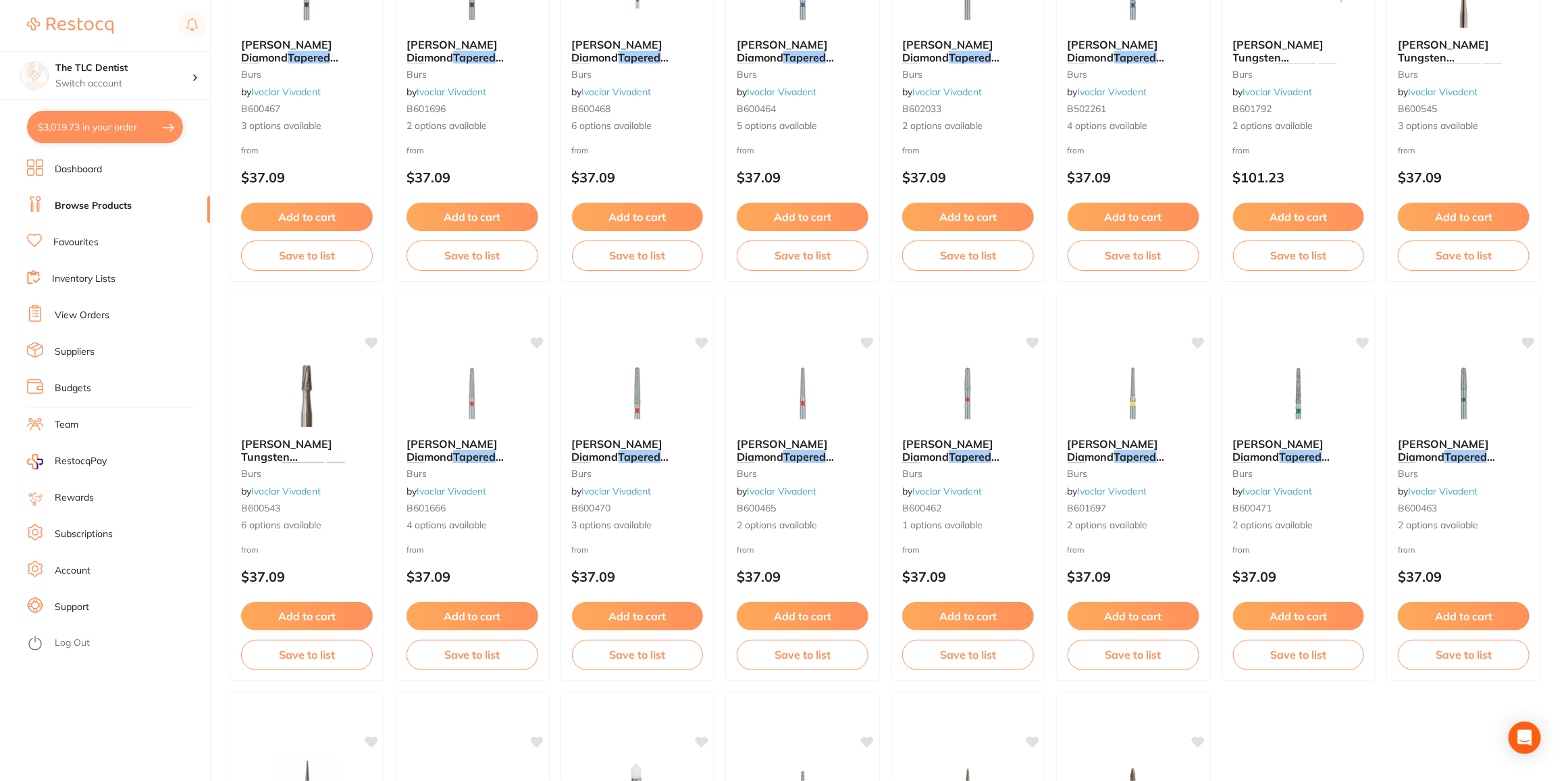
click at [822, 462] on span "Fine 850F / 5" at bounding box center [788, 468] width 66 height 14
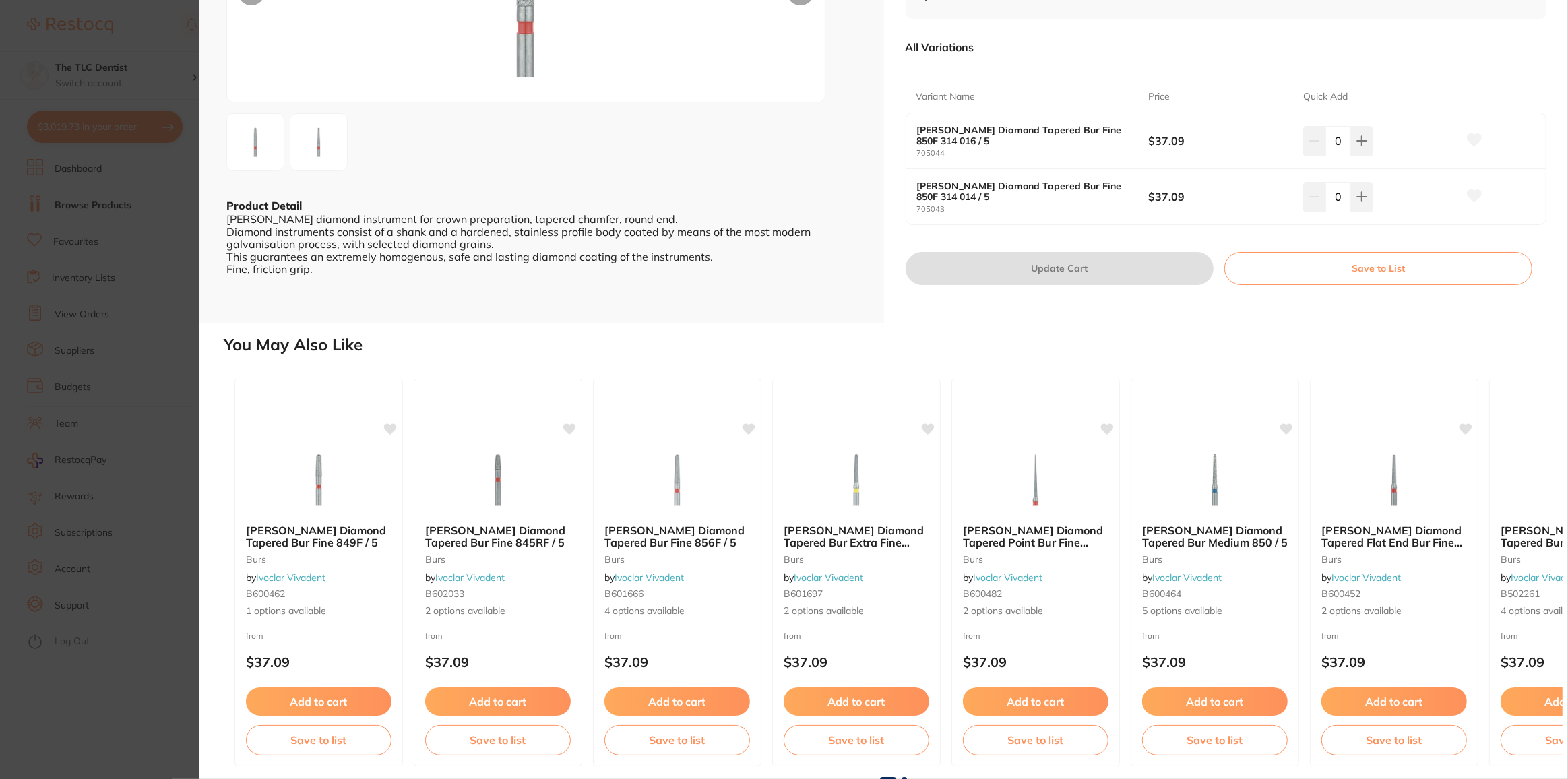
scroll to position [198, 0]
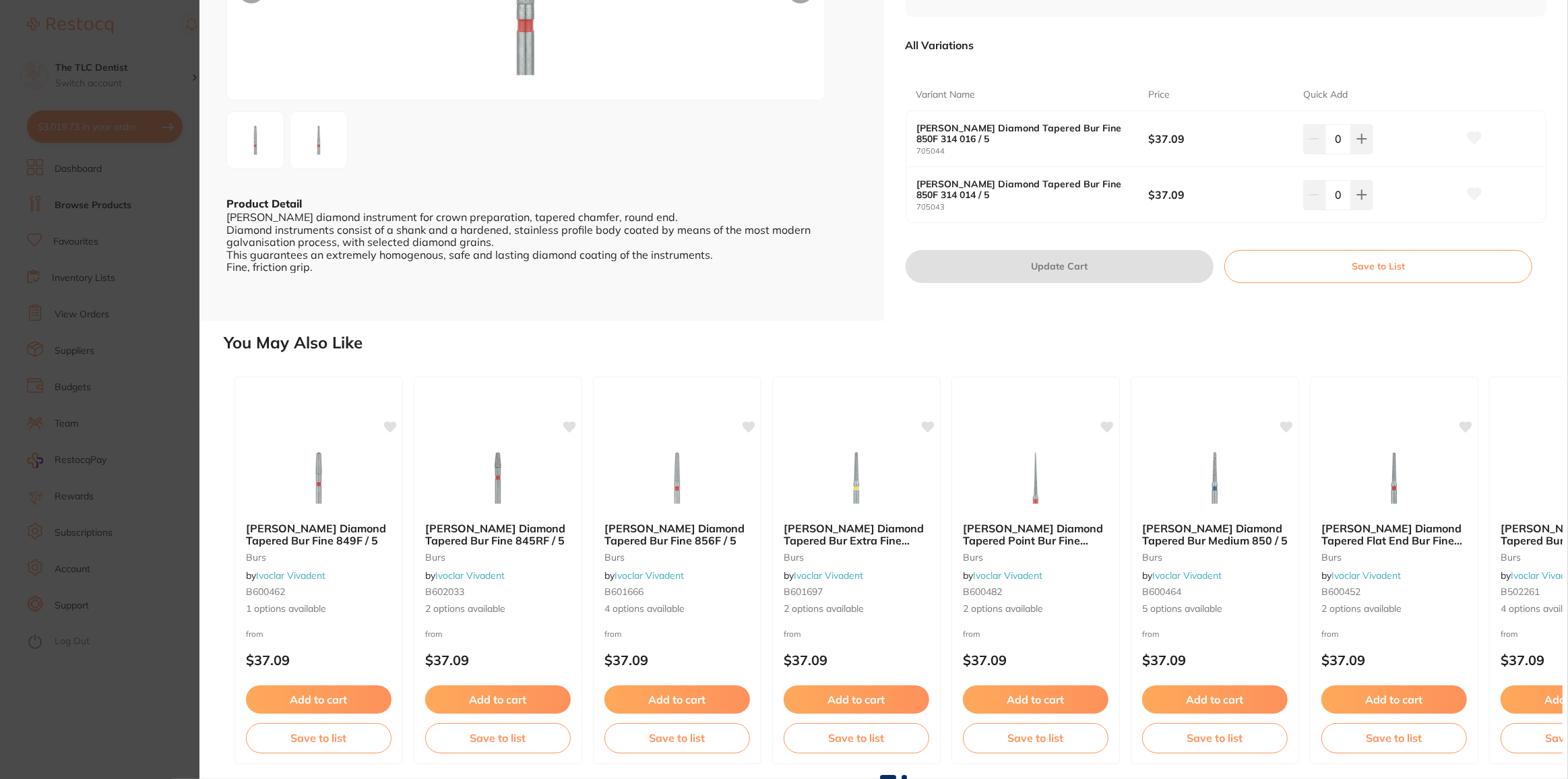
drag, startPoint x: 145, startPoint y: 733, endPoint x: 492, endPoint y: 594, distance: 373.8
click at [145, 733] on section "Meisinger Diamond Tapered Bur Fine 850F / 5 burs by Ivoclar Vivadent Product Co…" at bounding box center [784, 389] width 1568 height 779
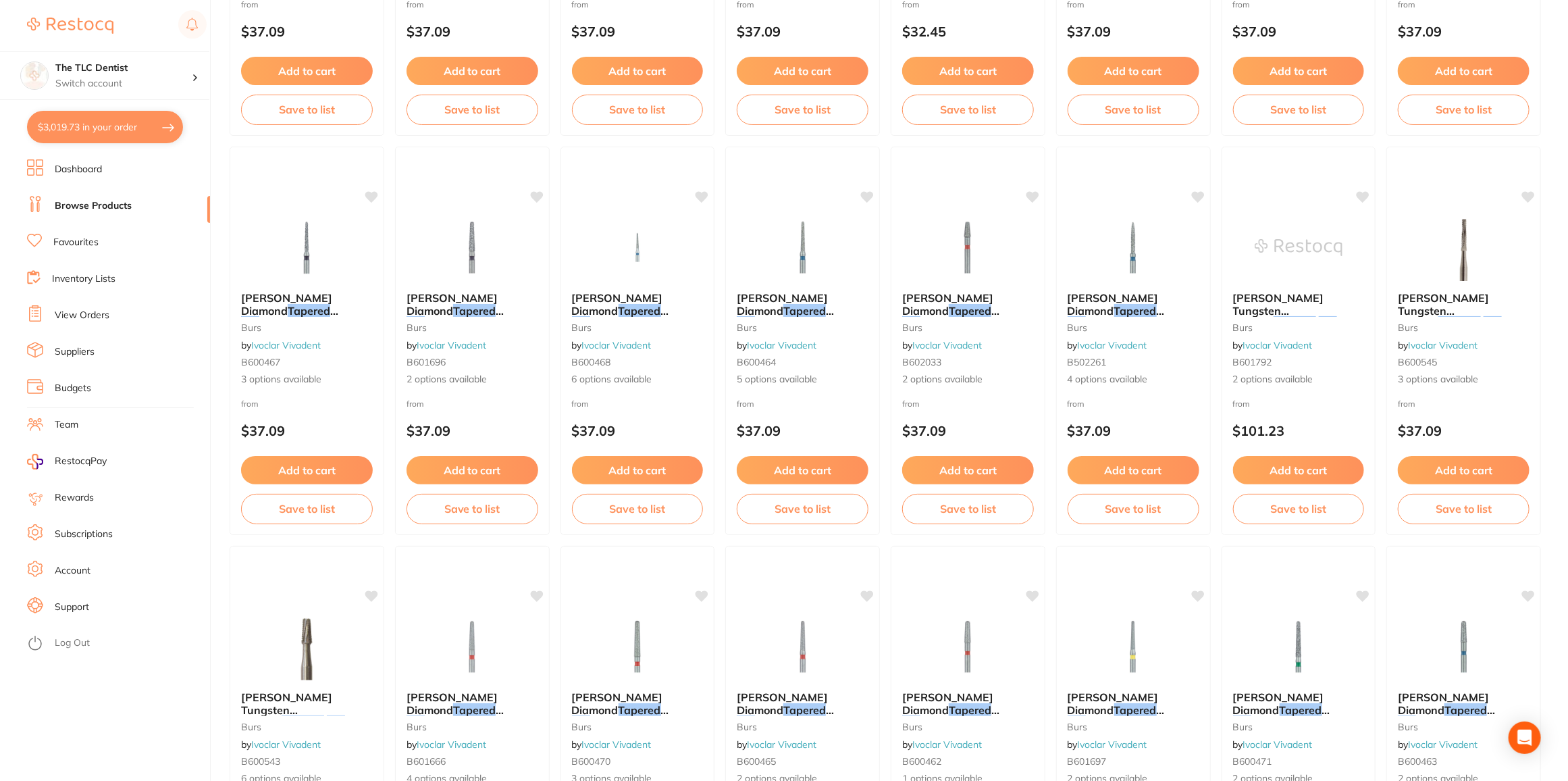
scroll to position [1587, 0]
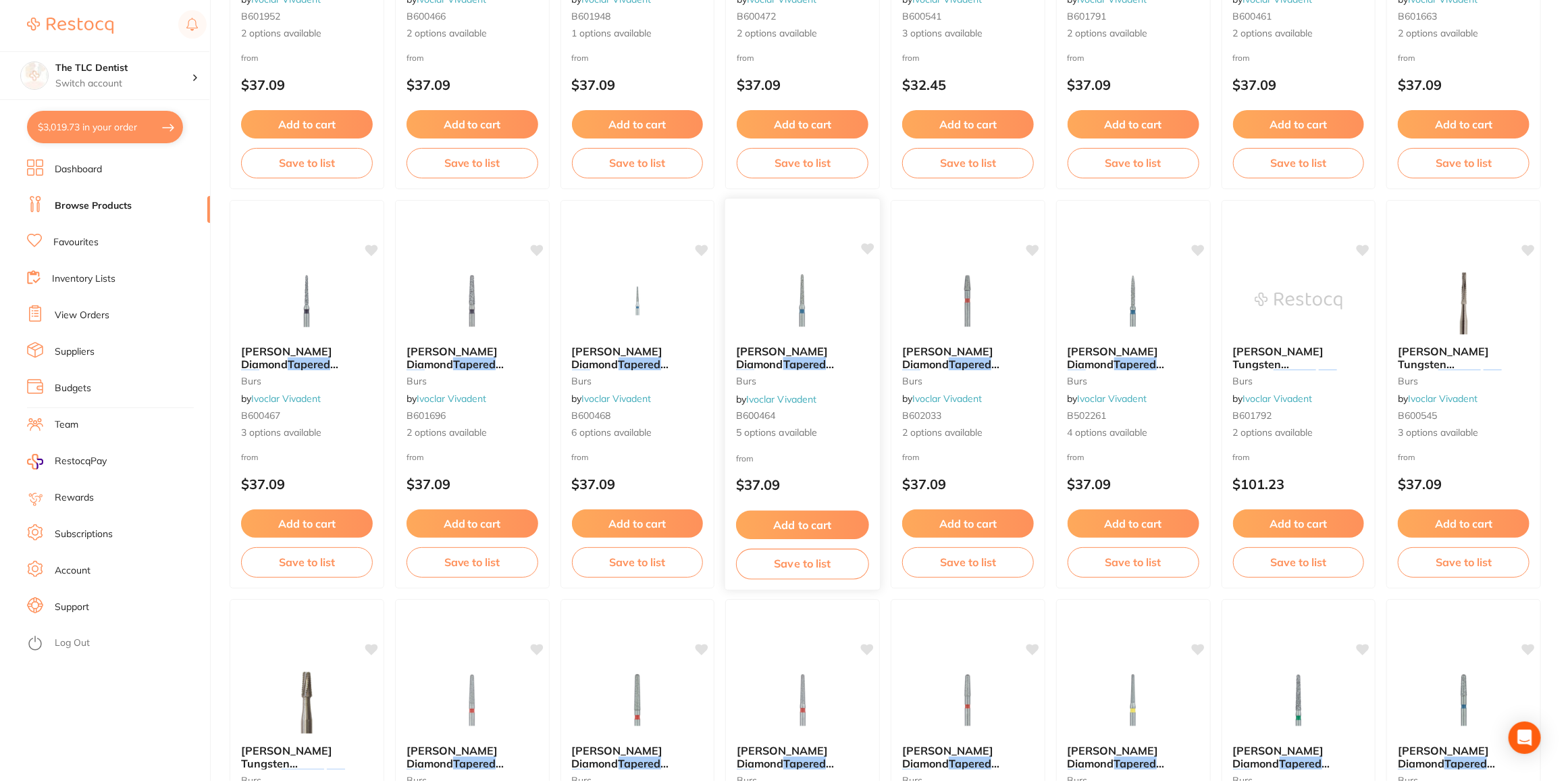
click at [811, 351] on span "Meisinger Diamond" at bounding box center [782, 357] width 92 height 26
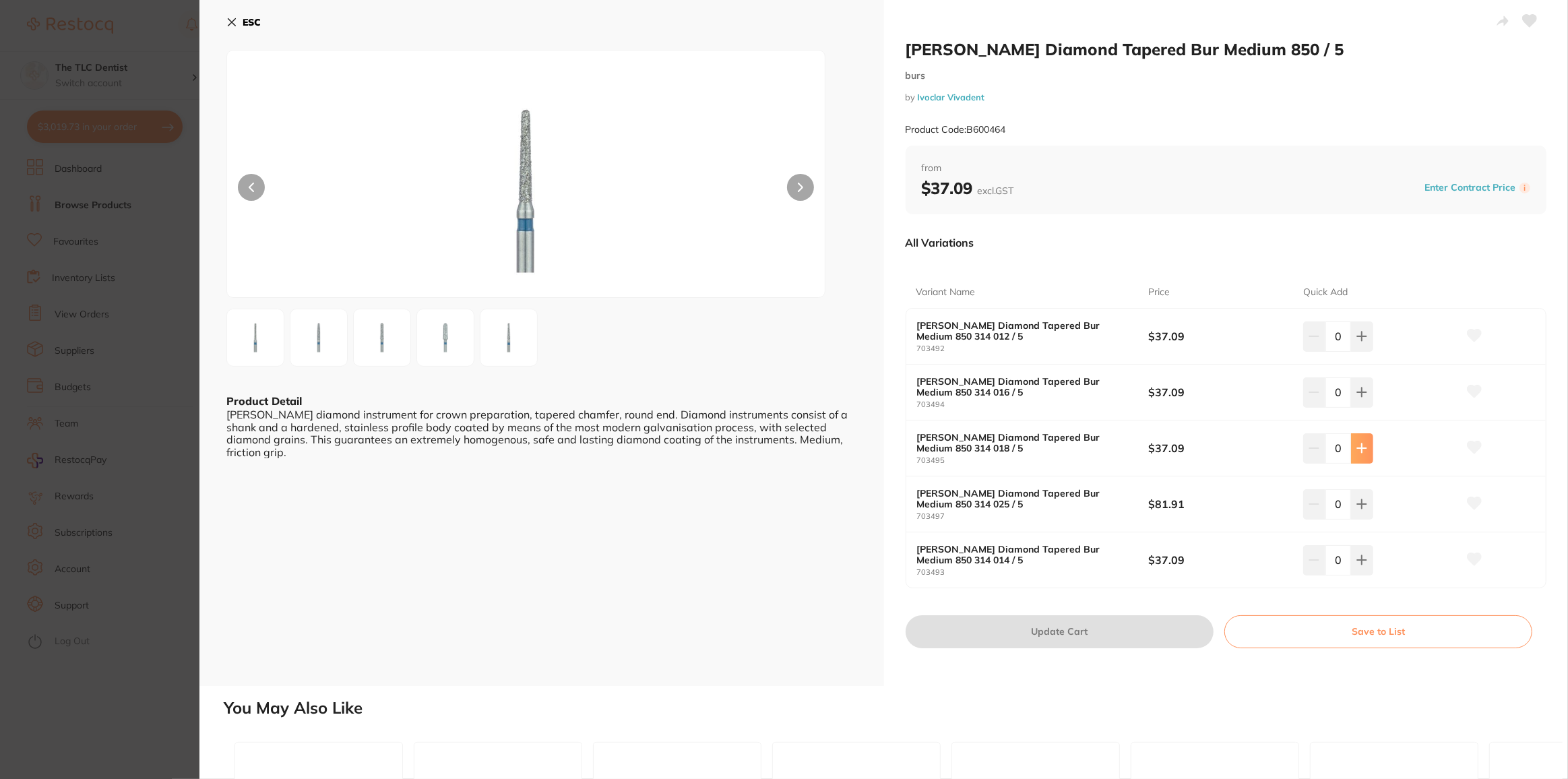
click at [1368, 449] on button at bounding box center [1362, 448] width 23 height 30
type input "1"
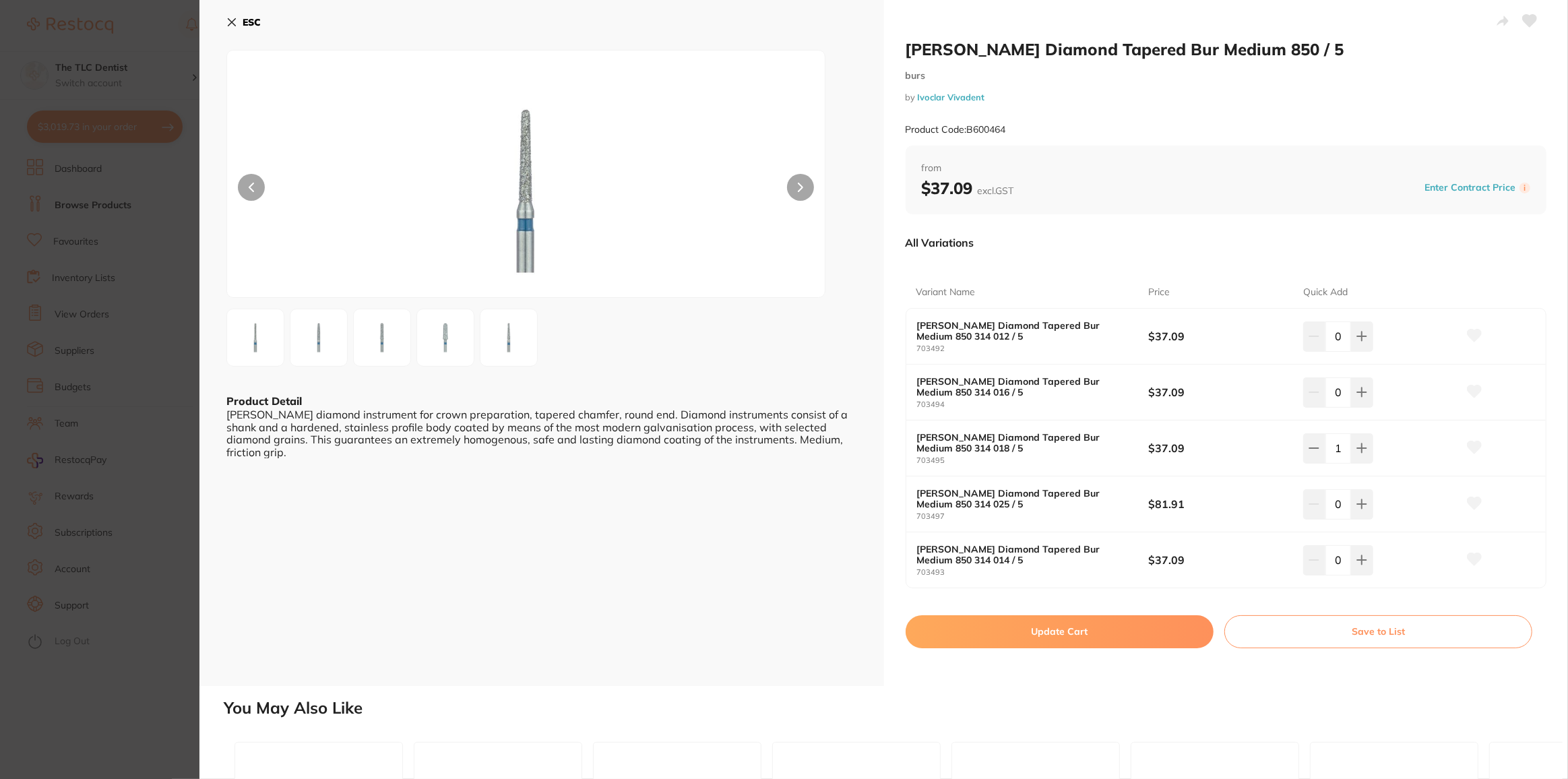
click at [1103, 626] on button "Update Cart" at bounding box center [1060, 631] width 308 height 33
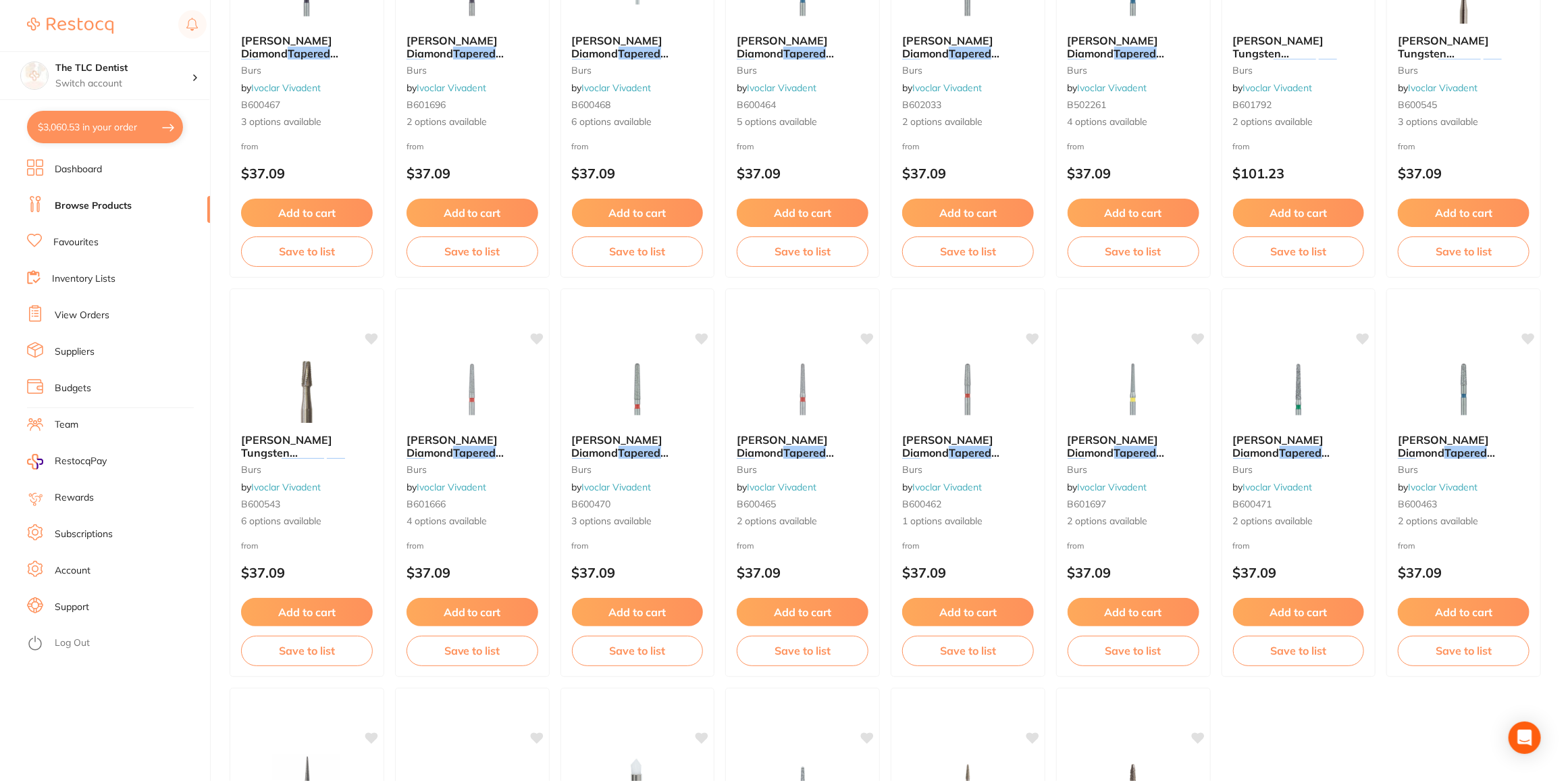
scroll to position [2018, 0]
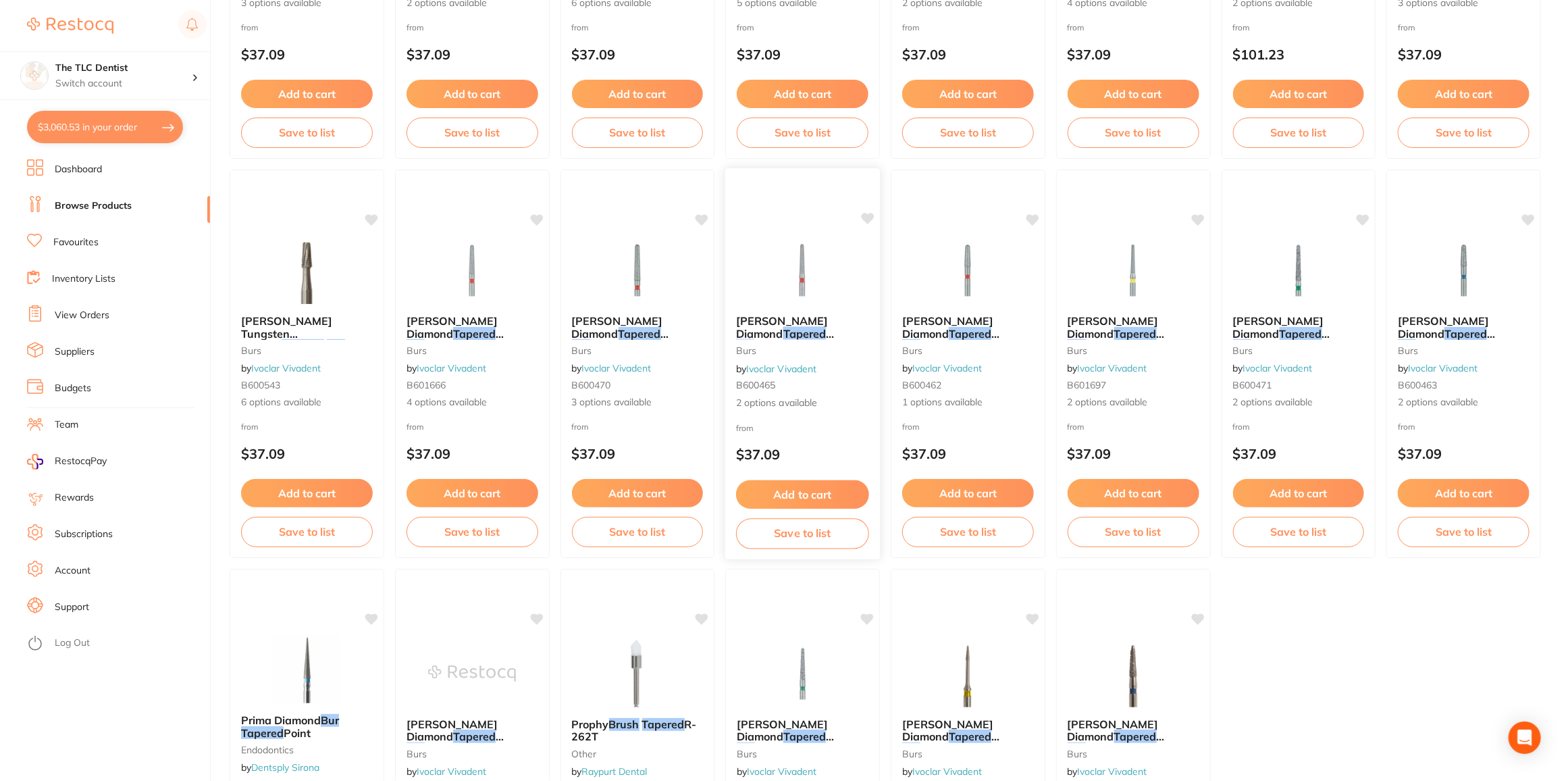
click at [803, 325] on span "Meisinger Diamond" at bounding box center [782, 326] width 92 height 26
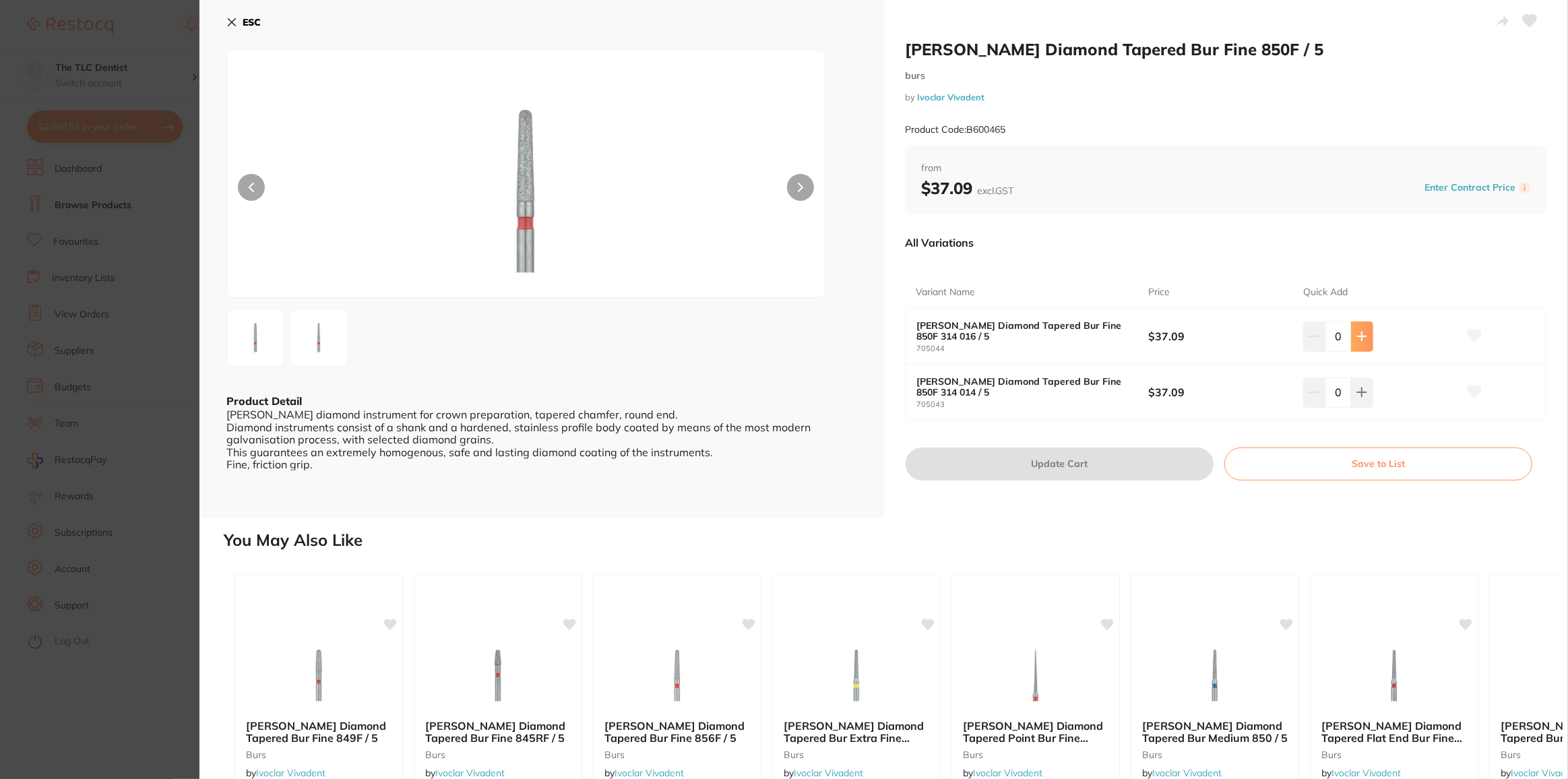
click at [1359, 336] on icon at bounding box center [1362, 336] width 9 height 9
type input "1"
click at [1123, 465] on button "Update Cart" at bounding box center [1060, 463] width 308 height 33
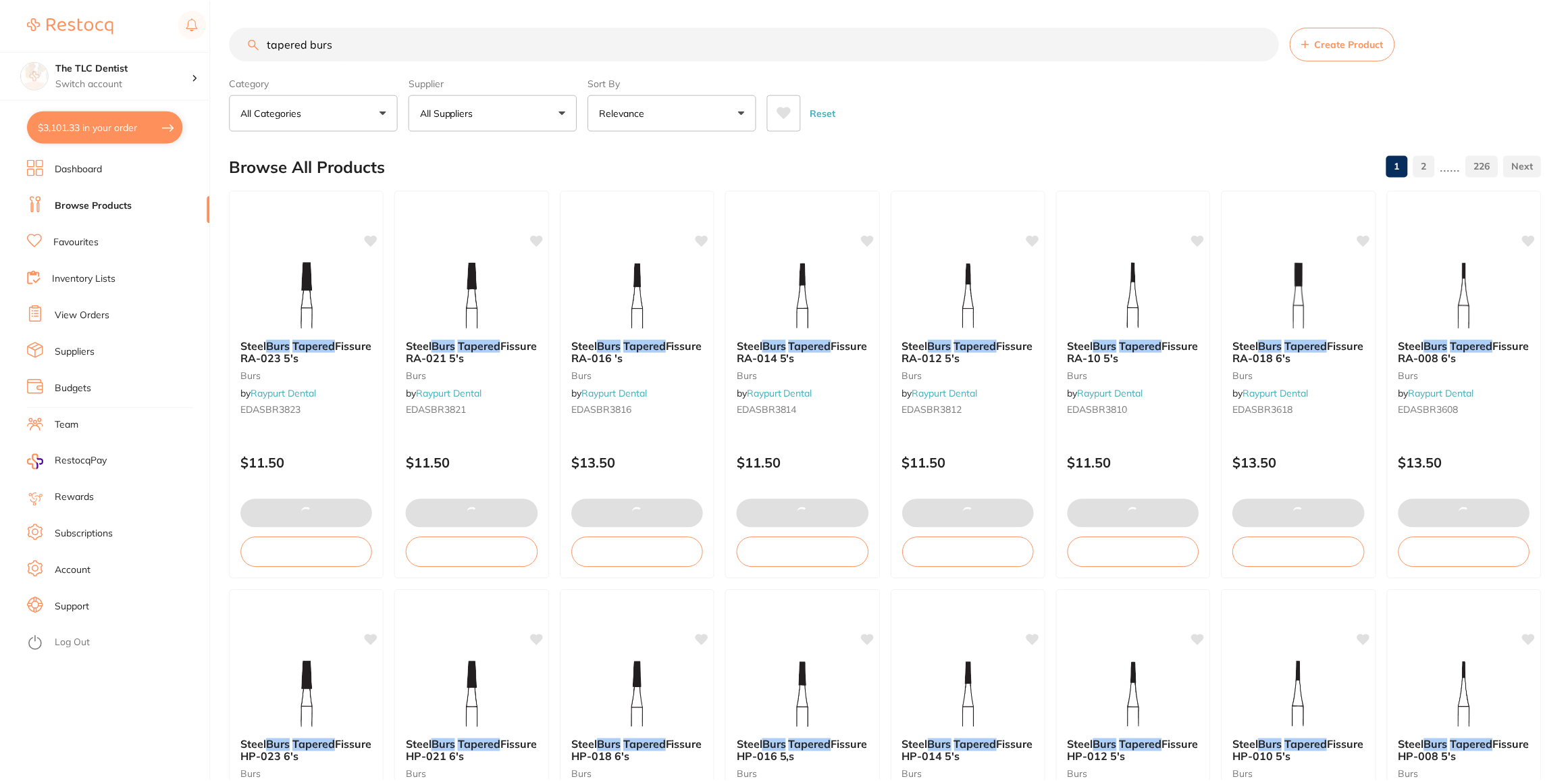
scroll to position [2018, 0]
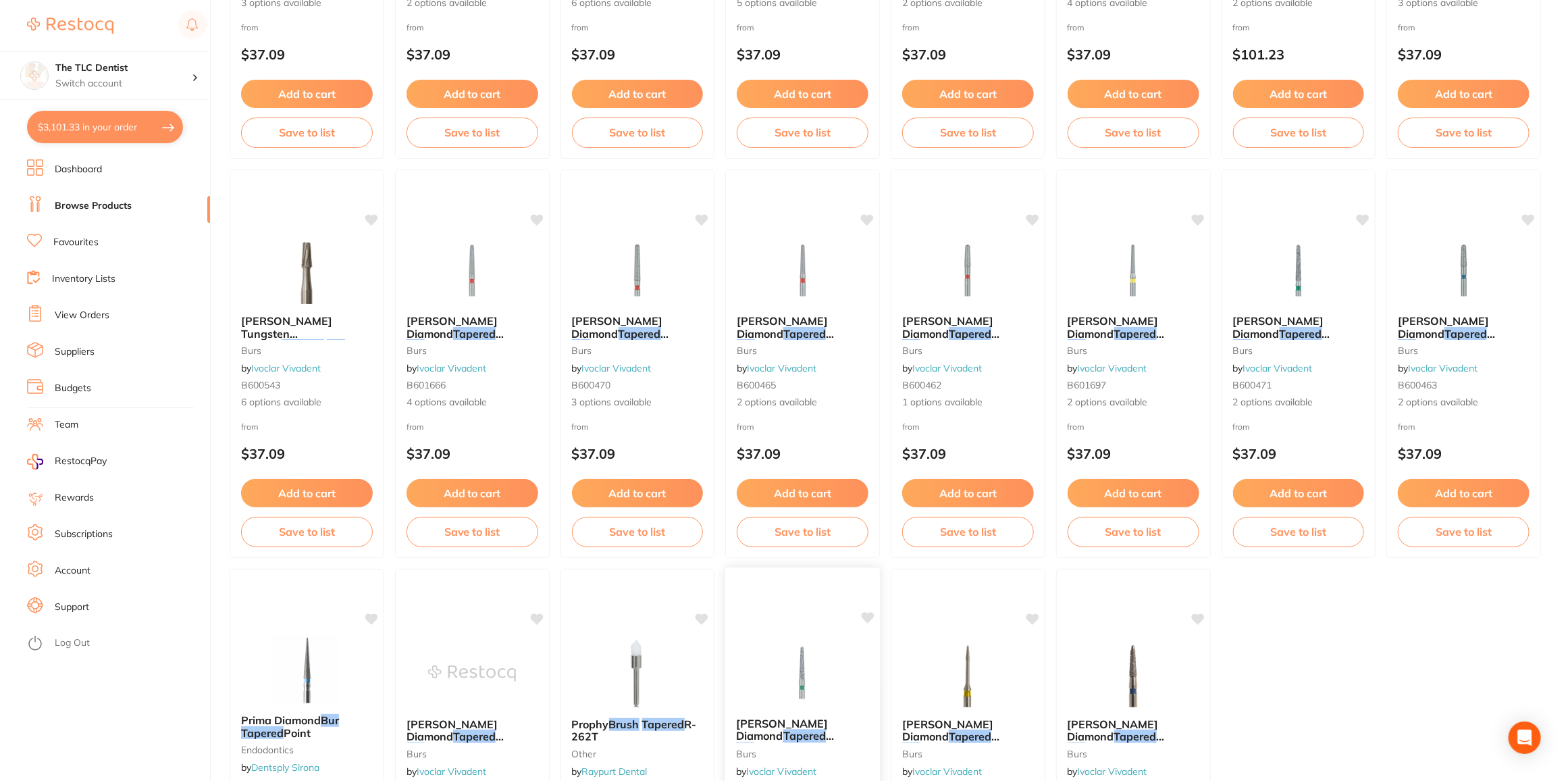
click at [754, 742] on em "Bur" at bounding box center [745, 748] width 18 height 14
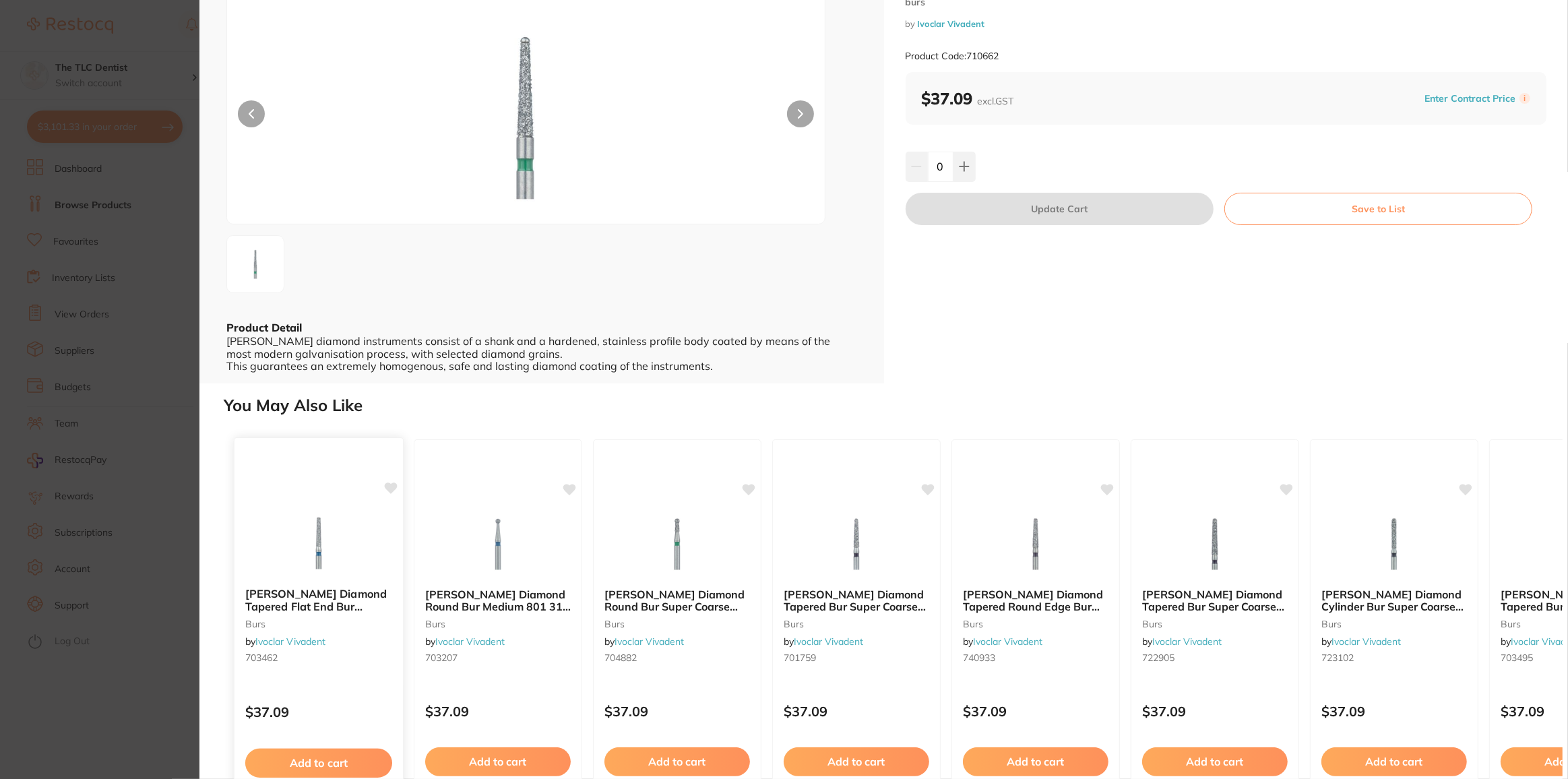
scroll to position [138, 0]
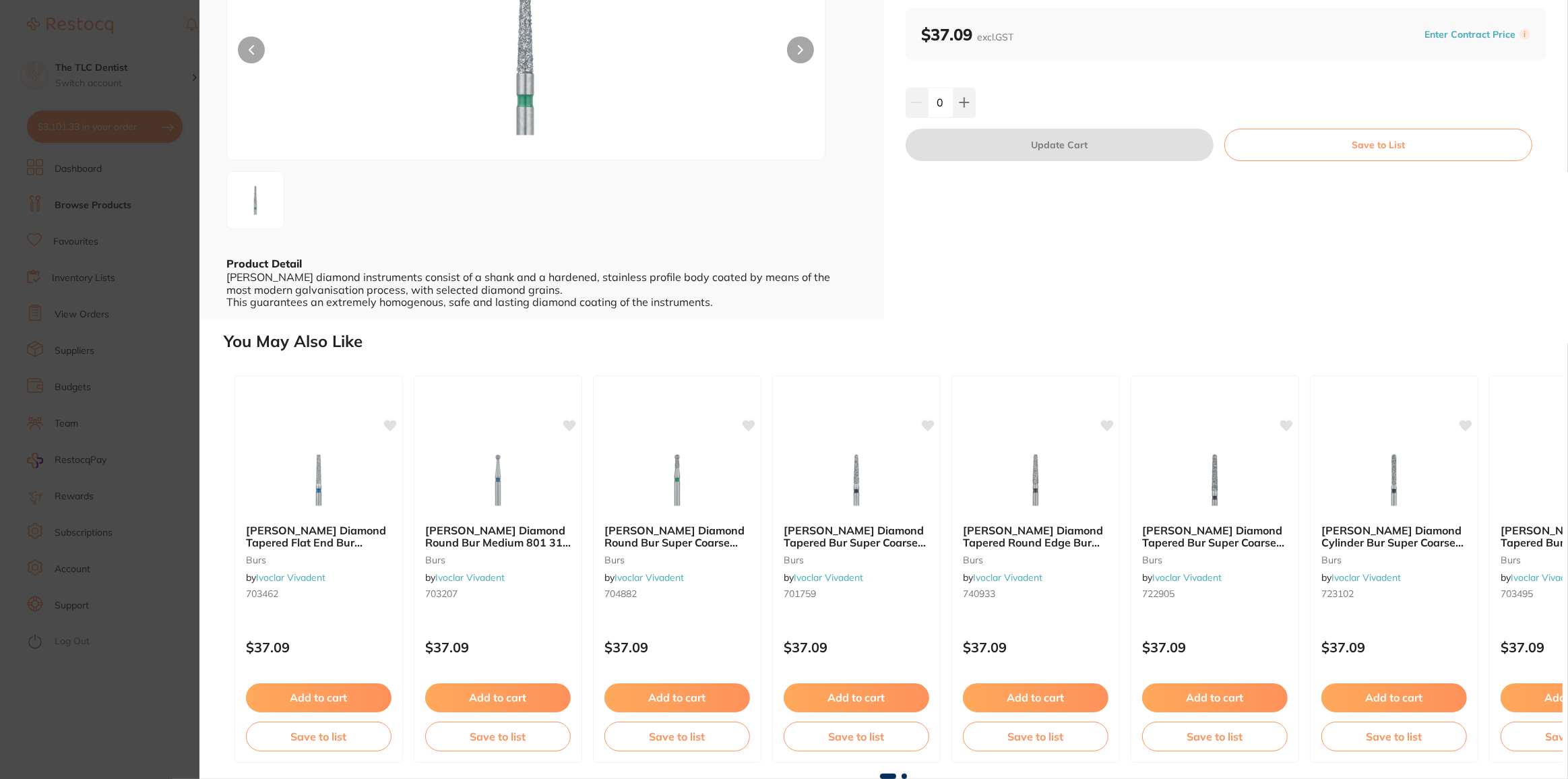
click at [61, 686] on section "Meisinger Diamond Tapered Bur Coarse 802KG 314 014 / 5 burs by Ivoclar Vivadent…" at bounding box center [784, 389] width 1568 height 779
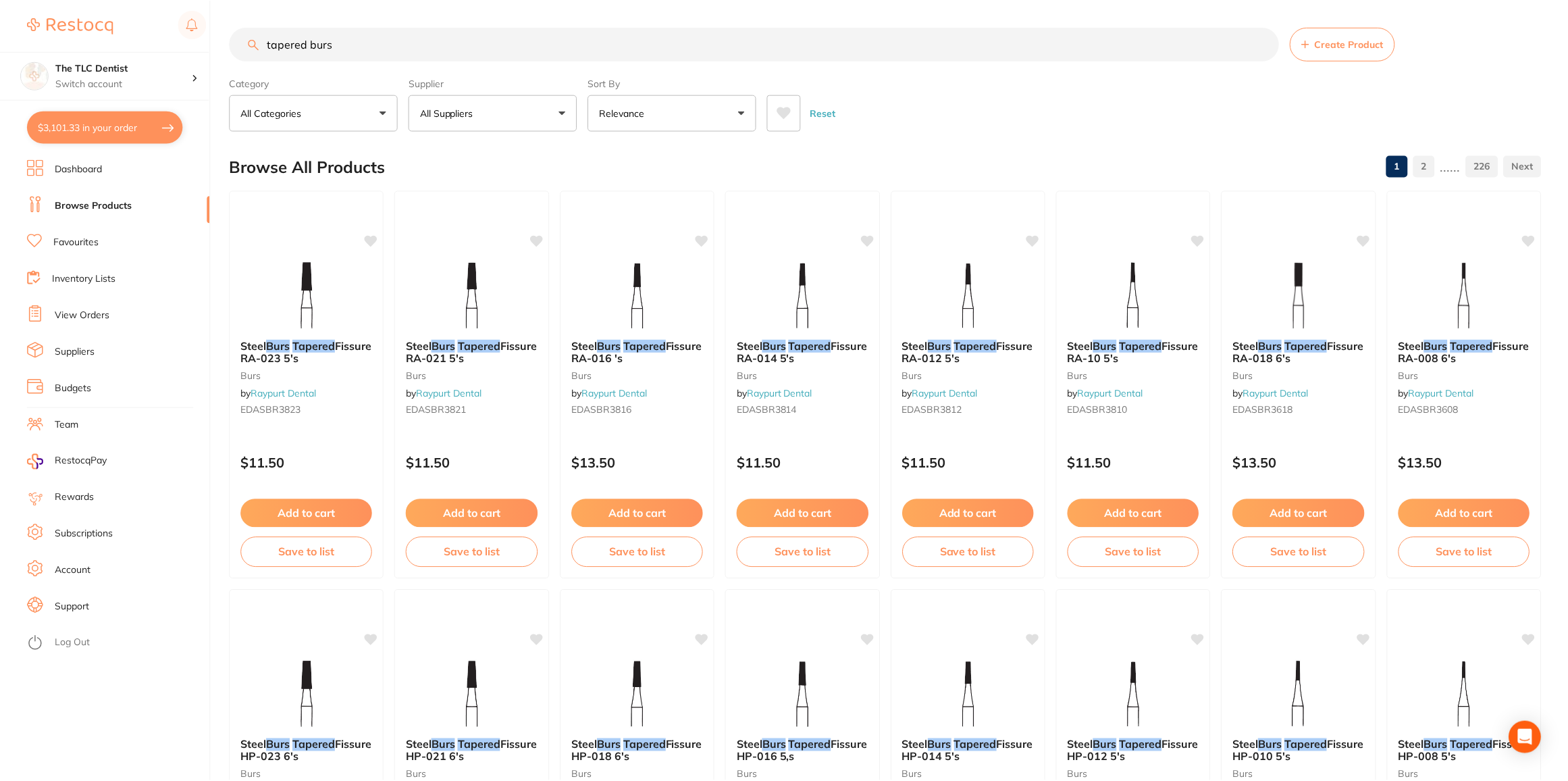
scroll to position [2018, 0]
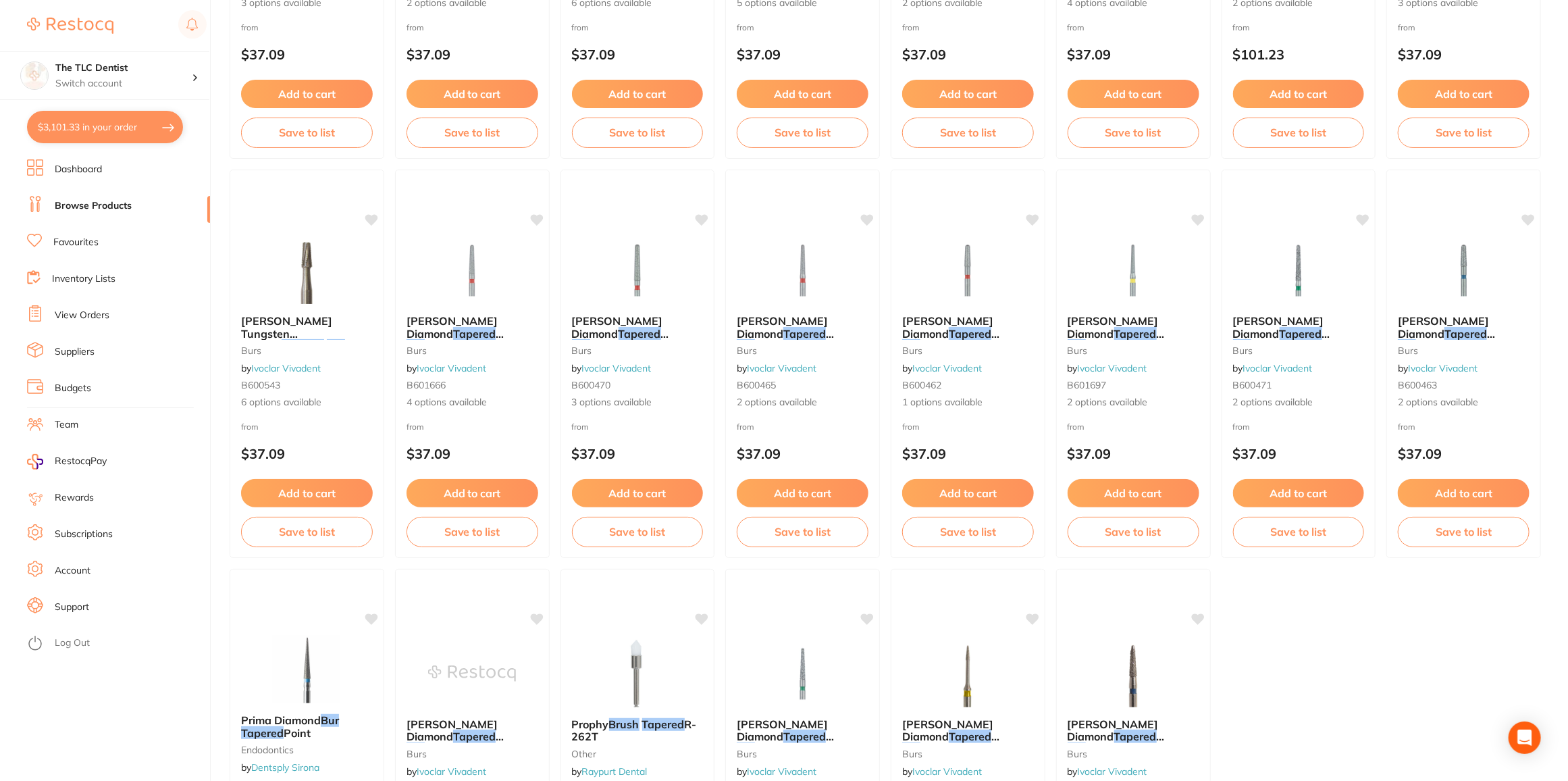
click at [130, 120] on button "$3,101.33 in your order" at bounding box center [105, 127] width 156 height 33
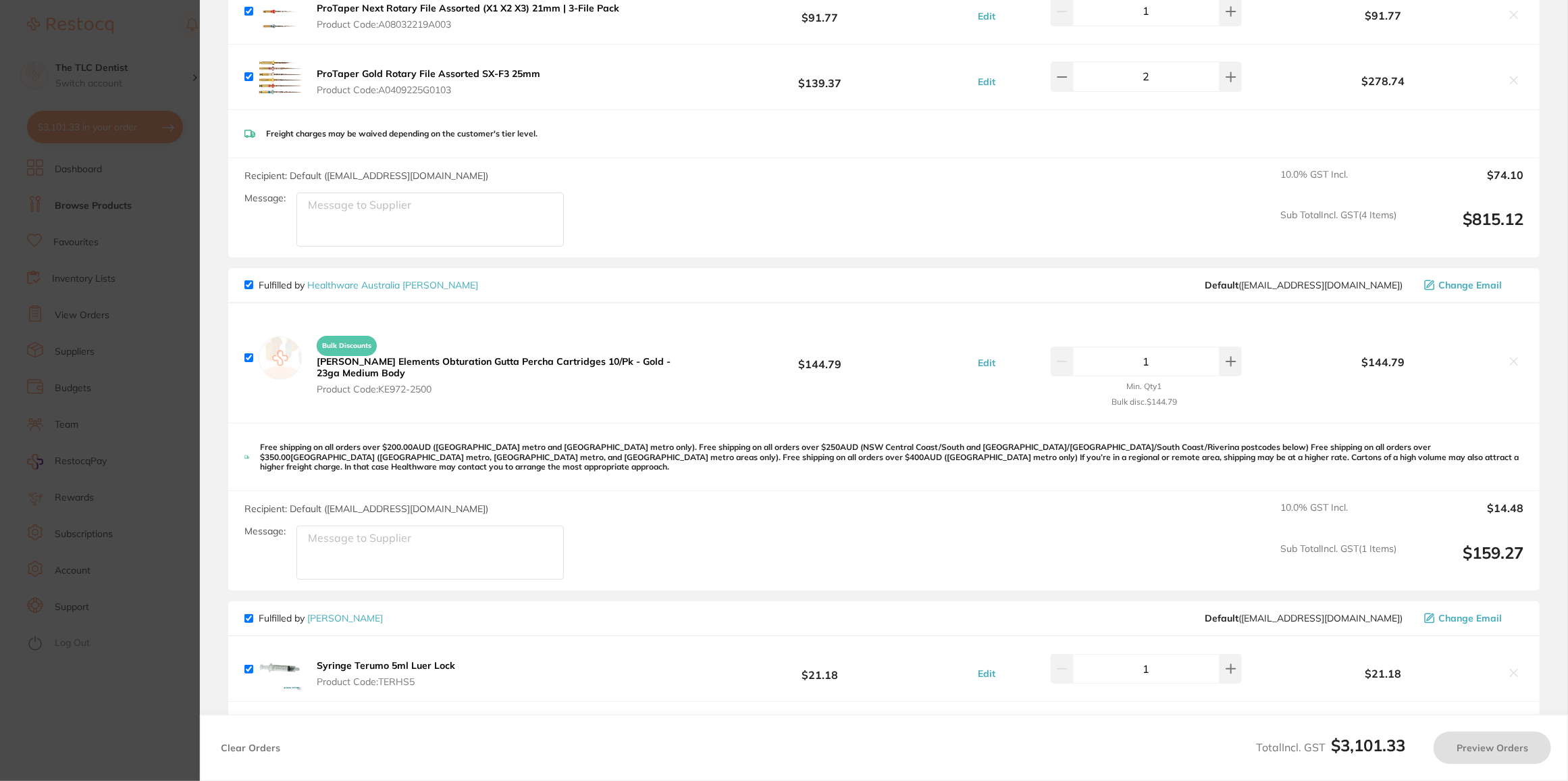
checkbox input "true"
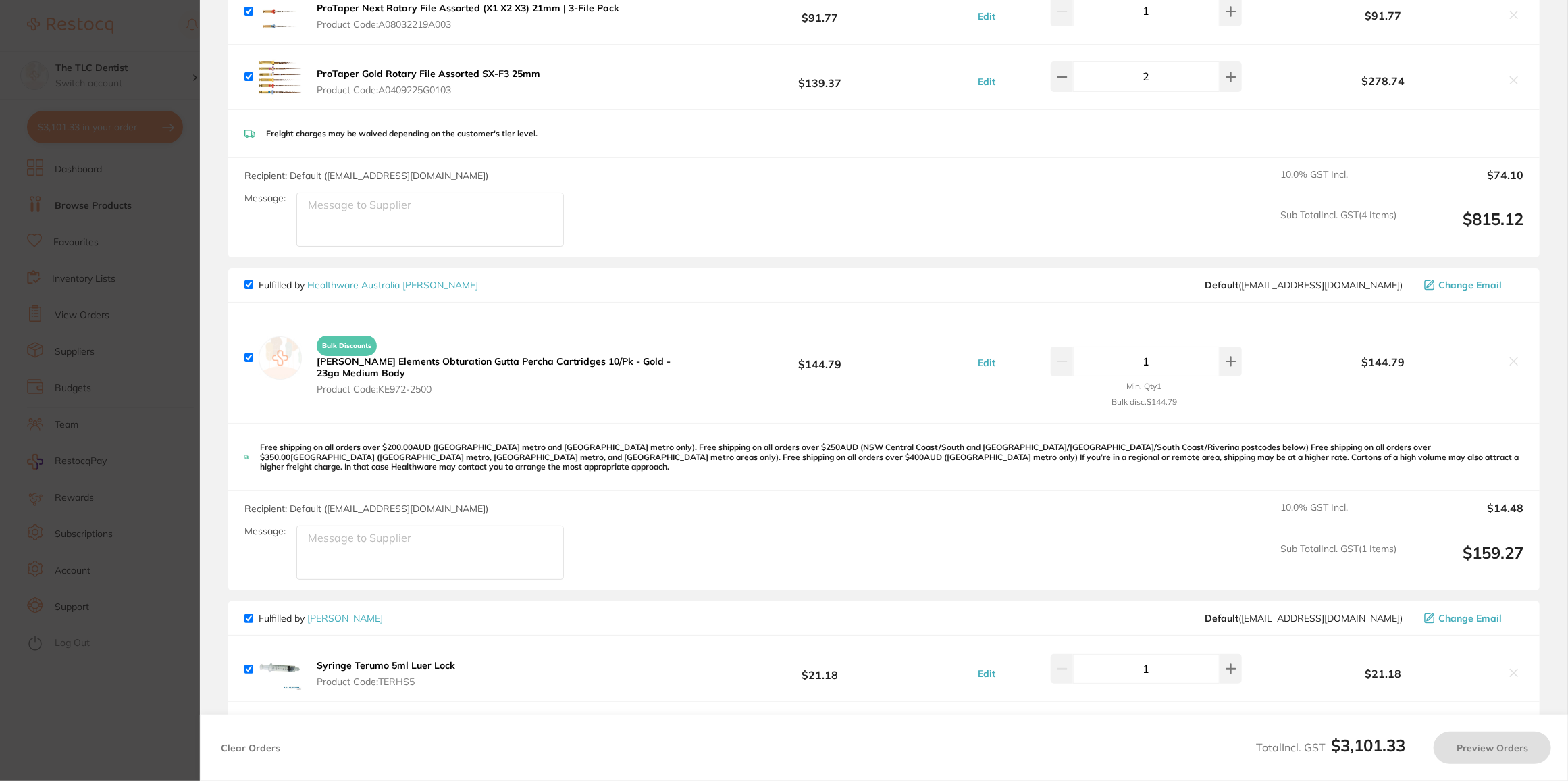
checkbox input "true"
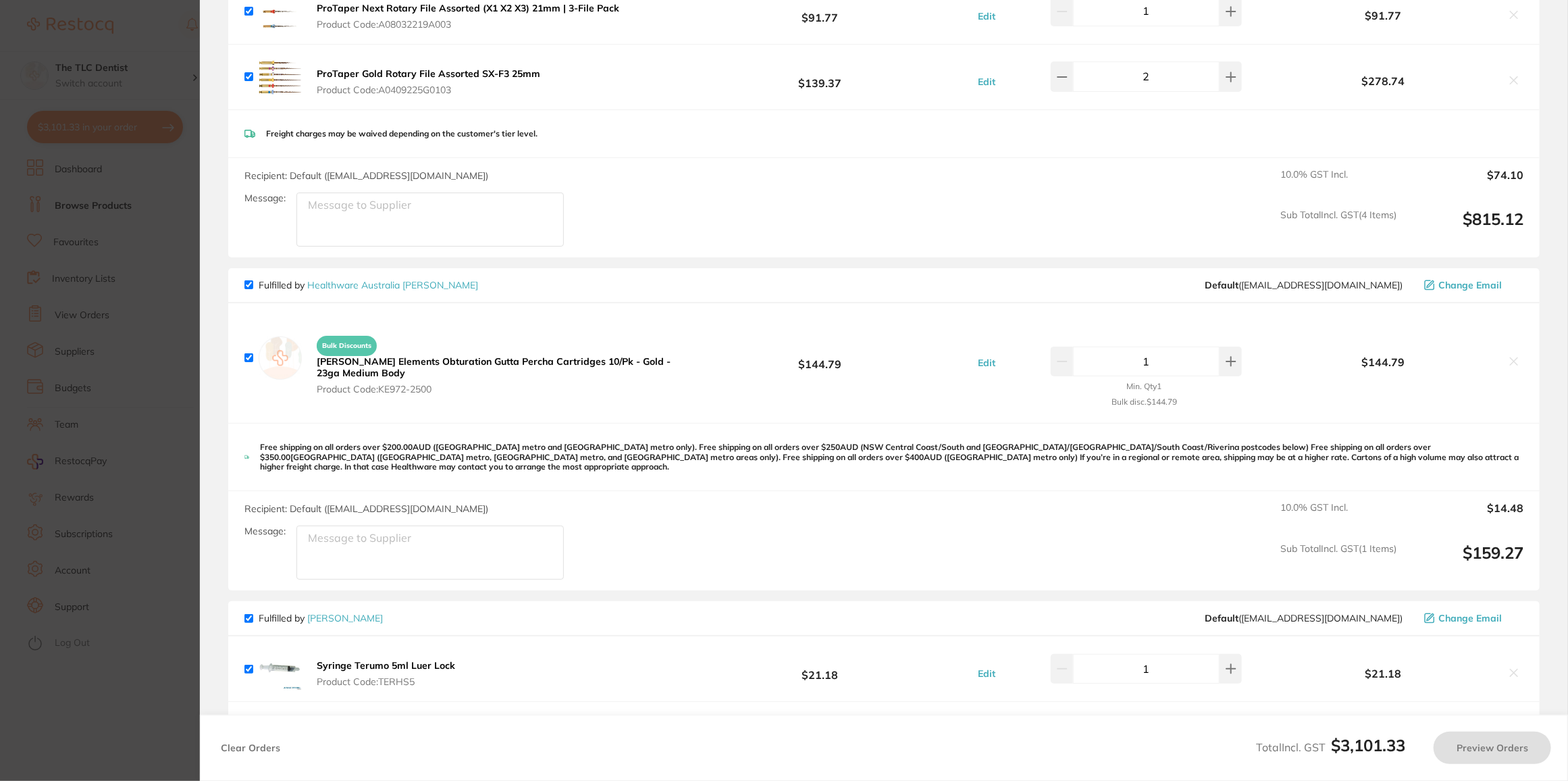
checkbox input "true"
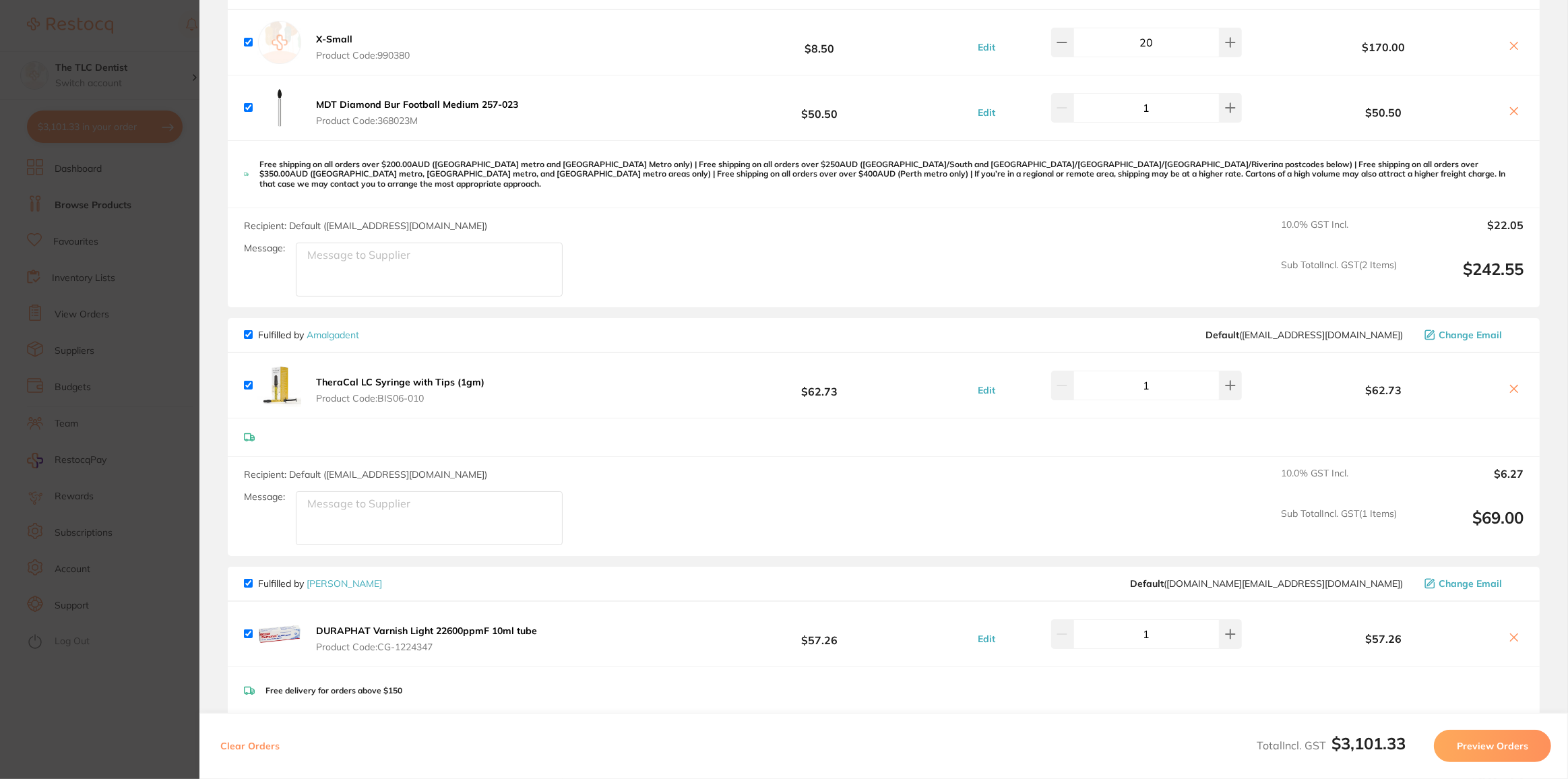
scroll to position [183, 0]
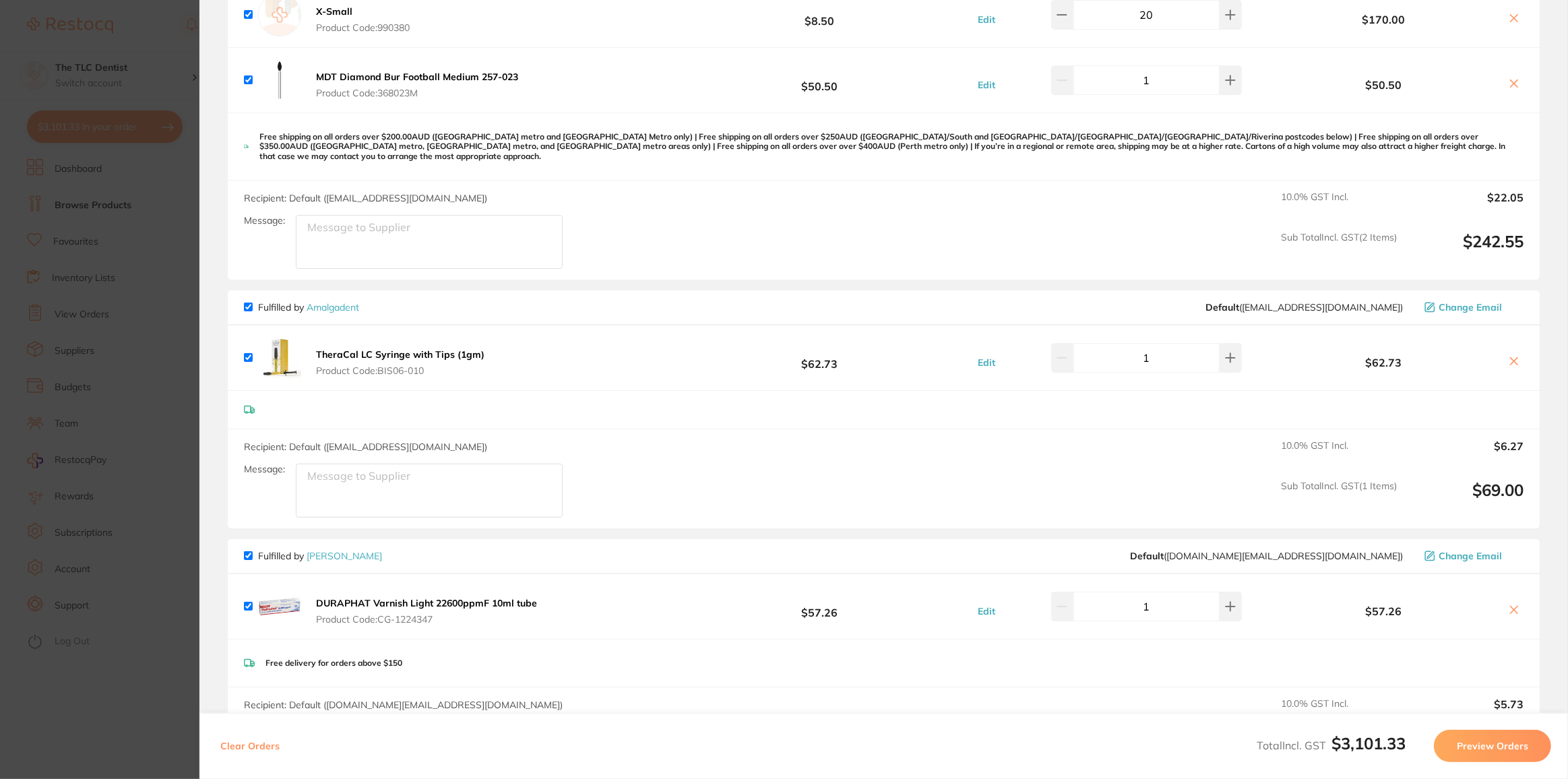
click at [1470, 735] on button "Preview Orders" at bounding box center [1492, 746] width 117 height 33
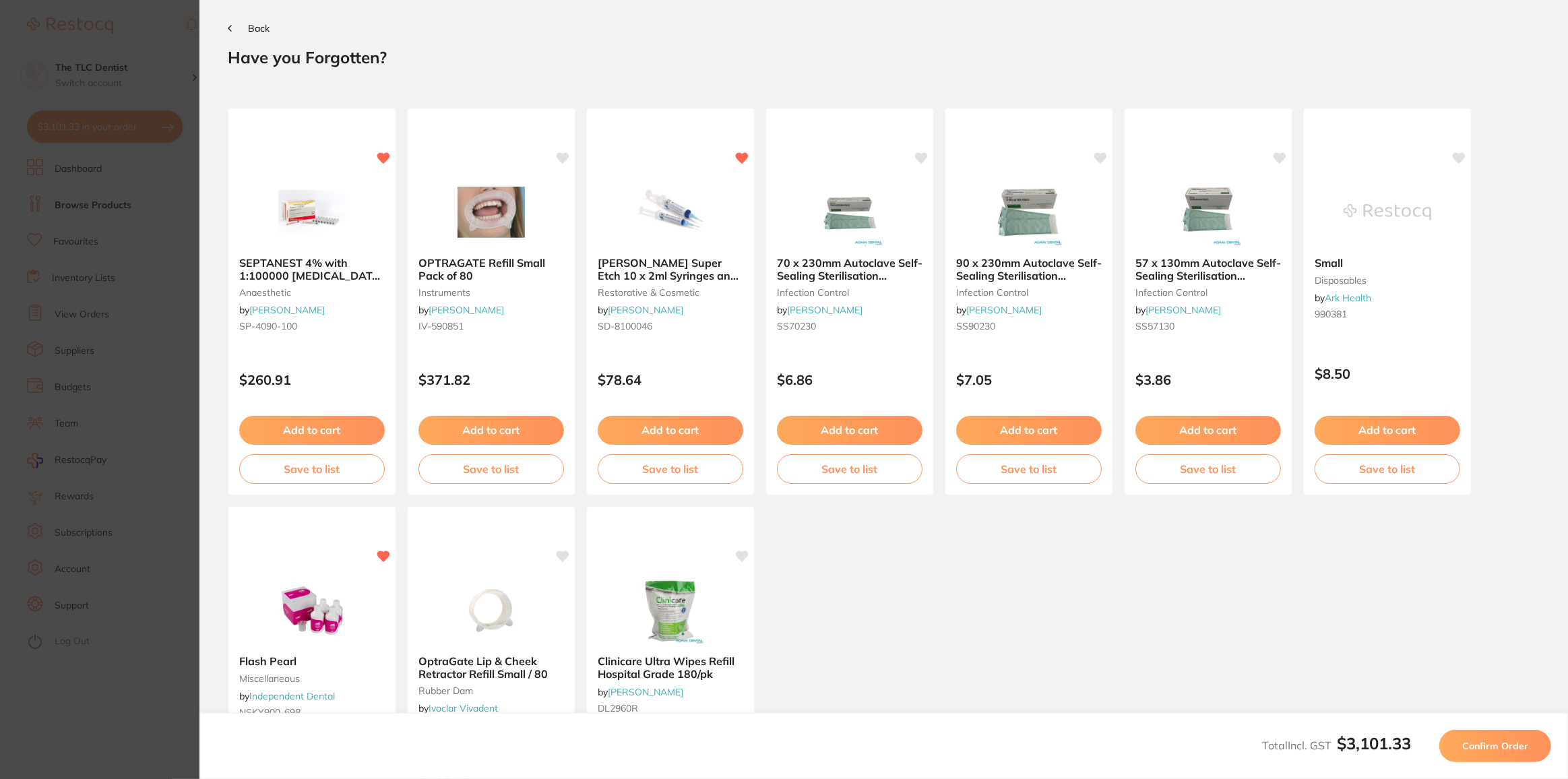
scroll to position [0, 0]
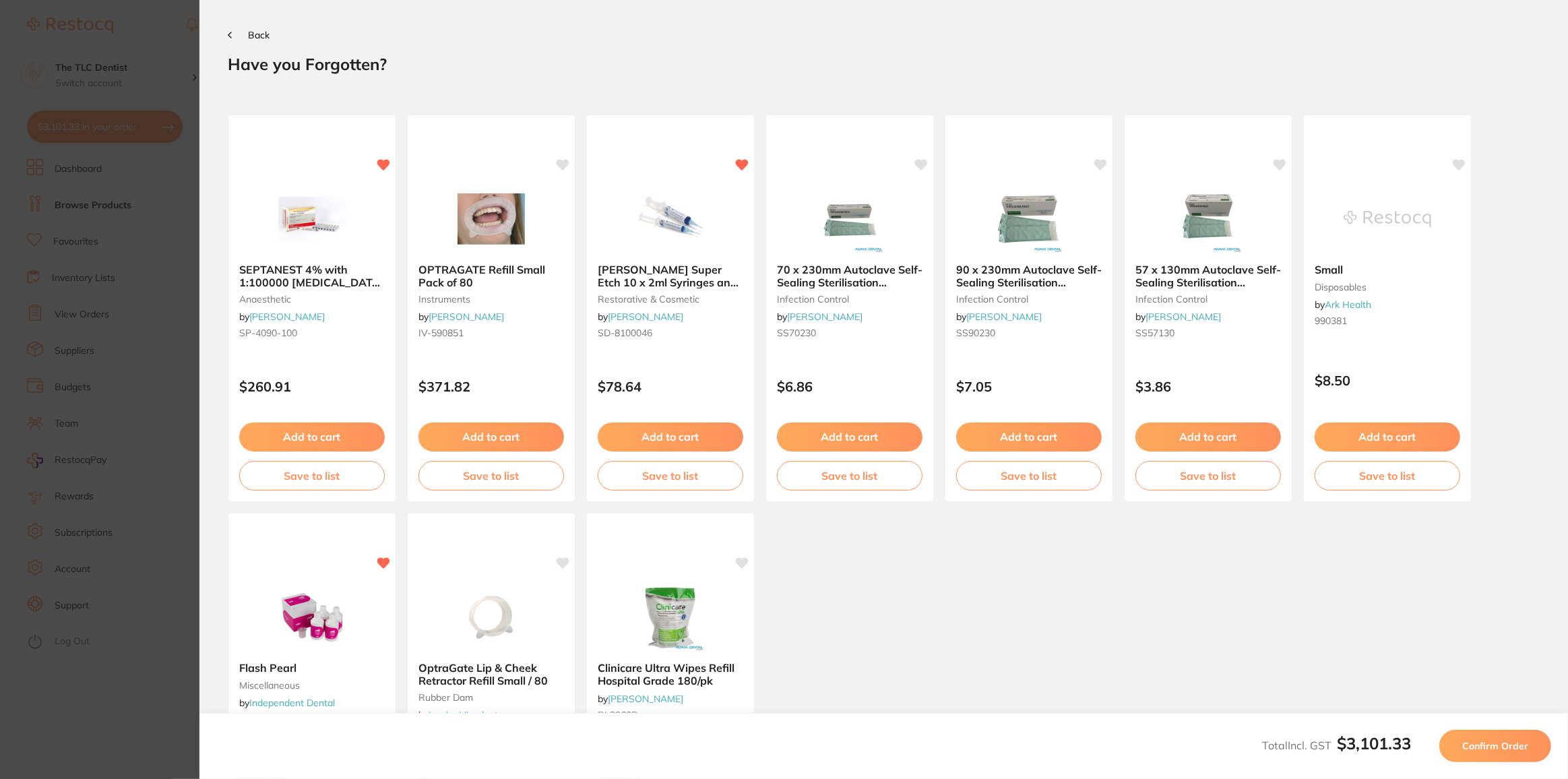
click at [1455, 741] on button "Confirm Order" at bounding box center [1495, 746] width 112 height 33
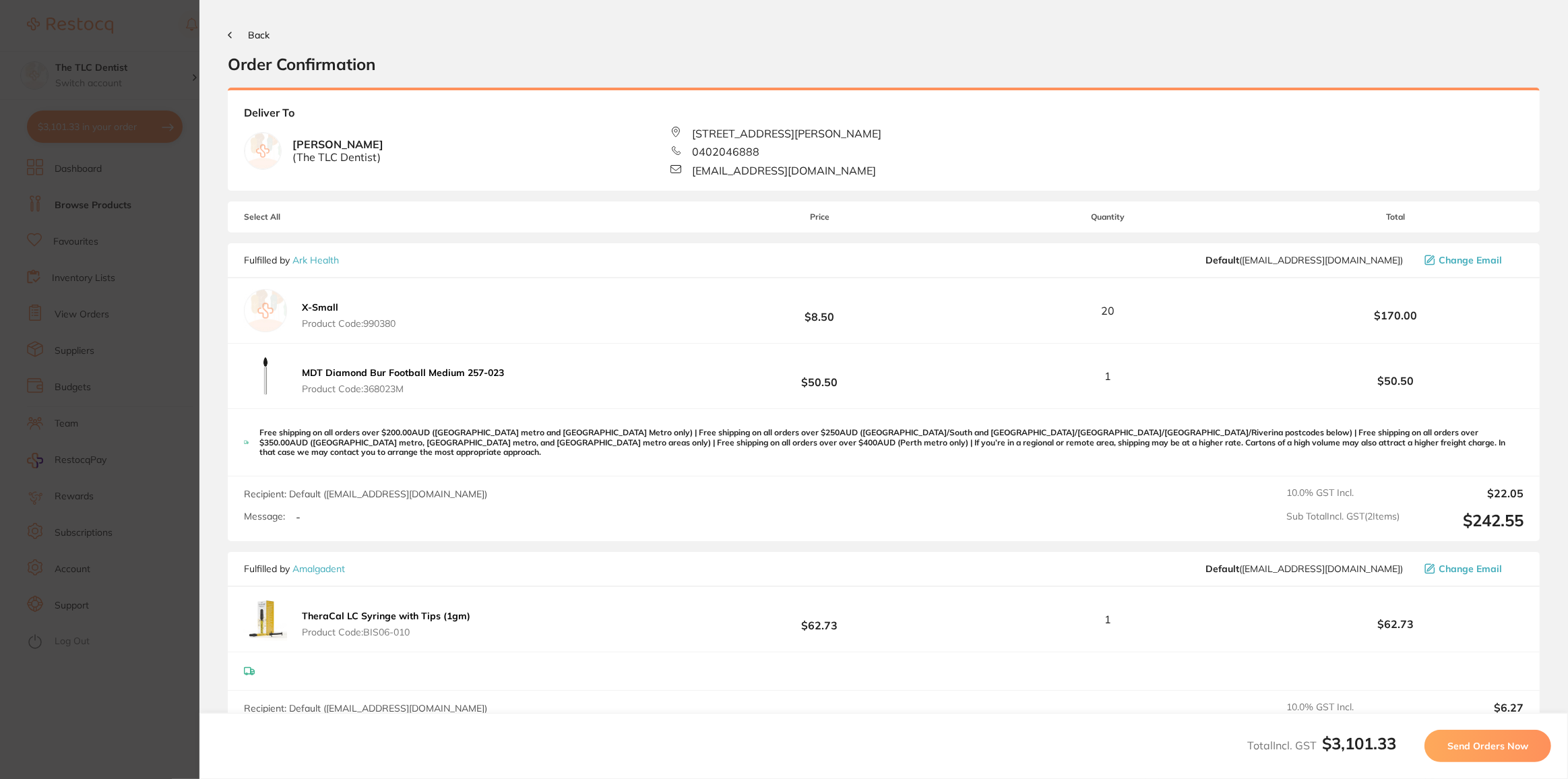
click at [1471, 745] on span "Send Orders Now" at bounding box center [1487, 745] width 81 height 12
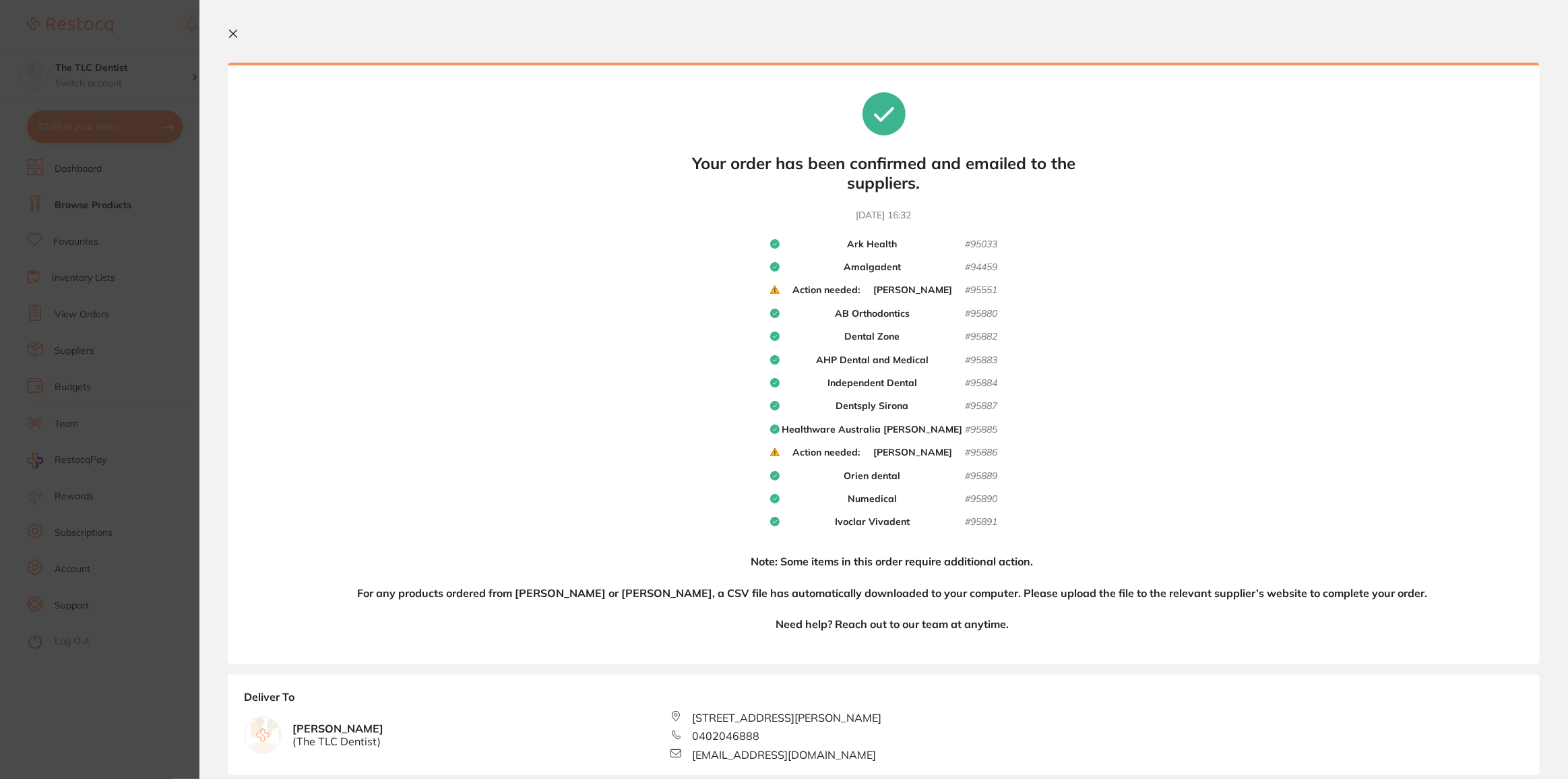
drag, startPoint x: 1504, startPoint y: 67, endPoint x: 1430, endPoint y: 85, distance: 76.2
click at [1444, 85] on div "Your orders are being processed and we will notify you once we have placed the …" at bounding box center [883, 363] width 1312 height 601
click at [34, 677] on section "Update RRP Set your pre negotiated price for this item. Item Agreed RRP (excl. …" at bounding box center [784, 389] width 1568 height 779
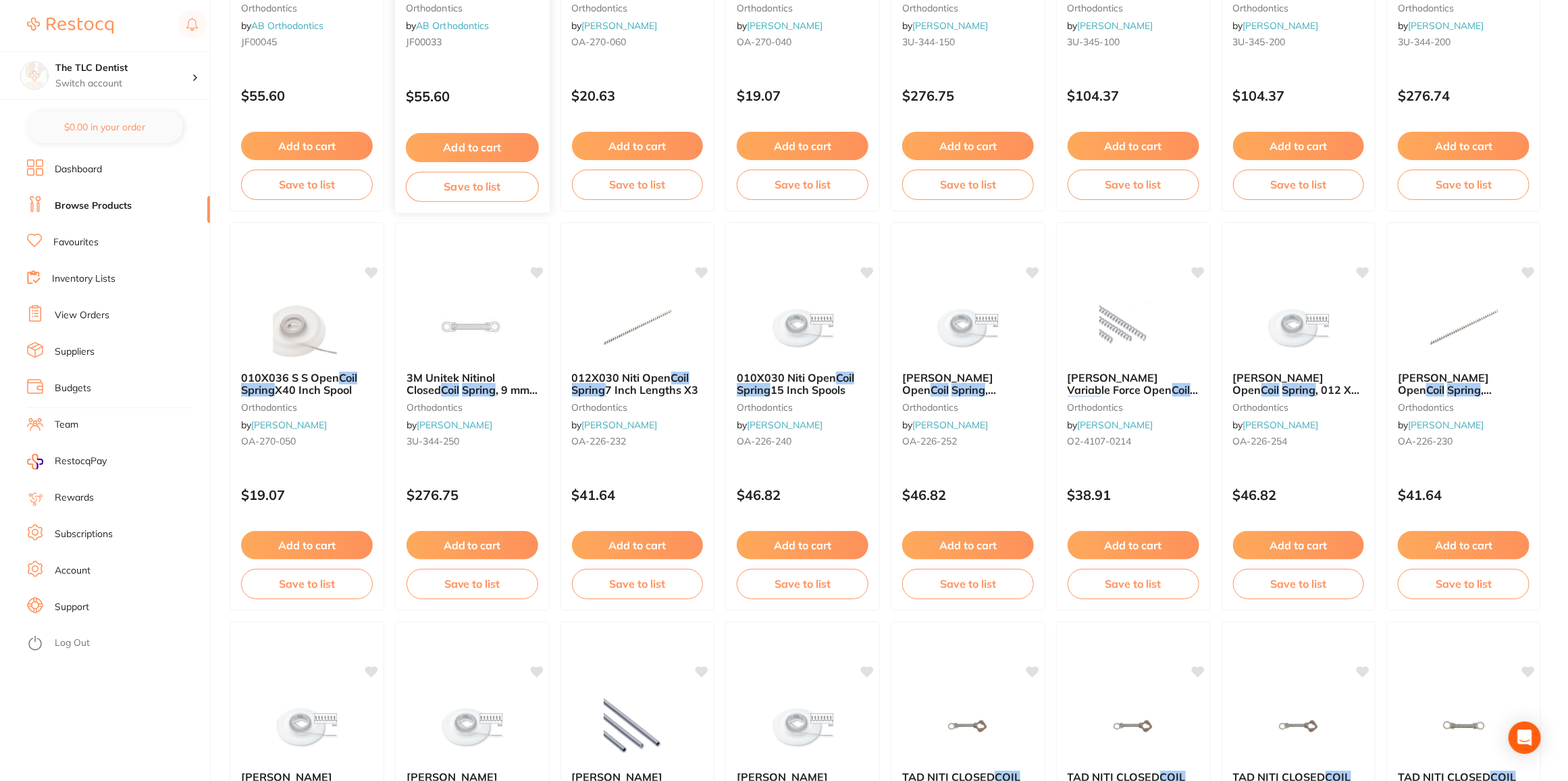
scroll to position [368, 0]
drag, startPoint x: 1487, startPoint y: 384, endPoint x: 353, endPoint y: 169, distance: 1154.2
click at [1487, 384] on span ", 010X030, 7" Lengths, 3-Pack" at bounding box center [1461, 402] width 126 height 38
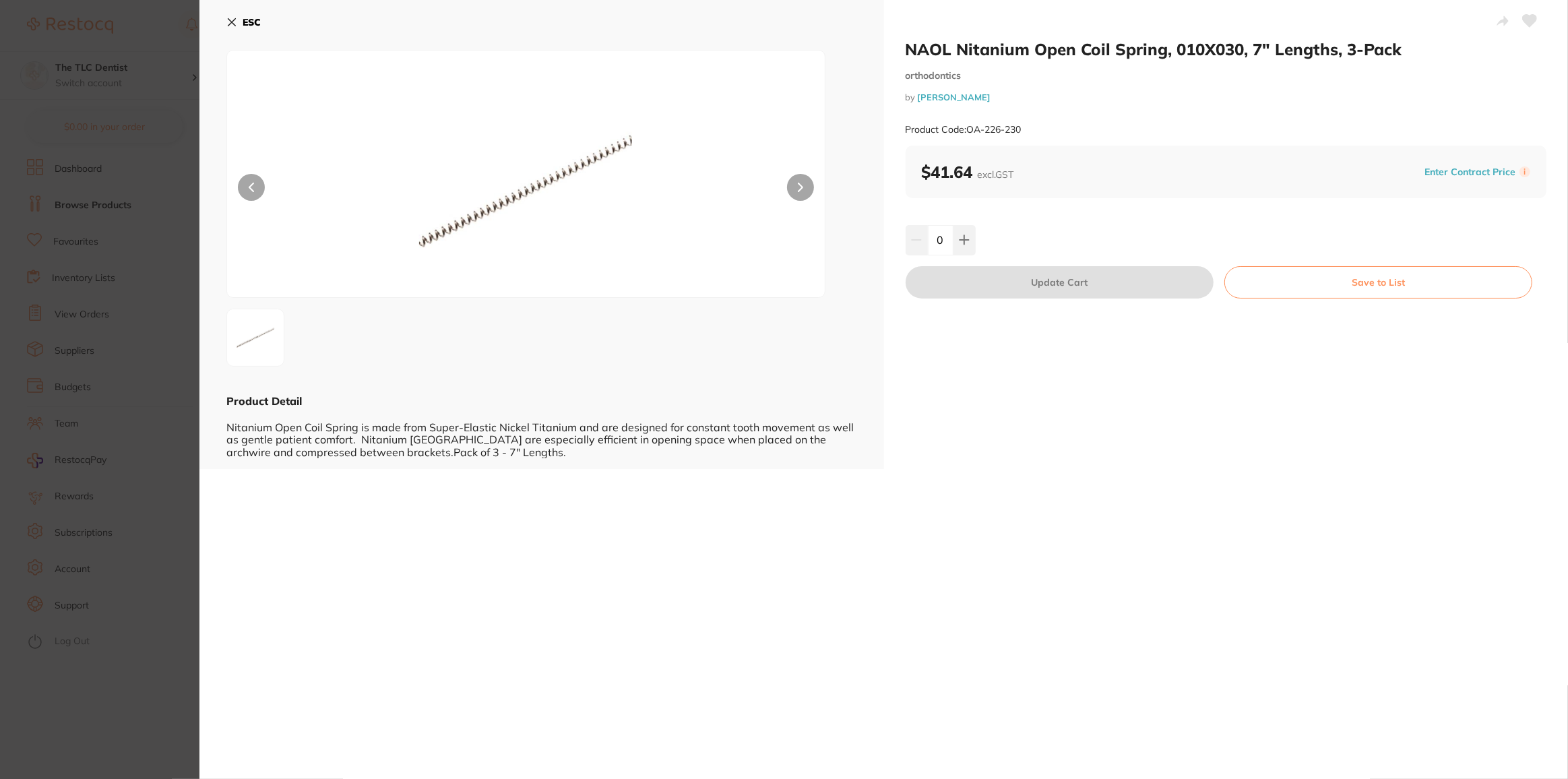
click at [83, 679] on section "NAOL Nitanium Open Coil Spring, 010X030, 7" Lengths, 3-Pack orthodontics by [PE…" at bounding box center [784, 389] width 1568 height 779
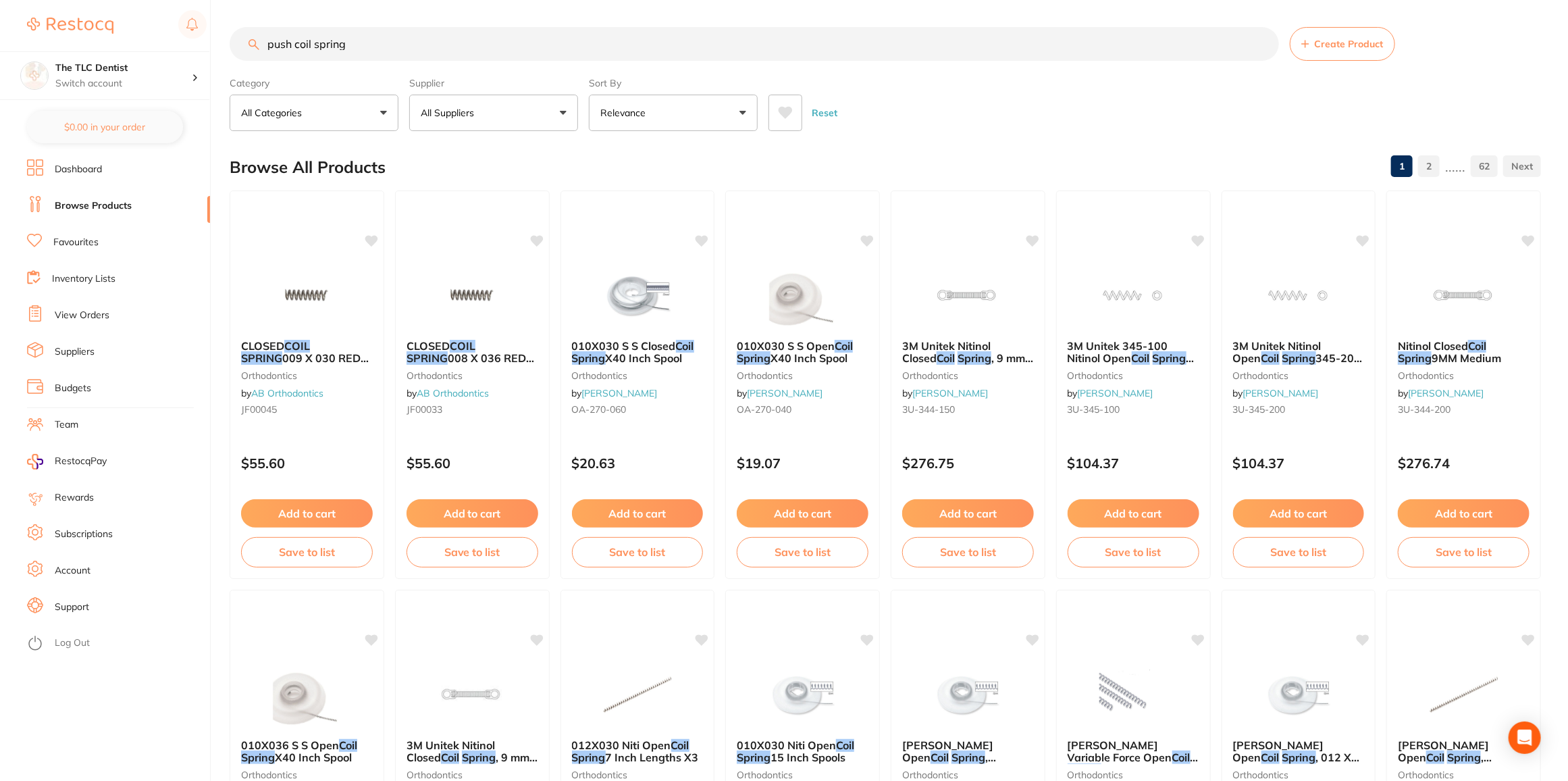
drag, startPoint x: 369, startPoint y: 45, endPoint x: 56, endPoint y: 13, distance: 314.6
click at [54, 17] on div "$0.00 The TLC Dentist Switch account The TLC Dentist $0.00 in your order Dashbo…" at bounding box center [784, 390] width 1568 height 781
type input "open coil spring"
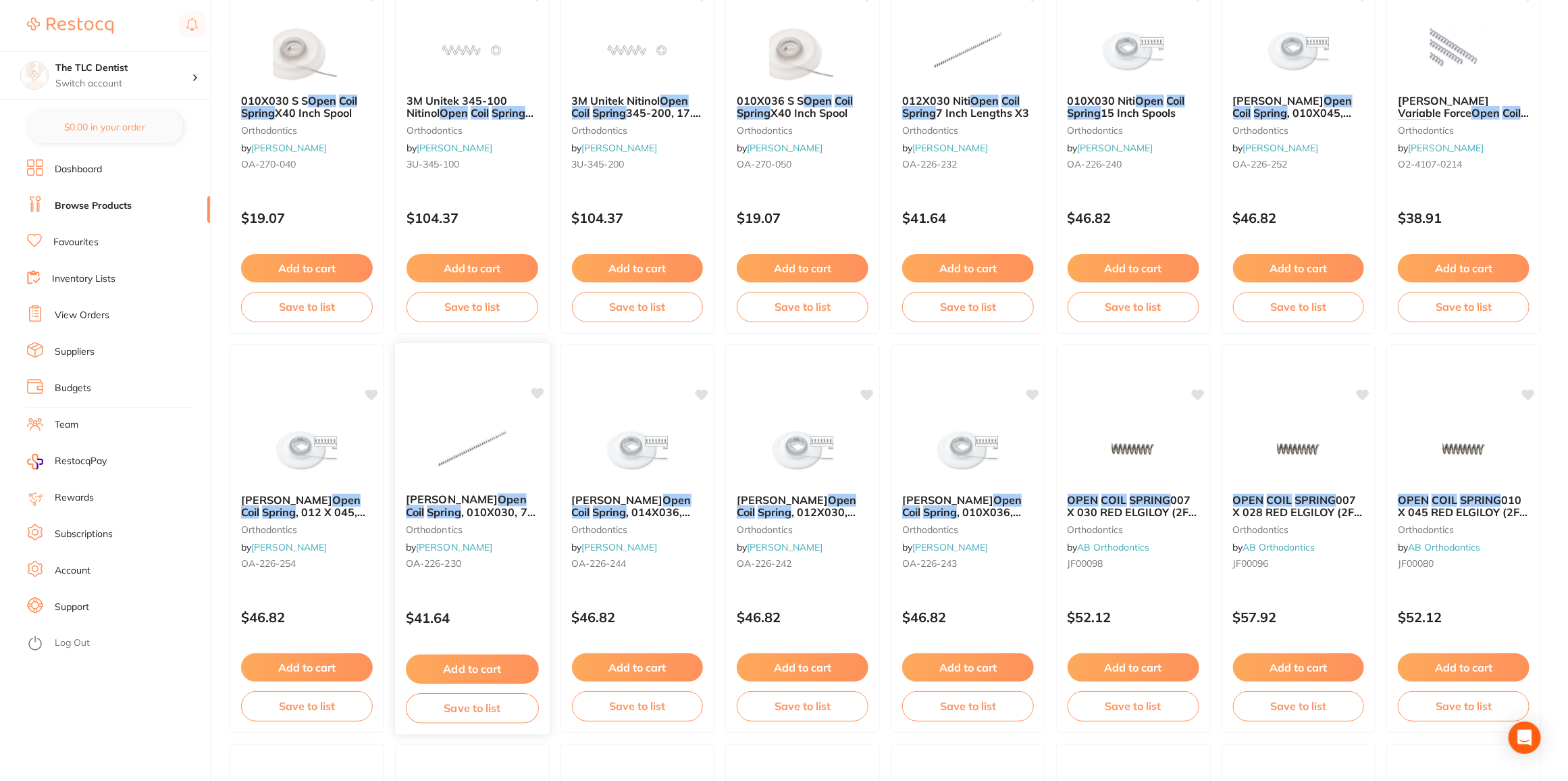
scroll to position [430, 0]
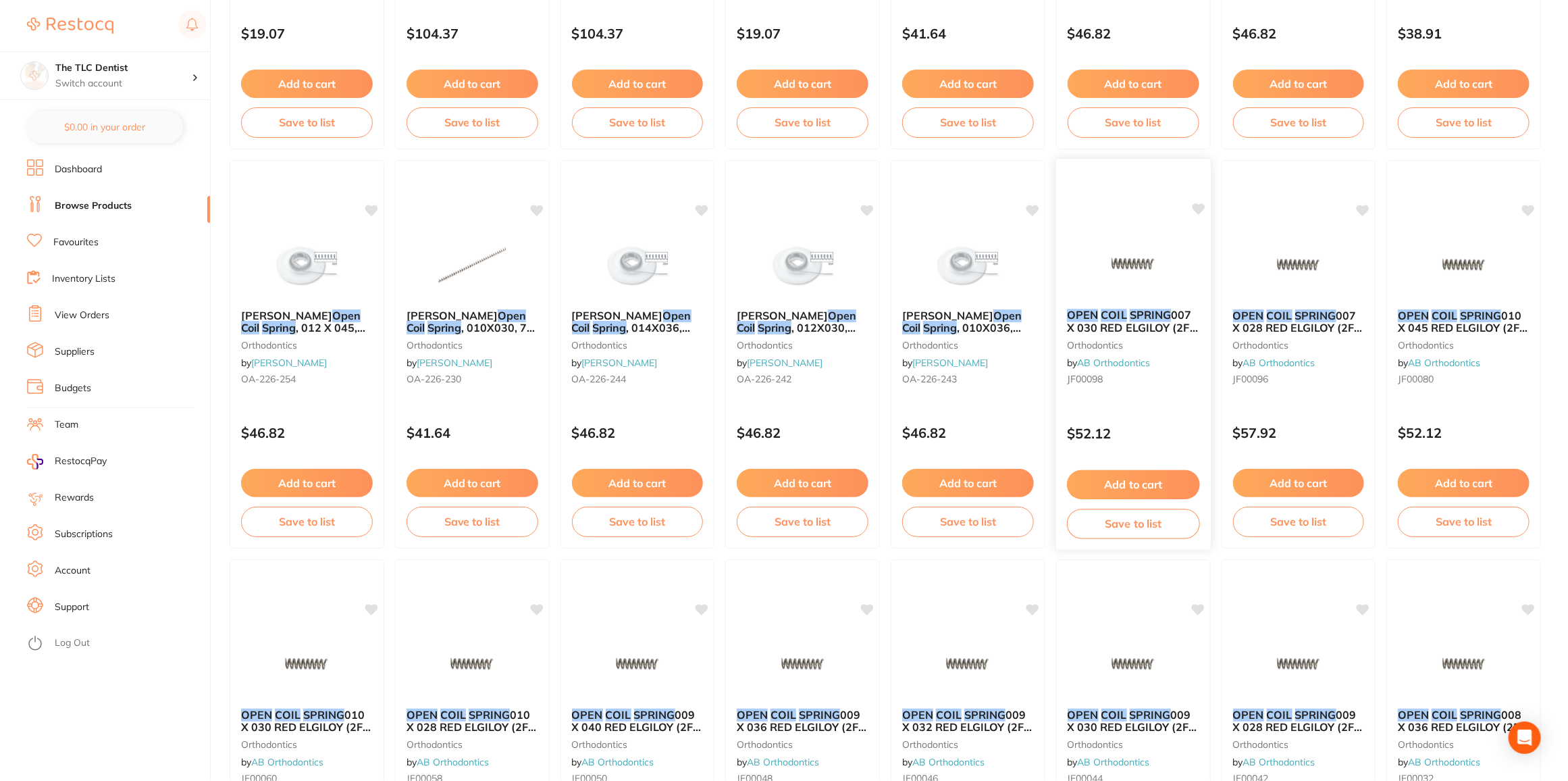
click at [1144, 486] on button "Add to cart" at bounding box center [1134, 485] width 133 height 29
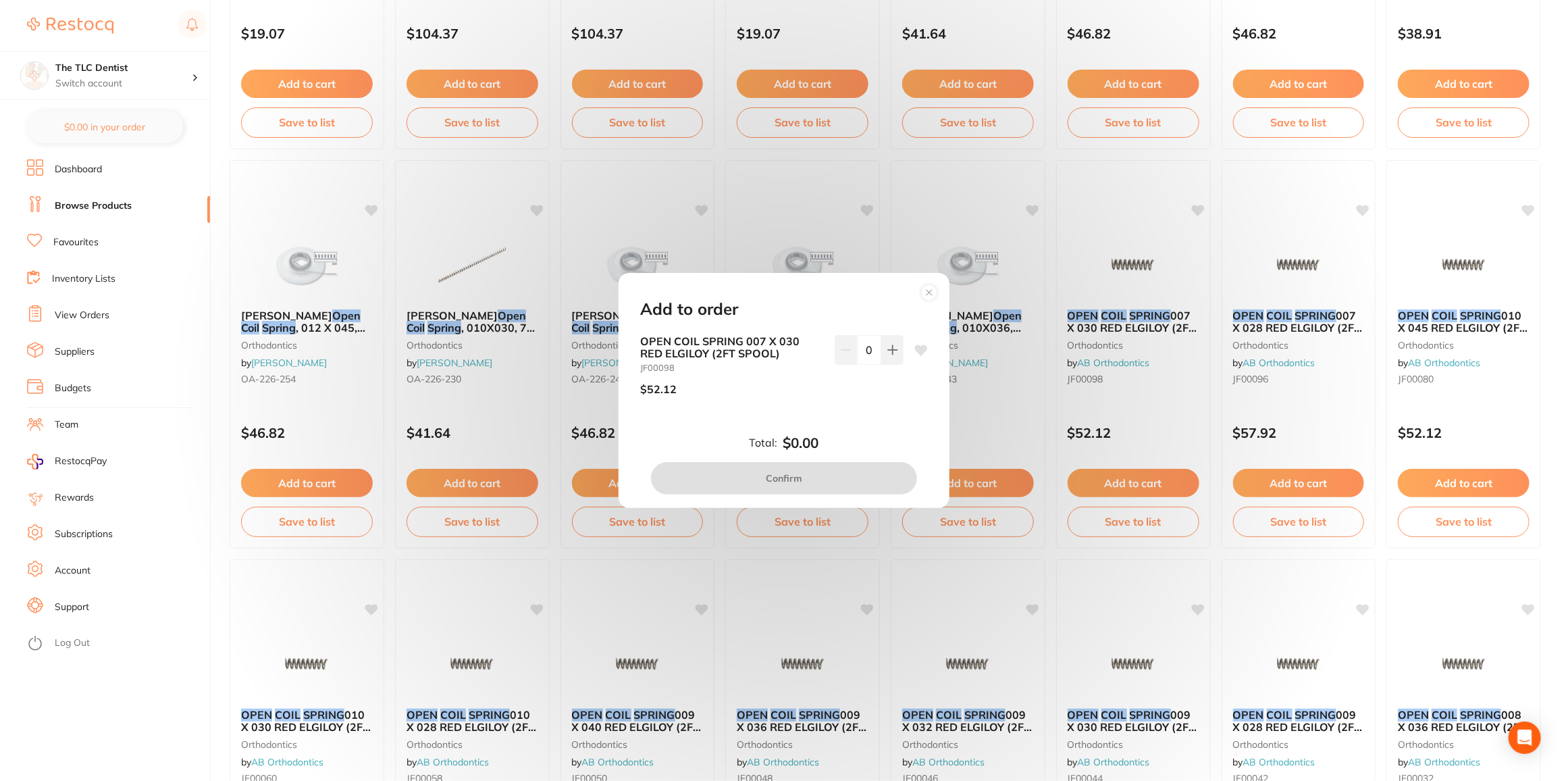
click at [926, 295] on circle at bounding box center [929, 293] width 15 height 15
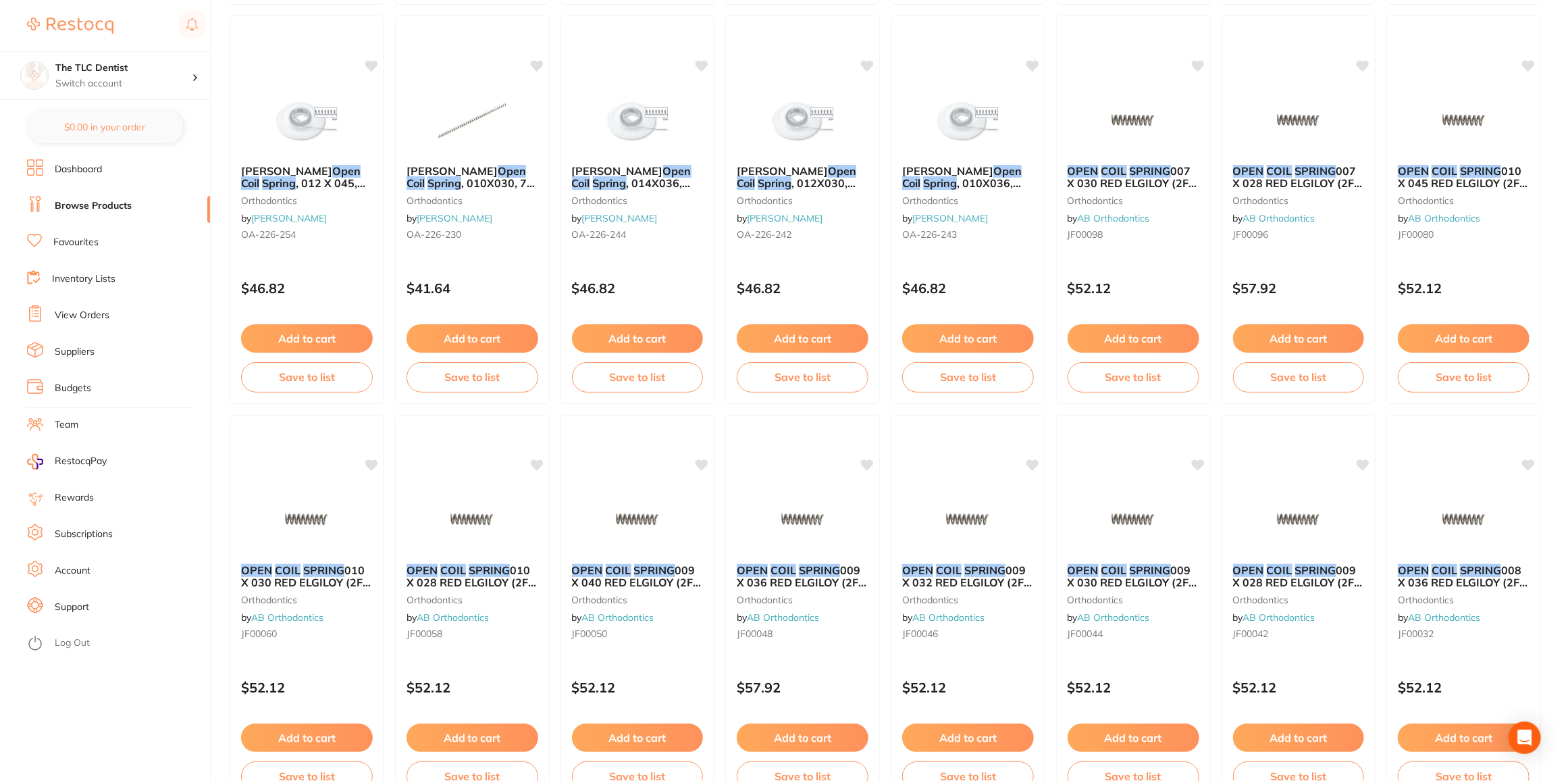
scroll to position [614, 0]
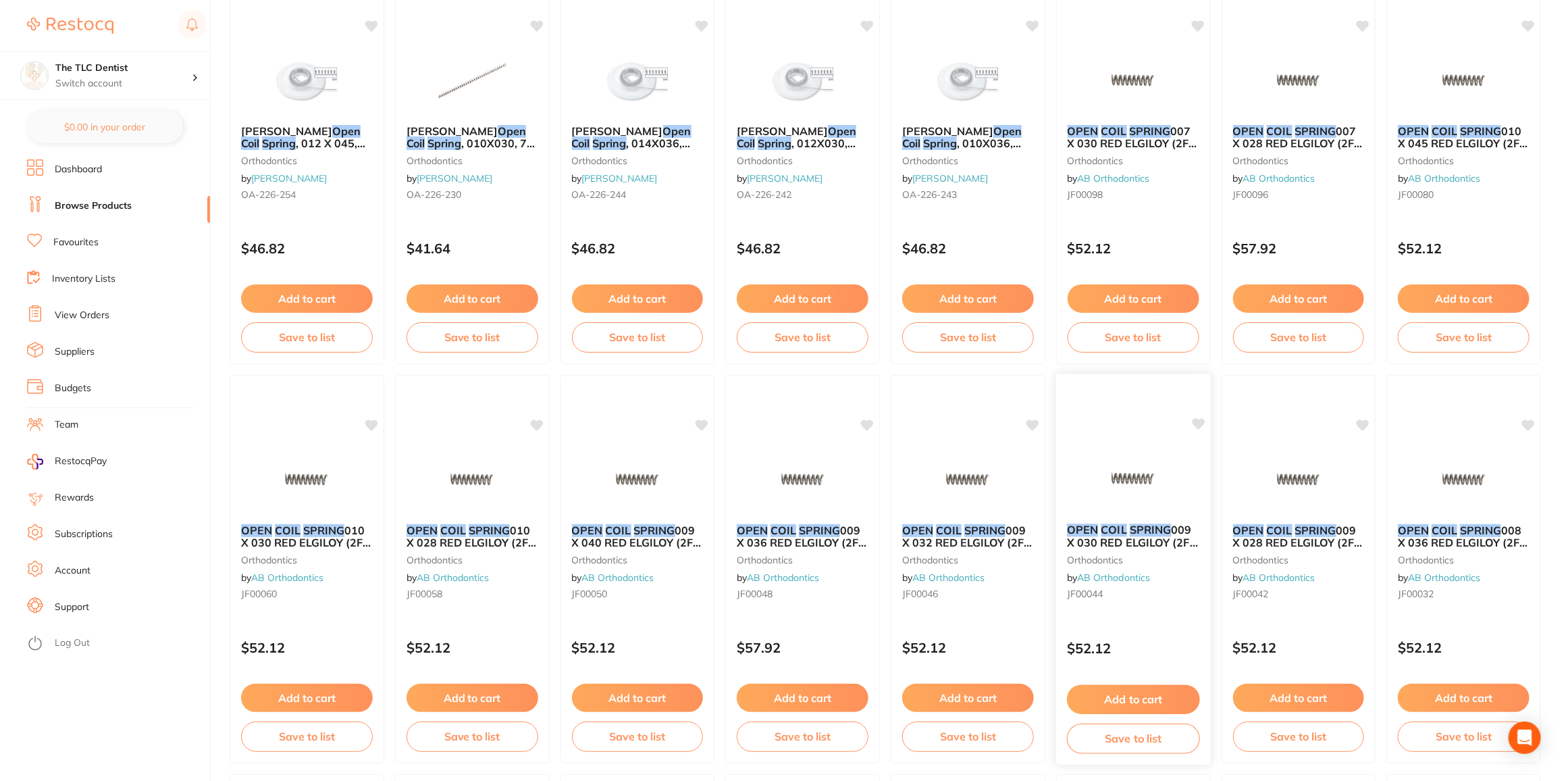
click at [1125, 698] on button "Add to cart" at bounding box center [1134, 699] width 133 height 29
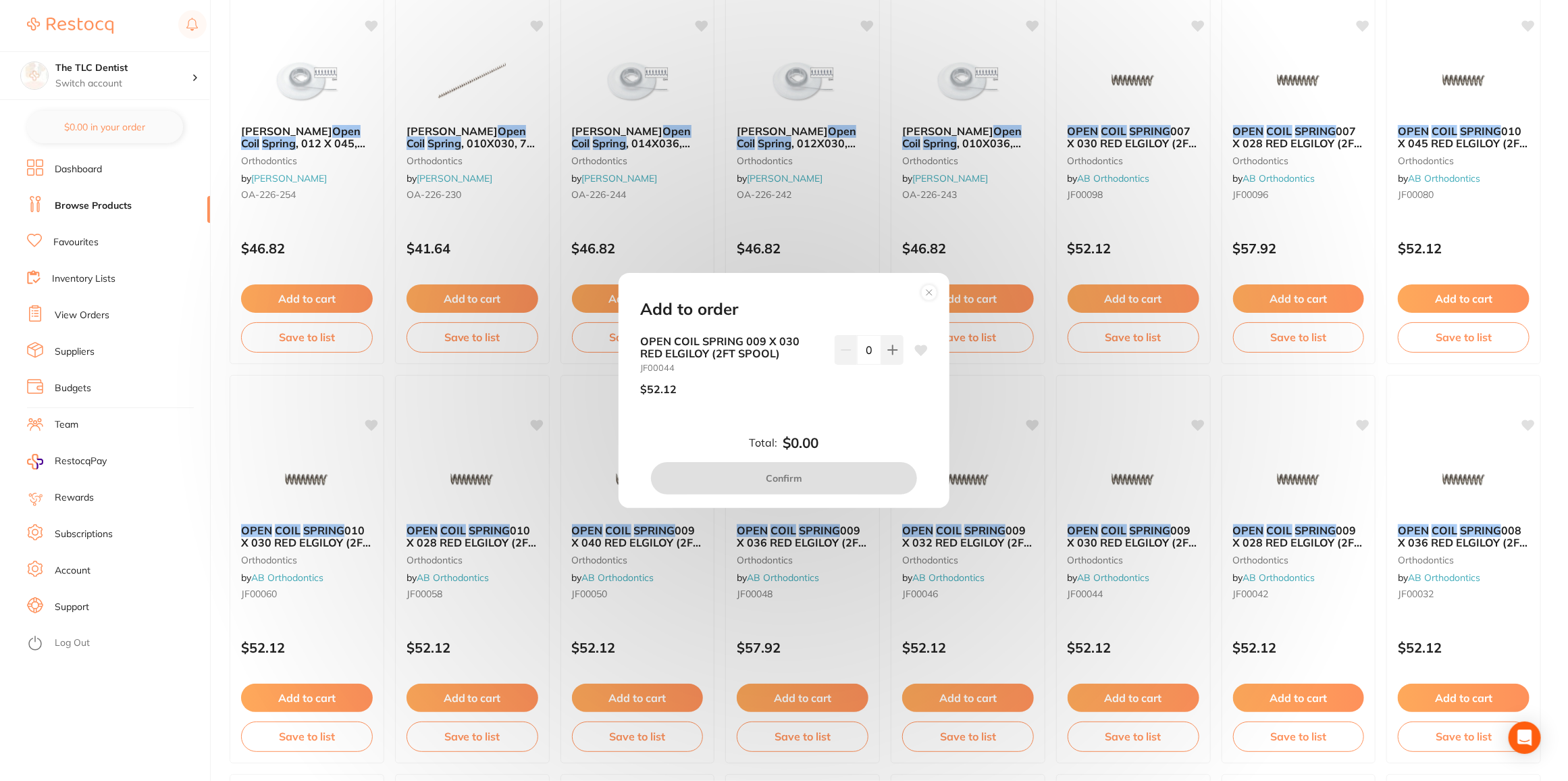
drag, startPoint x: 886, startPoint y: 344, endPoint x: 871, endPoint y: 435, distance: 92.2
click at [887, 345] on icon at bounding box center [893, 350] width 11 height 11
type input "1"
click at [837, 478] on button "Confirm" at bounding box center [784, 478] width 266 height 33
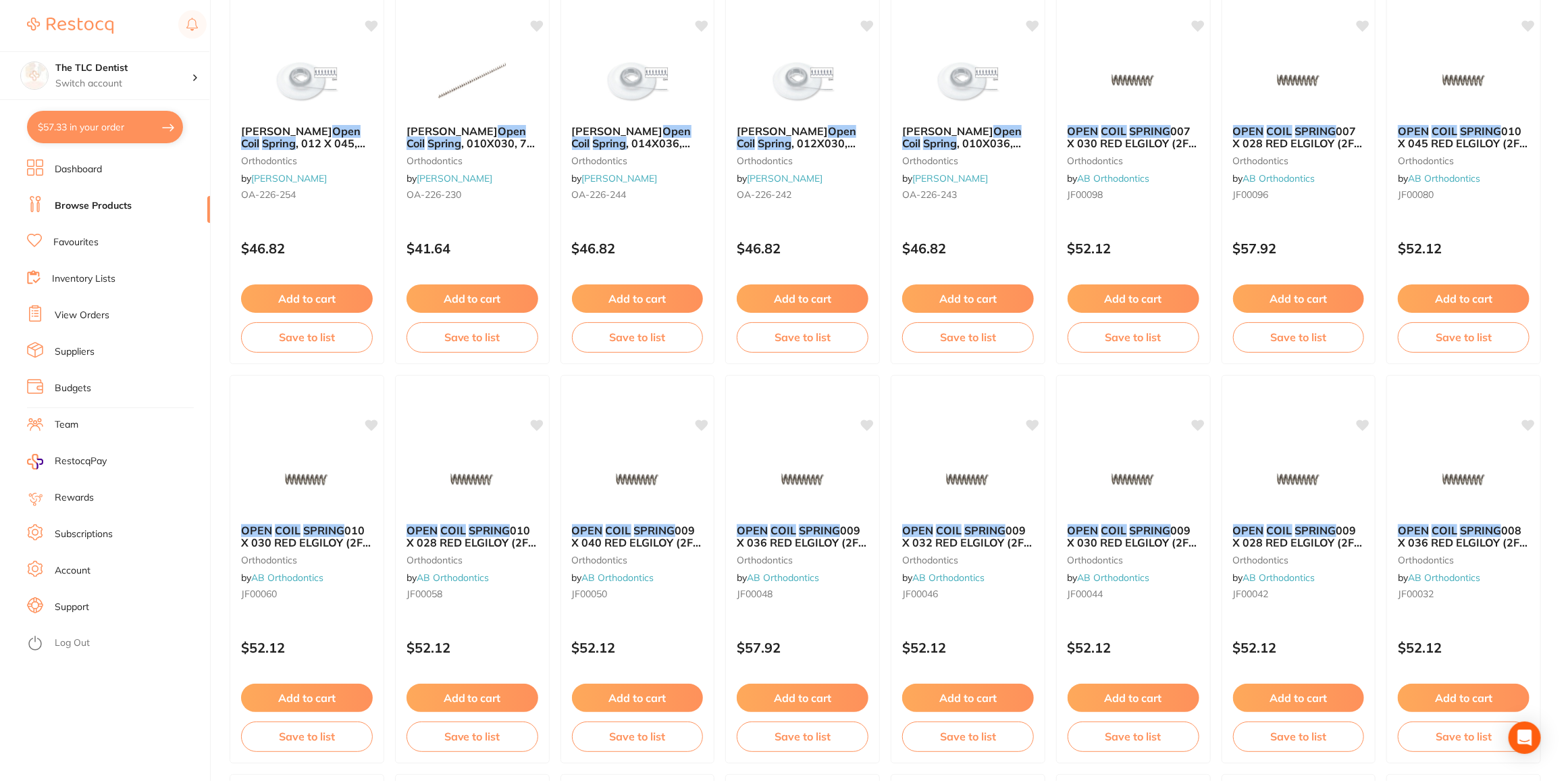
click at [86, 123] on button "$57.33 in your order" at bounding box center [105, 127] width 156 height 33
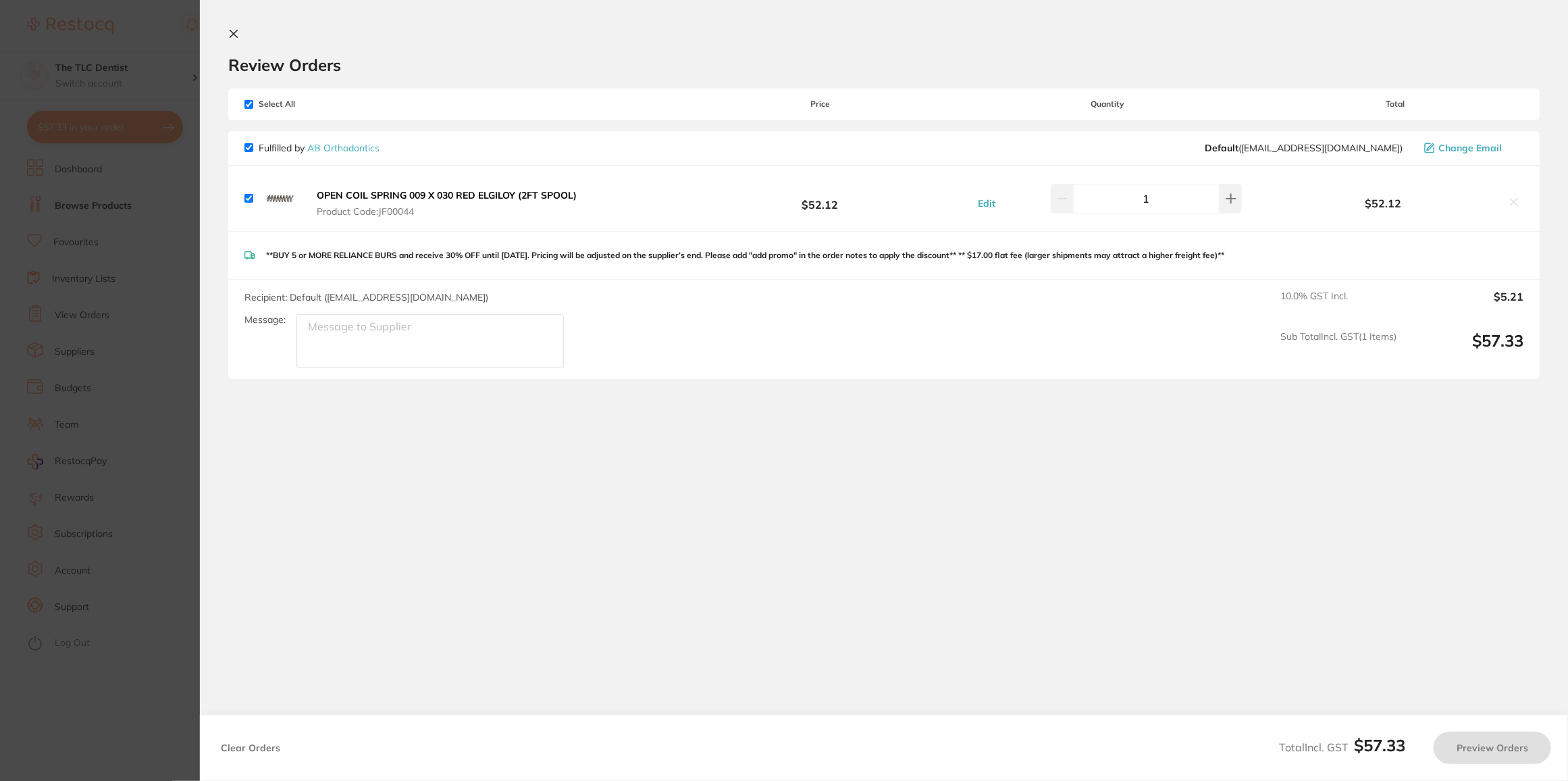
checkbox input "true"
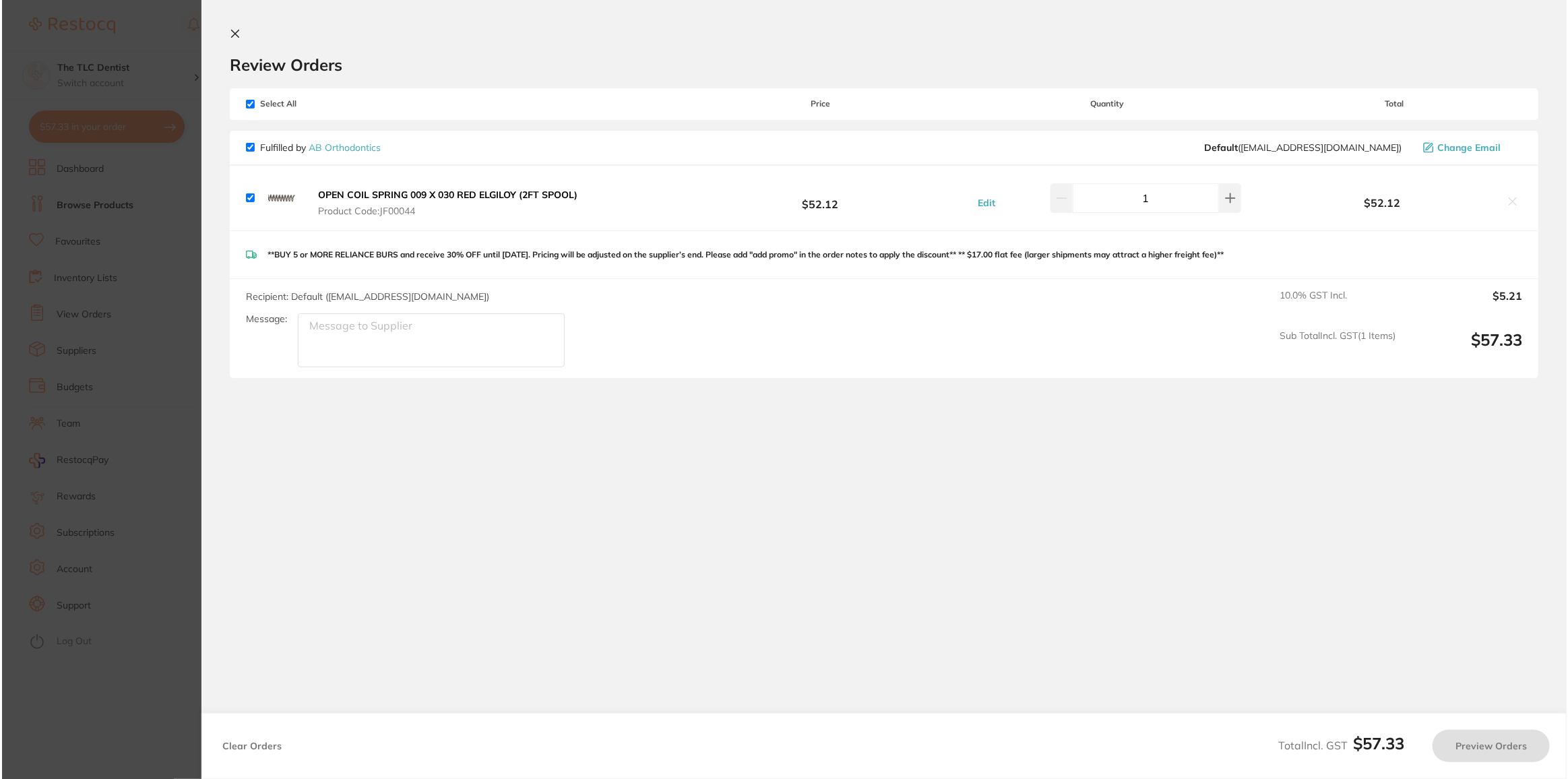
scroll to position [0, 0]
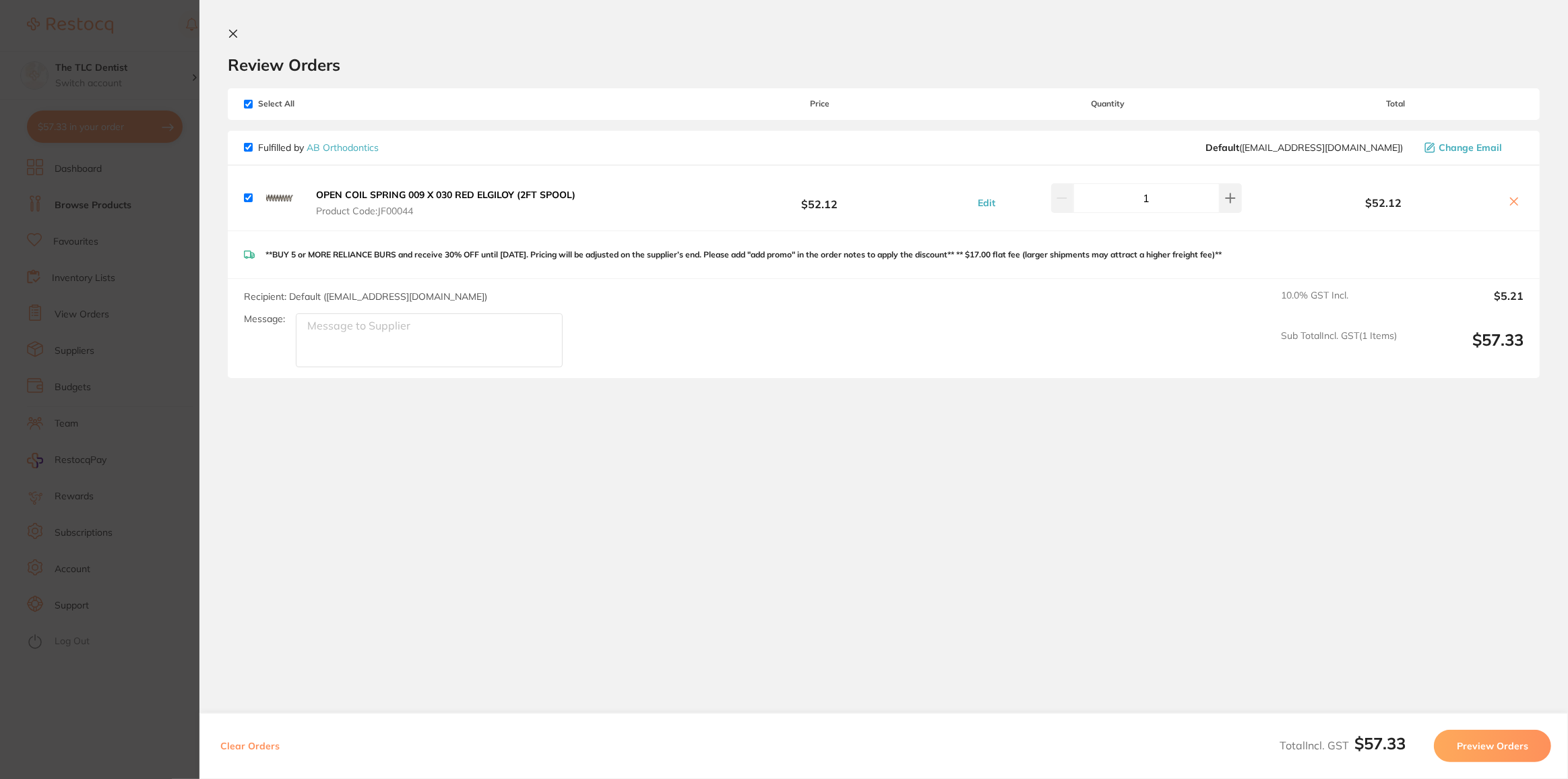
click at [1483, 747] on button "Preview Orders" at bounding box center [1492, 746] width 117 height 33
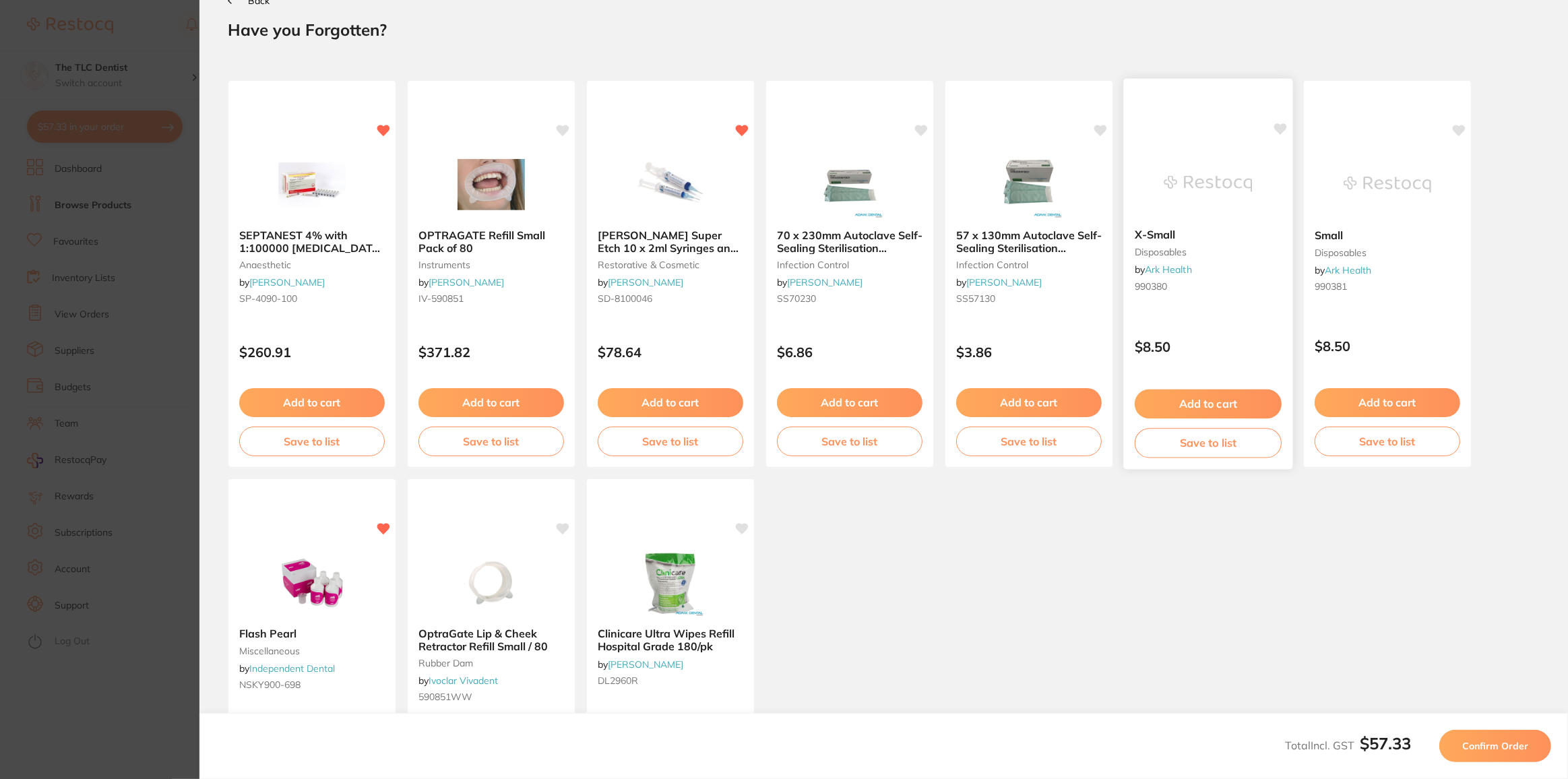
scroll to position [61, 0]
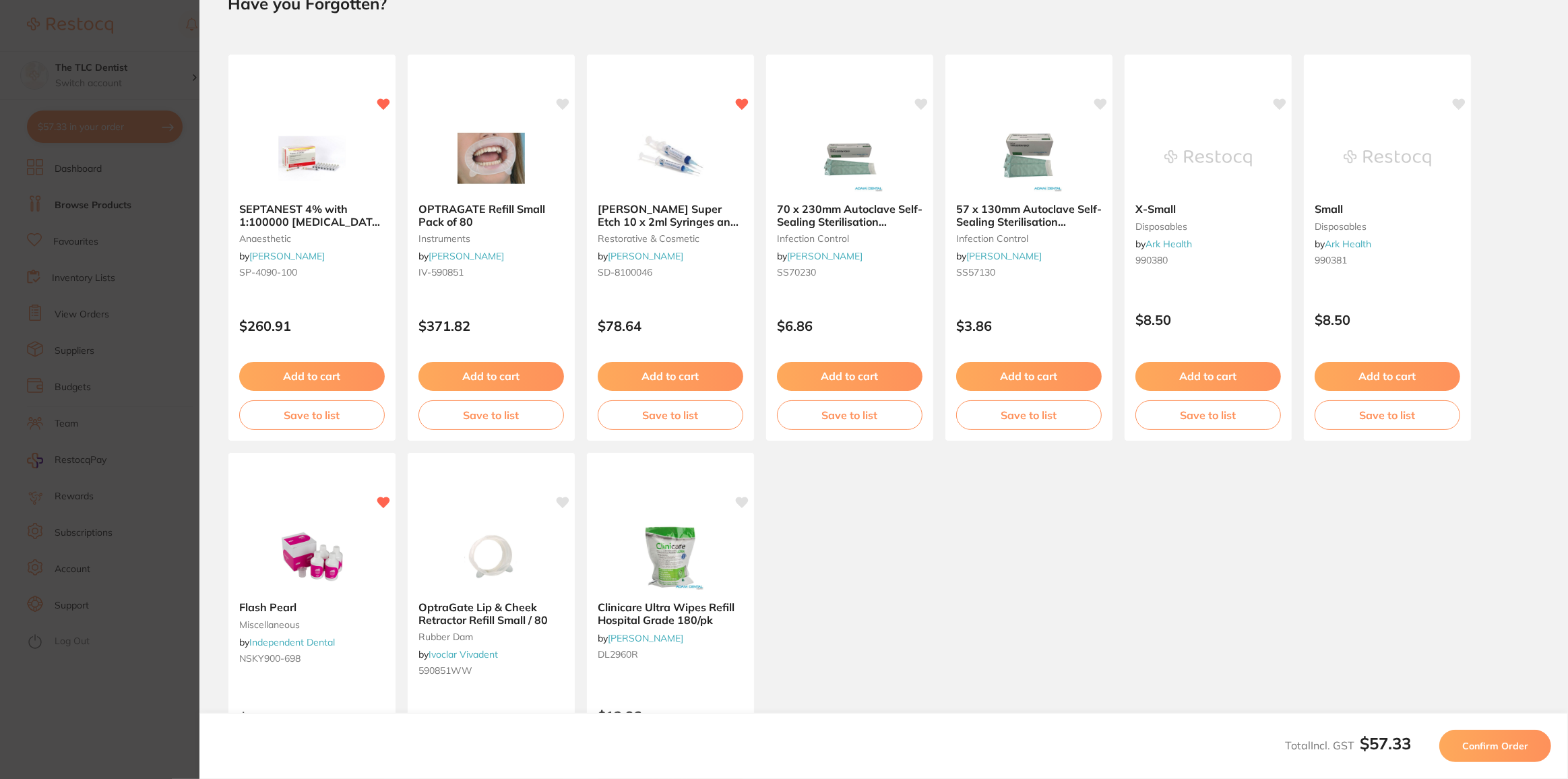
click at [1500, 751] on span "Confirm Order" at bounding box center [1495, 745] width 66 height 12
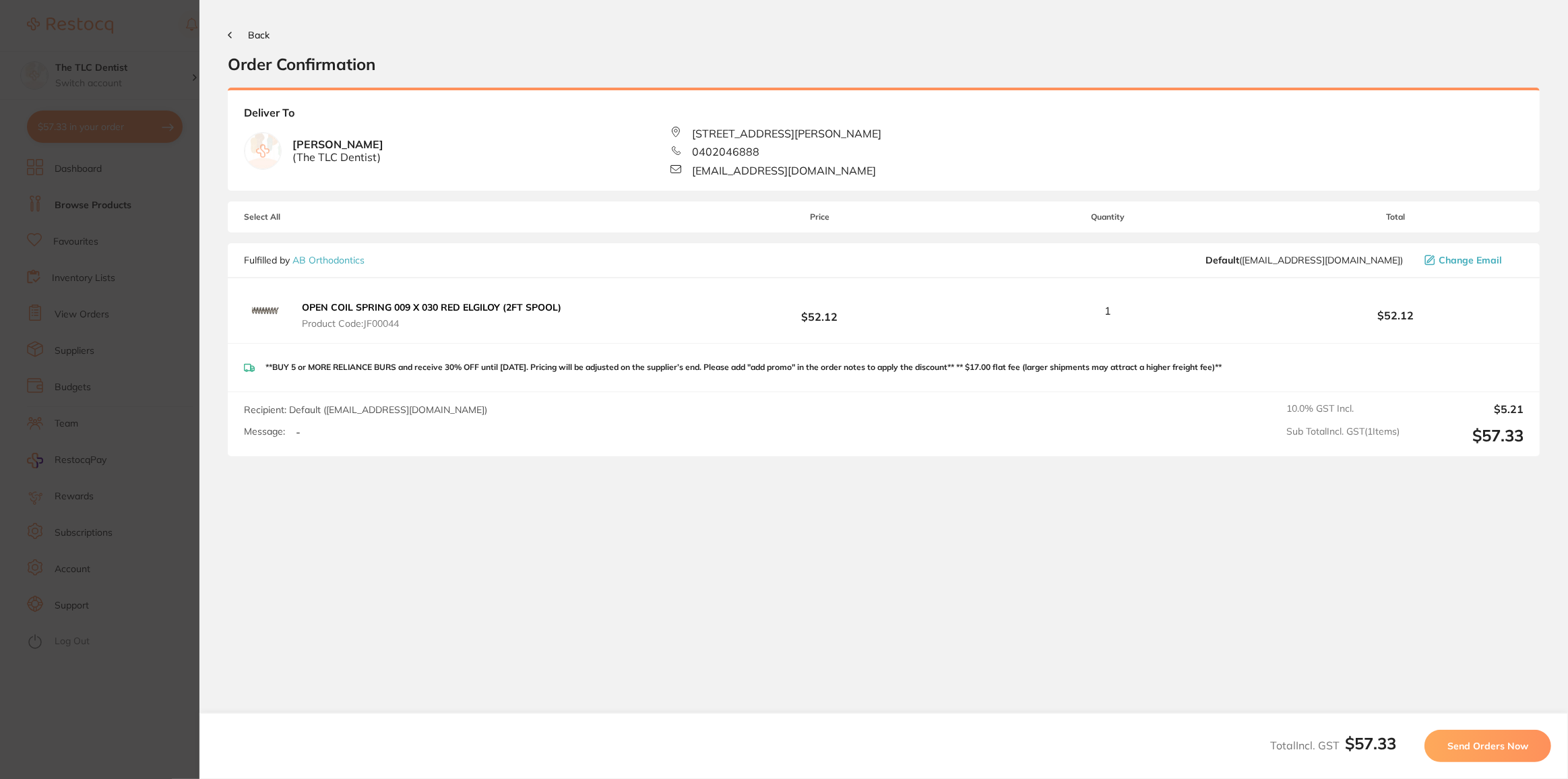
scroll to position [0, 0]
click at [1480, 745] on span "Send Orders Now" at bounding box center [1487, 745] width 81 height 12
